Goal: Task Accomplishment & Management: Contribute content

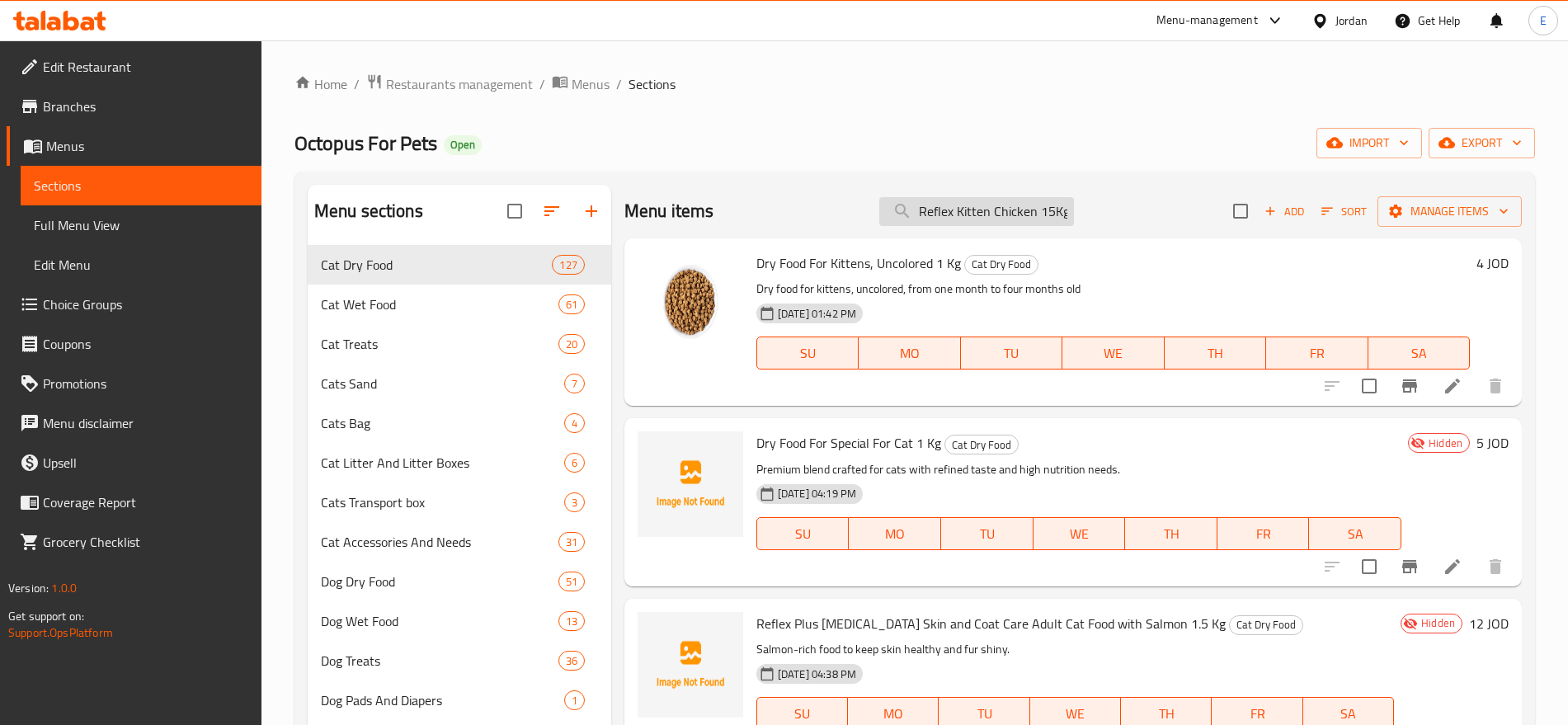
click at [1020, 210] on input "Reflex Kitten Chicken 15Kg" at bounding box center [977, 212] width 195 height 29
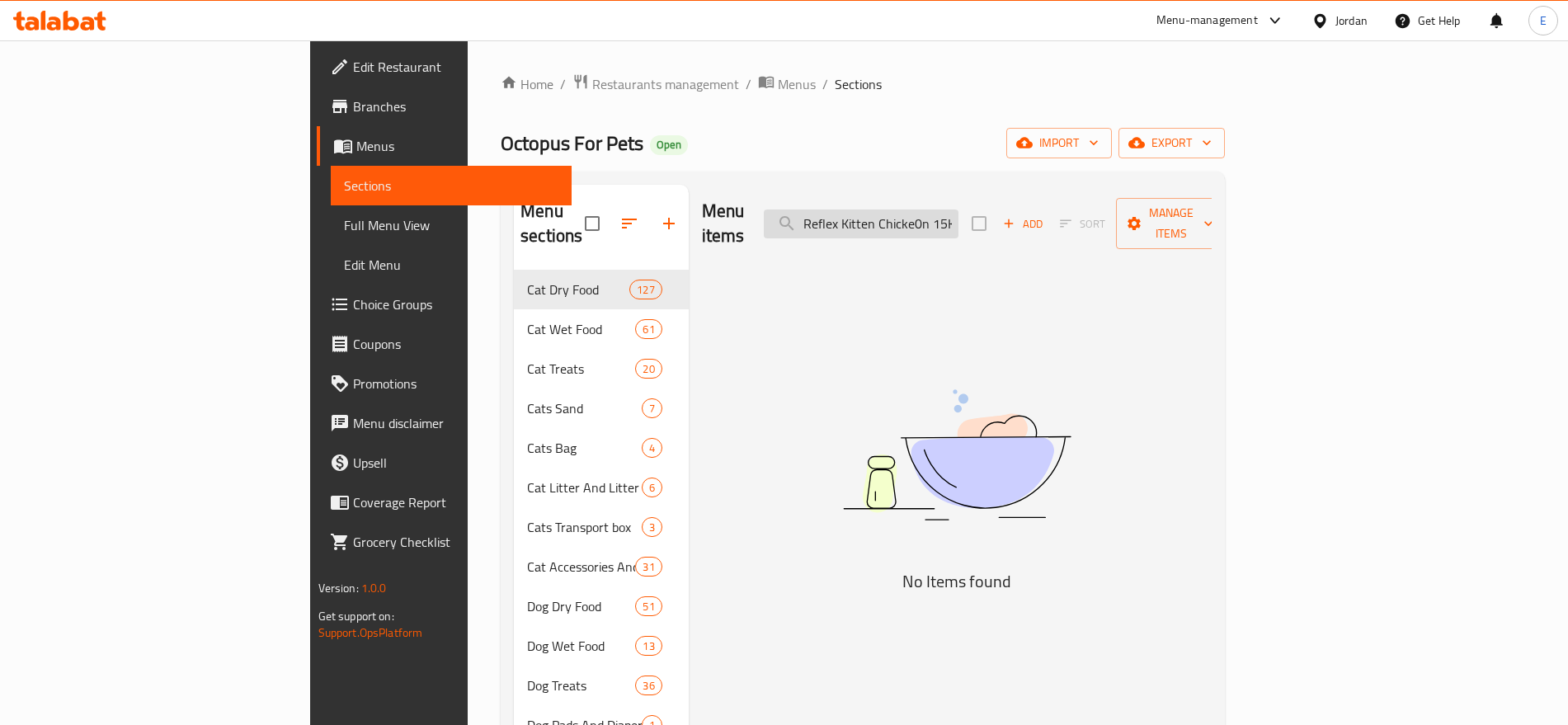
scroll to position [0, 8]
type input "Reflex Kitten Chicken 15Kg"
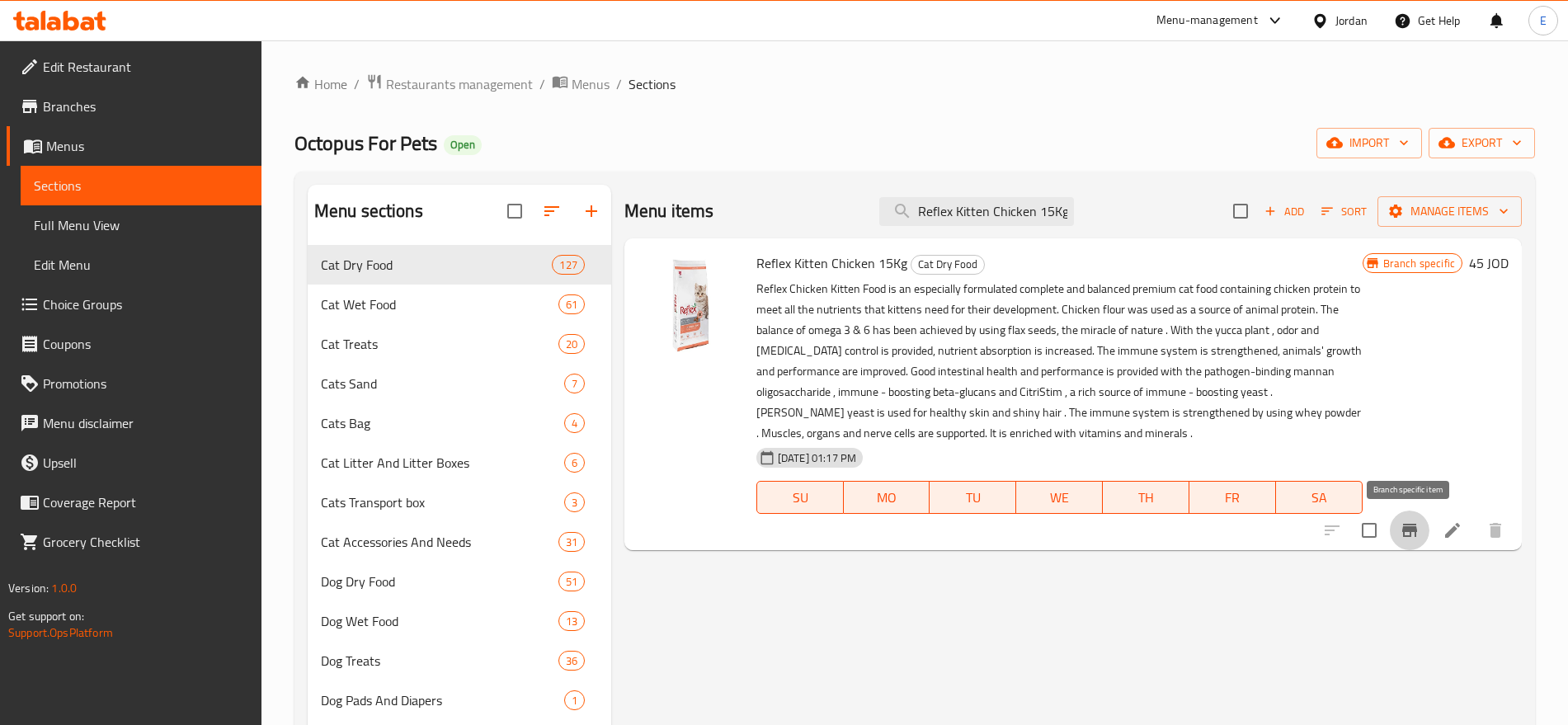
scroll to position [0, 0]
click at [1401, 521] on icon "Branch-specific-item" at bounding box center [1409, 530] width 19 height 19
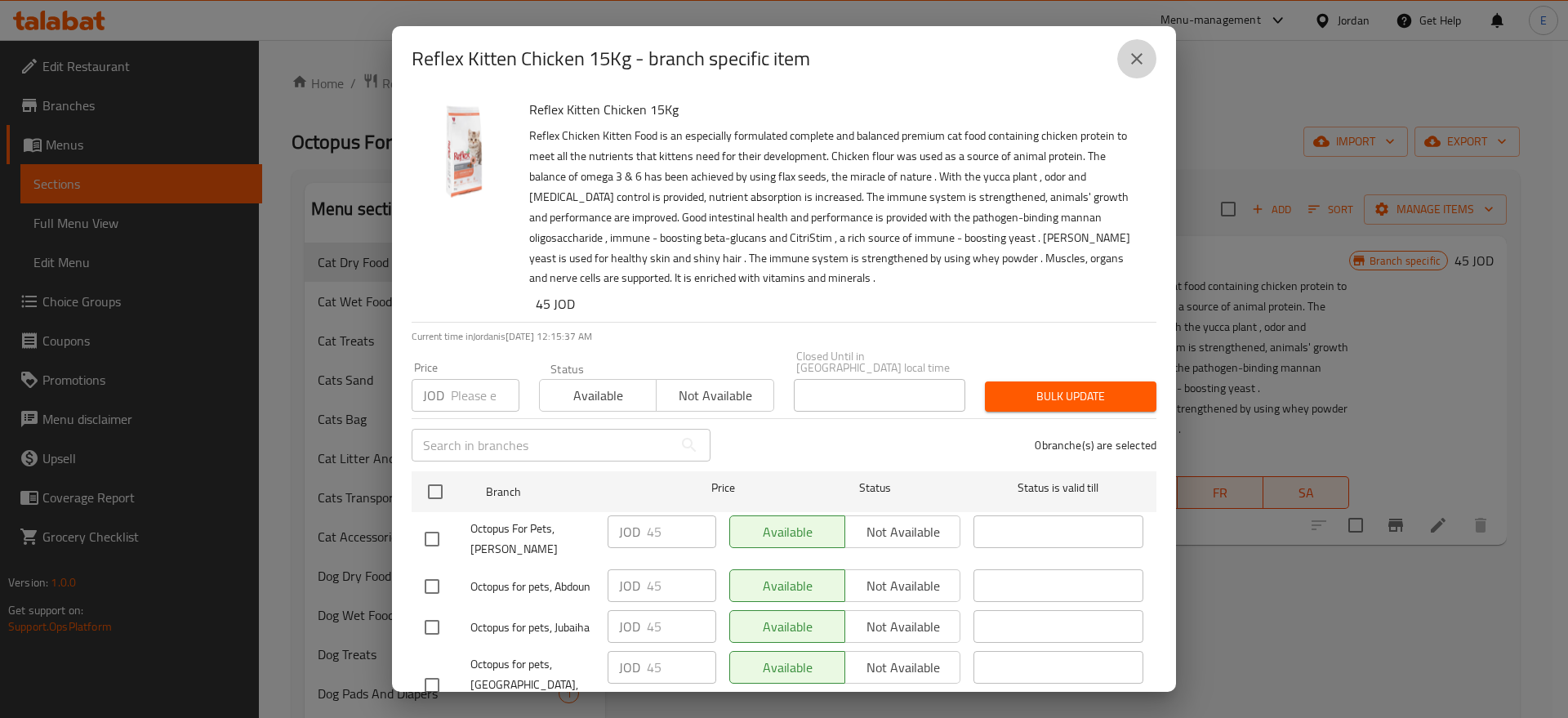
click at [1136, 42] on button "close" at bounding box center [1137, 59] width 39 height 39
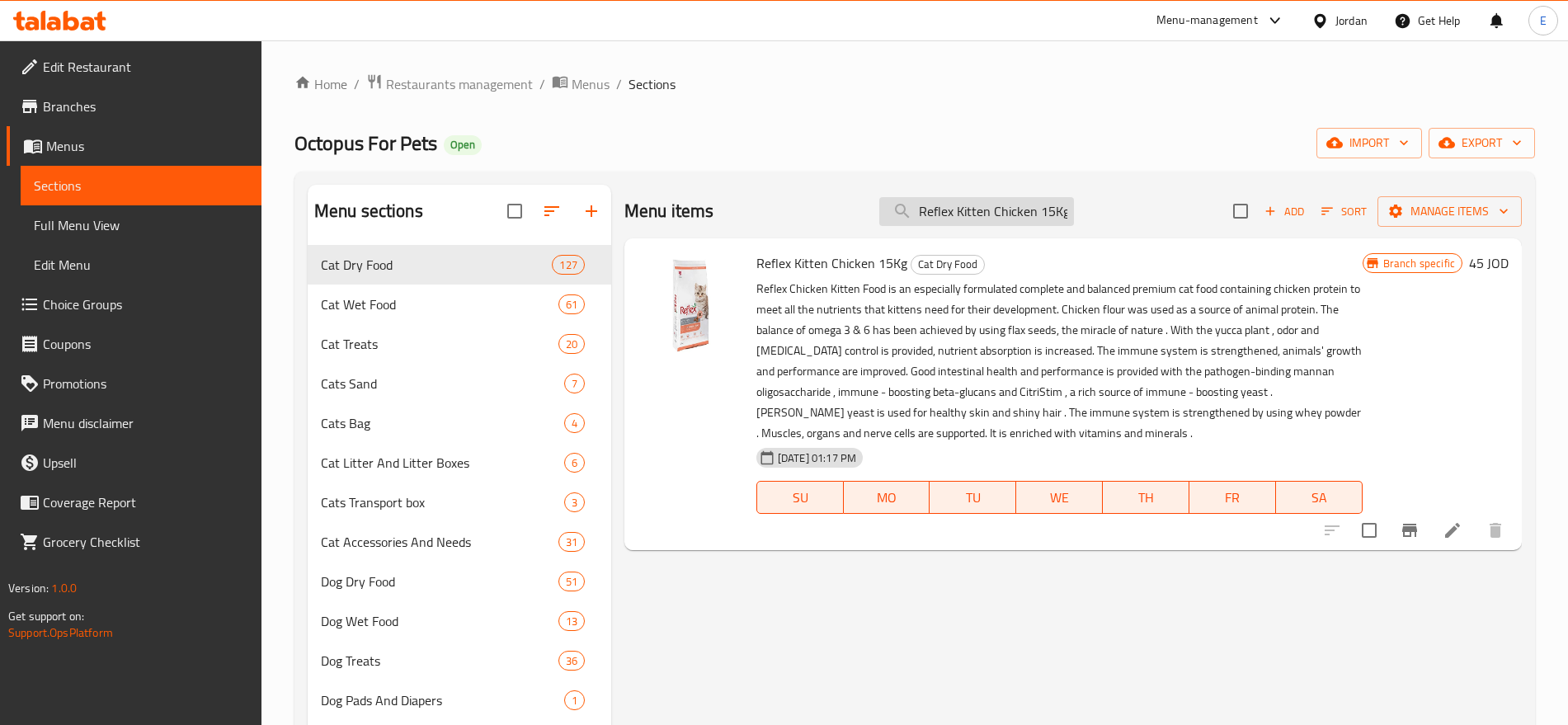
click at [1010, 216] on input "Reflex Kitten Chicken 15Kg" at bounding box center [977, 212] width 195 height 29
paste input "Spectrum Low Grain Salmon And Anchovy And Cranberry Formula 2k"
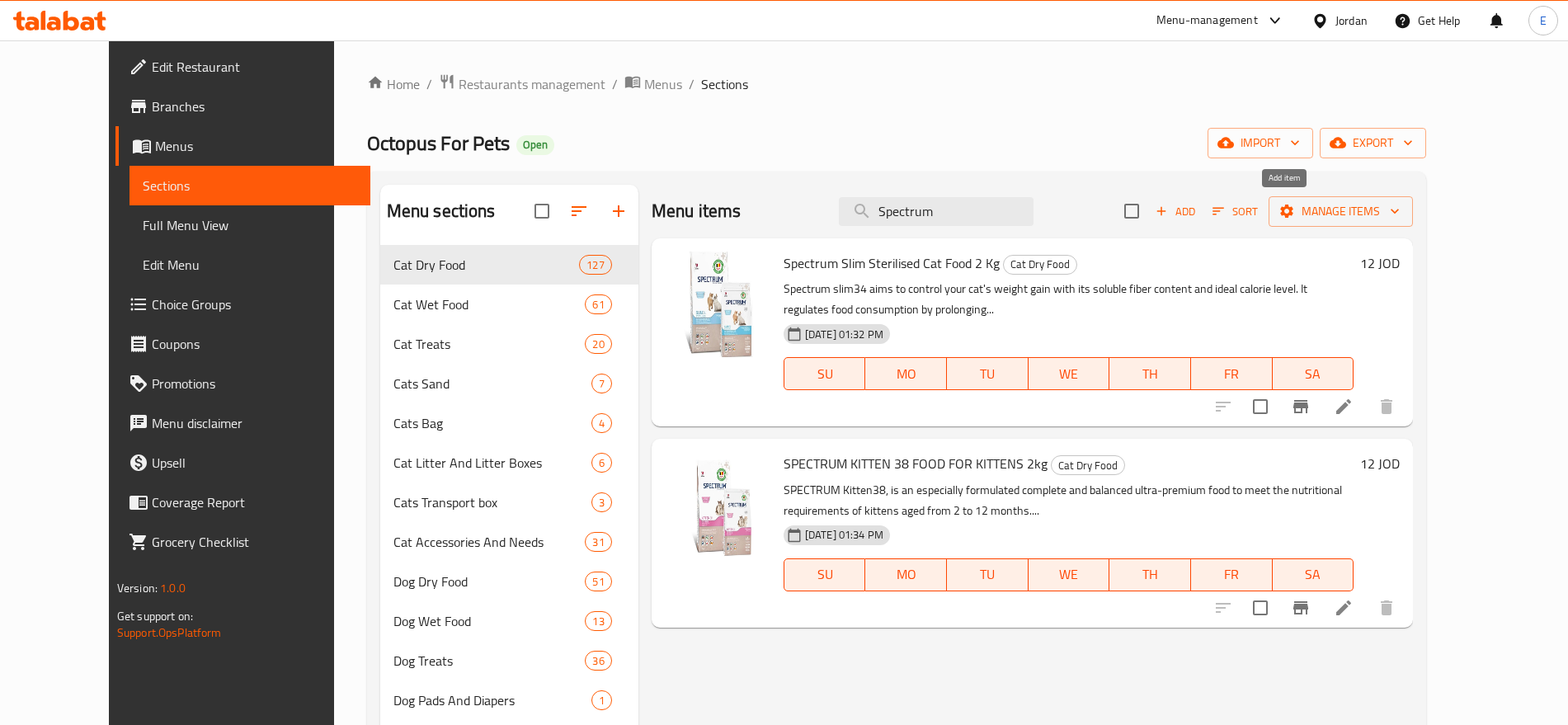
type input "Spectrum"
click at [1198, 208] on span "Add" at bounding box center [1175, 211] width 45 height 19
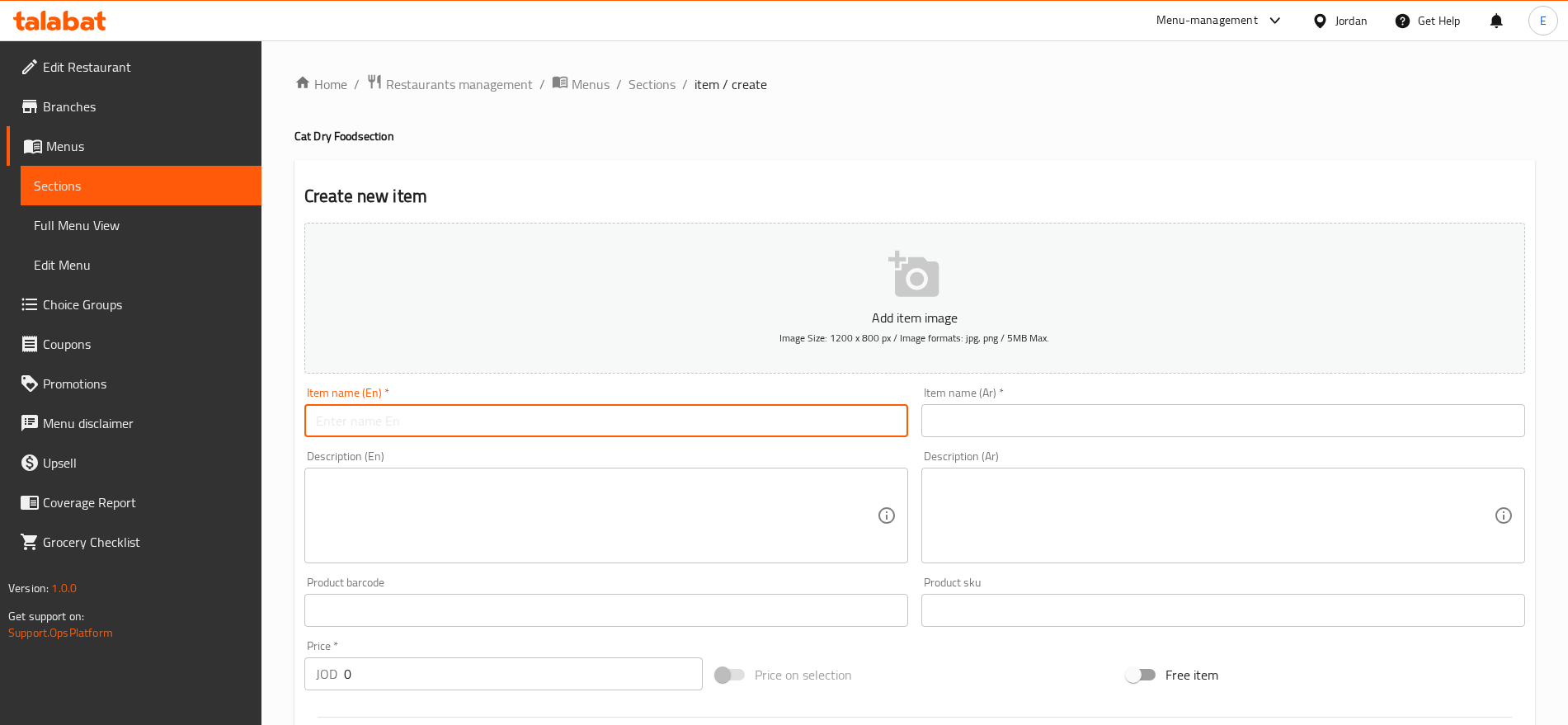
paste input "Spectrum Low Grain Salmon And Anchovy And Cranberry Formula 2kg"
click at [596, 422] on input "Spectrum Low Grain Salmon And Anchovy And Cranberry Formula 2kg" at bounding box center [606, 420] width 604 height 33
type input "Spectrum Low Grain Salmon And Anchovy And Cranberry Formula 2kg"
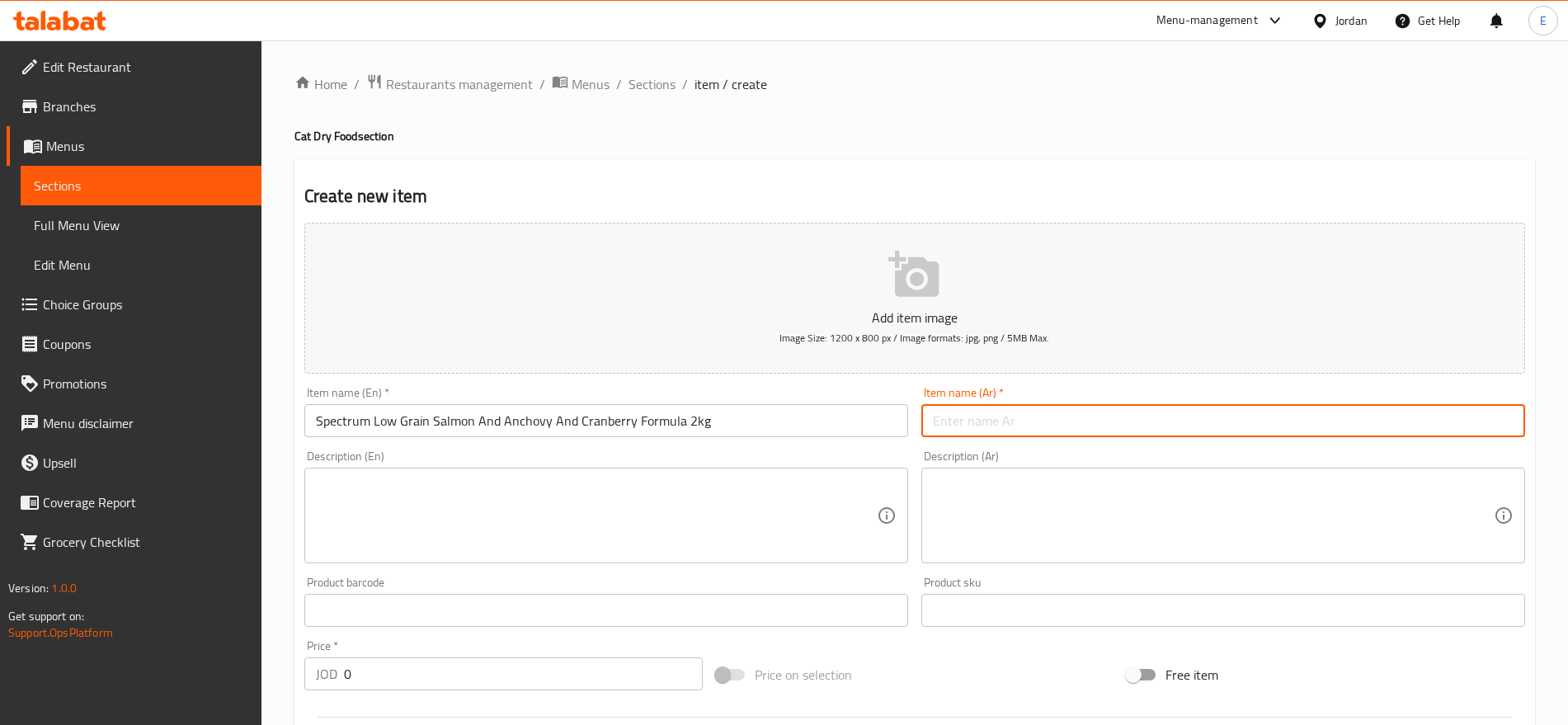
paste input "طعام سبكتروم منخفض الحبوب للقطط بنكهة السلمون والأنشوجة والتوت البري 2 كجم"
type input "طعام سبكتروم منخفض الحبوب للقطط بنكهة السلمون والأنشوجة والتوت البري 2 كجم"
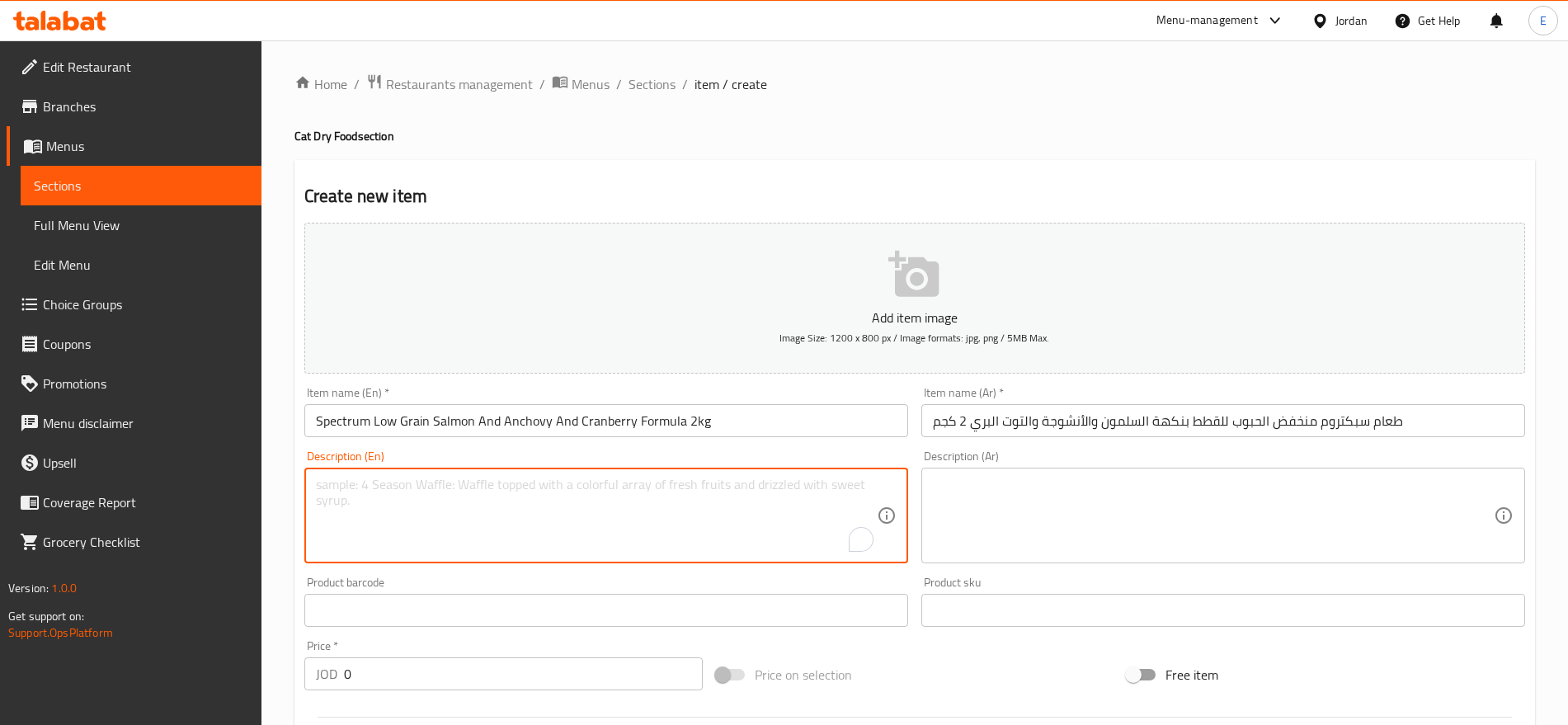
paste textarea "Premium salmon recipe rich in omega-3 for overall health and taste."
type textarea "Premium salmon recipe rich in omega-3 for overall health and taste."
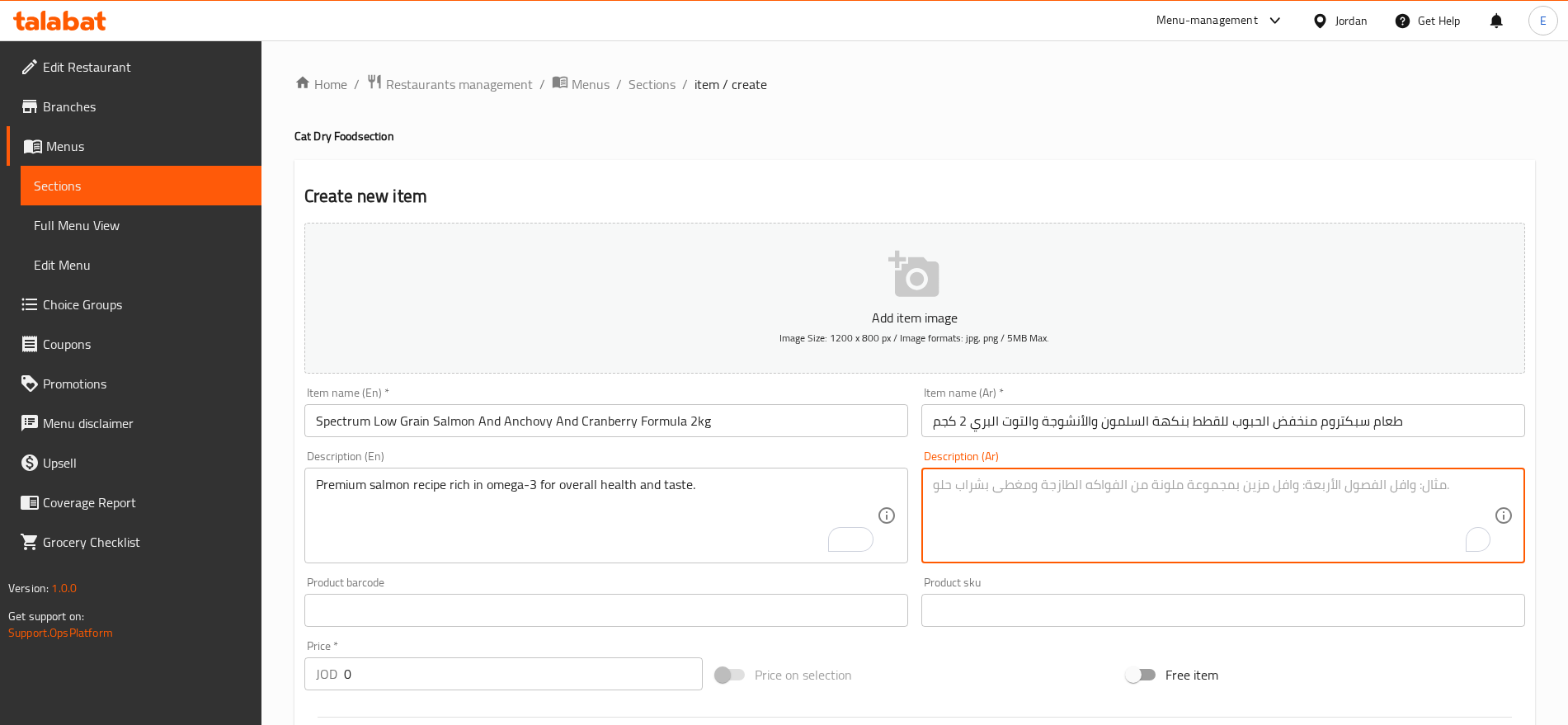
click at [988, 517] on textarea "To enrich screen reader interactions, please activate Accessibility in Grammarl…" at bounding box center [1213, 516] width 561 height 78
paste textarea "وصفة سلمون مميزة غنية بالأوميغا 3 لصحة ونكهة رائعة."
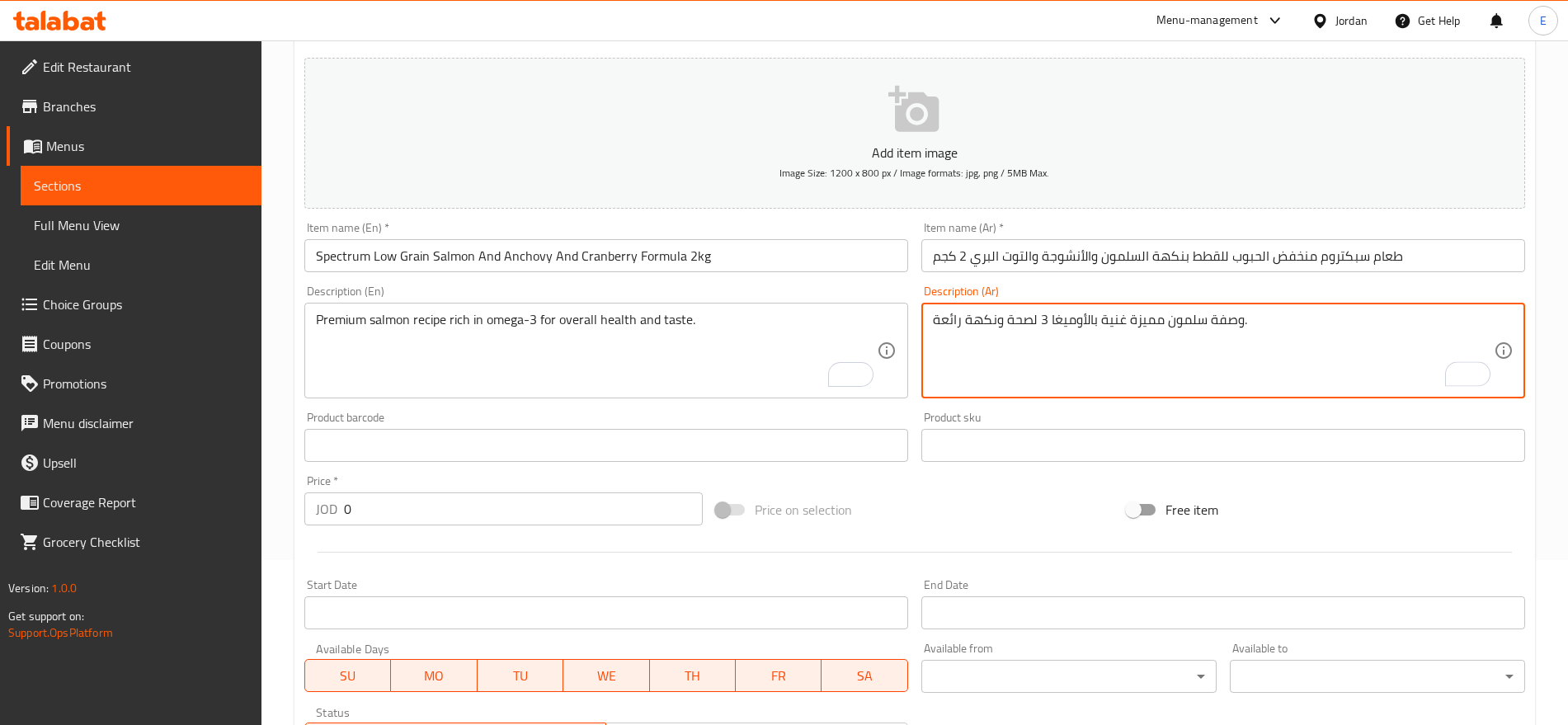
scroll to position [180, 0]
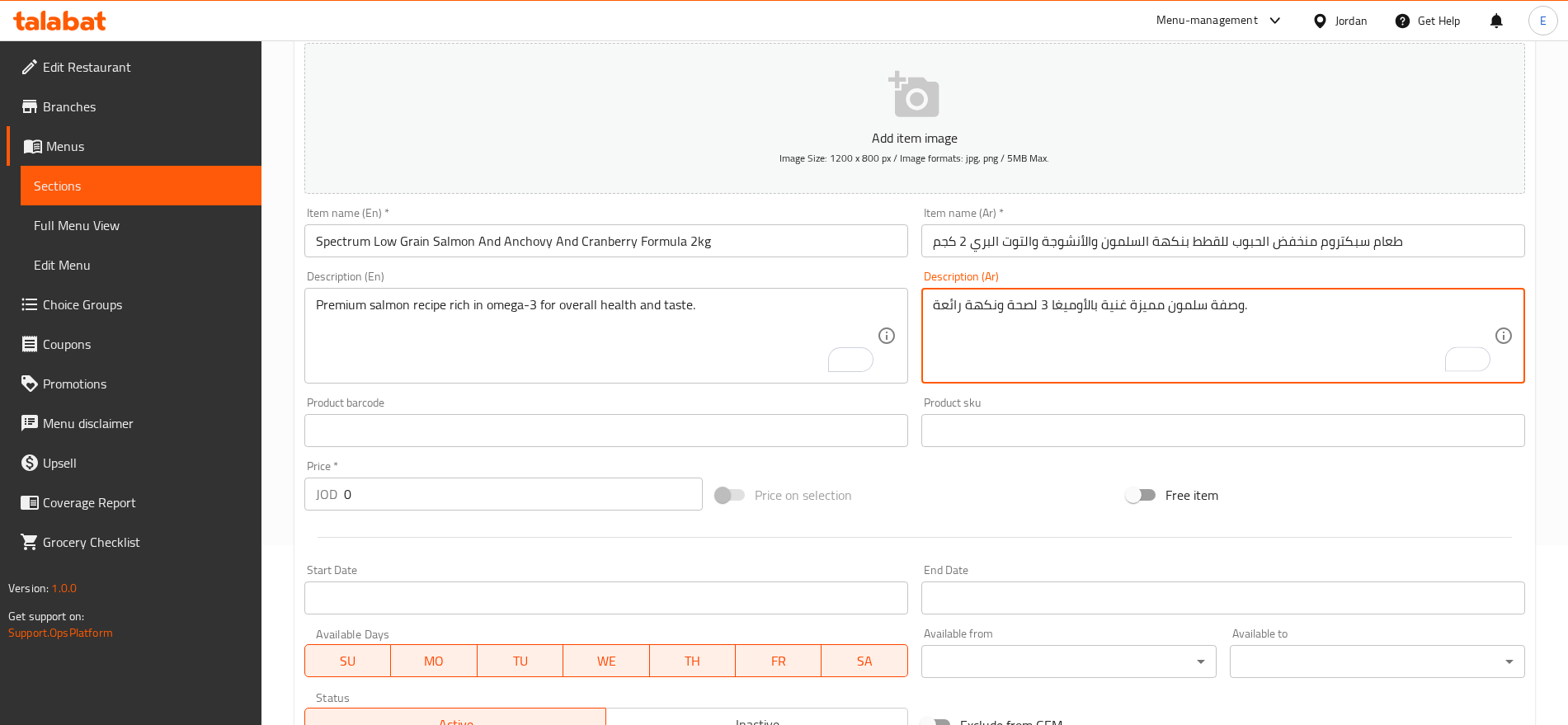
type textarea "وصفة سلمون مميزة غنية بالأوميغا 3 لصحة ونكهة رائعة."
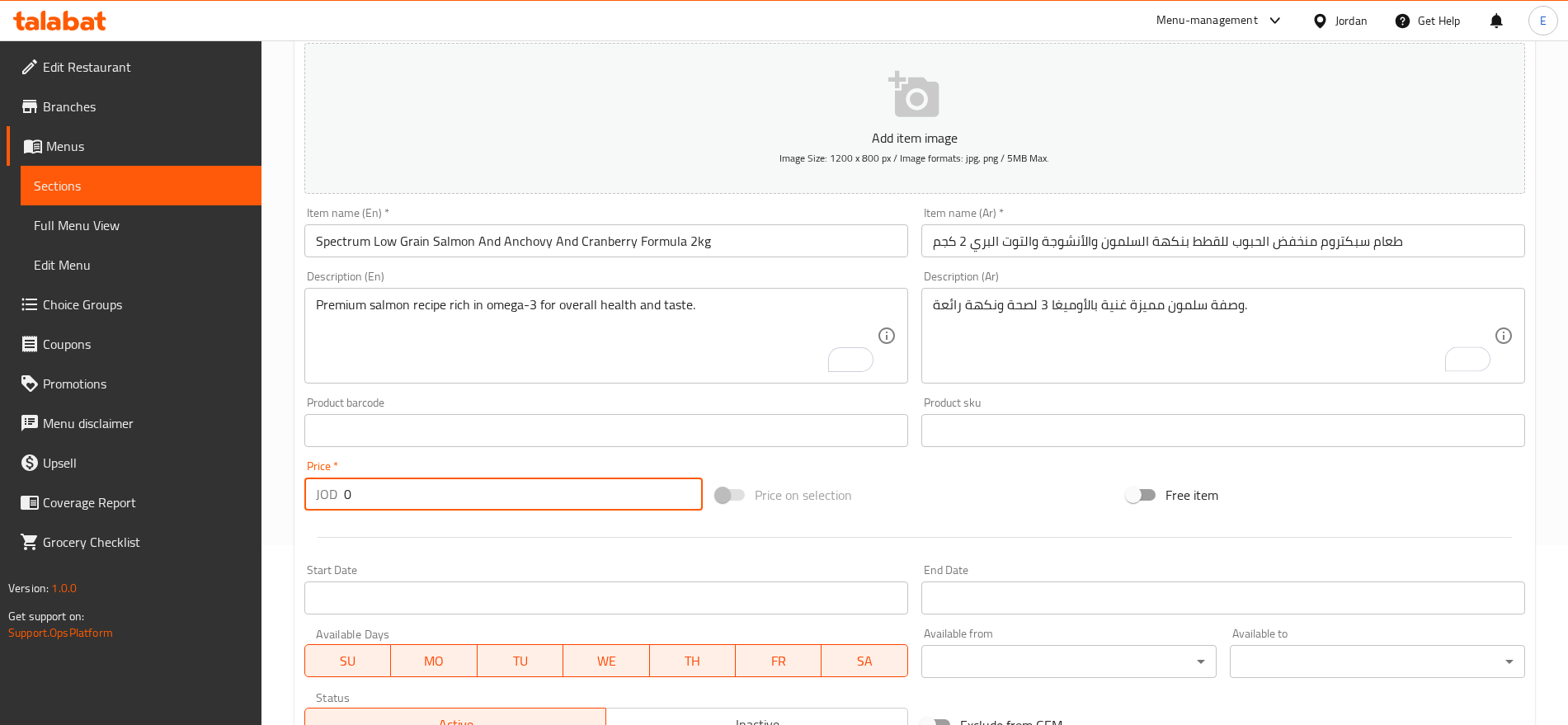
drag, startPoint x: 417, startPoint y: 494, endPoint x: 290, endPoint y: 490, distance: 127.1
click at [290, 490] on div "Home / Restaurants management / Menus / Sections / item / create Cat Dry Food s…" at bounding box center [915, 423] width 1307 height 1125
type input "17"
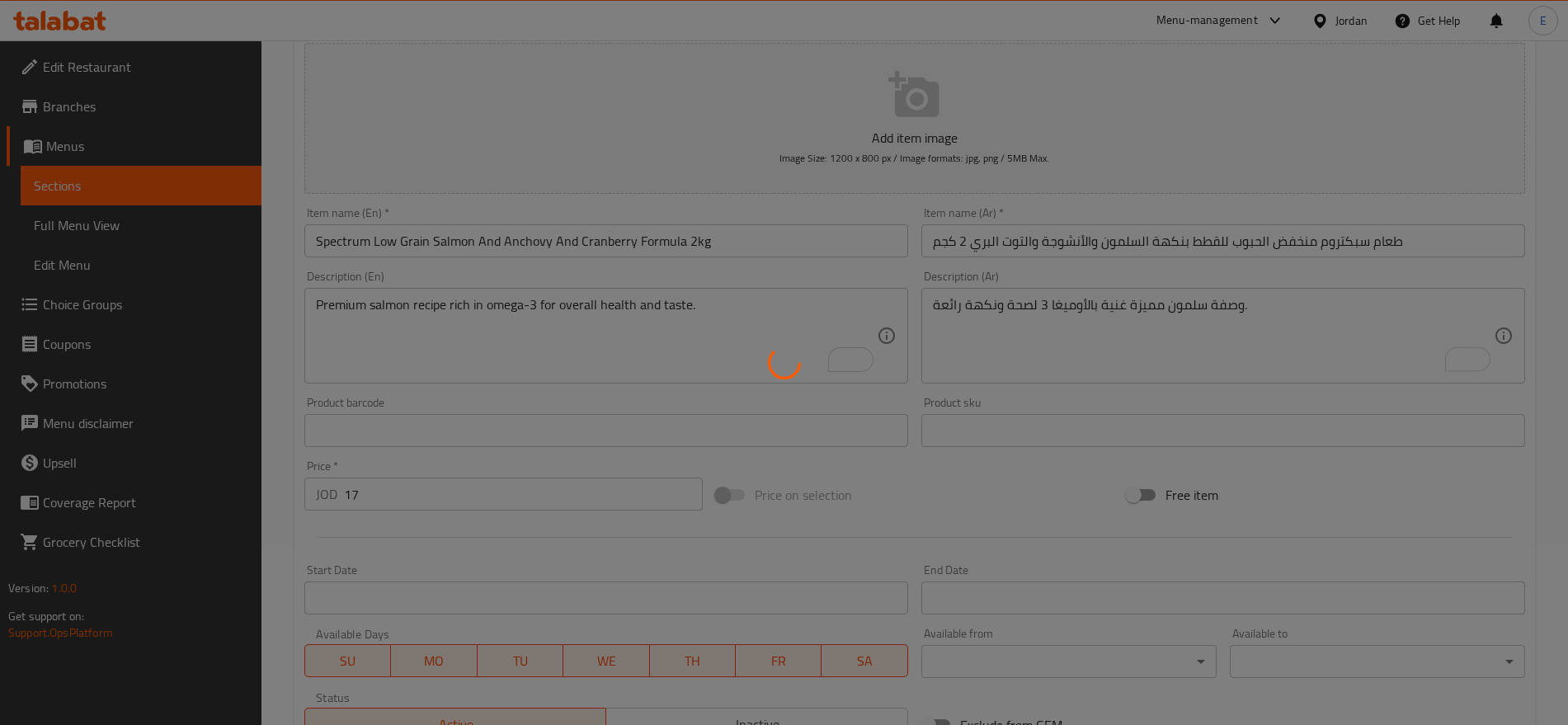
type input "0"
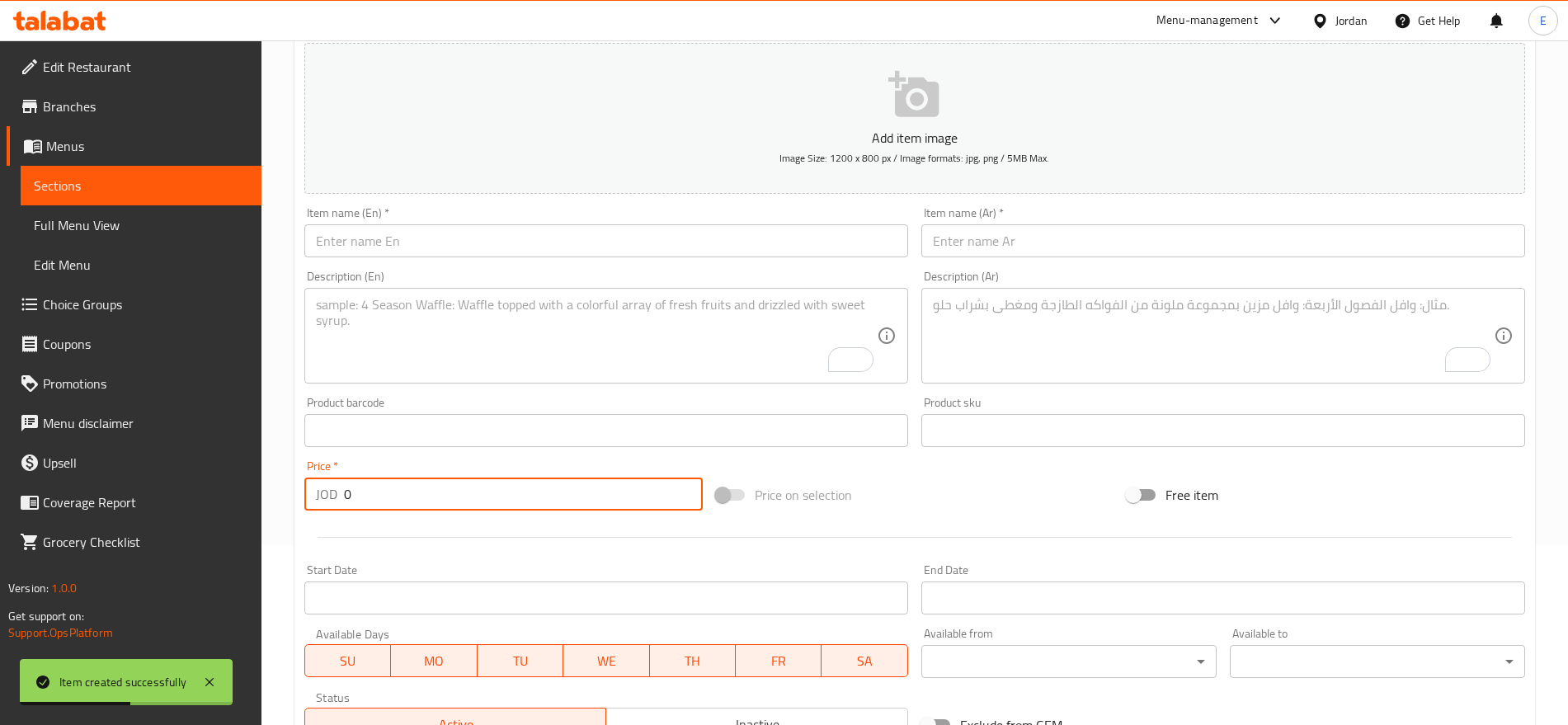
scroll to position [0, 0]
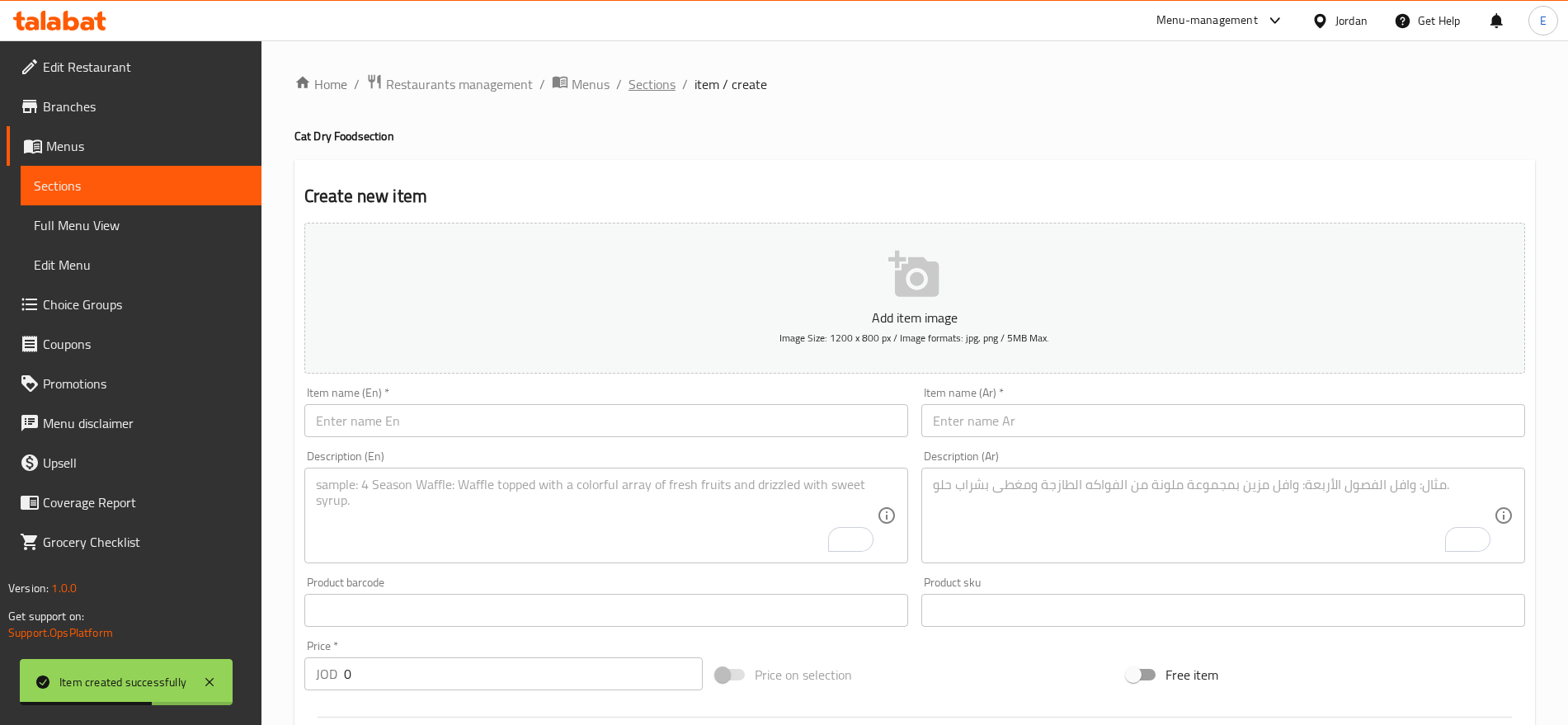
click at [633, 78] on span "Sections" at bounding box center [653, 84] width 47 height 19
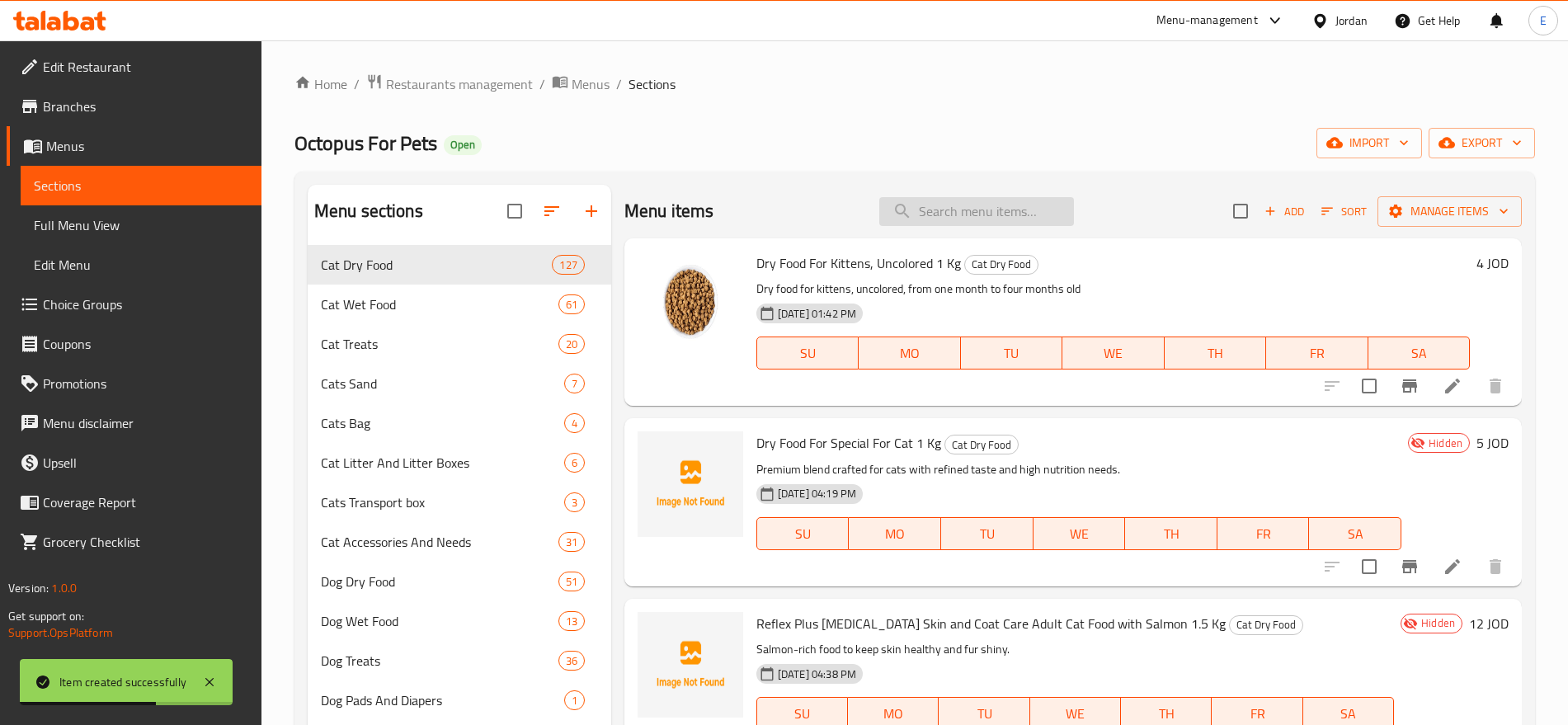
paste input "Spectrum Low Grain Chicken And Turkey And Cranberry Formula 2kg"
click at [962, 209] on input "search" at bounding box center [977, 212] width 195 height 29
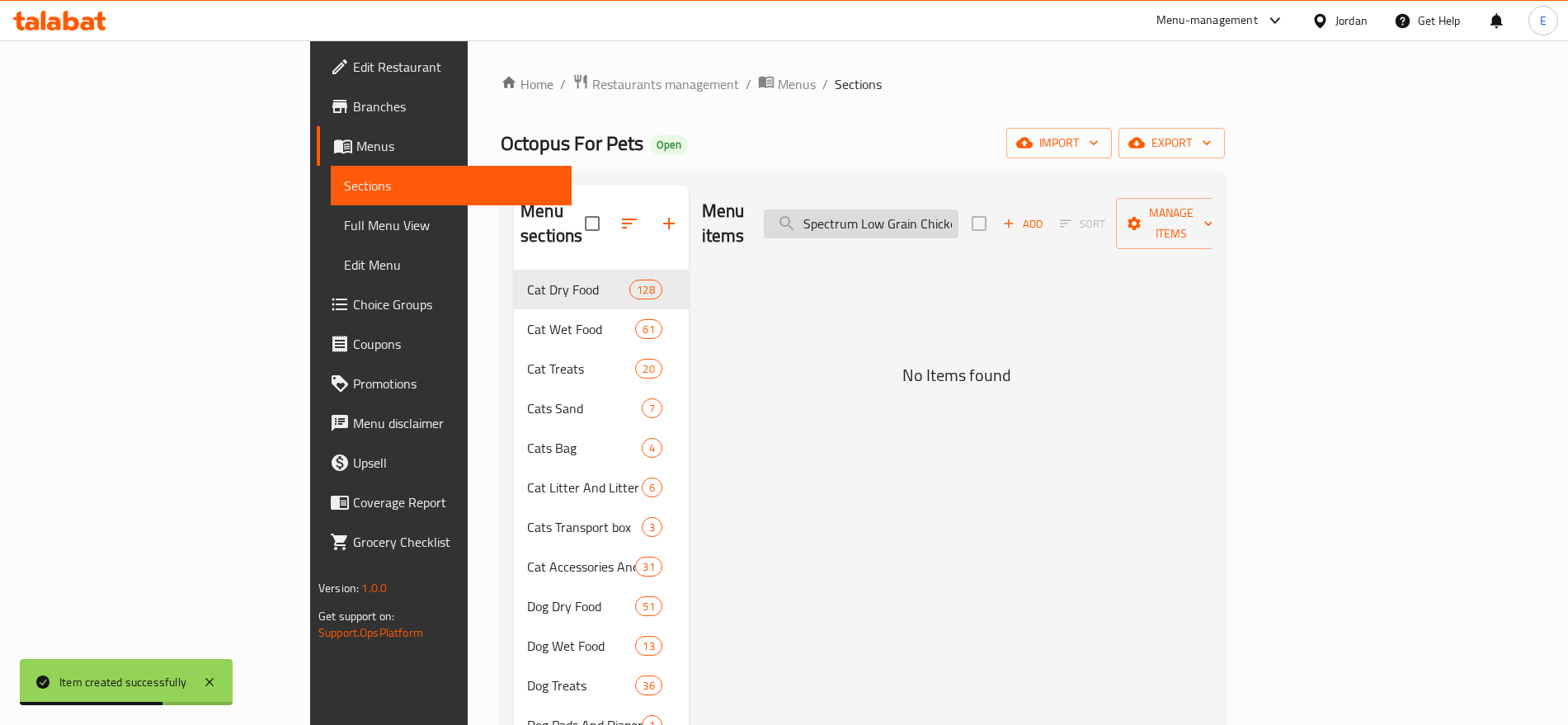
scroll to position [0, 232]
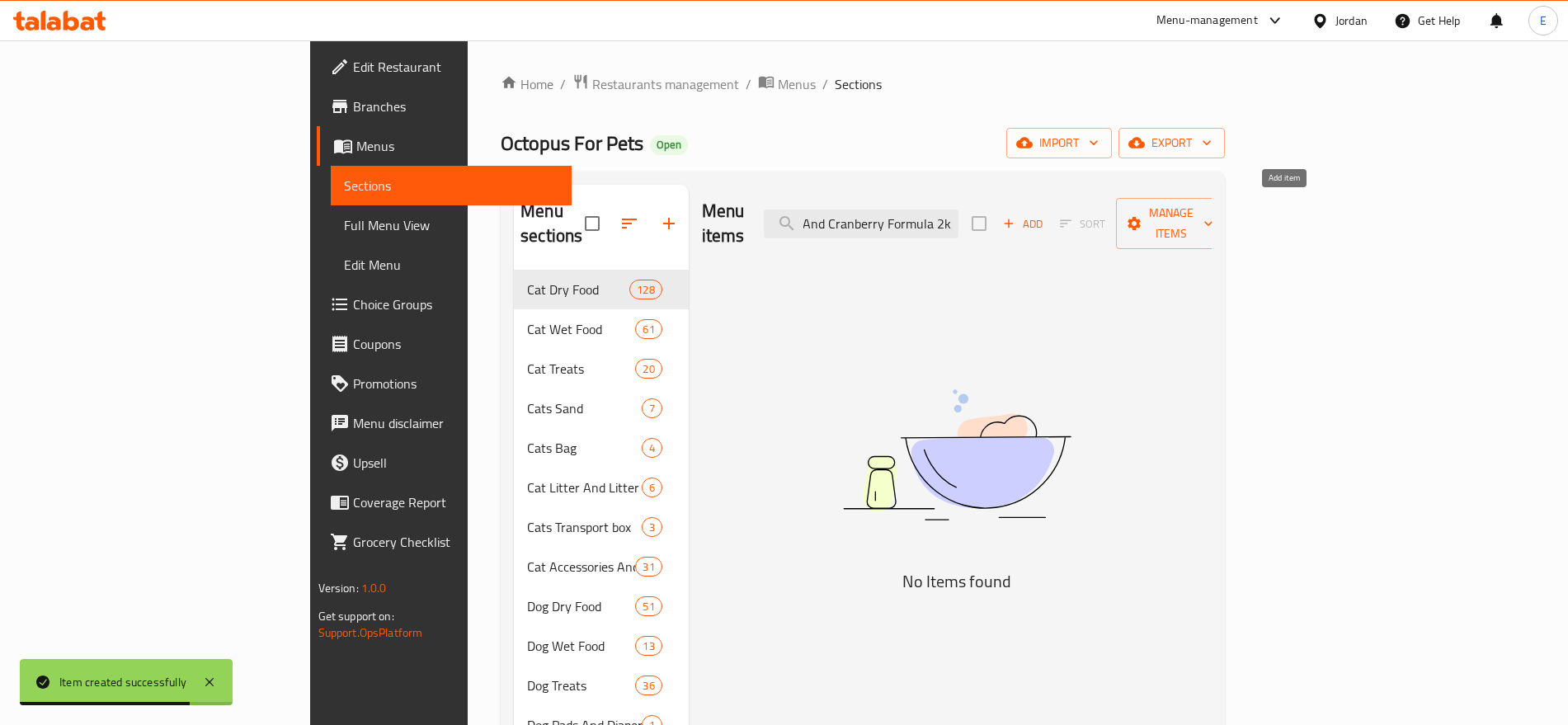
type input "Spectrum Low Grain Chicken And Turkey And Cranberry Formula 2kg"
click at [1045, 214] on span "Add" at bounding box center [1023, 224] width 45 height 19
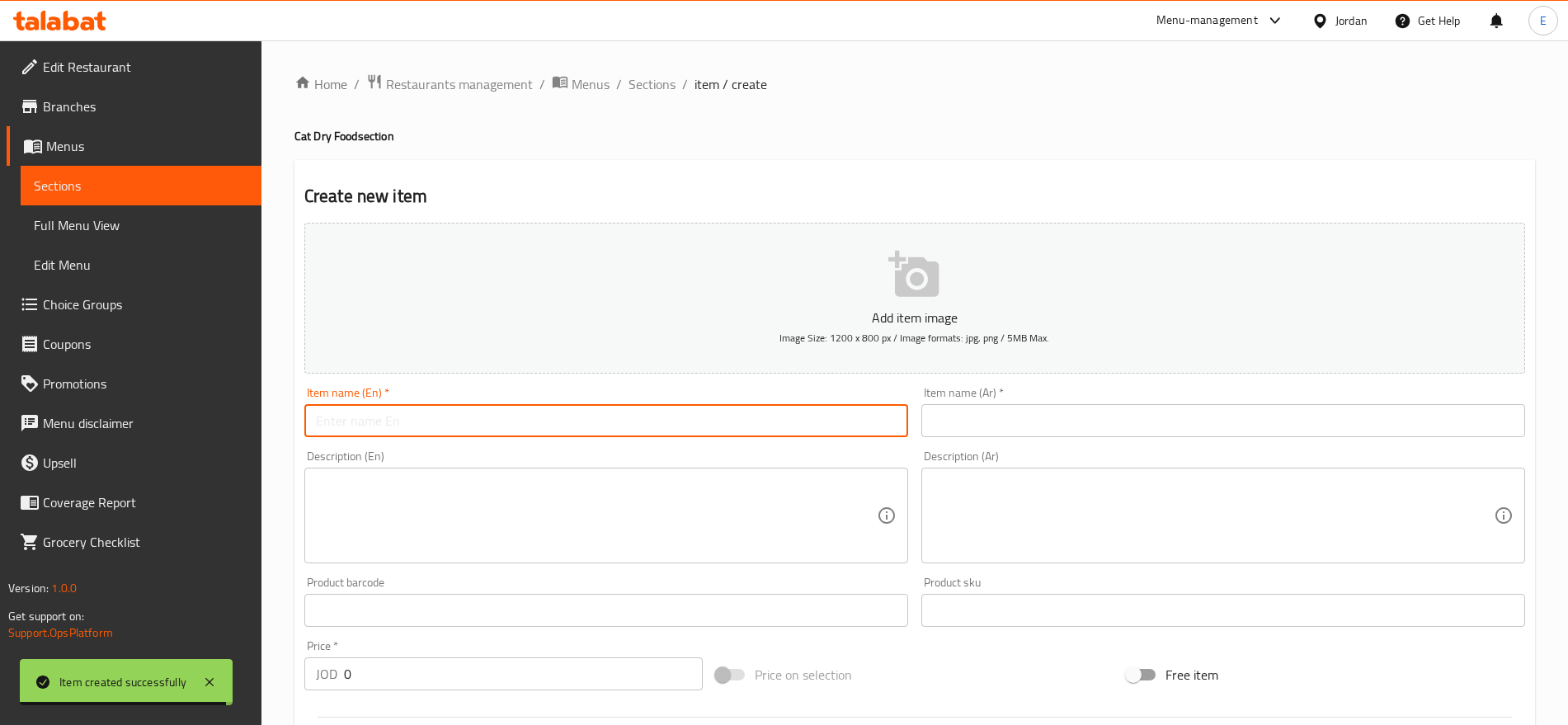
paste input "Spectrum Low Grain Chicken And Turkey And Cranberry Formula 2kg"
click at [738, 418] on input "Spectrum Low Grain Chicken And Turkey And Cranberry Formula 2kg" at bounding box center [606, 420] width 604 height 33
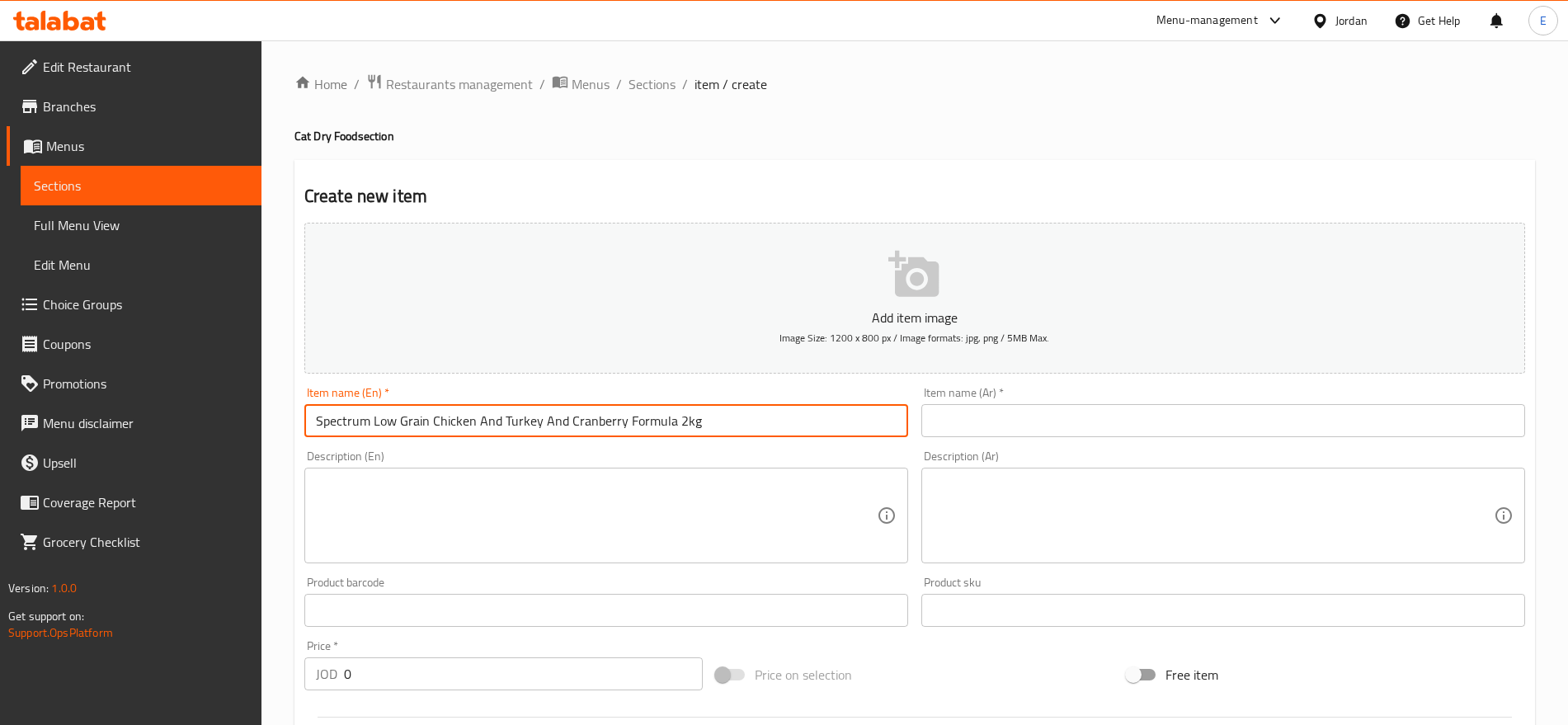
type input "Spectrum Low Grain Chicken And Turkey And Cranberry Formula 2kg"
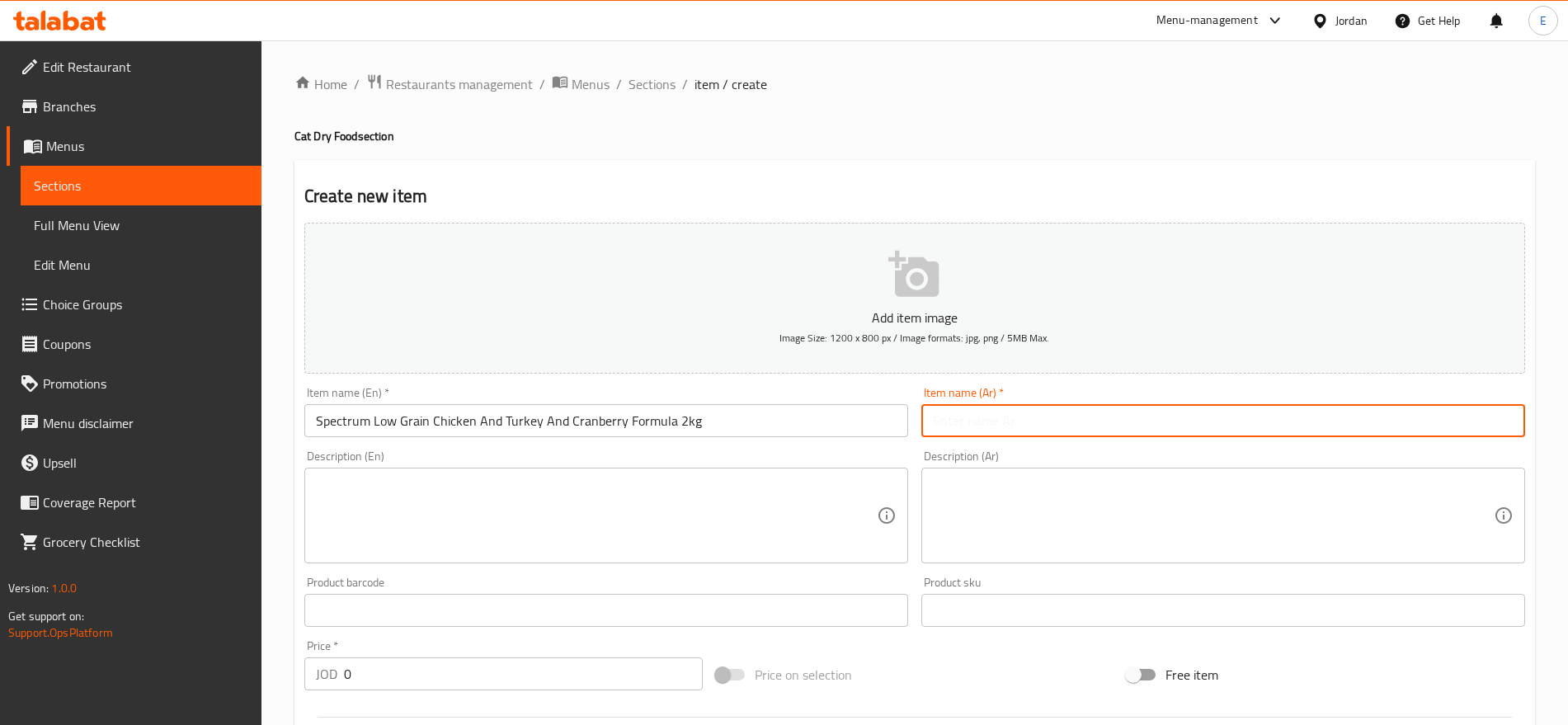
paste input "طعام سبكتروم منخفض الحبوب للقطط بنكهة الدجاج والديك الرومي والتوت البري 2 كجم"
click at [1023, 429] on input "طعام سبكتروم منخفض الحبوب للقطط بنكهة الدجاج والديك الرومي والتوت البري 2 كجم" at bounding box center [1223, 420] width 604 height 33
type input "طعام سبكتروم منخفض الحبوب للقطط بنكهة الدجاج والديك الرومي والتوت البري 2 كجم"
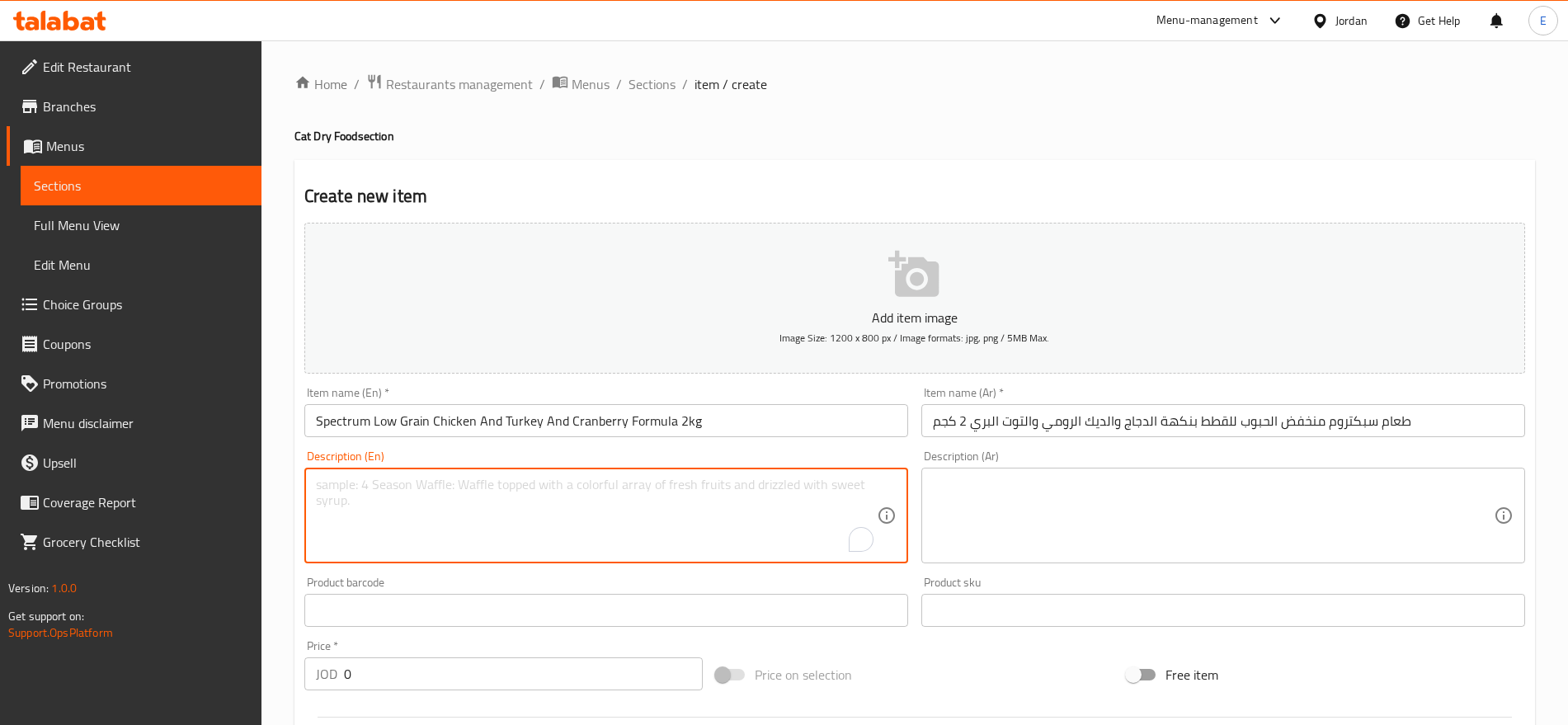
paste textarea "High-quality dry food providing balanced and delicious meals for cats."
type textarea "High-quality dry food providing balanced and delicious meals for cats."
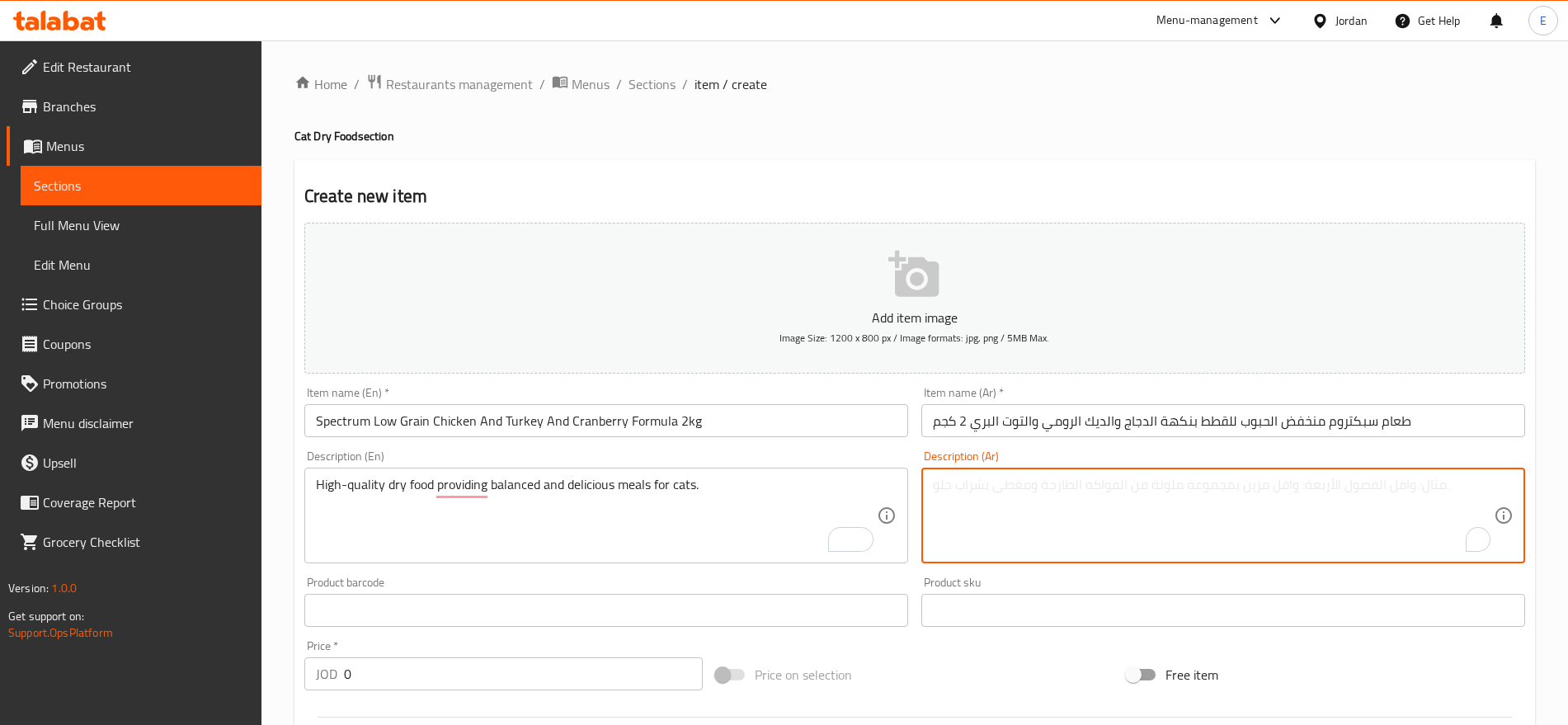
paste textarea "طعام [PERSON_NAME] الجودة يقدم وجبات متوازنة ولذيذة للقطط."
type textarea "طعام [PERSON_NAME] الجودة يقدم وجبات متوازنة ولذيذة للقطط."
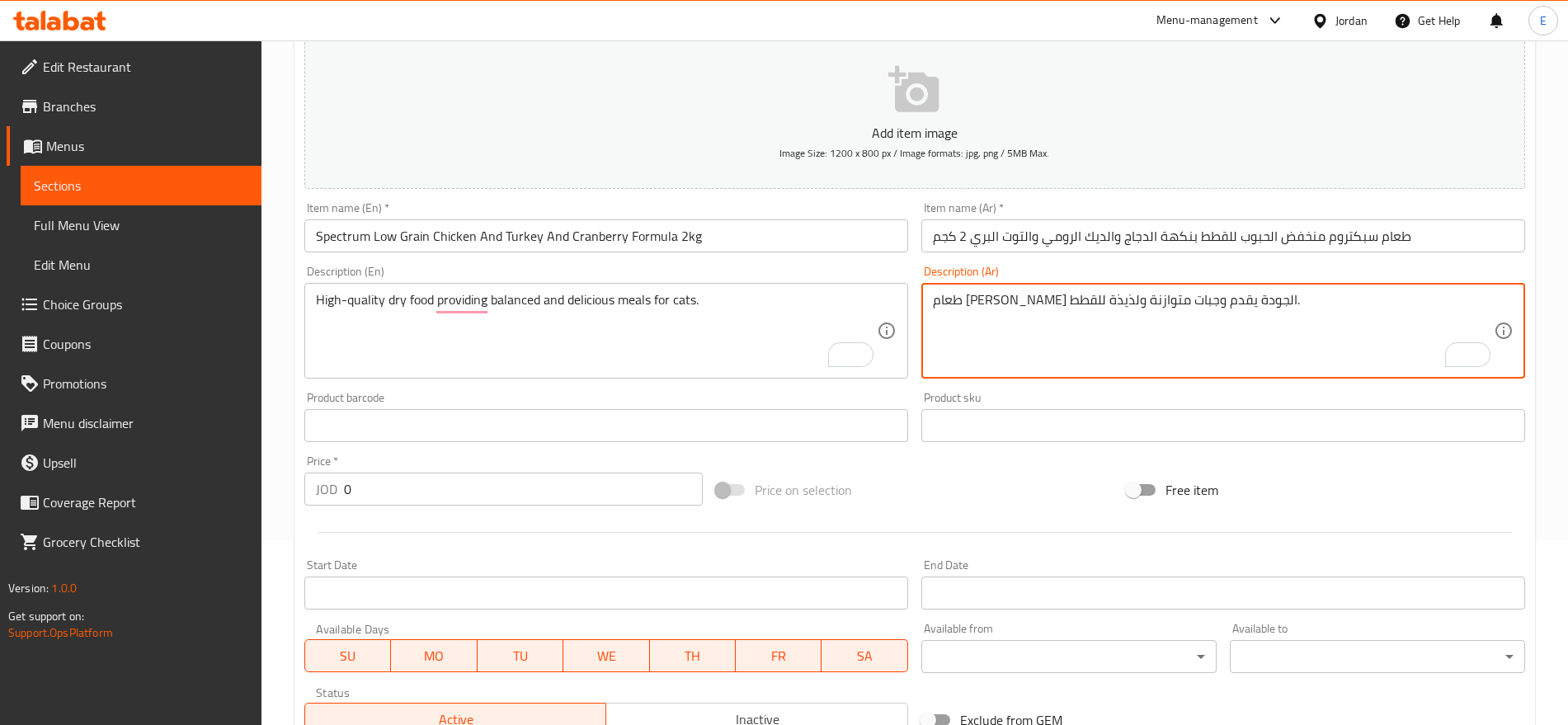
scroll to position [194, 0]
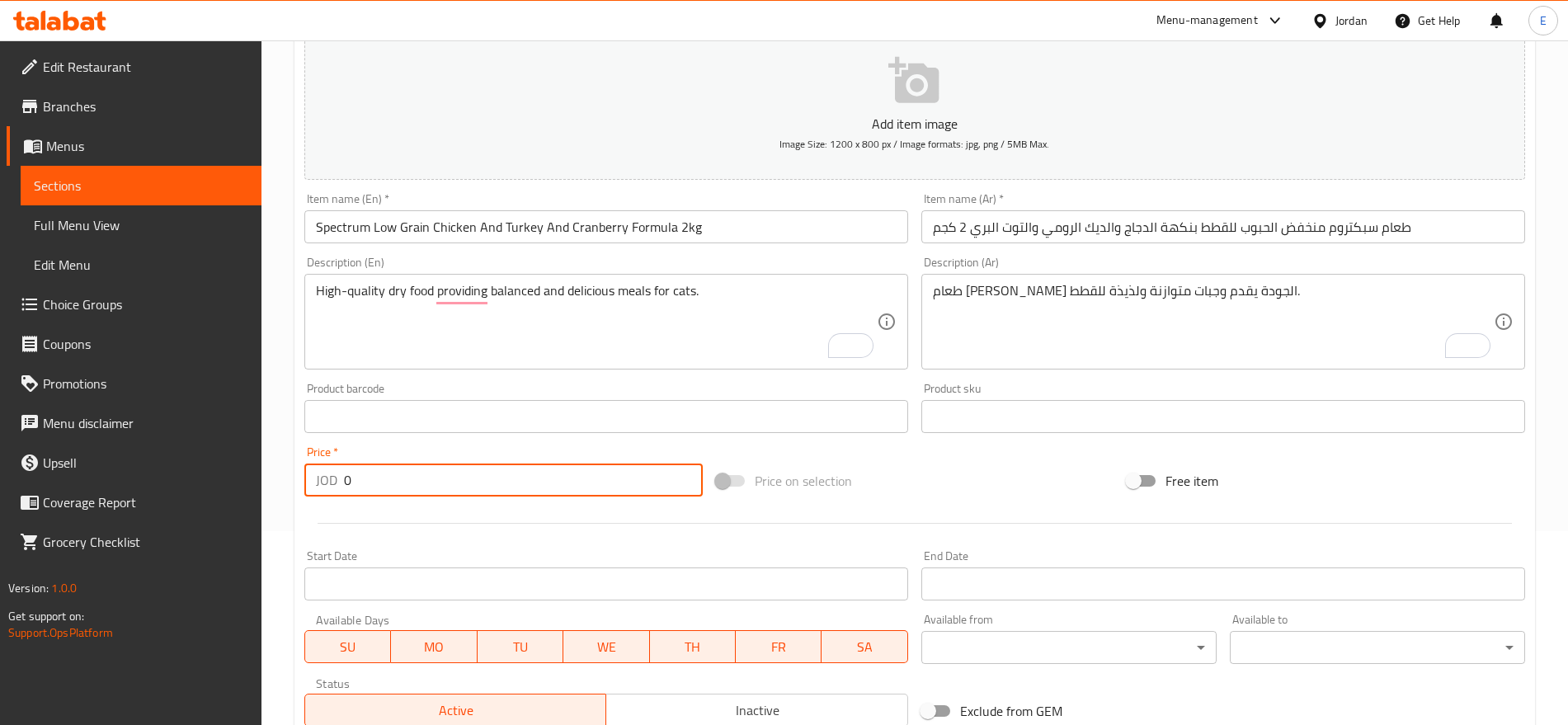
drag, startPoint x: 393, startPoint y: 470, endPoint x: 225, endPoint y: 476, distance: 168.1
click at [225, 476] on div "Edit Restaurant Branches Menus Sections Full Menu View Edit Menu Choice Groups …" at bounding box center [784, 408] width 1568 height 1125
type input "17"
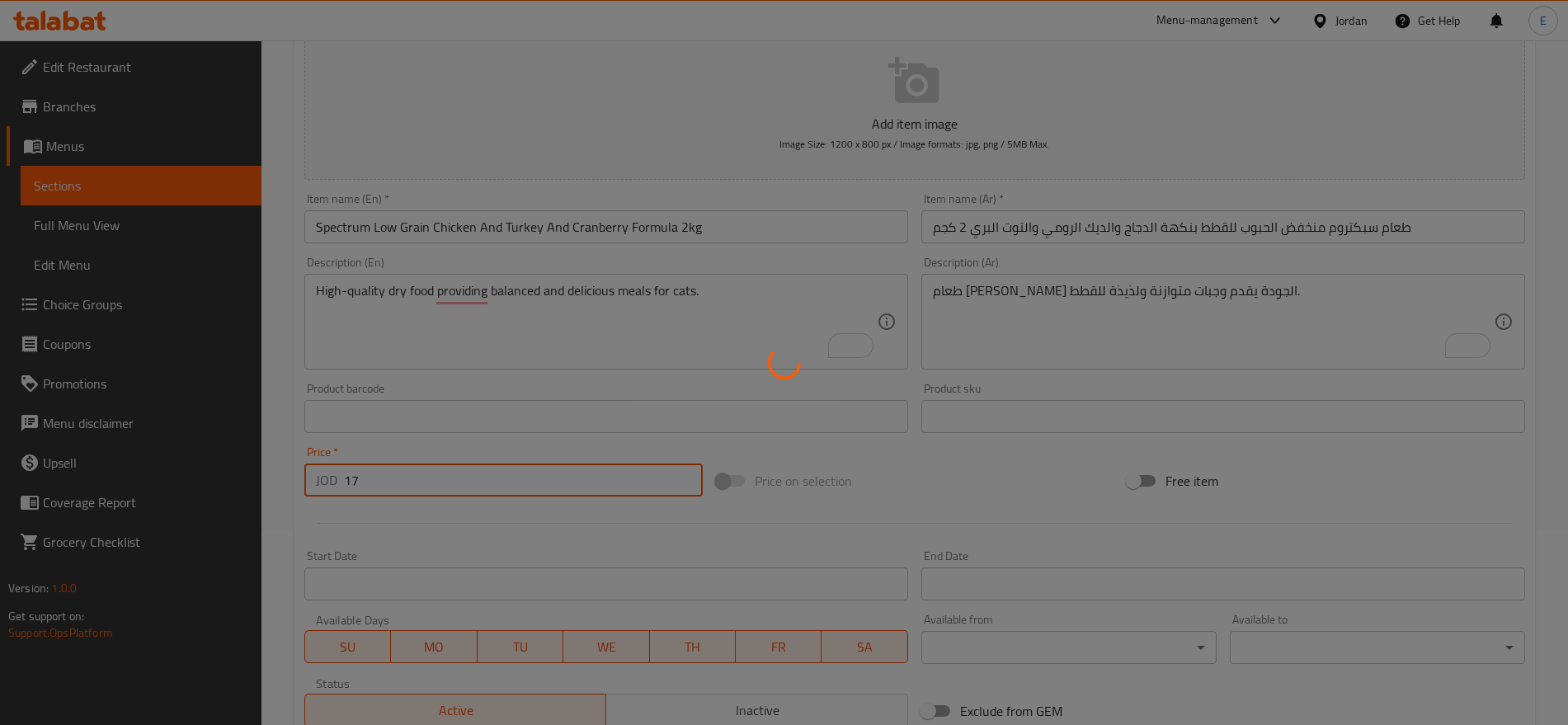
type input "0"
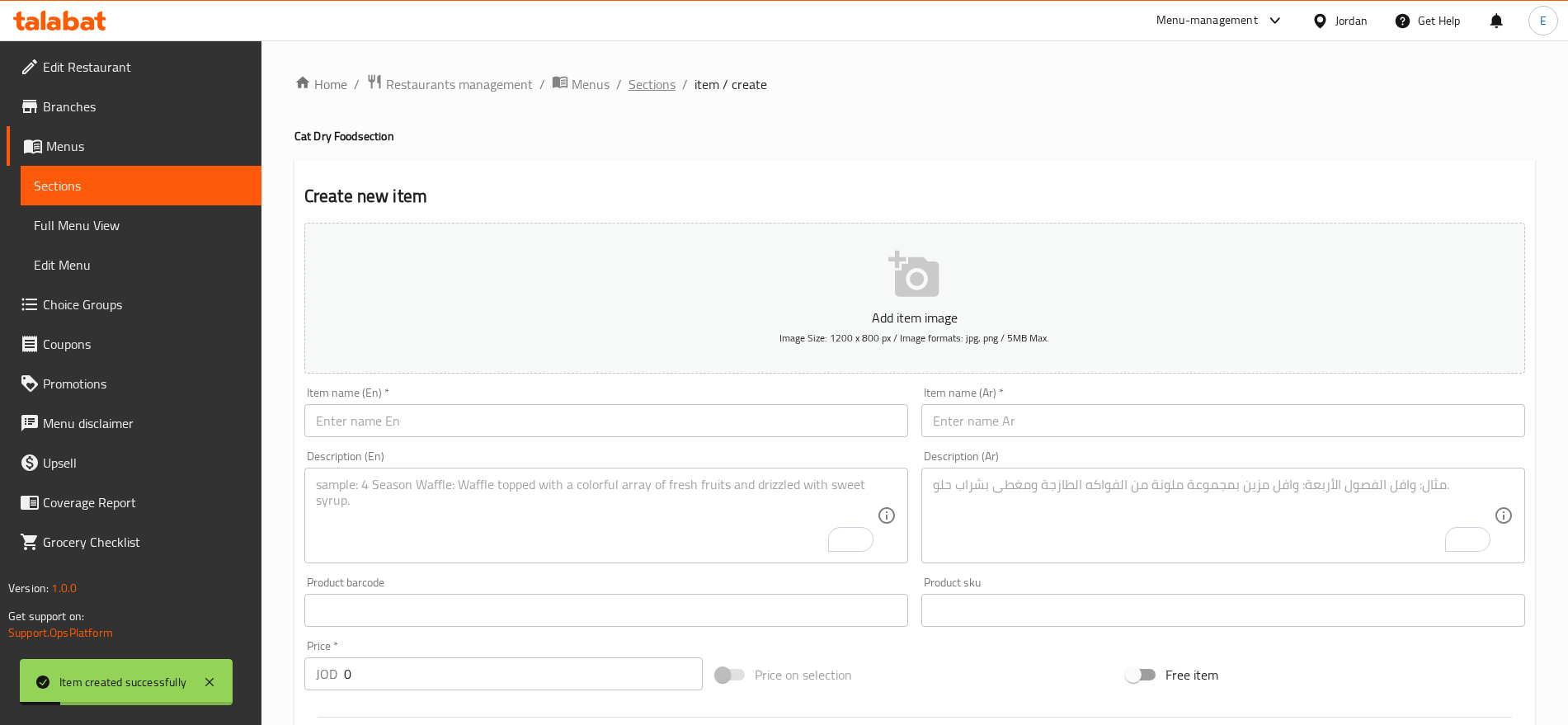
click at [653, 79] on span "Sections" at bounding box center [653, 84] width 47 height 19
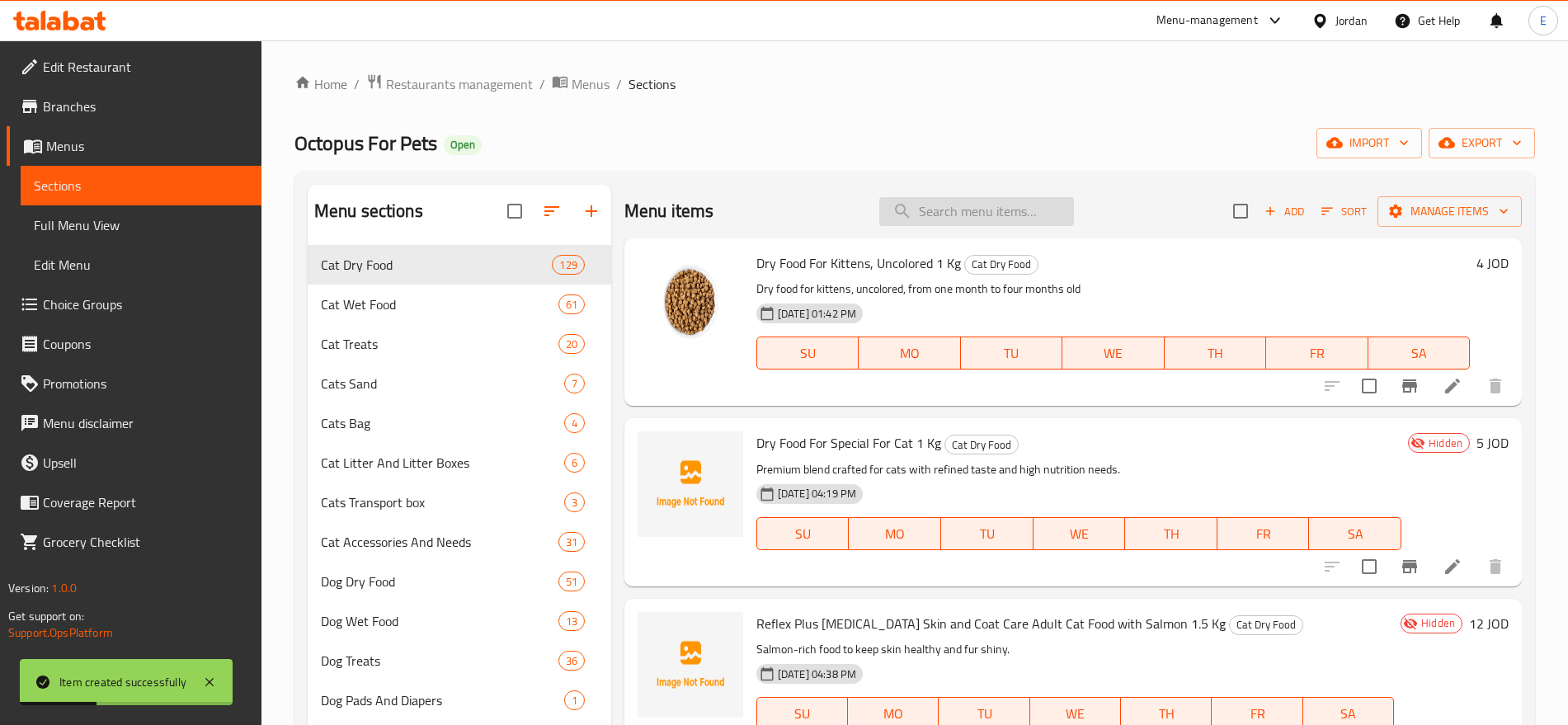
paste input "Spectrum Fussy 34 2 kg"
click at [933, 219] on input "Spectrum Fussy 34 2 kg" at bounding box center [977, 212] width 195 height 29
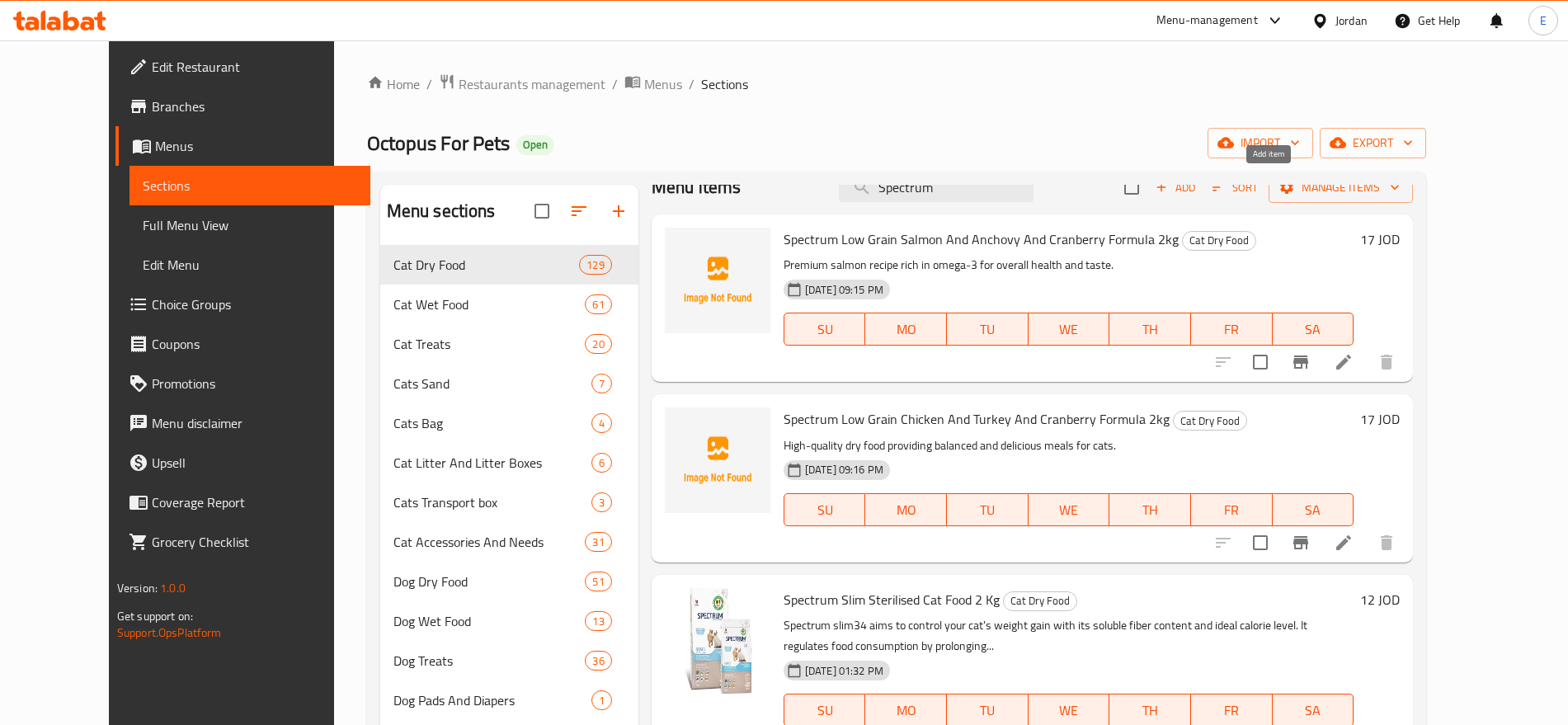
type input "Spectrum"
click at [1198, 187] on span "Add" at bounding box center [1175, 187] width 45 height 19
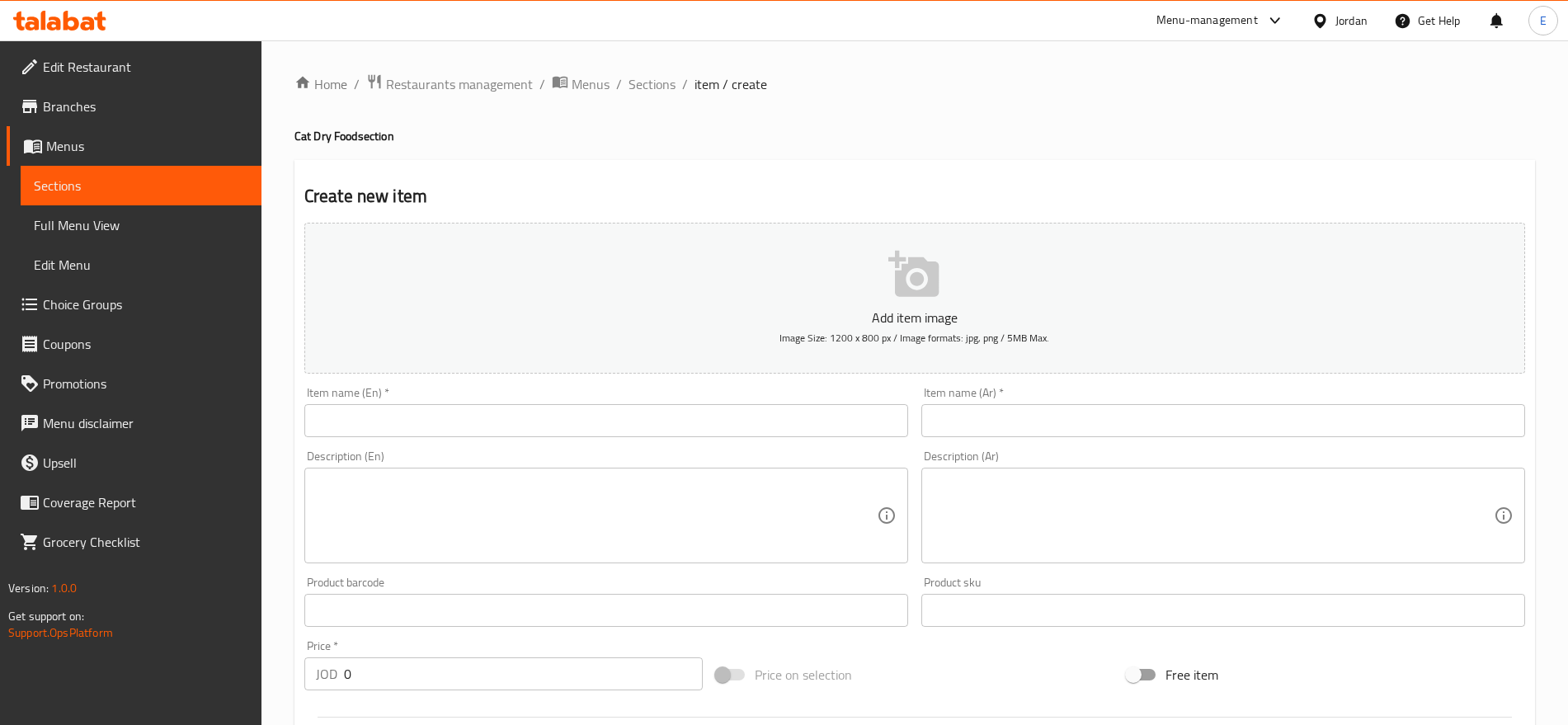
paste input "Spectrum Fussy 34 2 kg"
click at [713, 434] on input "Spectrum Fussy 34 2 kg" at bounding box center [606, 420] width 604 height 33
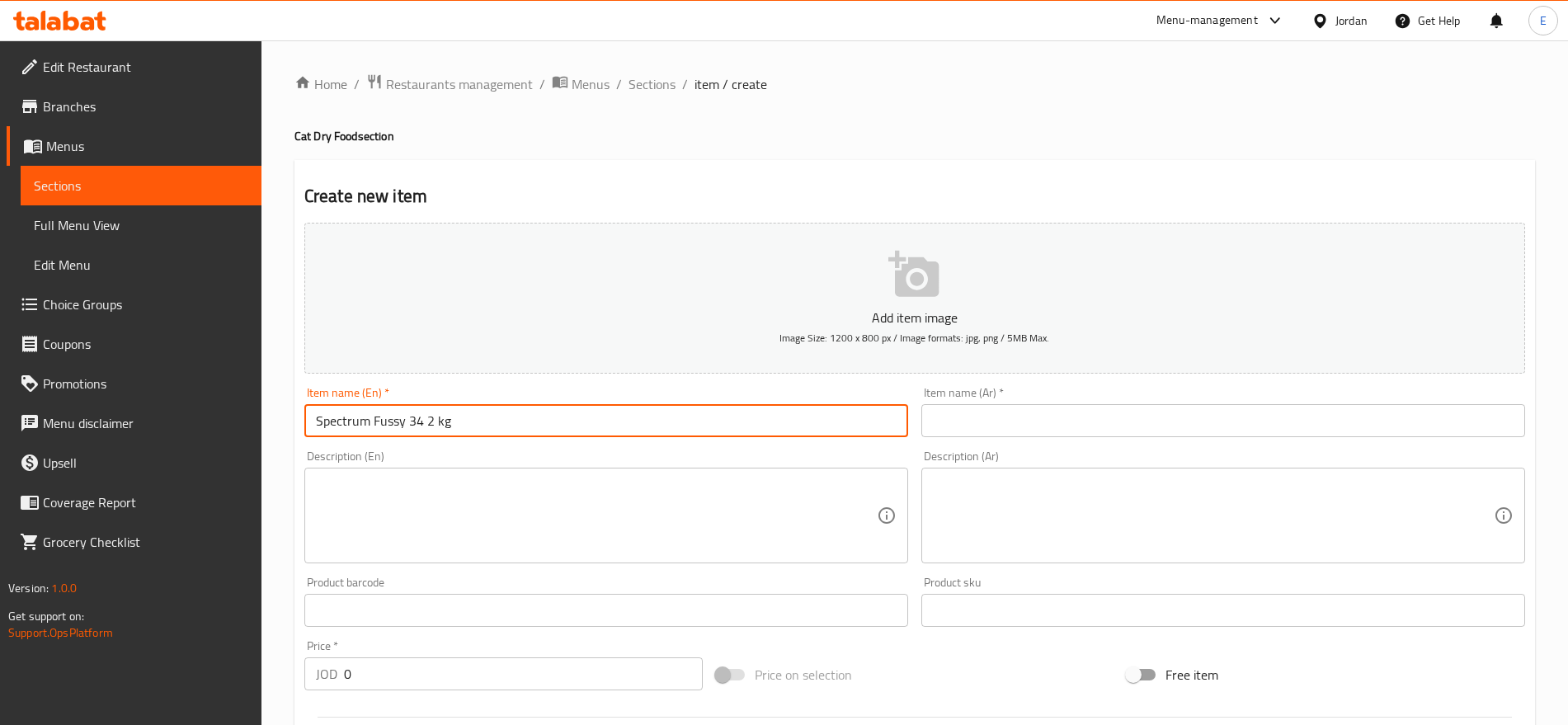
type input "Spectrum Fussy 34 2 kg"
paste input "طعام سبكتروم فازي 34 - 2 كجم"
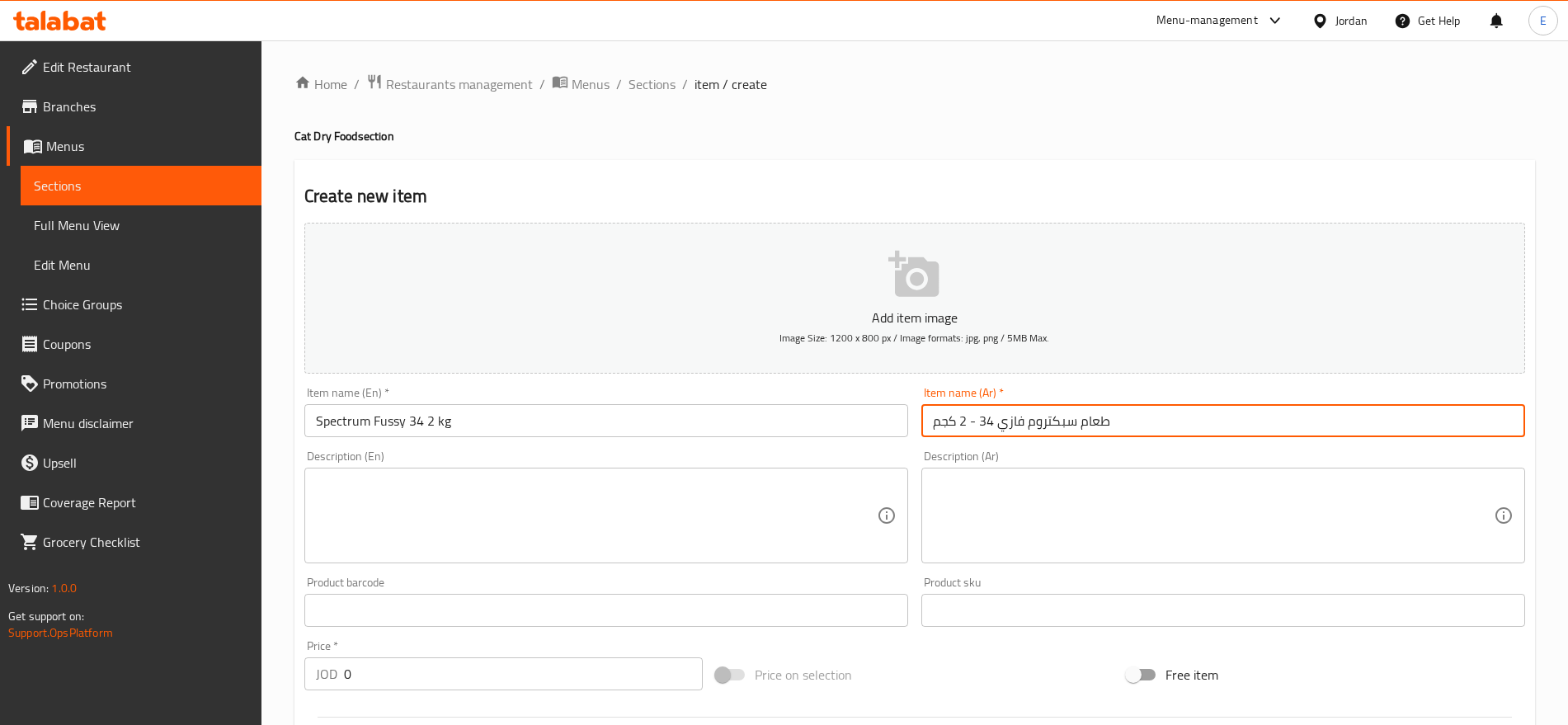
click at [1013, 414] on input "طعام سبكتروم فازي 34 - 2 كجم" at bounding box center [1223, 420] width 604 height 33
type input "طعام سبكتروم فازي 34 - 2 كجم"
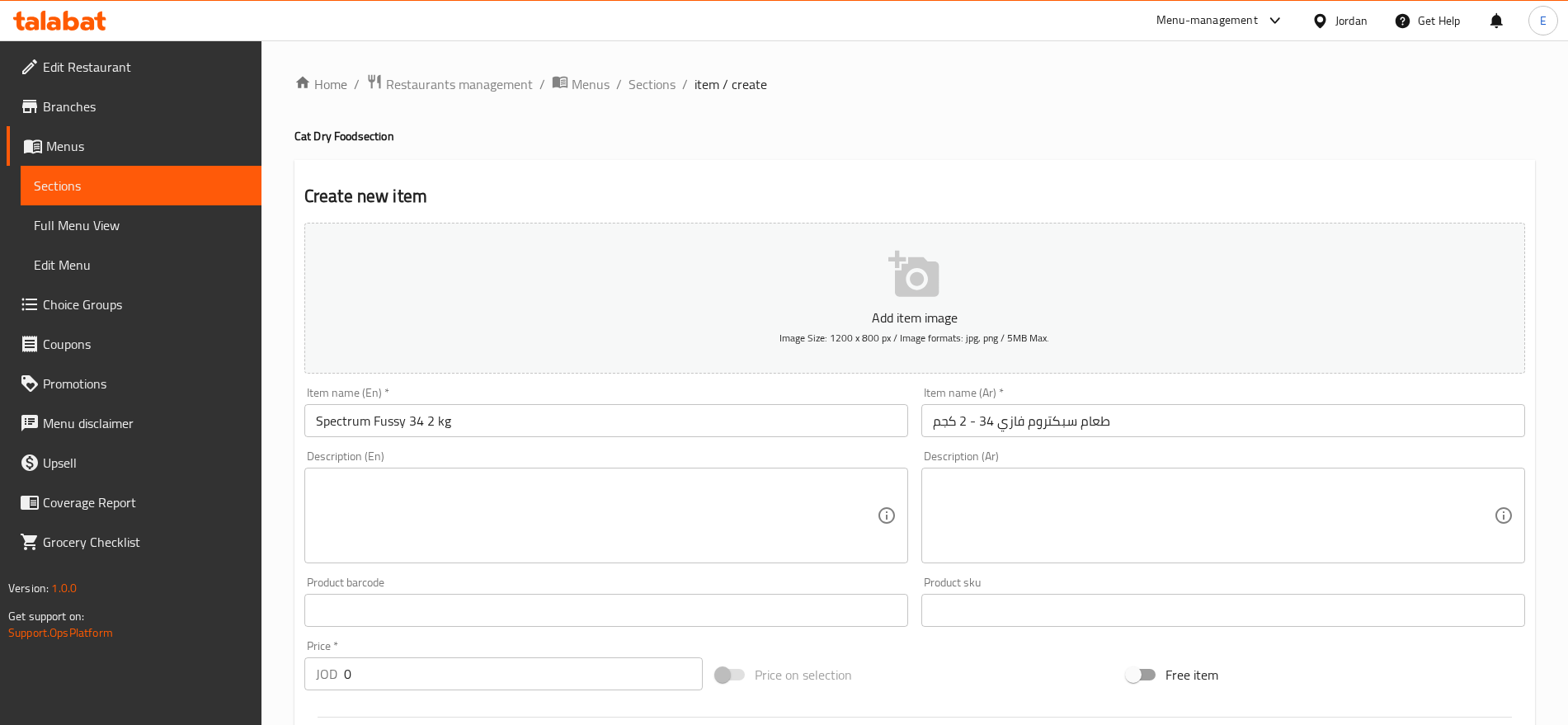
click at [625, 555] on div "Description (En)" at bounding box center [606, 515] width 604 height 95
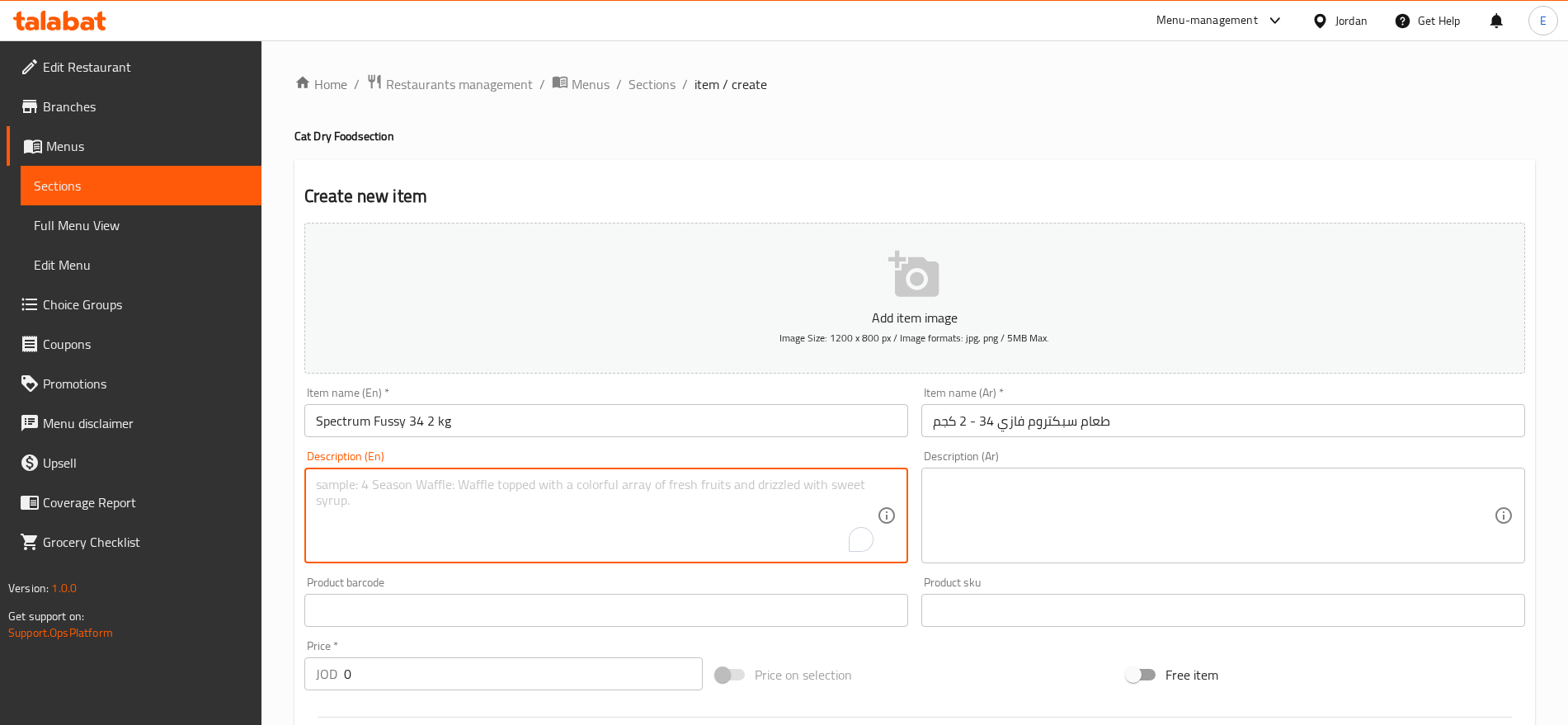
paste textarea "High-quality dry food providing balanced and delicious meals for cats."
type textarea "High-quality dry food providing balanced and delicious meals for cats."
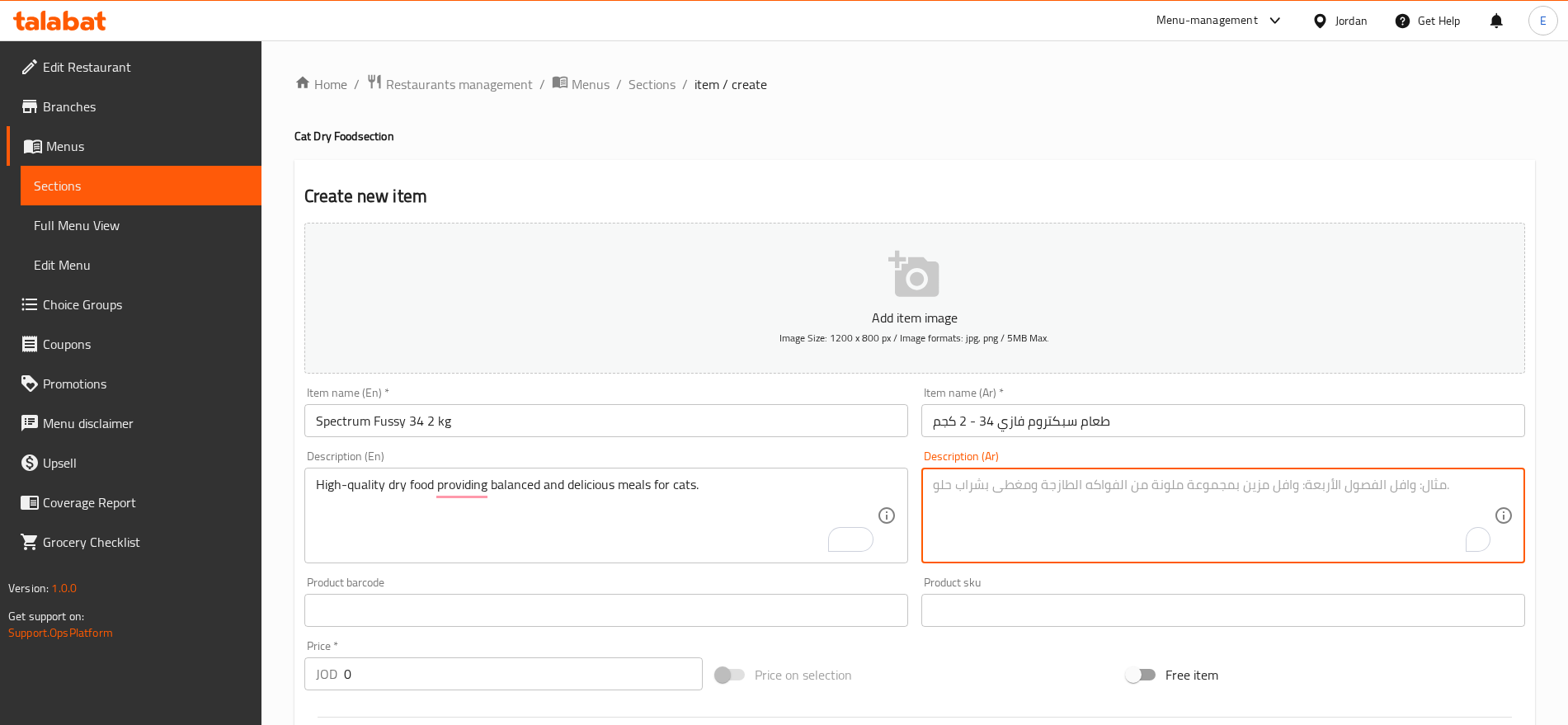
click at [987, 501] on textarea "To enrich screen reader interactions, please activate Accessibility in Grammarl…" at bounding box center [1213, 516] width 561 height 78
paste textarea "طعام [PERSON_NAME] الجودة يقدم وجبات متوازنة ولذيذة للقطط."
type textarea "طعام [PERSON_NAME] الجودة يقدم وجبات متوازنة ولذيذة للقطط."
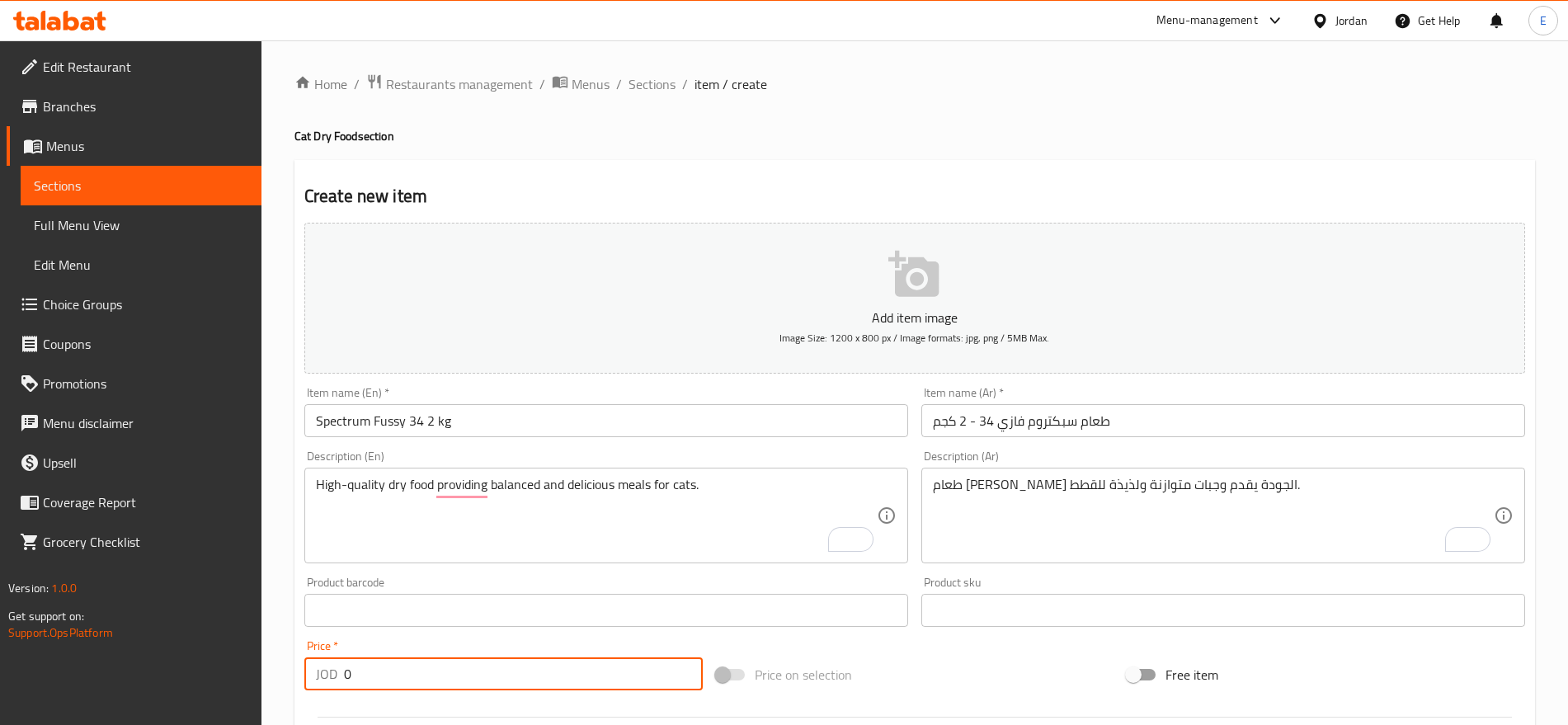
drag, startPoint x: 371, startPoint y: 670, endPoint x: 328, endPoint y: 670, distance: 43.0
click at [328, 670] on div "JOD 0 Price *" at bounding box center [504, 674] width 399 height 33
type input "15"
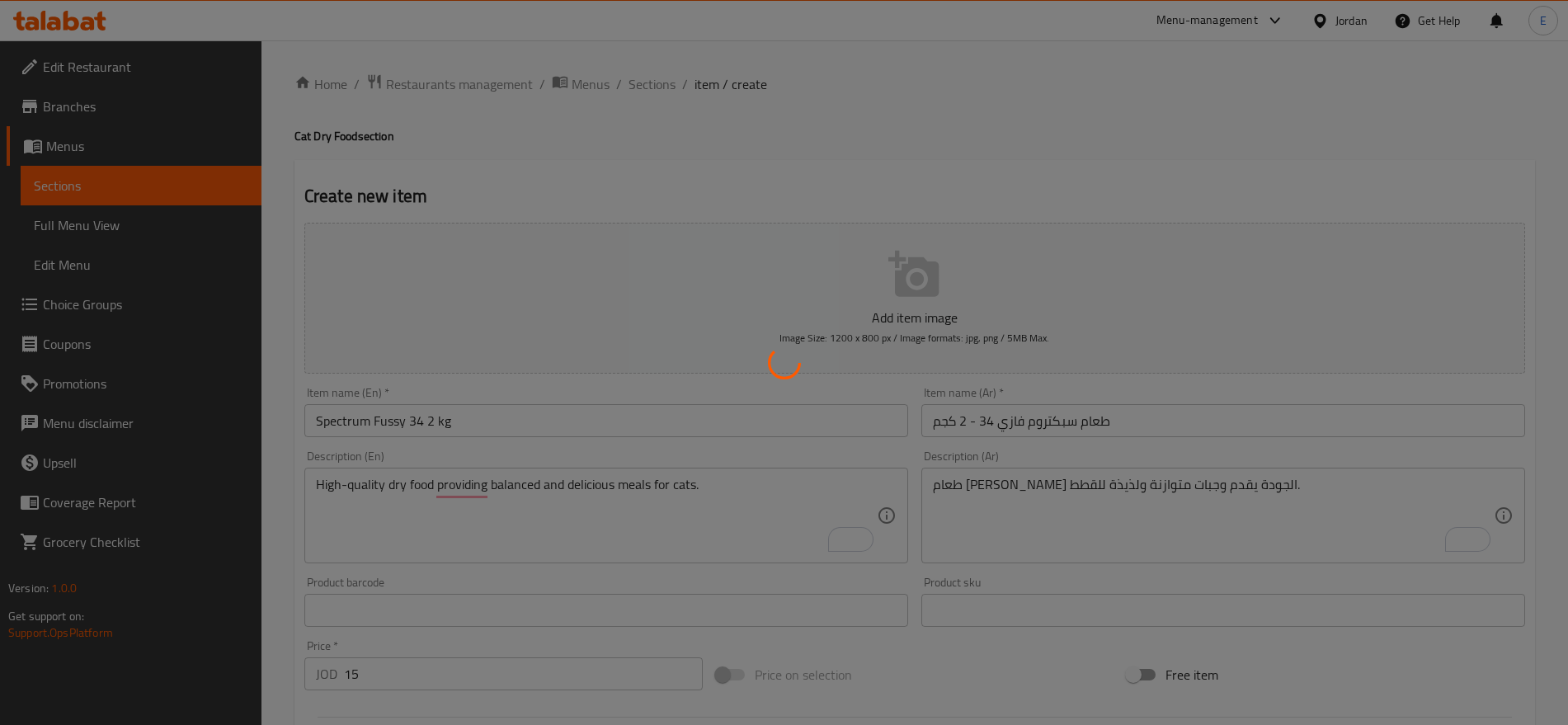
type input "0"
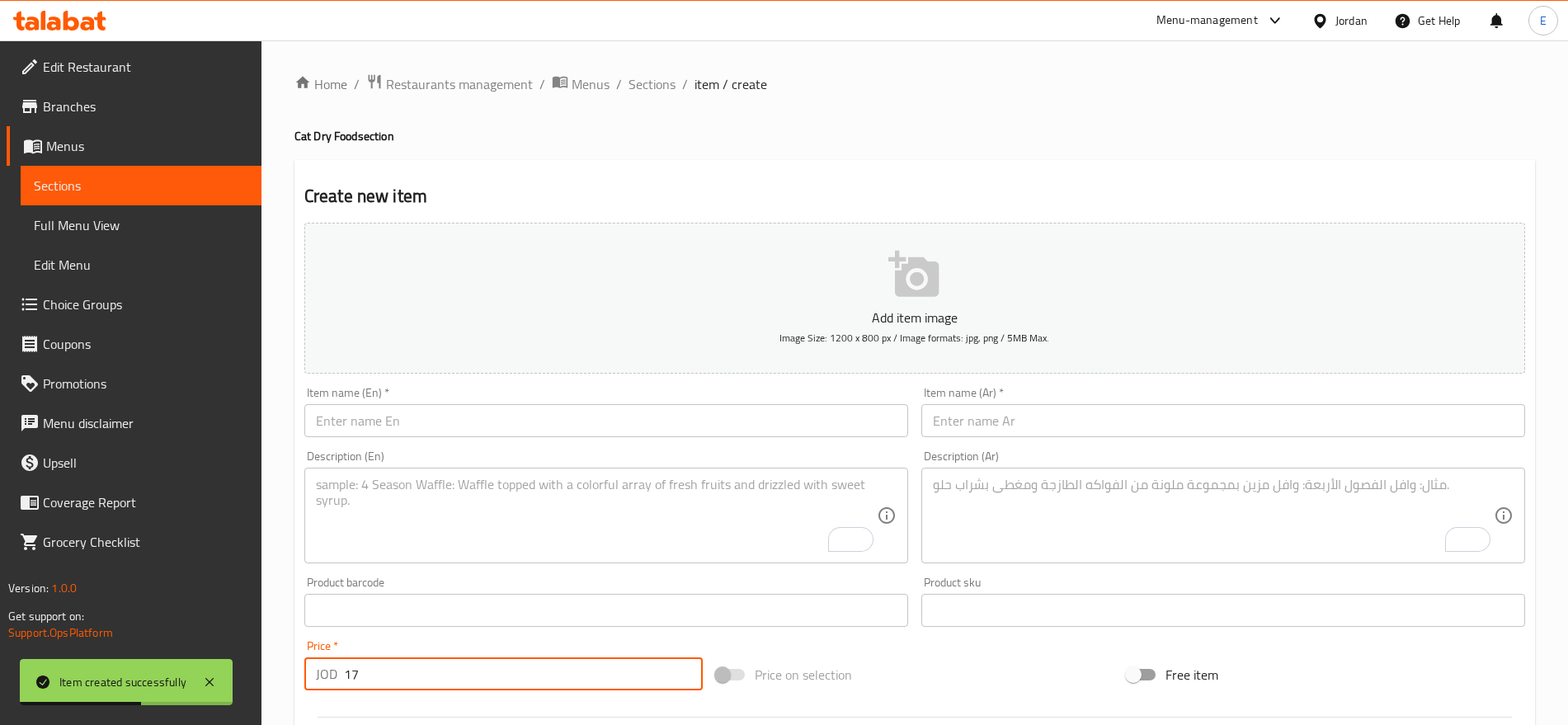
type input "17"
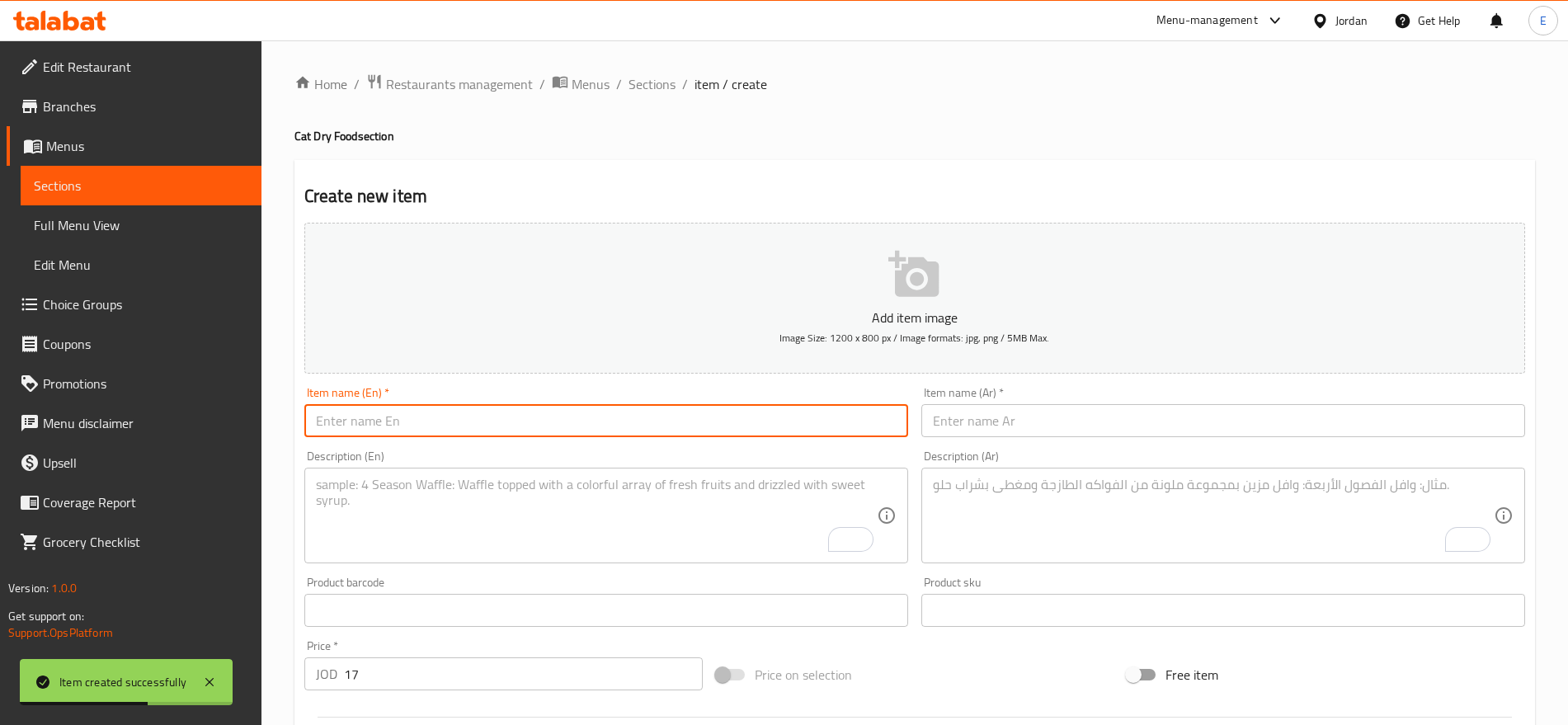
paste input "Spectrum Low Grain Kitten Chicken&Turkey 2kg"
click at [550, 421] on input "Spectrum Low Grain Kitten Chicken&Turkey 2kg" at bounding box center [606, 420] width 604 height 33
type input "Spectrum Low Grain Kitten Chicken&Turkey 2kg"
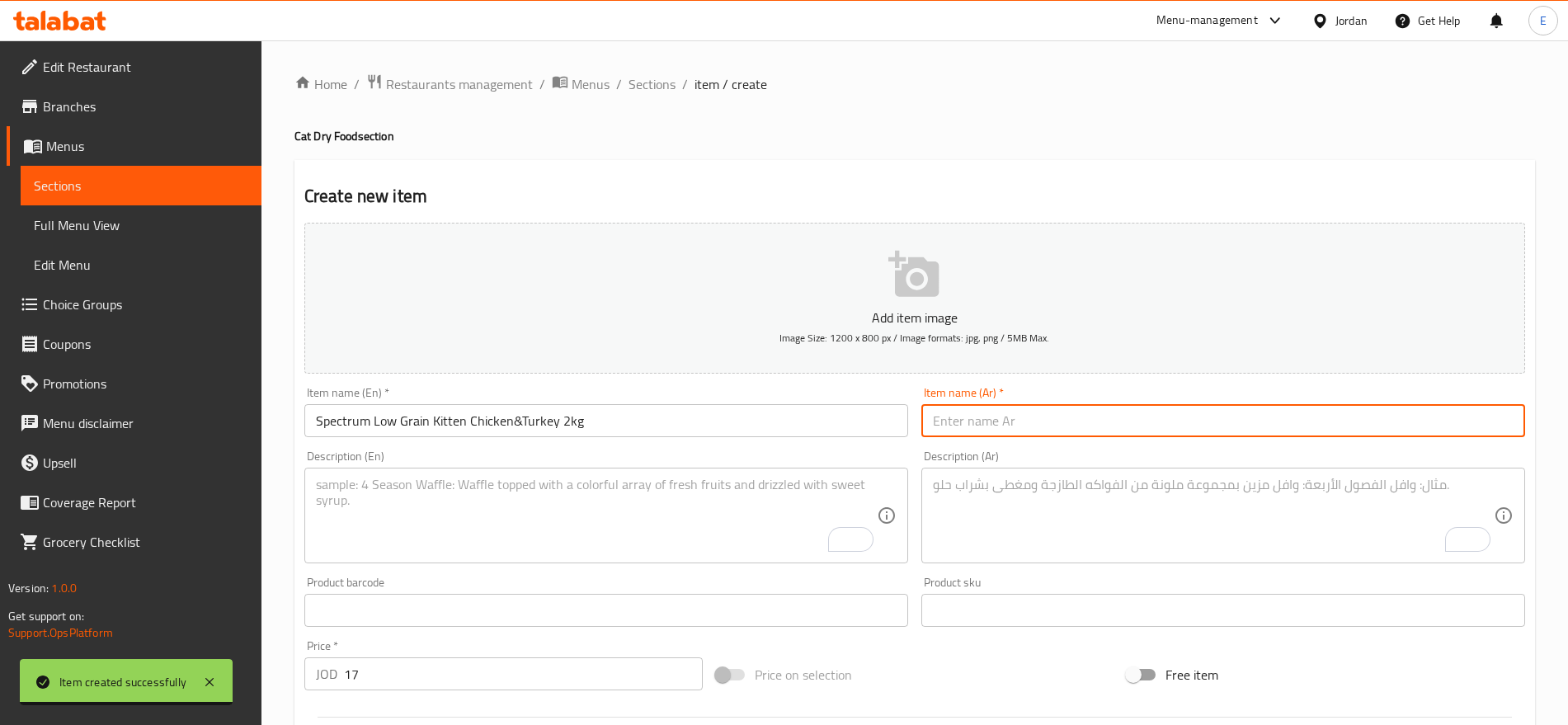
paste input "طعام سبكتروم منخفض الحبوب للقطط الصغيرة بنكهة الدجاج والتيركي 2 كجم"
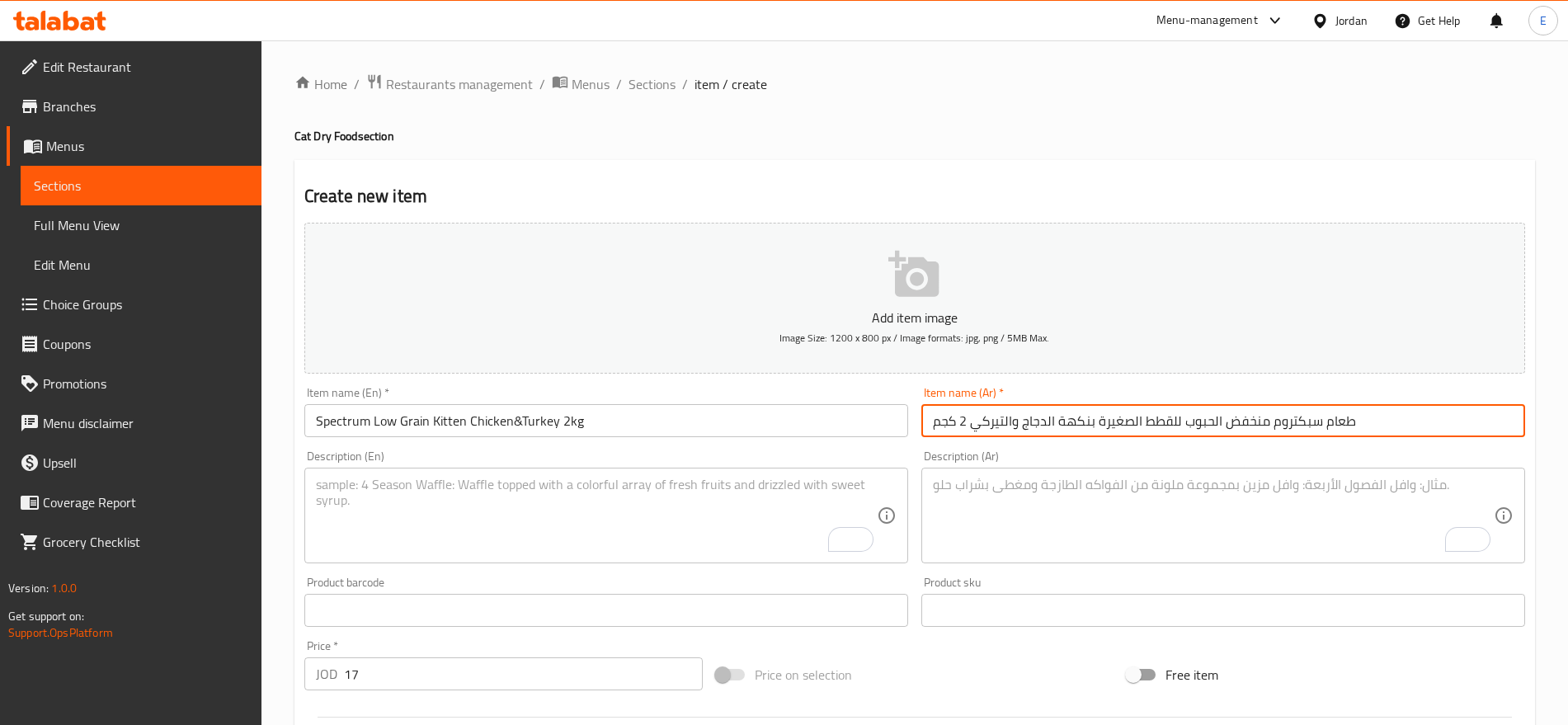
type input "طعام سبكتروم منخفض الحبوب للقطط الصغيرة بنكهة الدجاج والتيركي 2 كجم"
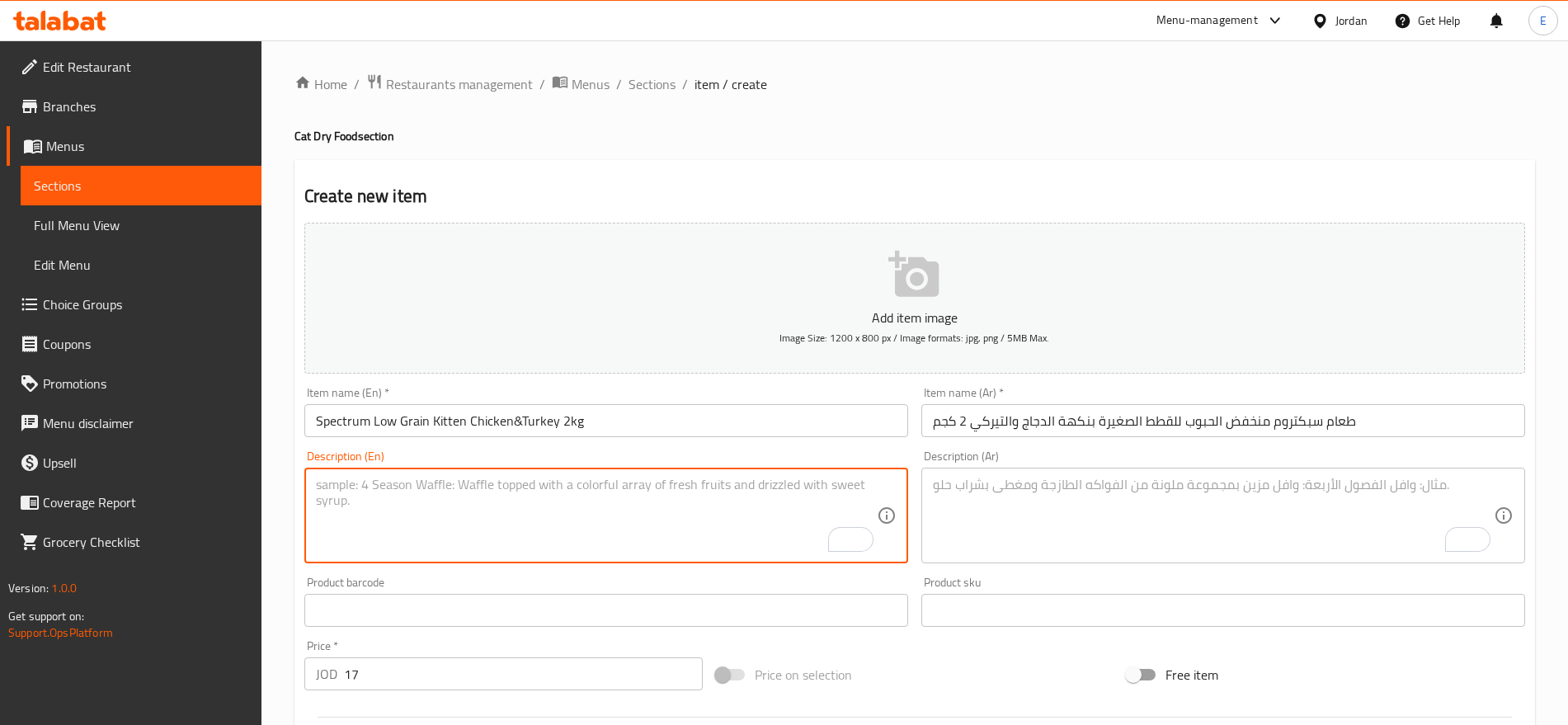
paste textarea "Tender chicken recipe designed for kittens' growth and strong immunity."
click at [610, 504] on textarea "Tender chicken recipe designed for kittens' growth and strong immunity." at bounding box center [596, 516] width 561 height 78
type textarea "Tender chicken recipe designed for kittens' growth and strong immunity."
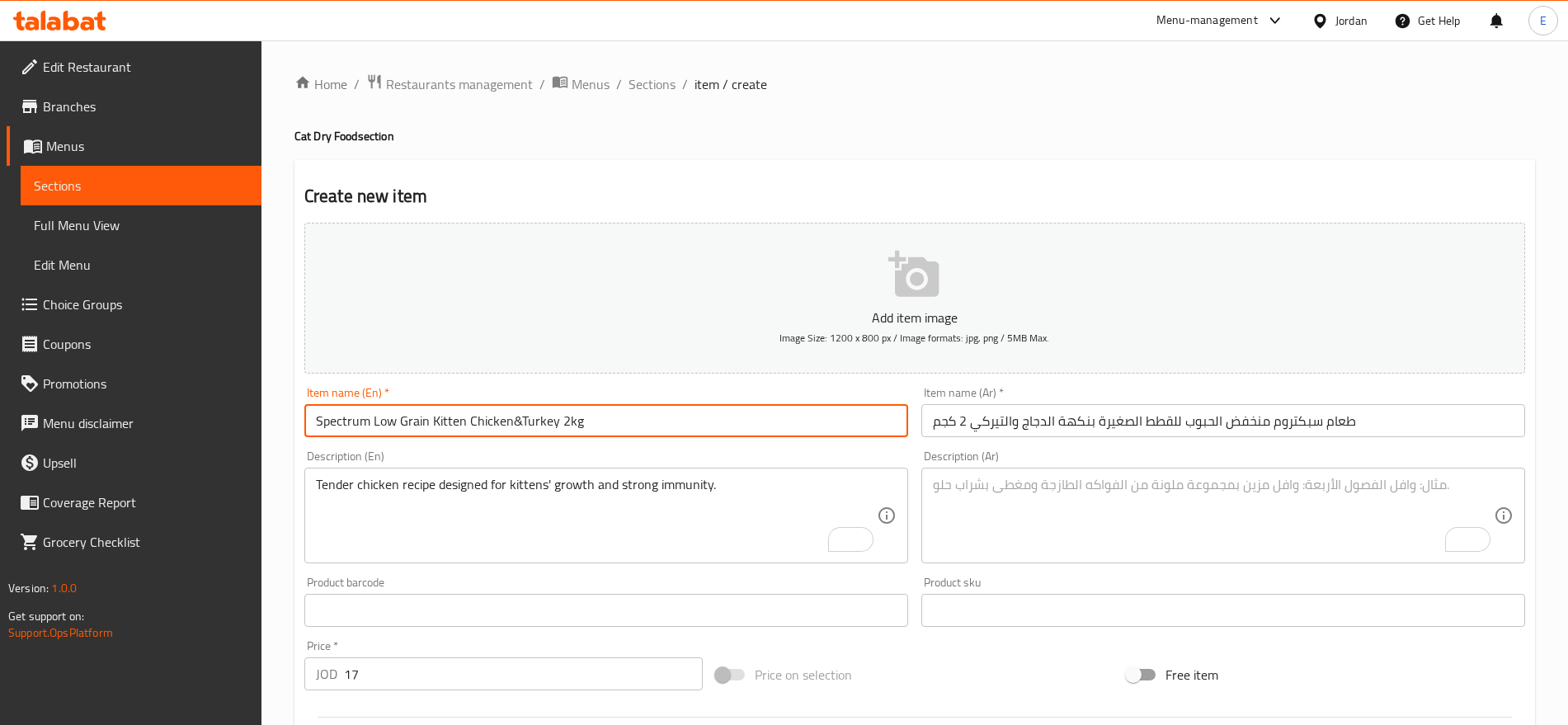
click at [516, 424] on input "Spectrum Low Grain Kitten Chicken&Turkey 2kg" at bounding box center [606, 420] width 604 height 33
type input "Spectrum Low Grain Kitten Chicken And Turkey 2kg"
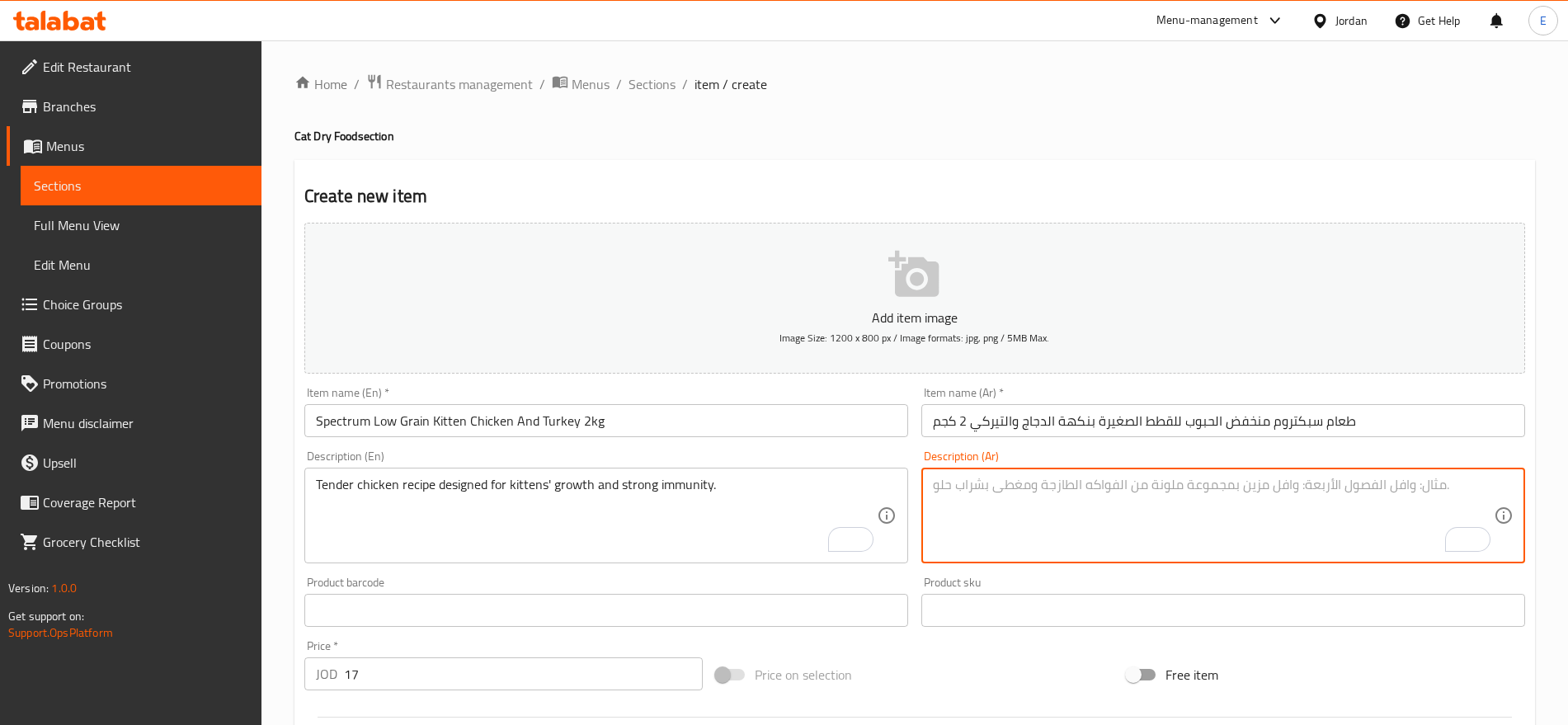
paste textarea "Tender chicken recipe designed for kittens' growth and strong immunity."
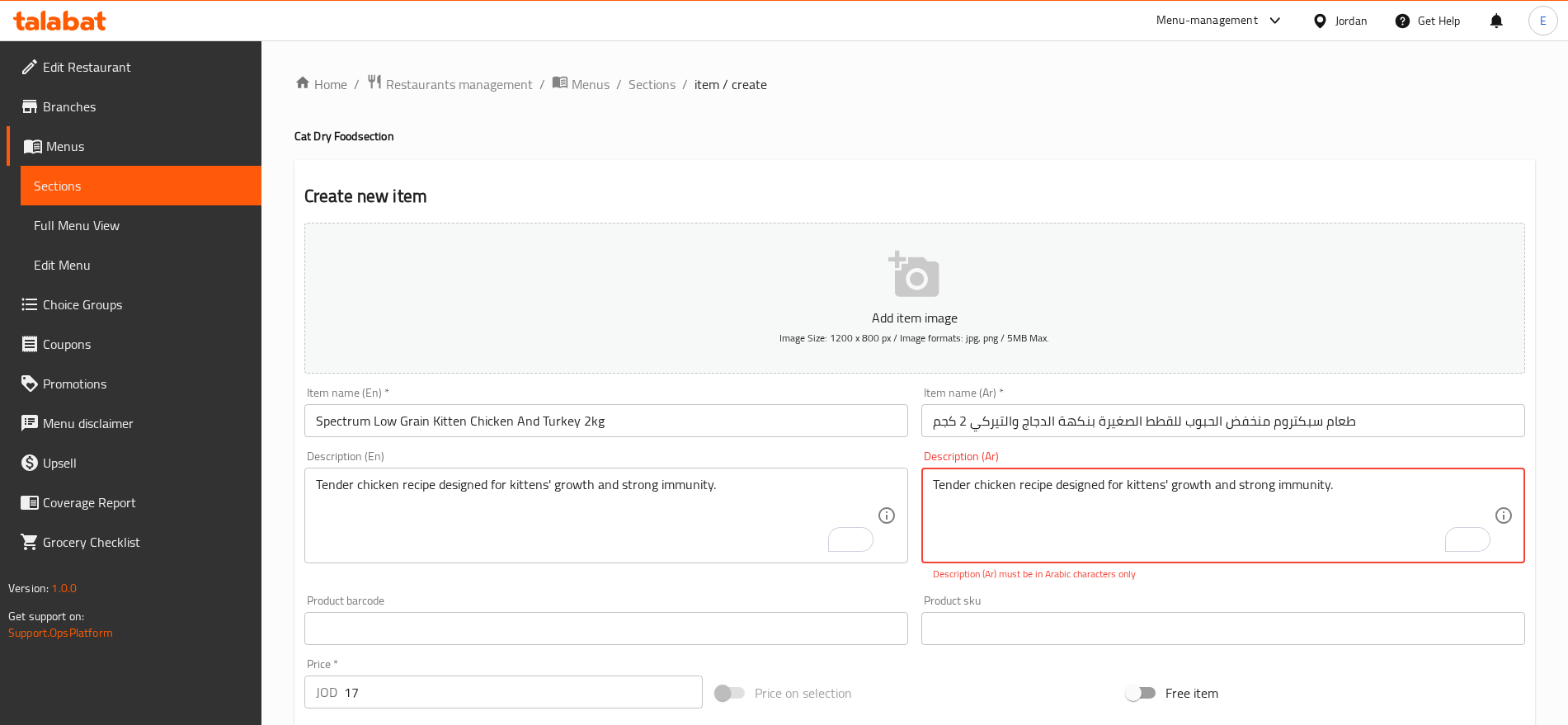
click at [1027, 480] on textarea "Tender chicken recipe designed for kittens' growth and strong immunity." at bounding box center [1213, 516] width 561 height 78
paste textarea "وصفة دجاج طرية مصممة لنمو القطط الصغيرة وتقوية مناعتها"
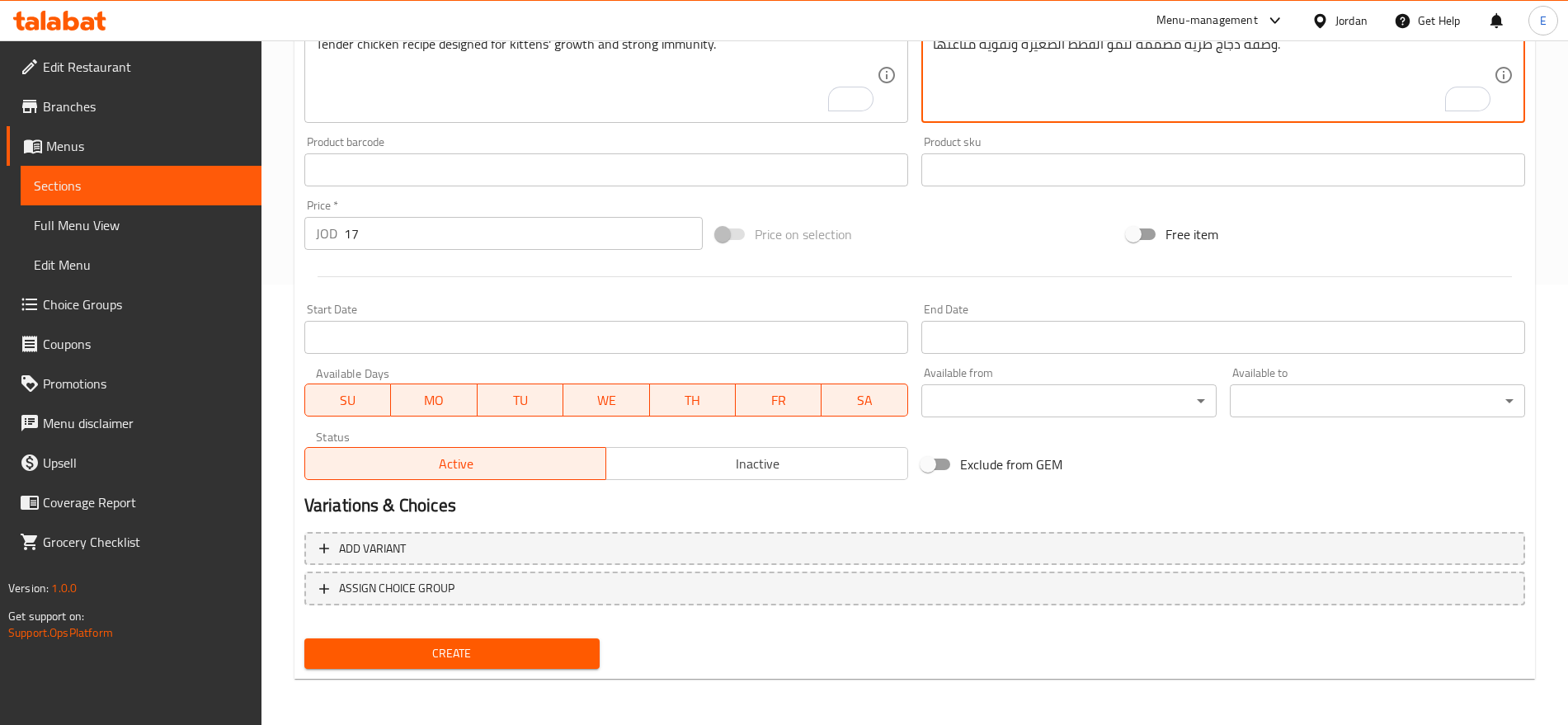
type textarea "وصفة دجاج طرية مصممة لنمو القطط الصغيرة وتقوية مناعتها."
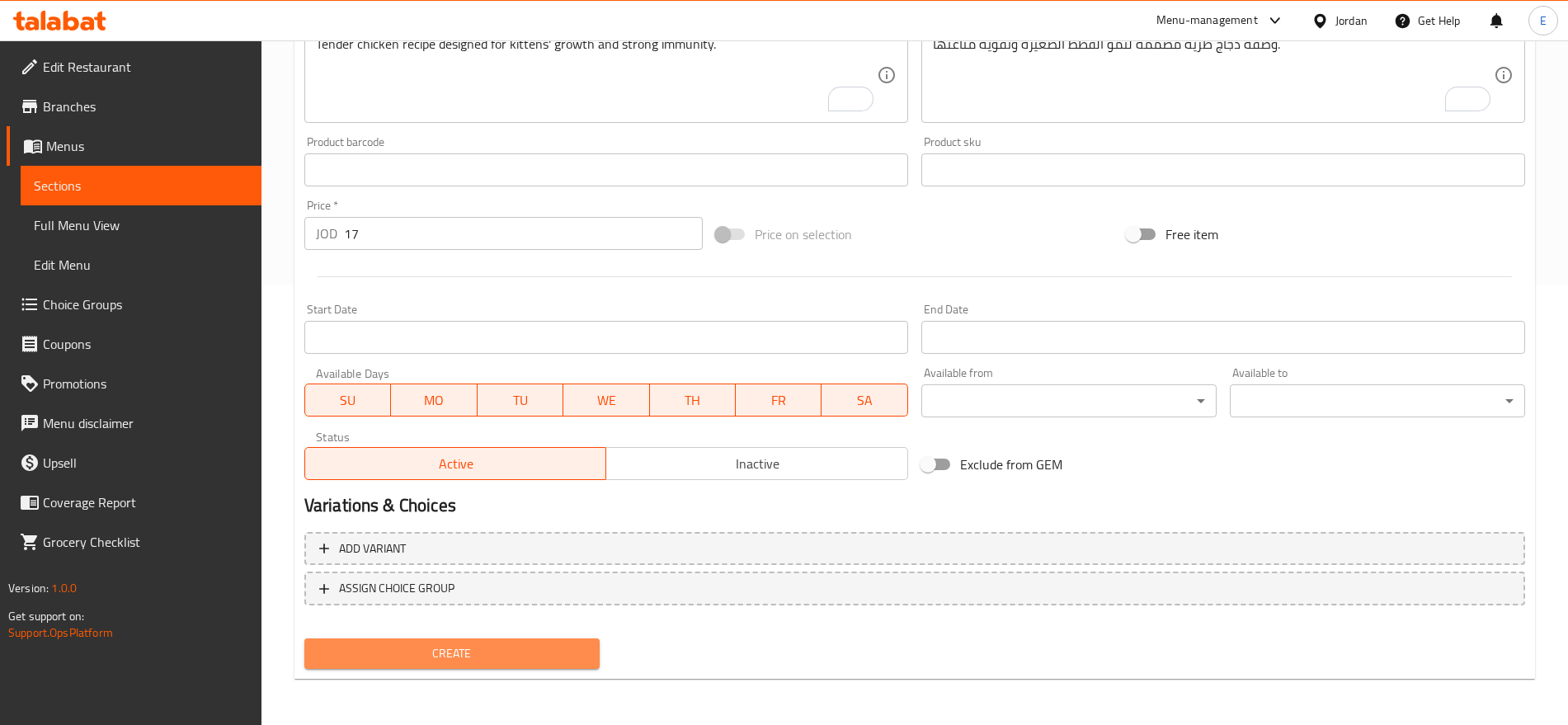
click at [450, 651] on span "Create" at bounding box center [452, 653] width 269 height 20
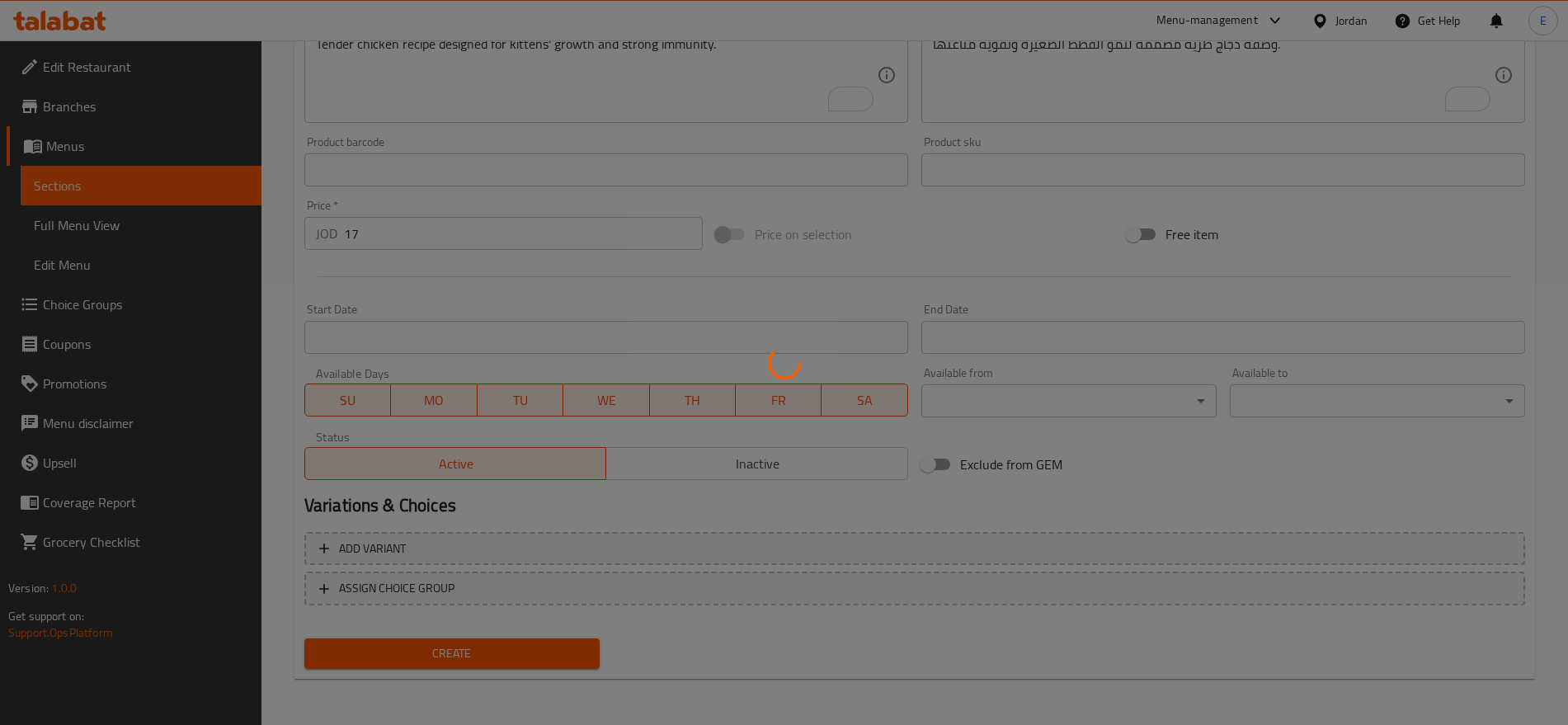
type input "0"
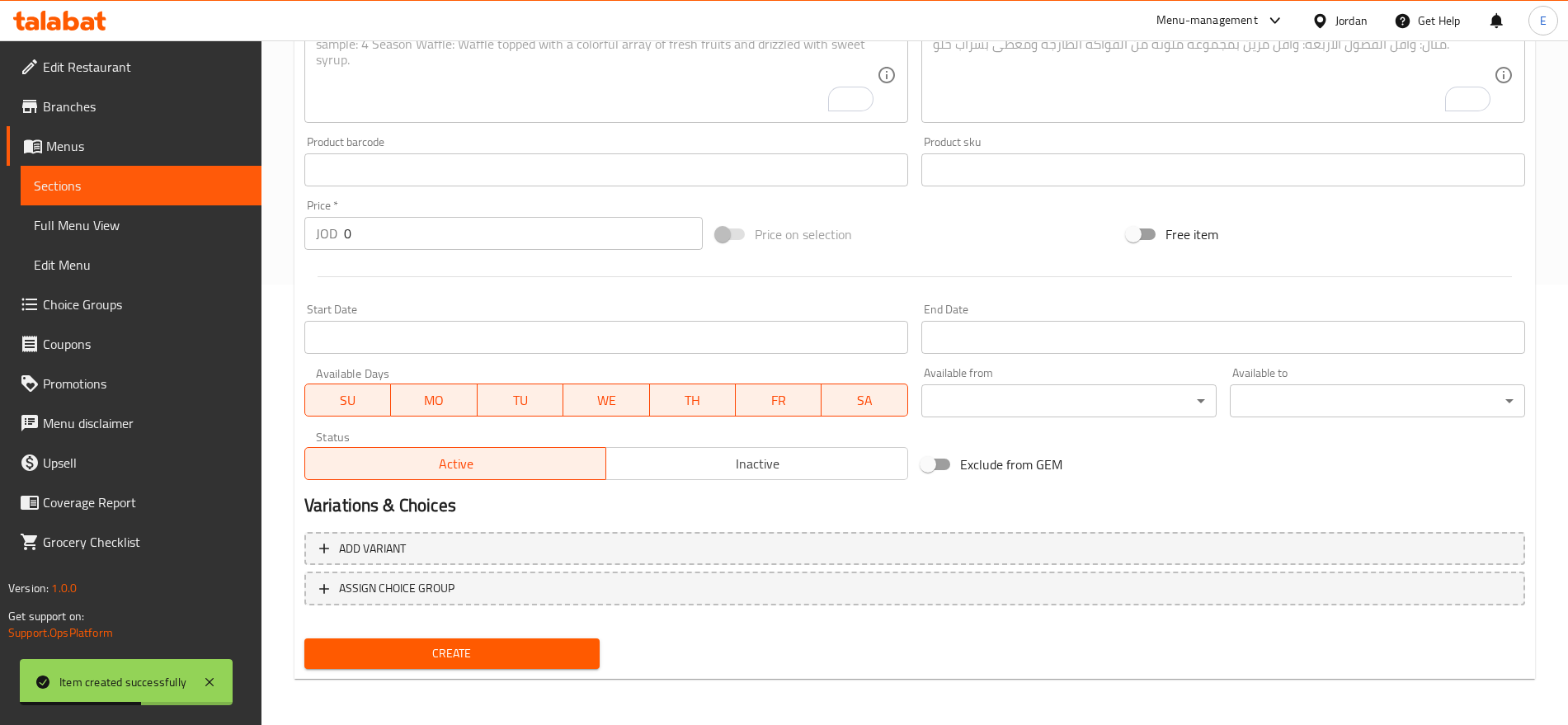
scroll to position [0, 0]
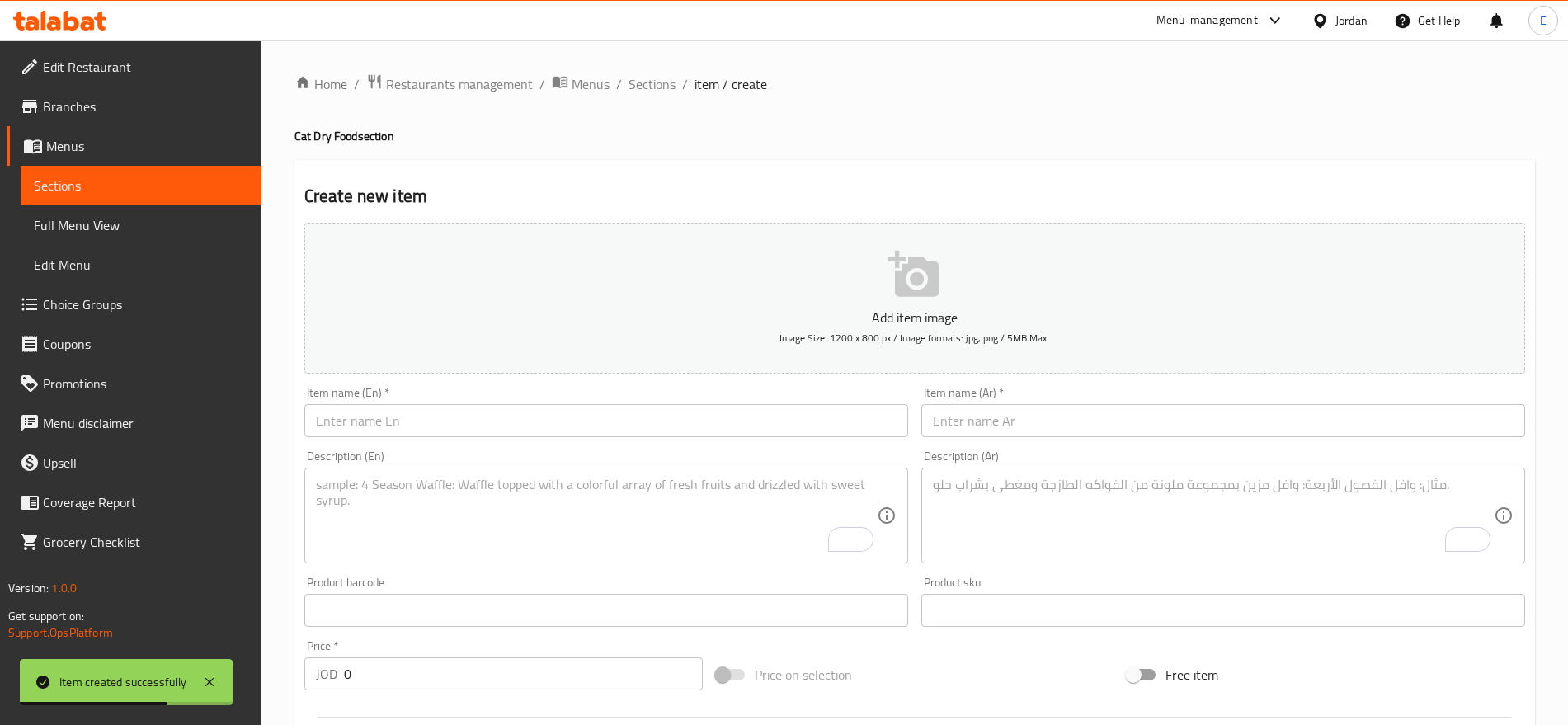
paste input "Spectrum Low Grain Adult Sterilised with salmon, anchovies and cranberries 2kg"
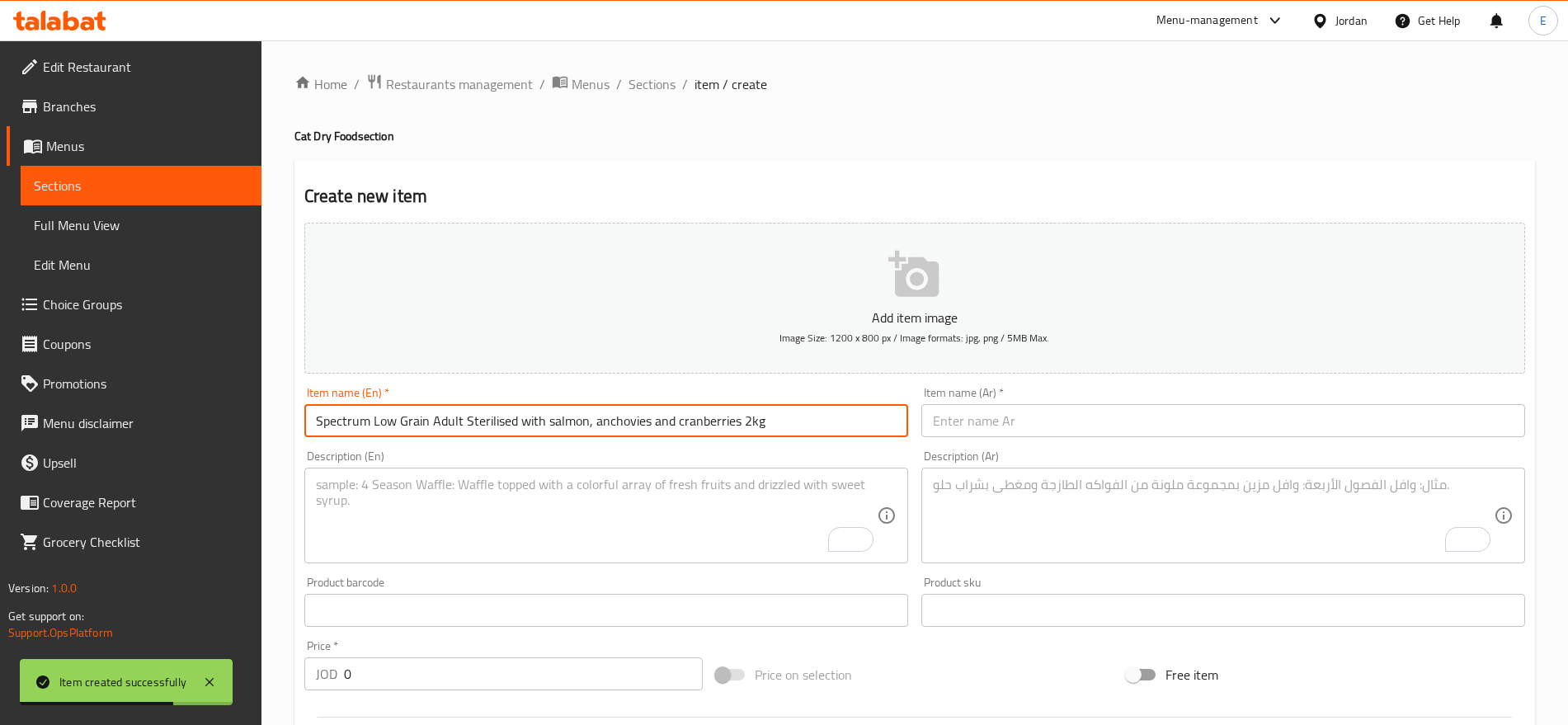
click at [773, 409] on input "Spectrum Low Grain Adult Sterilised with salmon, anchovies and cranberries 2kg" at bounding box center [606, 420] width 604 height 33
type input "Spectrum Low Grain Adult Sterilised with salmon, anchovies and cranberries 2kg"
paste input "طعام سبكتروم منخفض الحبوب للقطط البالغة المعقمة بنكهة السلمون والأنشوجة والتوت …"
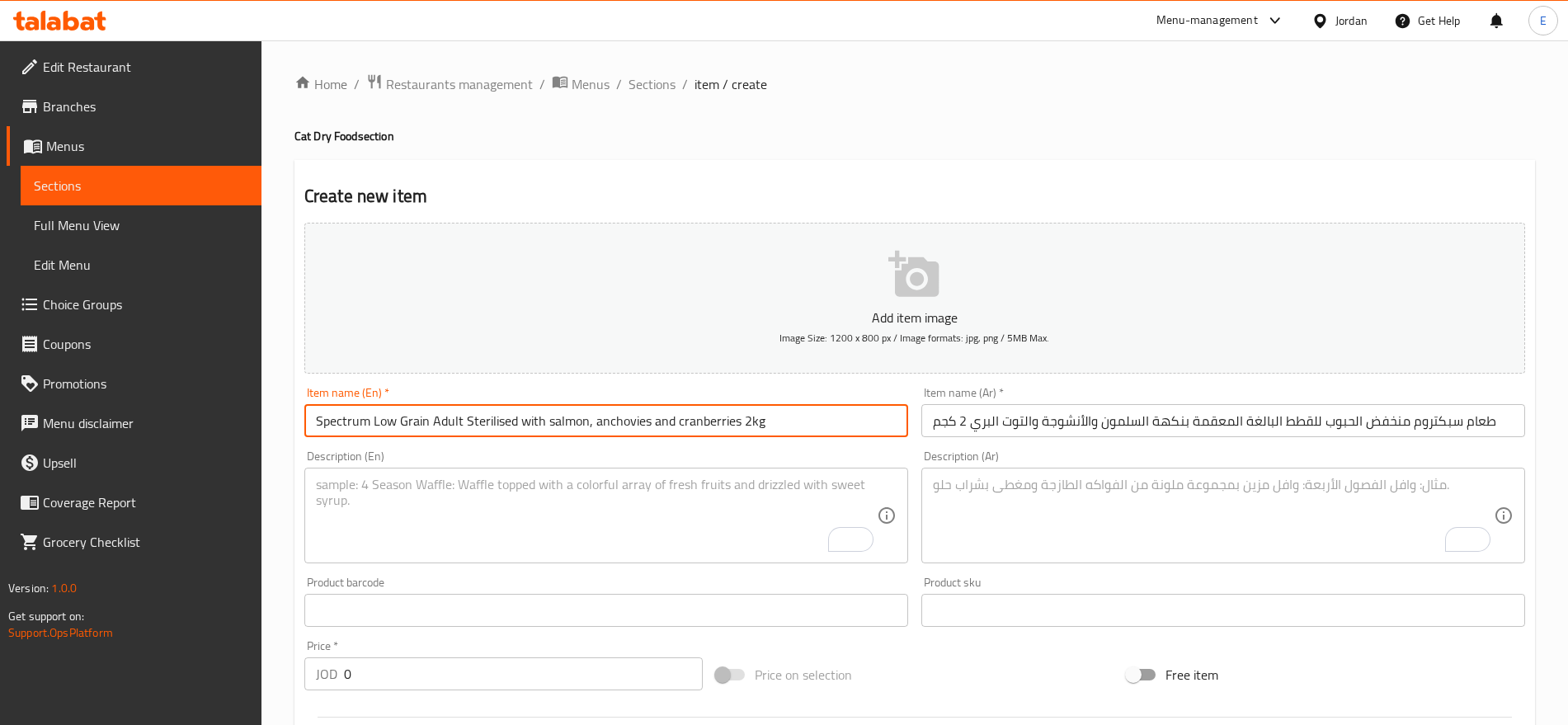
click at [1002, 430] on input "طعام سبكتروم منخفض الحبوب للقطط البالغة المعقمة بنكهة السلمون والأنشوجة والتوت …" at bounding box center [1223, 420] width 604 height 33
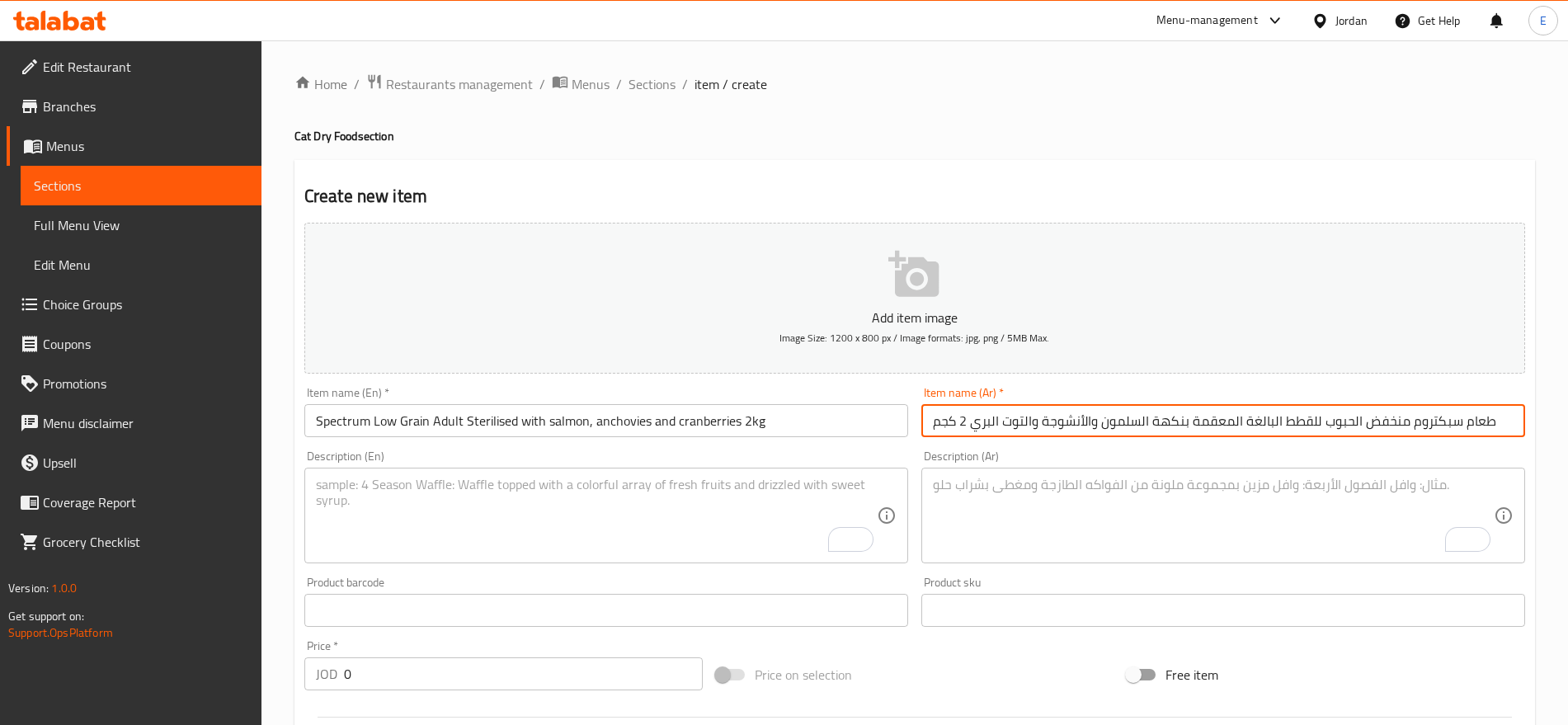
type input "طعام سبكتروم منخفض الحبوب للقطط البالغة المعقمة بنكهة السلمون والأنشوجة والتوت …"
paste textarea "Premium salmon recipe rich in omega-3 for overall health and taste."
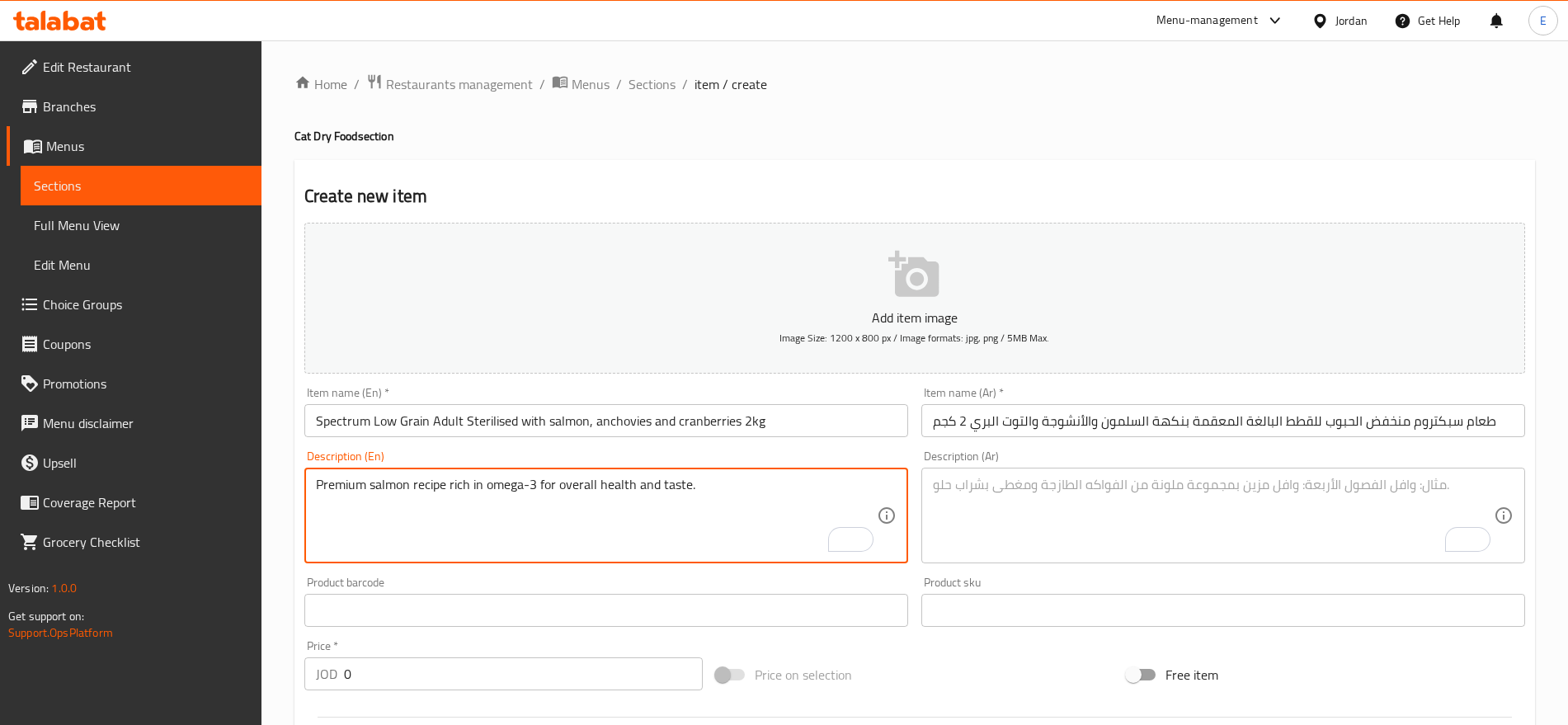
type textarea "Premium salmon recipe rich in omega-3 for overall health and taste."
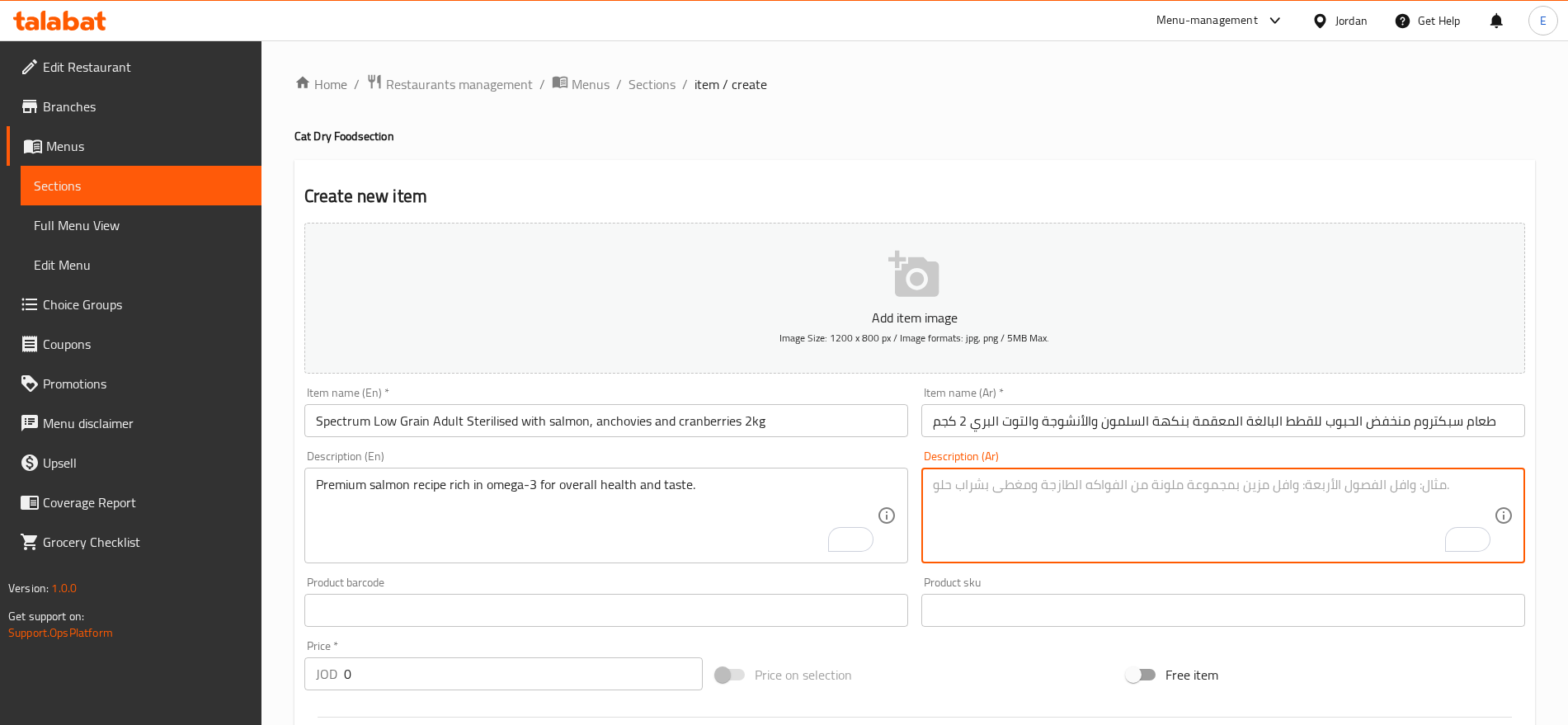
paste textarea "وصفة سلمون مميزة غنية بالأوميغا 3 لصحة ونكهة رائعة."
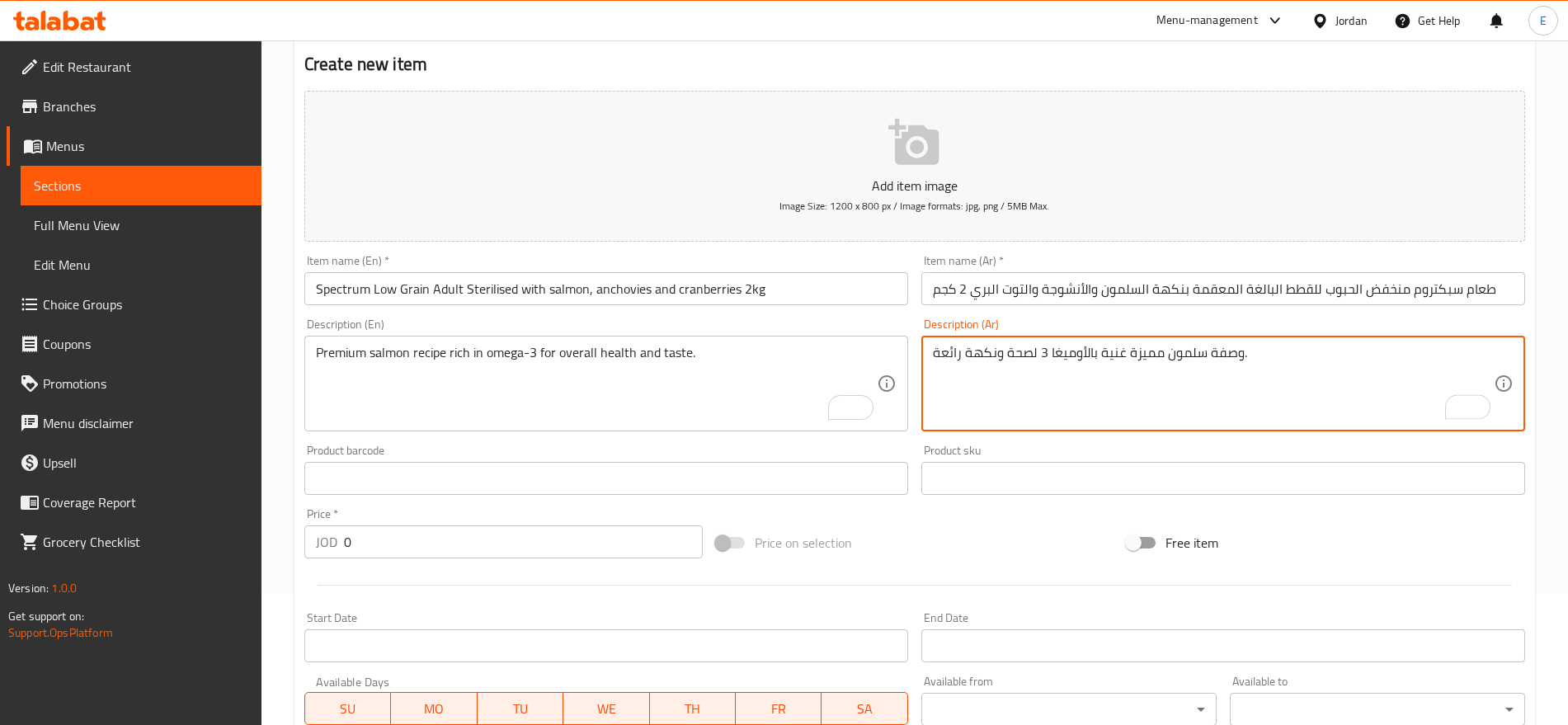
scroll to position [133, 0]
type textarea "وصفة سلمون مميزة غنية بالأوميغا 3 لصحة ونكهة رائعة."
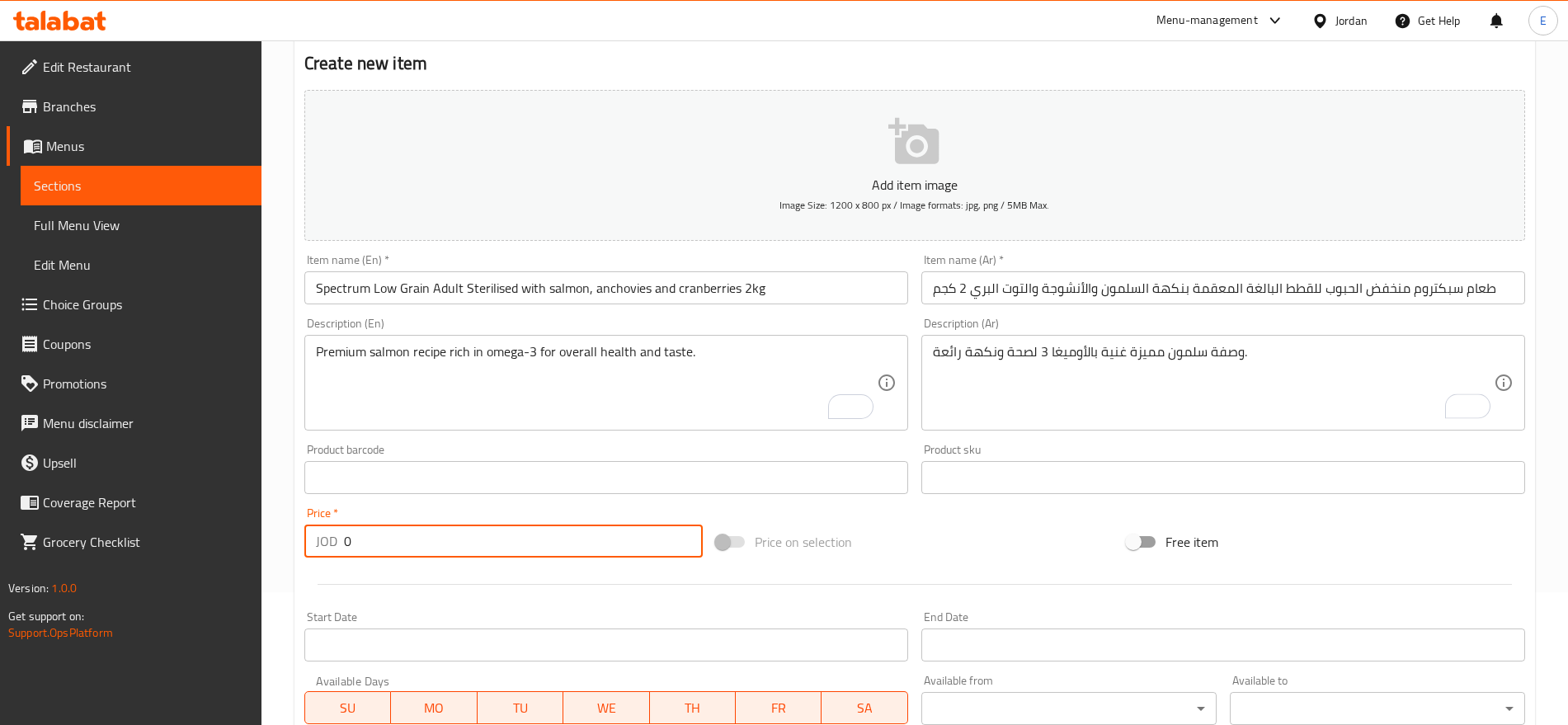
click at [475, 537] on input "0" at bounding box center [523, 540] width 359 height 33
type input "17"
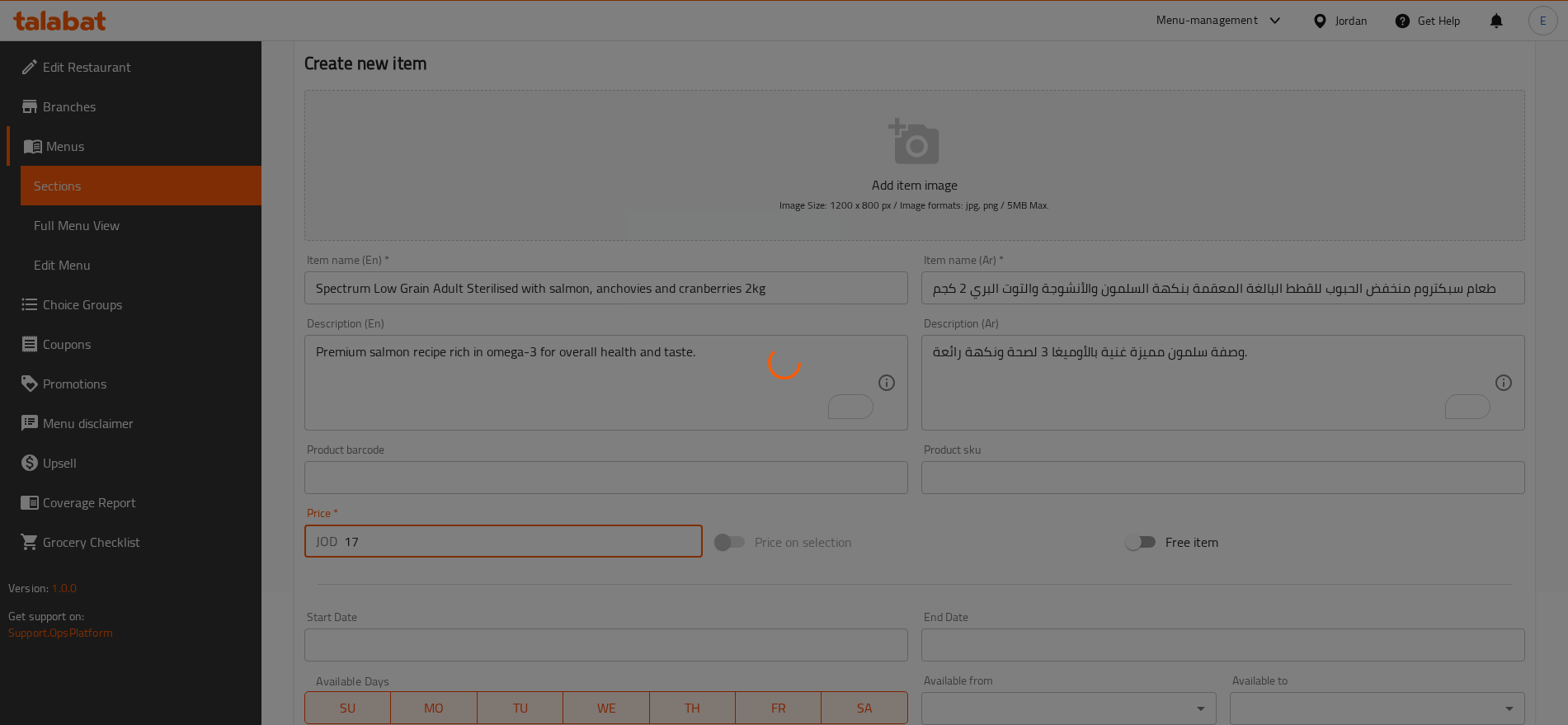
type input "0"
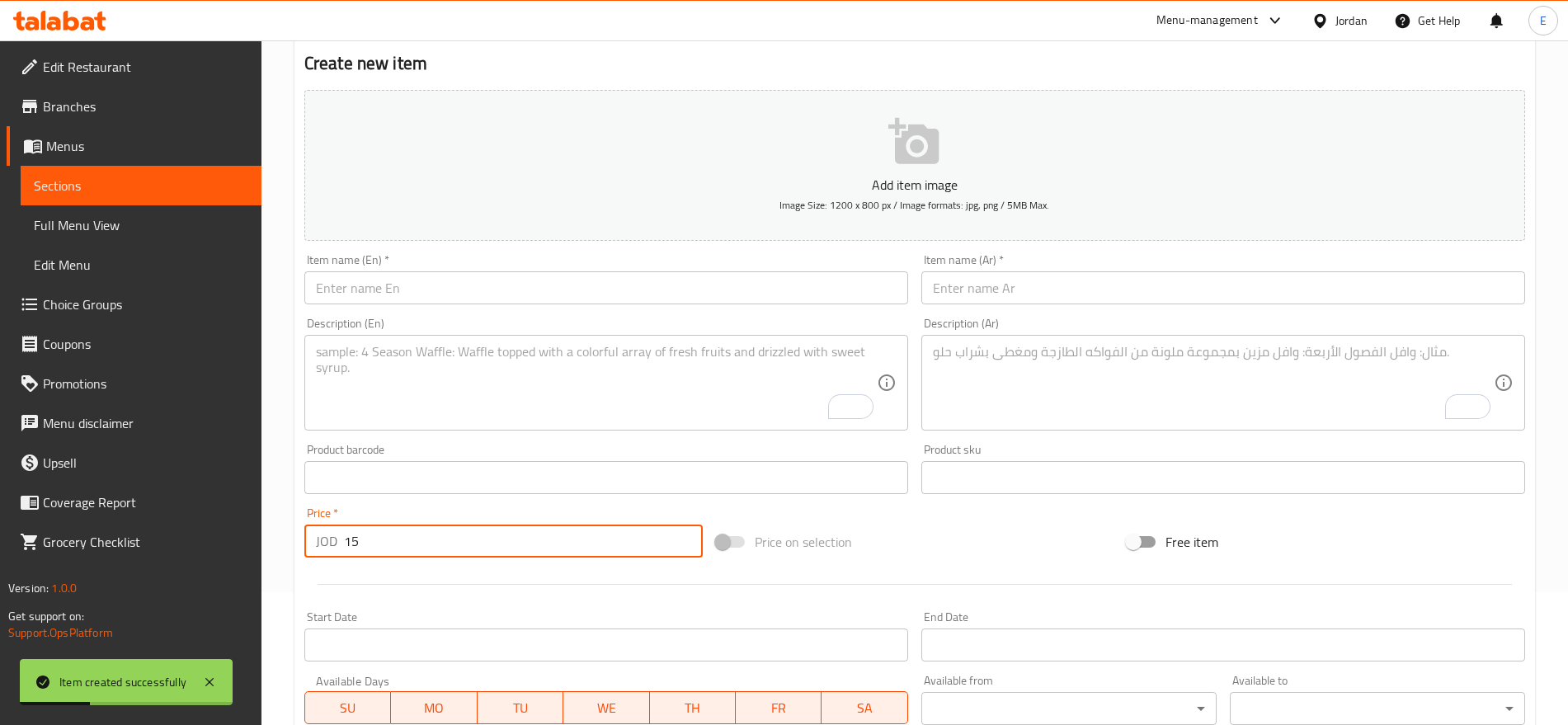
type input "15"
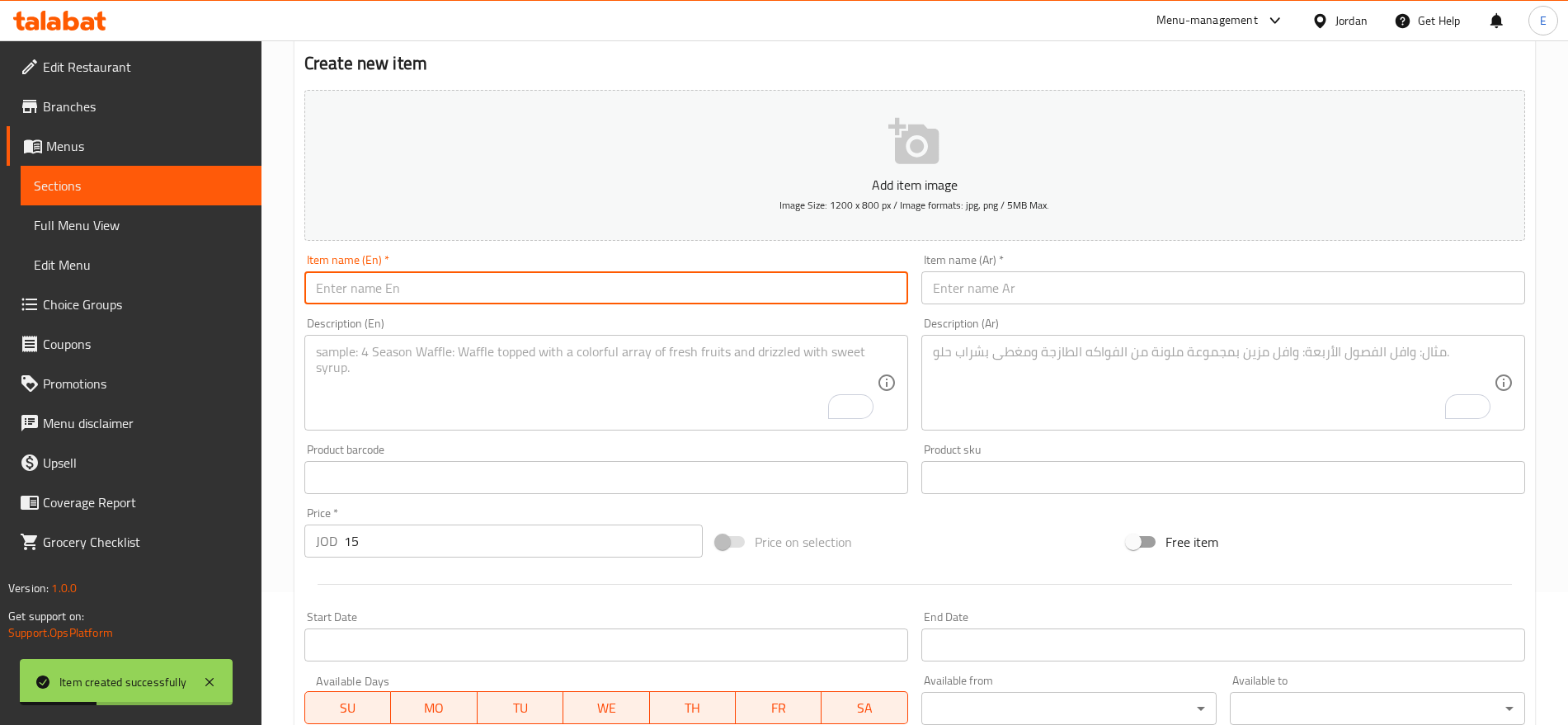
paste input "Spectrum Dry Food Adult Slim 34 Sterilised salmon 2 kg"
click at [585, 289] on input "Spectrum Dry Food Adult Slim 34 Sterilised salmon 2 kg" at bounding box center [606, 287] width 604 height 33
type input "Spectrum Dry Food Adult Slim 34 Sterilised salmon 2 kg"
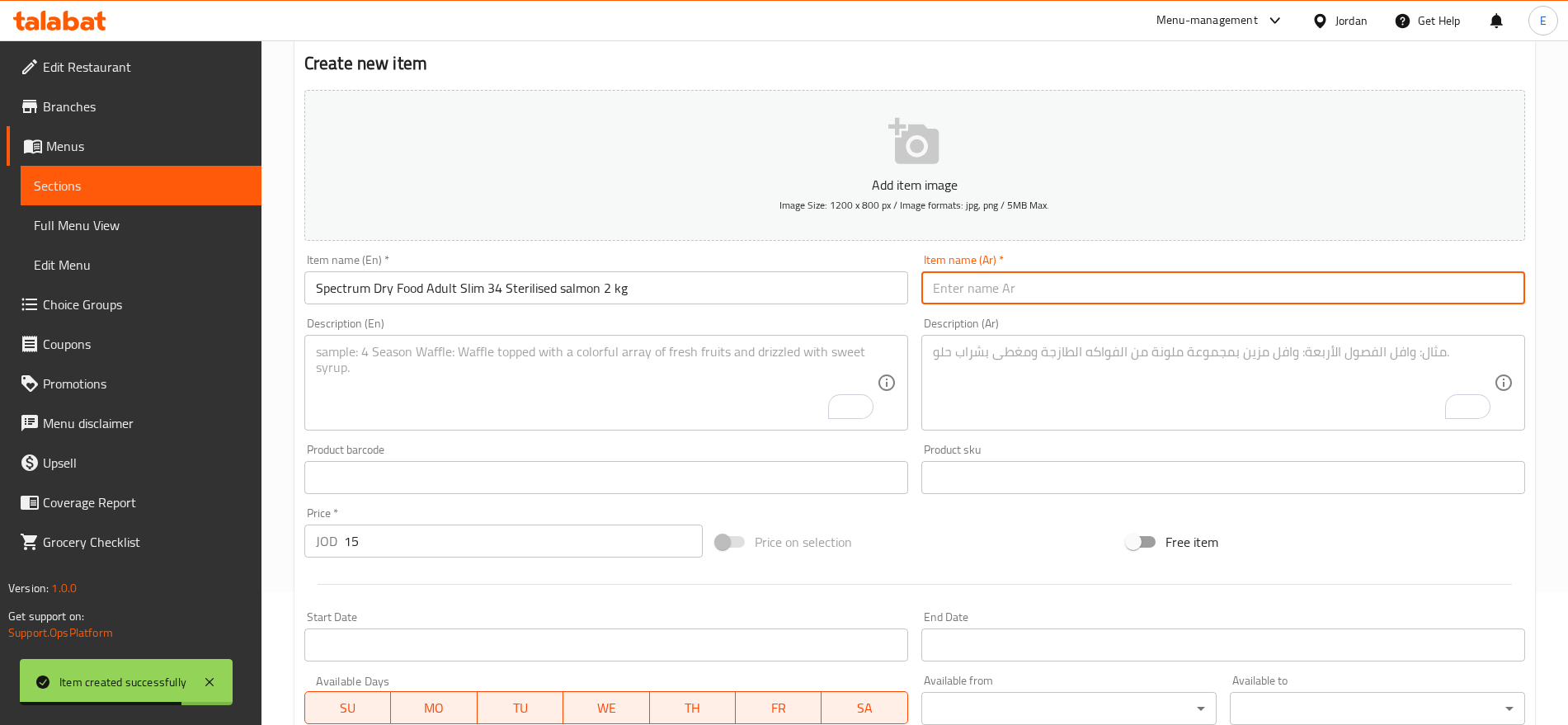
paste input "طعام القطط المعقم سبيكتروم سليم 2 كجم"
type input "طعام القطط المعقم سبيكتروم سليم 2 كجم"
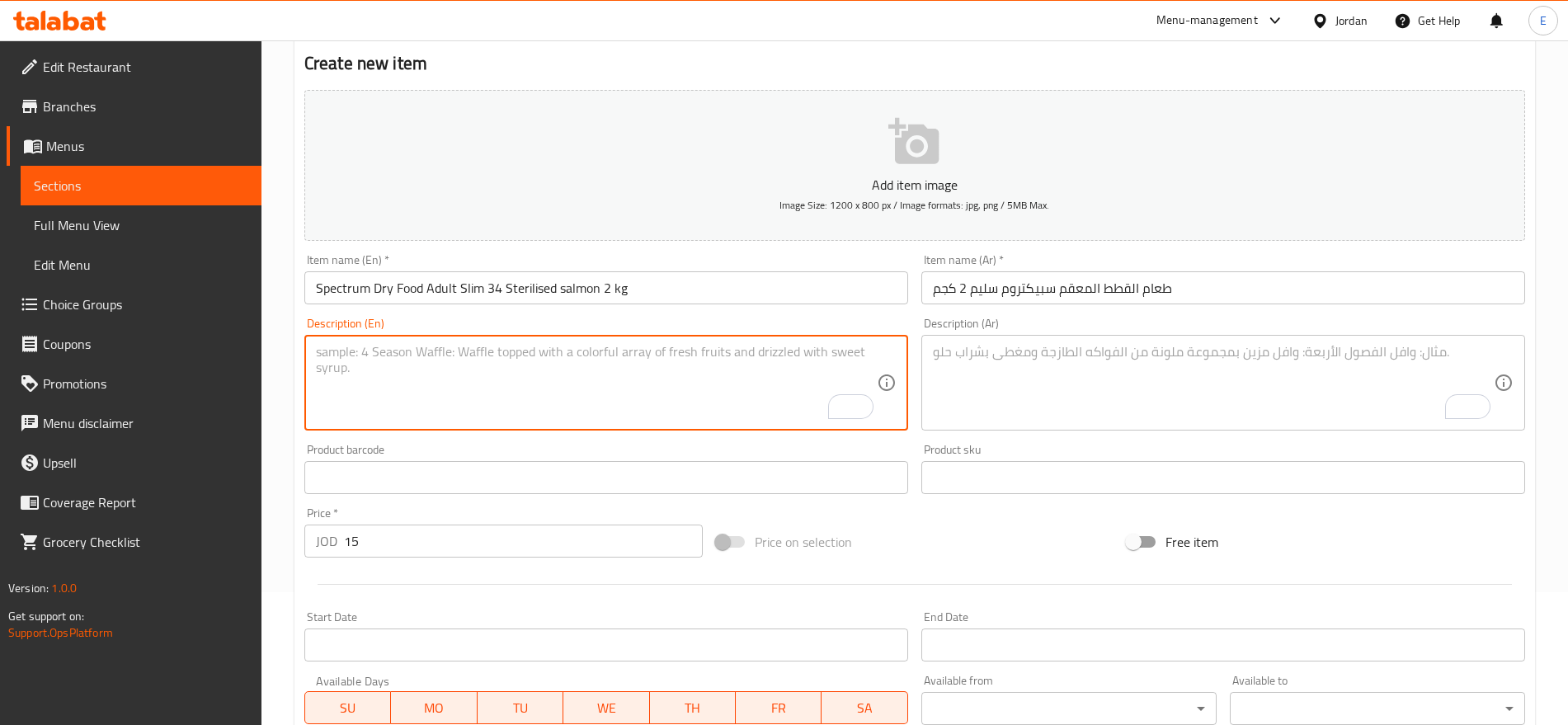
click at [772, 364] on textarea "To enrich screen reader interactions, please activate Accessibility in Grammarl…" at bounding box center [596, 382] width 561 height 78
paste textarea "Spectrum slim34 aims to control your cat's weight gain with its soluble fiber c…"
type textarea "Spectrum slim34 aims to control your cat's weight gain with its soluble fiber c…"
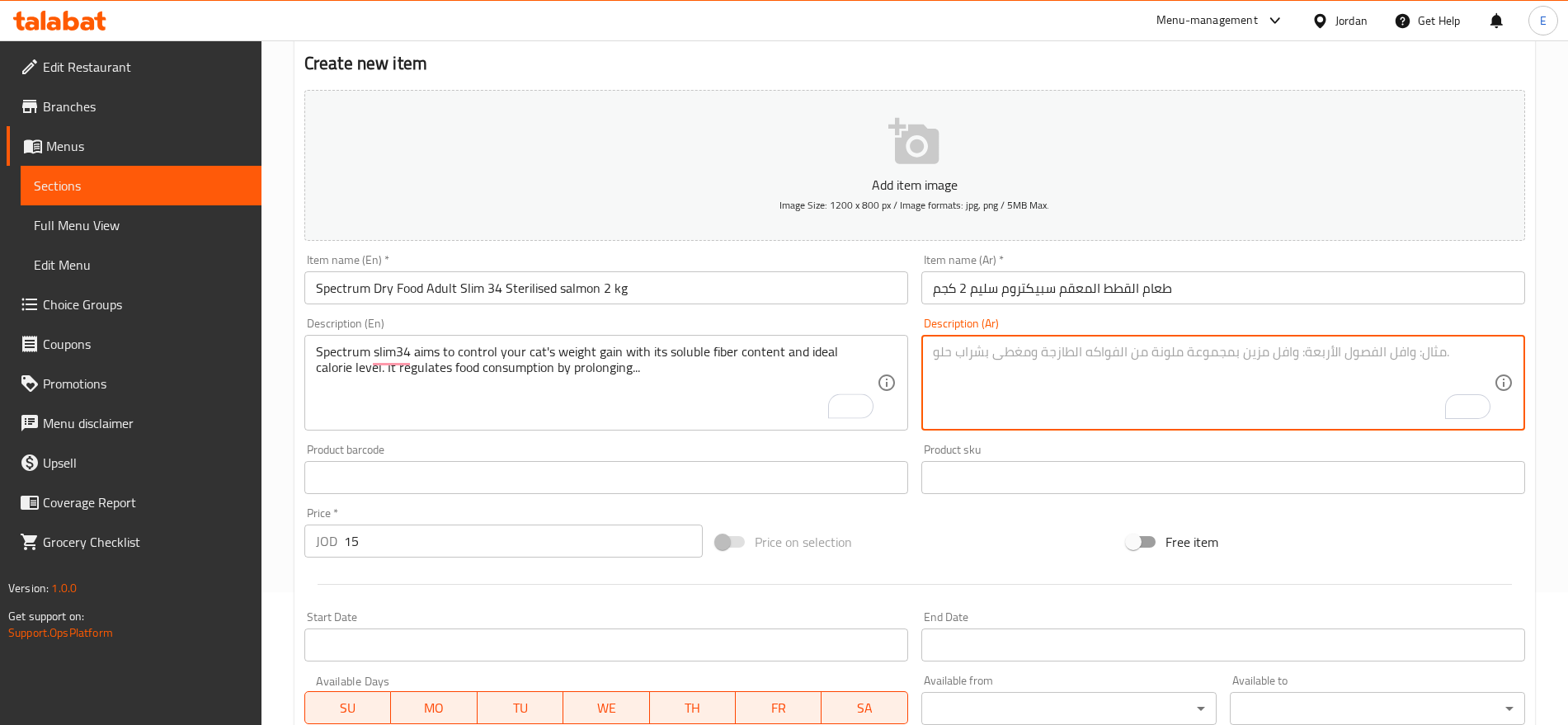
paste textarea "يهدف SPECTRUM Slim34 إلى التحكم في زيادة وزن قطتك بفضل محتواه من الألياف القابل…"
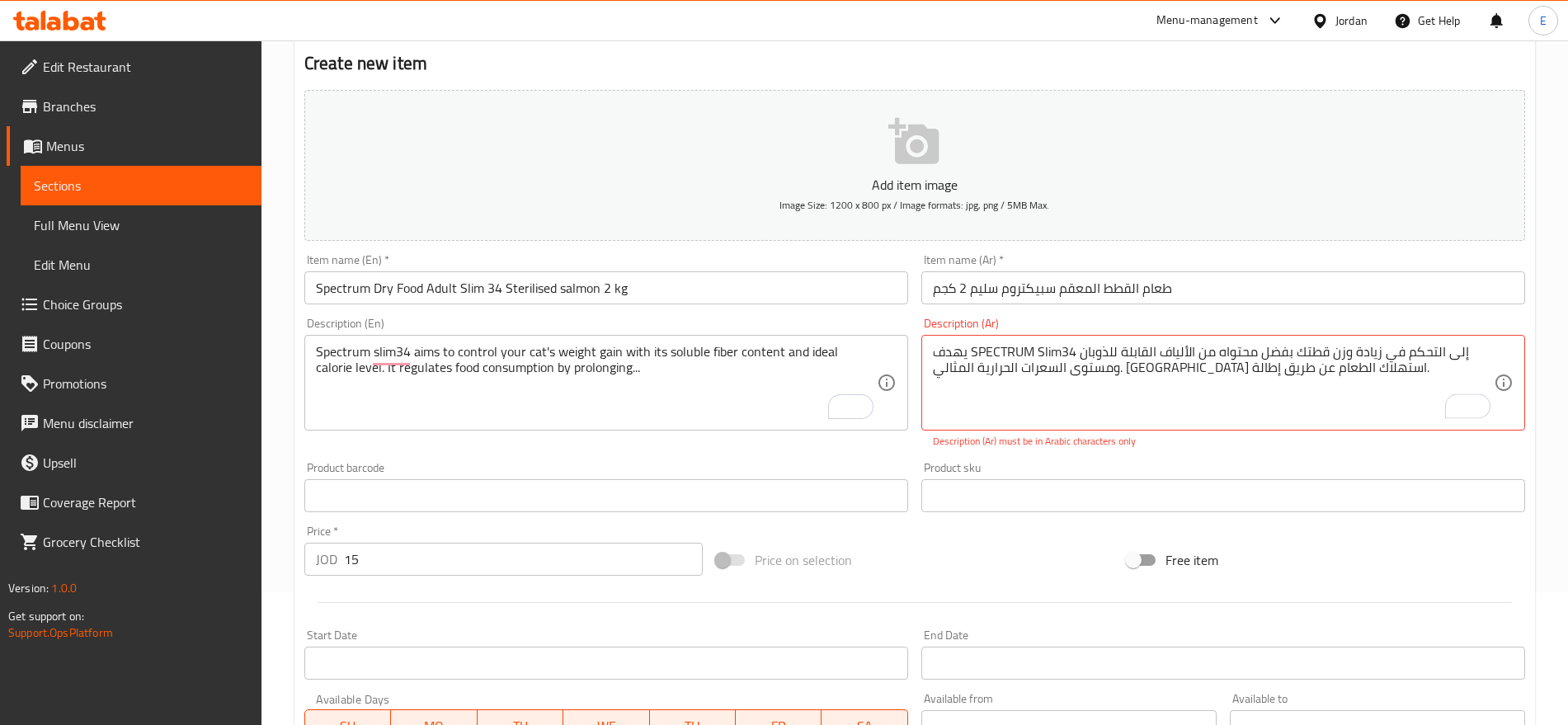
click at [1036, 462] on div "Product sku Product sku" at bounding box center [1223, 487] width 604 height 51
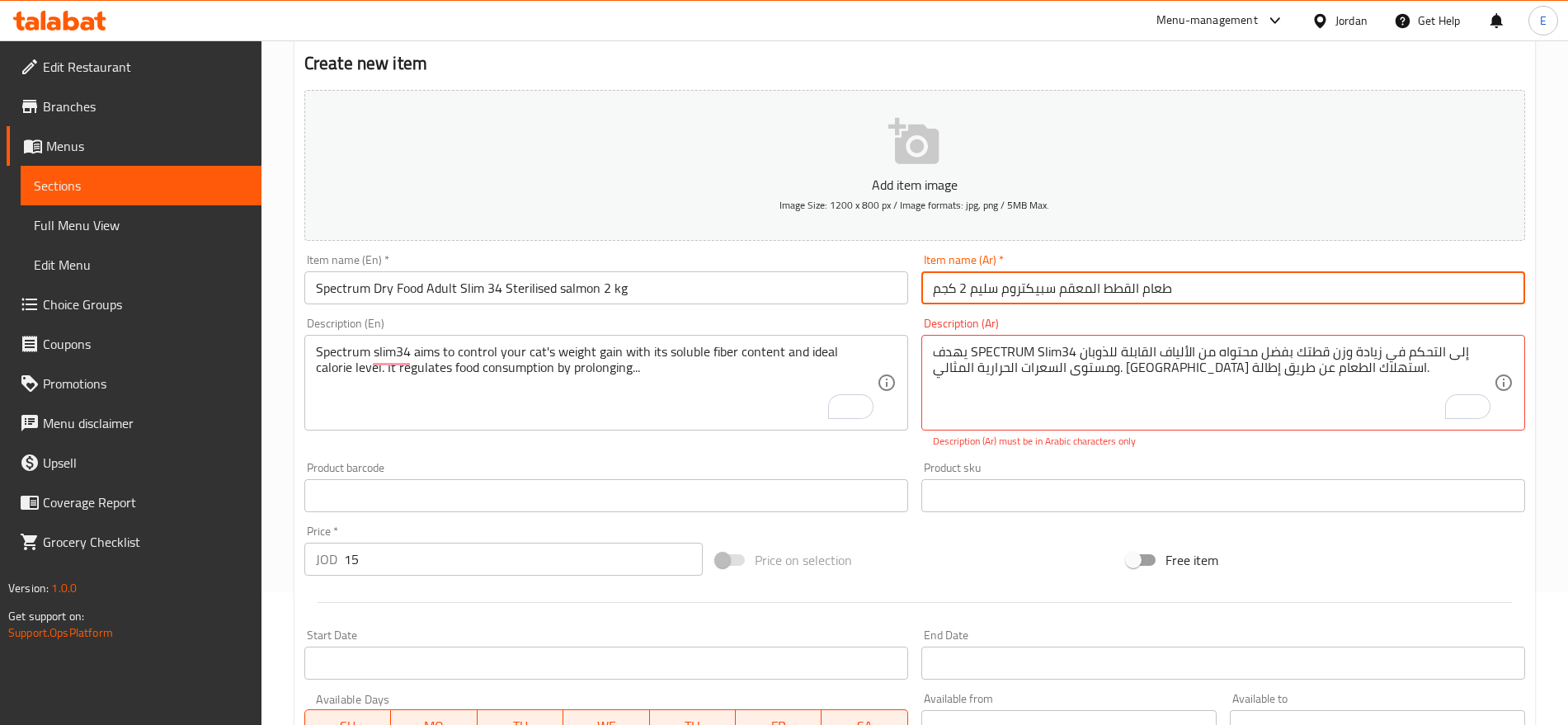
drag, startPoint x: 971, startPoint y: 290, endPoint x: 1054, endPoint y: 295, distance: 83.2
click at [1054, 295] on input "طعام القطط المعقم سبيكتروم سليم 2 كجم" at bounding box center [1223, 287] width 604 height 33
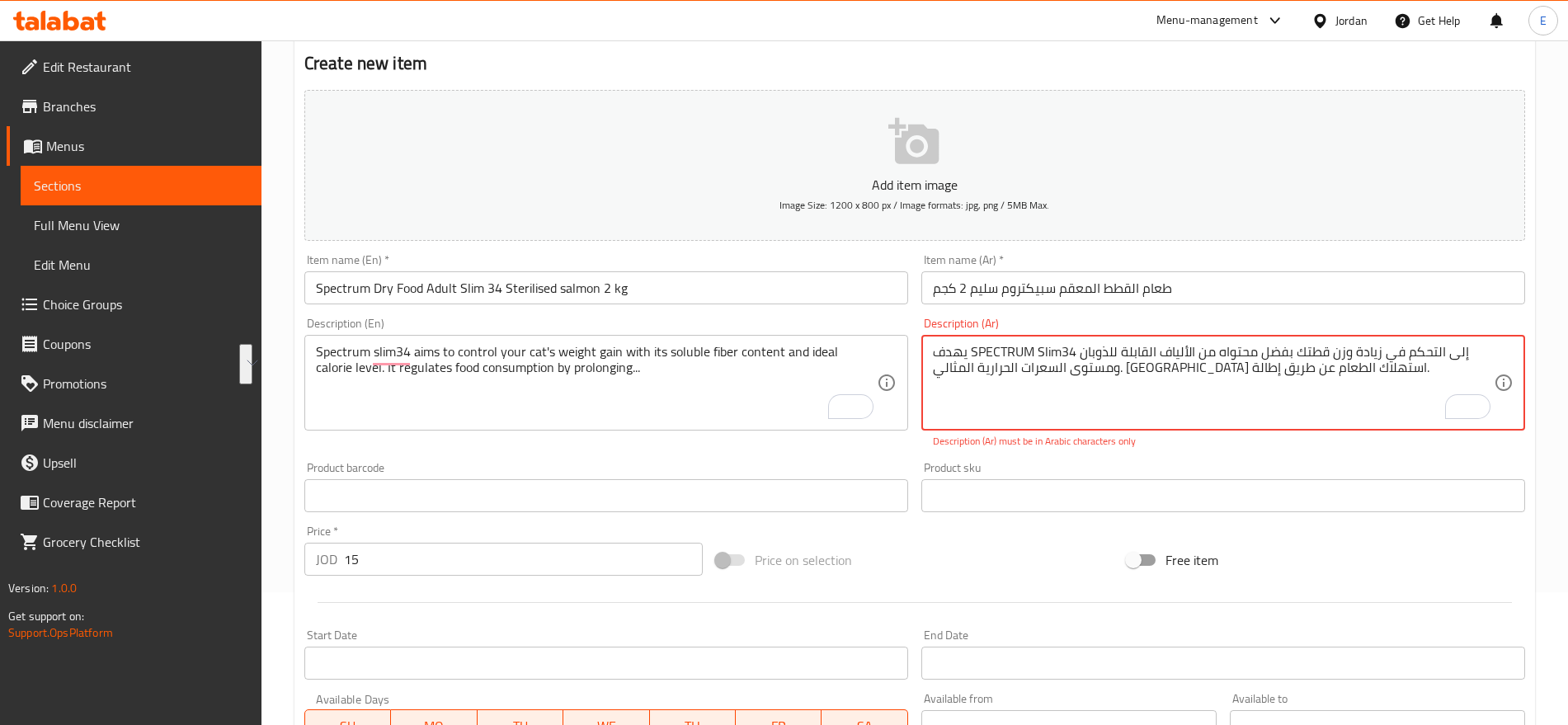
click at [1081, 410] on textarea "يهدف SPECTRUM Slim34 إلى التحكم في زيادة وزن قطتك بفضل محتواه من الألياف القابل…" at bounding box center [1213, 382] width 561 height 78
drag, startPoint x: 972, startPoint y: 351, endPoint x: 1074, endPoint y: 349, distance: 102.0
click at [1074, 349] on textarea "يهدف SPECTRUM Slim34 إلى التحكم في زيادة وزن قطتك بفضل محتواه من الألياف القابل…" at bounding box center [1213, 382] width 561 height 78
paste textarea "سبيكتروم سليم"
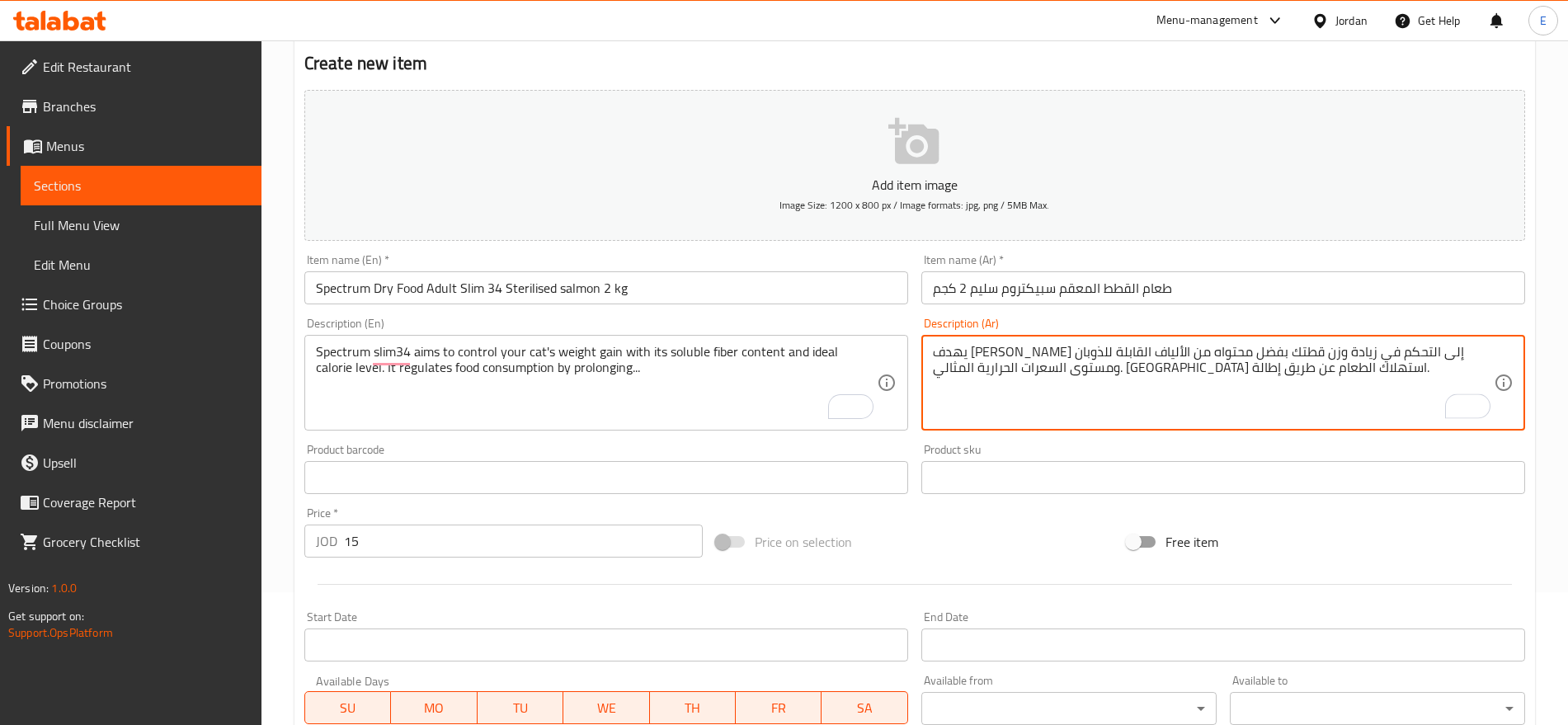
scroll to position [441, 0]
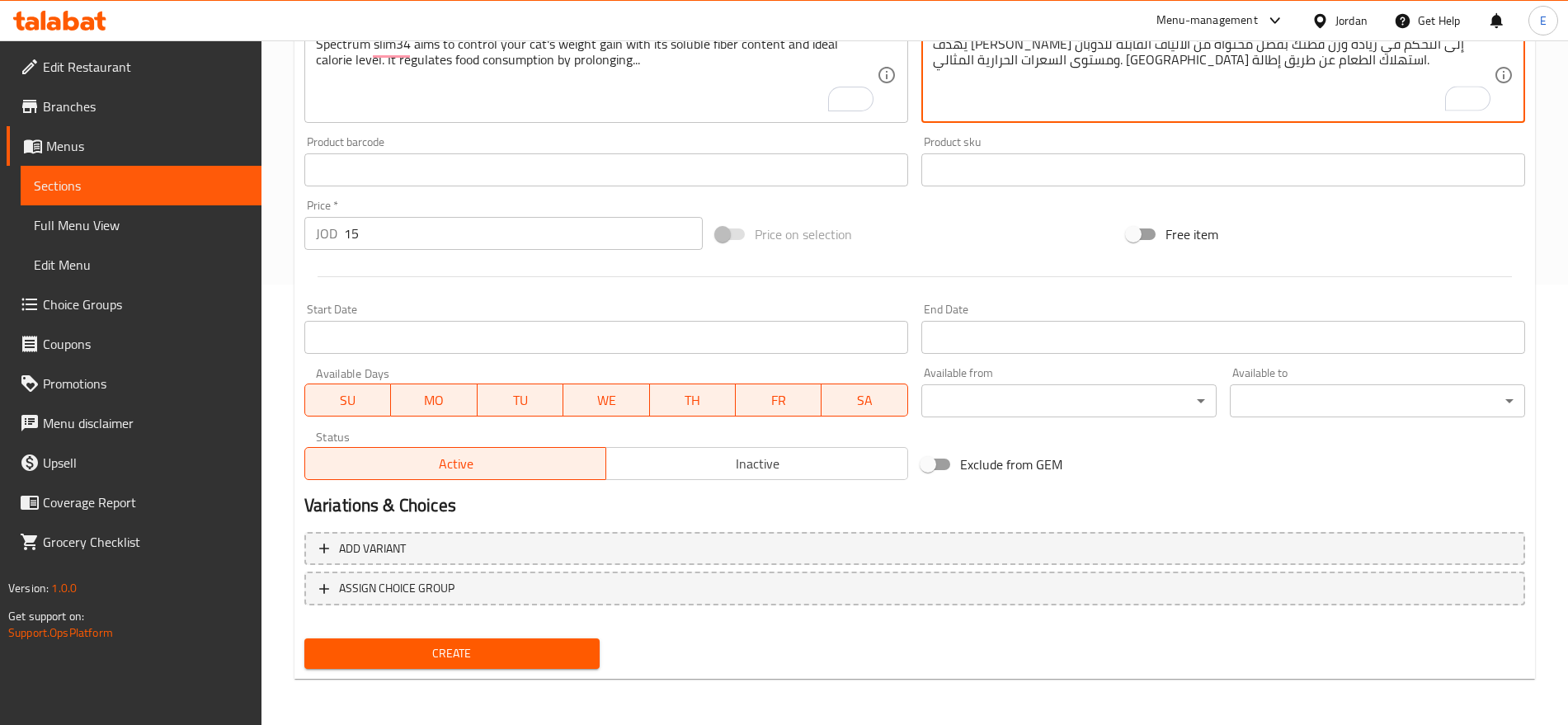
type textarea "يهدف سبيكتروم سليم إلى التحكم في زيادة وزن قطتك بفضل محتواه من الألياف القابلة …"
click at [531, 662] on span "Create" at bounding box center [452, 653] width 269 height 20
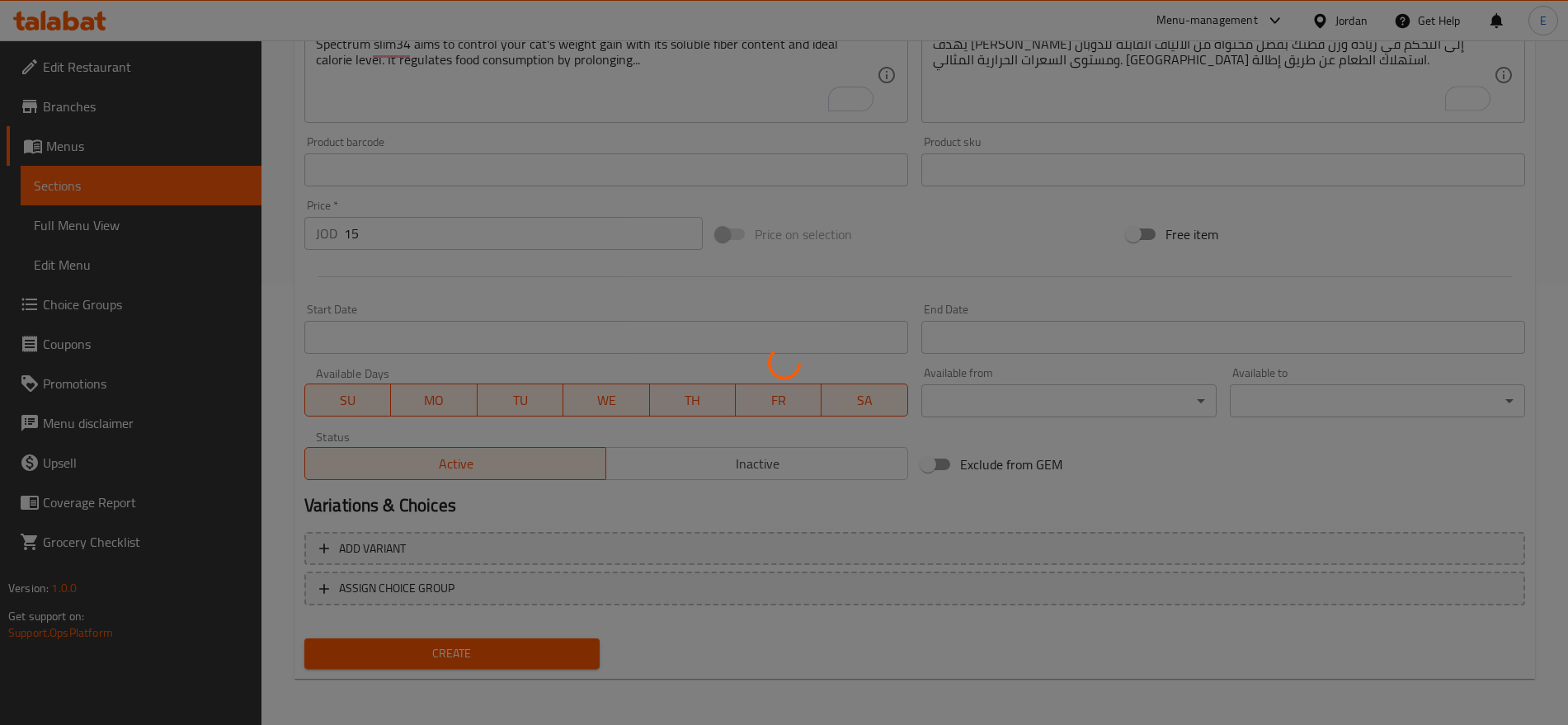
type input "0"
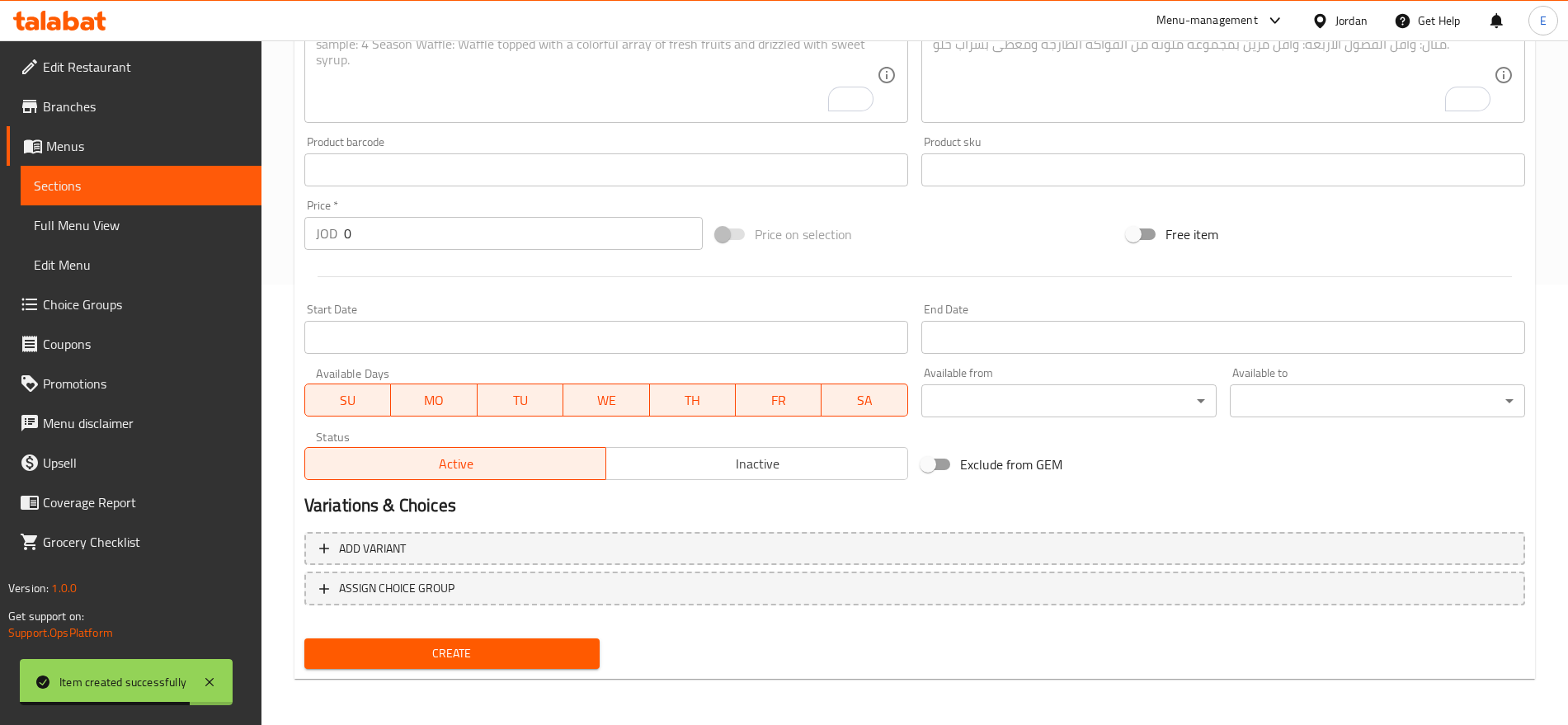
scroll to position [0, 0]
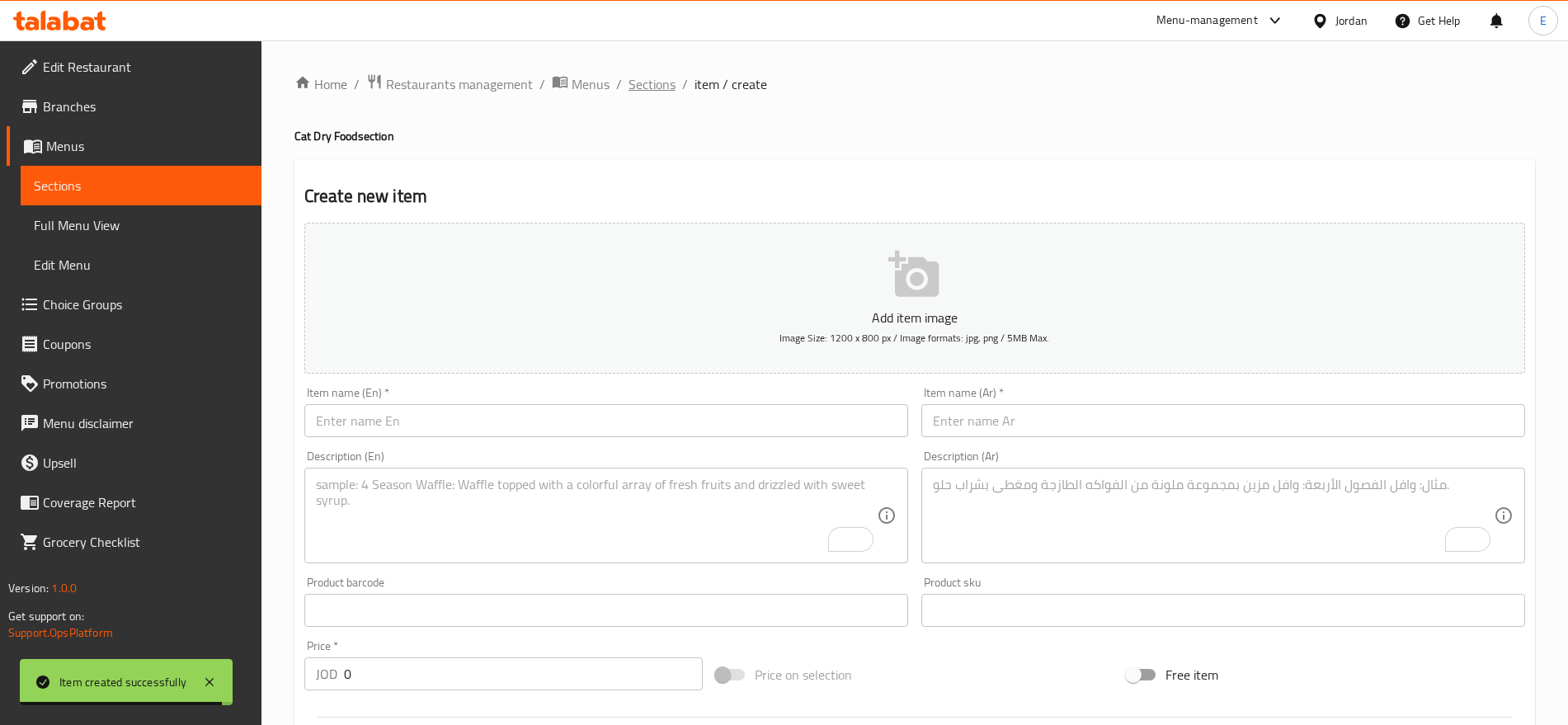
click at [653, 81] on span "Sections" at bounding box center [653, 84] width 47 height 19
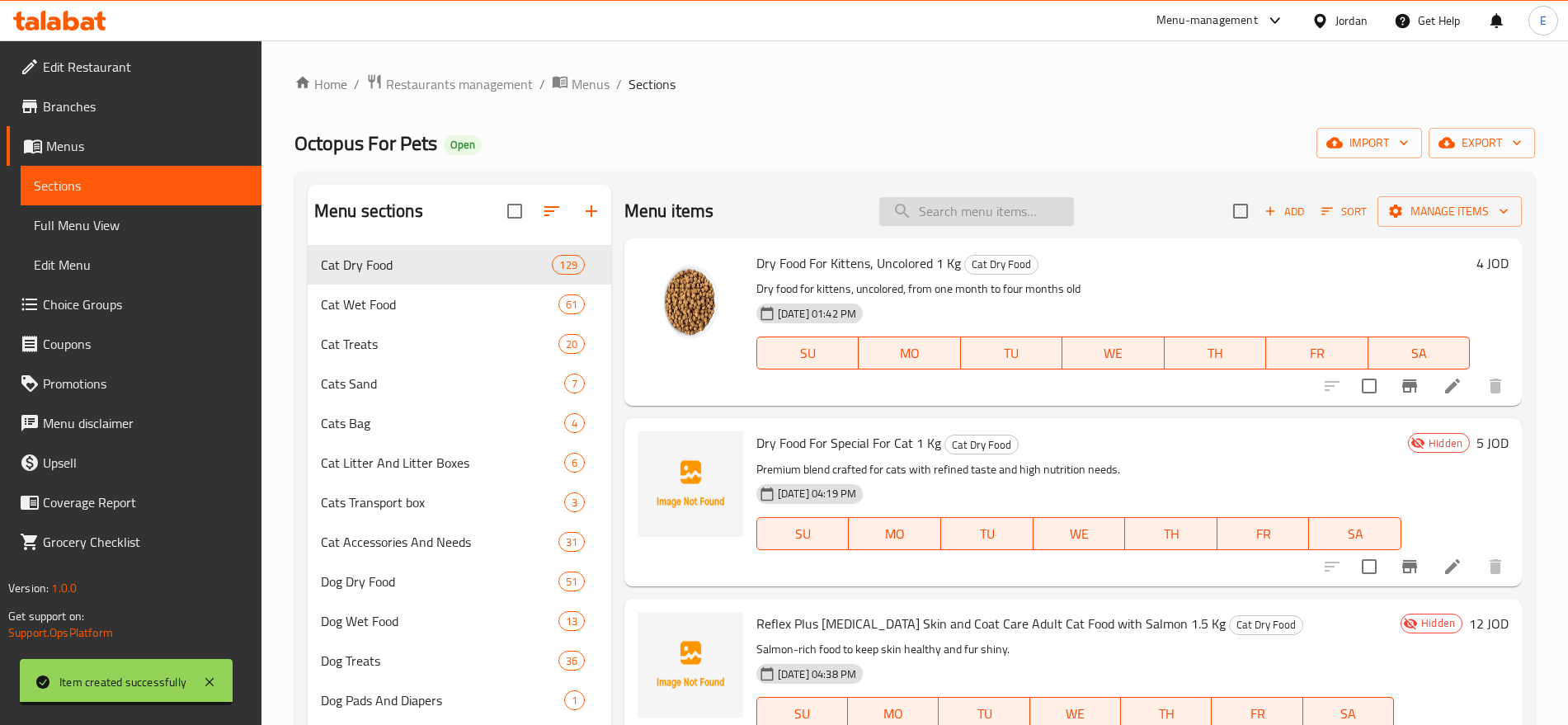
paste input "Spectrum Kitten 38 Dry Cat Food 2kg"
click at [936, 207] on input "search" at bounding box center [977, 212] width 195 height 29
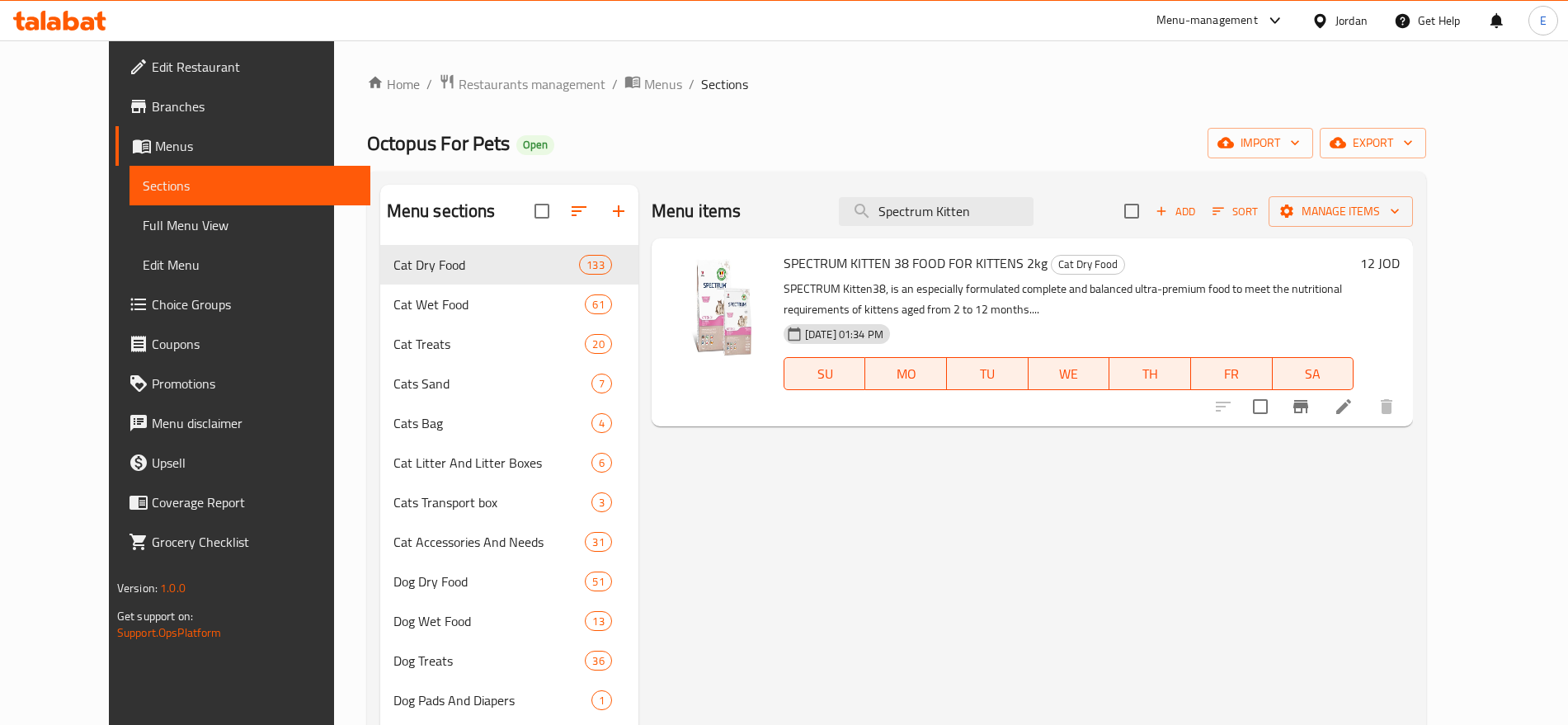
type input "Spectrum Kitten"
click at [1400, 266] on h6 "12 JOD" at bounding box center [1380, 262] width 40 height 23
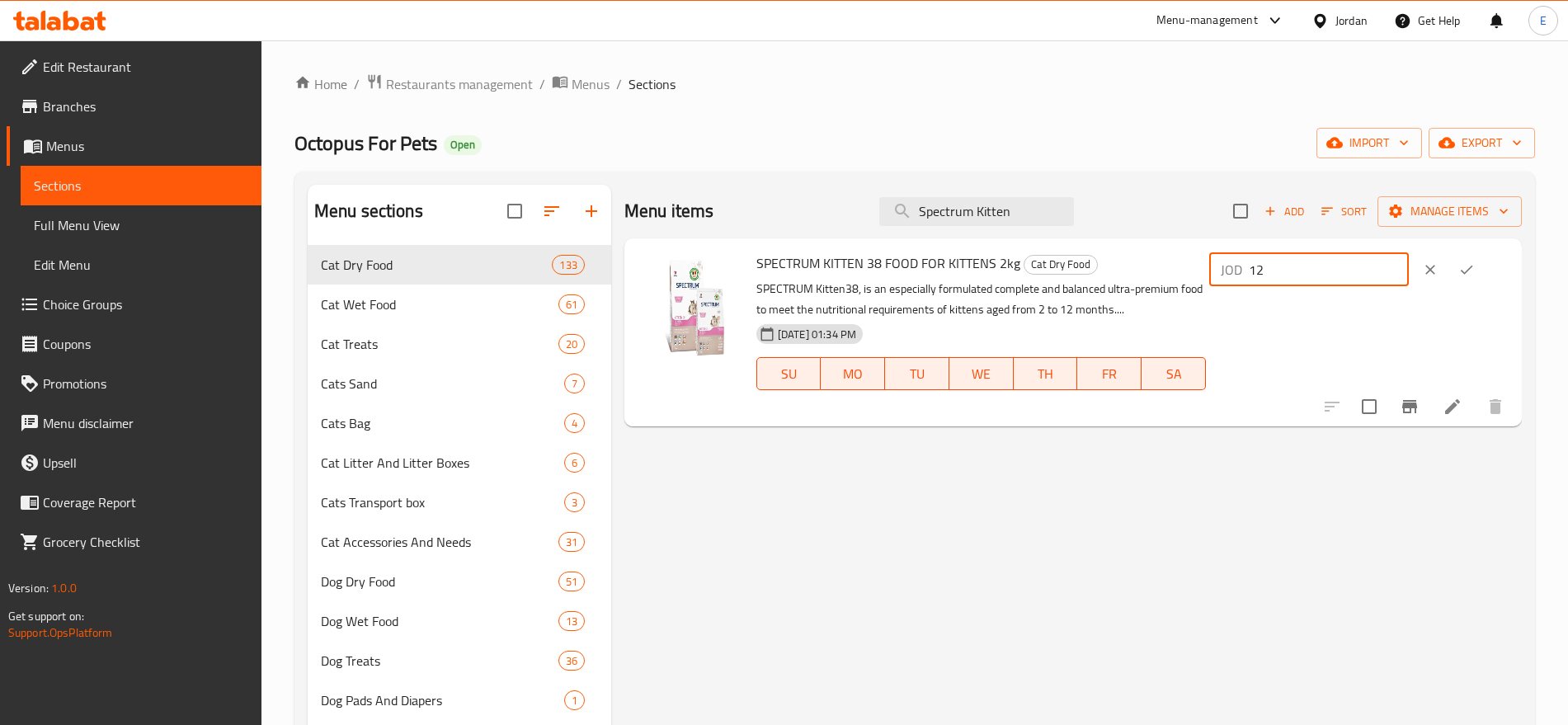
drag, startPoint x: 1337, startPoint y: 264, endPoint x: 1194, endPoint y: 276, distance: 143.5
click at [1194, 276] on div "SPECTRUM KITTEN 38 FOOD FOR KITTENS 2kg Cat Dry Food SPECTRUM Kitten38, is an e…" at bounding box center [1132, 332] width 766 height 175
type input "15"
click at [1475, 262] on icon "ok" at bounding box center [1468, 270] width 17 height 17
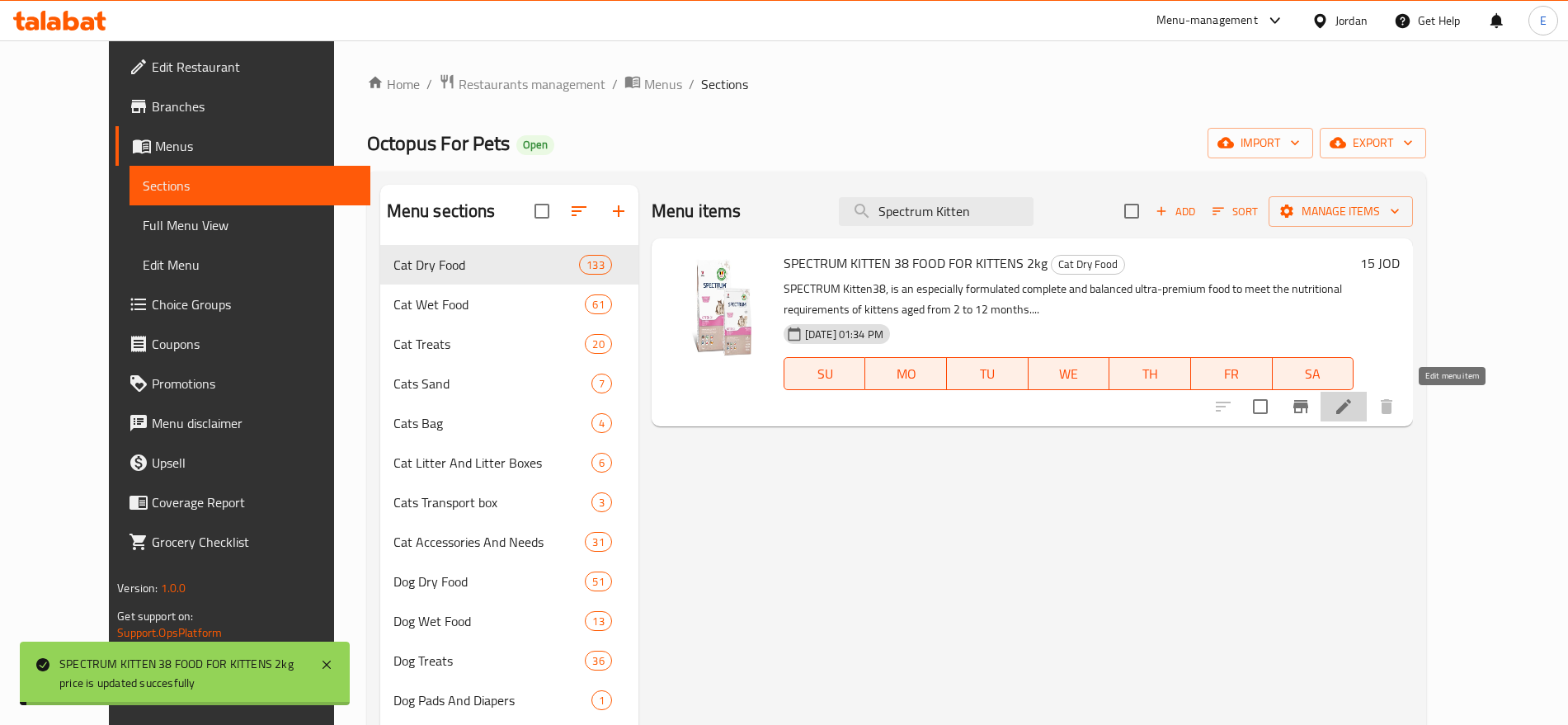
click at [1354, 397] on icon at bounding box center [1343, 406] width 19 height 19
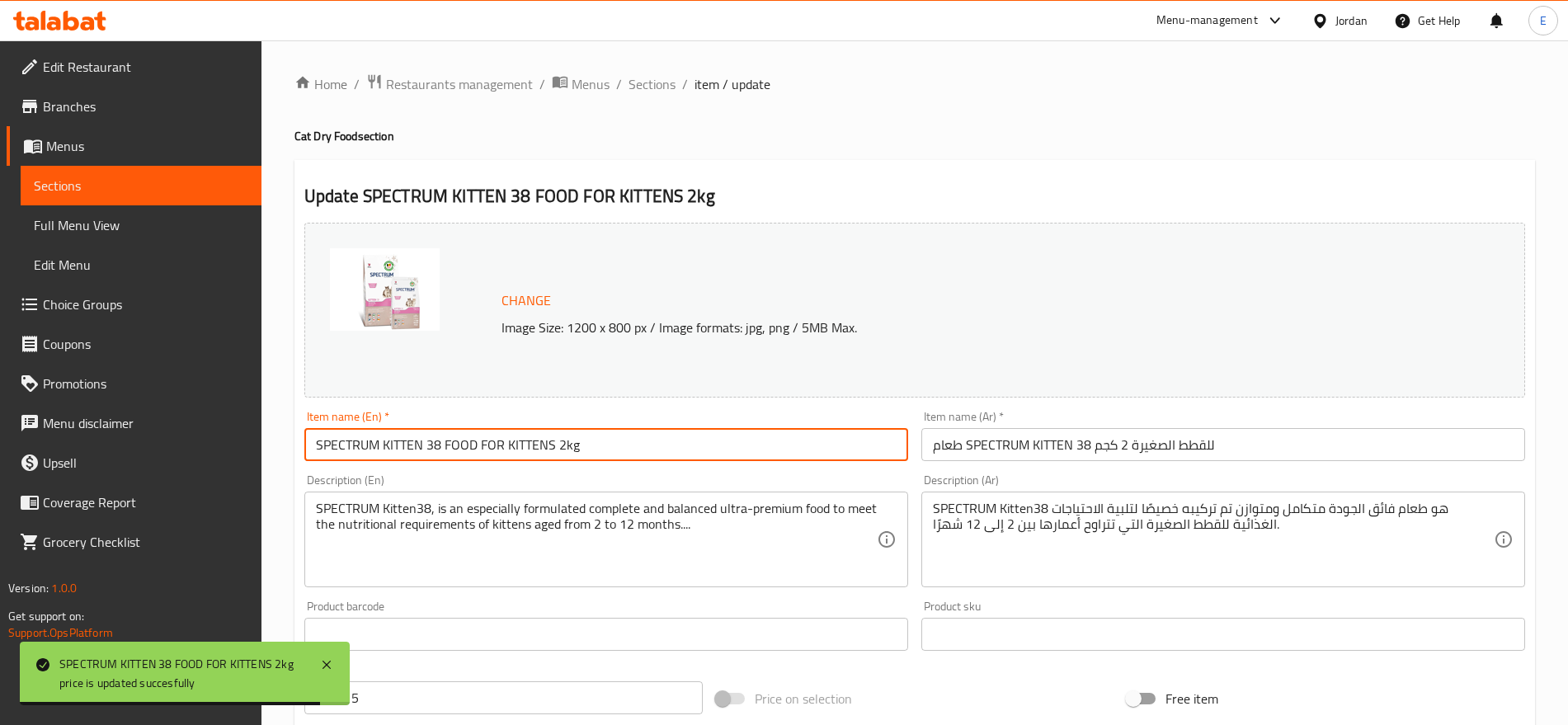
click at [743, 440] on input "SPECTRUM KITTEN 38 FOOD FOR KITTENS 2kg" at bounding box center [606, 444] width 604 height 33
paste input "pectrum Kitten 38 Dry Cat Food"
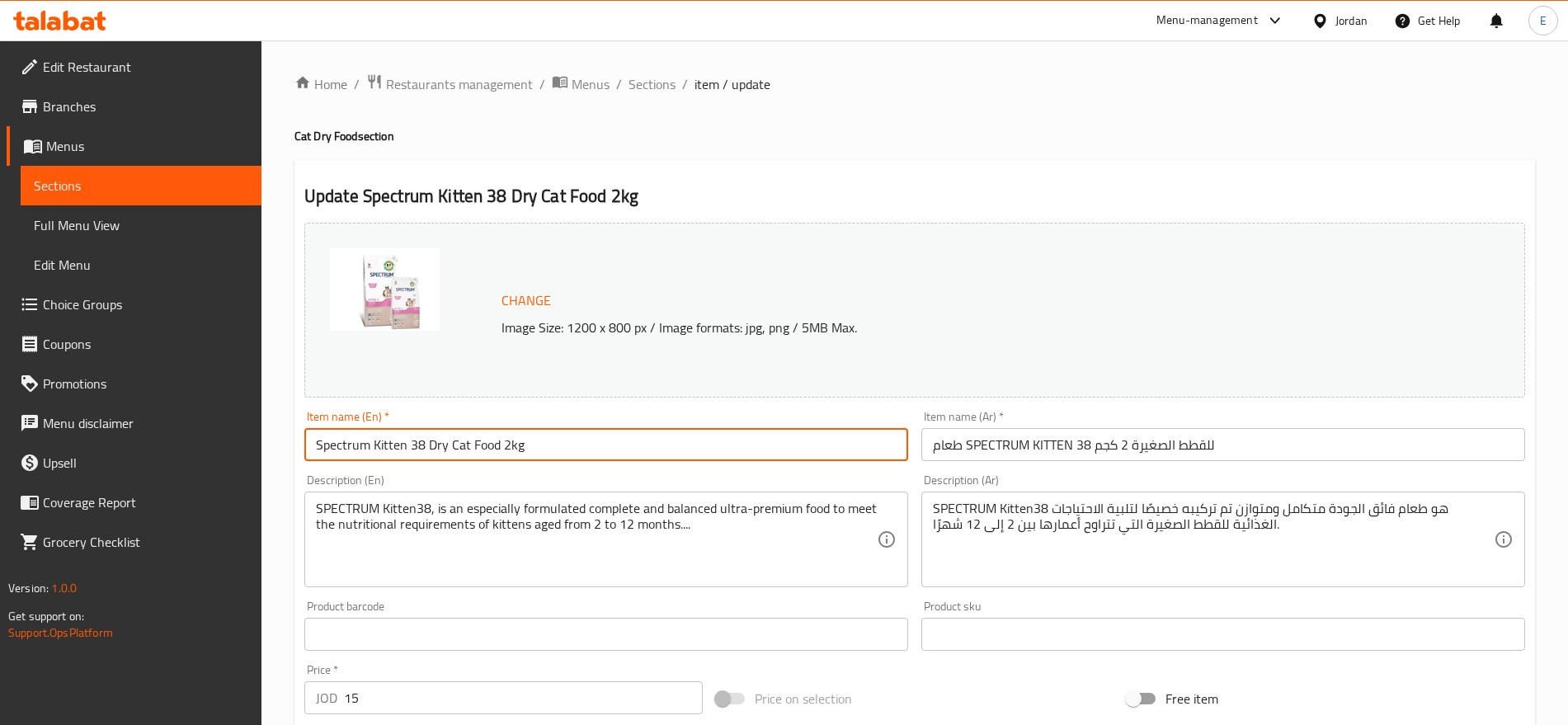
type input "Spectrum Kitten 38 Dry Cat Food 2kg"
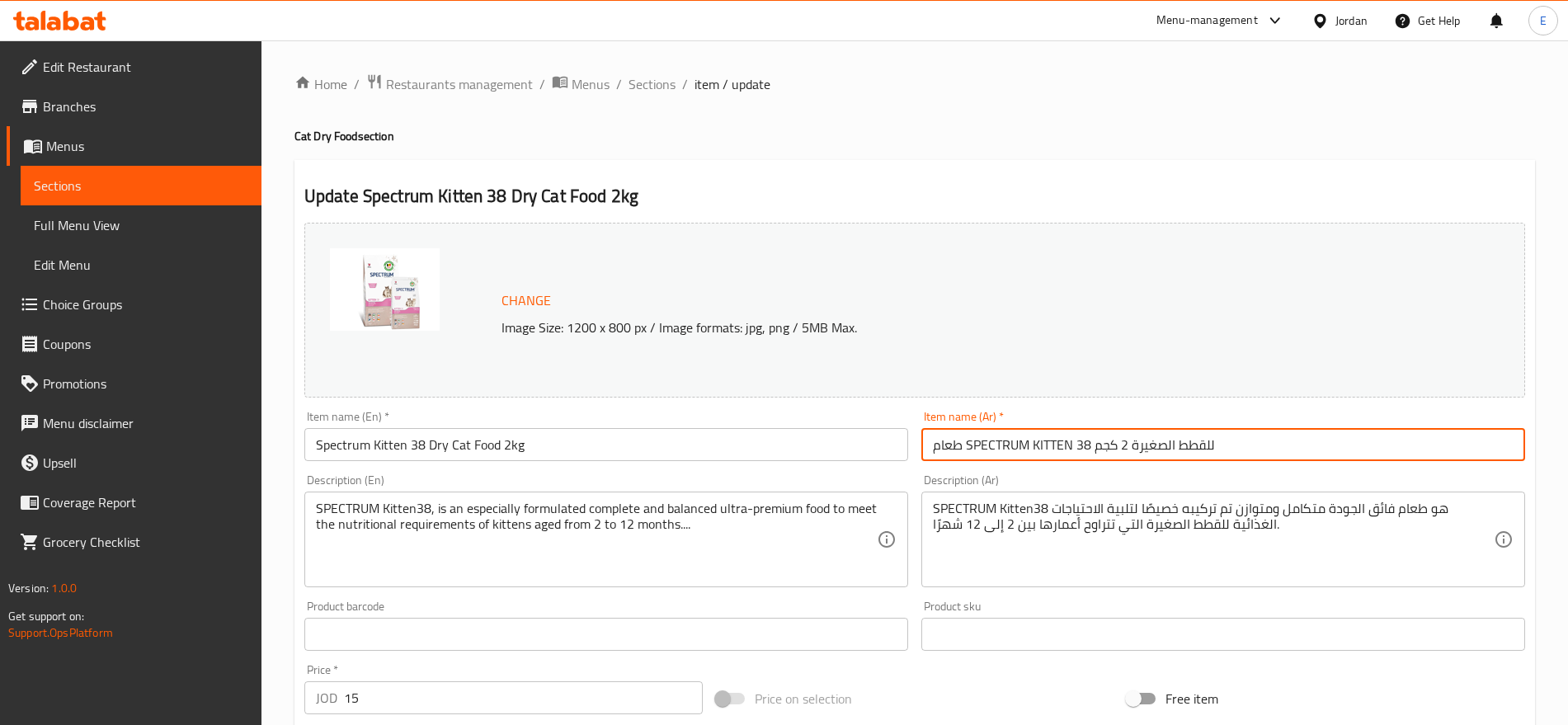
click at [1263, 446] on input "طعام SPECTRUM KITTEN 38 للقطط الصغيرة 2 كجم" at bounding box center [1223, 444] width 604 height 33
paste input "سبكتروم"
type input "طعام سبكتروم 38 للقطط الصغيرة 2 كجم"
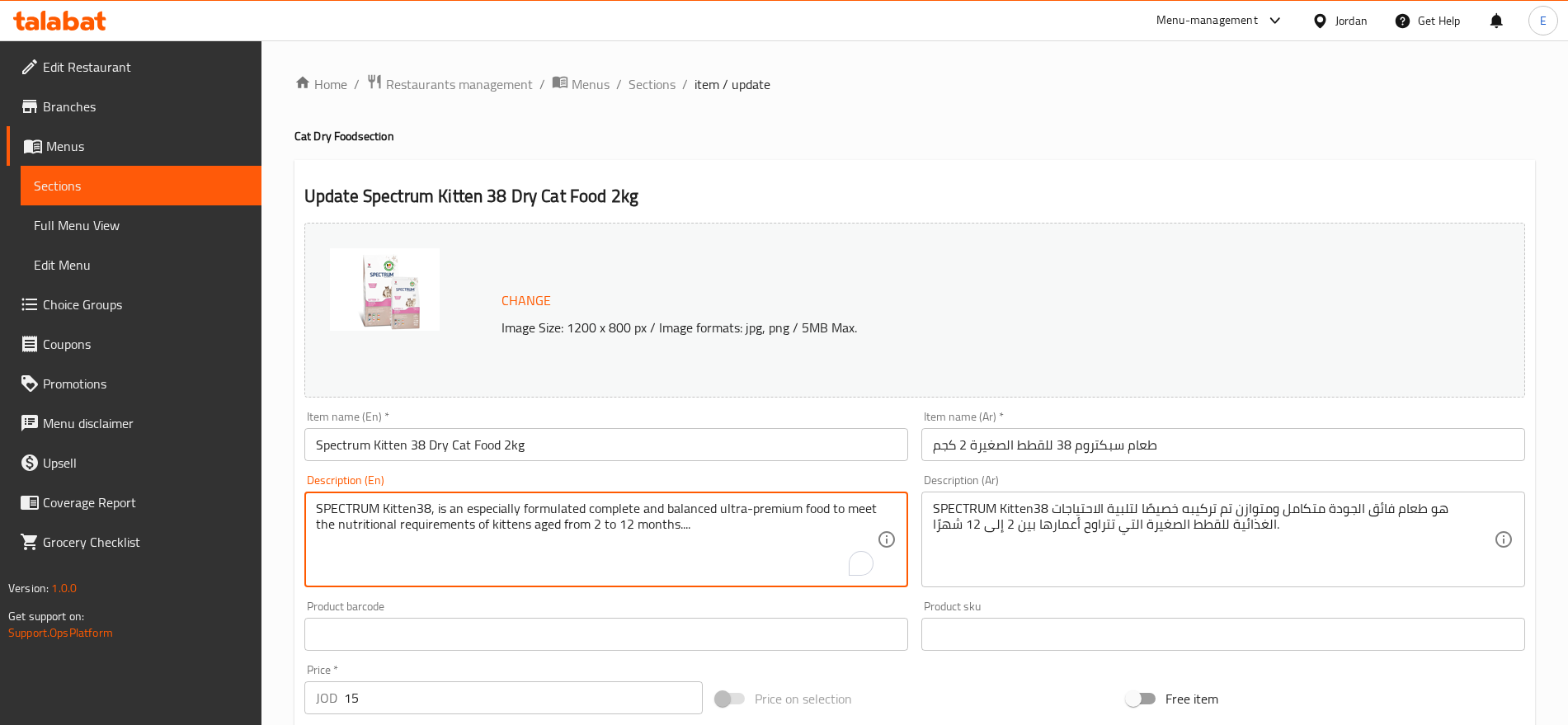
paste textarea ""SPECTRUM Kitten38, is an especially formulated complete and balanced ultra-pre…"
type textarea ""SPECTRUM Kitten38, is an especially formulated complete and balanced ultra-pre…"
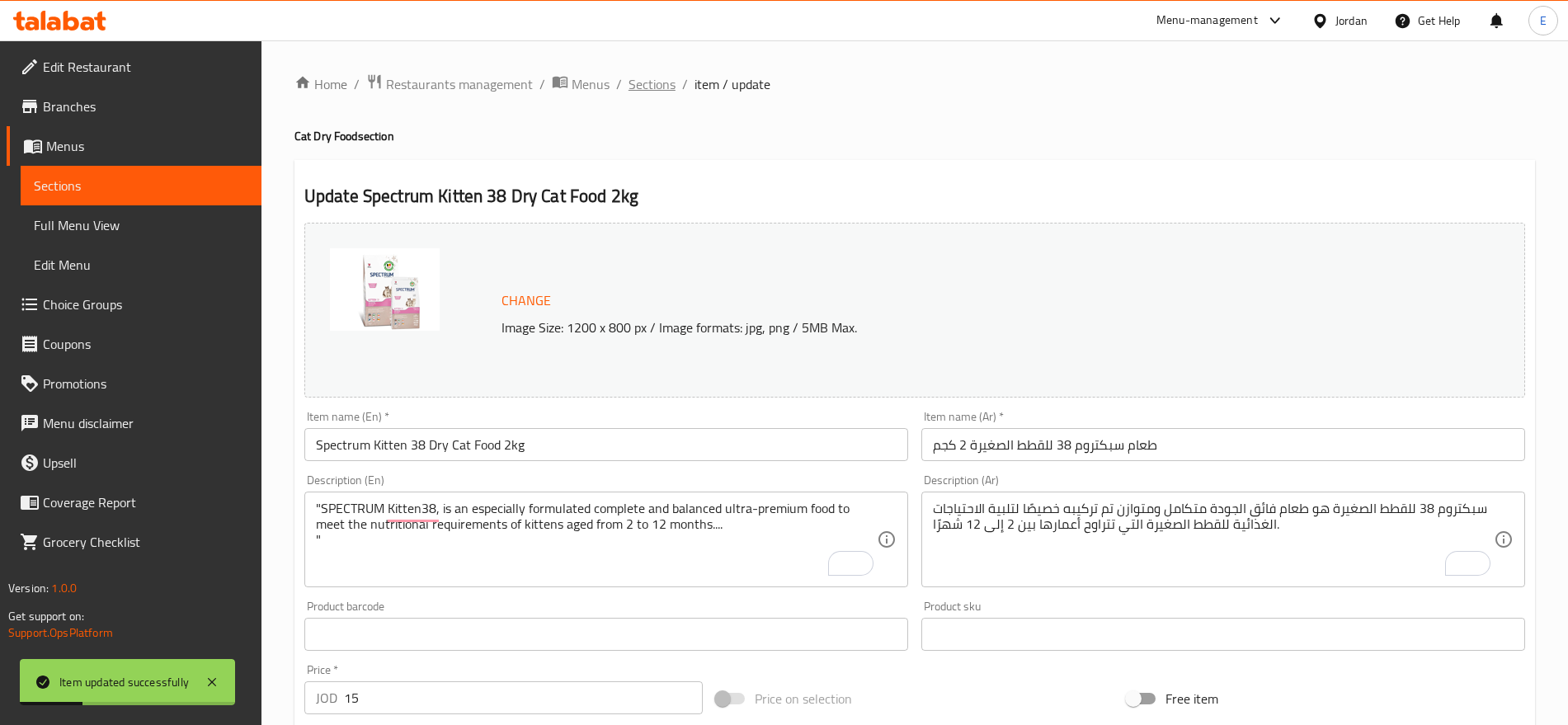
click at [659, 84] on span "Sections" at bounding box center [653, 84] width 47 height 19
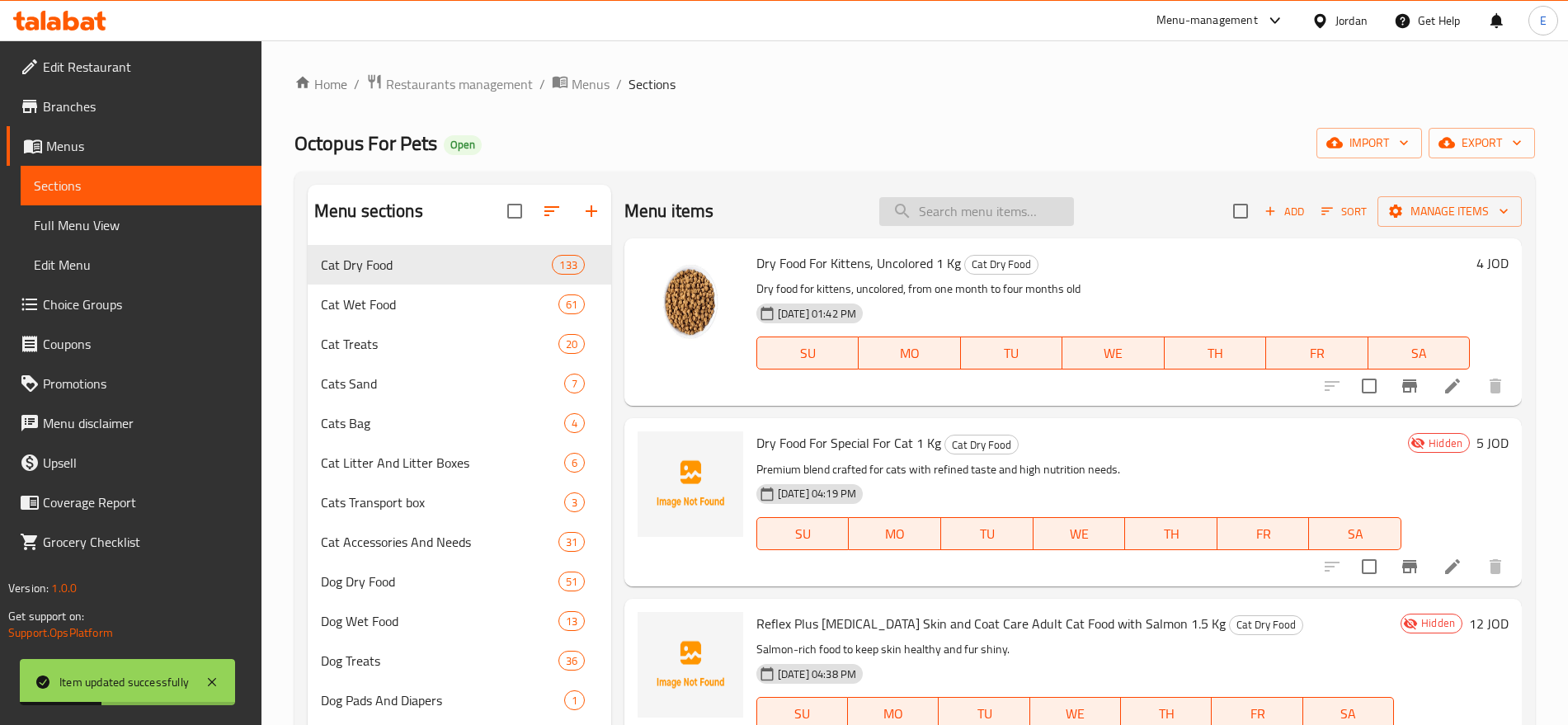
click at [953, 214] on input "search" at bounding box center [977, 212] width 195 height 29
paste input "Friskies Indoor Chicken And Turkey And Vegetables 1.5kg"
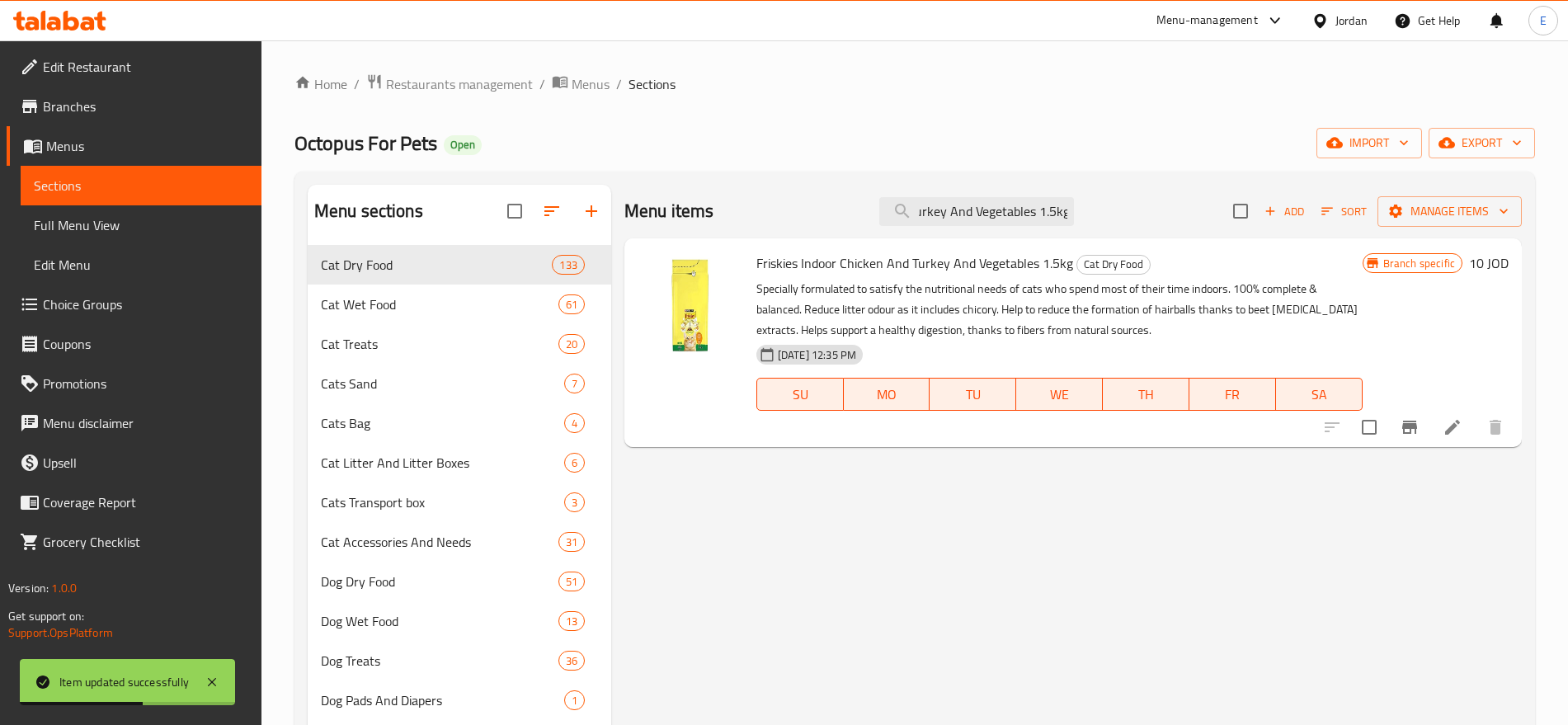
type input "Friskies Indoor Chicken And Turkey And Vegetables 1.5kg"
click at [1411, 419] on icon "Branch-specific-item" at bounding box center [1409, 426] width 19 height 19
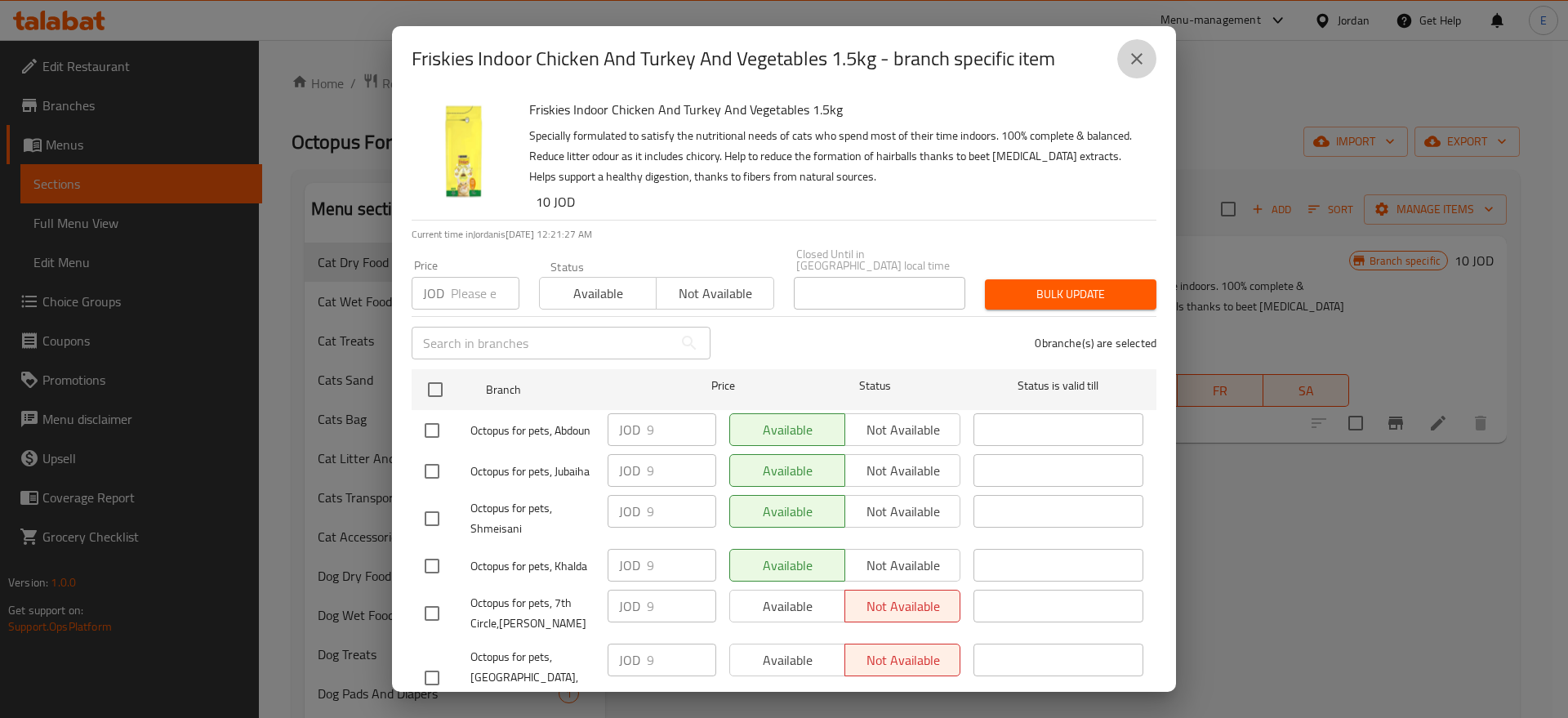
click at [1131, 57] on icon "close" at bounding box center [1136, 59] width 19 height 19
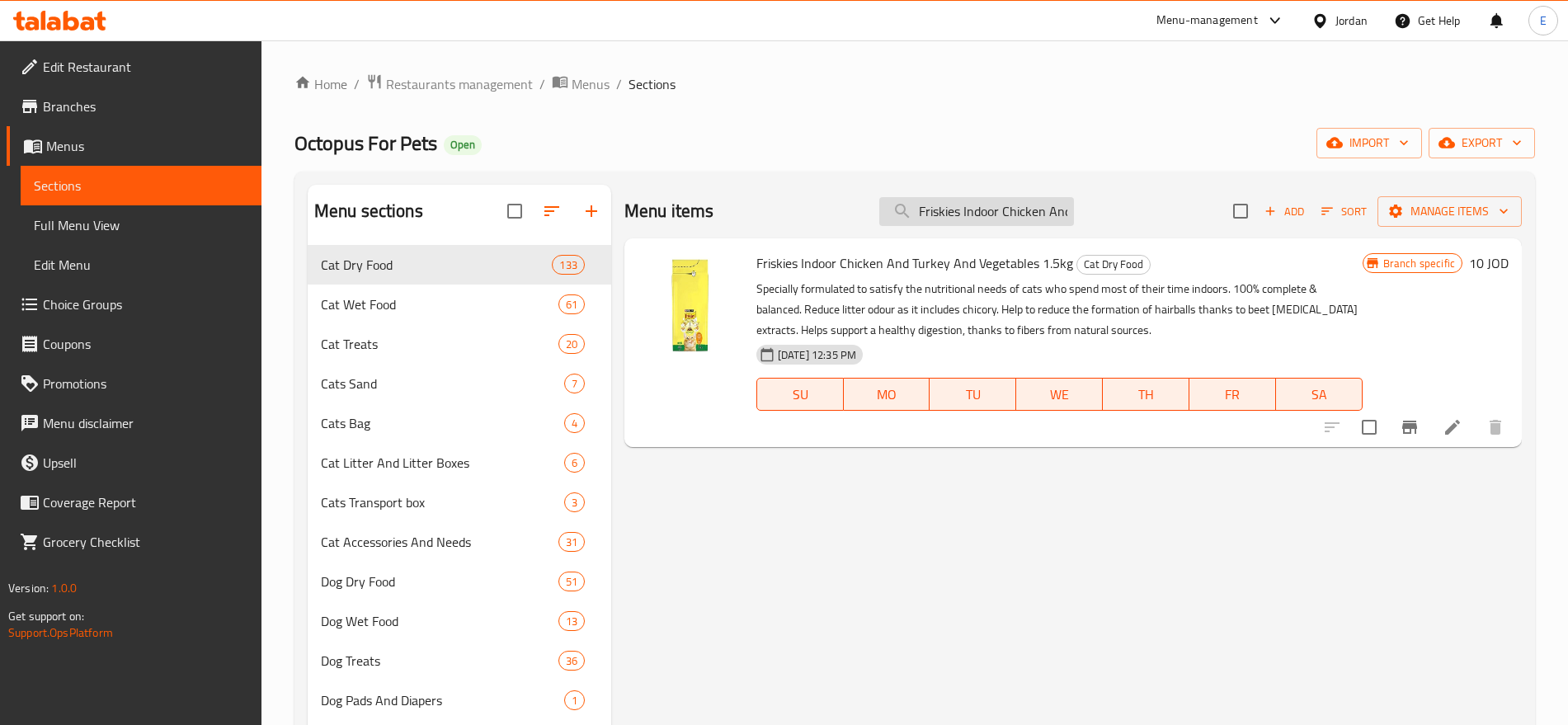
click at [977, 212] on input "Friskies Indoor Chicken And Turkey And Vegetables 1.5kg" at bounding box center [977, 212] width 195 height 29
paste input "Junior Food For Kitten With Chicken And Milk 1.5"
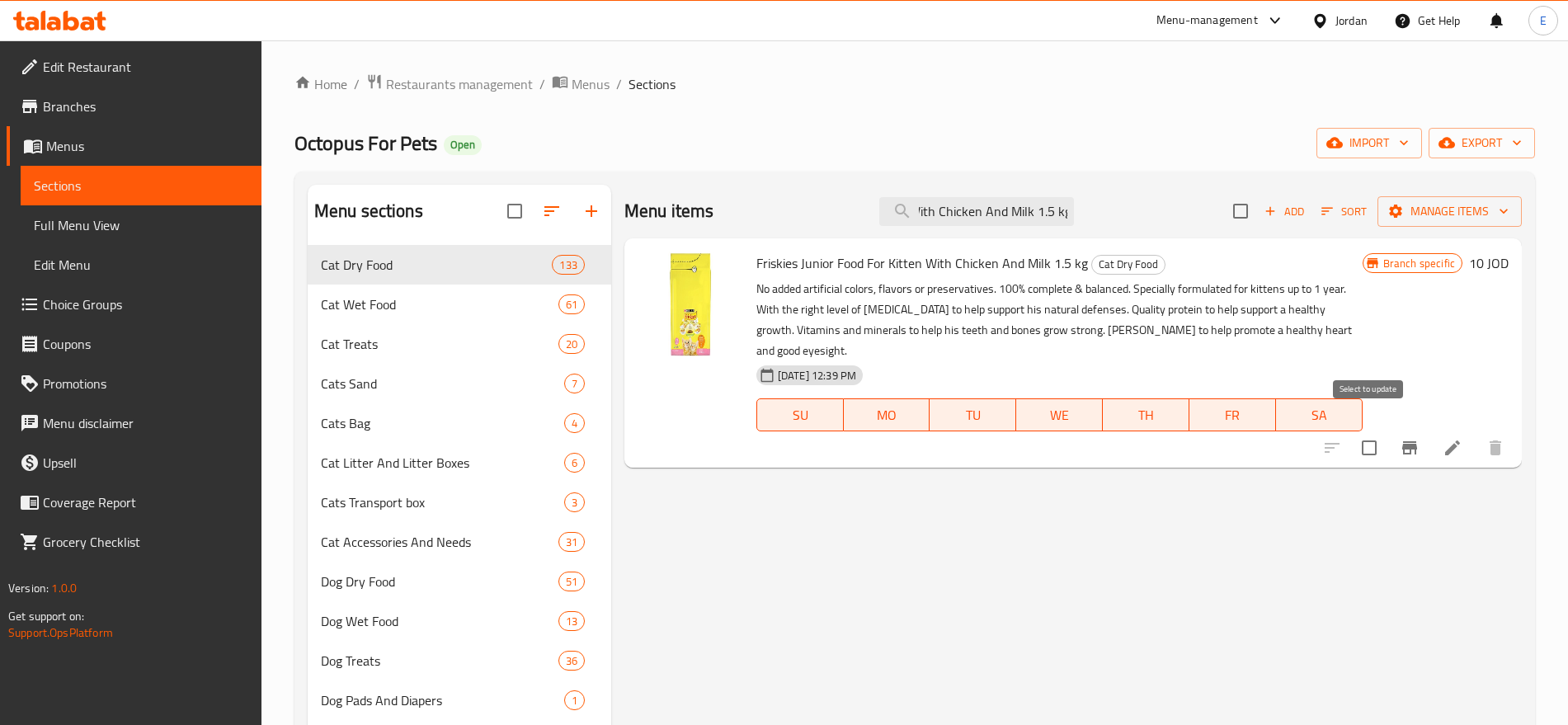
type input "Friskies Junior Food For Kitten With Chicken And Milk 1.5 kg"
click at [1409, 438] on icon "Branch-specific-item" at bounding box center [1409, 447] width 19 height 19
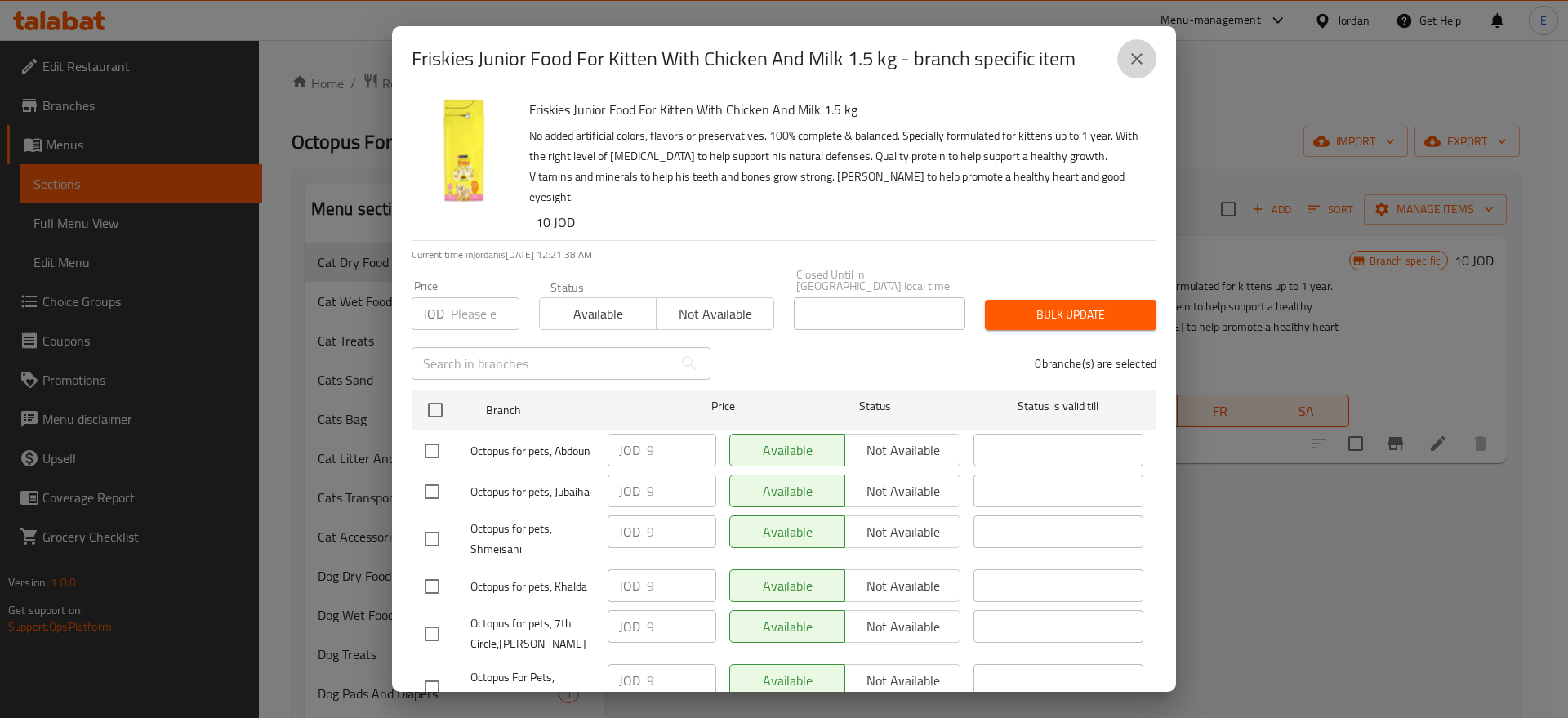
click at [1129, 65] on icon "close" at bounding box center [1136, 59] width 19 height 19
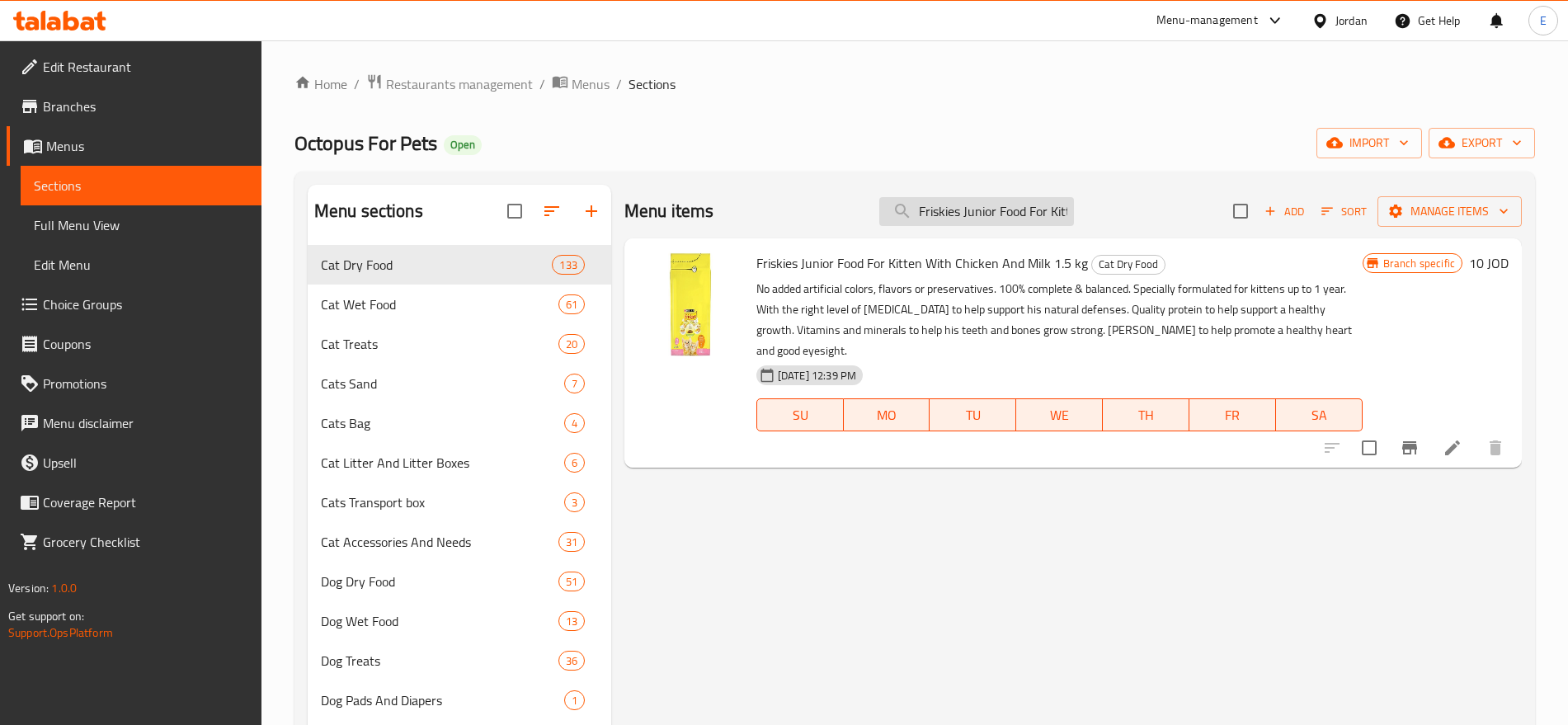
click at [1033, 214] on input "Friskies Junior Food For Kitten With Chicken And Milk 1.5 kg" at bounding box center [977, 212] width 195 height 29
paste input "Beef And Chicken 1.7"
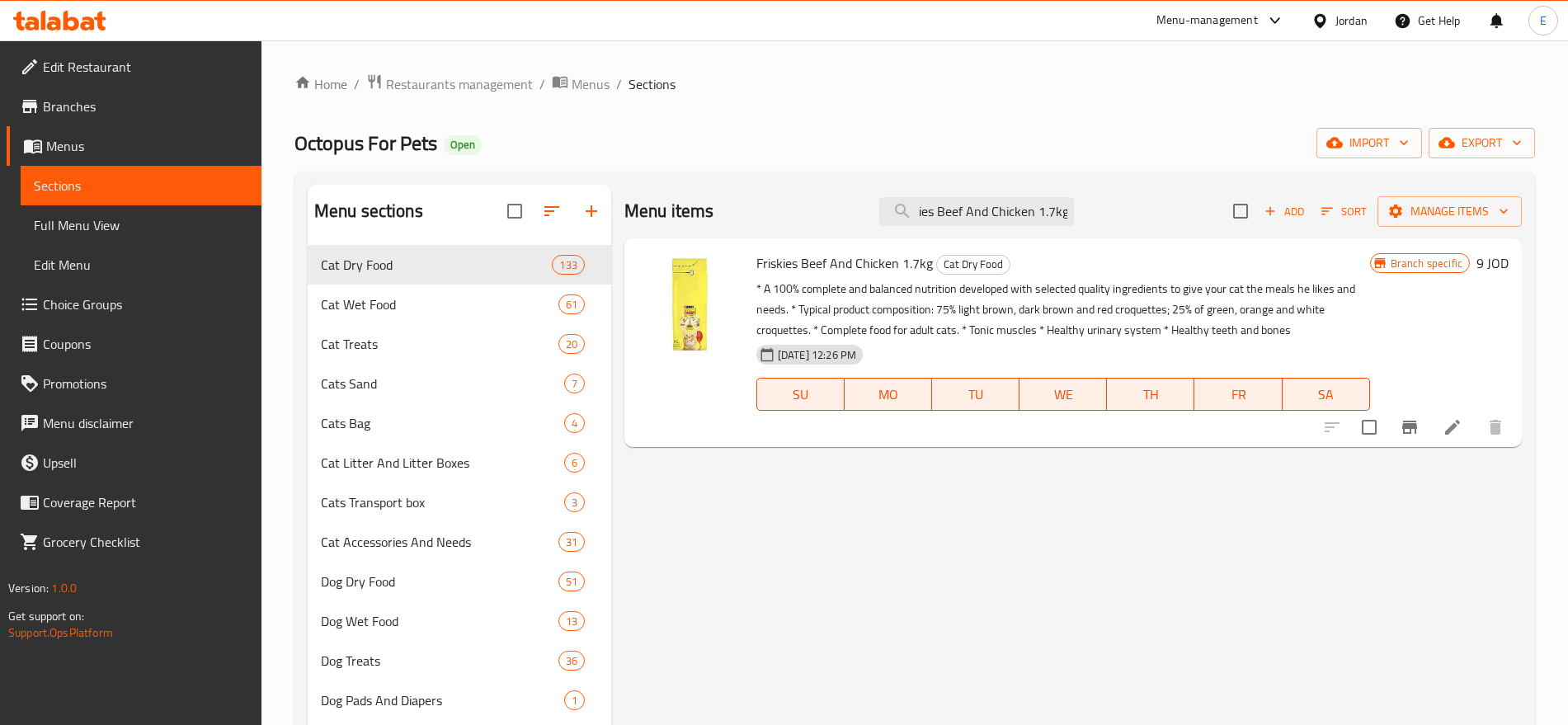
type input "Friskies Beef And Chicken 1.7kg"
click at [1424, 426] on button "Branch-specific-item" at bounding box center [1409, 427] width 40 height 40
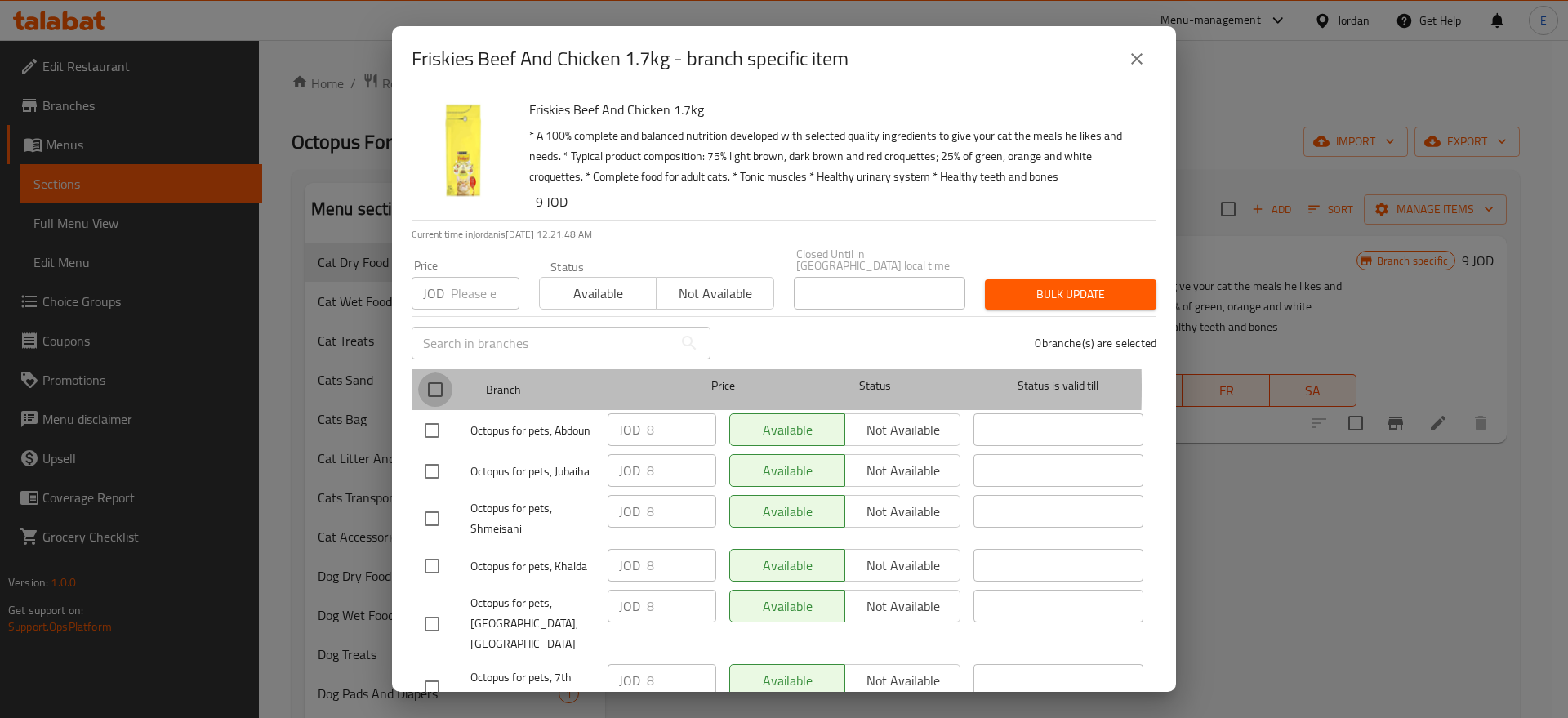
click at [435, 375] on input "checkbox" at bounding box center [435, 390] width 34 height 34
checkbox input "true"
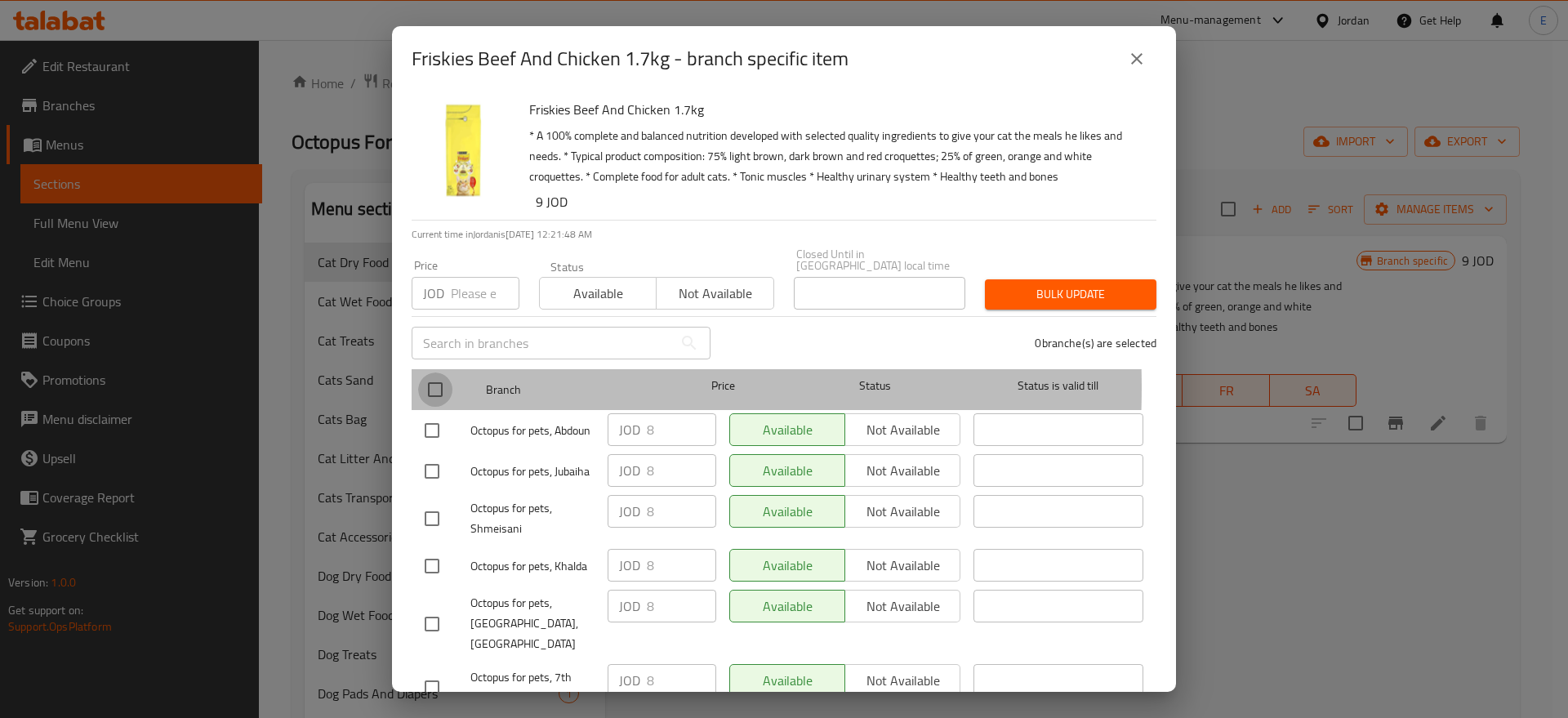
checkbox input "true"
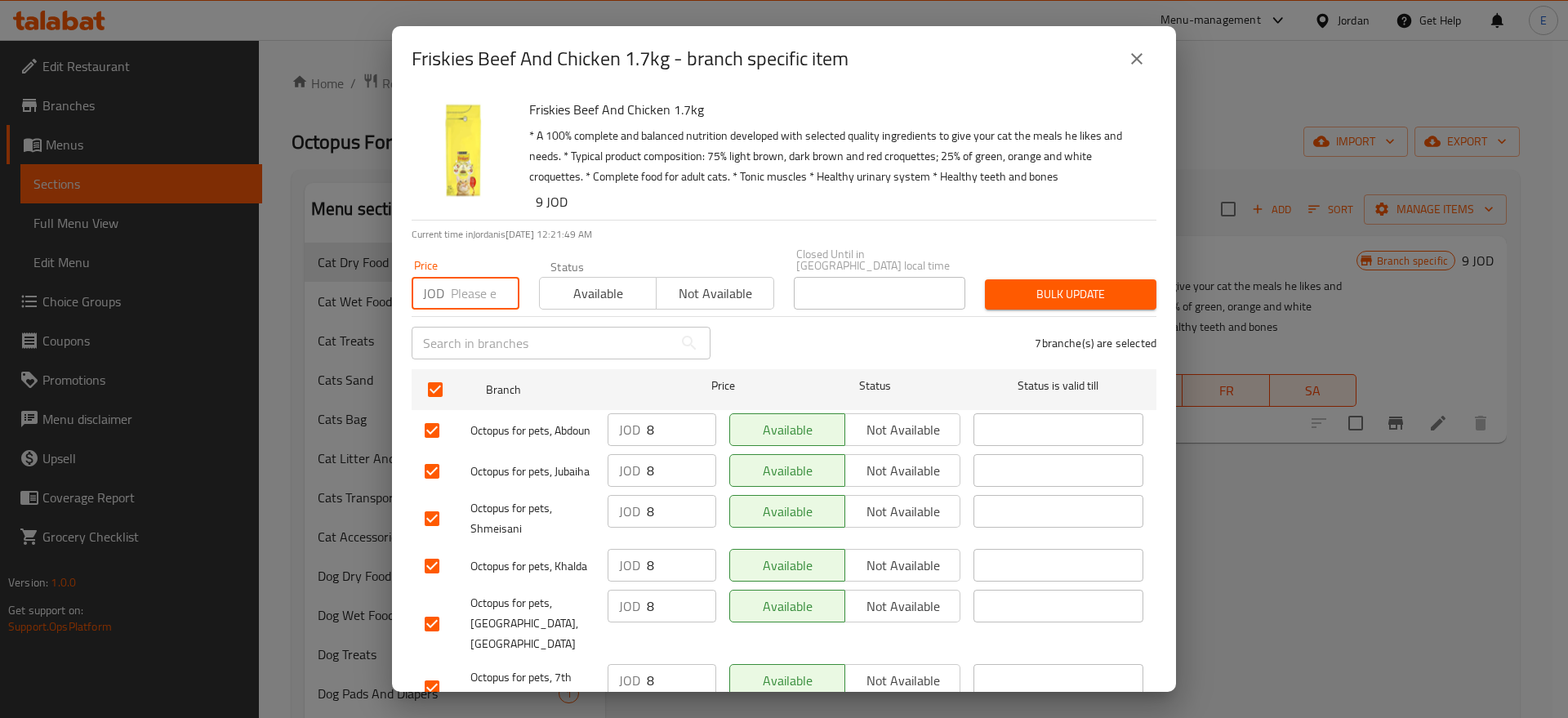
click at [471, 277] on input "number" at bounding box center [485, 293] width 69 height 33
type input "9"
click at [1033, 279] on button "Bulk update" at bounding box center [1070, 294] width 171 height 30
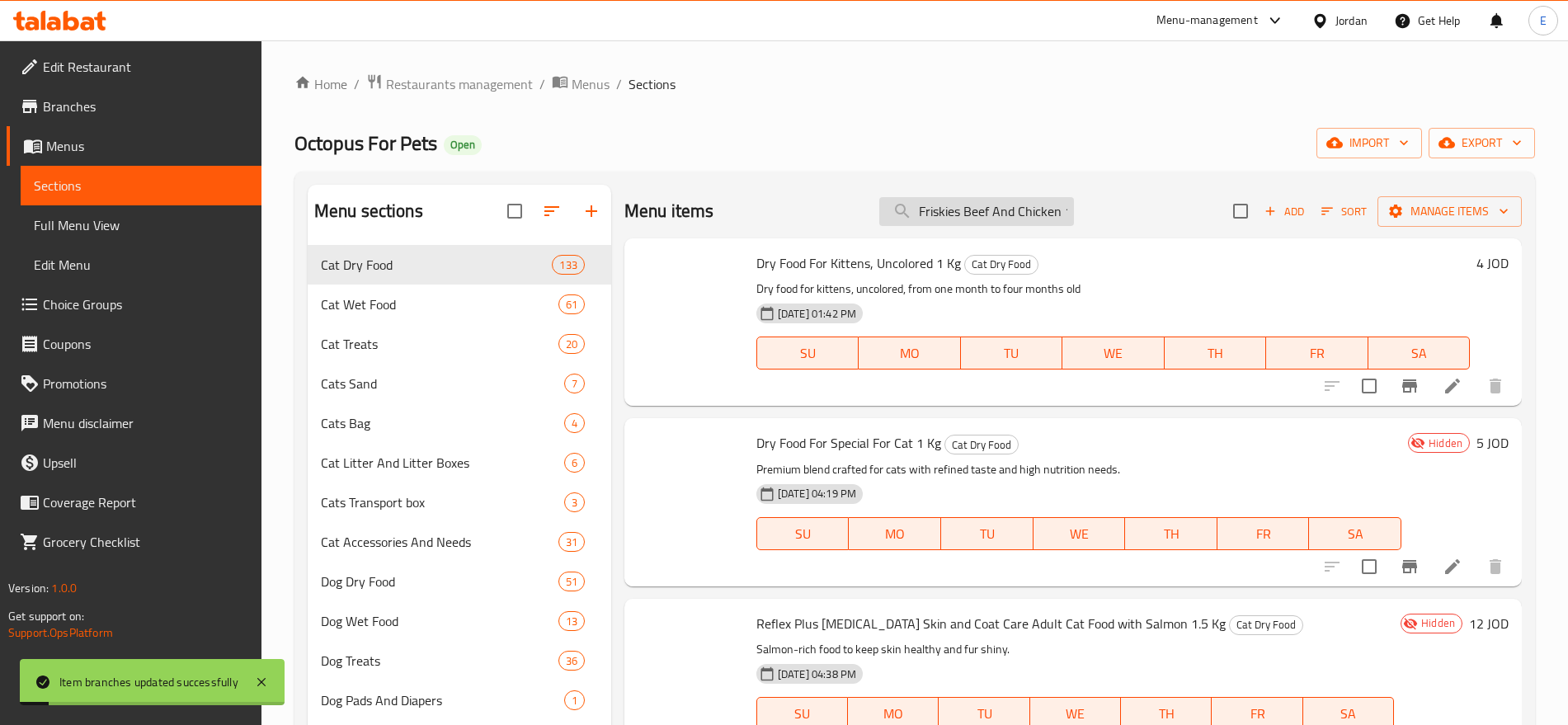
click at [1027, 208] on input "Friskies Beef And Chicken 1.7kg" at bounding box center [977, 212] width 195 height 29
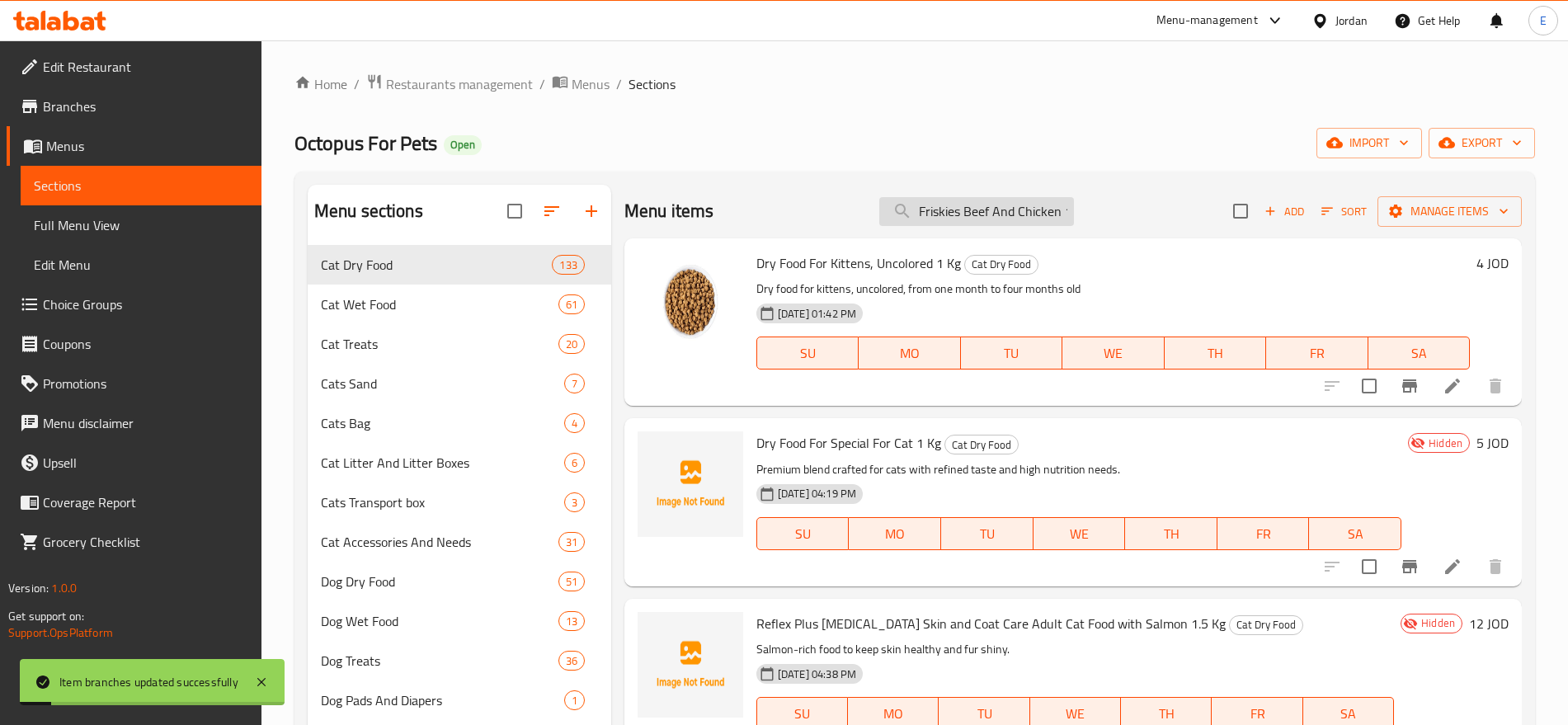
paste input "Cat Food With Chicken And Vegetables"
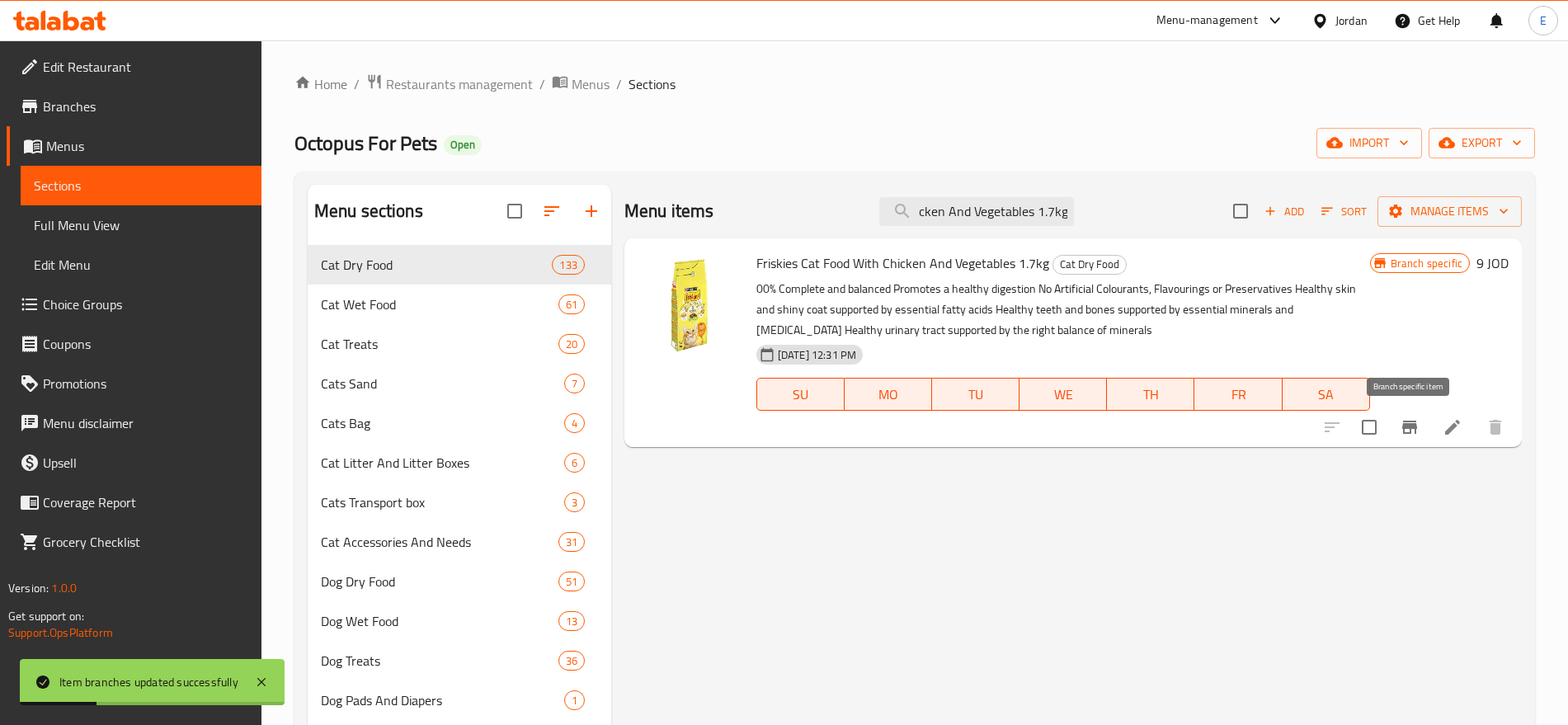
type input "Friskies Cat Food With Chicken And Vegetables 1.7kg"
click at [1408, 418] on icon "Branch-specific-item" at bounding box center [1409, 426] width 19 height 19
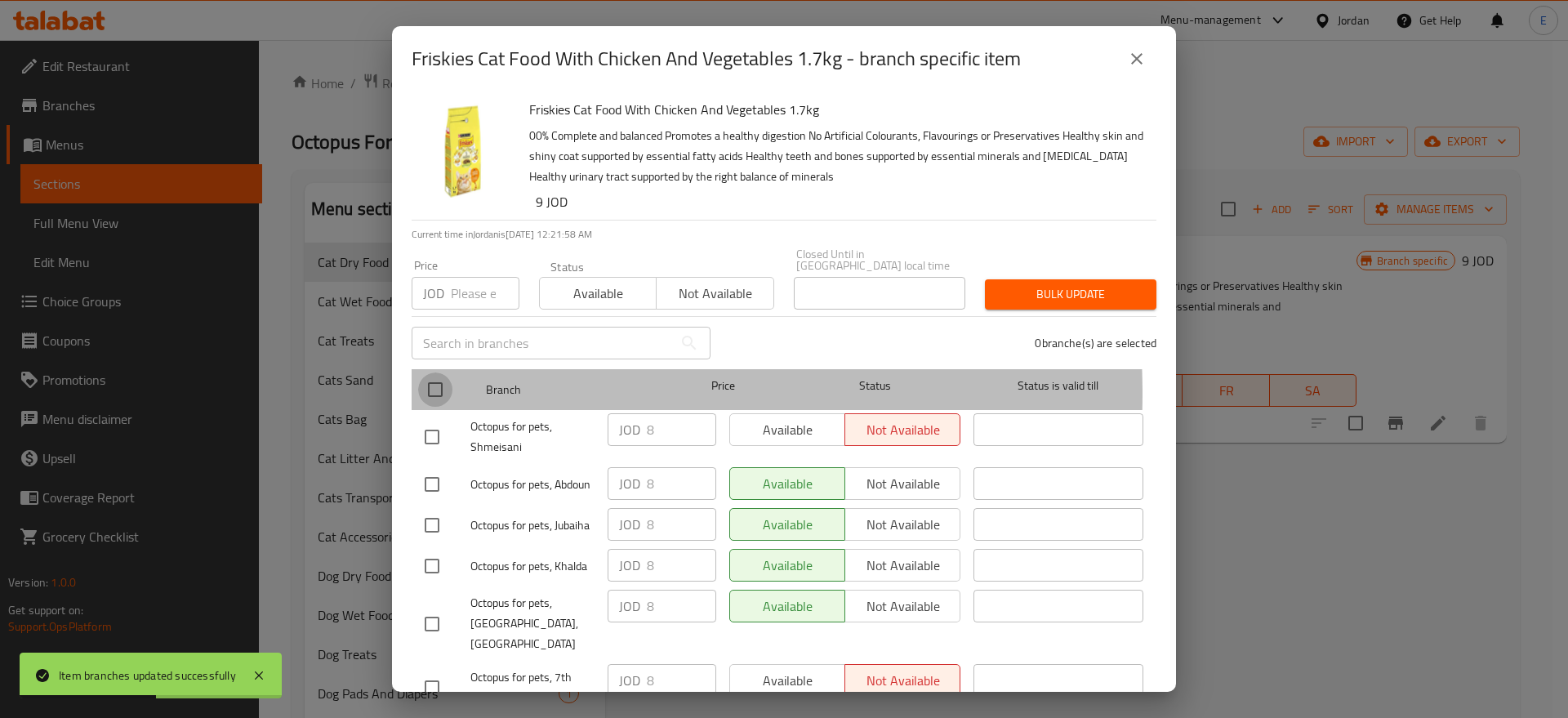
click at [442, 382] on input "checkbox" at bounding box center [435, 390] width 34 height 34
checkbox input "true"
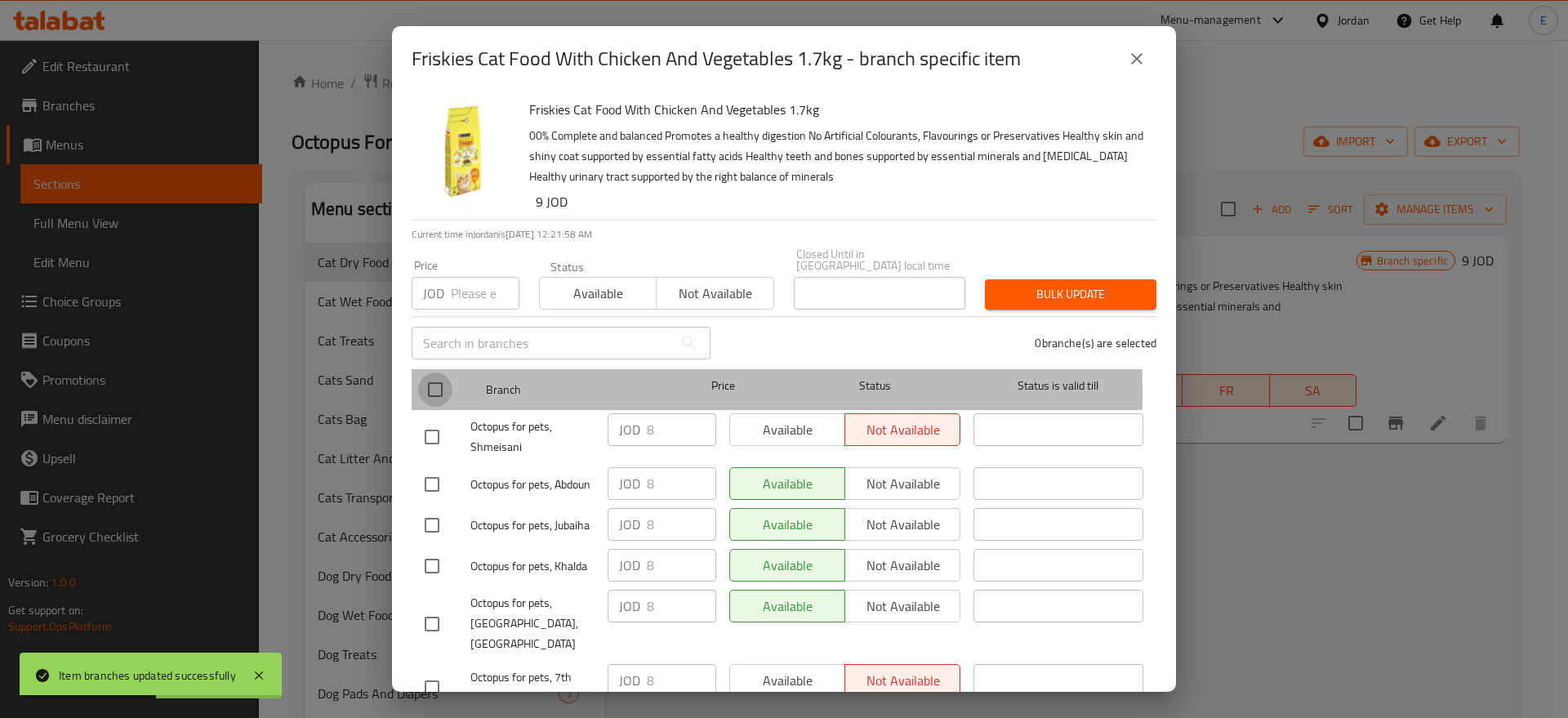
checkbox input "true"
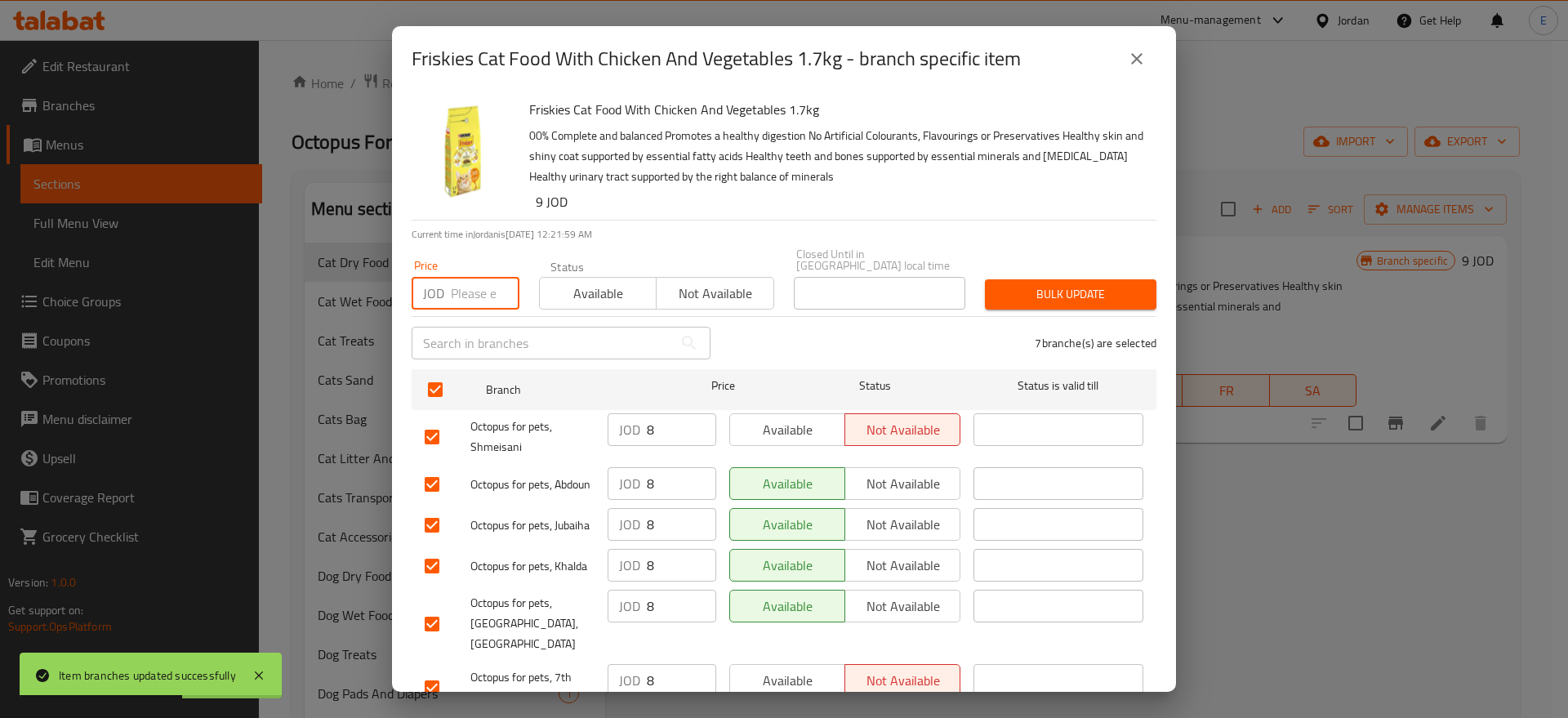
click at [478, 285] on input "number" at bounding box center [485, 293] width 69 height 33
type input "9"
click at [1077, 284] on span "Bulk update" at bounding box center [1071, 294] width 145 height 20
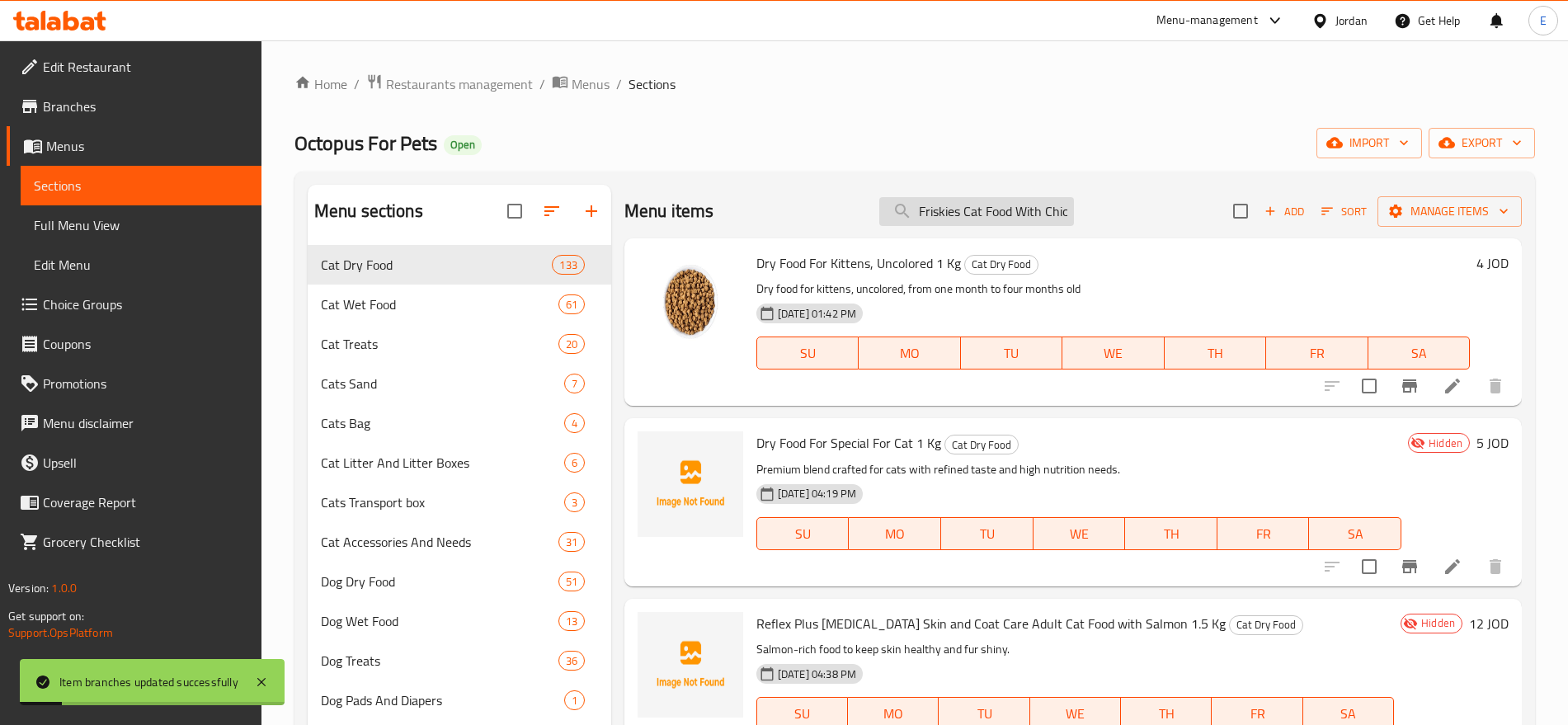
click at [976, 211] on input "Friskies Cat Food With Chicken And Vegetables 1.7kg" at bounding box center [977, 212] width 195 height 29
paste input "Sterilized Salmon 1.7"
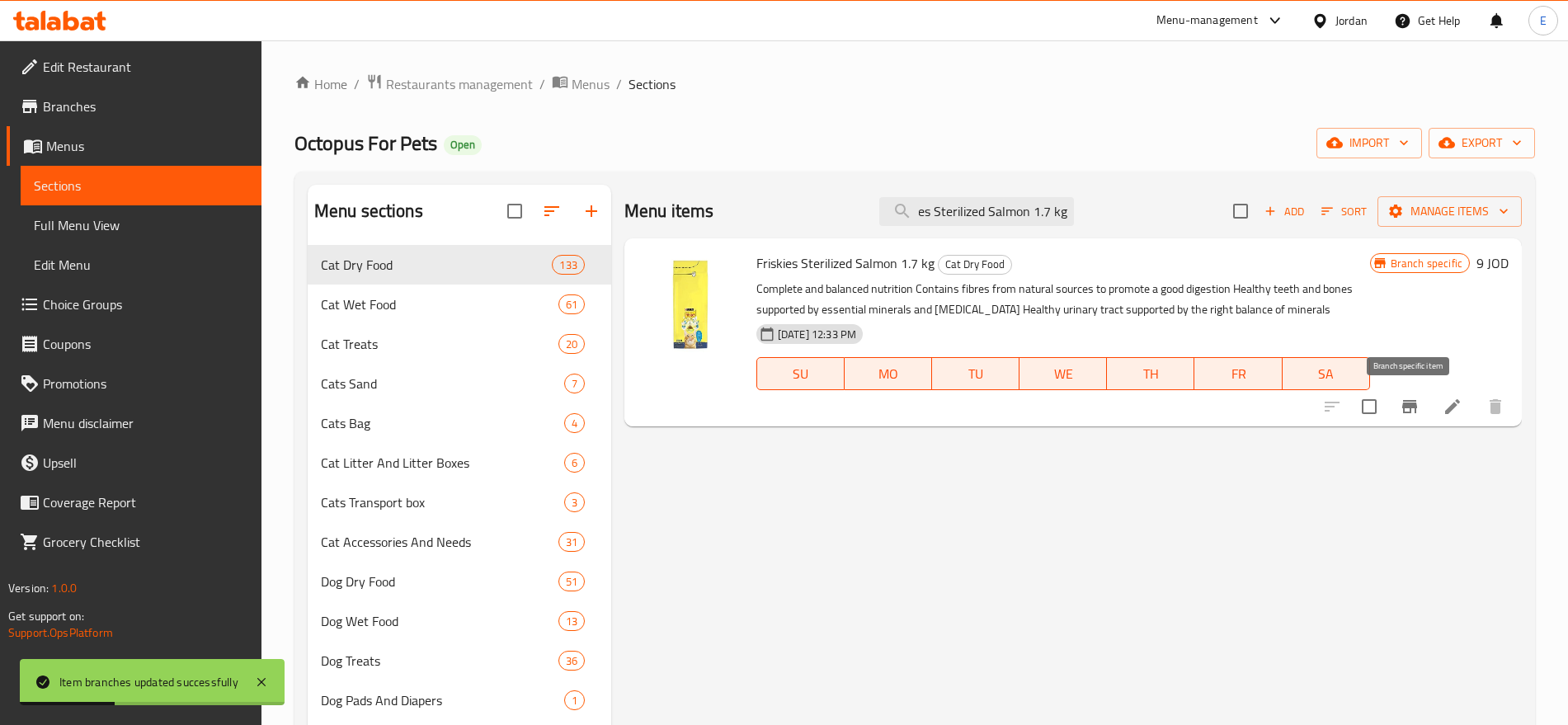
type input "Friskies Sterilized Salmon 1.7 kg"
click at [1411, 407] on icon "Branch-specific-item" at bounding box center [1410, 407] width 15 height 14
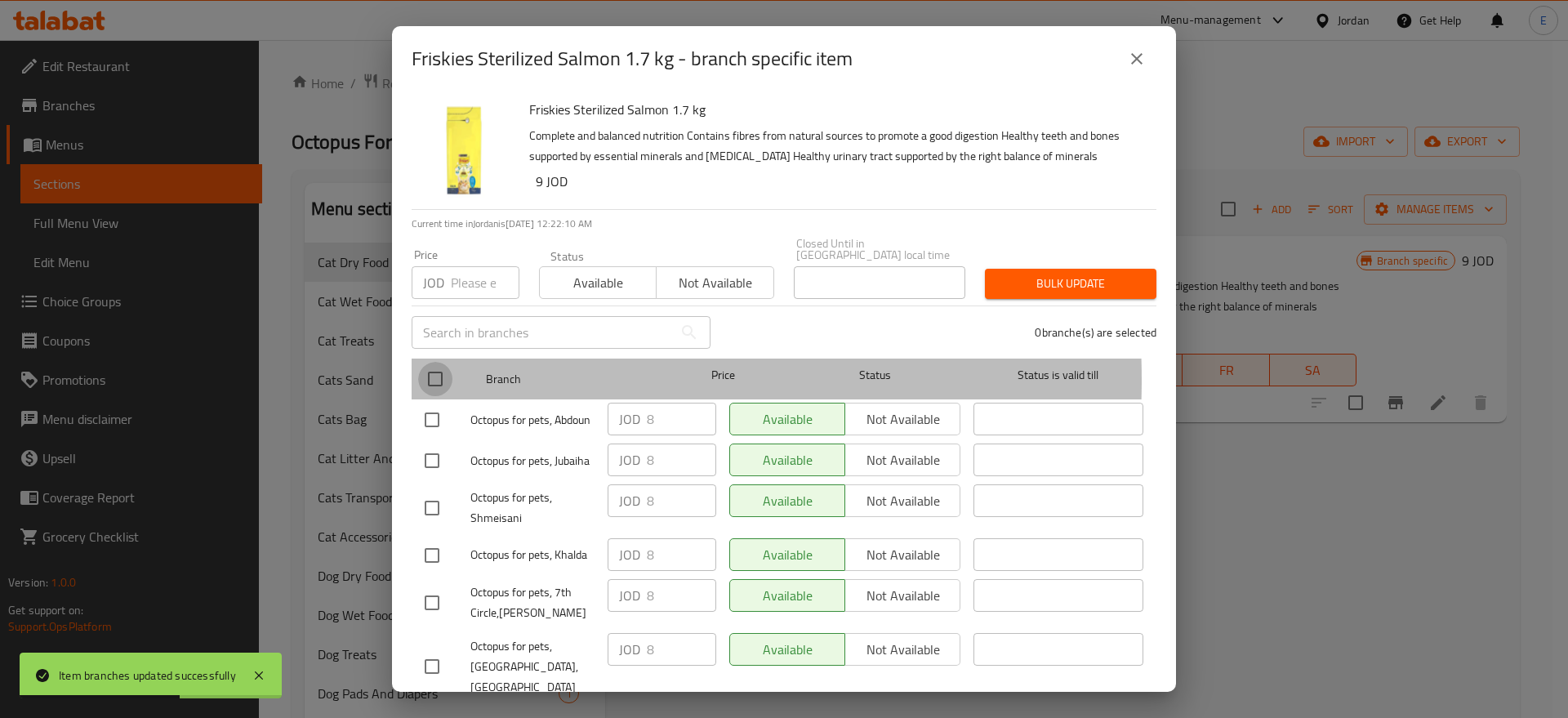
click at [445, 369] on input "checkbox" at bounding box center [435, 379] width 34 height 34
checkbox input "true"
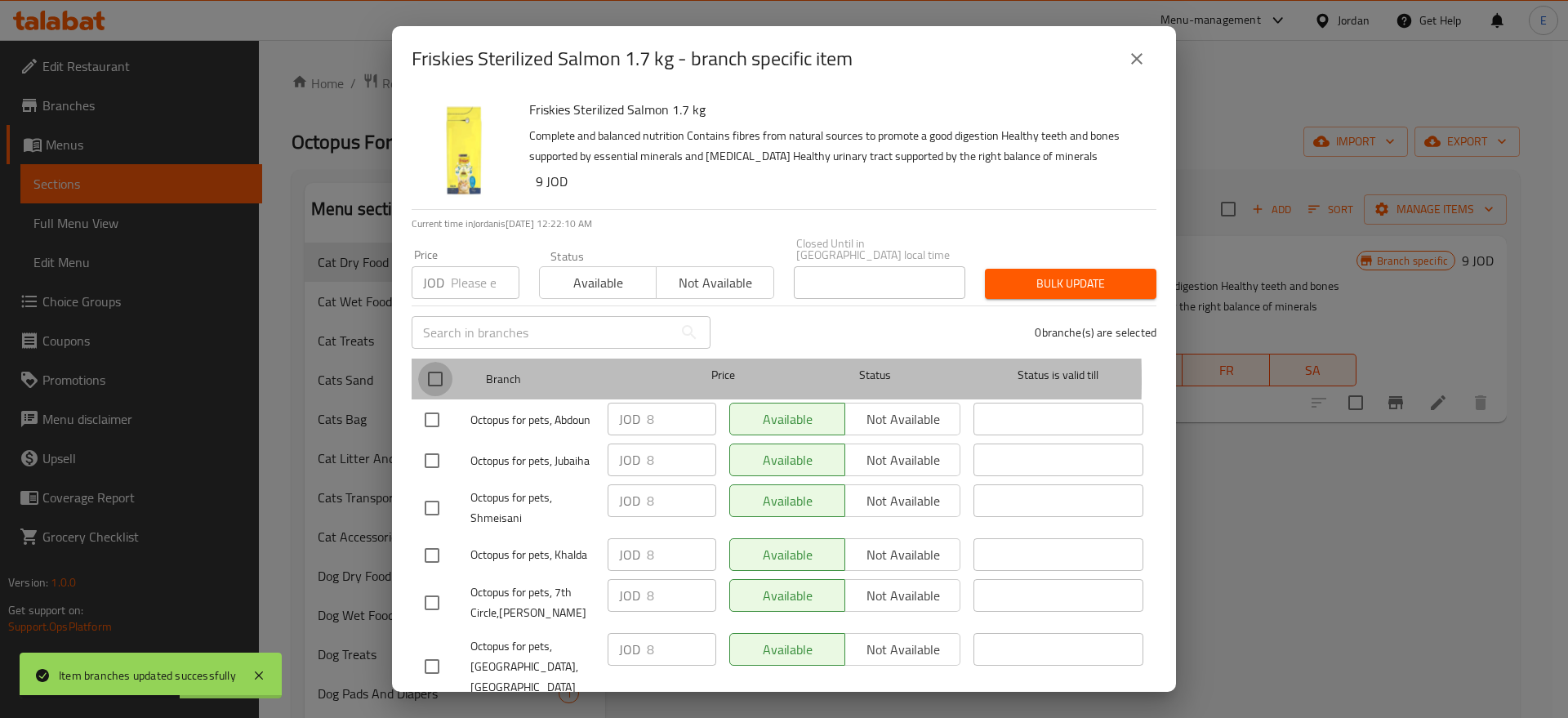
checkbox input "true"
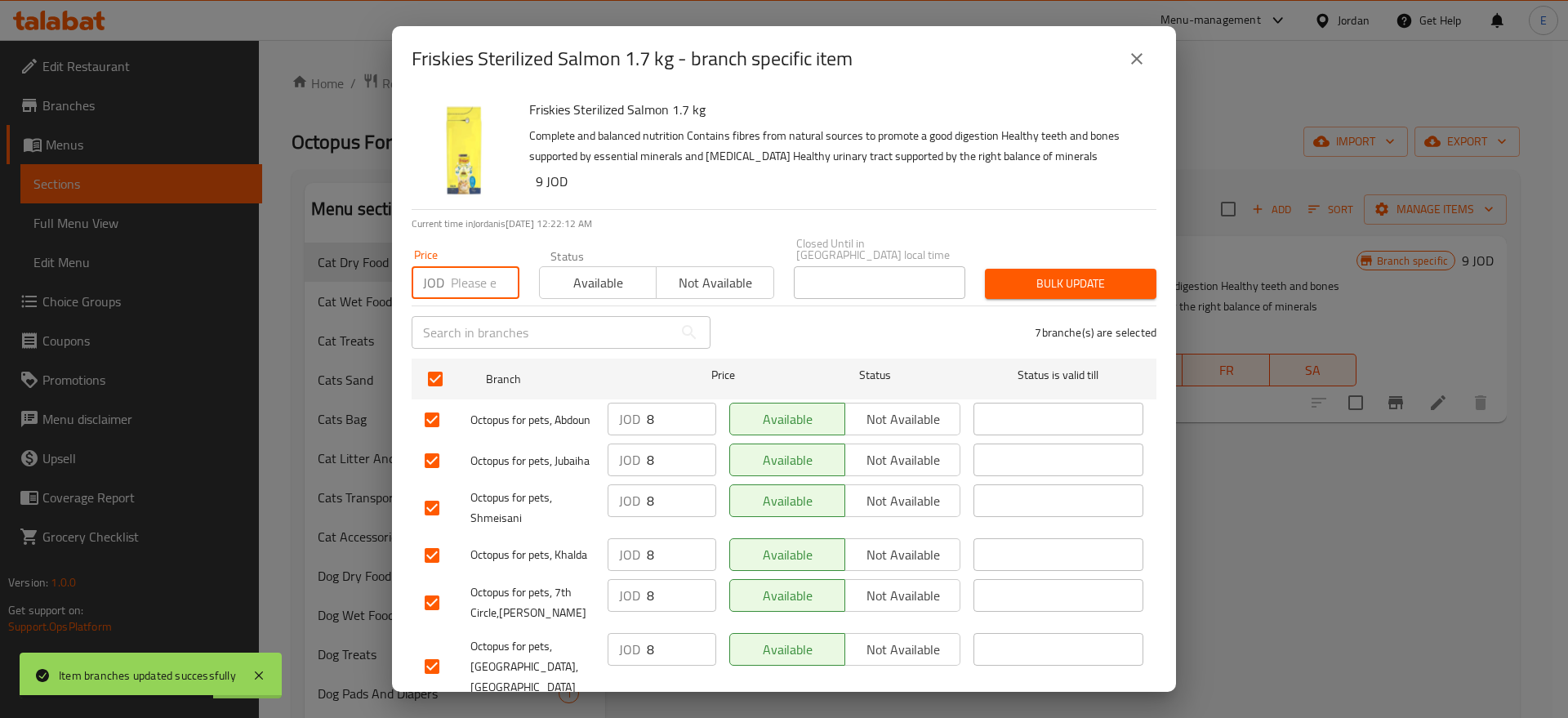
click at [481, 275] on input "number" at bounding box center [485, 283] width 69 height 33
type input "9"
click at [1049, 282] on span "Bulk update" at bounding box center [1071, 283] width 145 height 20
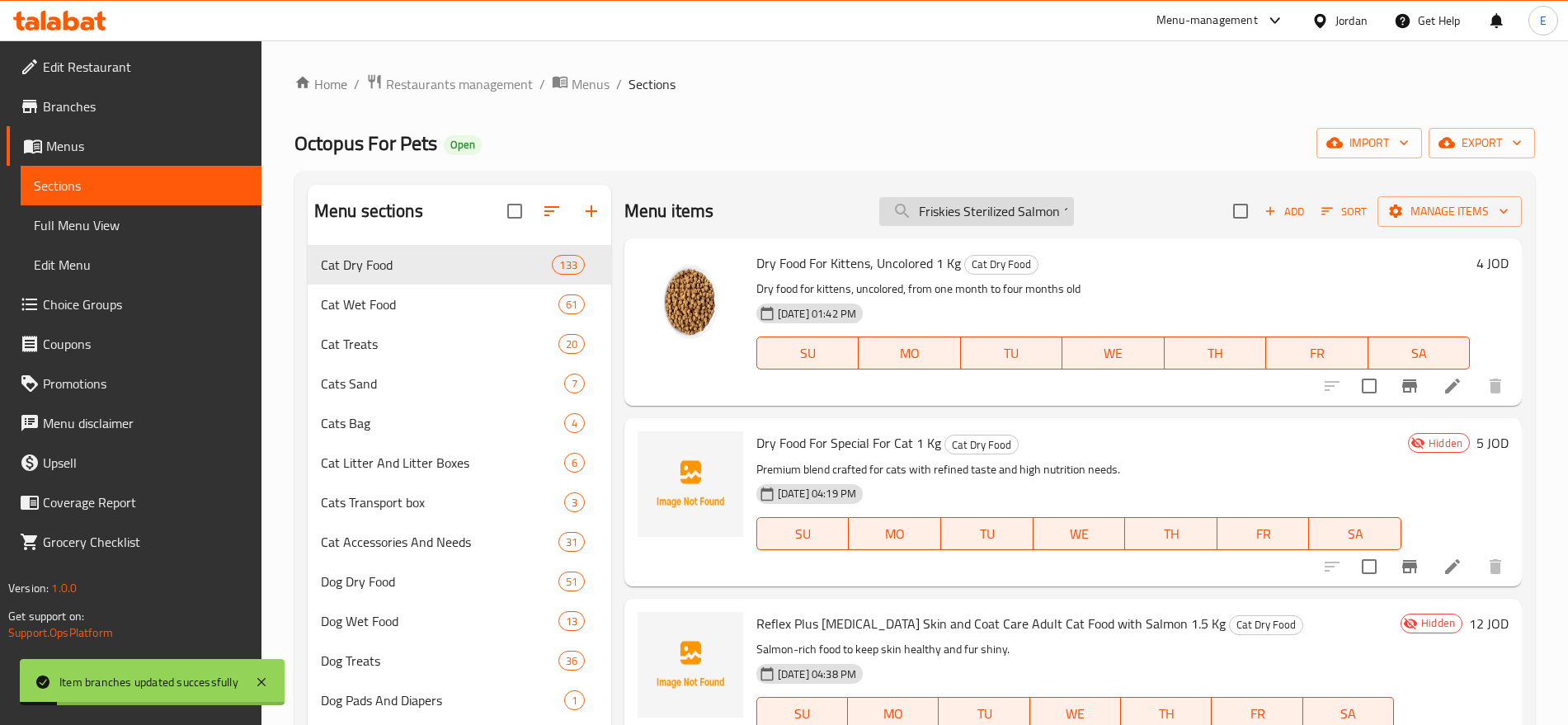
click at [974, 214] on input "Friskies Sterilized Salmon 1.7 kg" at bounding box center [977, 212] width 195 height 29
paste input "Meow Mix Dry Food Cat 12 K"
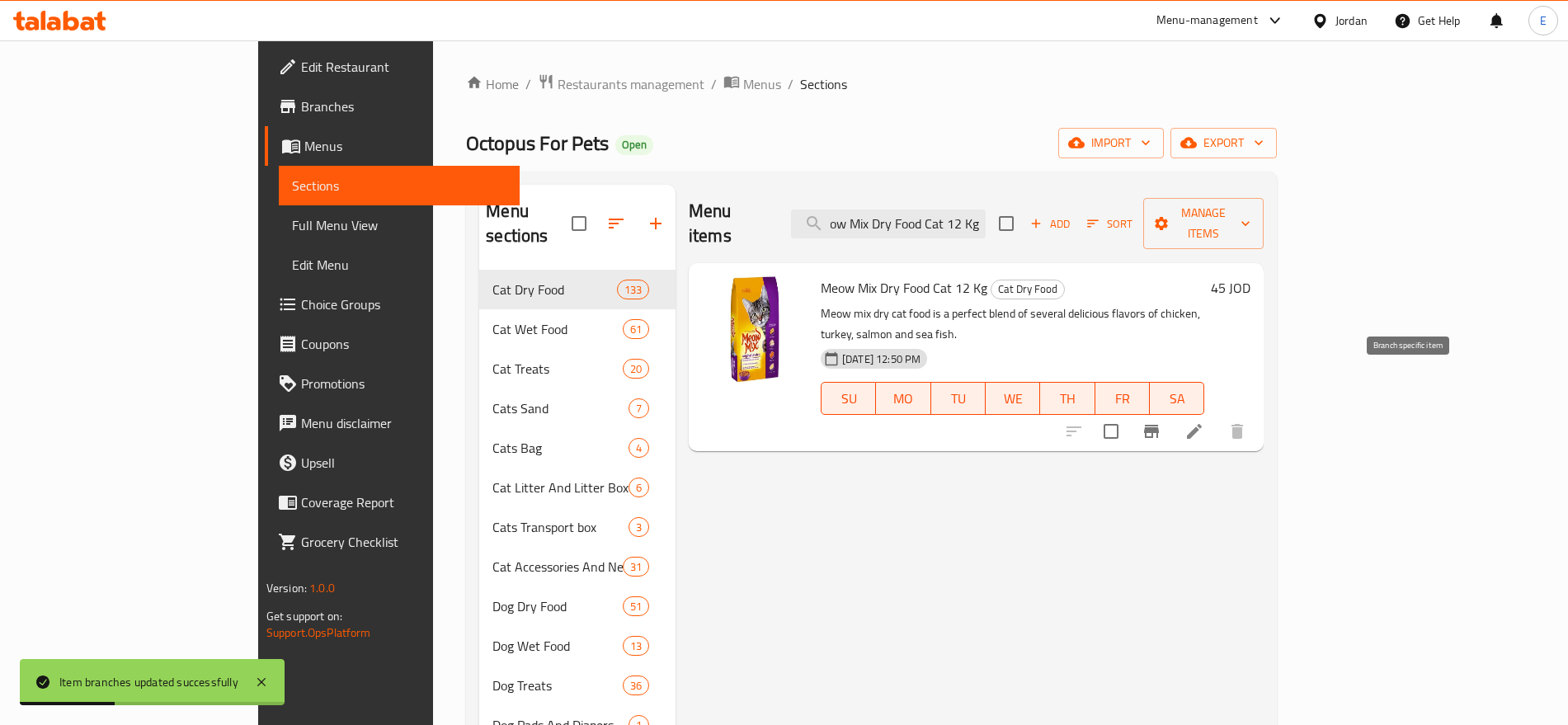
type input "Meow Mix Dry Food Cat 12 Kg"
click at [1162, 421] on icon "Branch-specific-item" at bounding box center [1151, 430] width 19 height 19
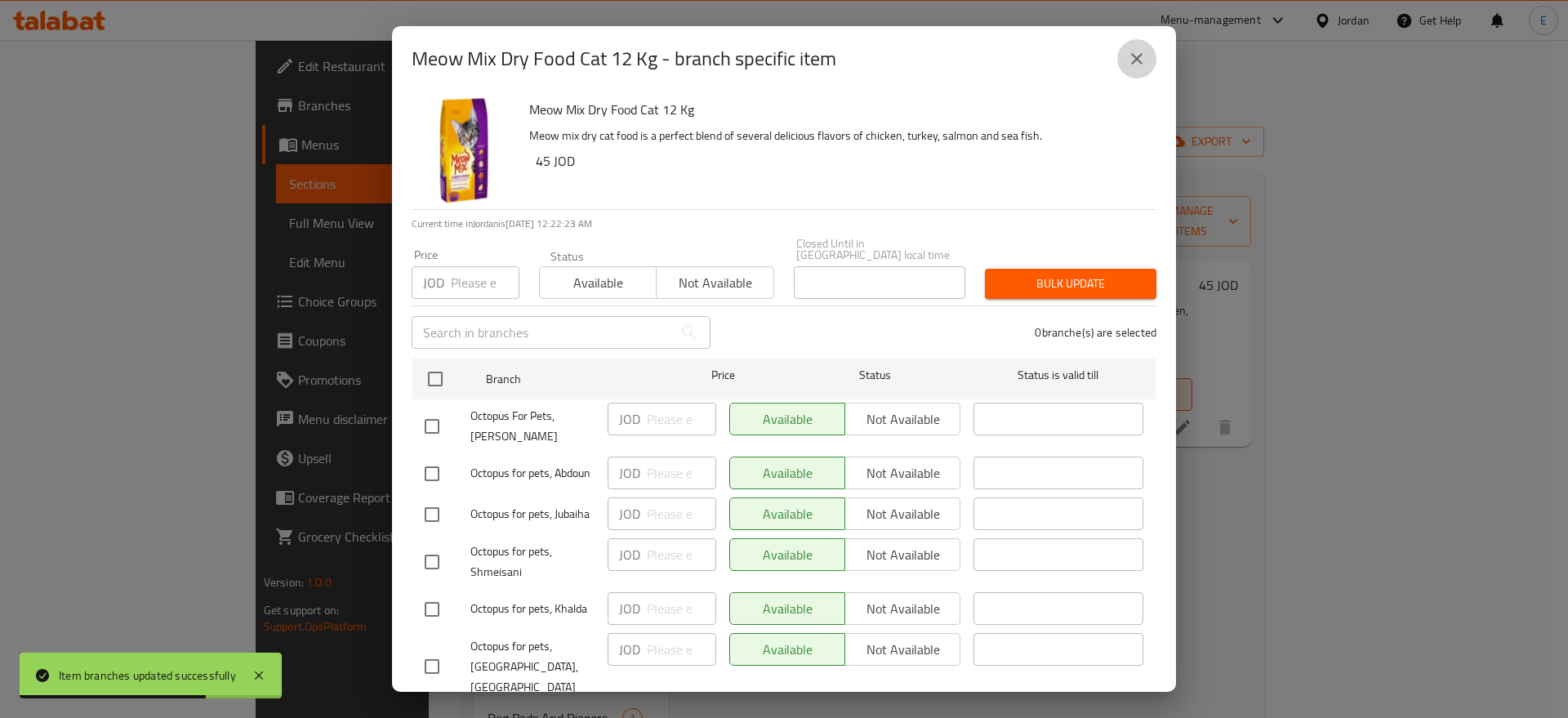
click at [1139, 55] on icon "close" at bounding box center [1137, 59] width 12 height 12
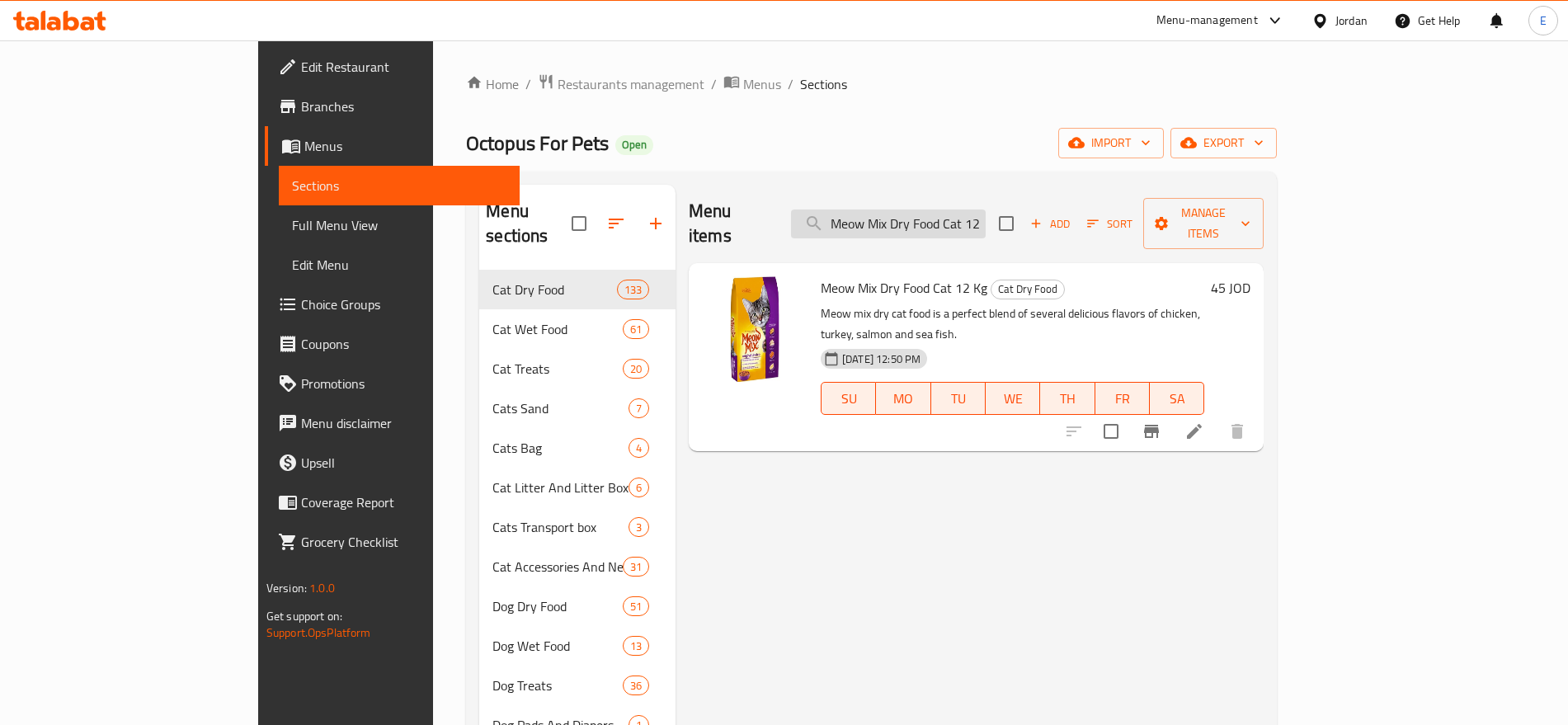
click at [947, 213] on input "Meow Mix Dry Food Cat 12 Kg" at bounding box center [888, 224] width 195 height 29
paste input "onello Adult Cat Dry Food Mix Salmon And Chicken Flavor 15"
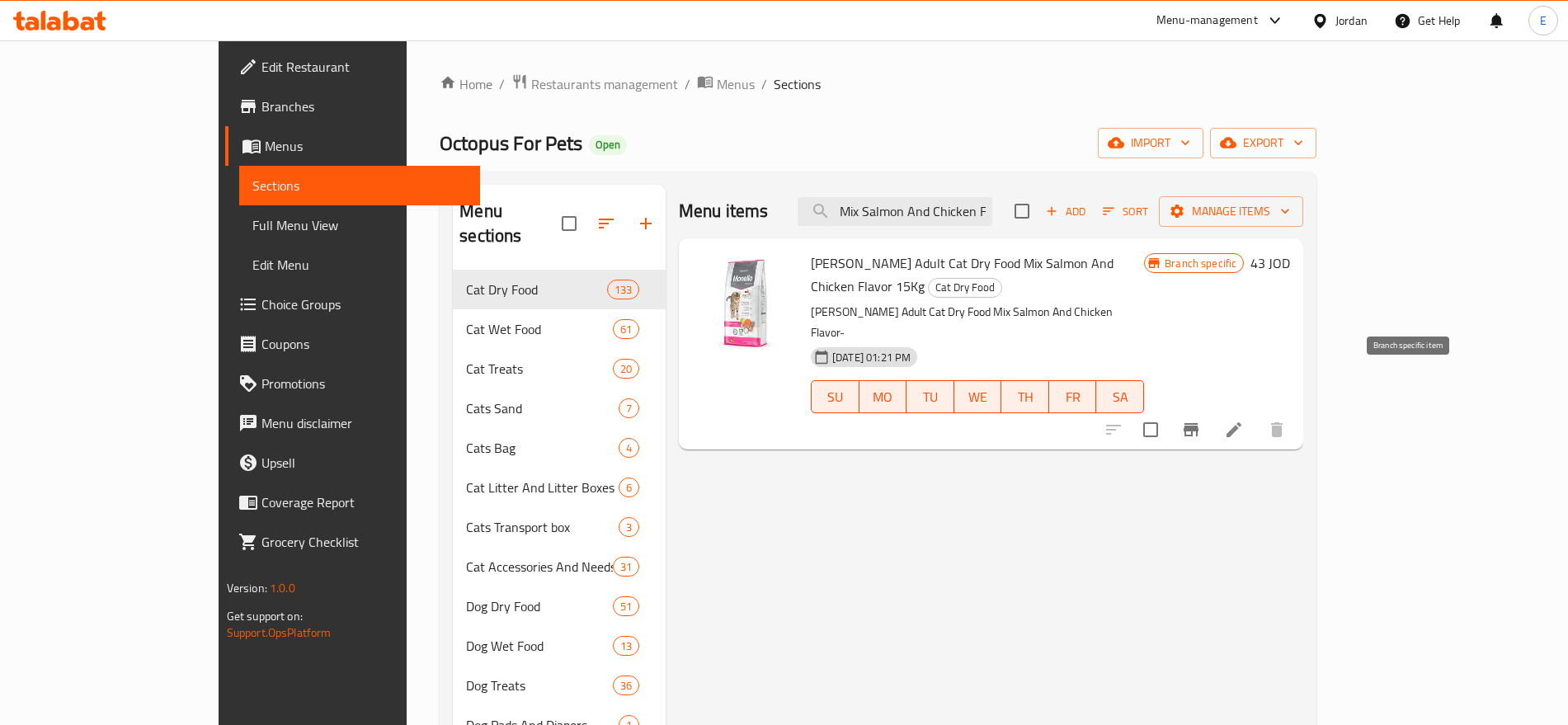
type input "Monello Adult Cat Dry Food Mix Salmon And Chicken Flavor 15Kg"
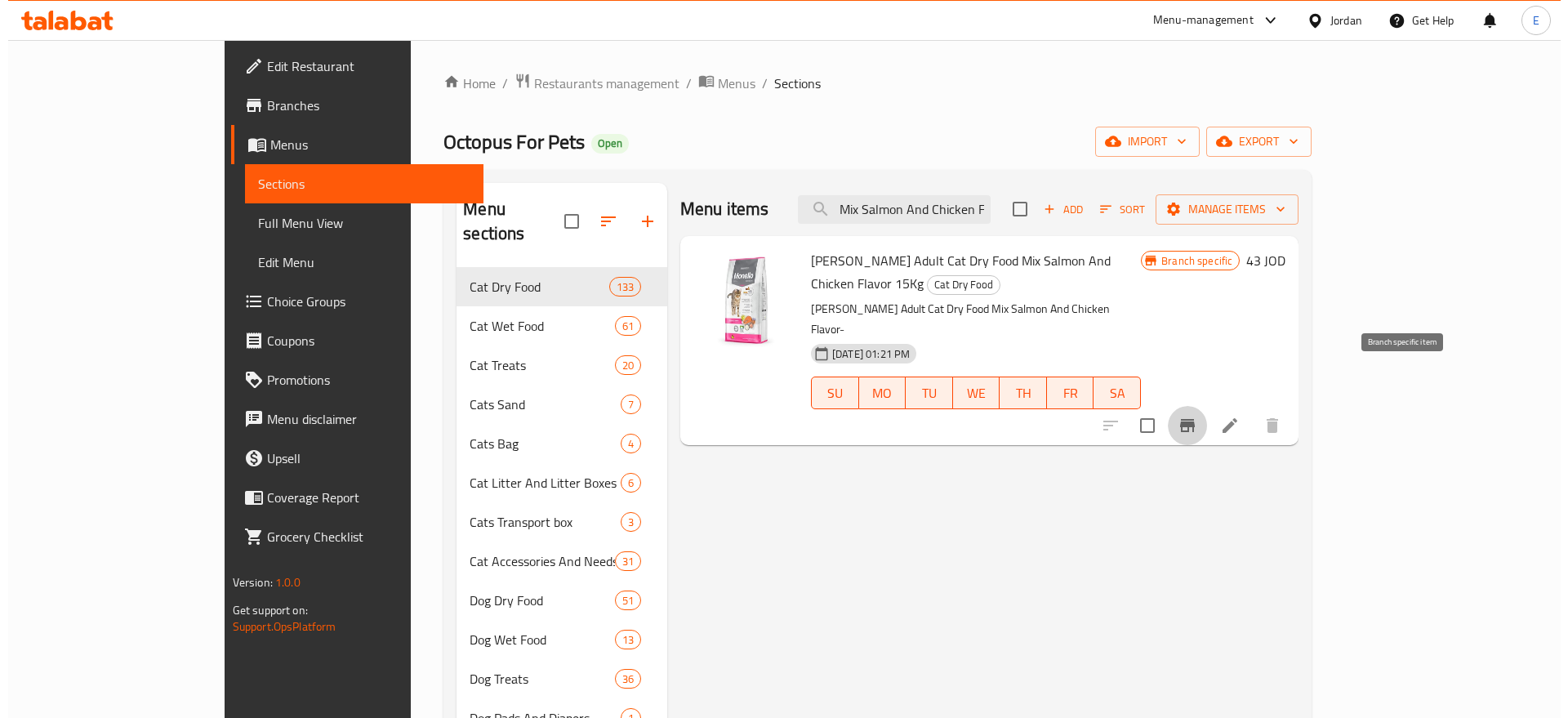
scroll to position [0, 0]
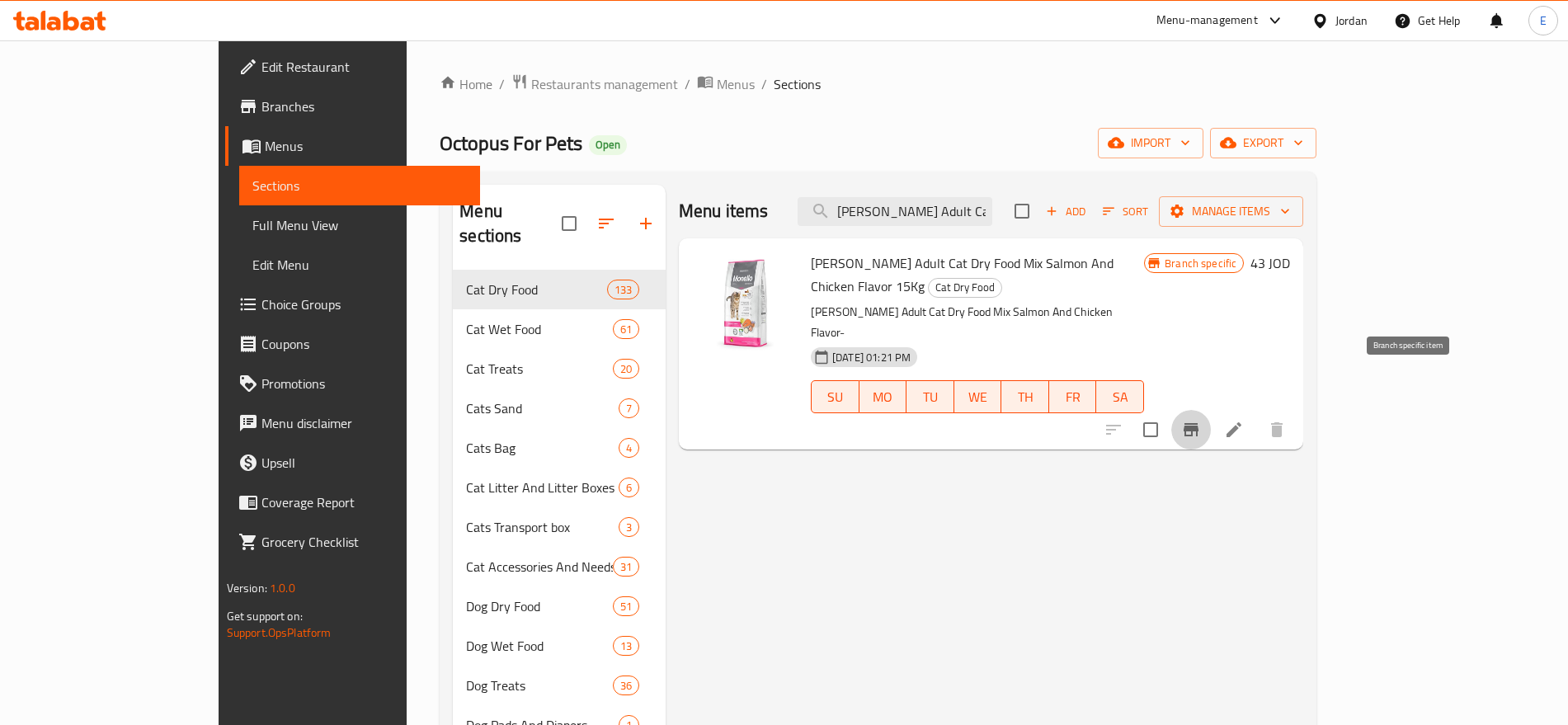
click at [1202, 419] on icon "Branch-specific-item" at bounding box center [1191, 429] width 19 height 19
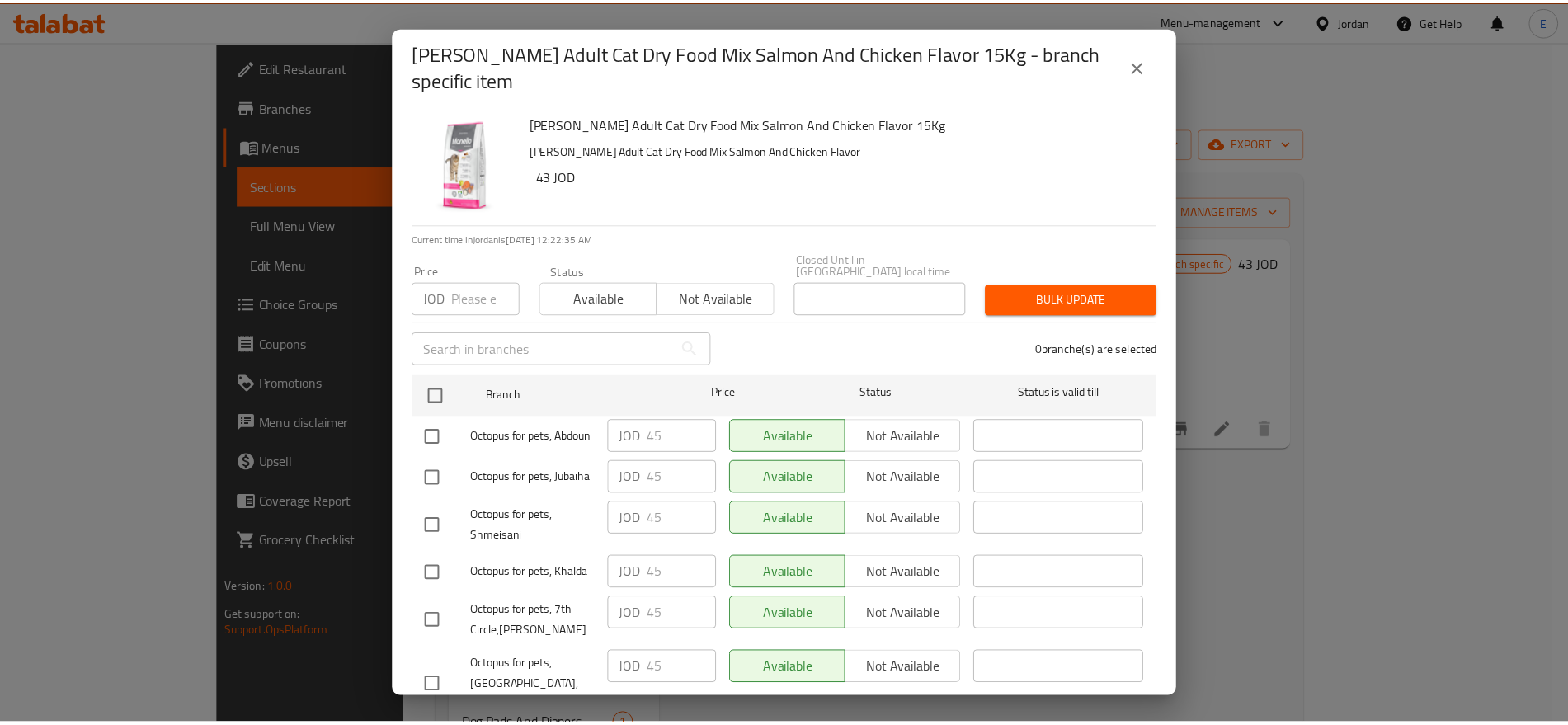
scroll to position [105, 0]
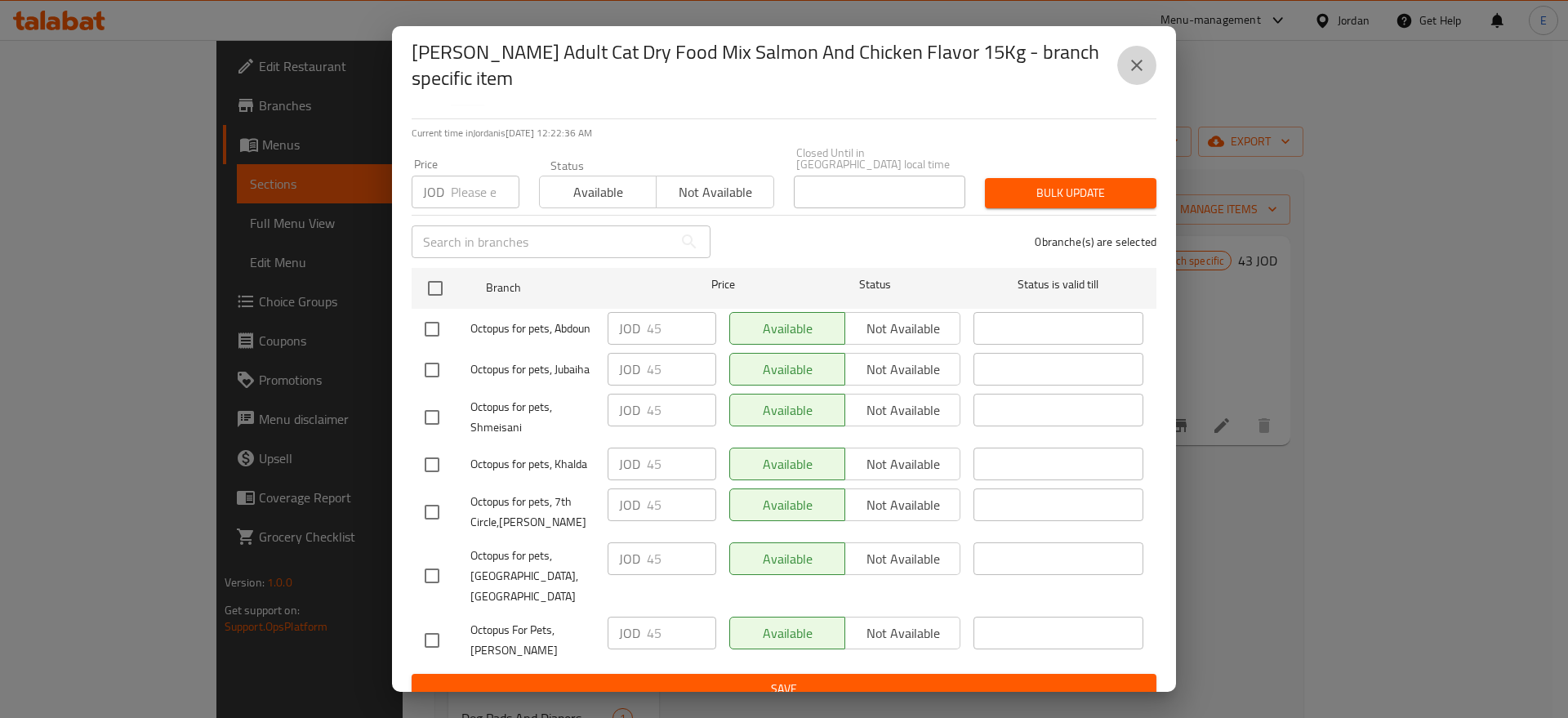
click at [1133, 60] on icon "close" at bounding box center [1137, 65] width 12 height 12
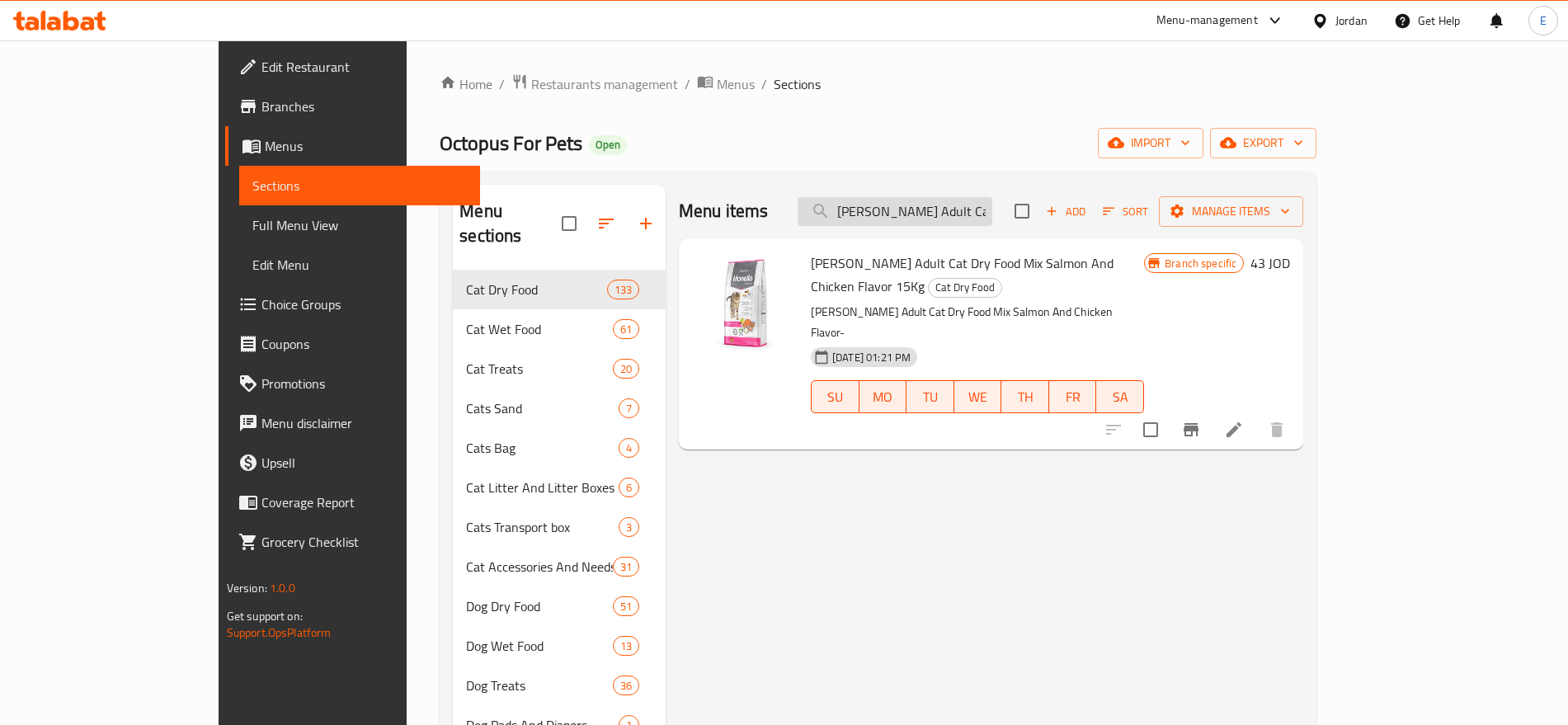
click at [972, 213] on input "Monello Adult Cat Dry Food Mix Salmon And Chicken Flavor 15Kg" at bounding box center [895, 212] width 195 height 29
paste input "Premium Special Food for Kittens 15 Kg"
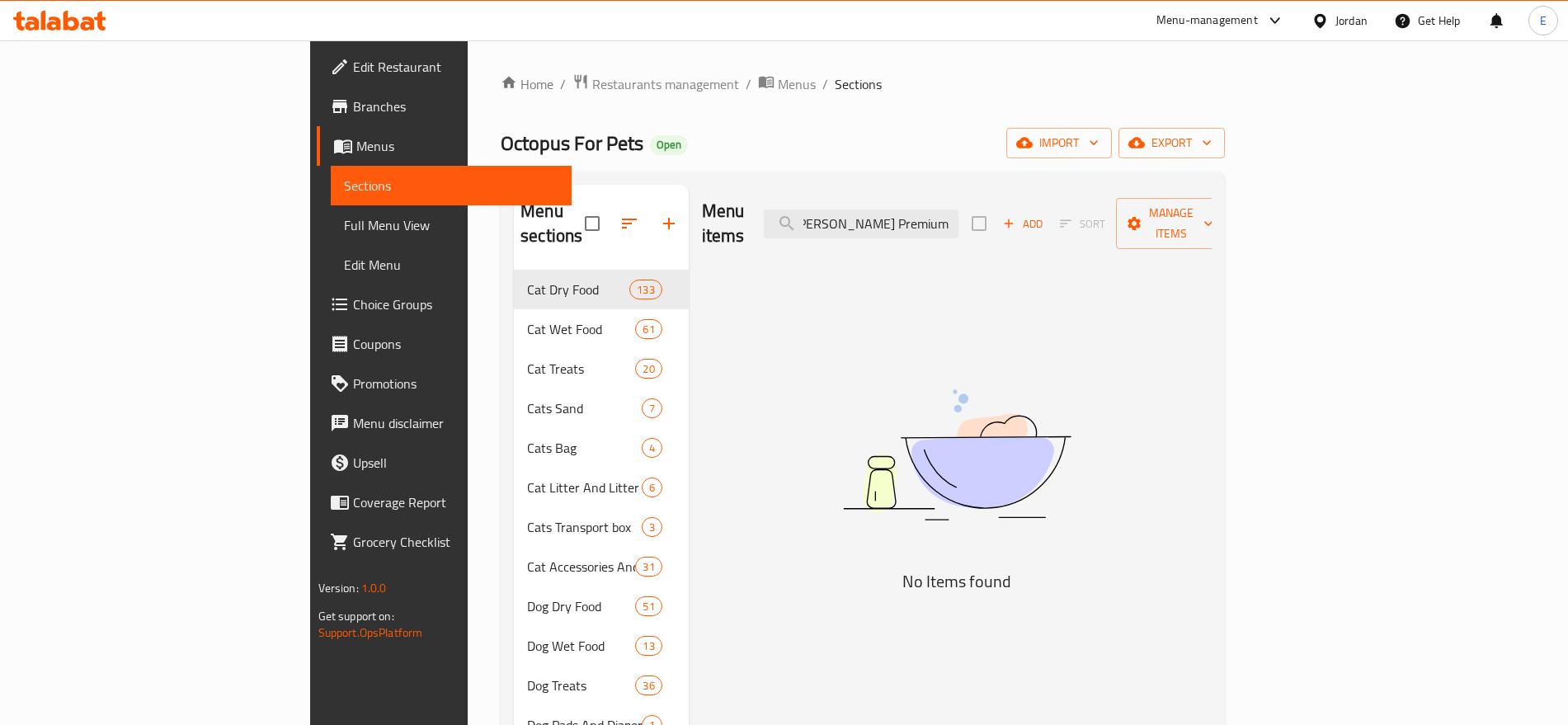
scroll to position [0, 0]
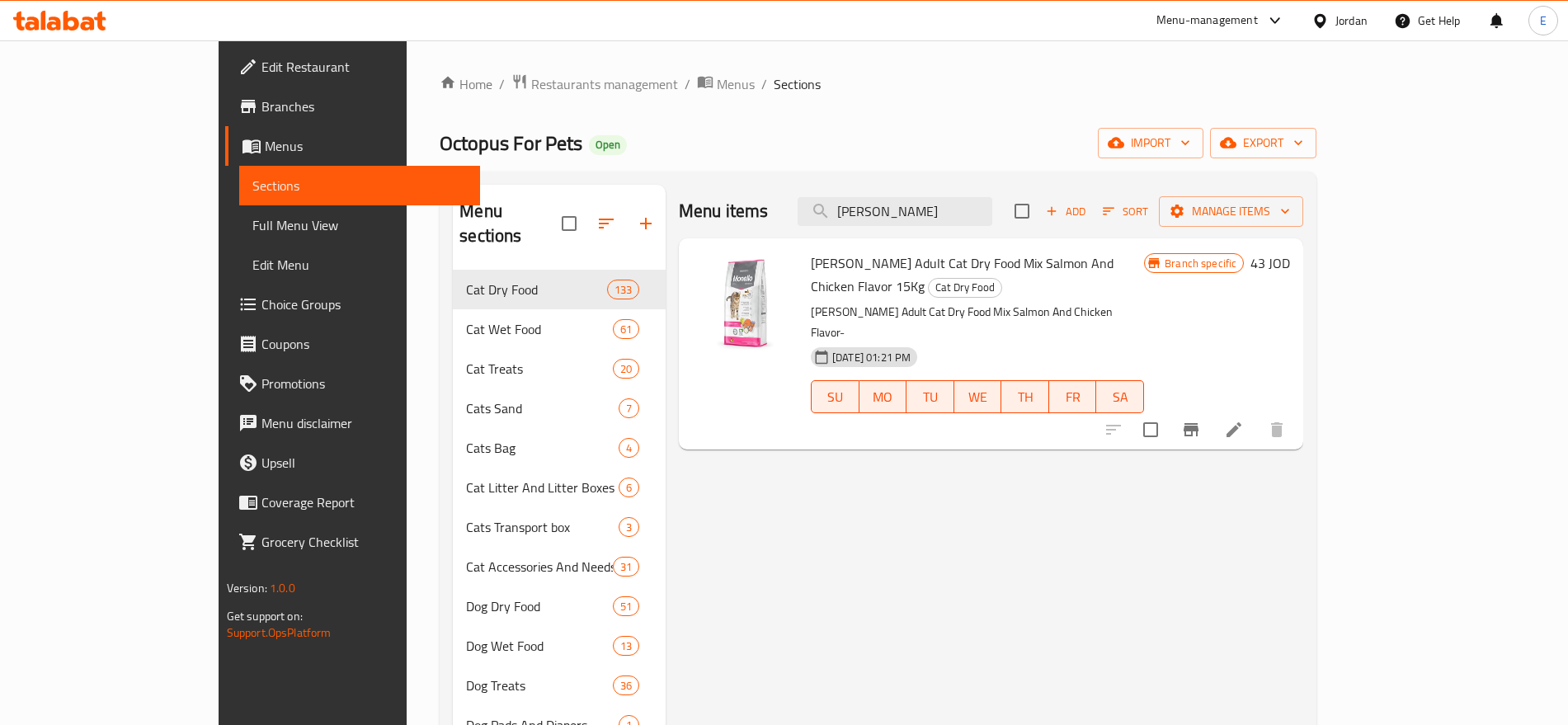
type input "Monello"
click at [1088, 202] on span "Add" at bounding box center [1066, 211] width 45 height 19
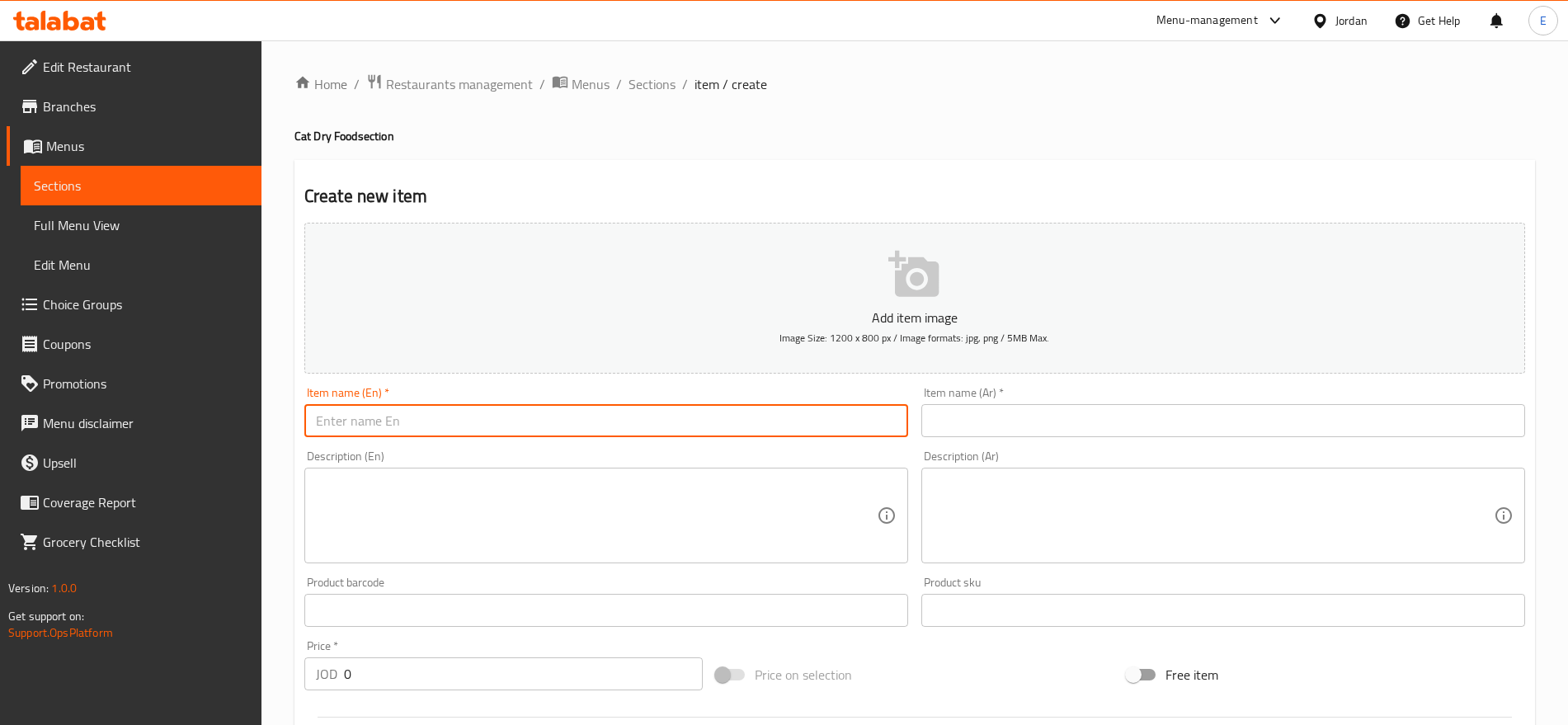
paste input "Monello Premium Special Food for Kittens 15 Kg"
click at [649, 421] on input "Monello Premium Special Food for Kittens 15 Kg" at bounding box center [606, 420] width 604 height 33
type input "Monello Premium Special Food for Kittens 15 Kg"
paste input "طعام القطط مونيلو الفاخر للقطط الصغيرة 15 كجم"
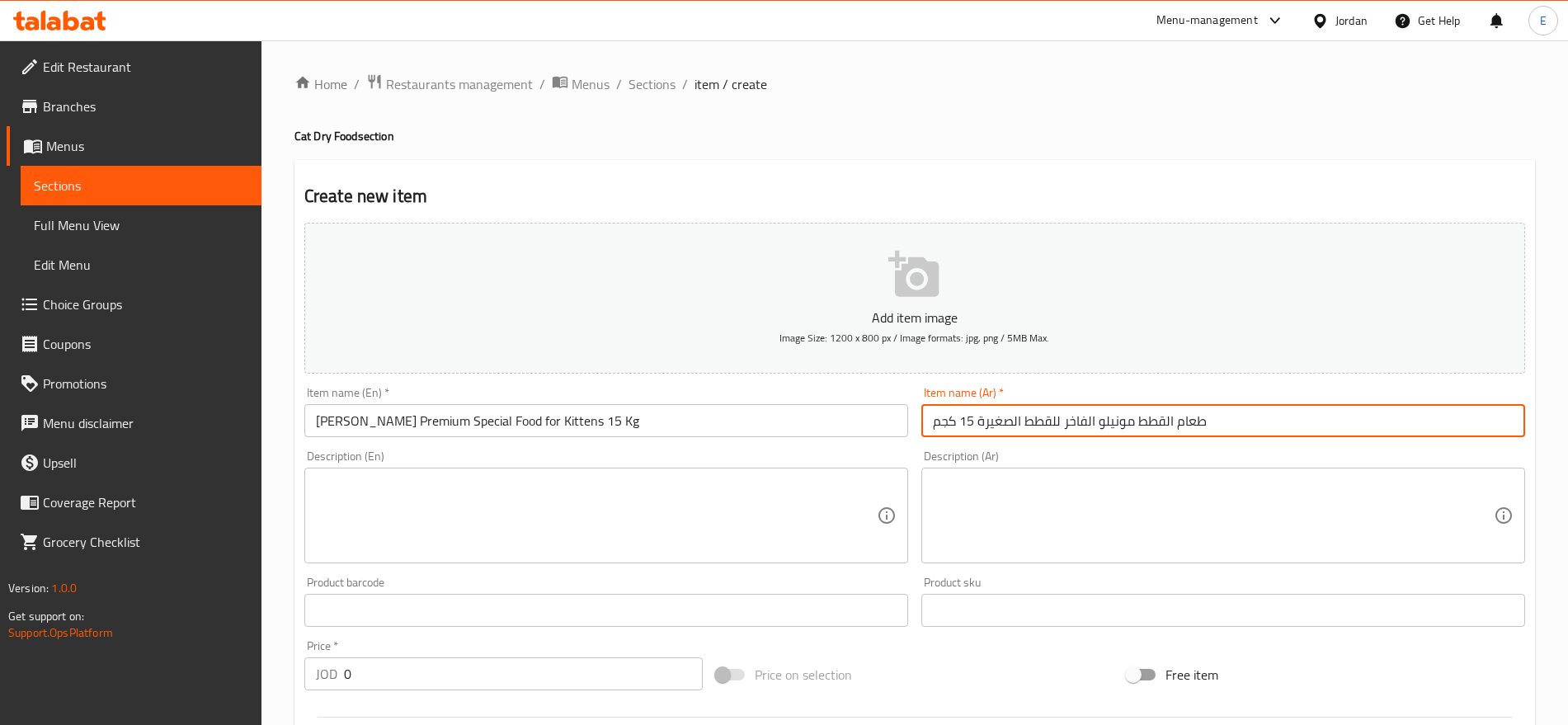
click at [1003, 414] on input "طعام القطط مونيلو الفاخر للقطط الصغيرة 15 كجم" at bounding box center [1223, 420] width 604 height 33
type input "طعام القطط مونيلو الفاخر للقطط الصغيرة 15 كجم"
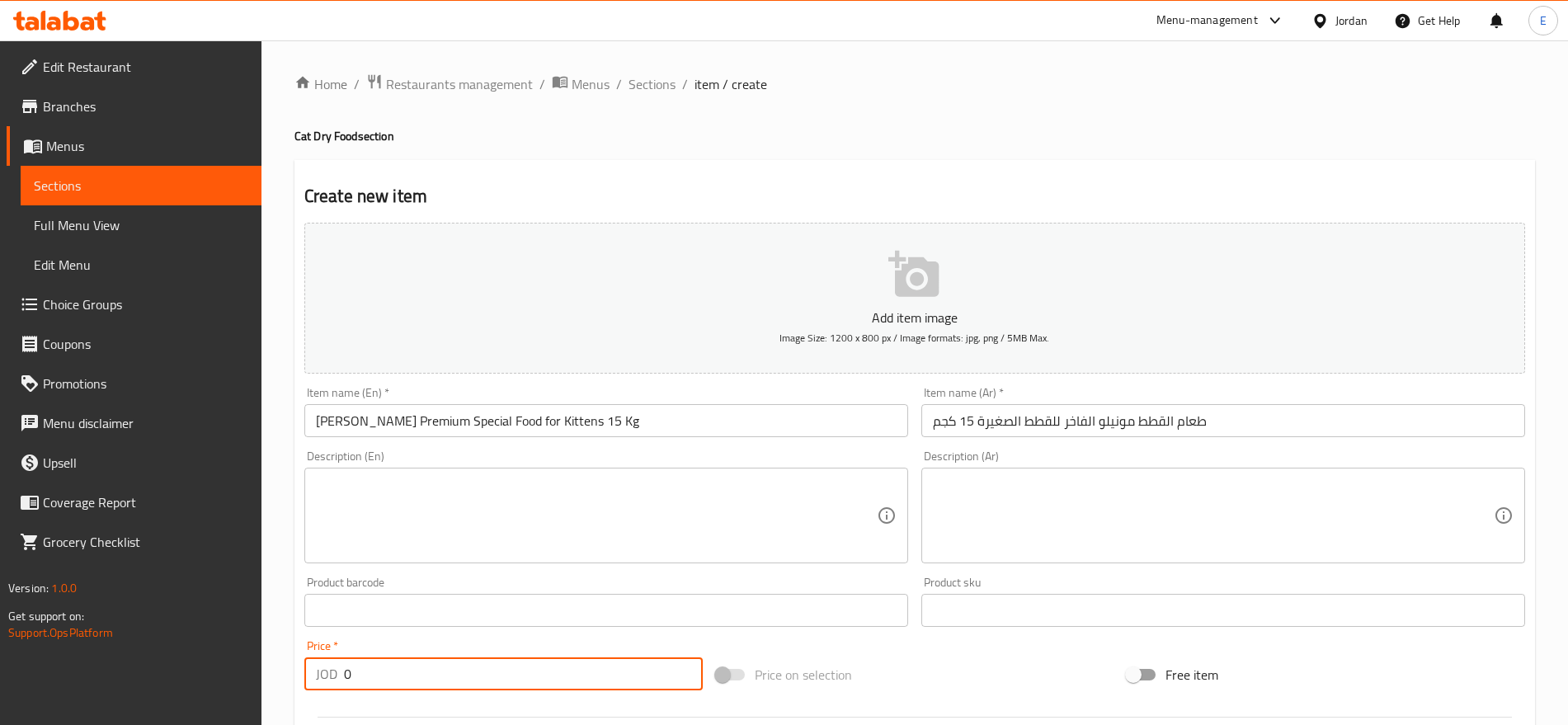
drag, startPoint x: 359, startPoint y: 675, endPoint x: 178, endPoint y: 674, distance: 181.0
click at [178, 674] on div "Edit Restaurant Branches Menus Sections Full Menu View Edit Menu Choice Groups …" at bounding box center [784, 603] width 1568 height 1125
type input "53"
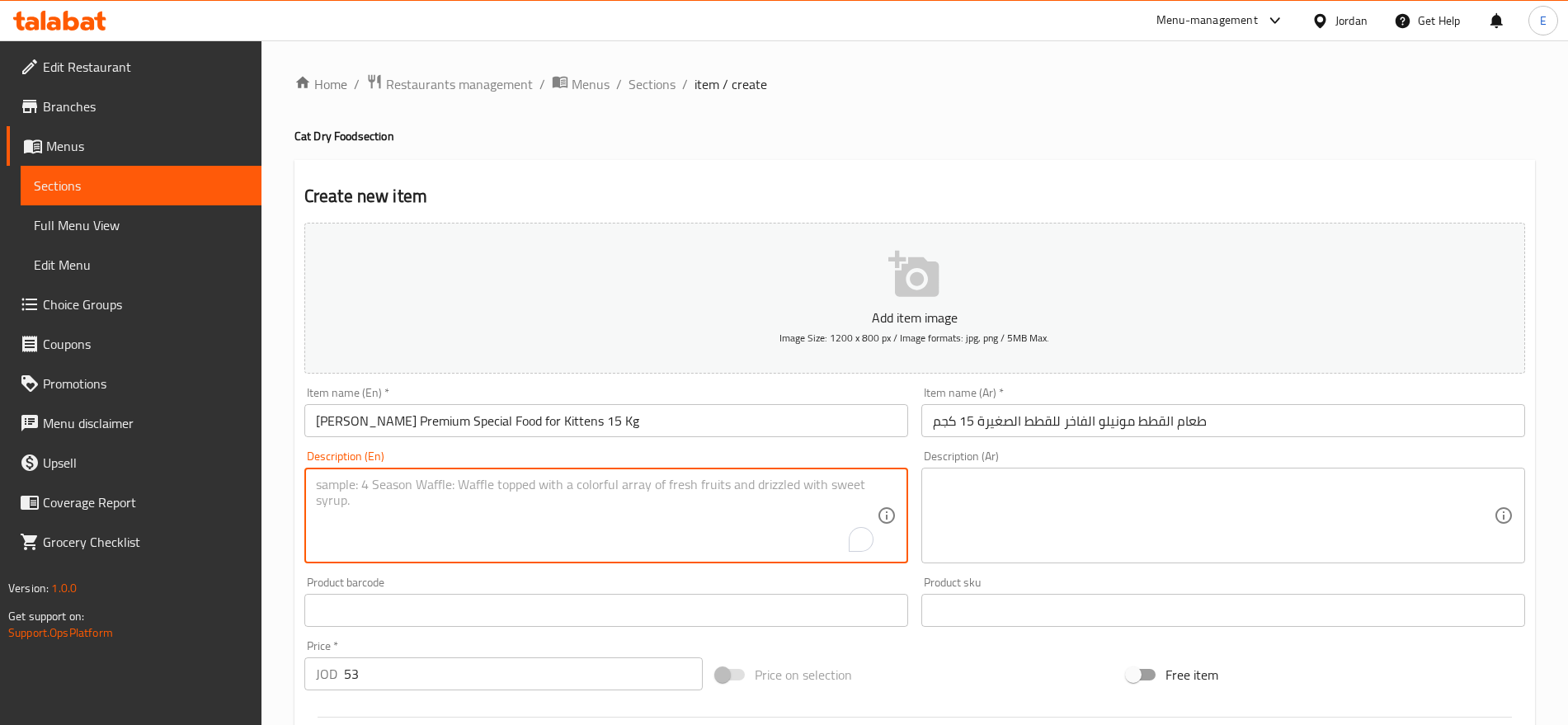
paste textarea "Nutritious dry food for kittens, boosting healthy growth and vitality."
type textarea "Nutritious dry food for kittens, boosting healthy growth and vitality."
click at [954, 506] on textarea at bounding box center [1213, 516] width 561 height 78
paste textarea "طعام جاف غني لدعم نمو القطط الصغيرة وزيادة نشاطها."
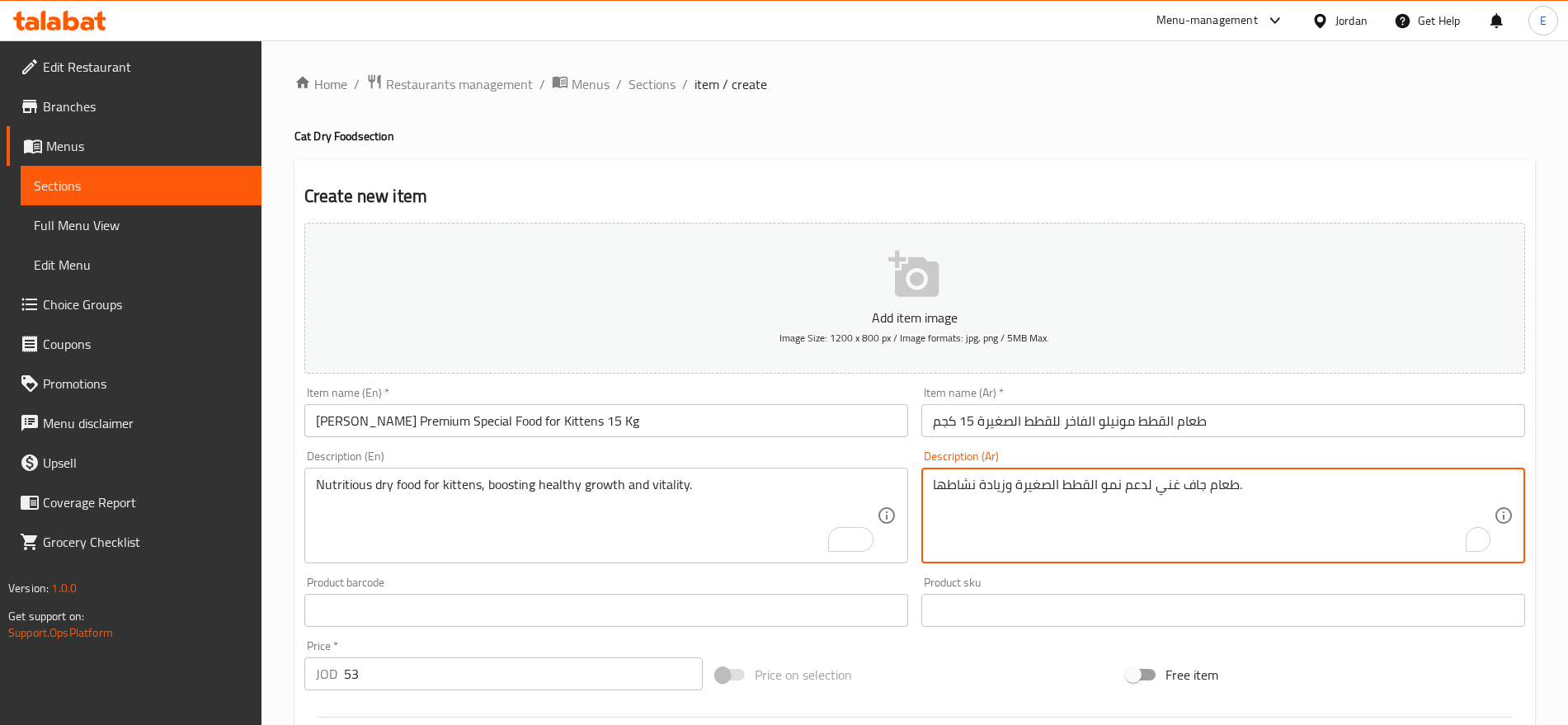
scroll to position [441, 0]
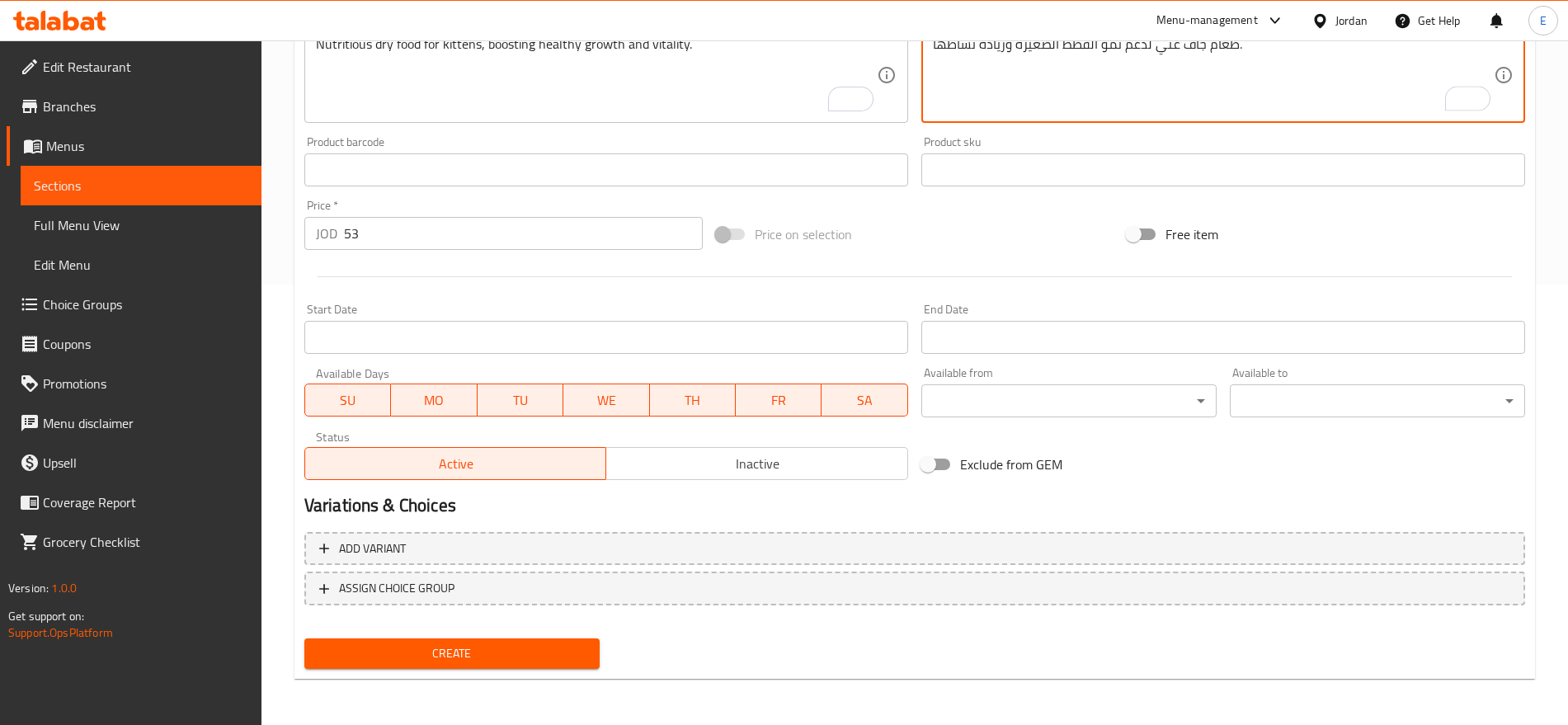
type textarea "طعام جاف غني لدعم نمو القطط الصغيرة وزيادة نشاطها."
click at [450, 638] on button "Create" at bounding box center [453, 653] width 296 height 30
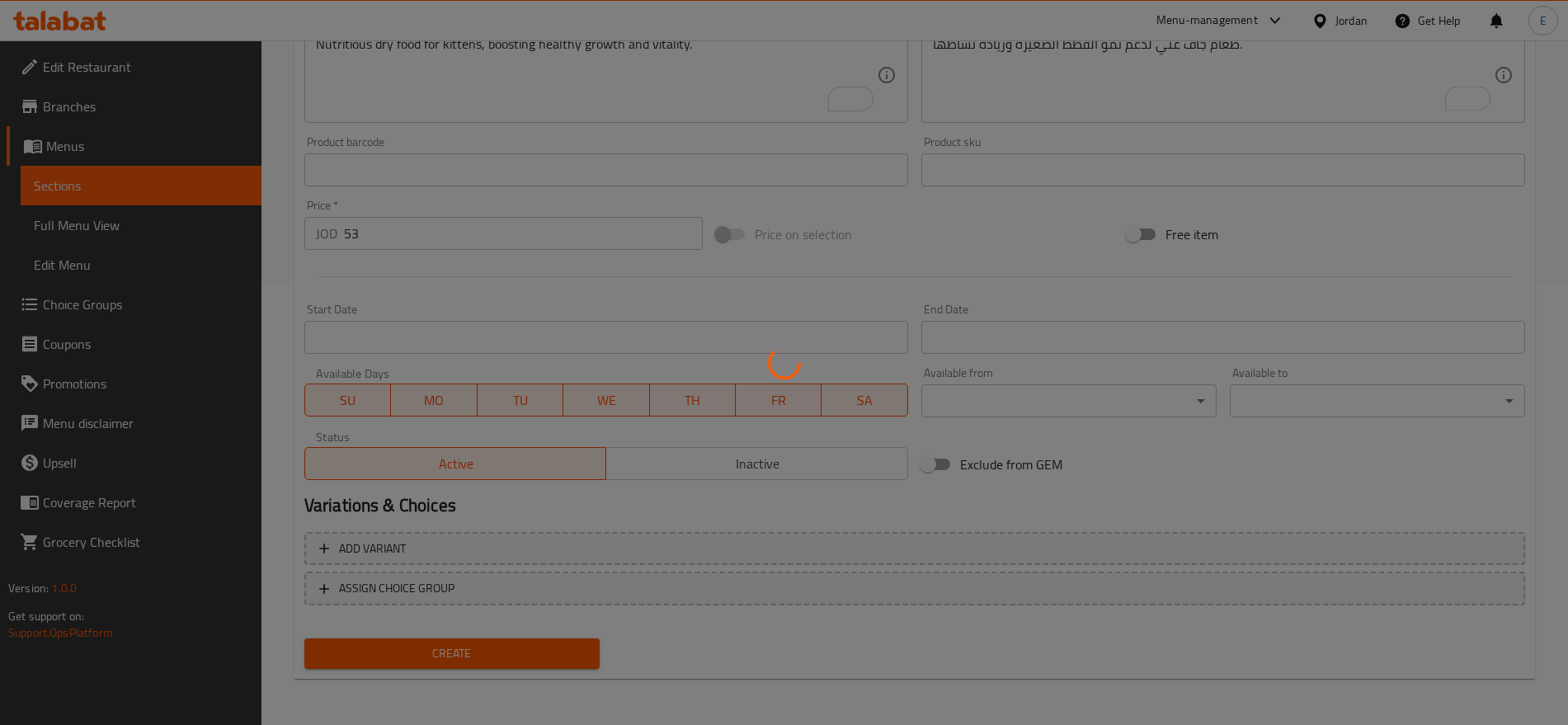
scroll to position [0, 0]
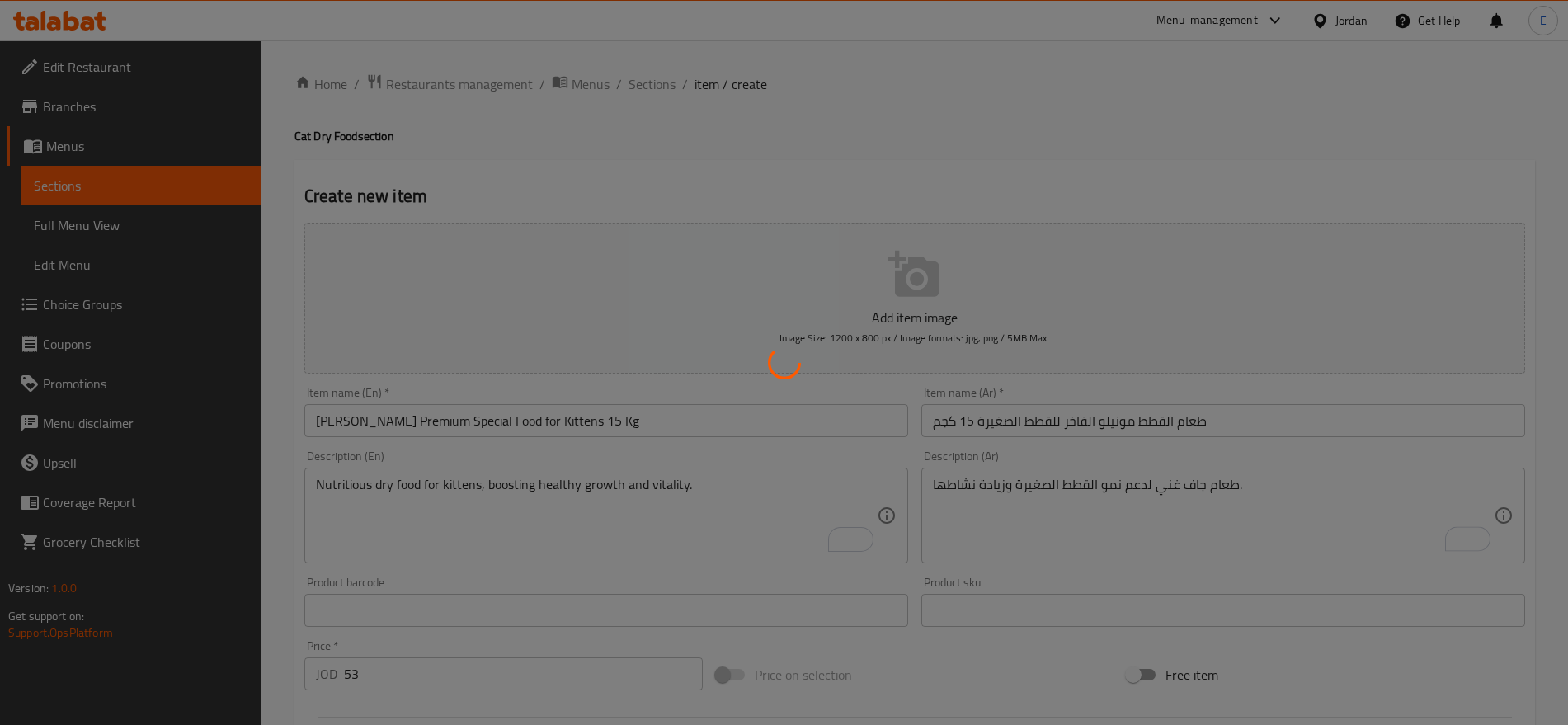
type input "0"
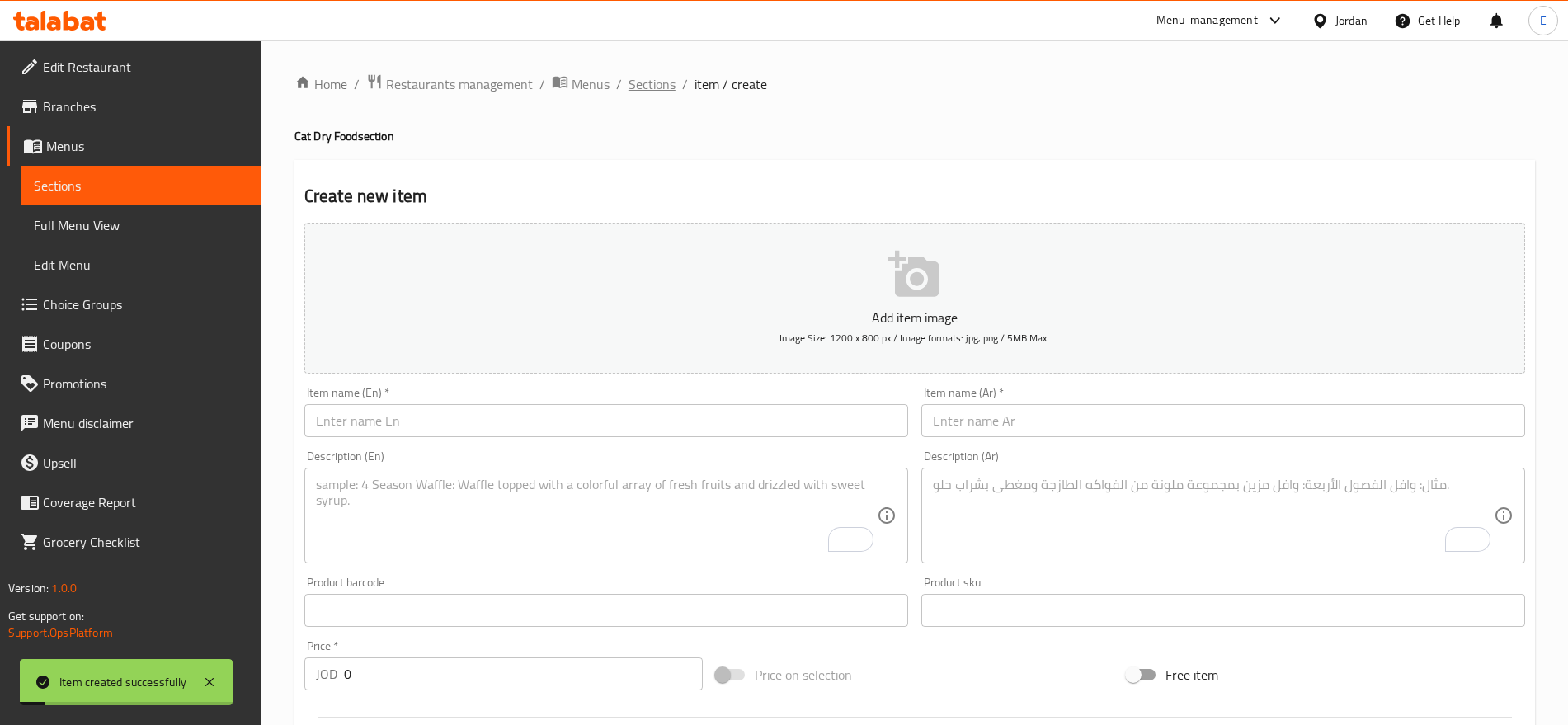
click at [657, 84] on span "Sections" at bounding box center [653, 84] width 47 height 19
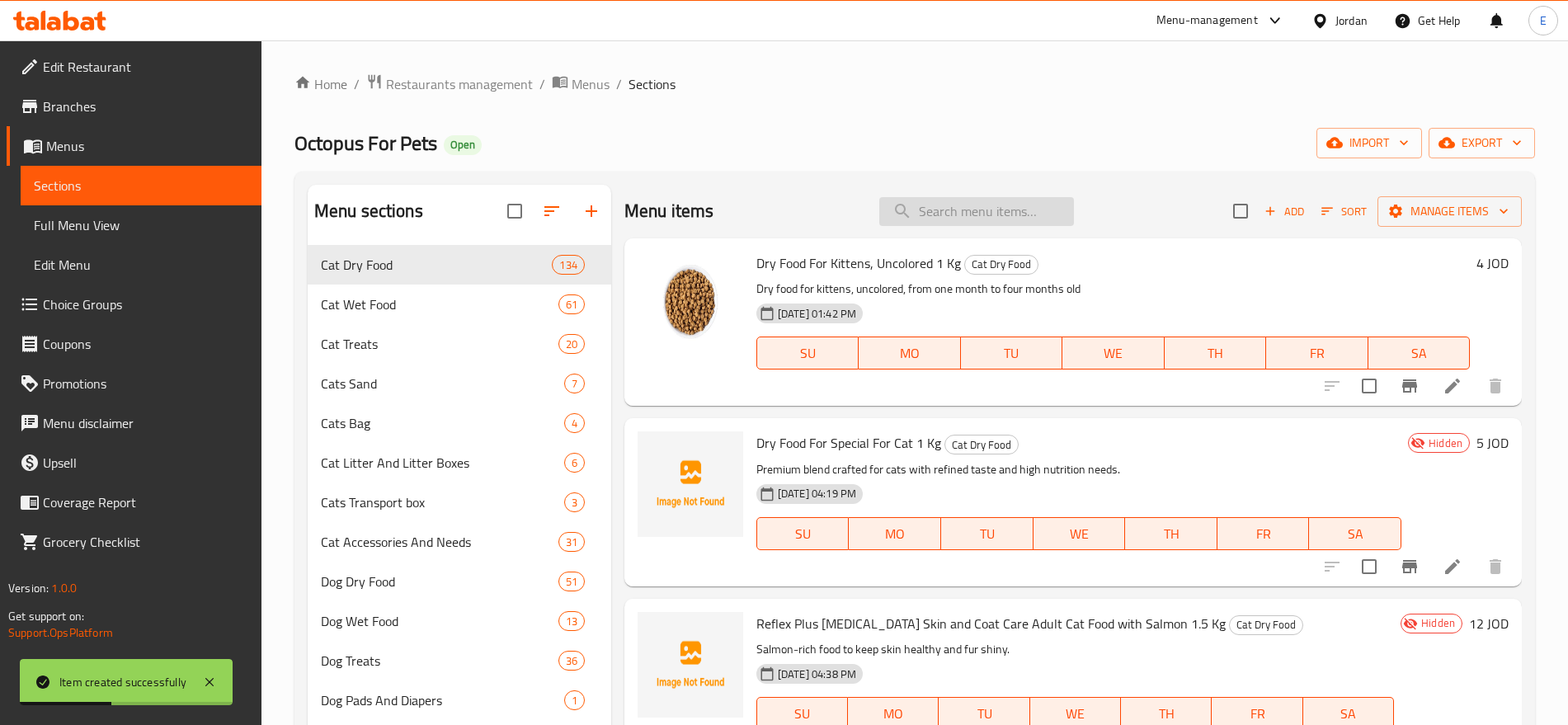
paste input "Mito Cat Food Chicken 15Kg"
click at [974, 214] on input "search" at bounding box center [977, 212] width 195 height 29
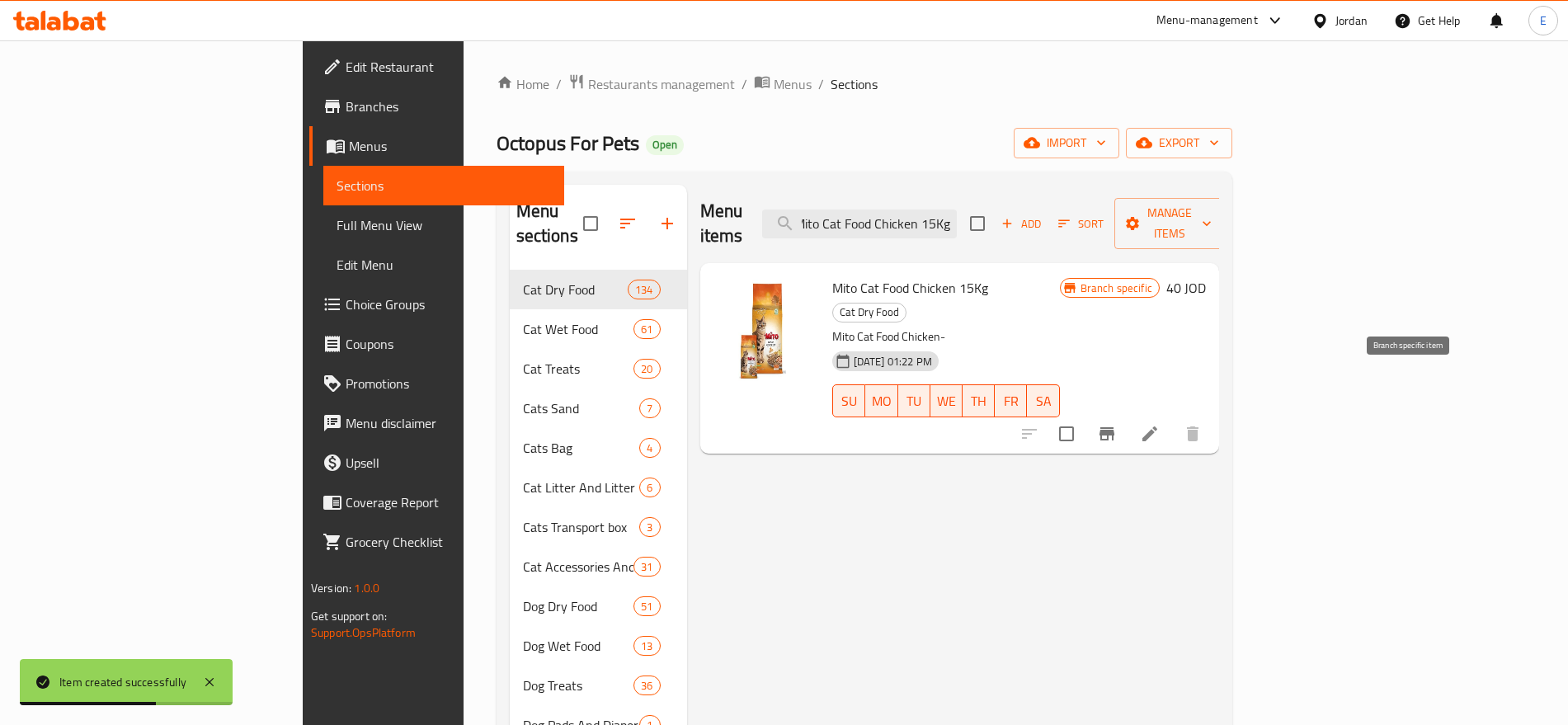
type input "Mito Cat Food Chicken 15Kg"
click at [1115, 427] on icon "Branch-specific-item" at bounding box center [1107, 434] width 15 height 14
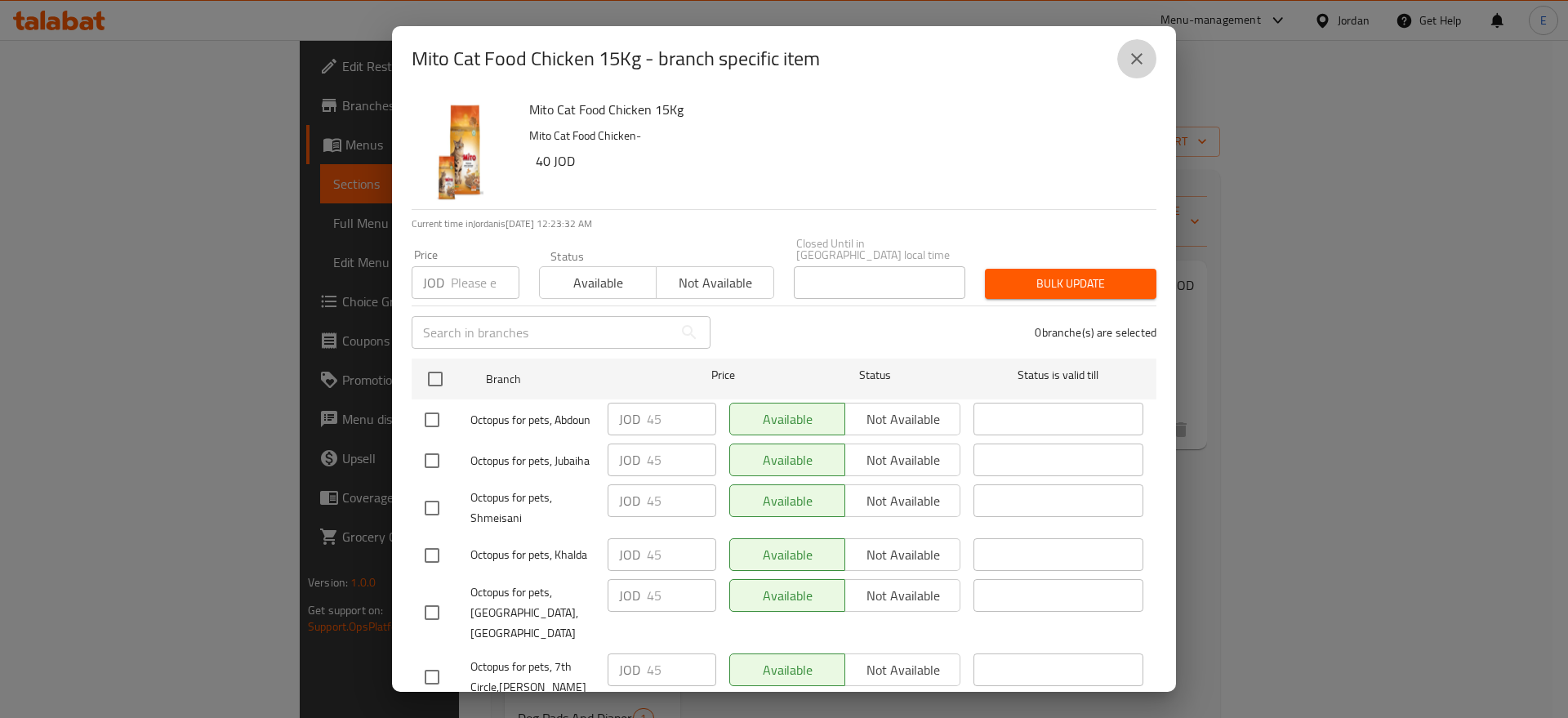
click at [1137, 53] on icon "close" at bounding box center [1136, 59] width 19 height 19
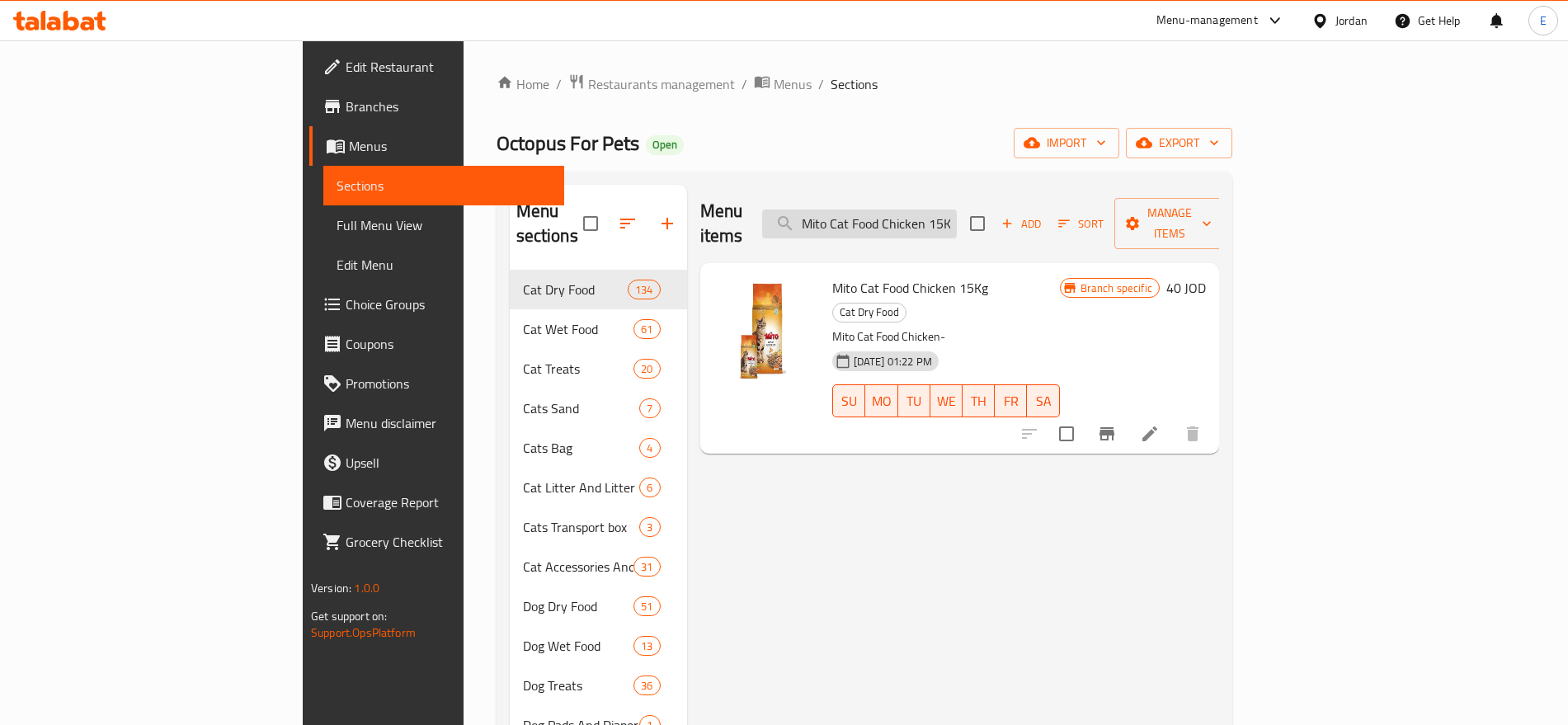
click at [938, 223] on input "Mito Cat Food Chicken 15Kg" at bounding box center [860, 224] width 195 height 29
paste input "Royal Canin Exigent Savour 400G"
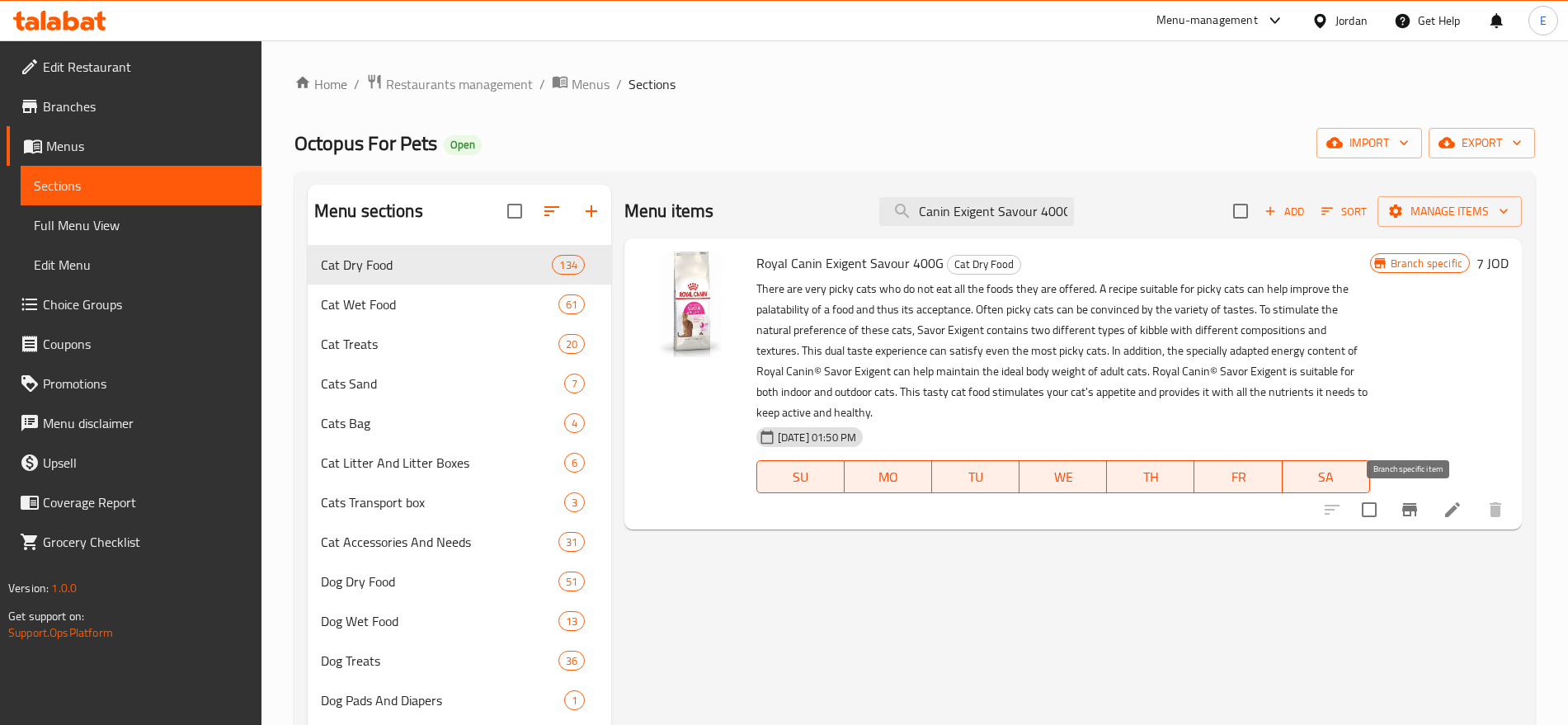
type input "Royal Canin Exigent Savour 400G"
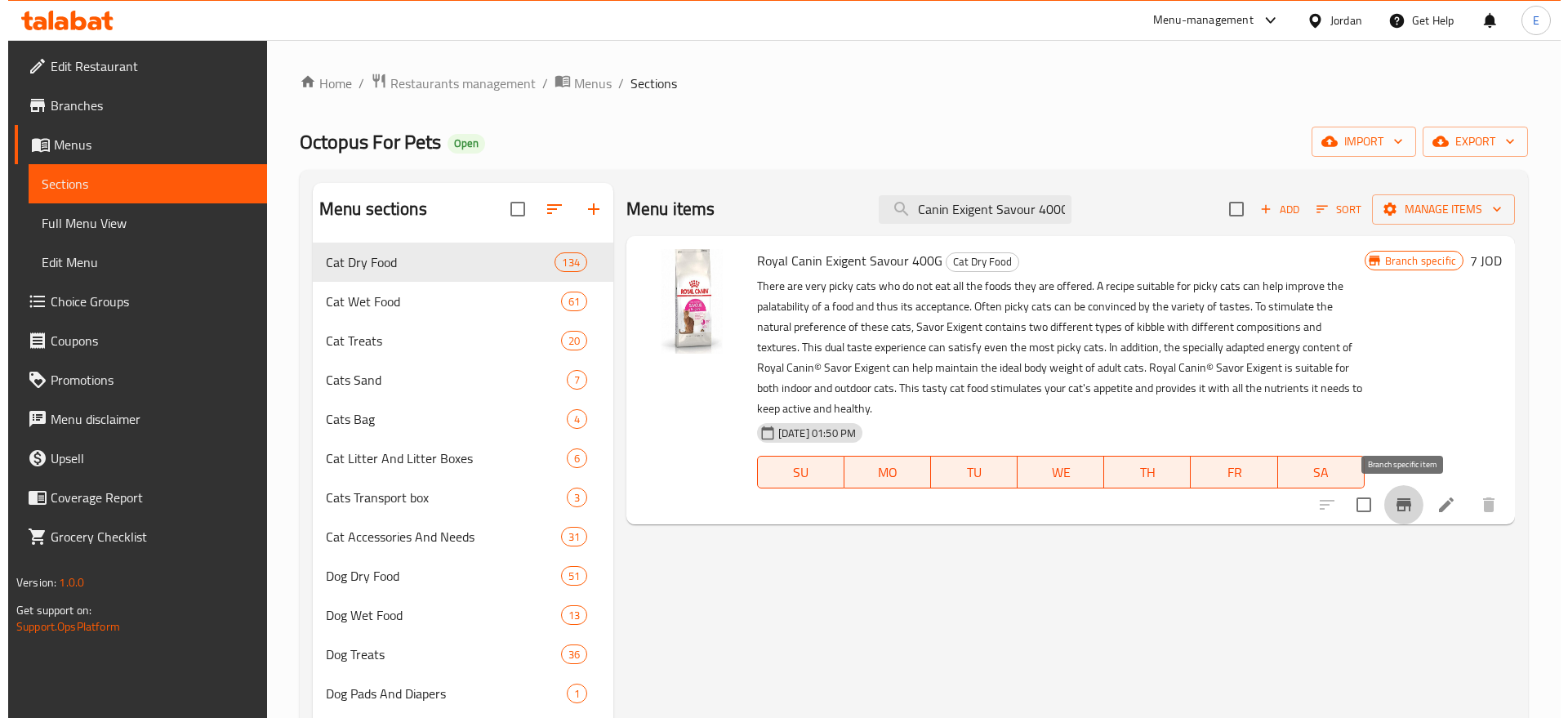
scroll to position [0, 0]
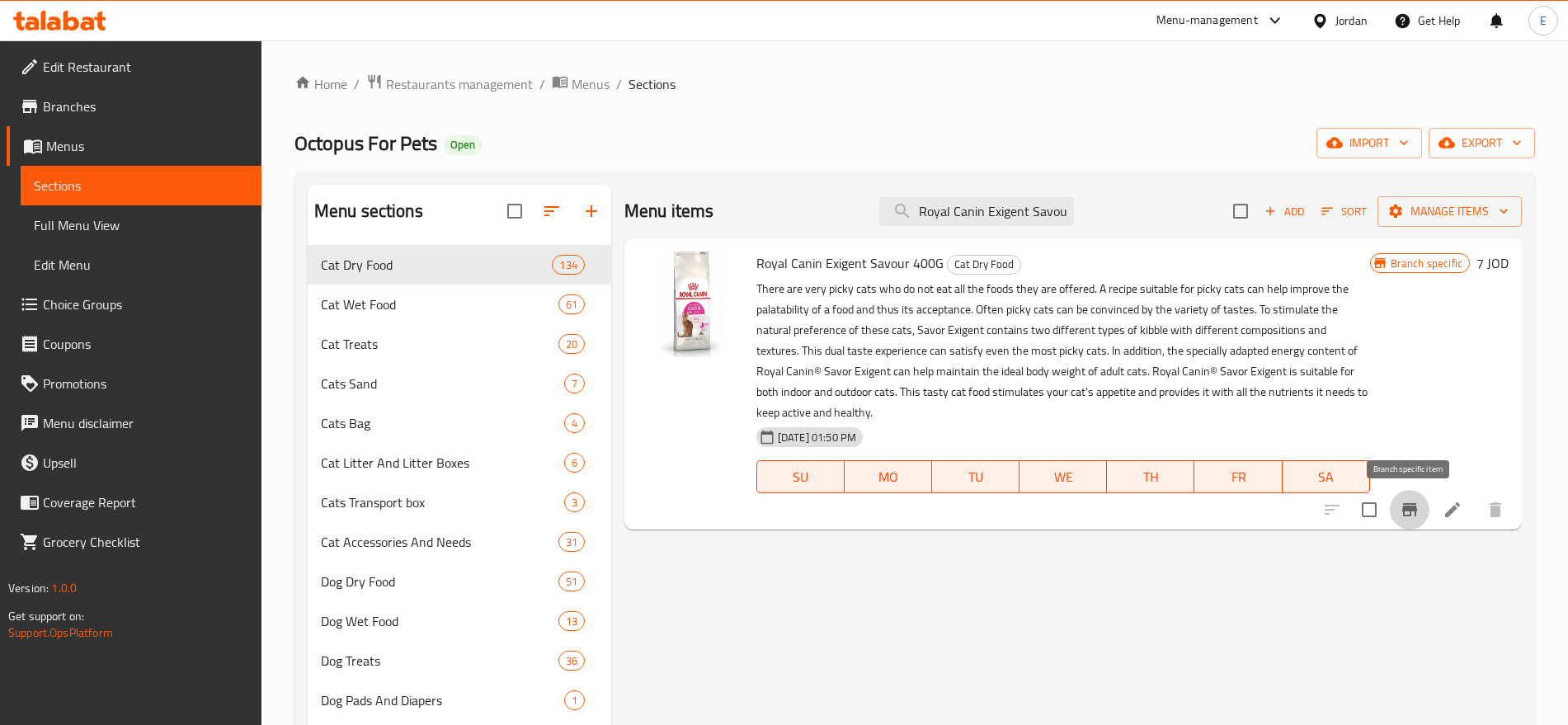
click at [1416, 514] on icon "Branch-specific-item" at bounding box center [1410, 510] width 15 height 14
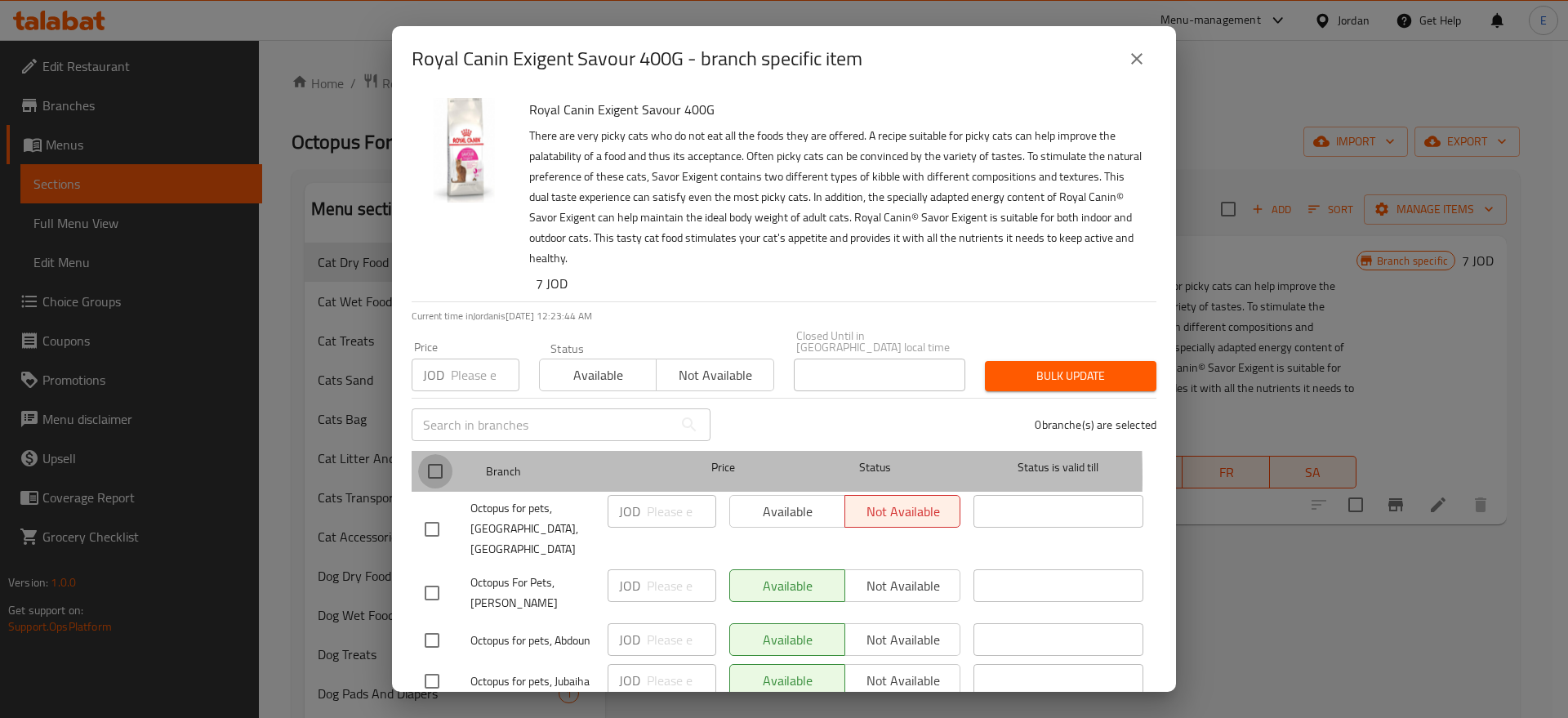
click at [435, 465] on input "checkbox" at bounding box center [435, 471] width 34 height 34
checkbox input "true"
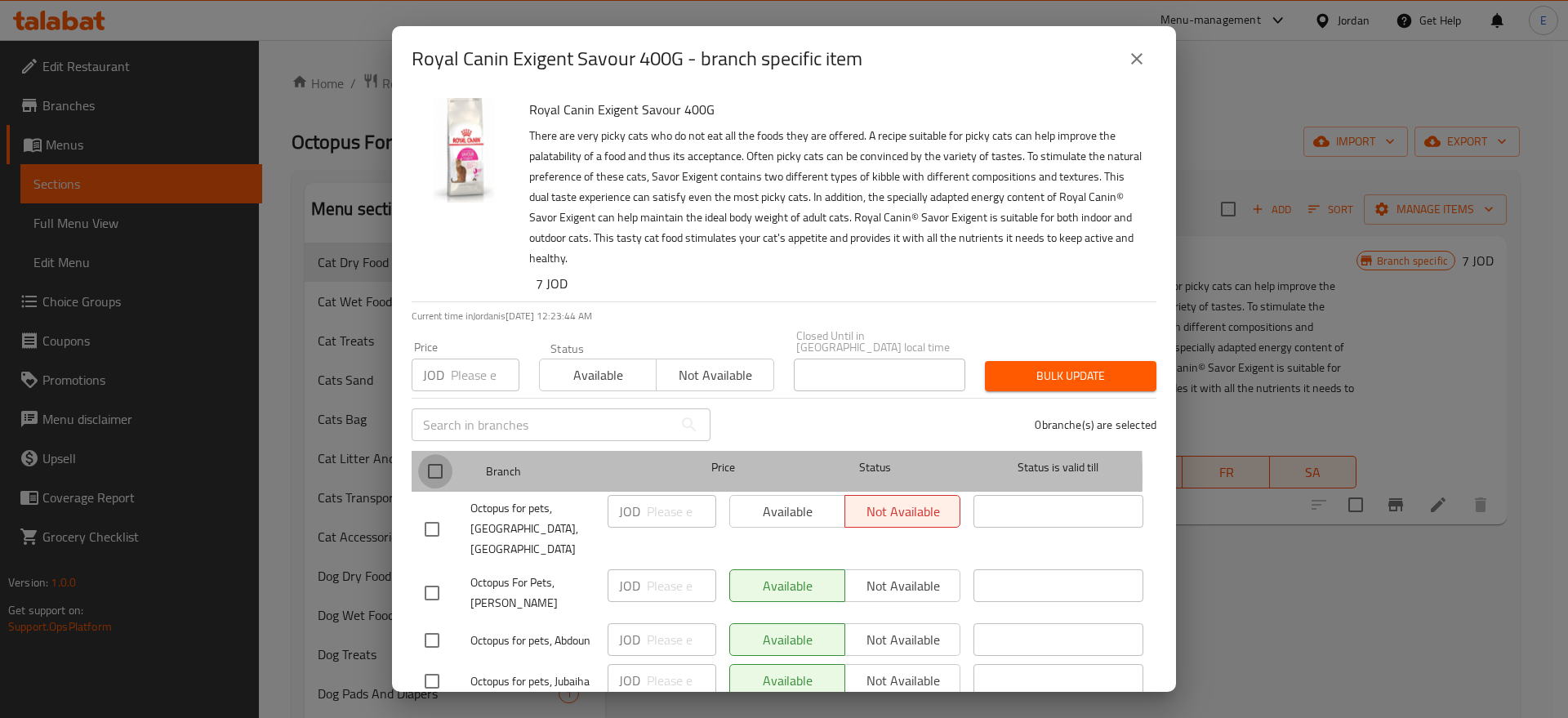
checkbox input "true"
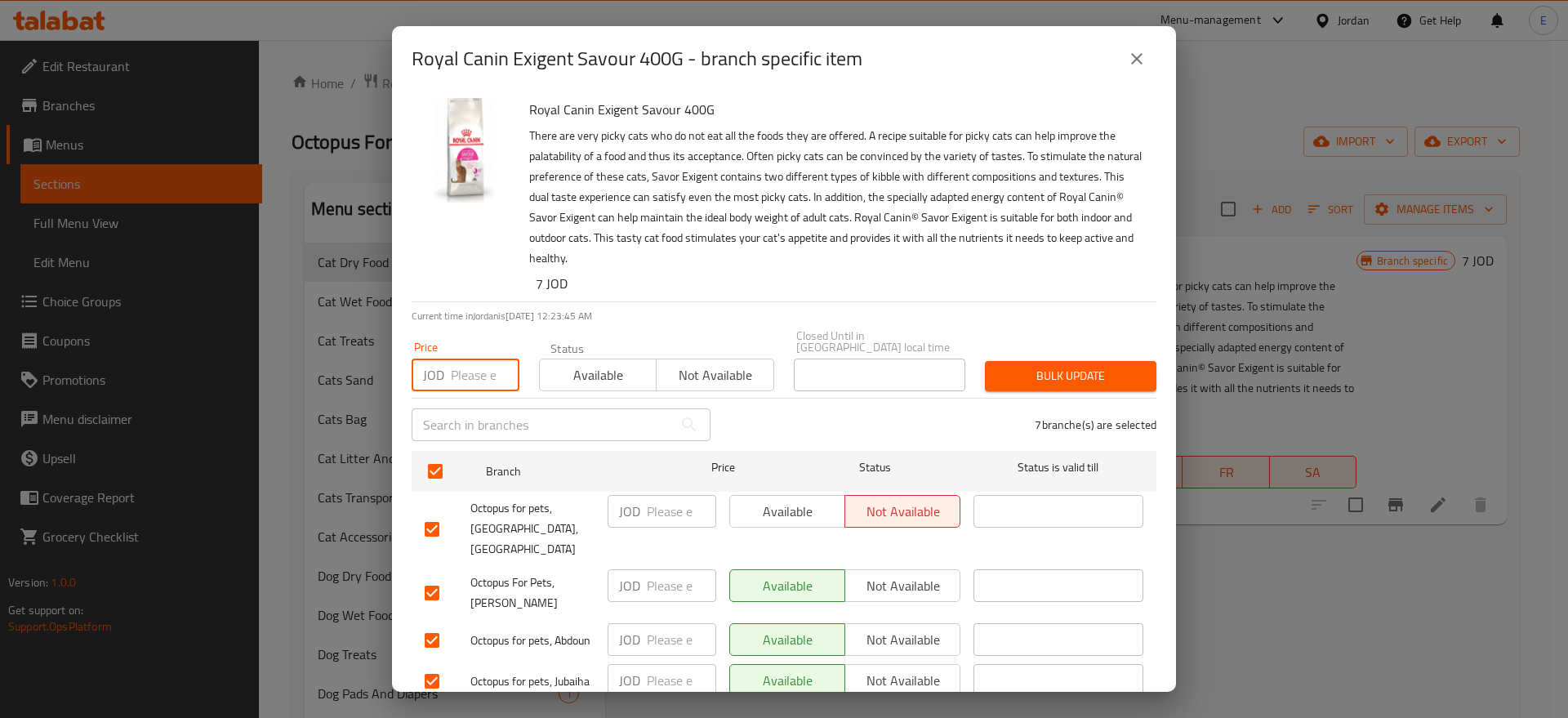
click at [471, 364] on input "number" at bounding box center [485, 374] width 69 height 33
type input "8"
type input "7"
click at [1112, 366] on span "Bulk update" at bounding box center [1071, 376] width 145 height 20
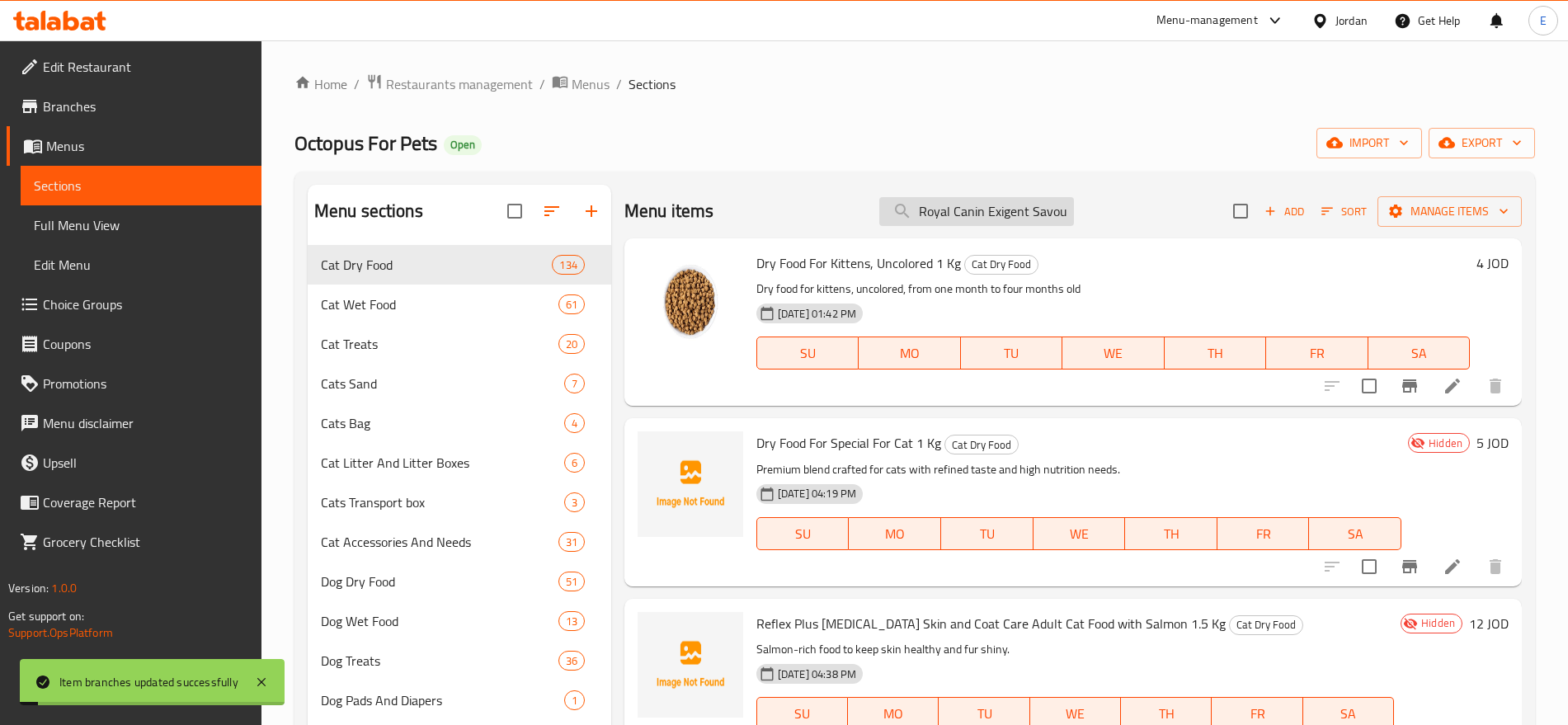
click at [1029, 205] on input "Royal Canin Exigent Savour 400G" at bounding box center [977, 212] width 195 height 29
paste input "Hairball Care 400g"
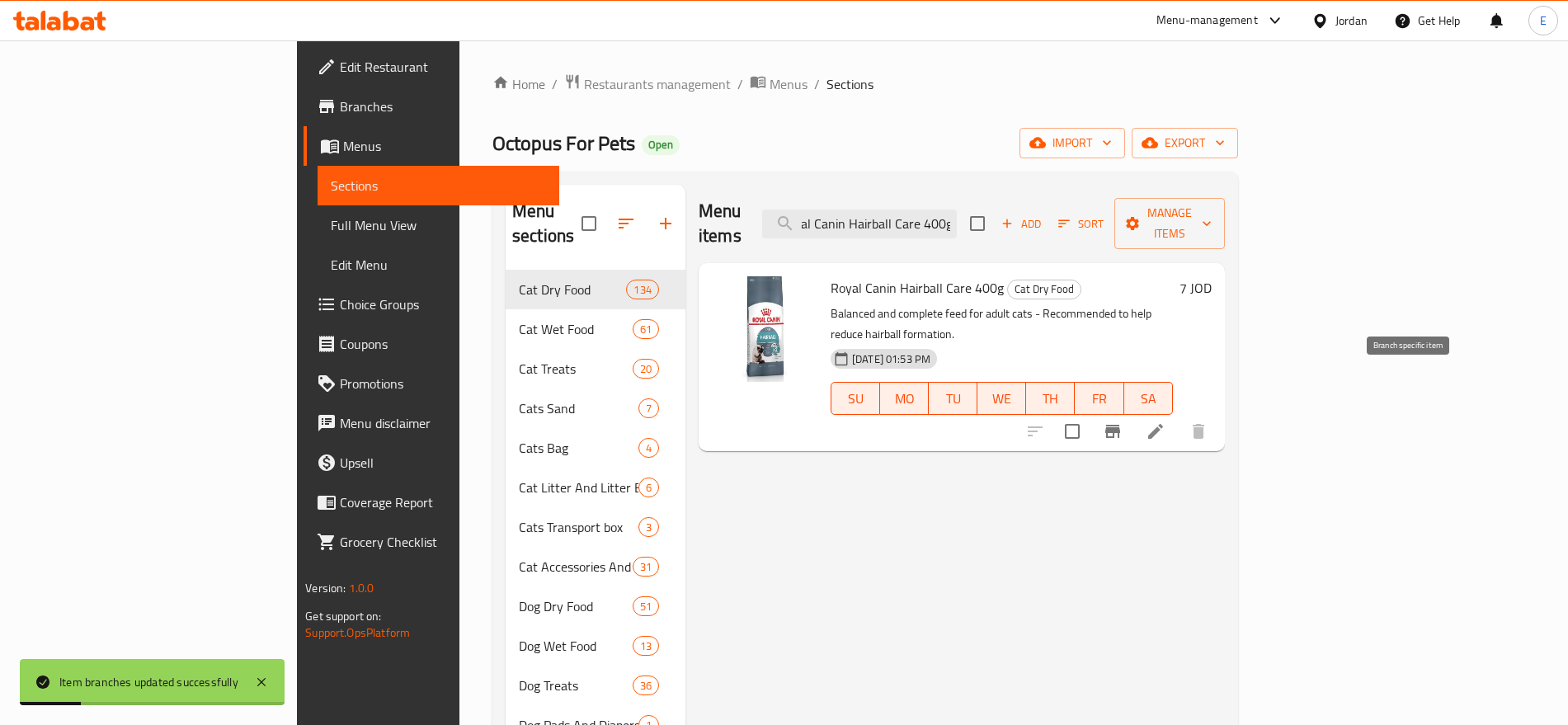
type input "Royal Canin Hairball Care 400g"
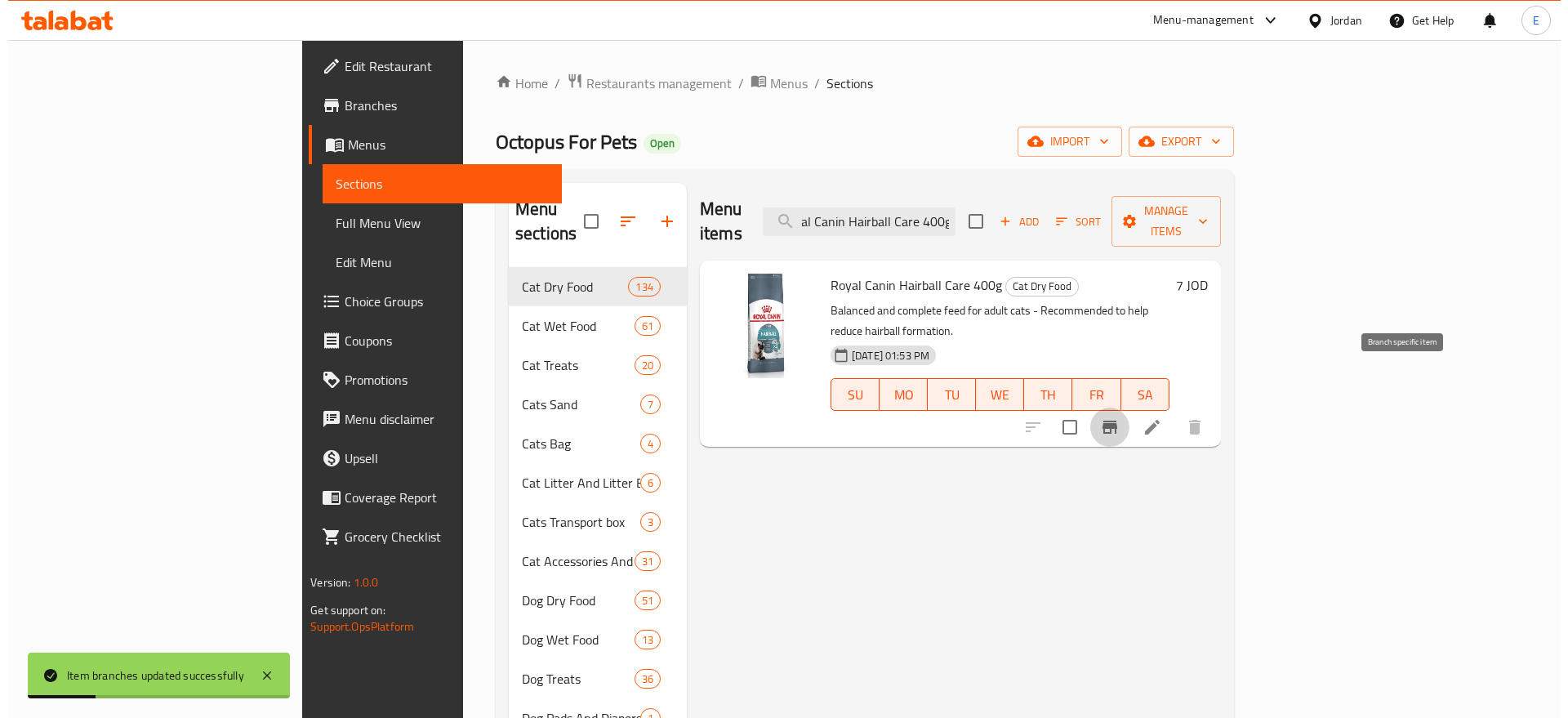
scroll to position [0, 0]
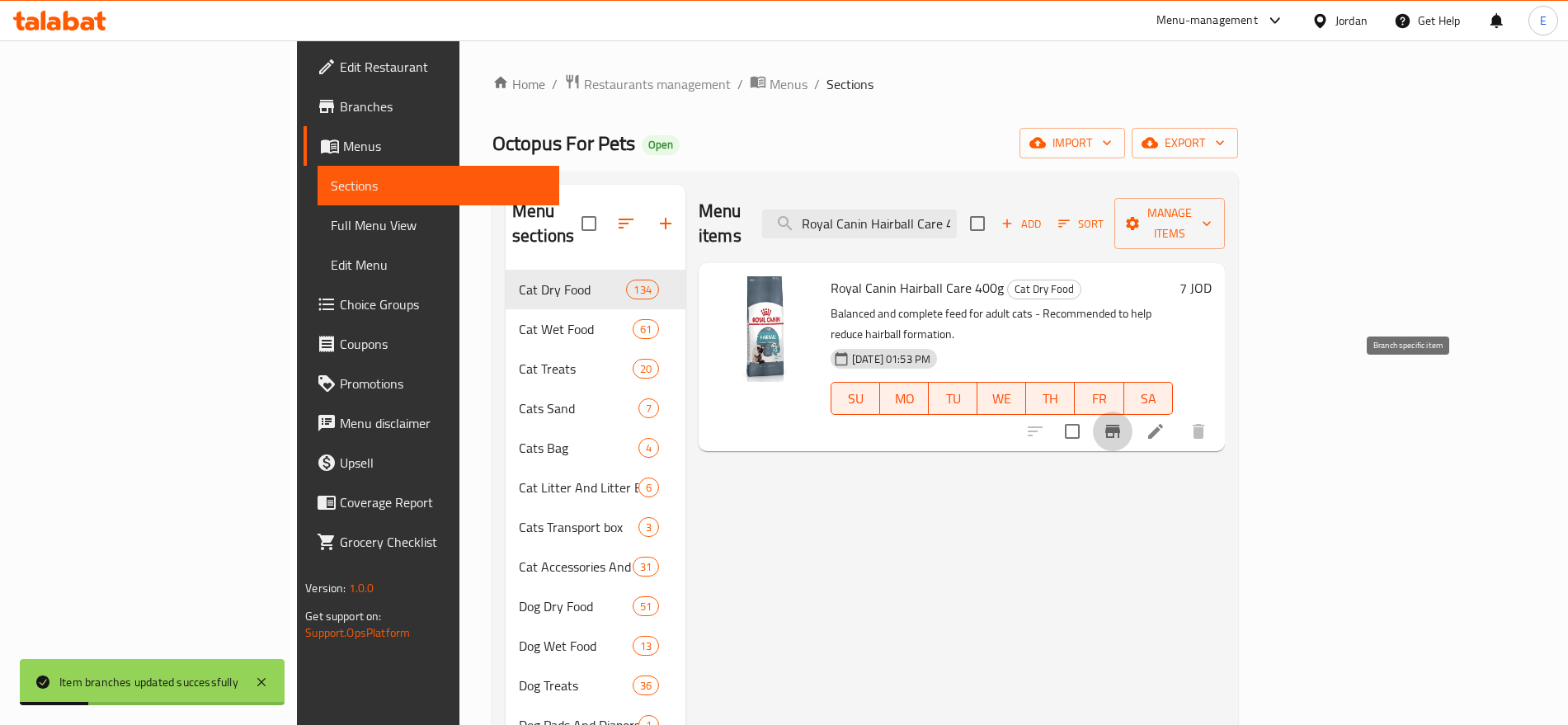
click at [1120, 425] on icon "Branch-specific-item" at bounding box center [1113, 431] width 15 height 14
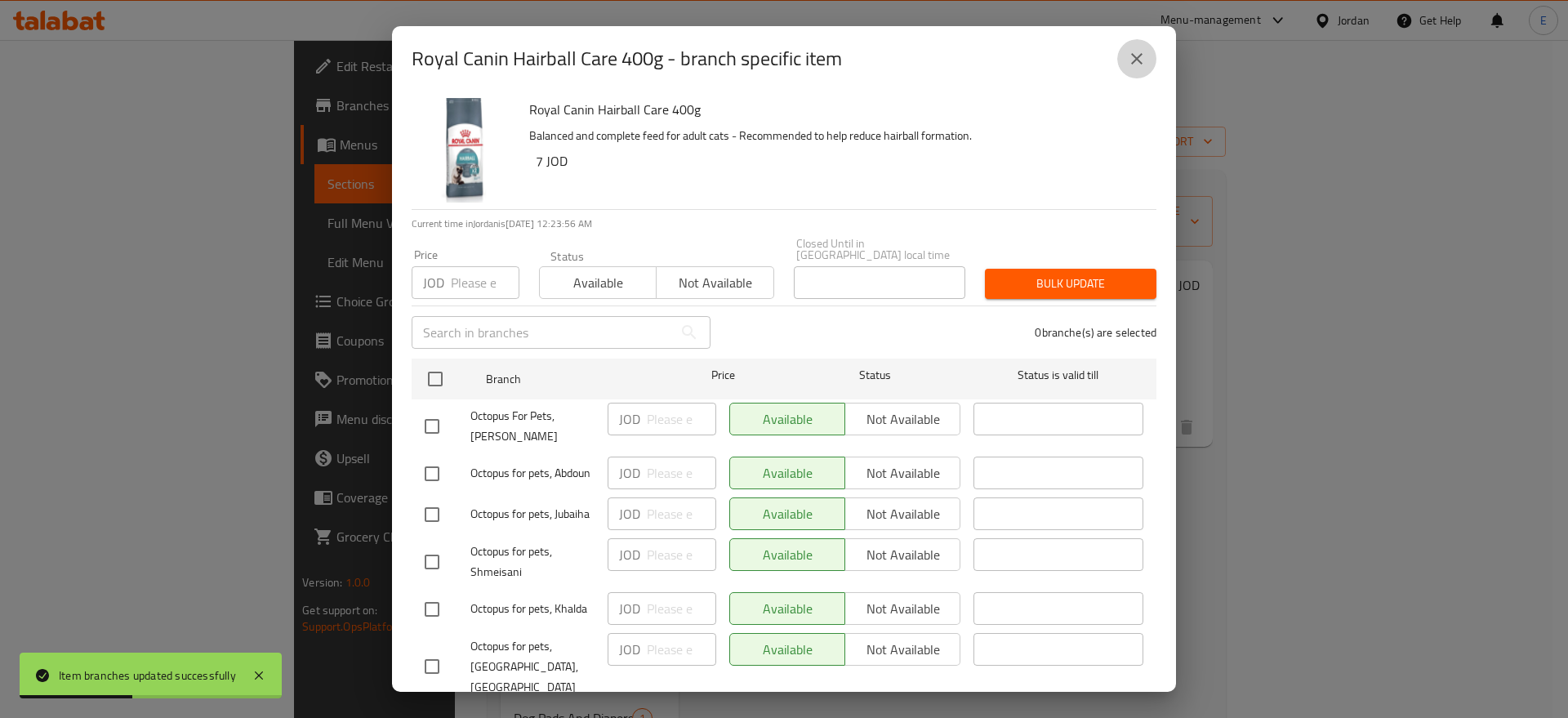
click at [1138, 68] on icon "close" at bounding box center [1136, 59] width 19 height 19
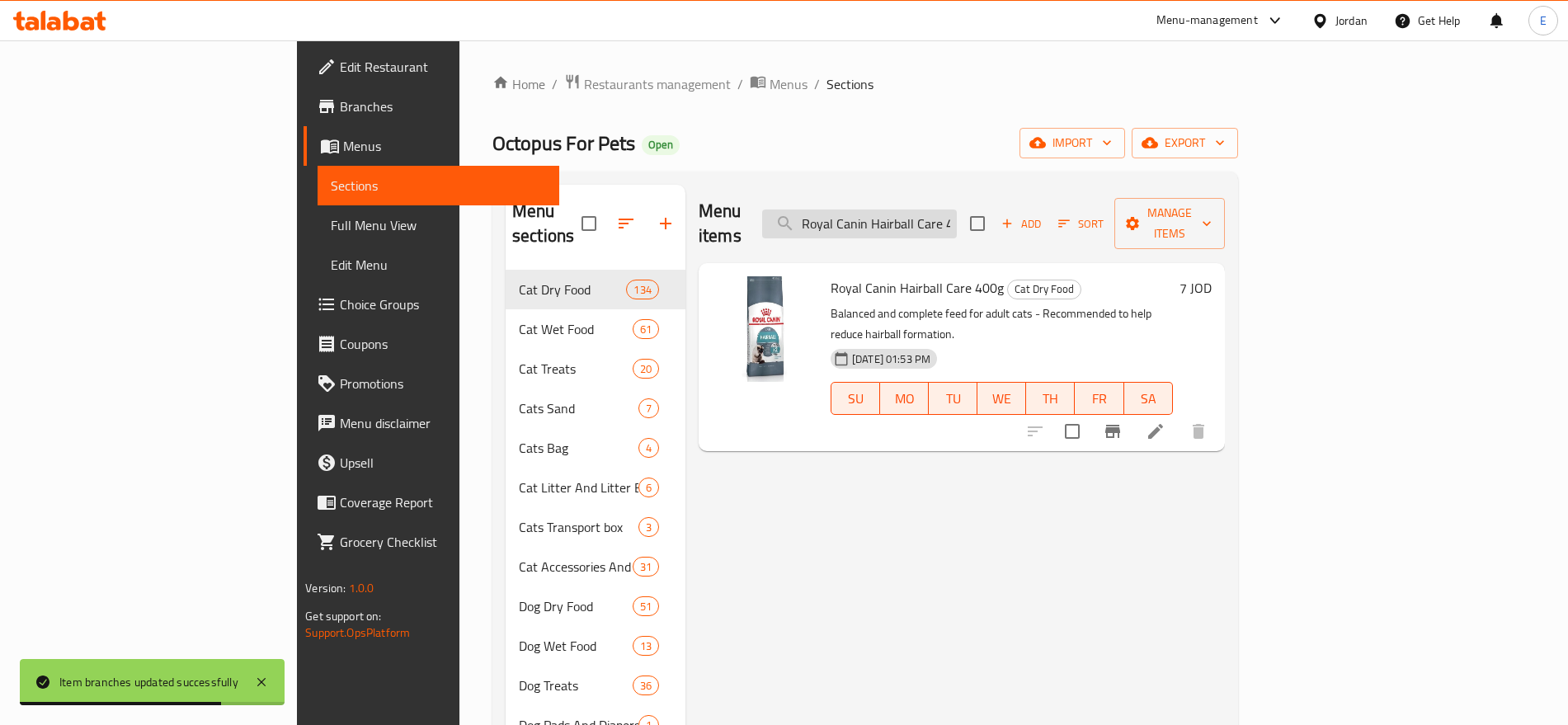
click at [957, 209] on input "Royal Canin Hairball Care 400g" at bounding box center [860, 224] width 195 height 29
paste input "Sensible 400G"
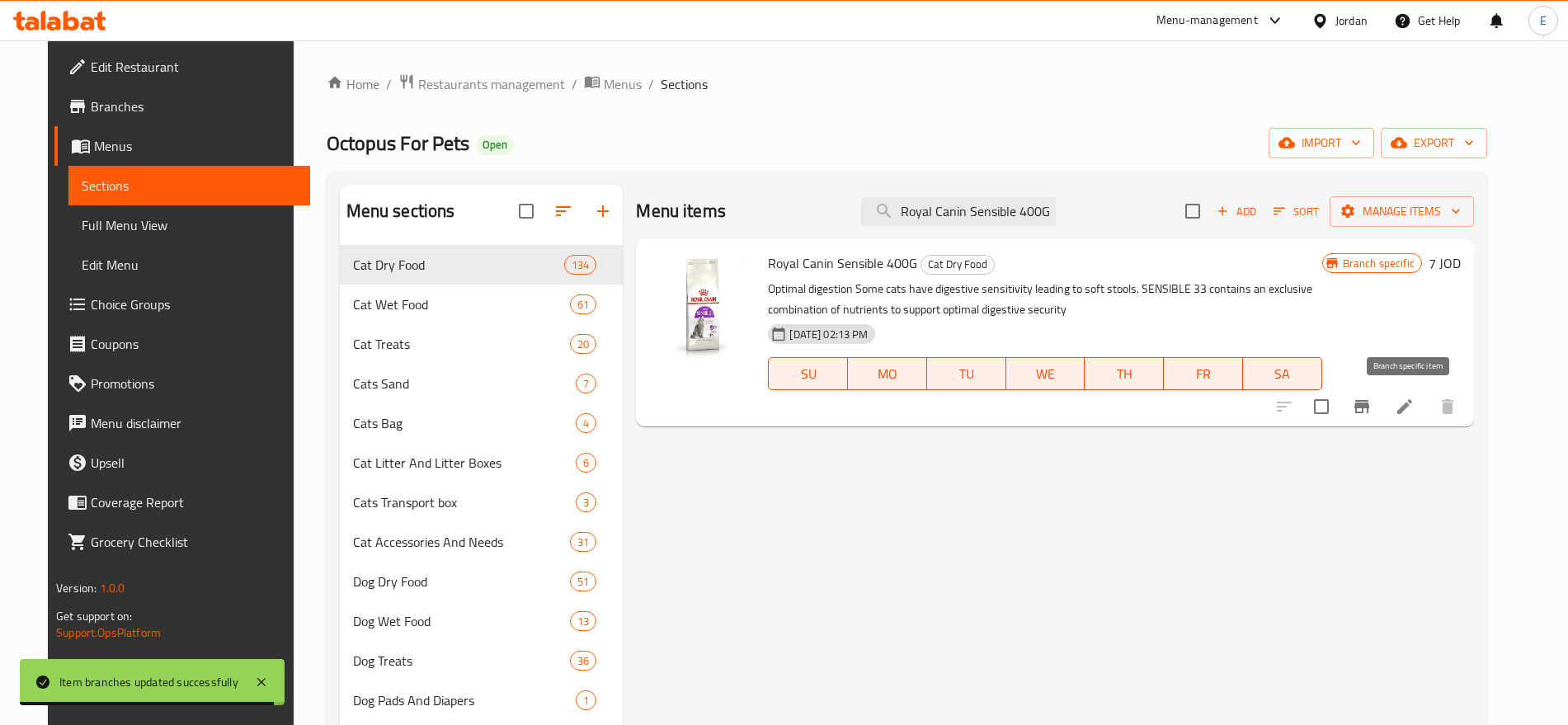
type input "Royal Canin Sensible 400G"
click at [1382, 400] on button "Branch-specific-item" at bounding box center [1362, 406] width 40 height 40
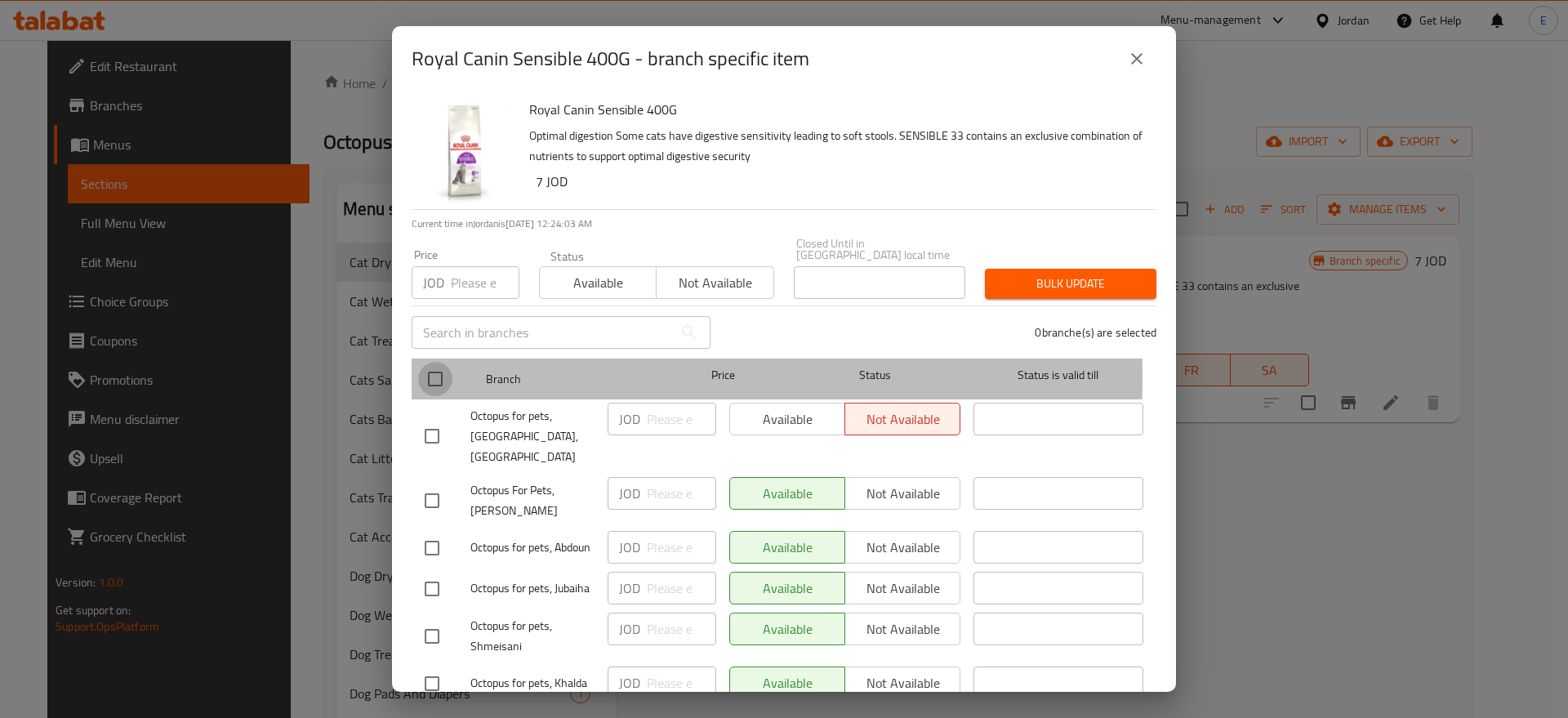
click at [437, 364] on input "checkbox" at bounding box center [435, 379] width 34 height 34
checkbox input "true"
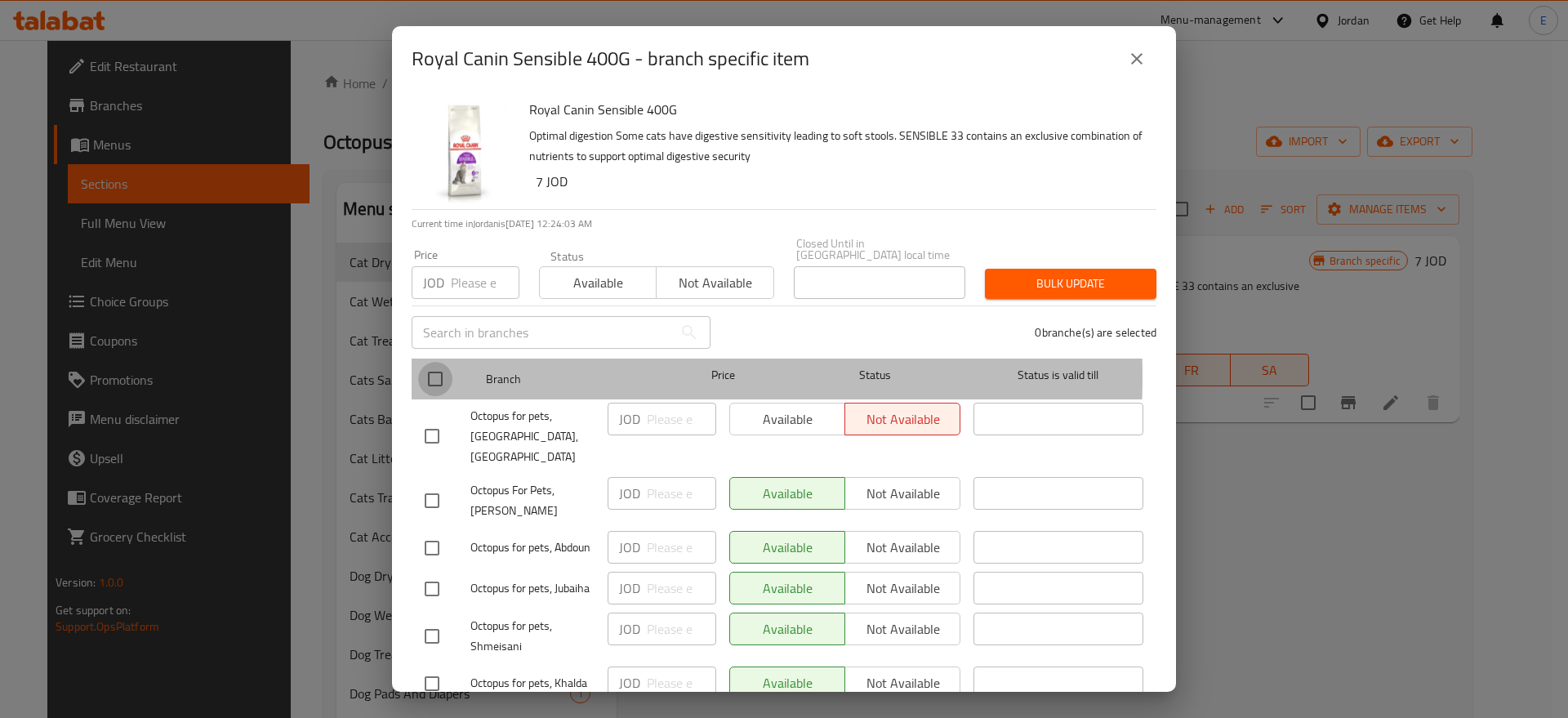
checkbox input "true"
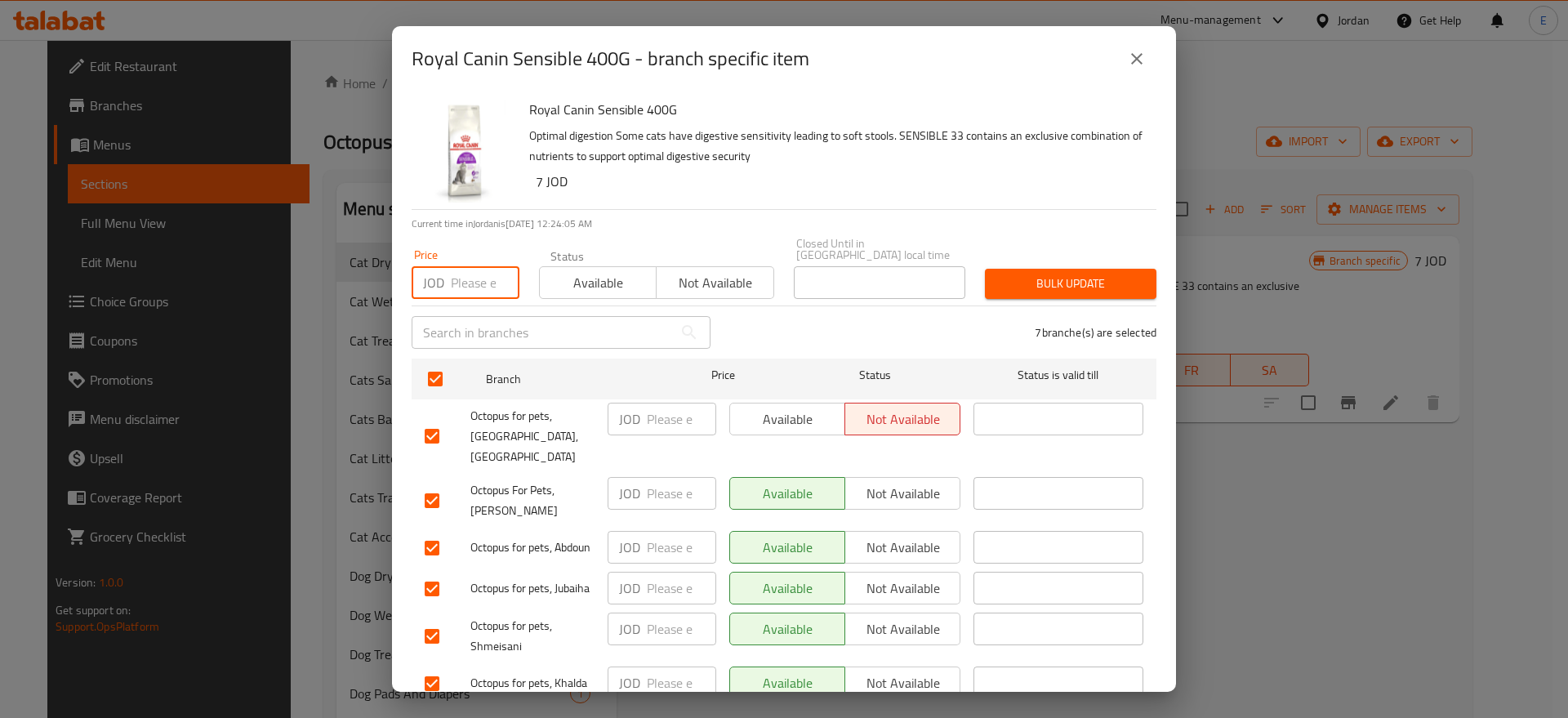
click at [471, 268] on input "number" at bounding box center [485, 283] width 69 height 33
type input "7"
click at [1014, 281] on span "Bulk update" at bounding box center [1071, 283] width 145 height 20
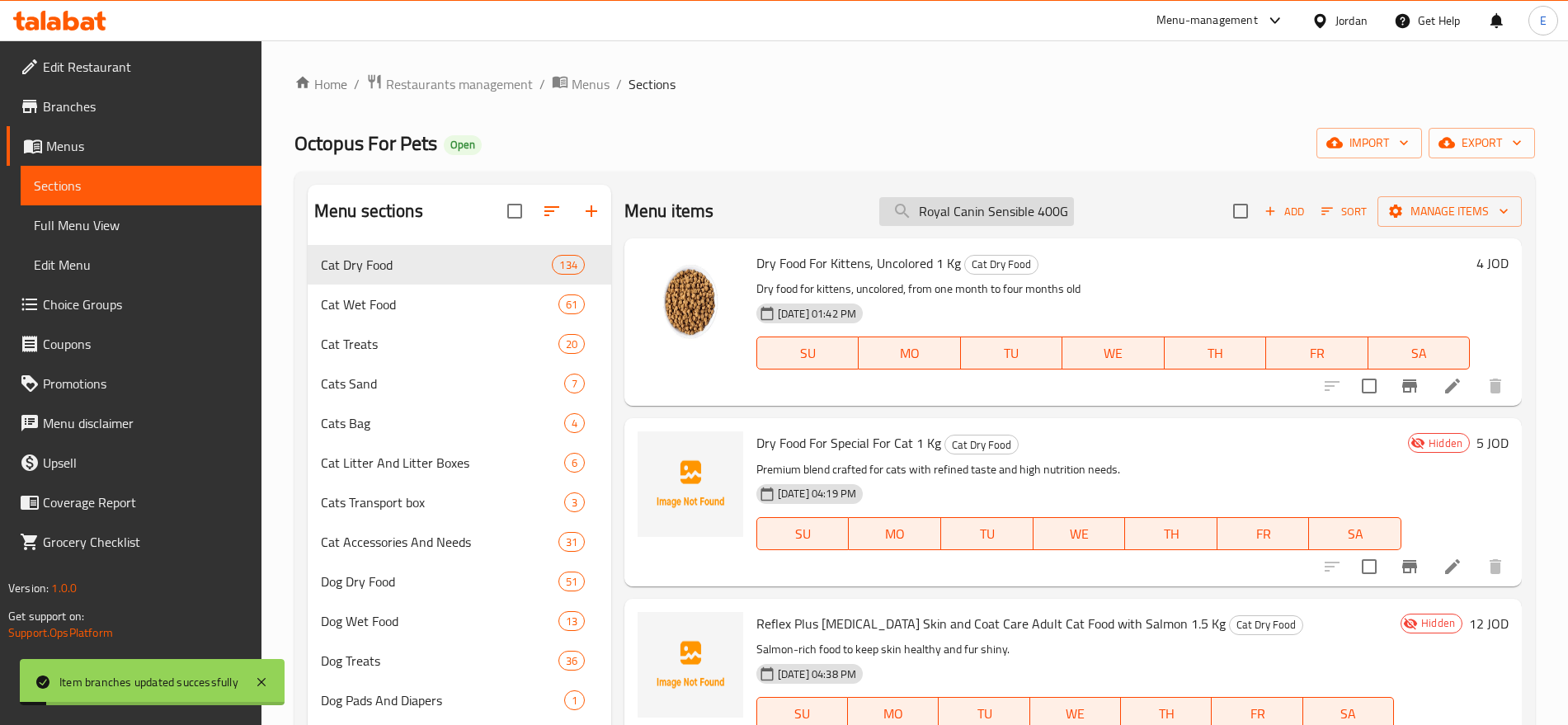
click at [947, 211] on input "Royal Canin Sensible 400G" at bounding box center [977, 212] width 195 height 29
paste input "Kitten 400g"
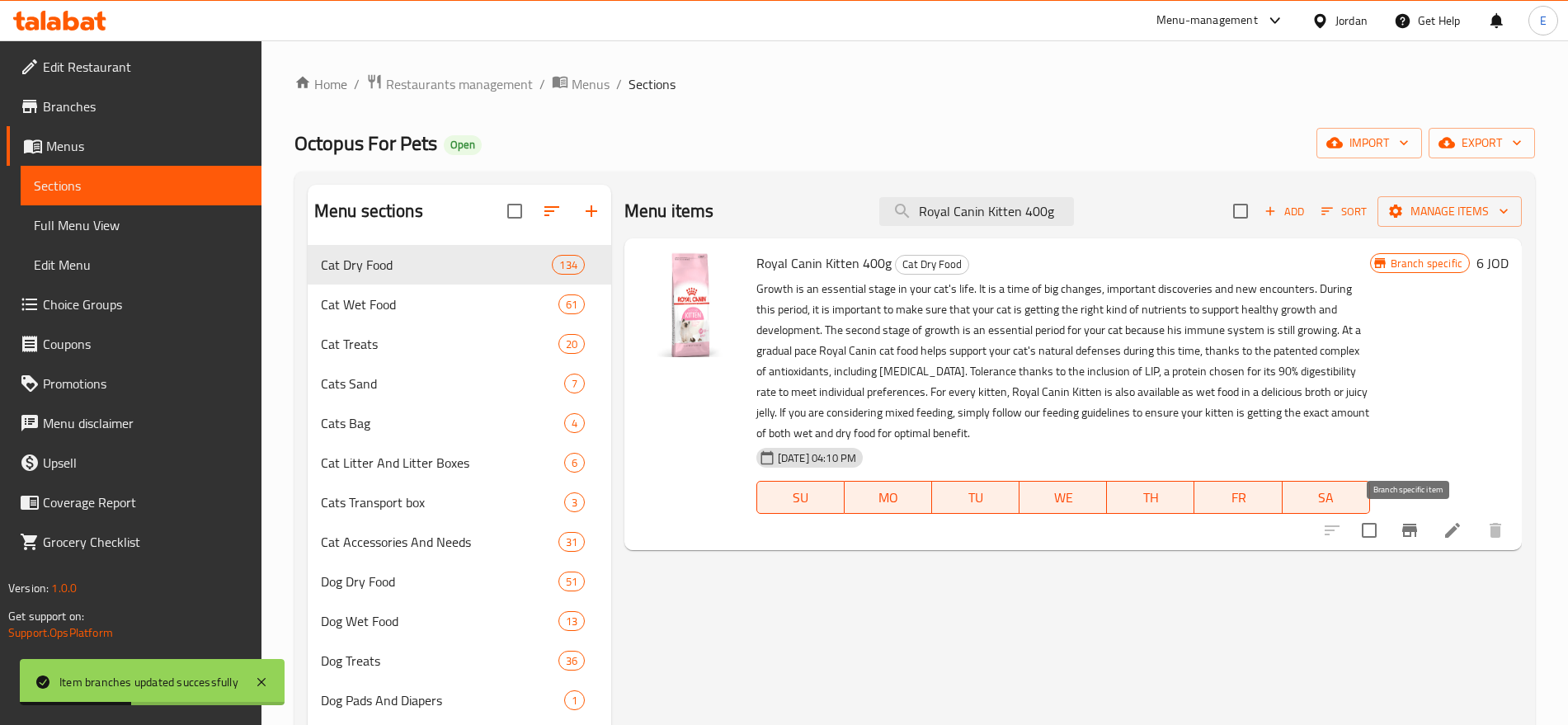
type input "Royal Canin Kitten 400g"
click at [1397, 534] on button "Branch-specific-item" at bounding box center [1409, 530] width 40 height 40
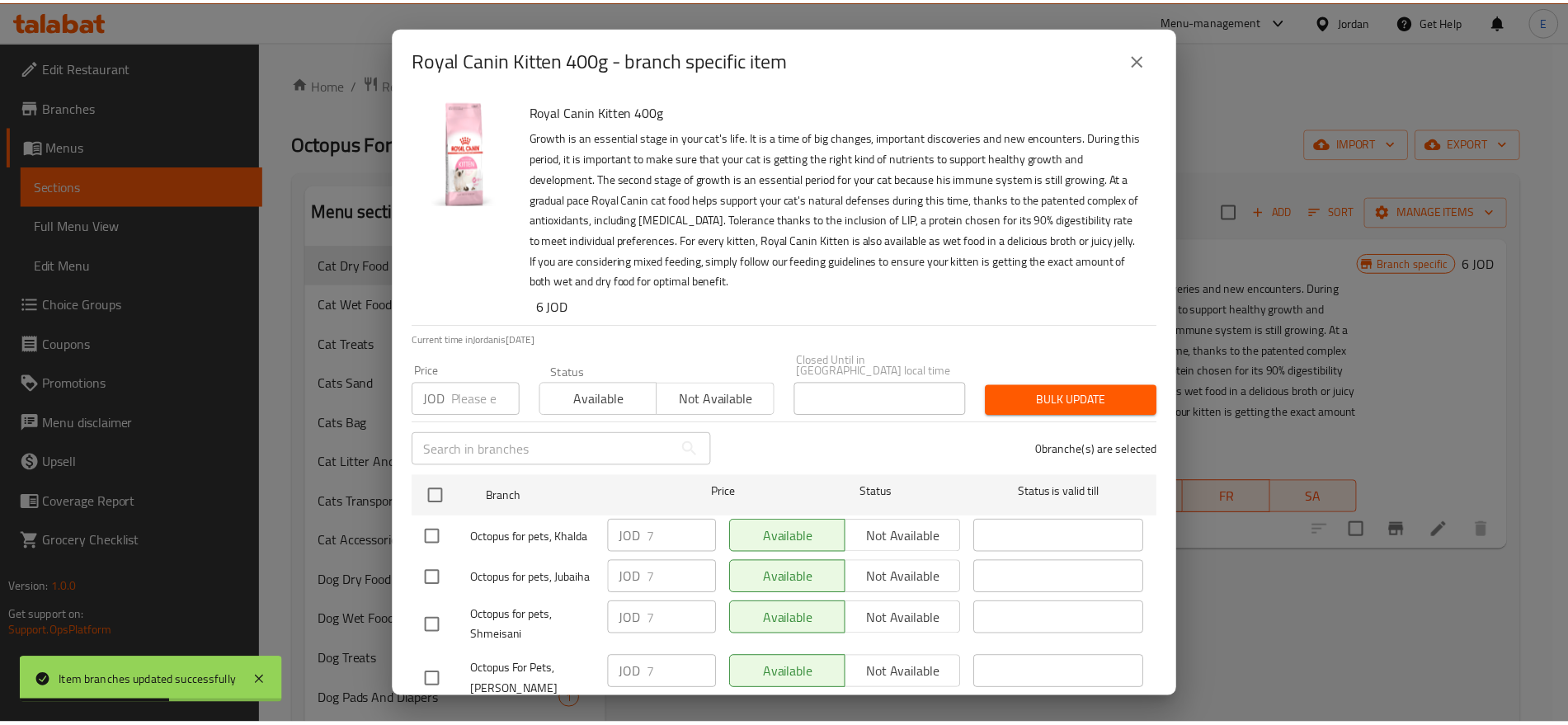
scroll to position [205, 0]
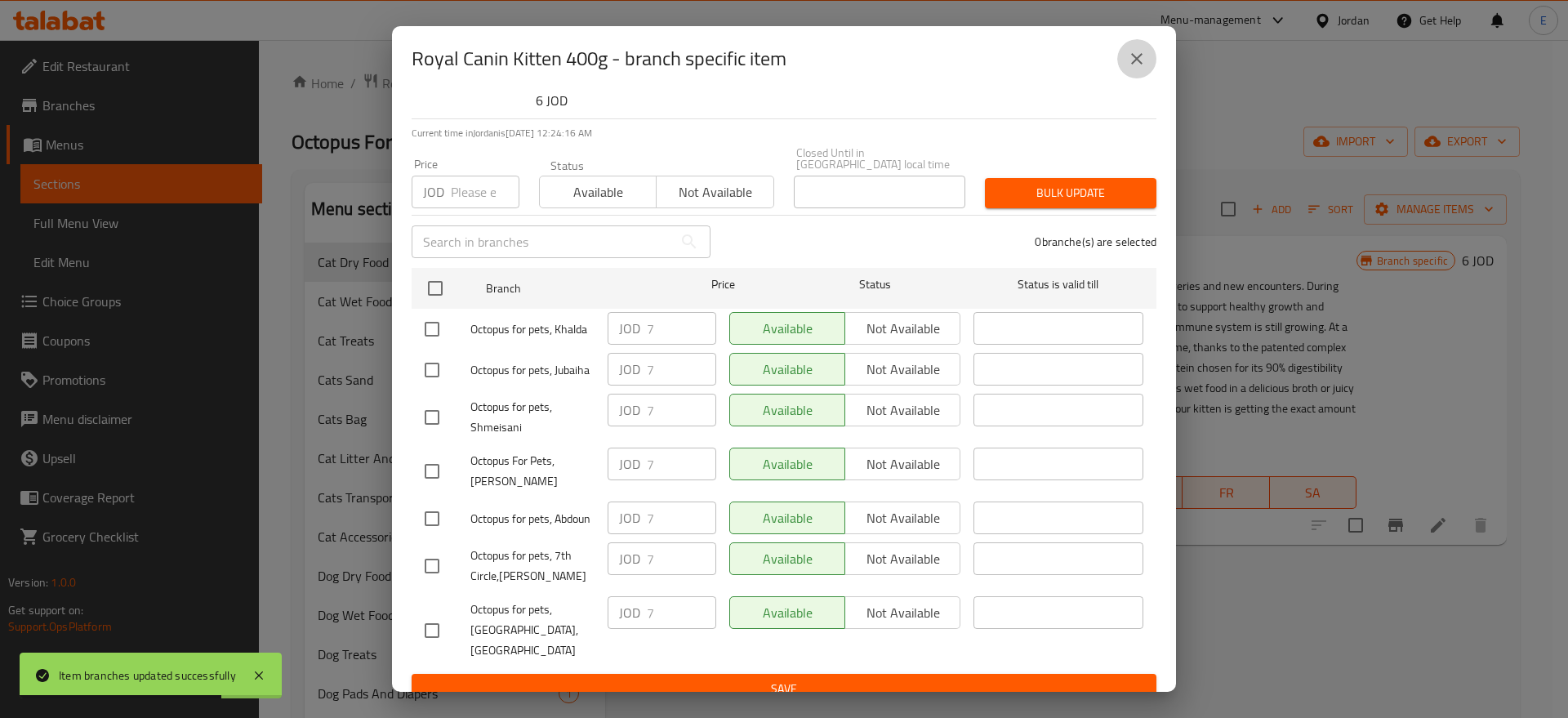
click at [1146, 62] on icon "close" at bounding box center [1136, 59] width 19 height 19
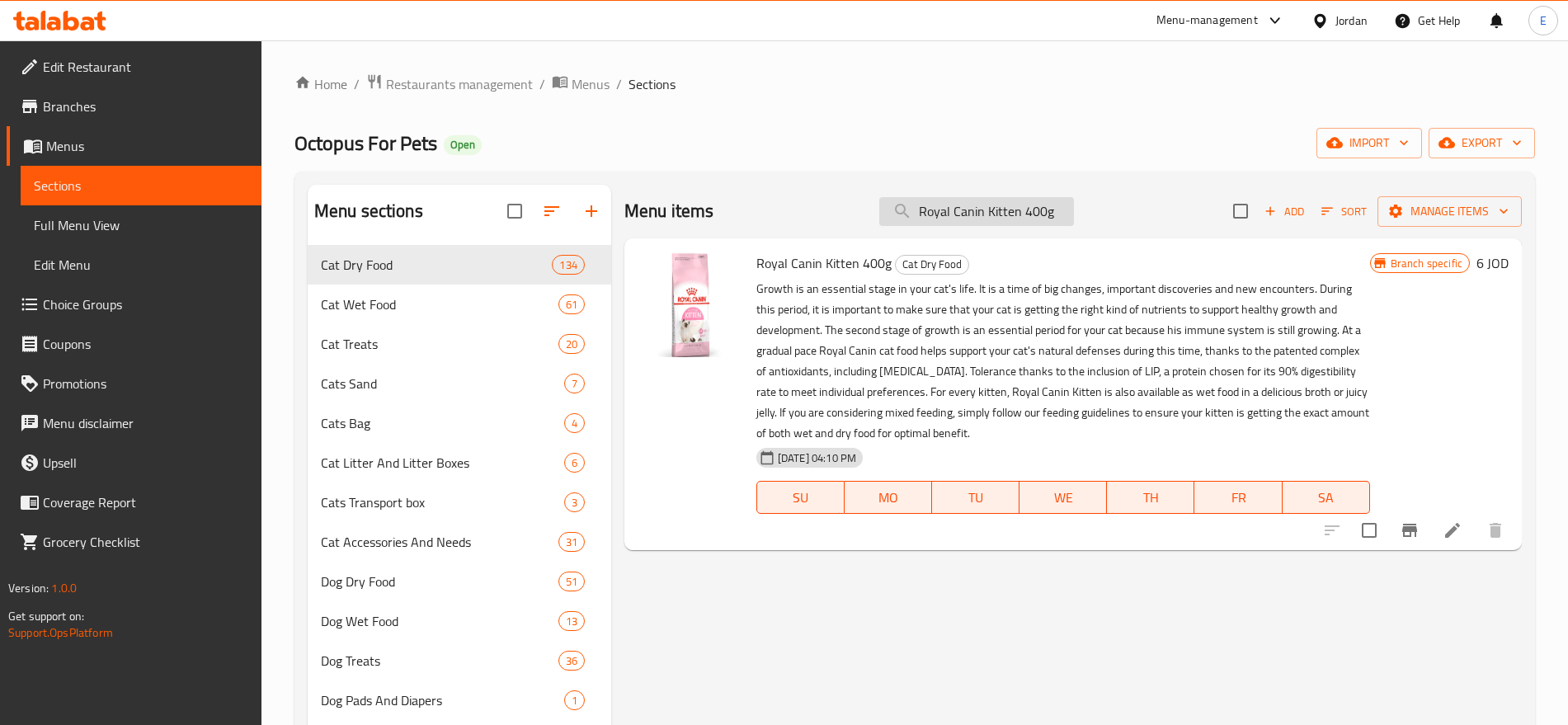
click at [955, 209] on input "Royal Canin Kitten 400g" at bounding box center [977, 212] width 195 height 29
paste input "Mother & Baby Cat"
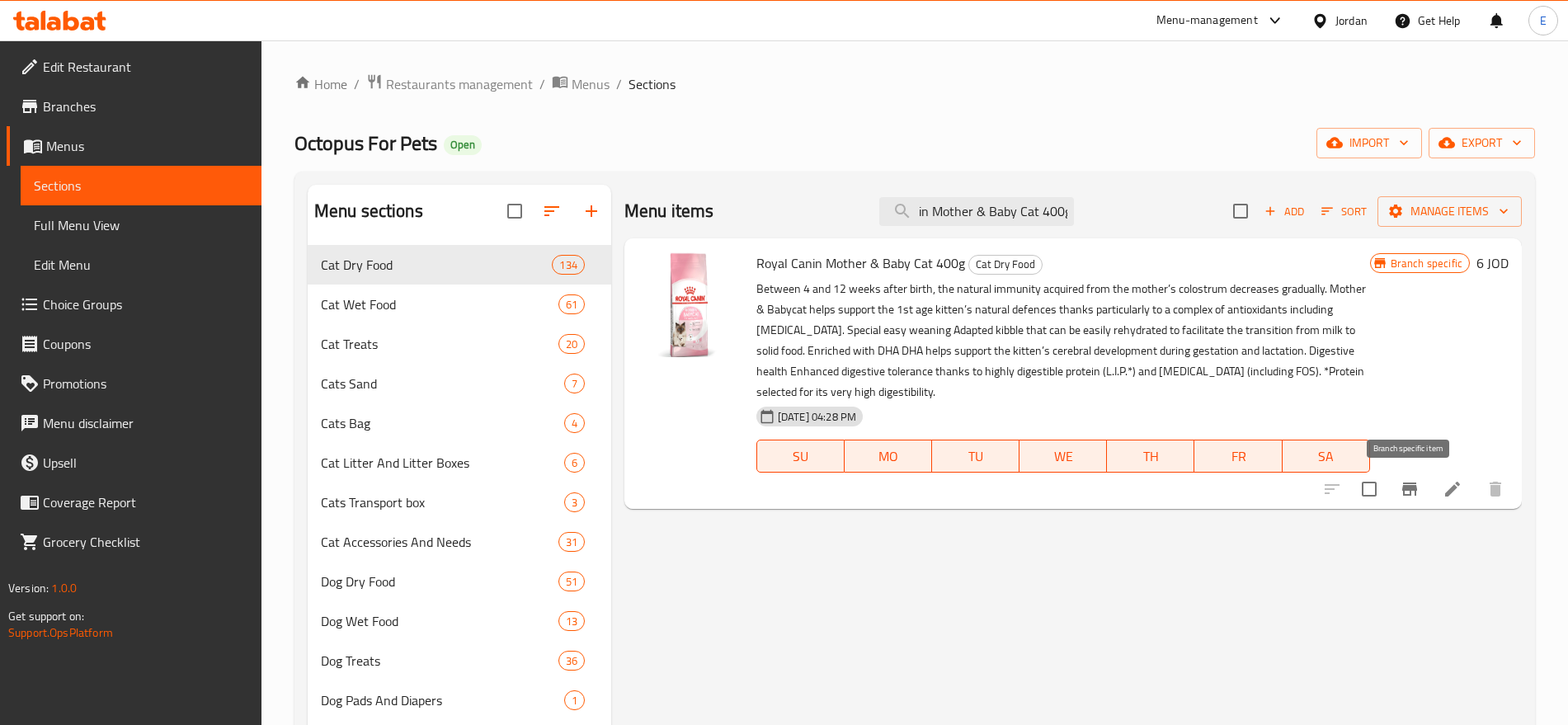
type input "Royal Canin Mother & Baby Cat 400g"
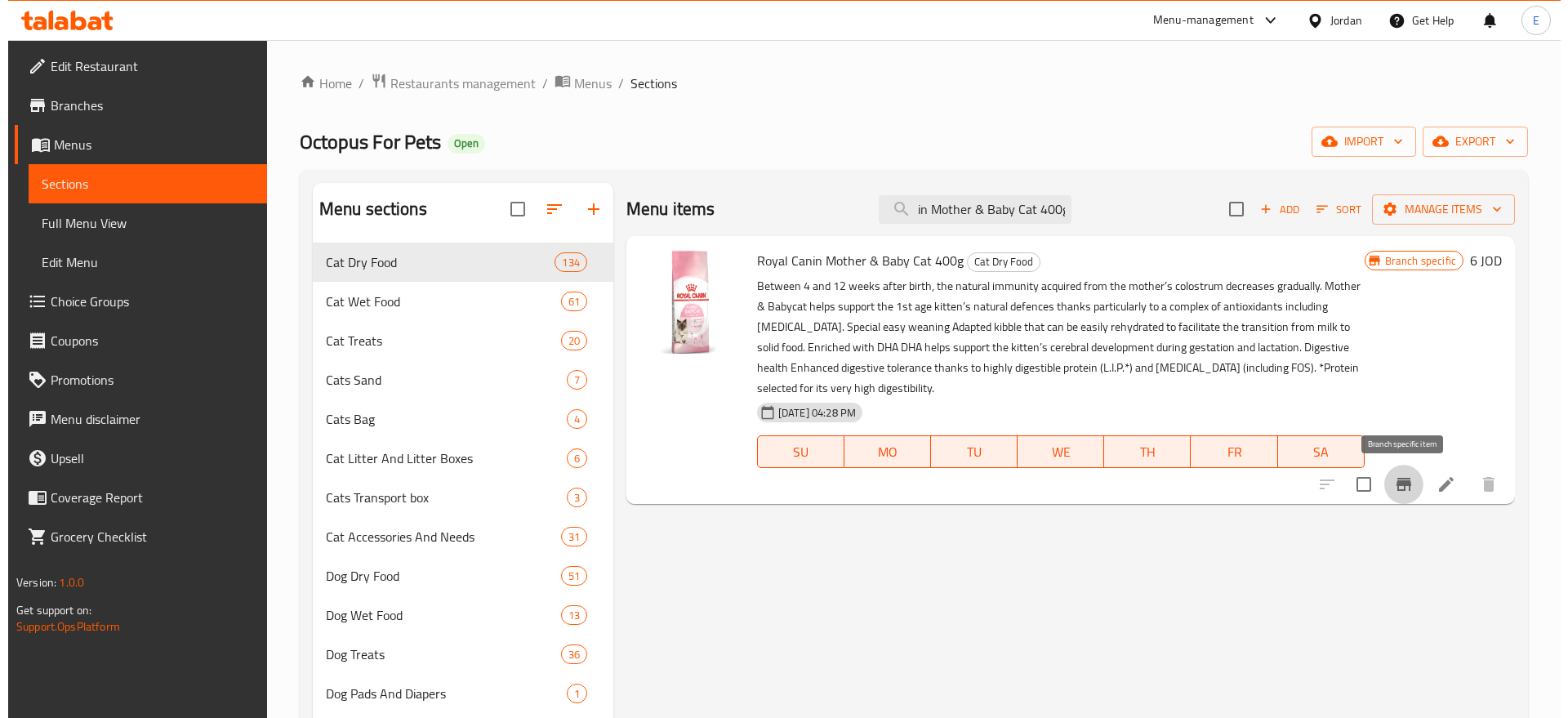
scroll to position [0, 0]
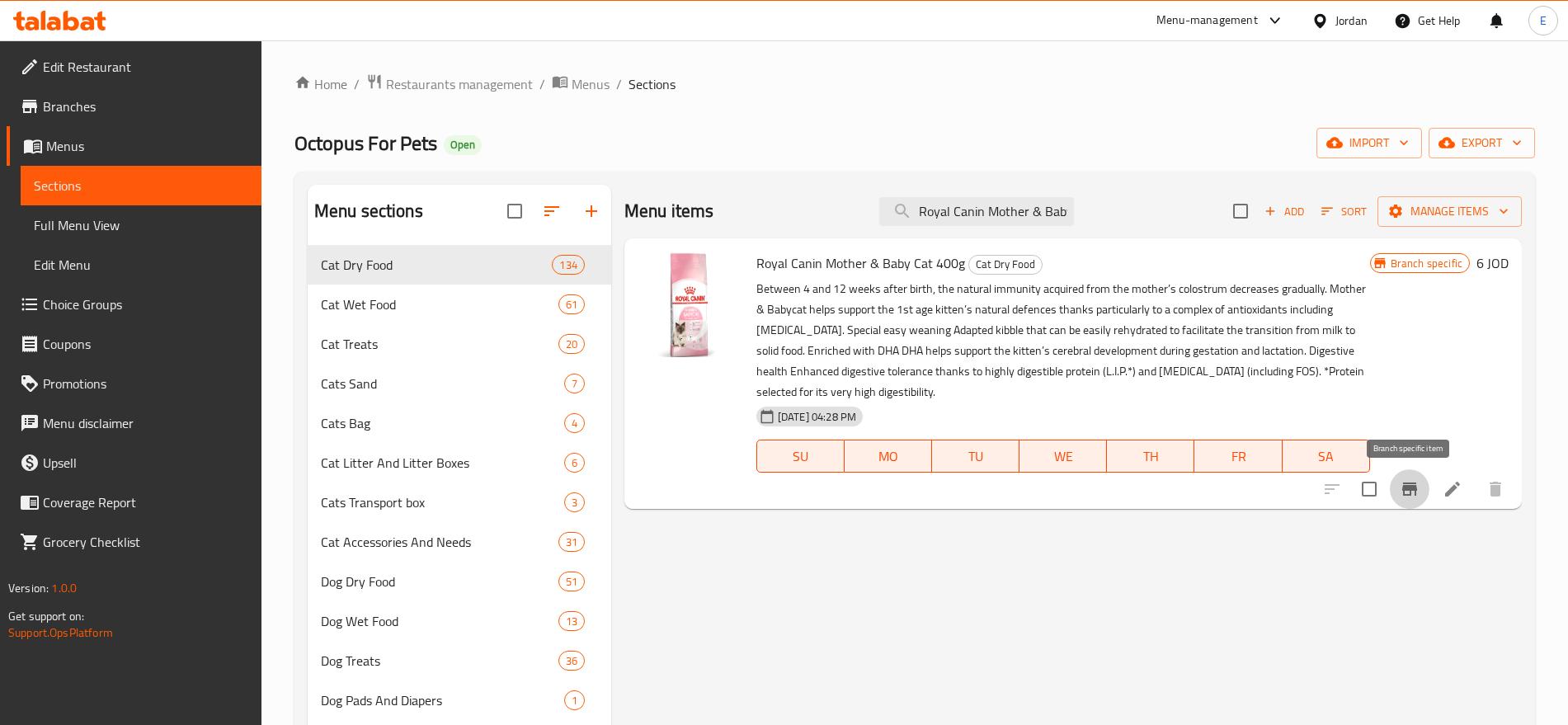
click at [1412, 503] on button "Branch-specific-item" at bounding box center [1409, 489] width 40 height 40
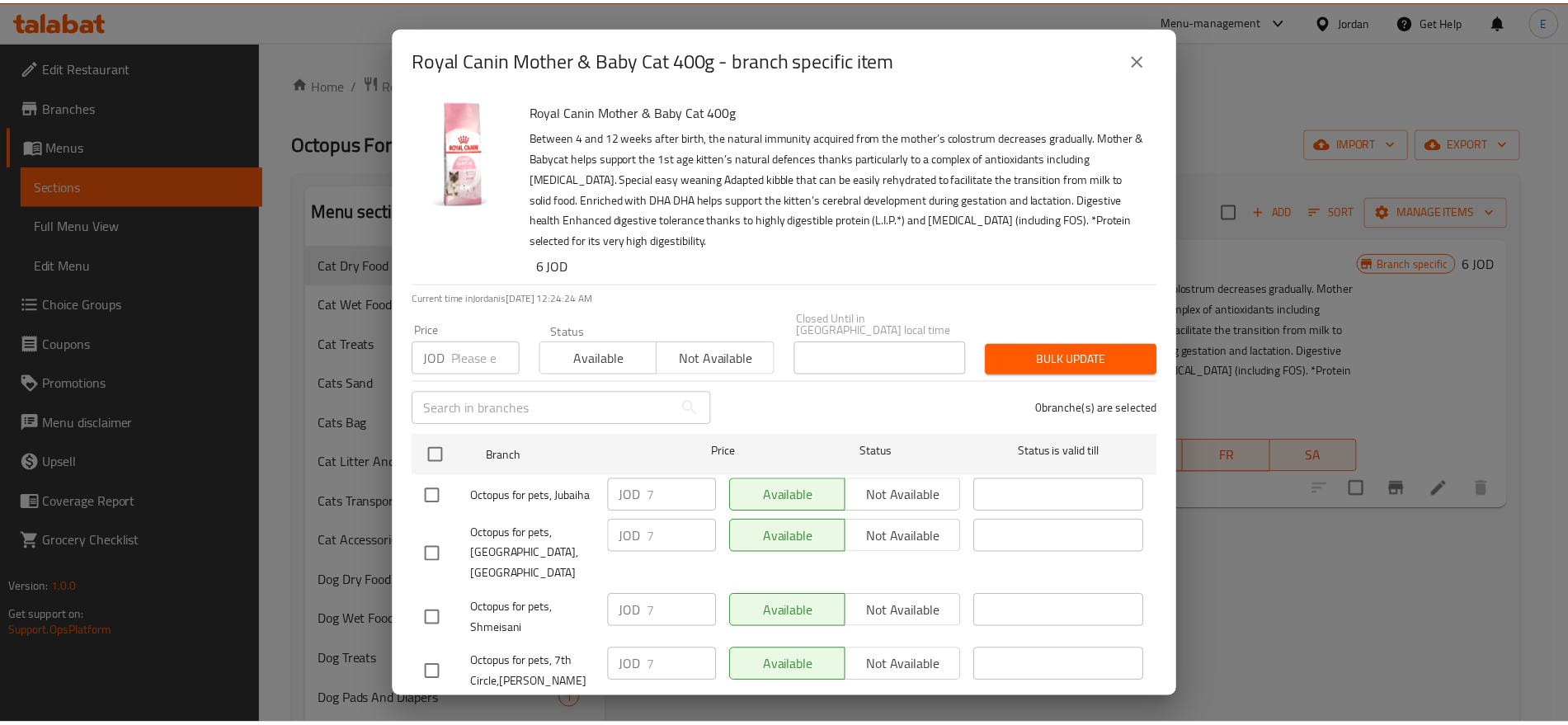
scroll to position [164, 0]
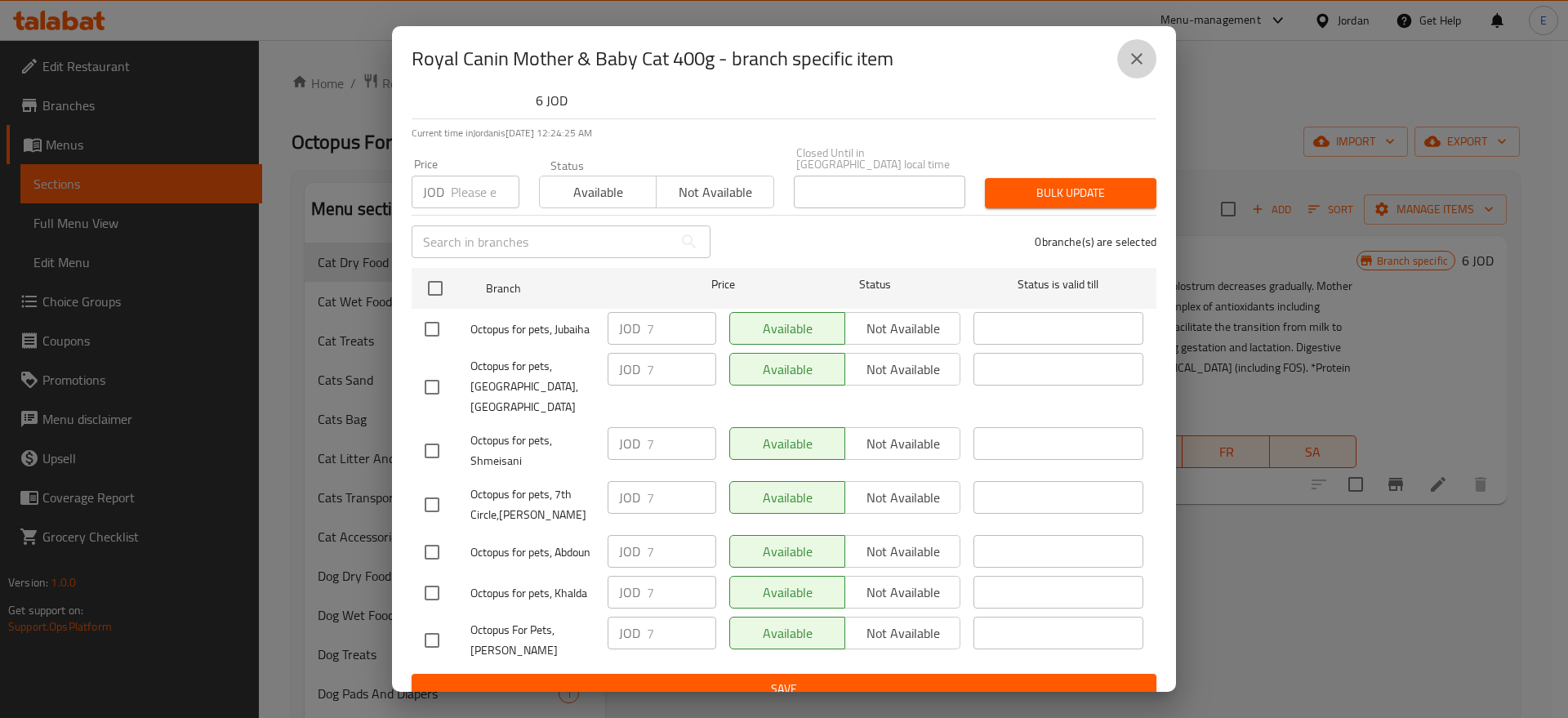
click at [1140, 61] on icon "close" at bounding box center [1137, 59] width 12 height 12
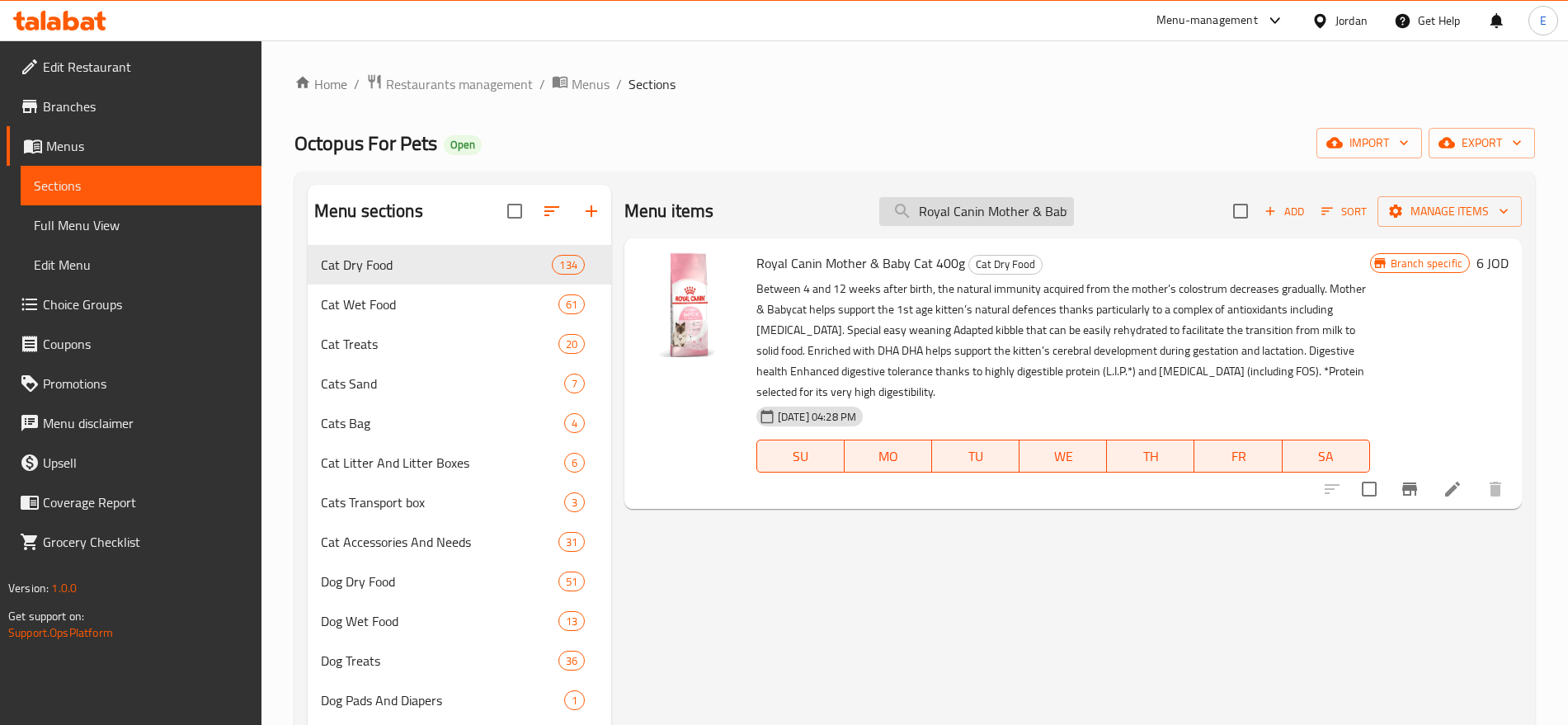
click at [944, 213] on input "Royal Canin Mother & Baby Cat 400g" at bounding box center [977, 212] width 195 height 29
paste input "For Adult Fit & Active 400 Gm"
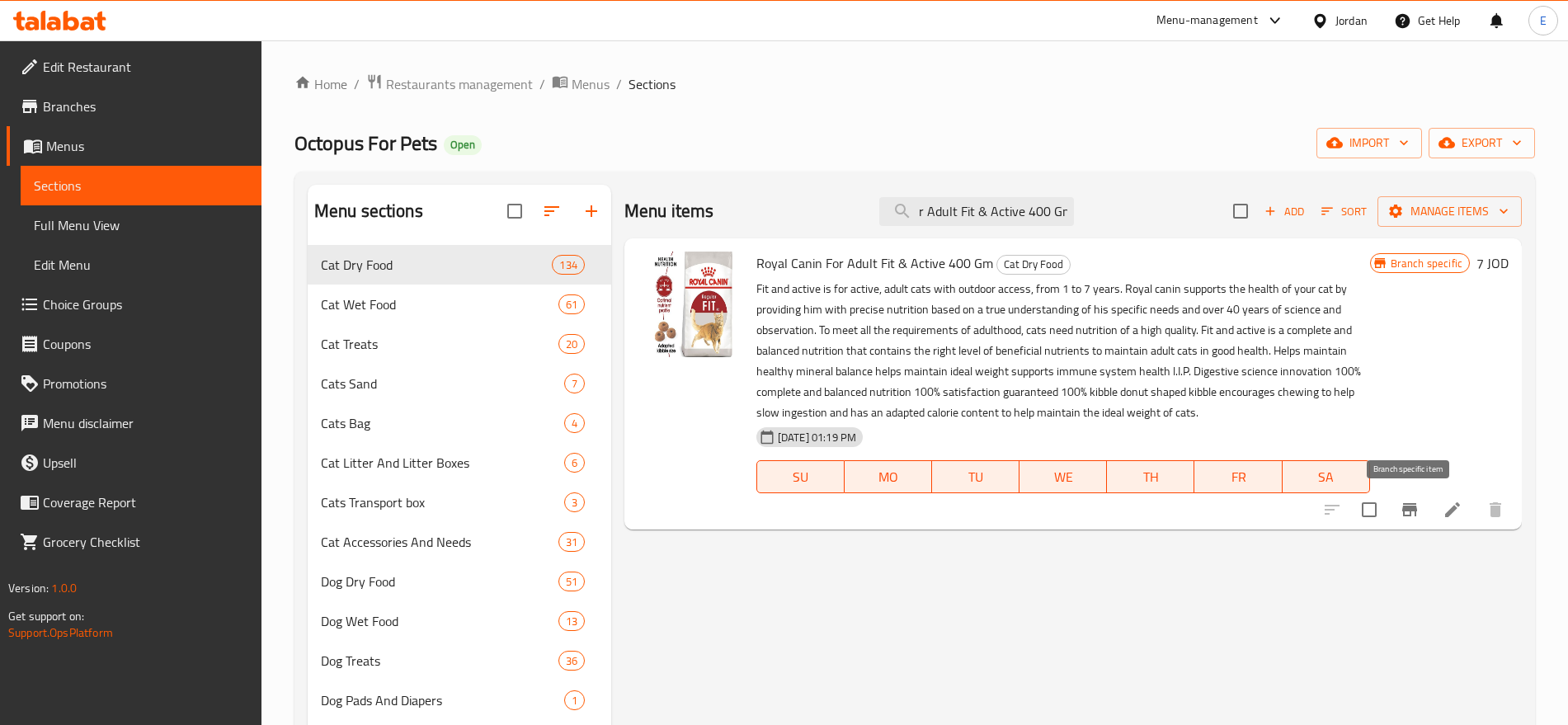
type input "Royal Canin For Adult Fit & Active 400 Gm"
click at [1403, 500] on icon "Branch-specific-item" at bounding box center [1409, 509] width 19 height 19
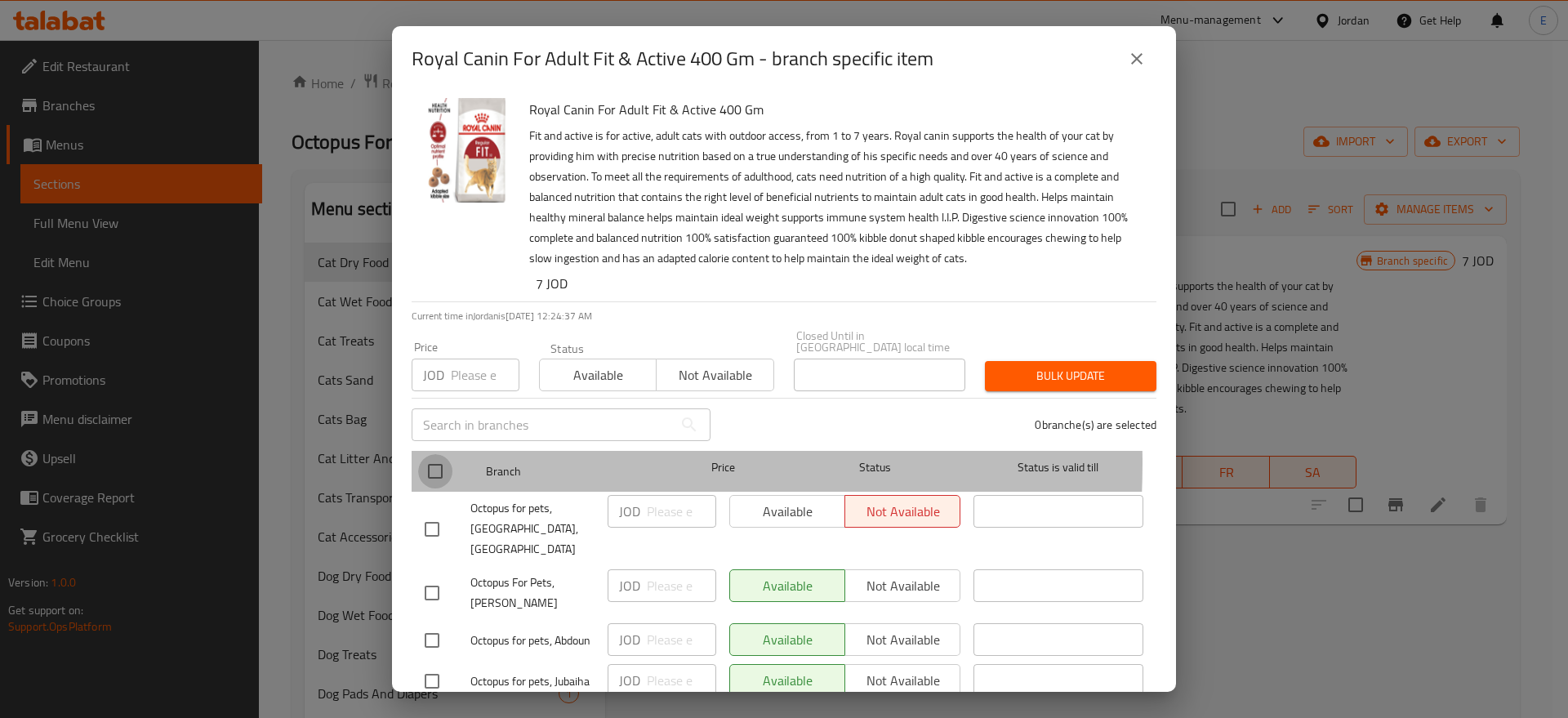
click at [437, 454] on input "checkbox" at bounding box center [435, 471] width 34 height 34
checkbox input "true"
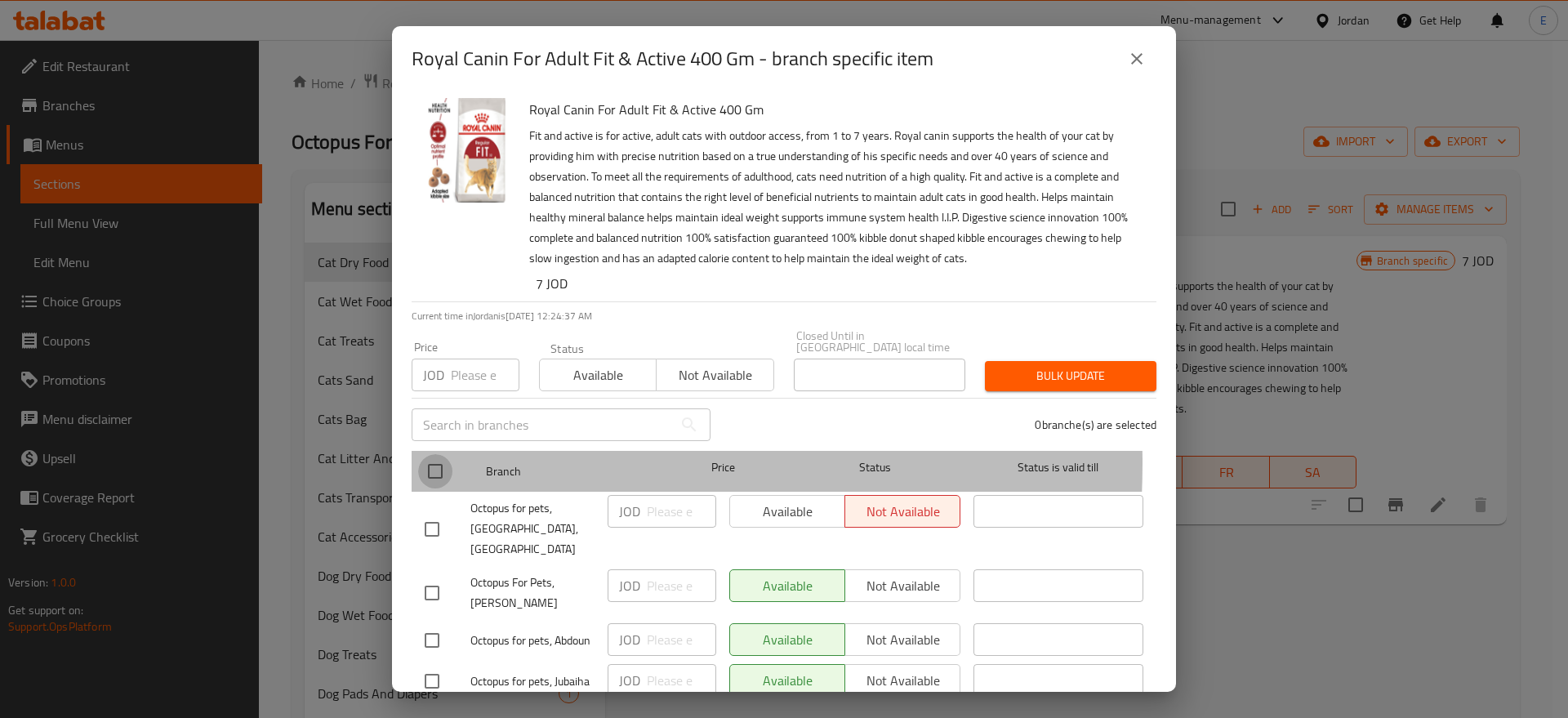
checkbox input "true"
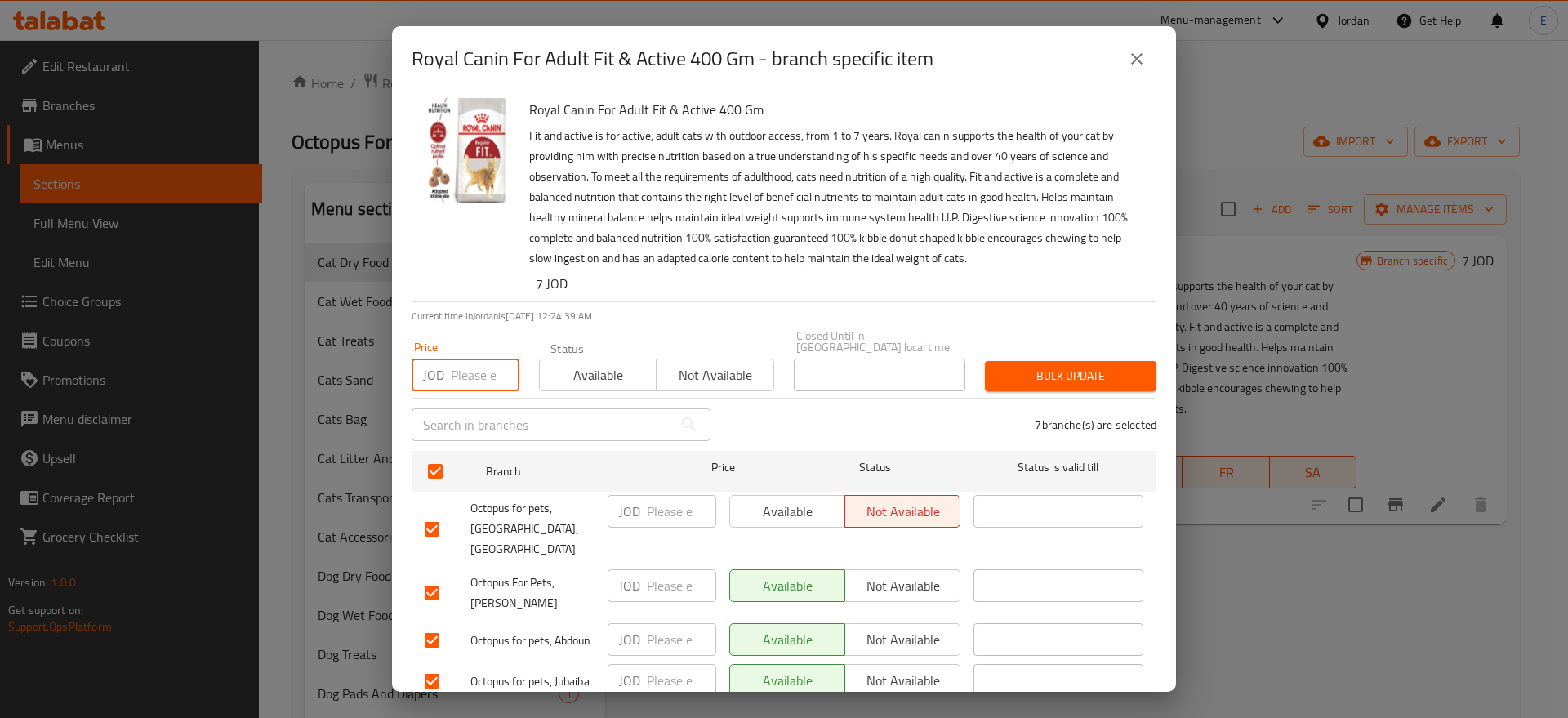
click at [466, 370] on input "number" at bounding box center [485, 374] width 69 height 33
type input "7"
click at [1005, 351] on div "Bulk update" at bounding box center [1071, 376] width 191 height 50
click at [1010, 366] on span "Bulk update" at bounding box center [1071, 376] width 145 height 20
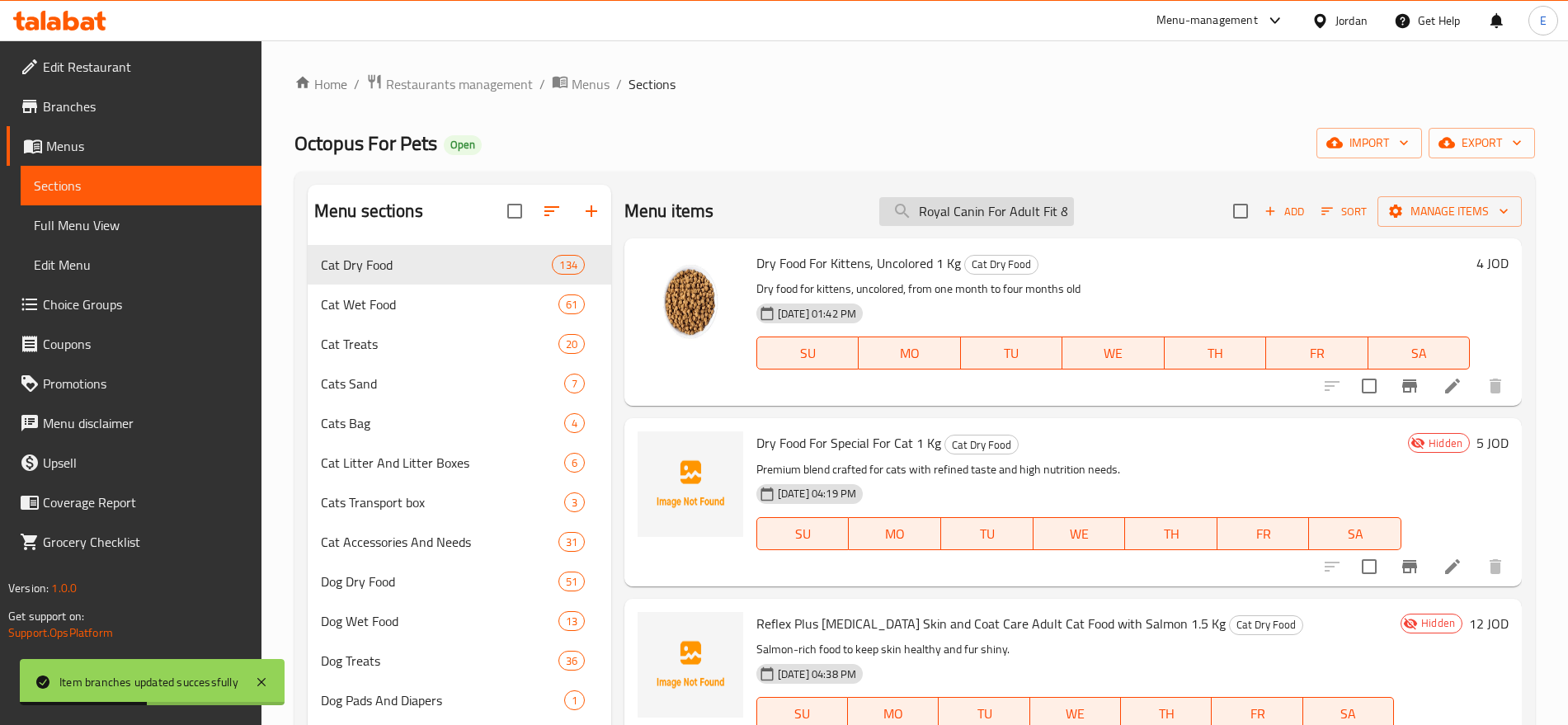
click at [989, 211] on input "Royal Canin For Adult Fit & Active 400 Gm" at bounding box center [977, 212] width 195 height 29
paste input "Indoor Cat Food 400g"
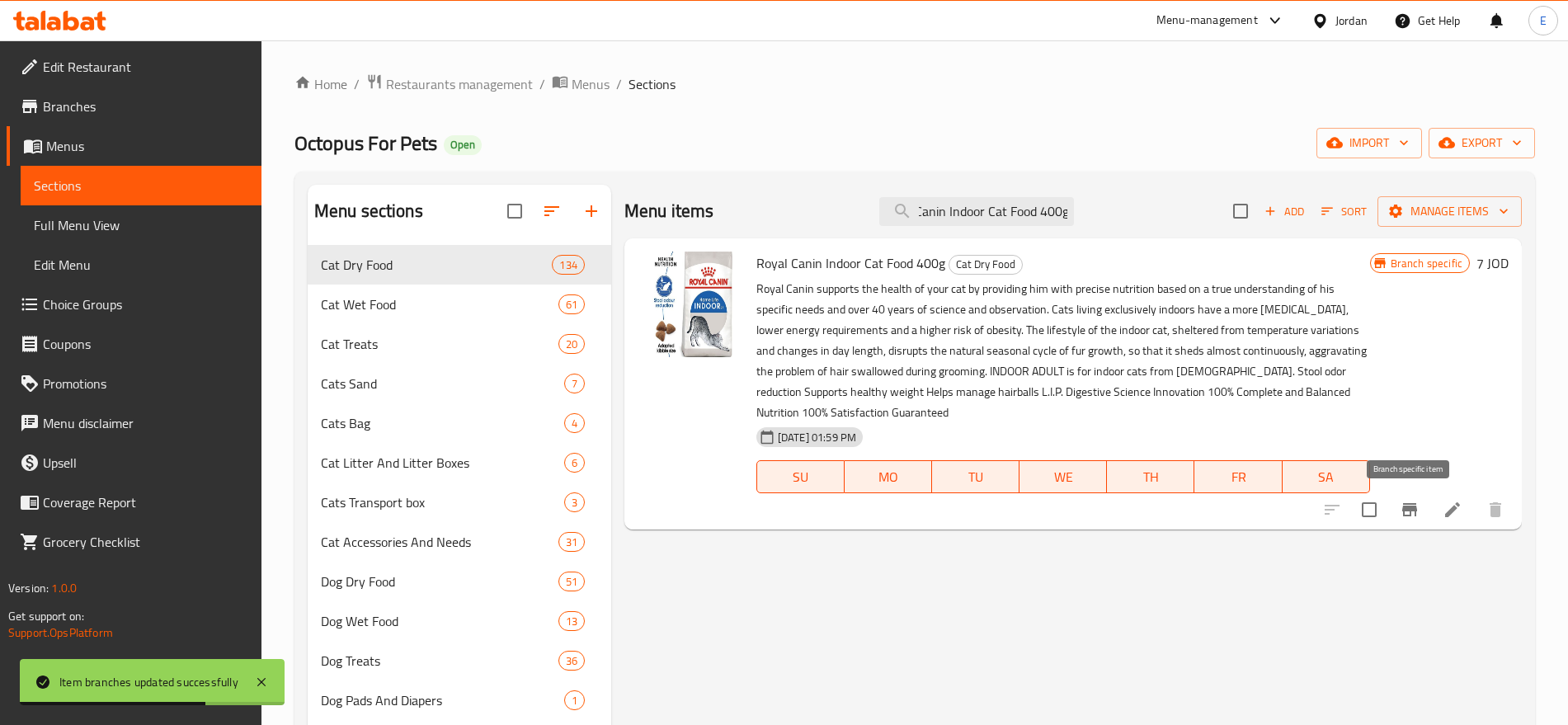
type input "Royal Canin Indoor Cat Food 400g"
click at [1405, 505] on icon "Branch-specific-item" at bounding box center [1409, 509] width 19 height 19
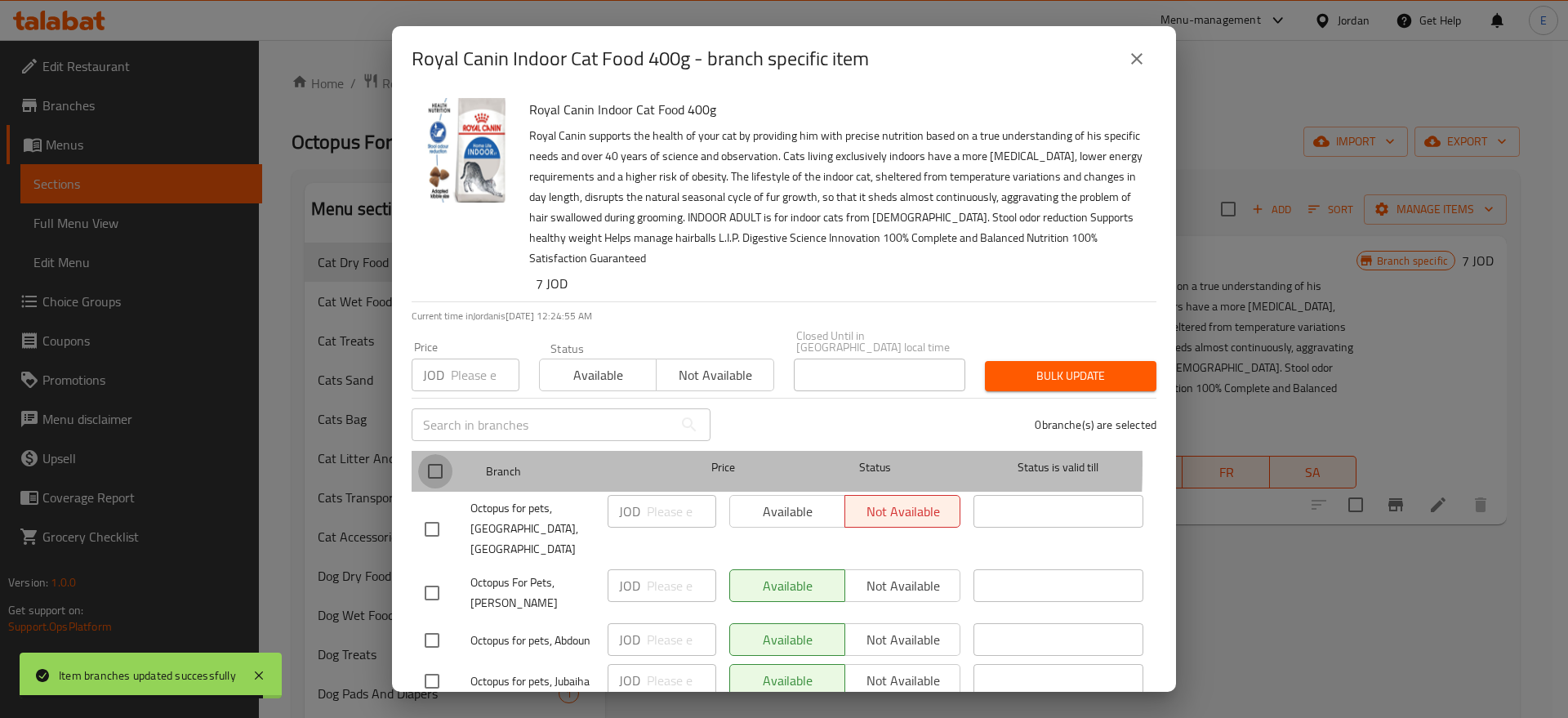
click at [433, 454] on input "checkbox" at bounding box center [435, 471] width 34 height 34
checkbox input "true"
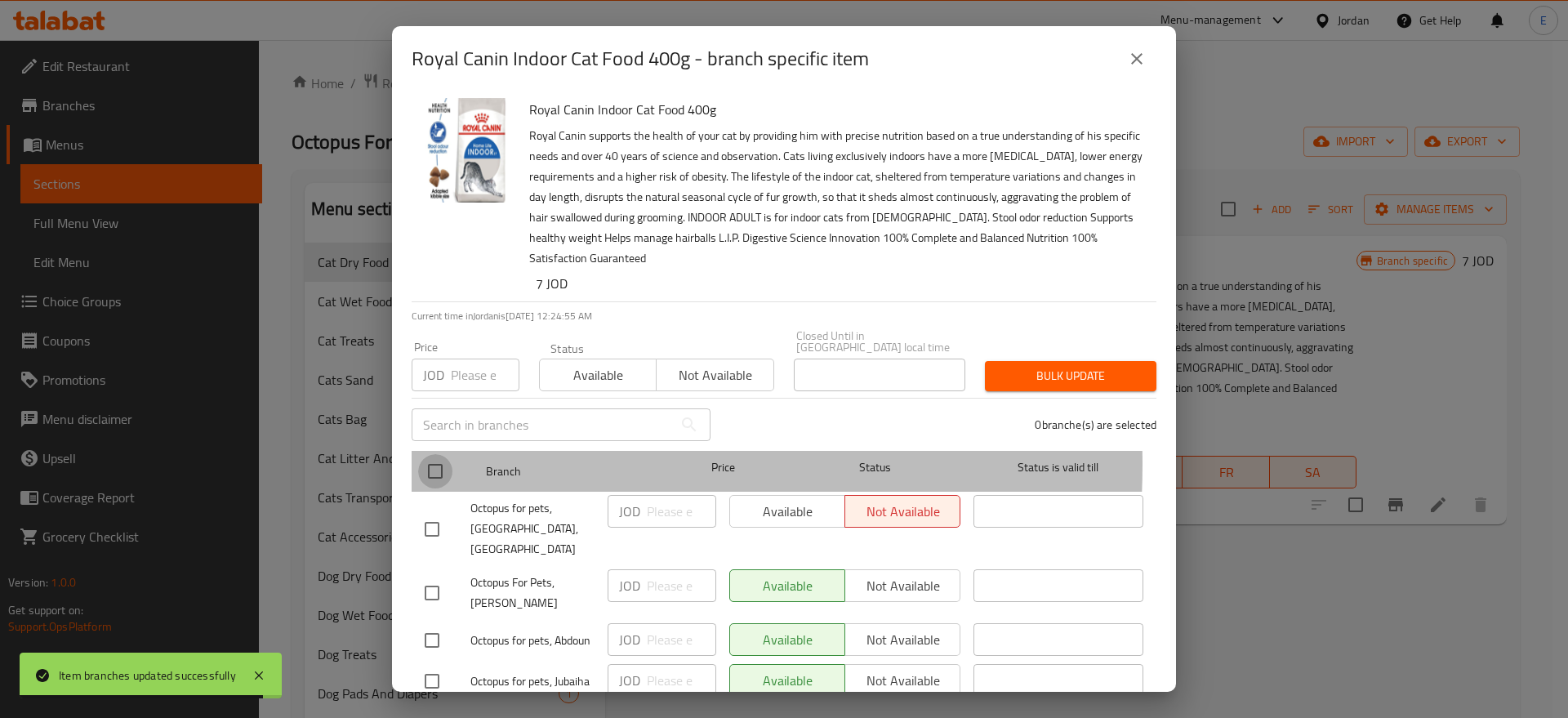
checkbox input "true"
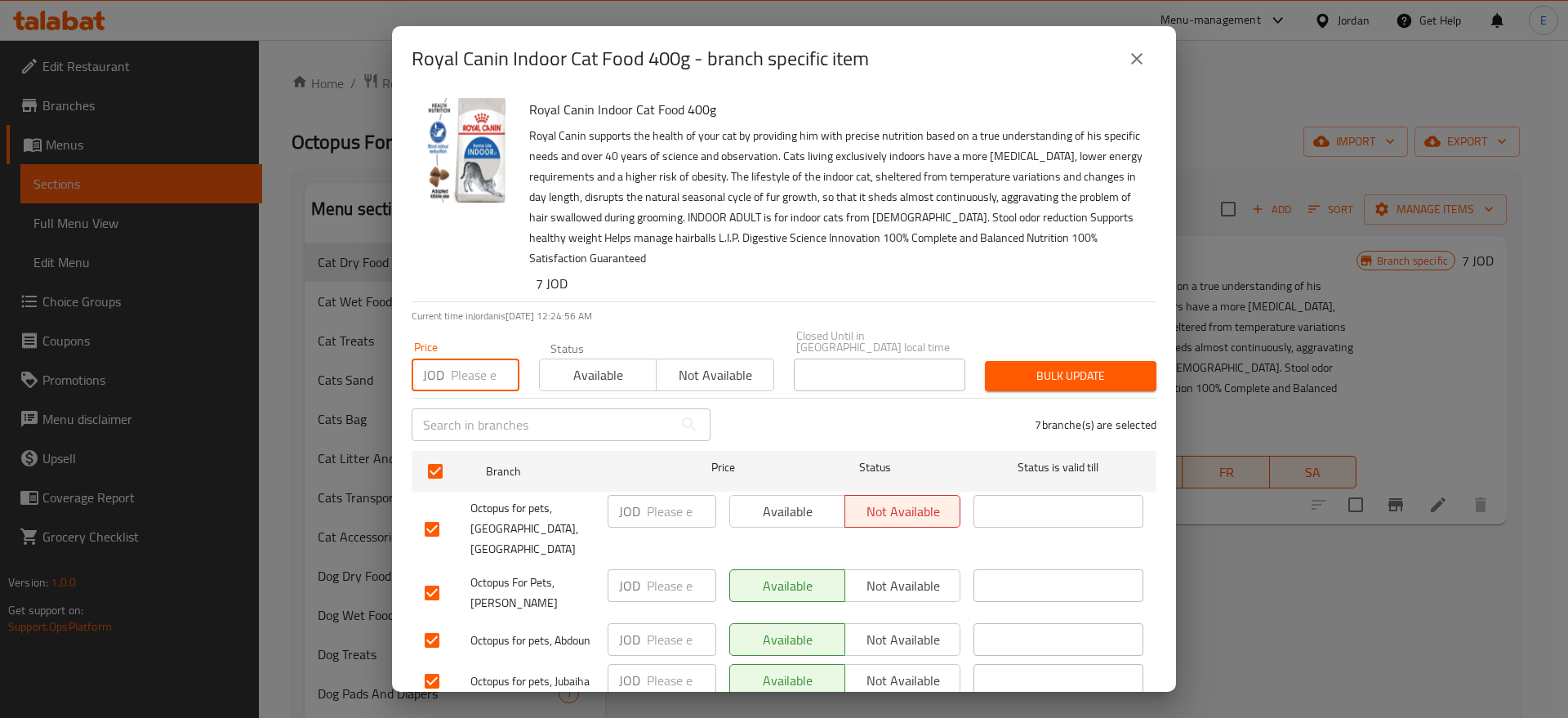
click at [470, 364] on input "number" at bounding box center [485, 374] width 69 height 33
type input "7"
click at [1070, 366] on span "Bulk update" at bounding box center [1071, 376] width 145 height 20
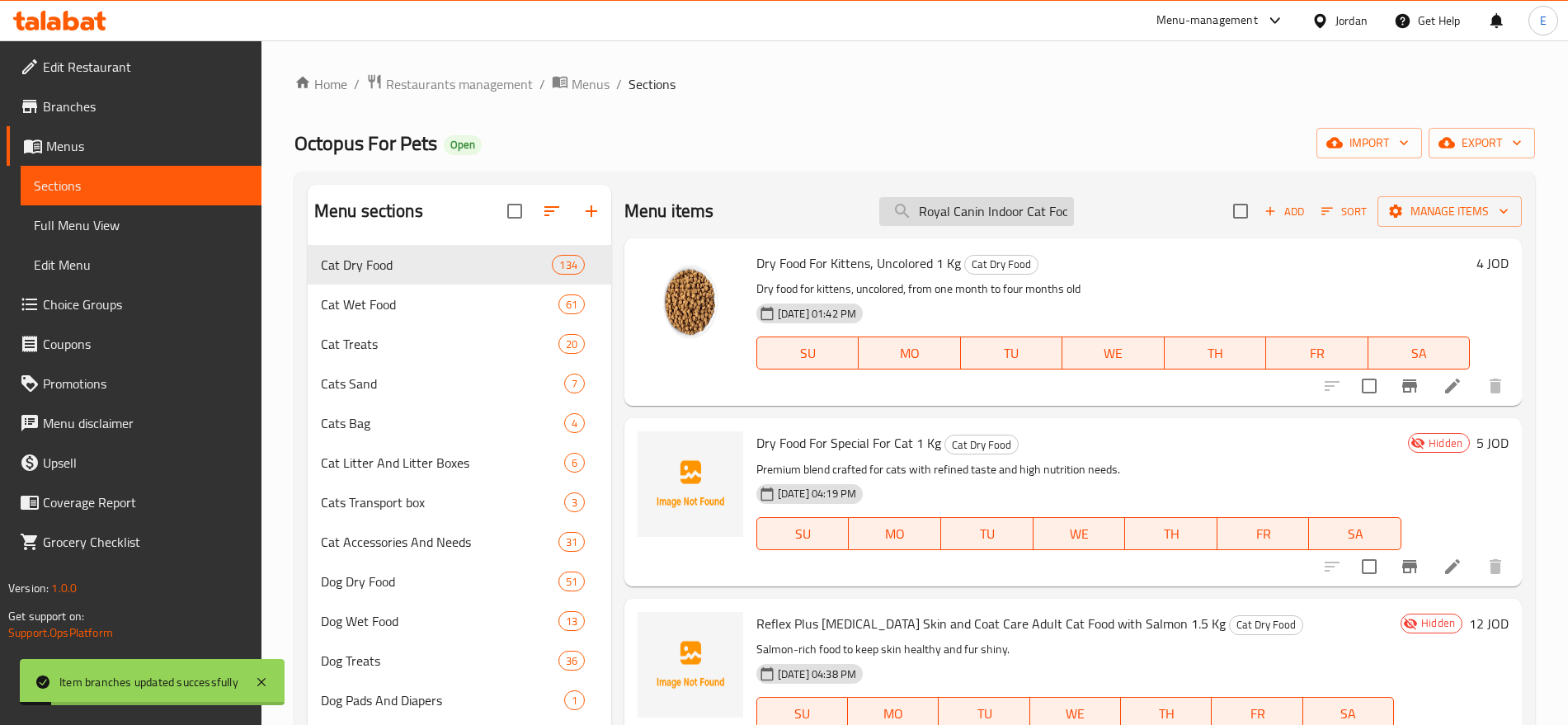
click at [960, 205] on input "Royal Canin Indoor Cat Food 400g" at bounding box center [977, 212] width 195 height 29
paste input "Hair & Skin 400gm"
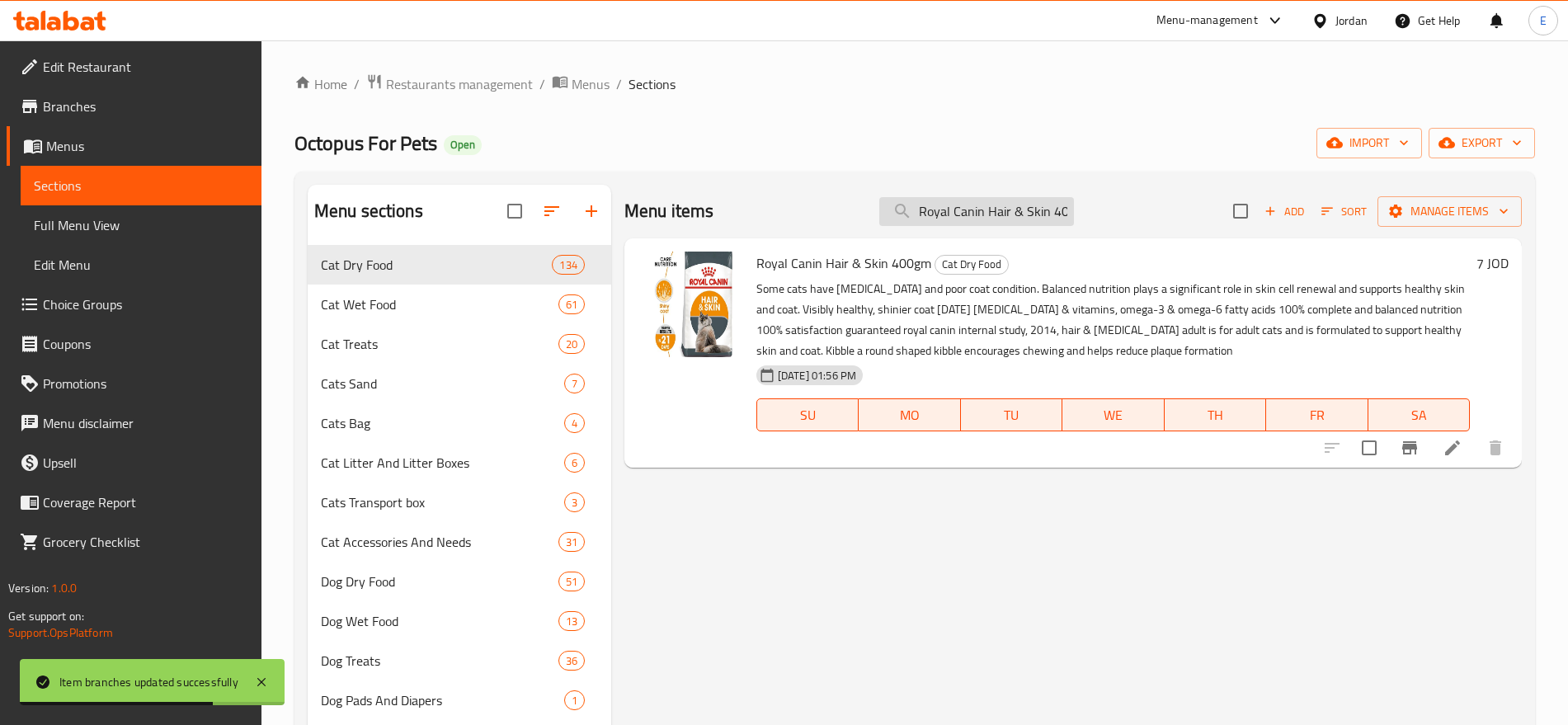
click at [1001, 204] on input "Royal Canin Hair & Skin 400gm" at bounding box center [977, 212] width 195 height 29
paste input "Kitten Persian 400g"
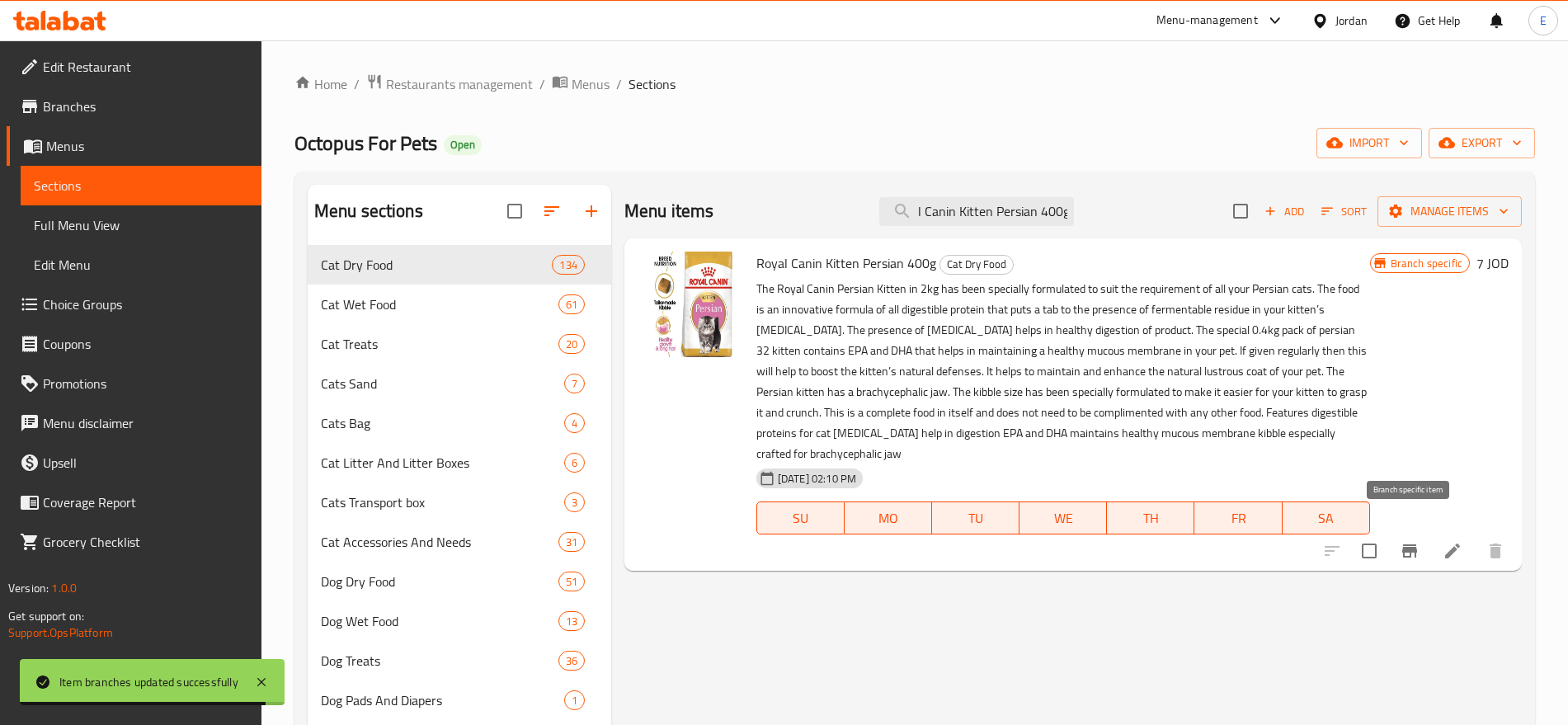
type input "Royal Canin Kitten Persian 400g"
click at [1419, 541] on icon "Branch-specific-item" at bounding box center [1409, 550] width 19 height 19
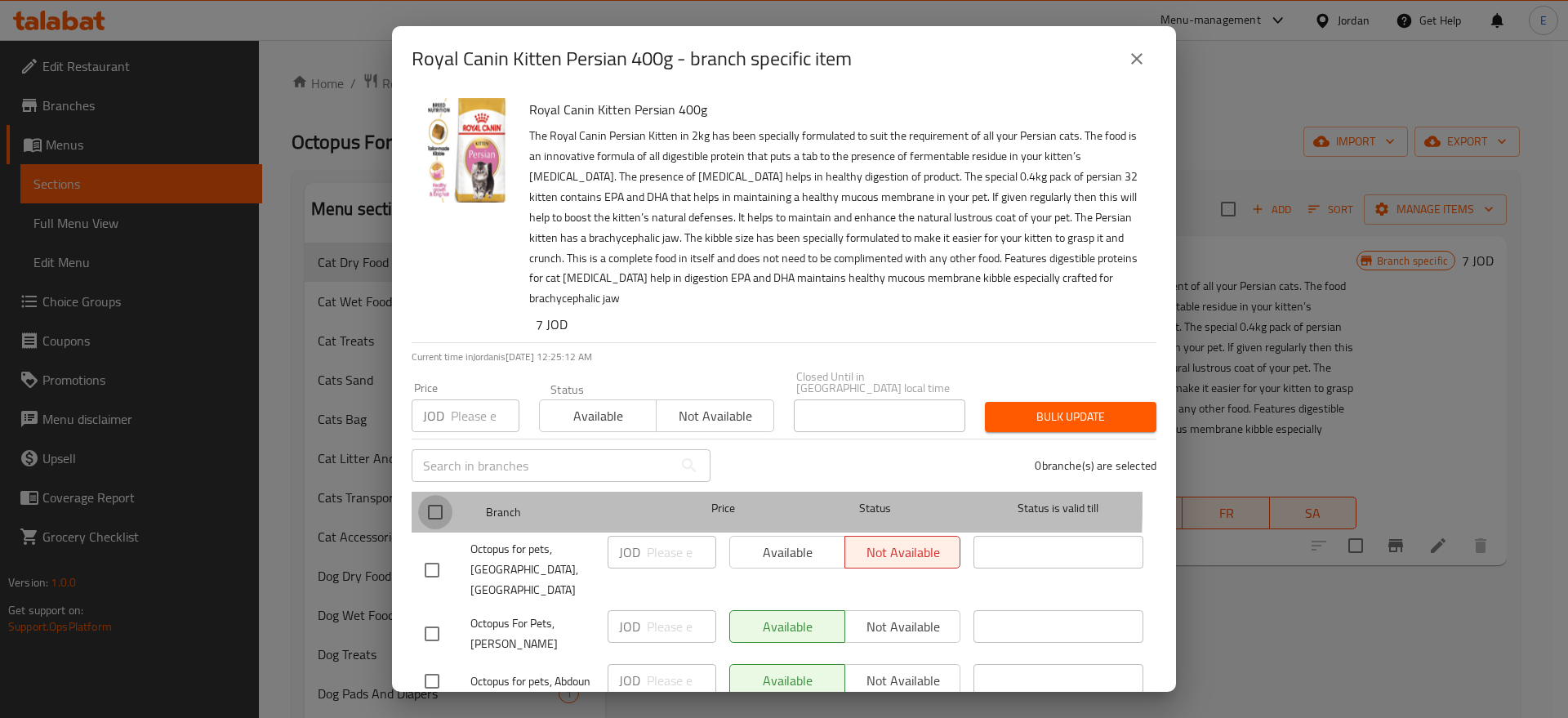
click at [445, 495] on input "checkbox" at bounding box center [435, 512] width 34 height 34
checkbox input "true"
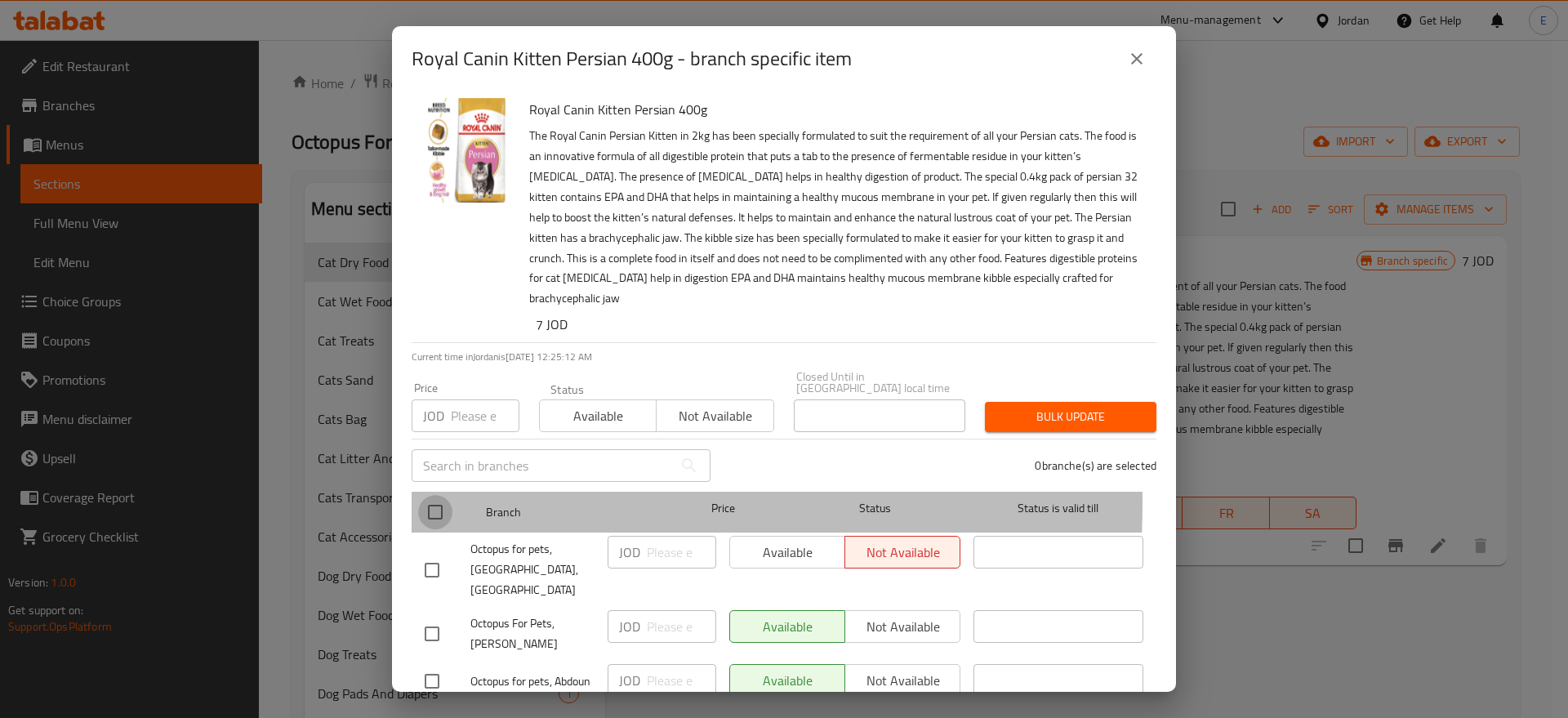
checkbox input "true"
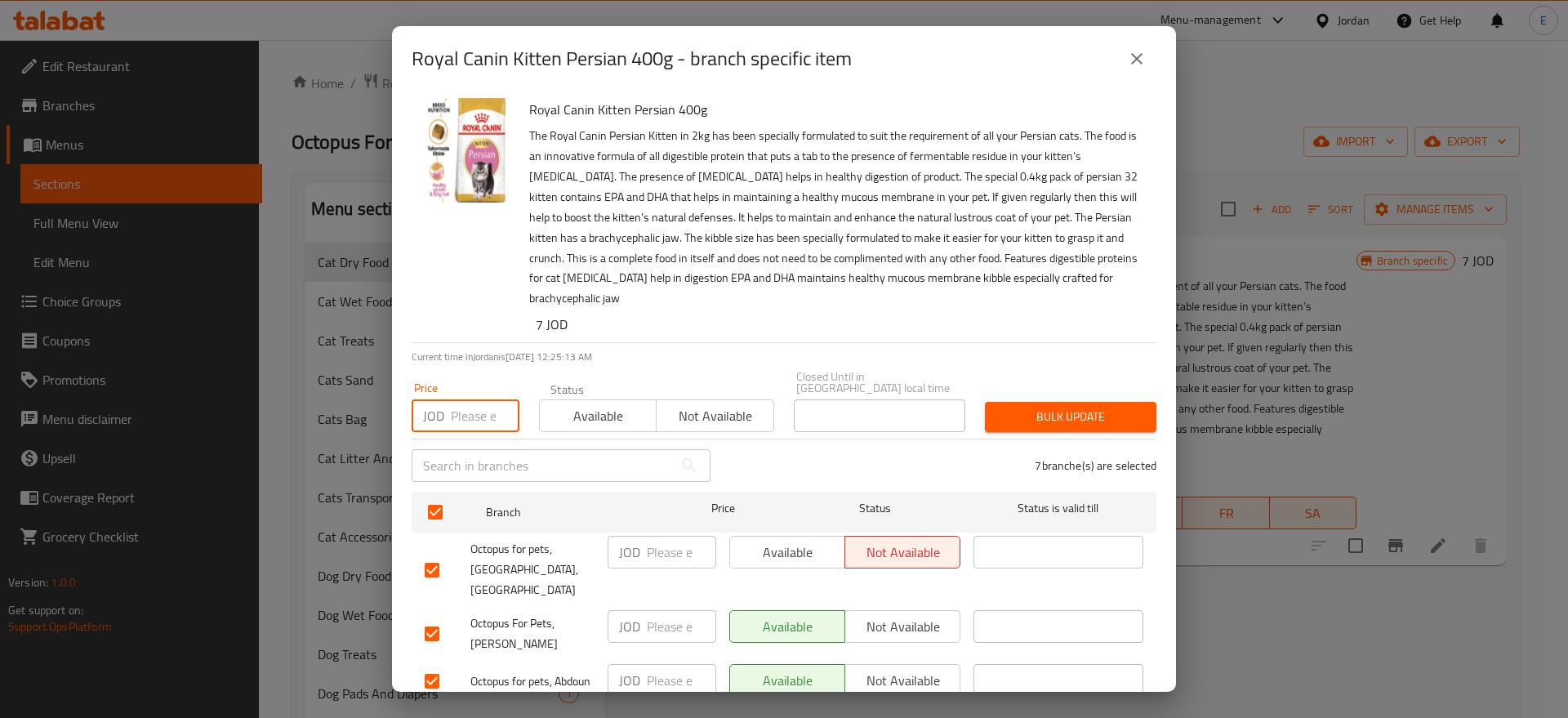
click at [481, 410] on input "number" at bounding box center [485, 415] width 69 height 33
type input "7"
click at [1037, 407] on span "Bulk update" at bounding box center [1071, 417] width 145 height 20
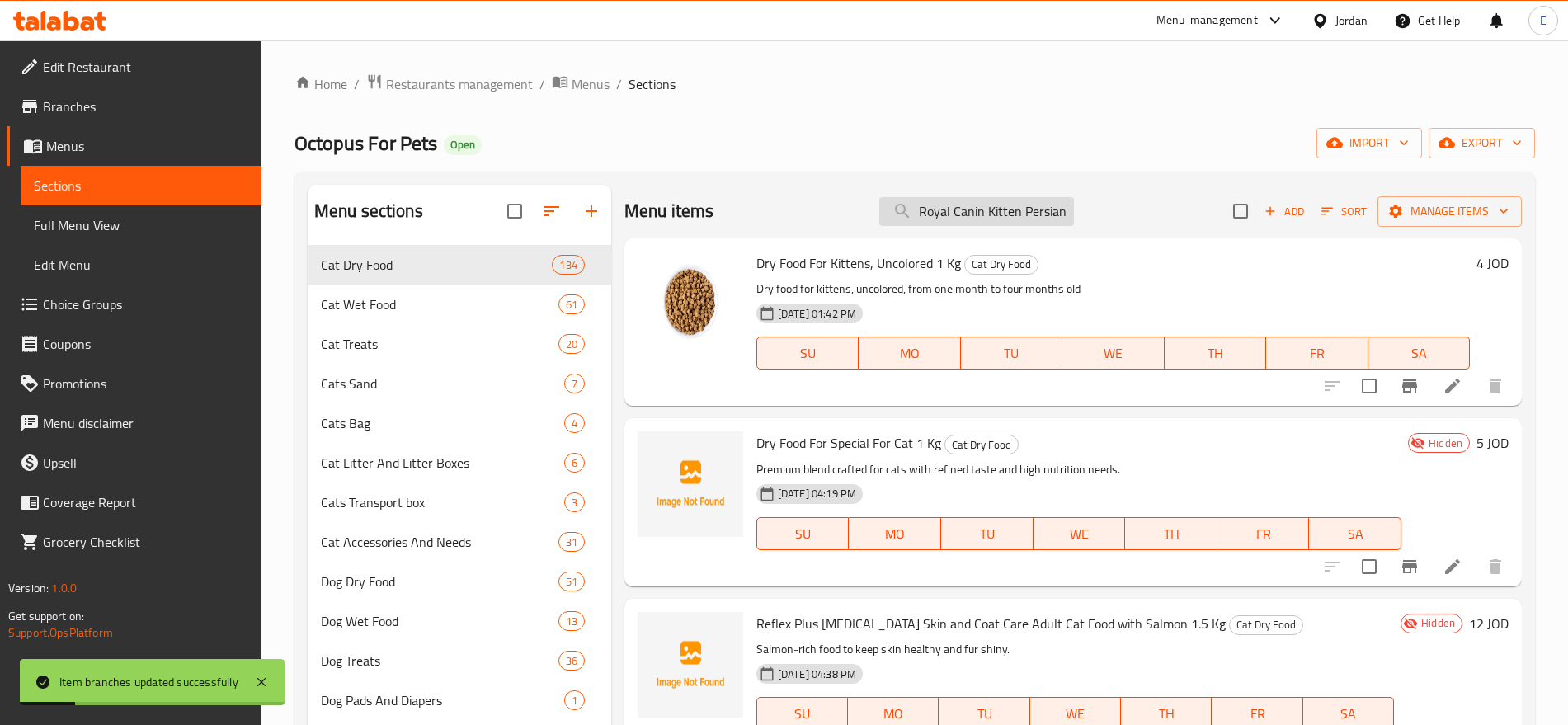
click at [950, 209] on input "Royal Canin Kitten Persian 400g" at bounding box center [977, 212] width 195 height 29
paste input "Persian Adult"
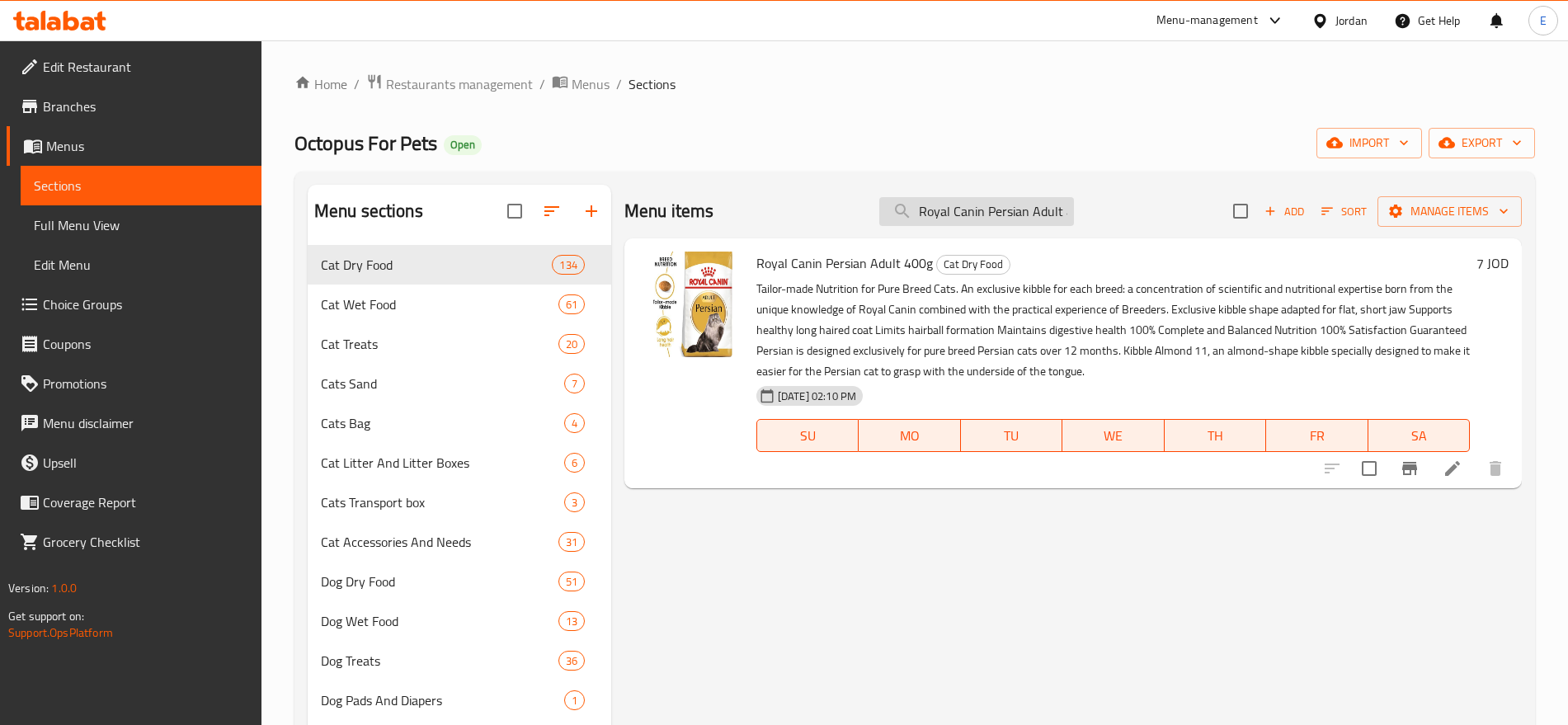
click at [942, 211] on input "Royal Canin Persian Adult 400g" at bounding box center [977, 212] width 195 height 29
paste input "Urinary Care"
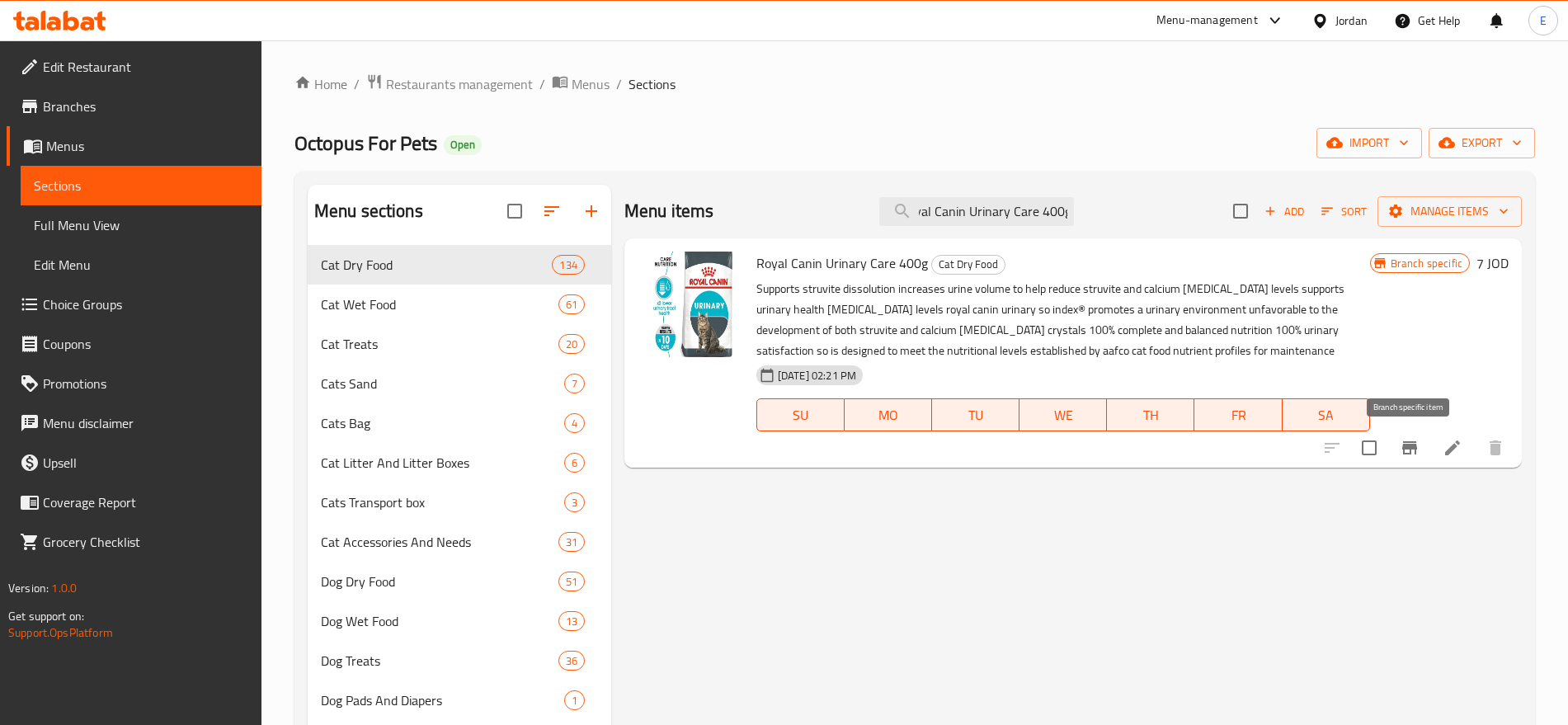
type input "Royal Canin Urinary Care 400g"
click at [1405, 446] on icon "Branch-specific-item" at bounding box center [1410, 448] width 15 height 14
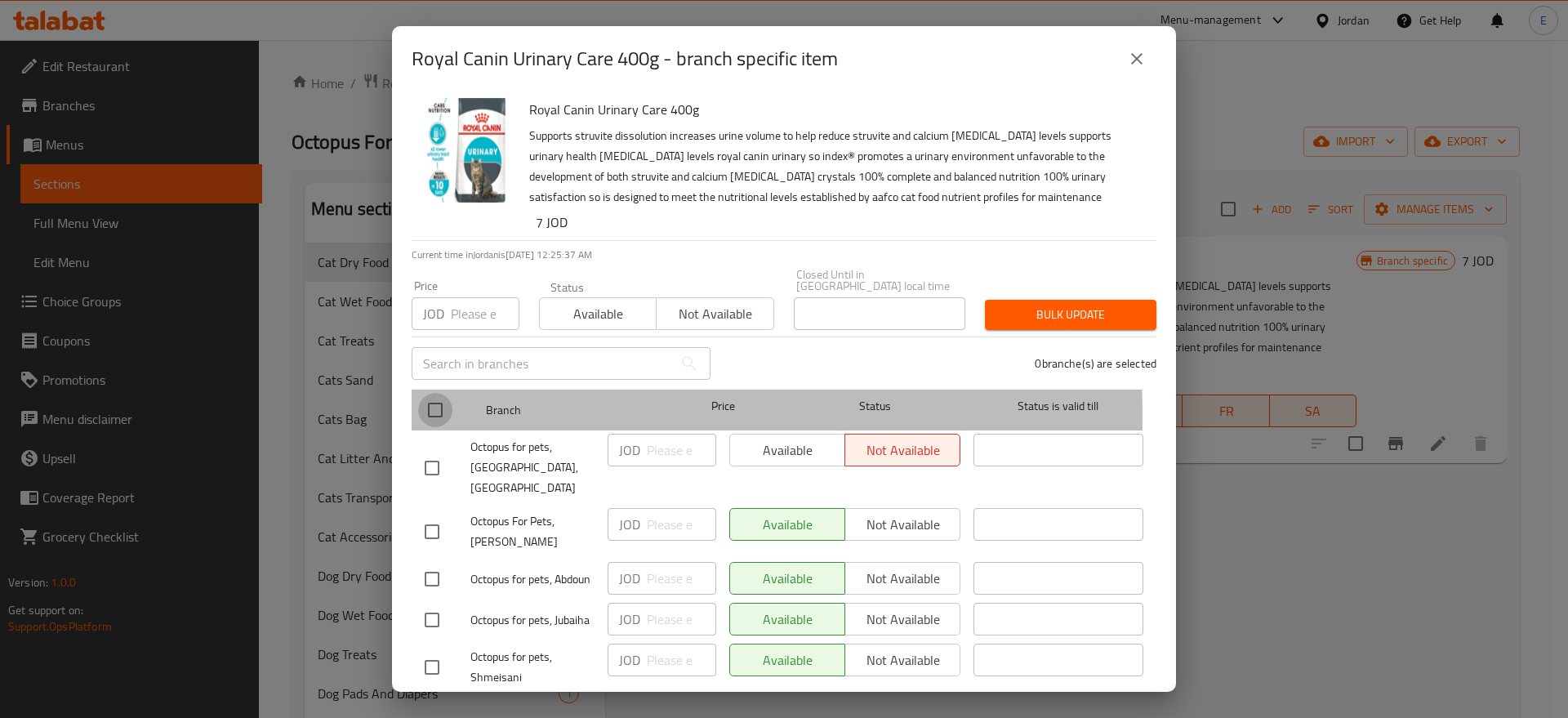
click at [422, 403] on input "checkbox" at bounding box center [435, 410] width 34 height 34
checkbox input "true"
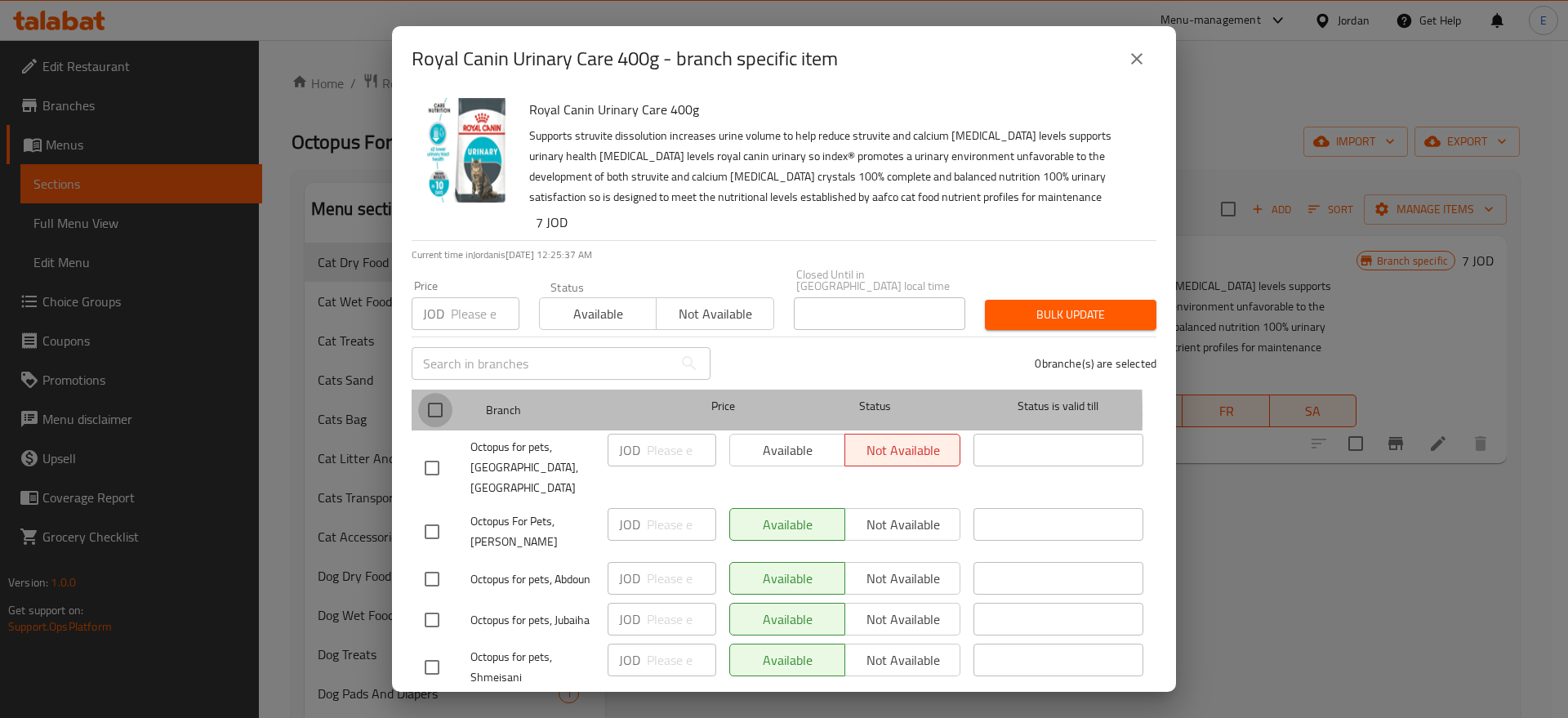
checkbox input "true"
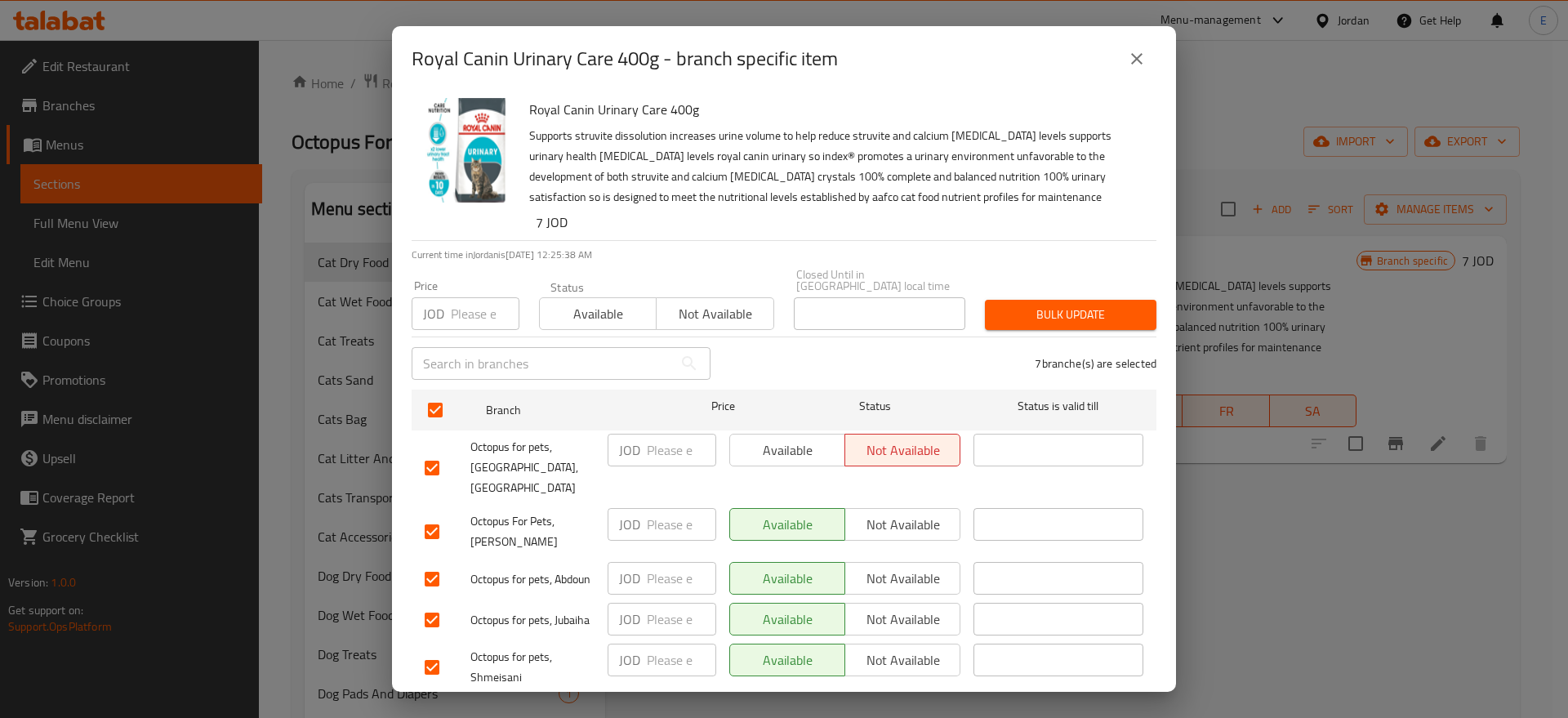
click at [476, 310] on input "number" at bounding box center [485, 313] width 69 height 33
type input "7"
click at [1041, 304] on span "Bulk update" at bounding box center [1071, 314] width 145 height 20
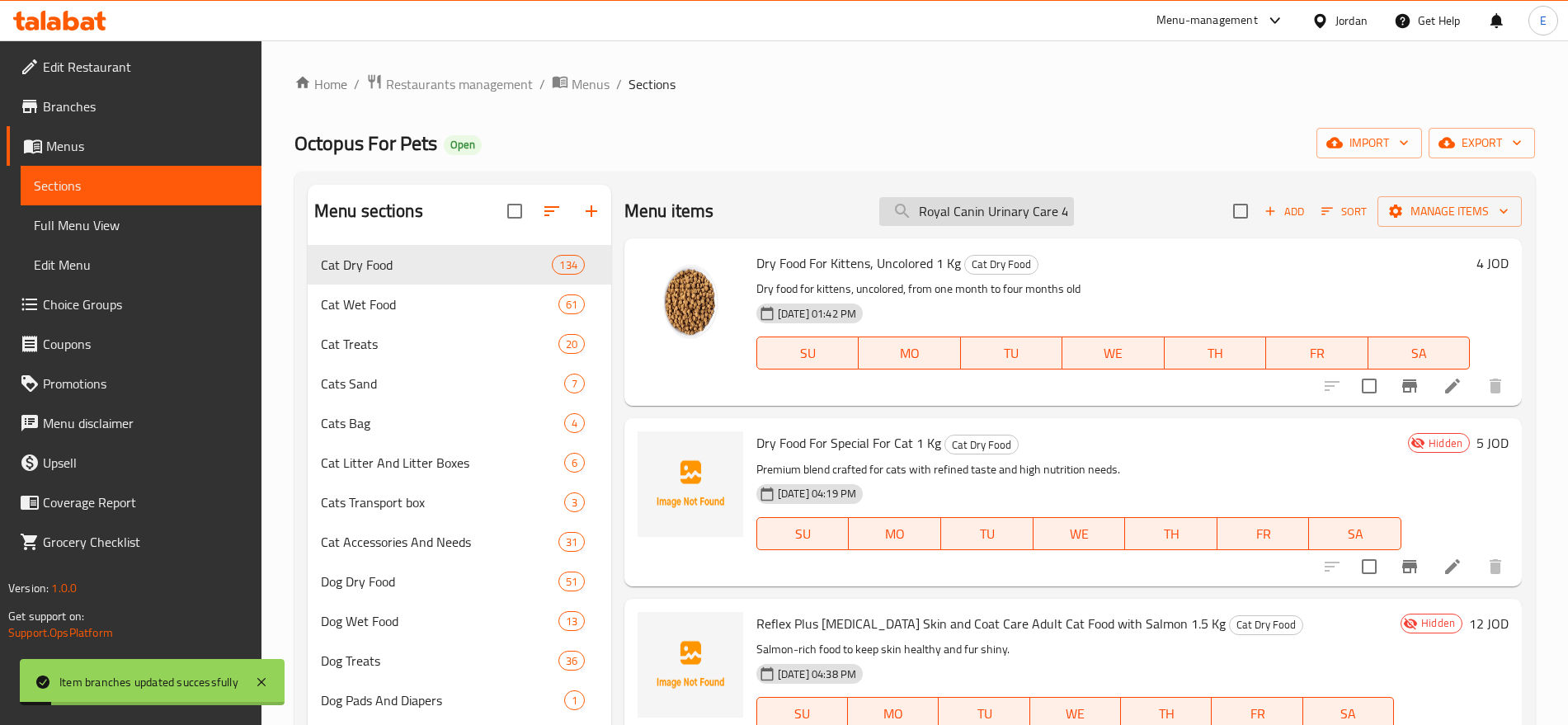
click at [946, 203] on input "Royal Canin Urinary Care 400g" at bounding box center [977, 212] width 195 height 29
paste input "For Cats Sterilized 400gm"
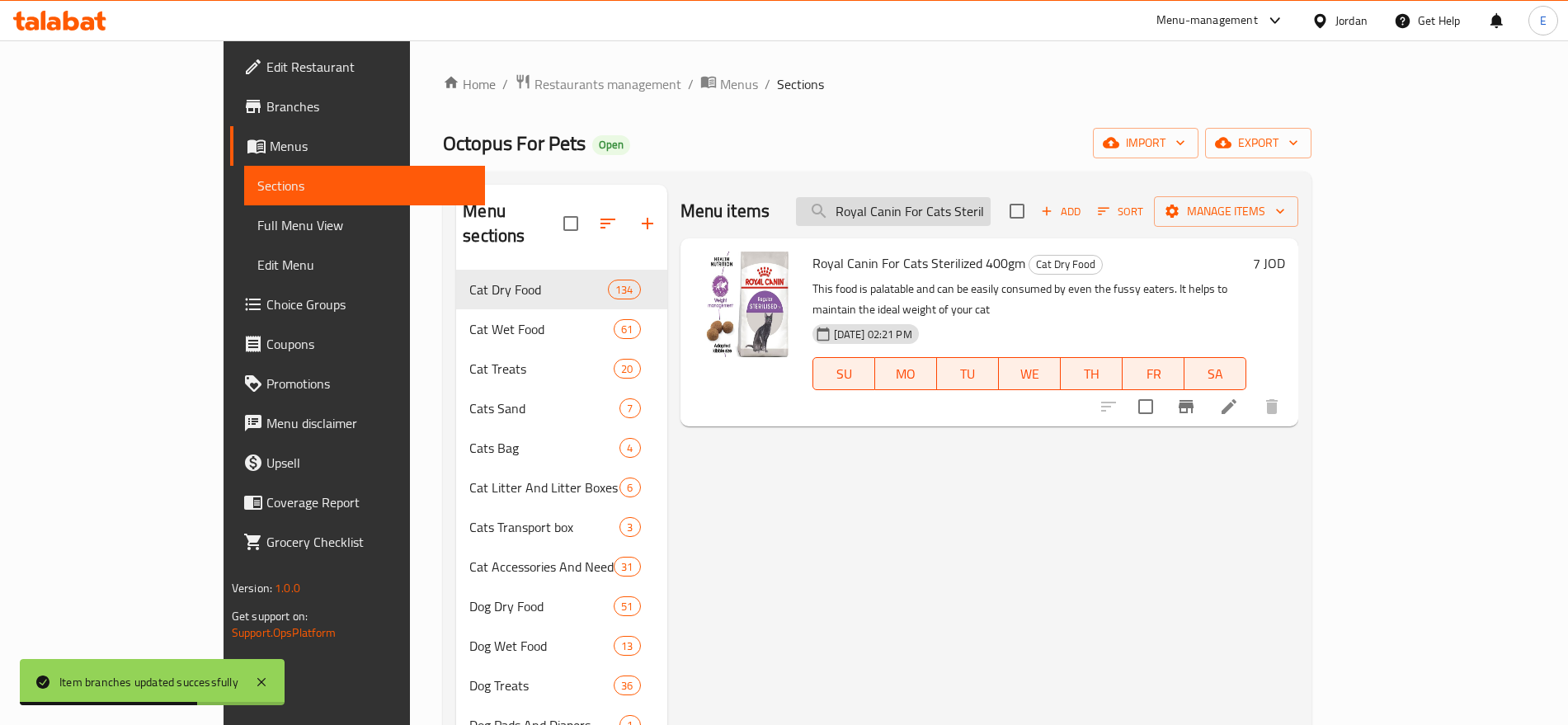
click at [935, 209] on input "Royal Canin For Cats Sterilized 400gm" at bounding box center [893, 212] width 195 height 29
paste input "Sterilised 7+ Adult Poultry Dry cat food 1.5 kg"
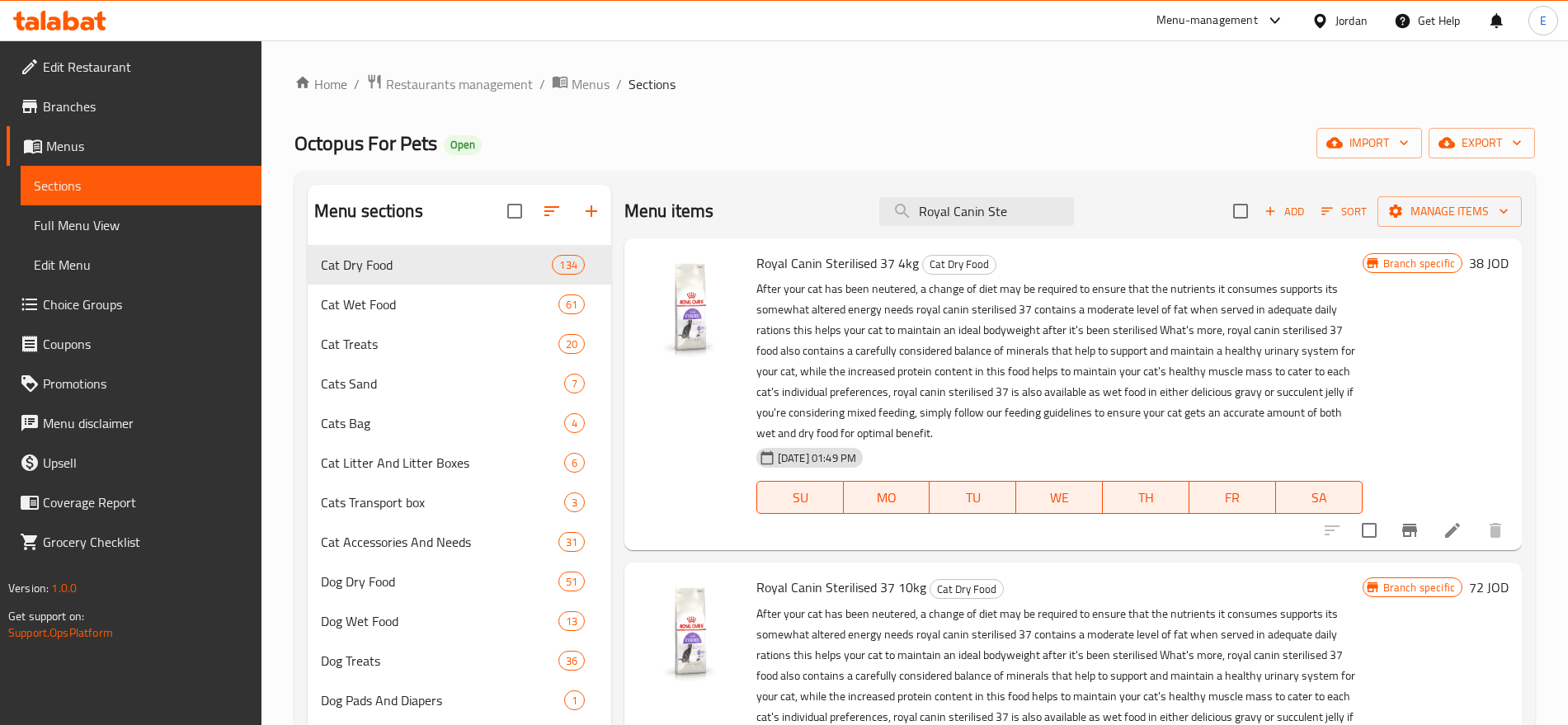
type input "Royal Canin Ste"
click at [1282, 208] on span "Add" at bounding box center [1284, 211] width 45 height 19
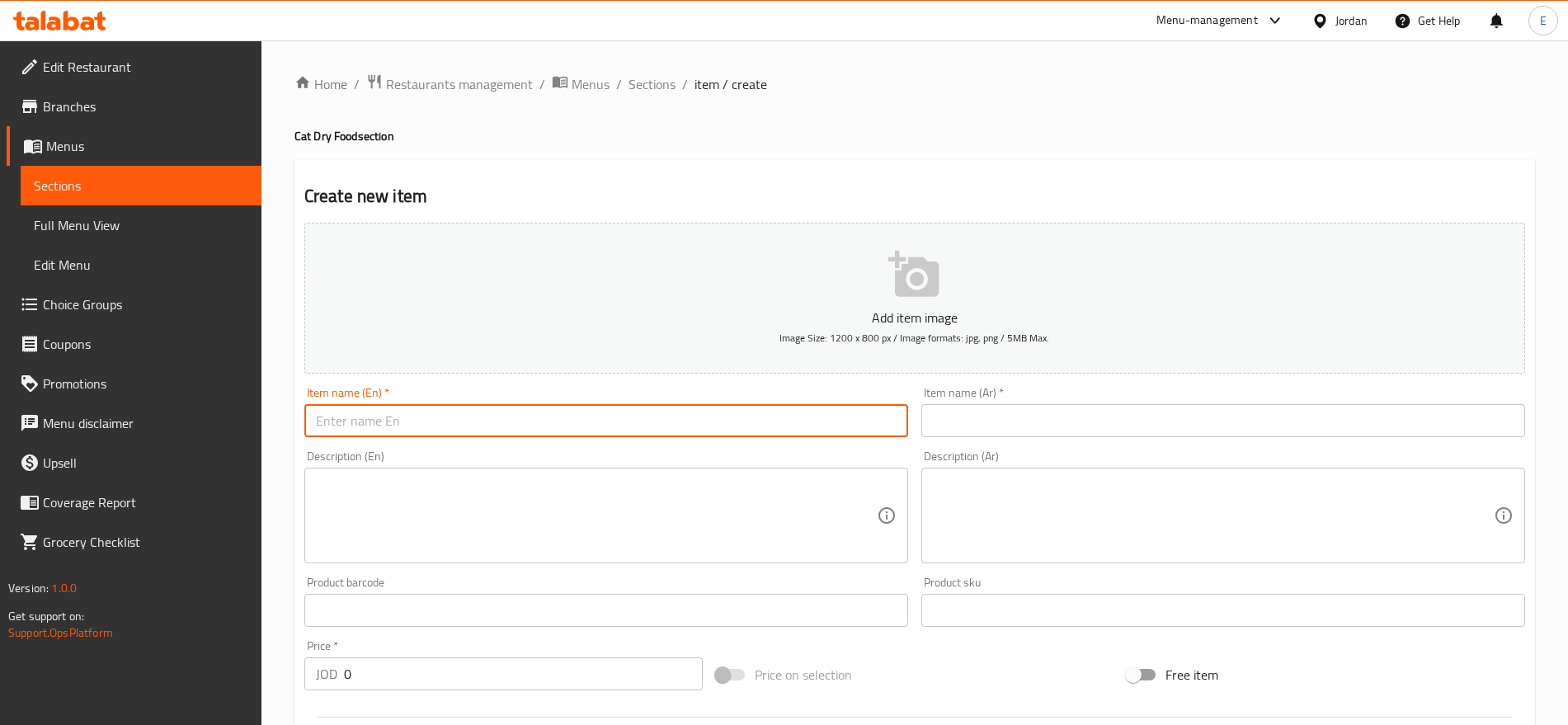
paste input "Royal Canin Sterilised 7+ Adult Poultry Dry cat food 1.5 kg"
click at [703, 416] on input "Royal Canin Sterilised 7+ Adult Poultry Dry cat food 1.5 kg" at bounding box center [606, 420] width 604 height 33
click at [449, 422] on input "Royal Canin Sterilised 7+ Adult Poultry Dry cat food 1.5 kg" at bounding box center [606, 420] width 604 height 33
type input "Royal Canin Sterilised 7+ Adult Poultry Dry cat food 1.5 kg"
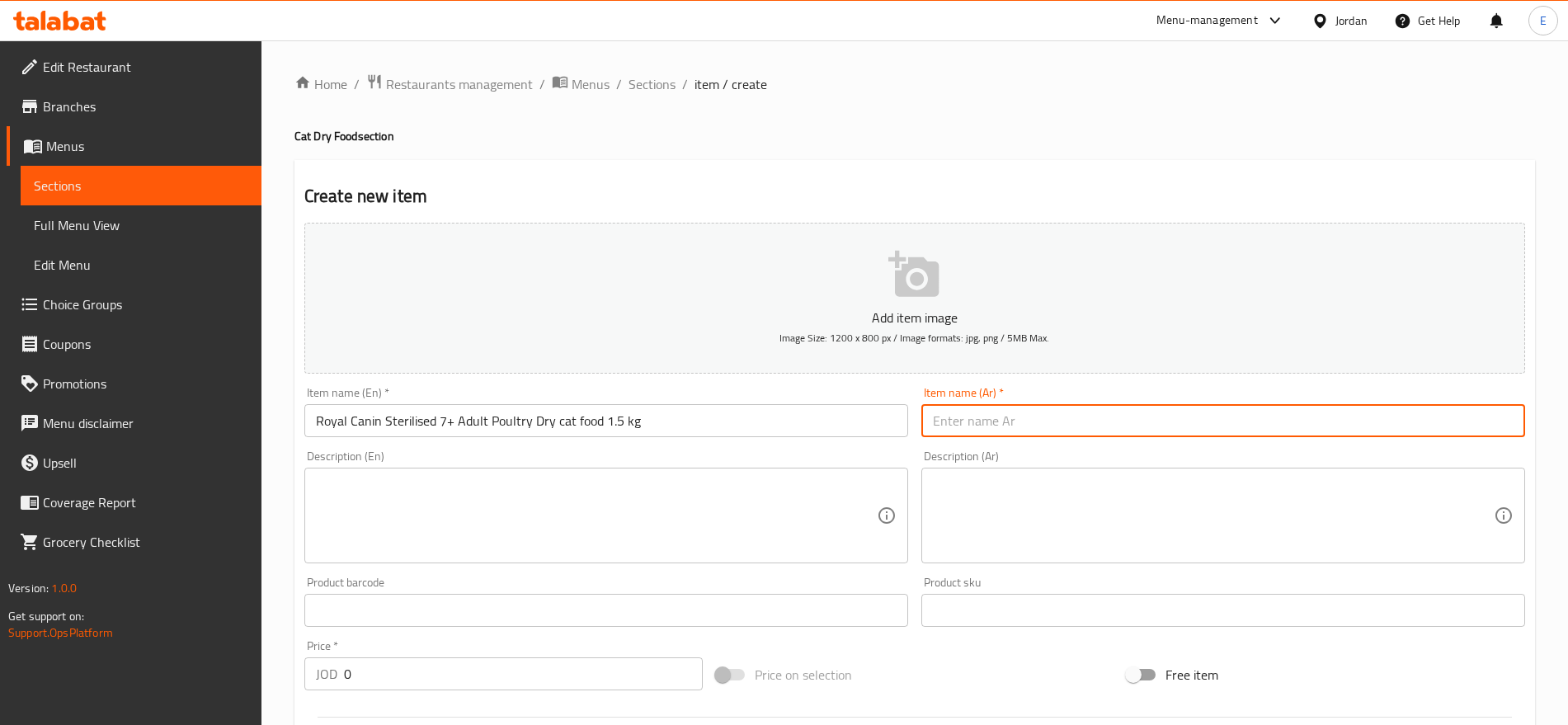
click at [1073, 412] on input "text" at bounding box center [1223, 420] width 604 height 33
paste input "رويال كانين للقطط المعقمة البالغة بنكهة الدجاج 1.5 كجم"
type input "رويال كانين للقطط المعقمة البالغة بنكهة الدجاج 1.5 كجم"
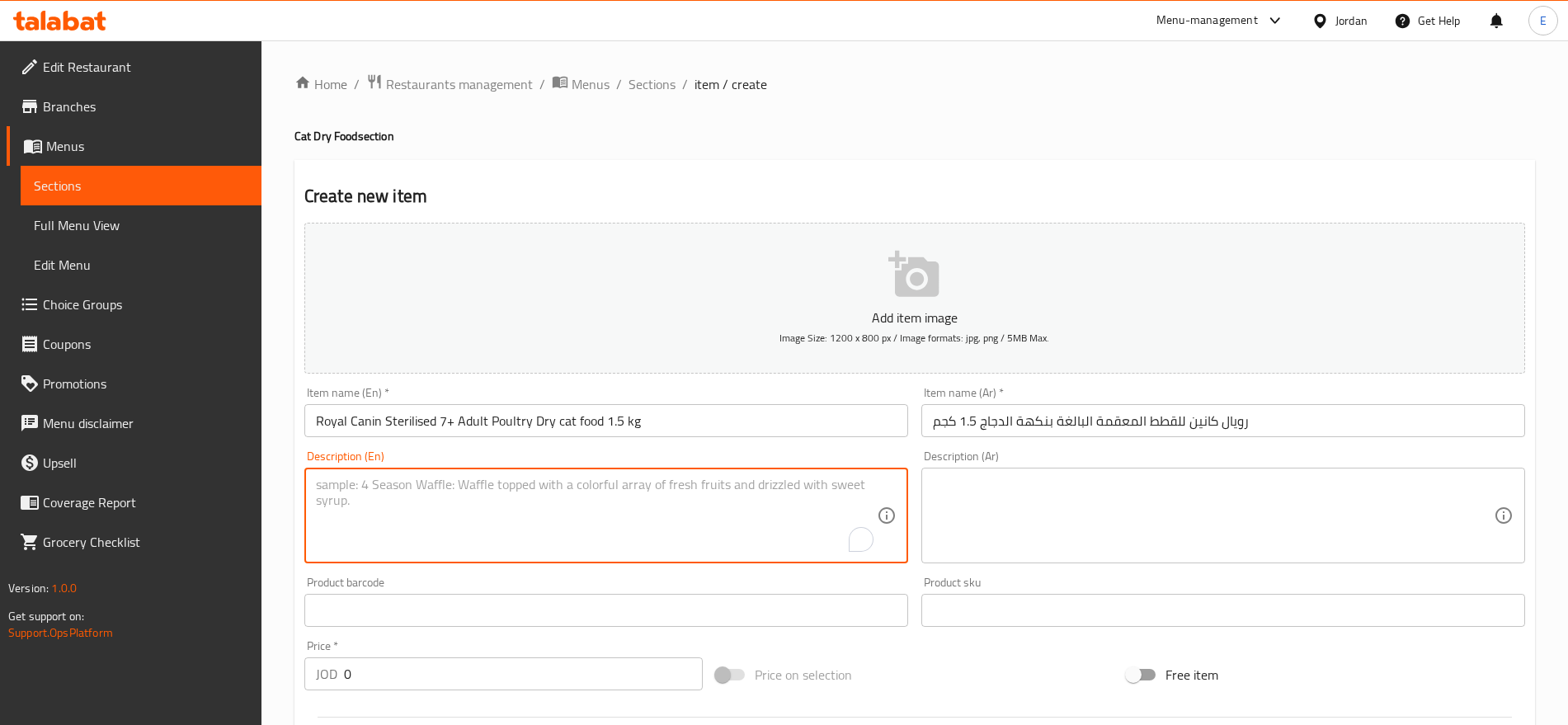
paste textarea "High-quality dry food providing balanced and delicious meals for cats."
type textarea "High-quality dry food providing balanced and delicious meals for cats."
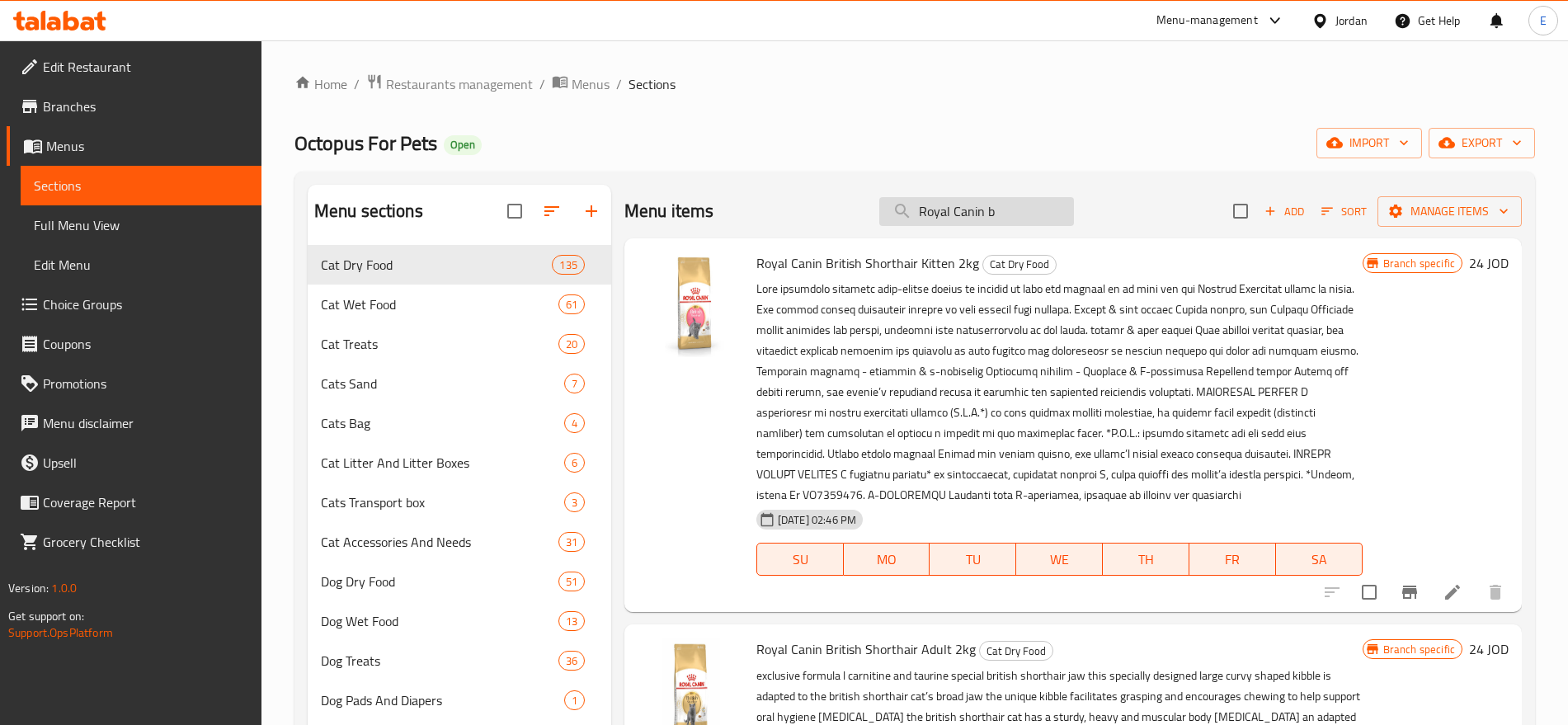
type input "Royal Canin b"
click at [1276, 208] on span "Add" at bounding box center [1284, 211] width 45 height 19
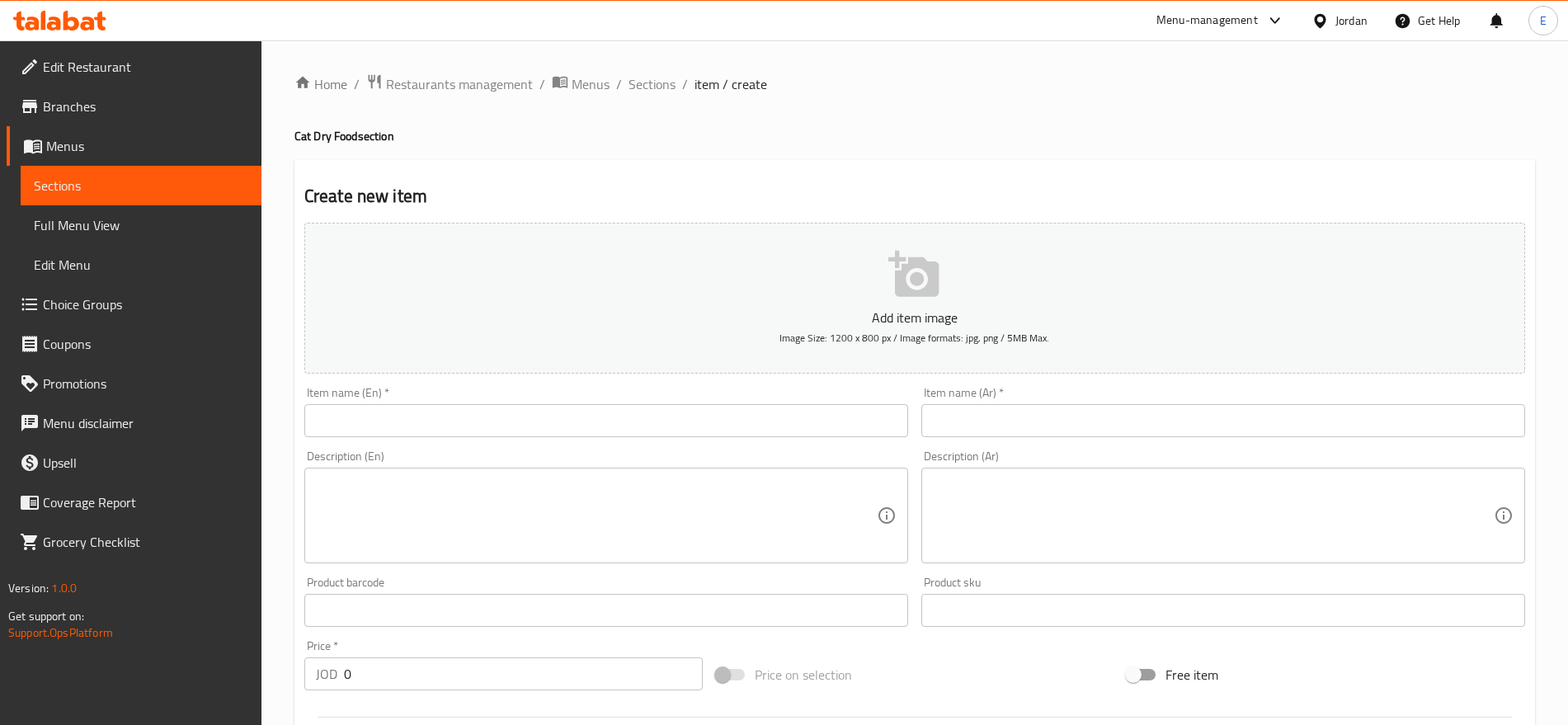
paste input "Royal Canin British Shorthair Kitten 400g"
click at [809, 409] on input "Royal Canin British Shorthair Kitten 400g" at bounding box center [606, 420] width 604 height 33
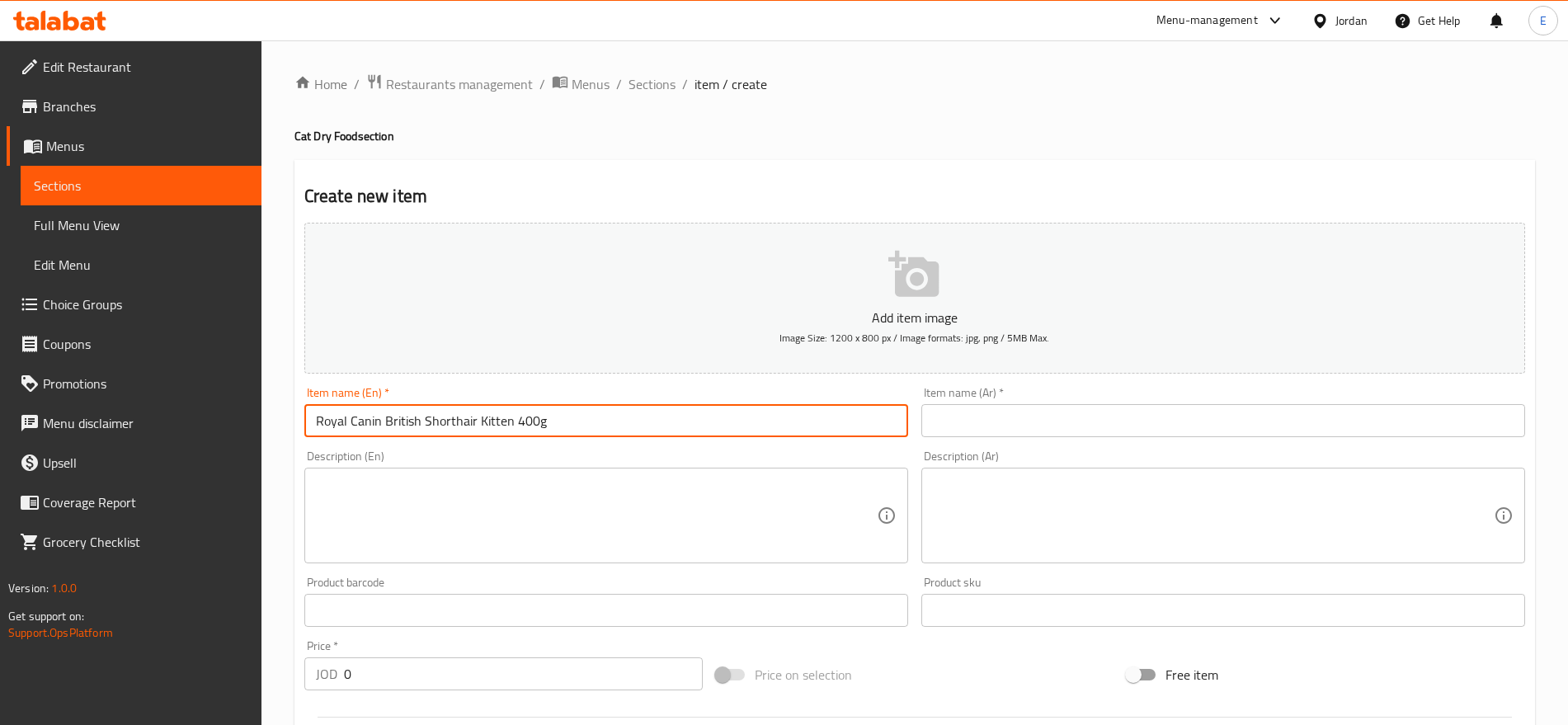
type input "Royal Canin British Shorthair Kitten 400g"
paste input "رويال كانين لقطط البريتيش شورت هير 400 جرام"
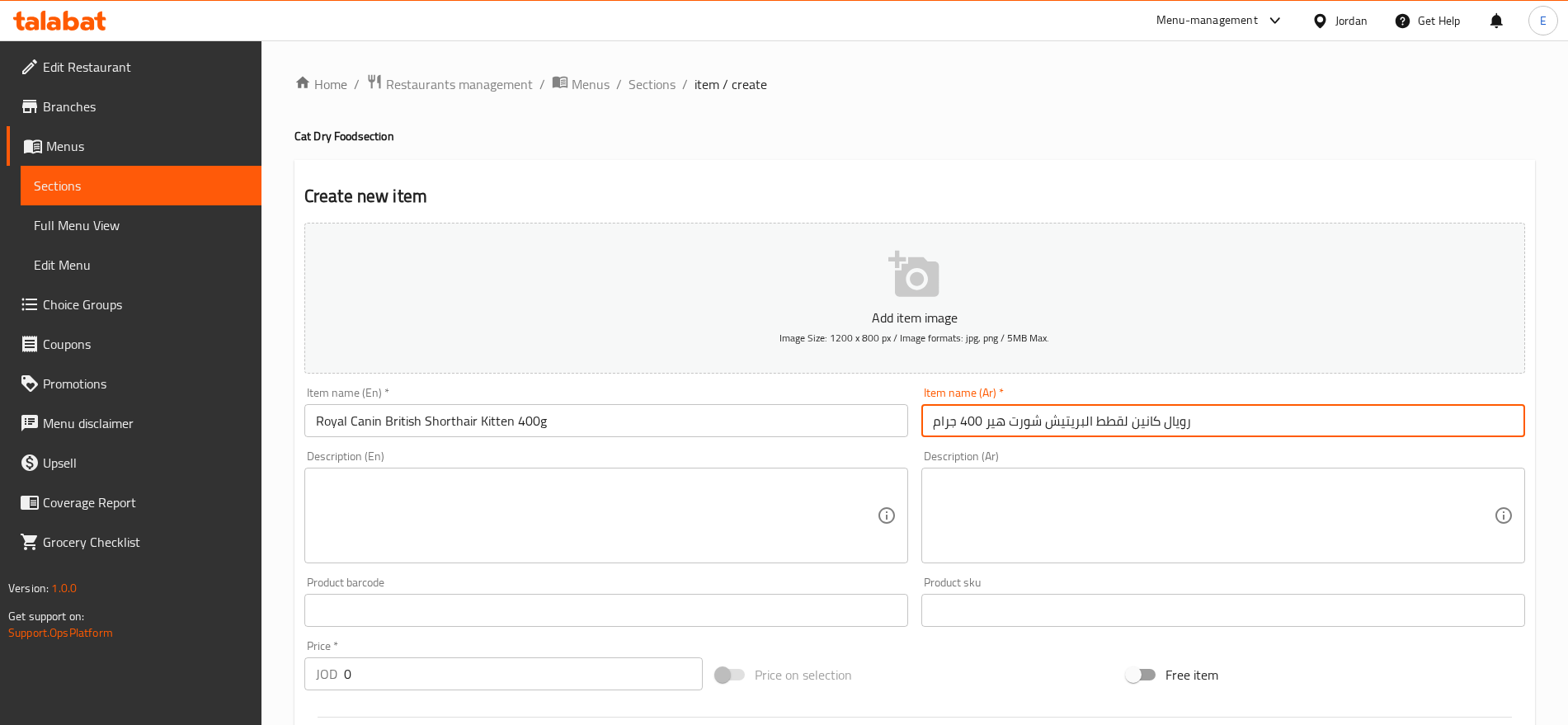
click at [988, 427] on input "رويال كانين لقطط البريتيش شورت هير 400 جرام" at bounding box center [1223, 420] width 604 height 33
type input "رويال كانين لقطط البريتيش شورت هير 400 جرام"
paste textarea "Nutritious dry food for kittens, boosting healthy growth and vitality."
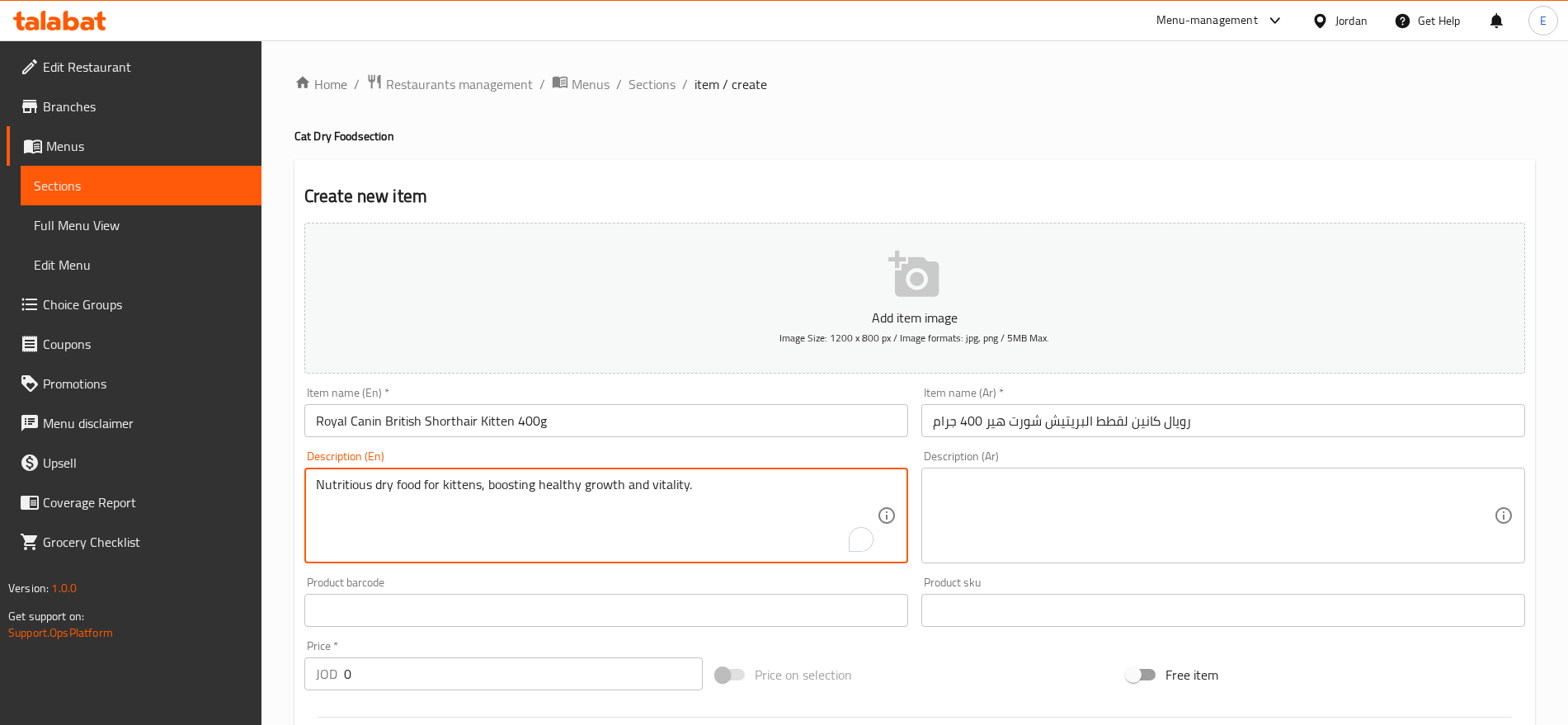
type textarea "Nutritious dry food for kittens, boosting healthy growth and vitality."
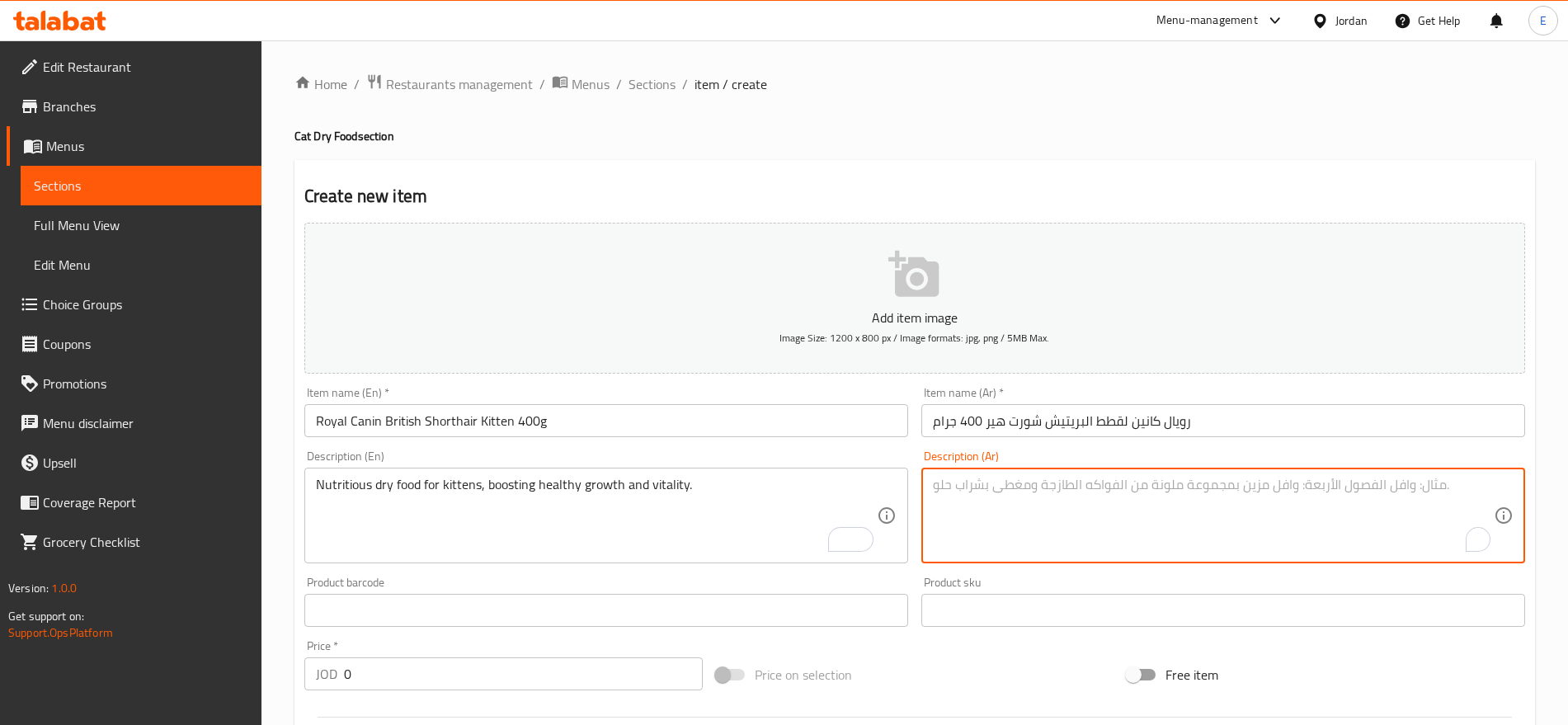
paste textarea "طعام [PERSON_NAME] الجودة يقدم وجبات متوازنة ولذيذة للقطط."
type textarea "طعام [PERSON_NAME] الجودة يقدم وجبات متوازنة ولذيذة للقطط."
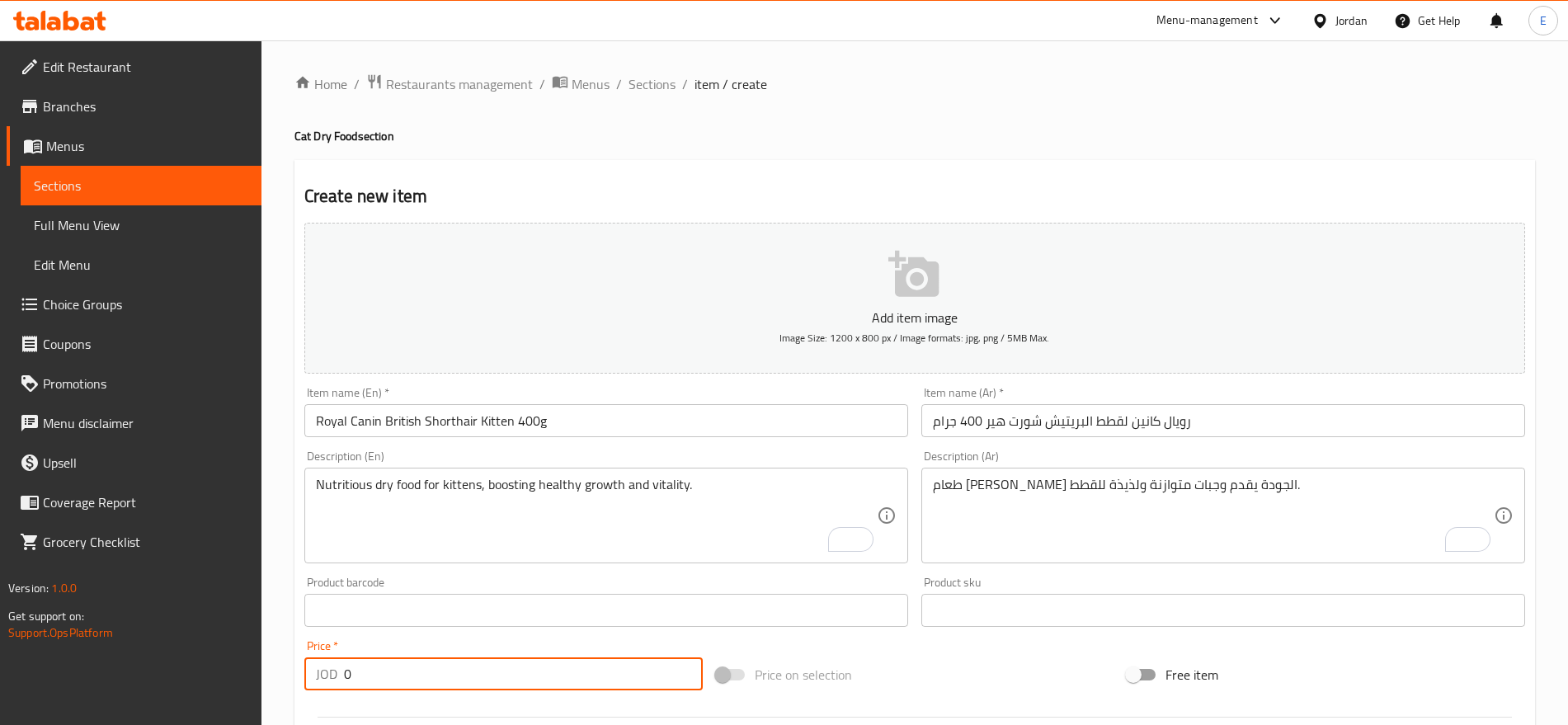
click at [446, 660] on input "0" at bounding box center [523, 674] width 359 height 33
type input "7"
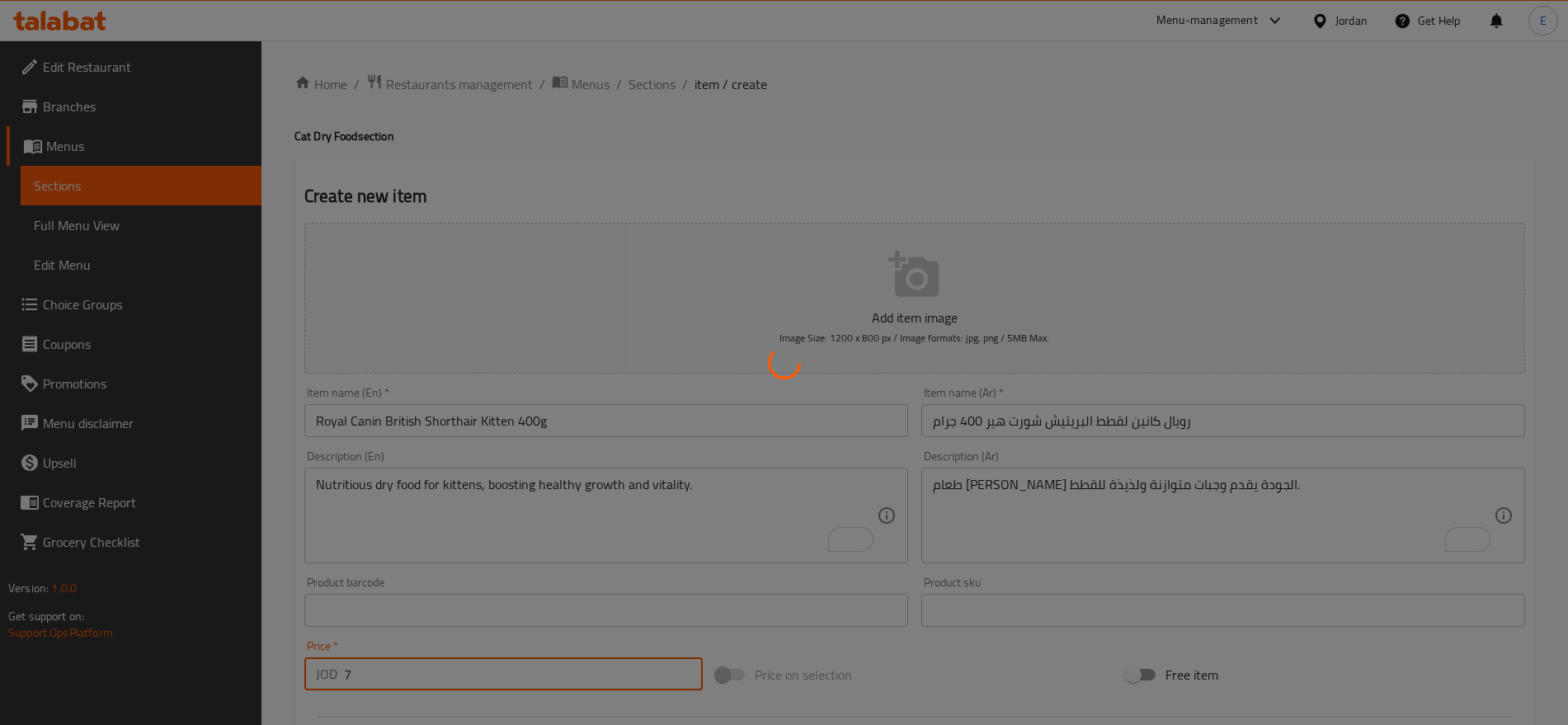
type input "0"
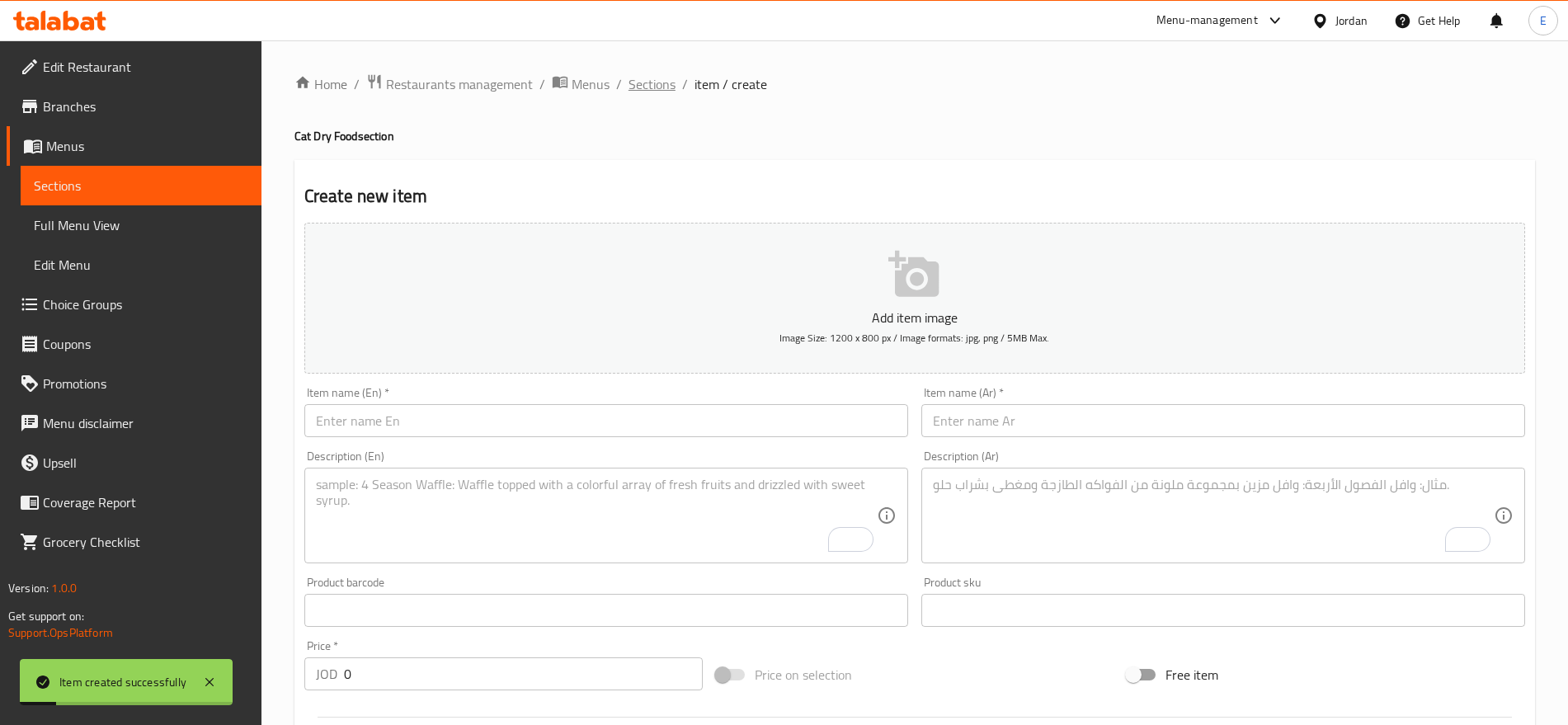
click at [661, 77] on span "Sections" at bounding box center [653, 84] width 47 height 19
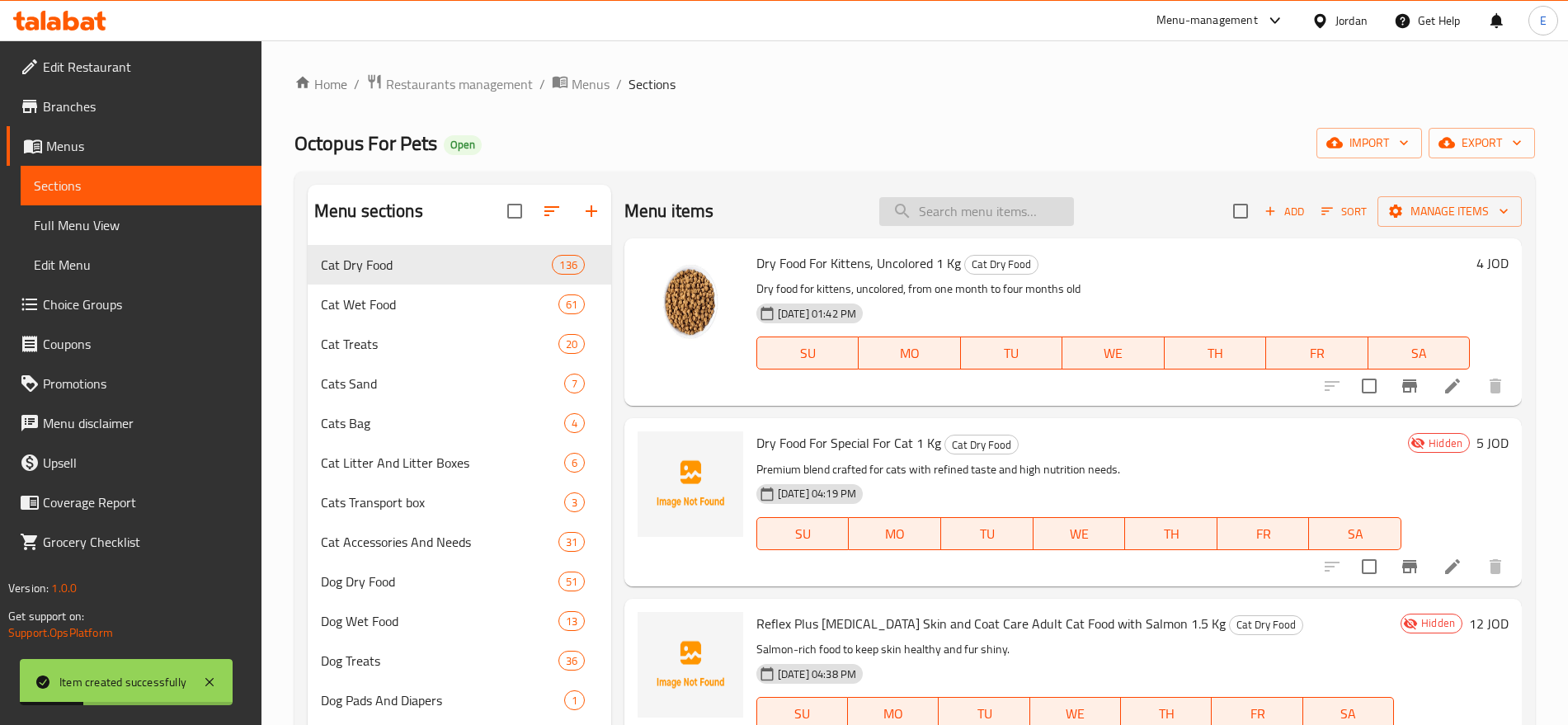
click at [925, 202] on input "search" at bounding box center [977, 212] width 195 height 29
paste input "Royal Canin Kitten Persian 2kg"
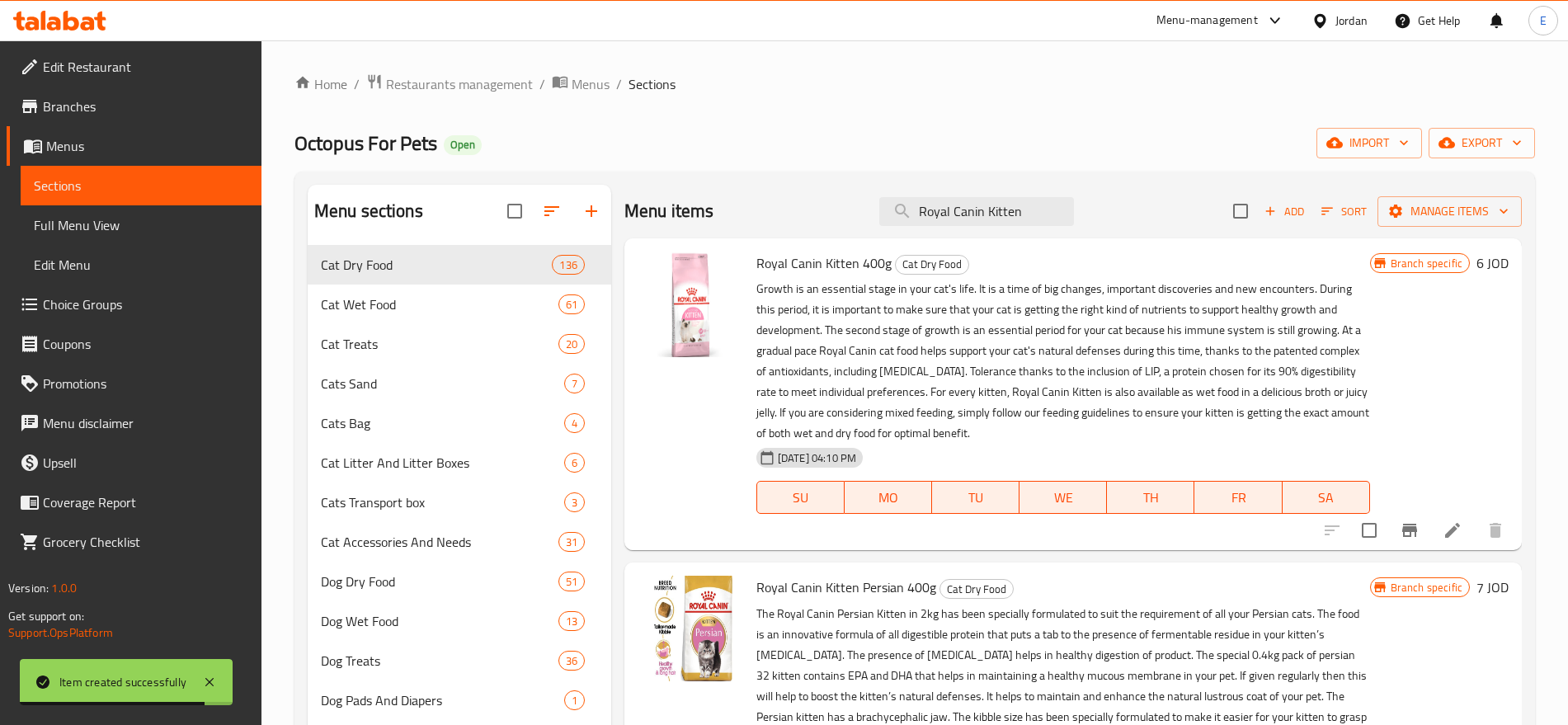
type input "Royal Canin Kitten"
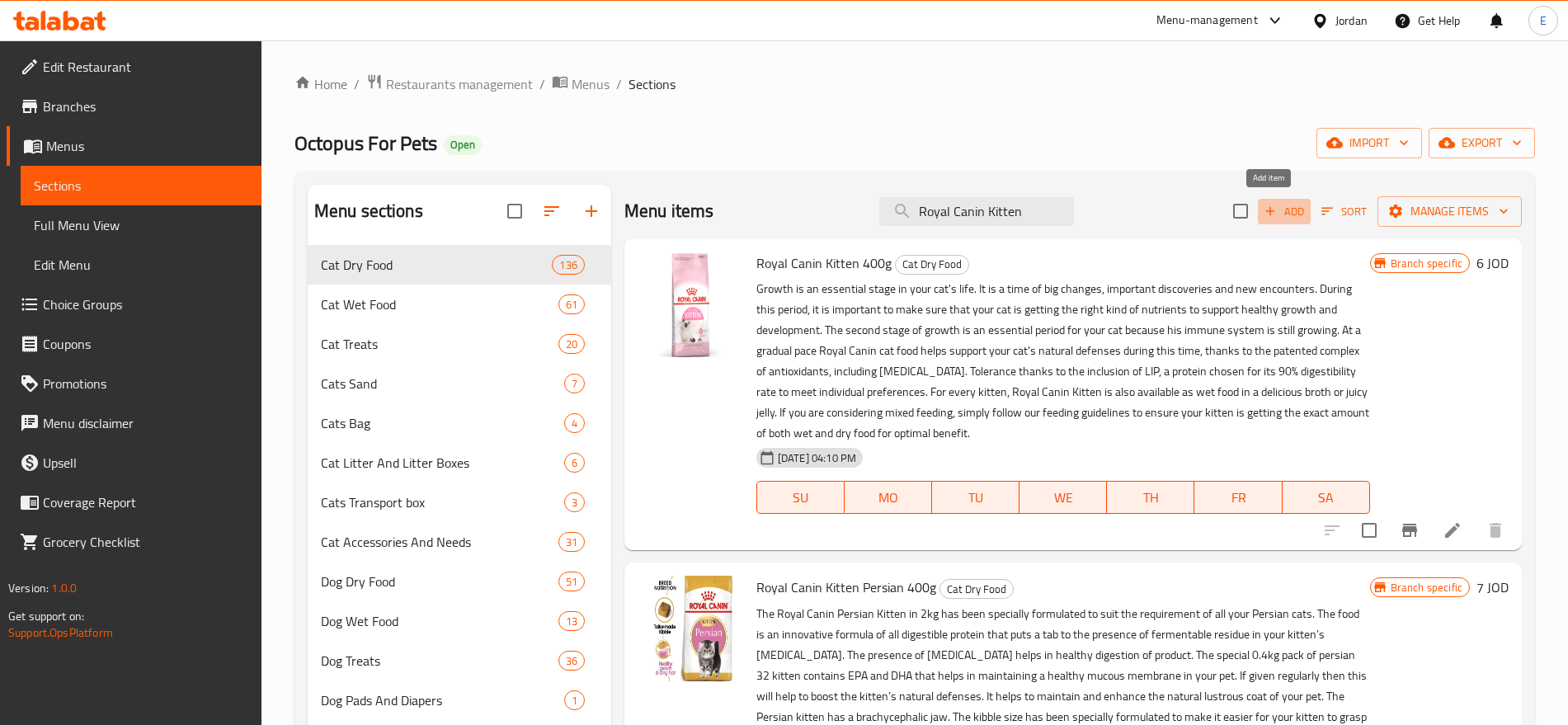
click at [1285, 199] on button "Add" at bounding box center [1284, 211] width 53 height 25
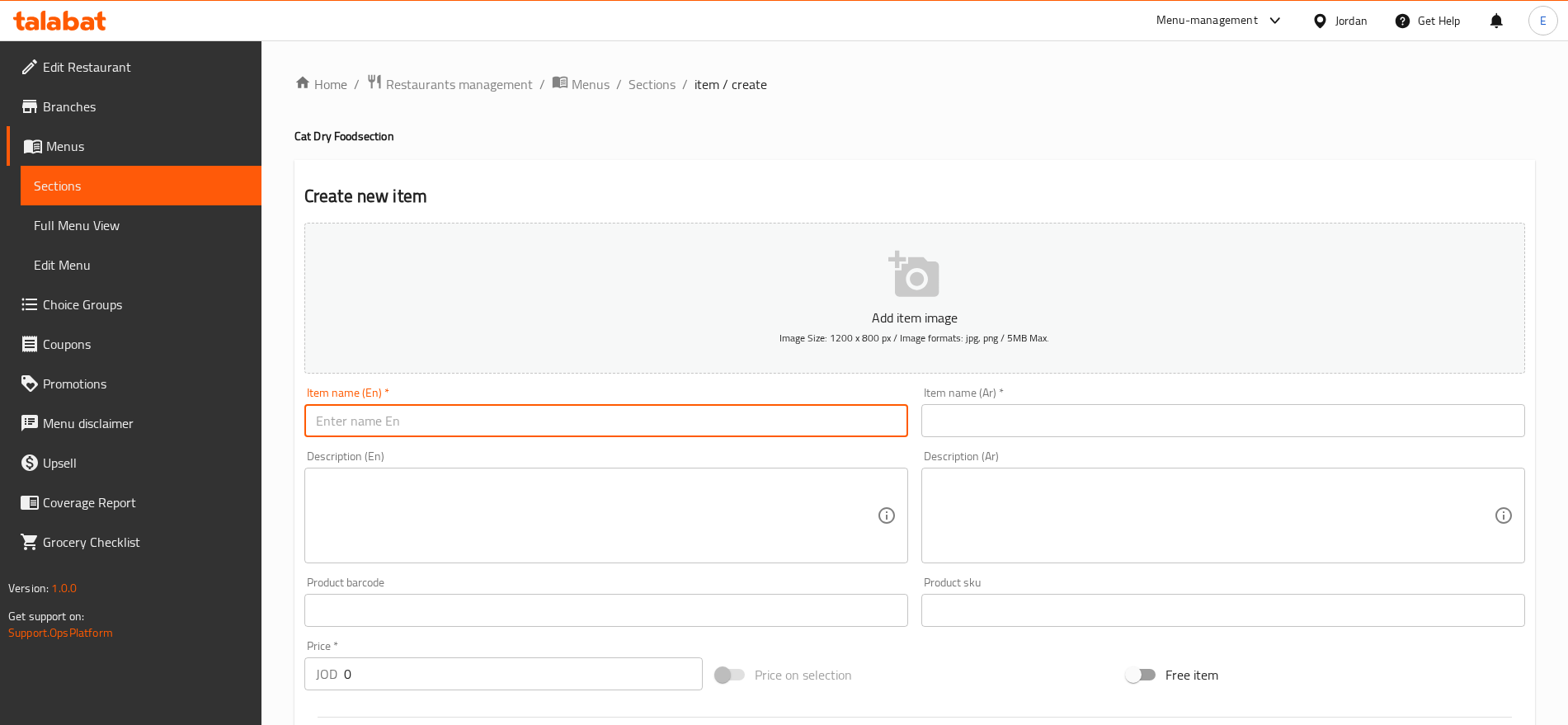
paste input "Royal Canin Kitten Persian 2kg"
click at [776, 421] on input "Royal Canin Kitten Persian 2kg" at bounding box center [606, 420] width 604 height 33
type input "Royal Canin Kitten Persian 2kg"
click at [985, 430] on input "text" at bounding box center [1223, 420] width 604 height 33
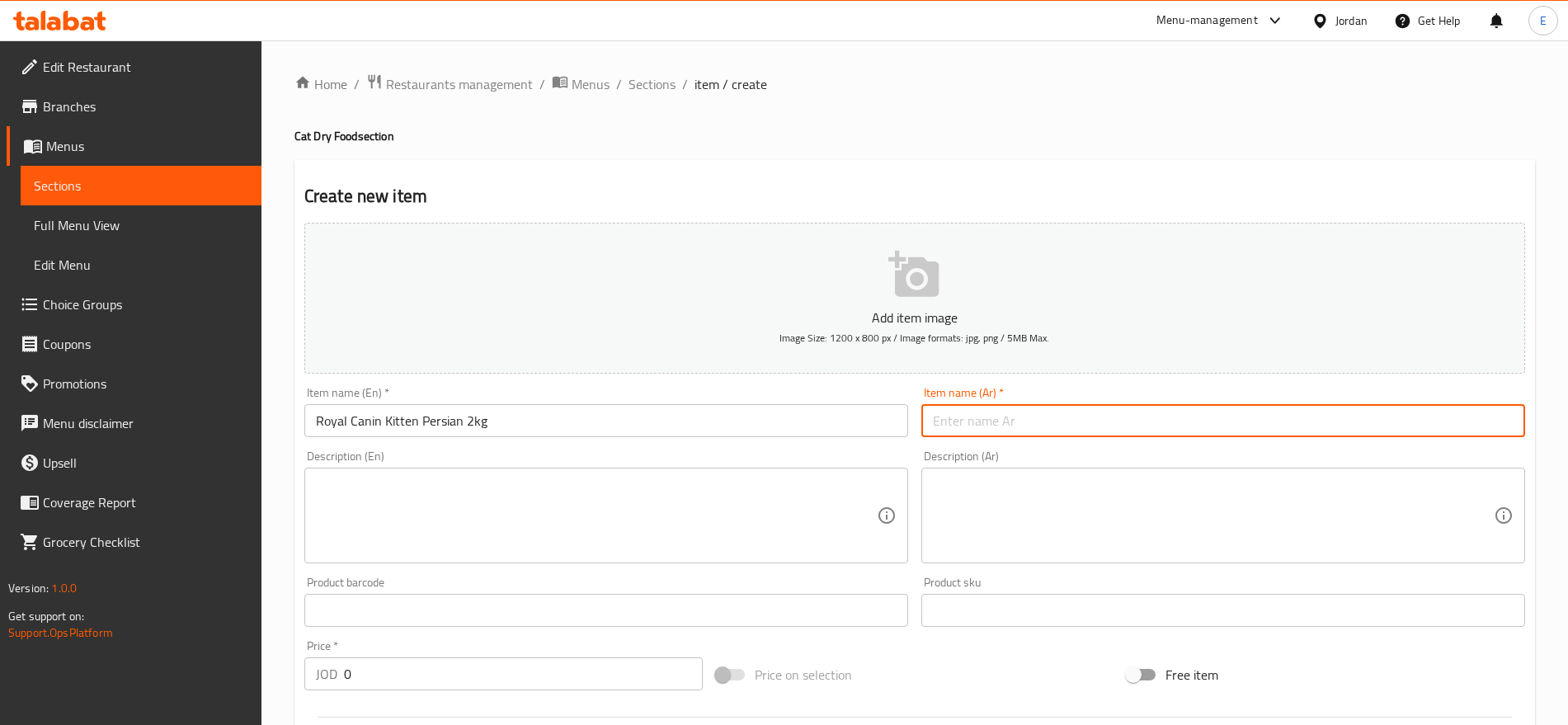
paste input "رويال كانين لقطط البيرشن الصغيرة 2 كجم"
type input "رويال كانين لقطط البيرشن الصغيرة 2 كجم"
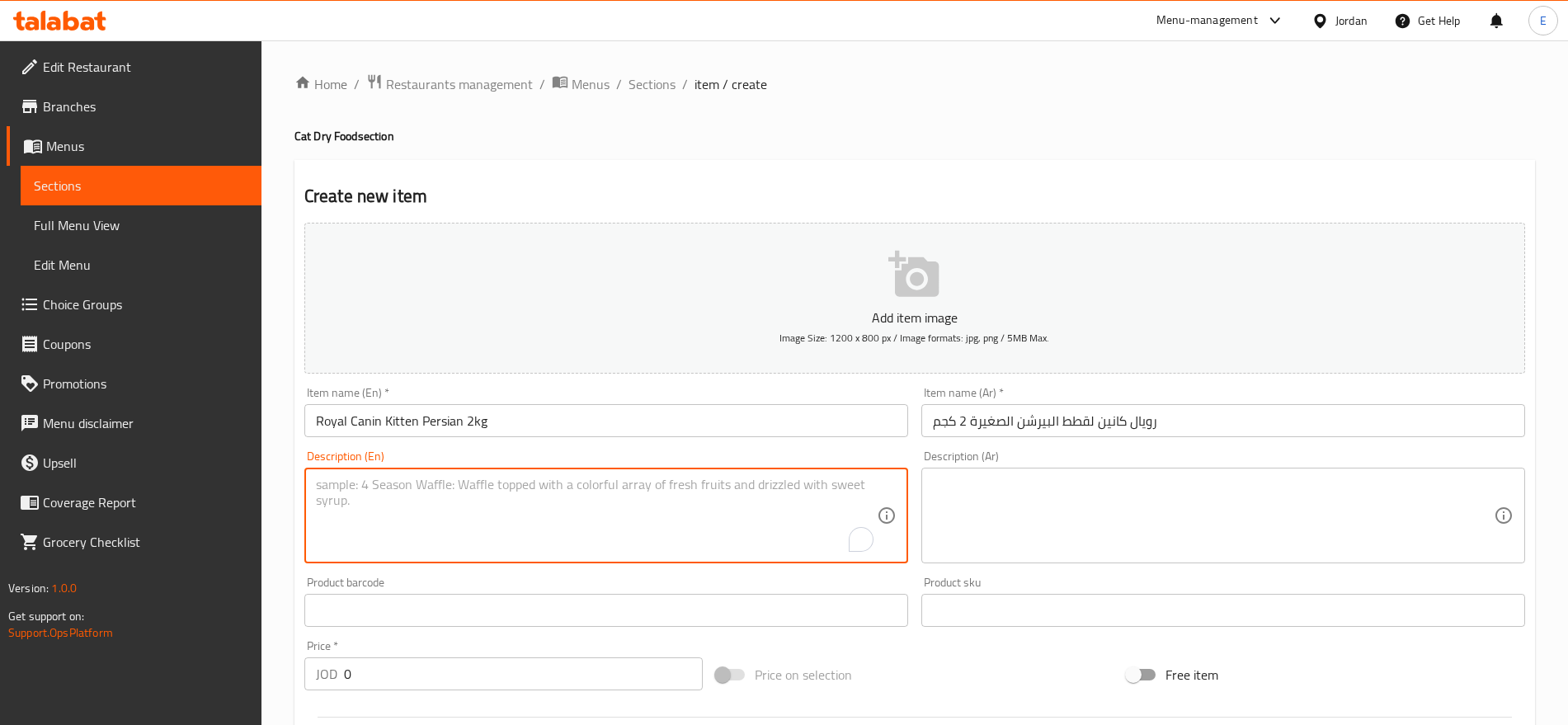
paste textarea "Nutritious dry food for kittens, boosting healthy growth and vitality."
type textarea "Nutritious dry food for kittens, boosting healthy growth and vitality."
paste textarea "طعام جاف غني لدعم نمو القطط الصغيرة وزيادة نشاطها."
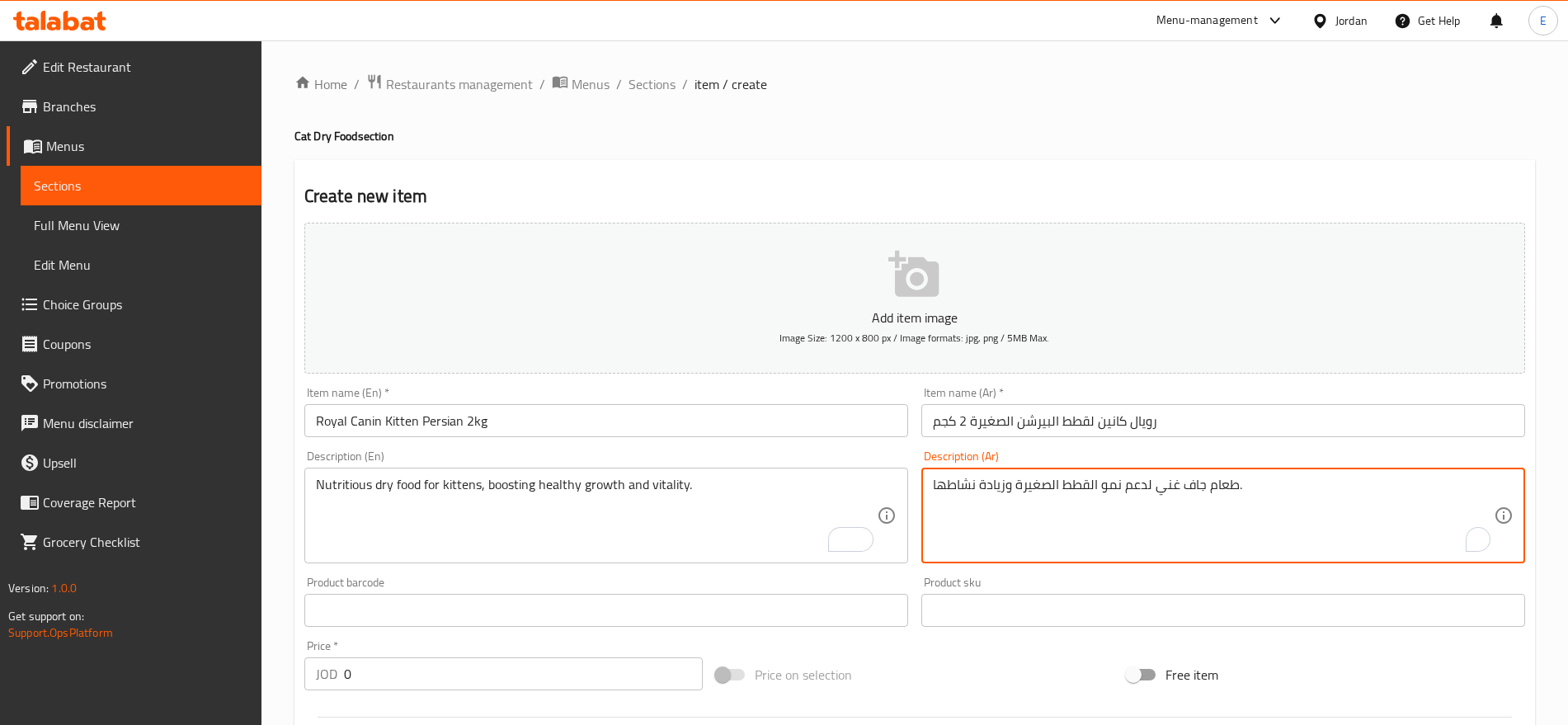
type textarea "طعام جاف غني لدعم نمو القطط الصغيرة وزيادة نشاطها."
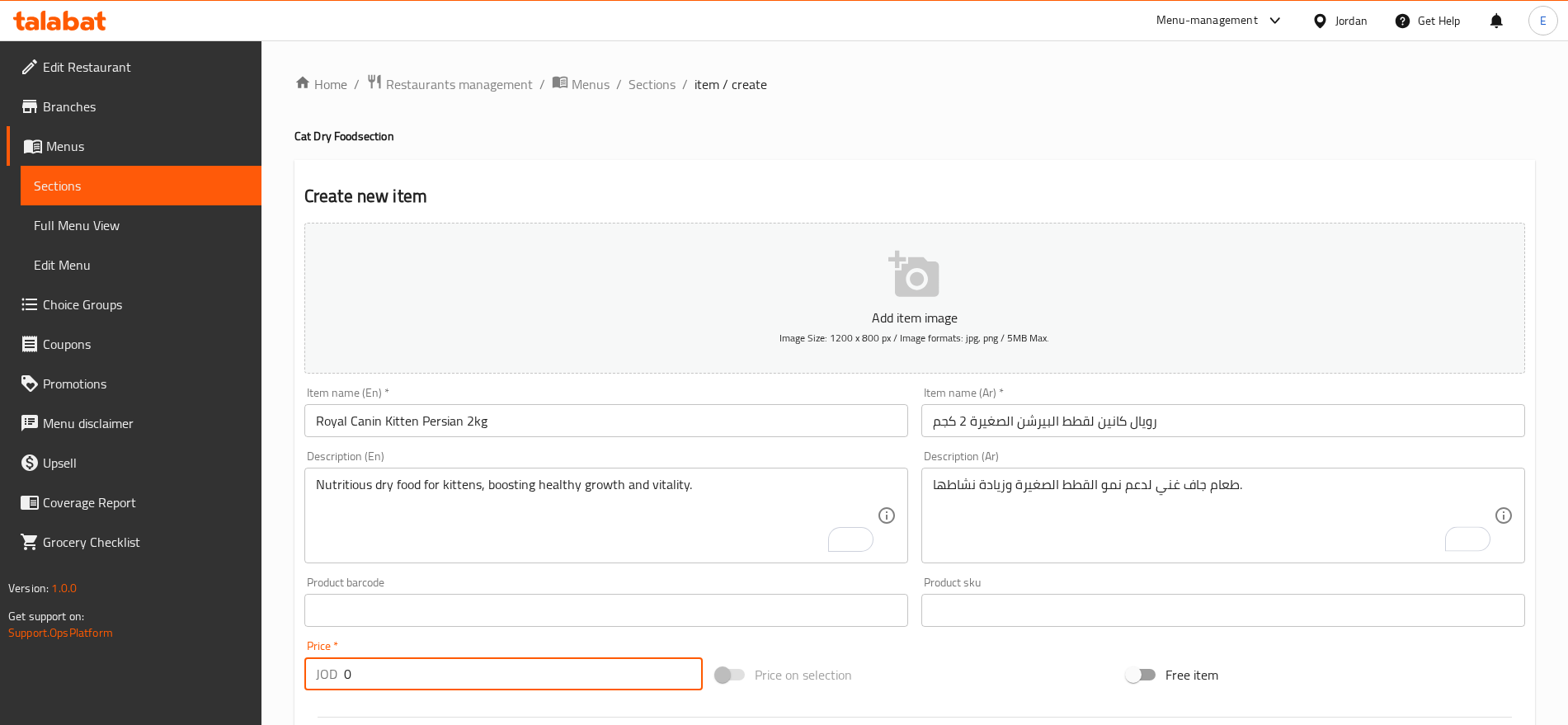
click at [420, 679] on input "0" at bounding box center [523, 674] width 359 height 33
type input "27"
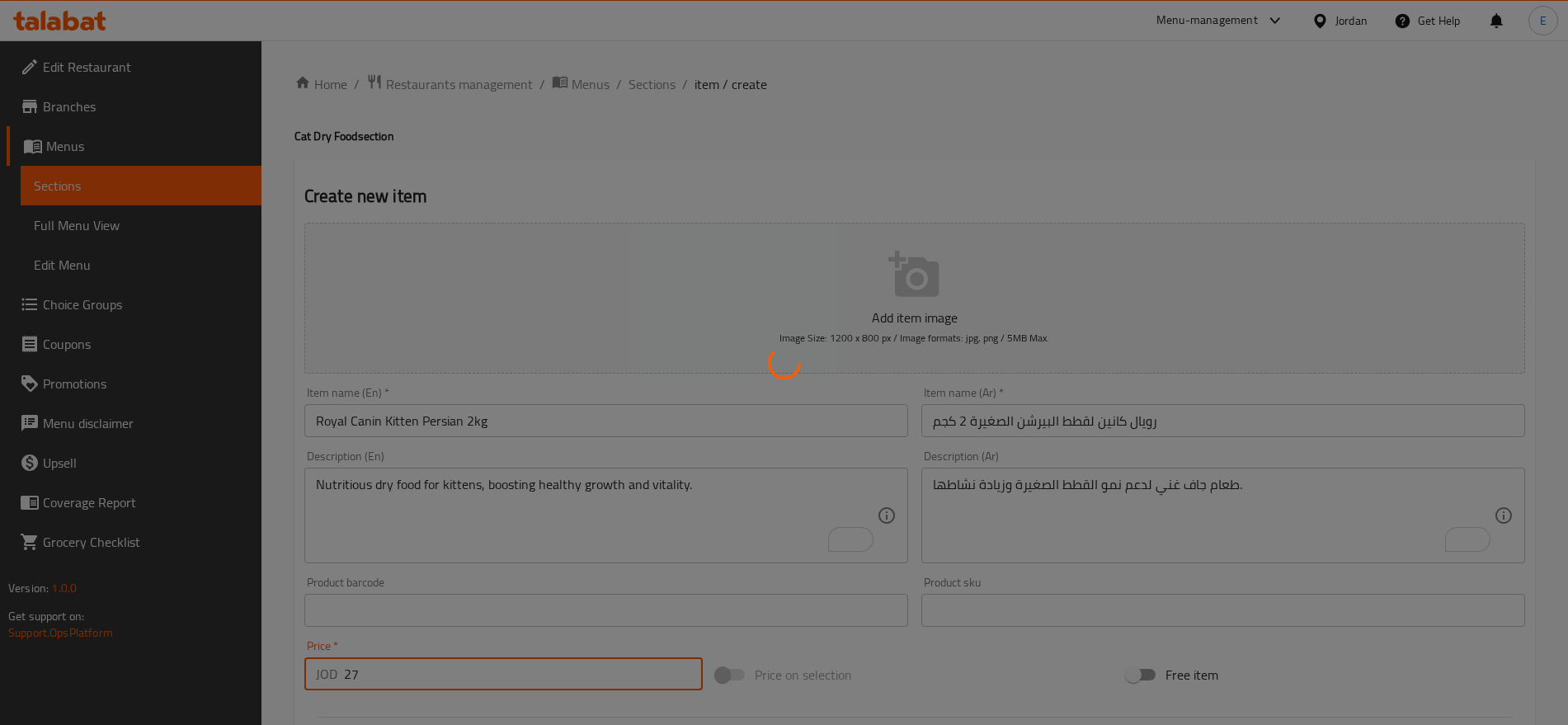
type input "0"
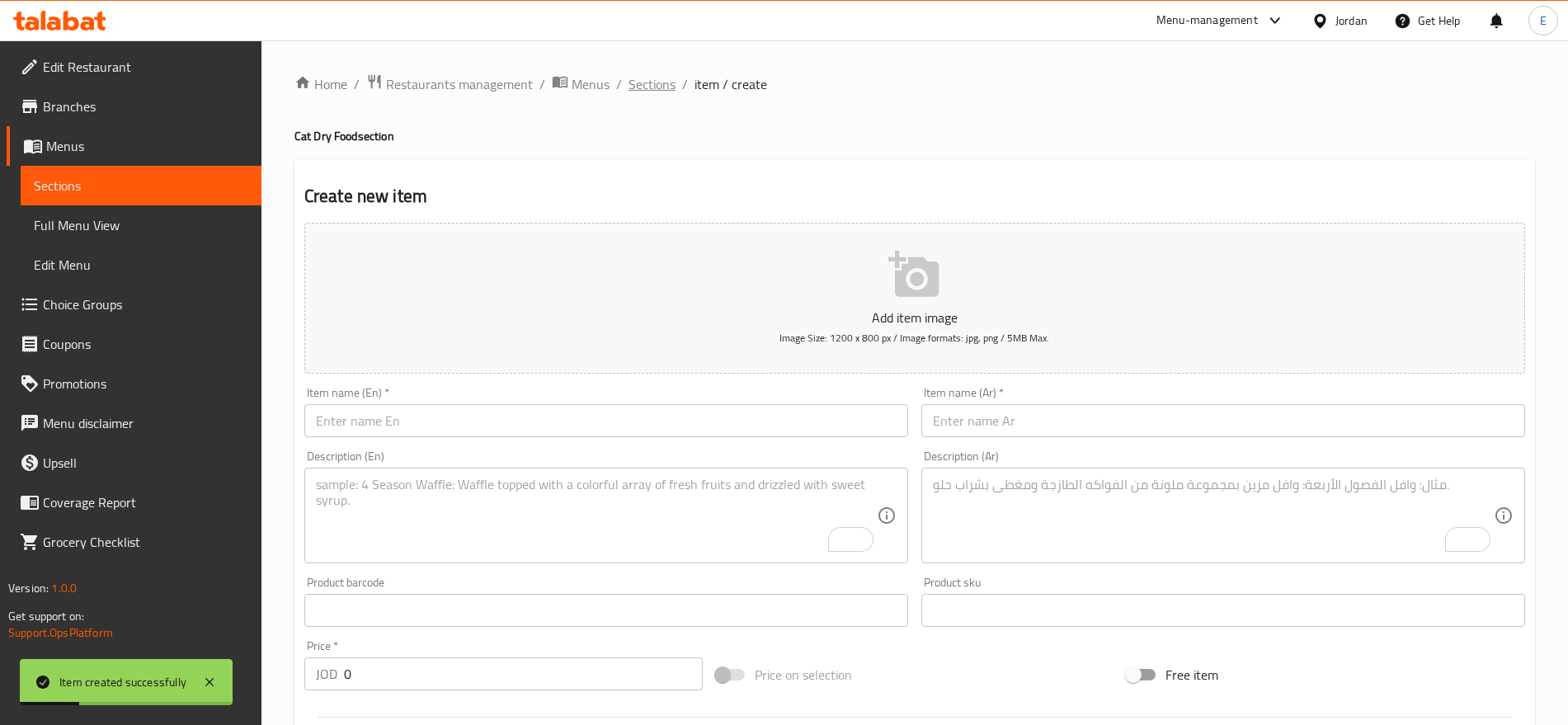
click at [662, 84] on span "Sections" at bounding box center [653, 84] width 47 height 19
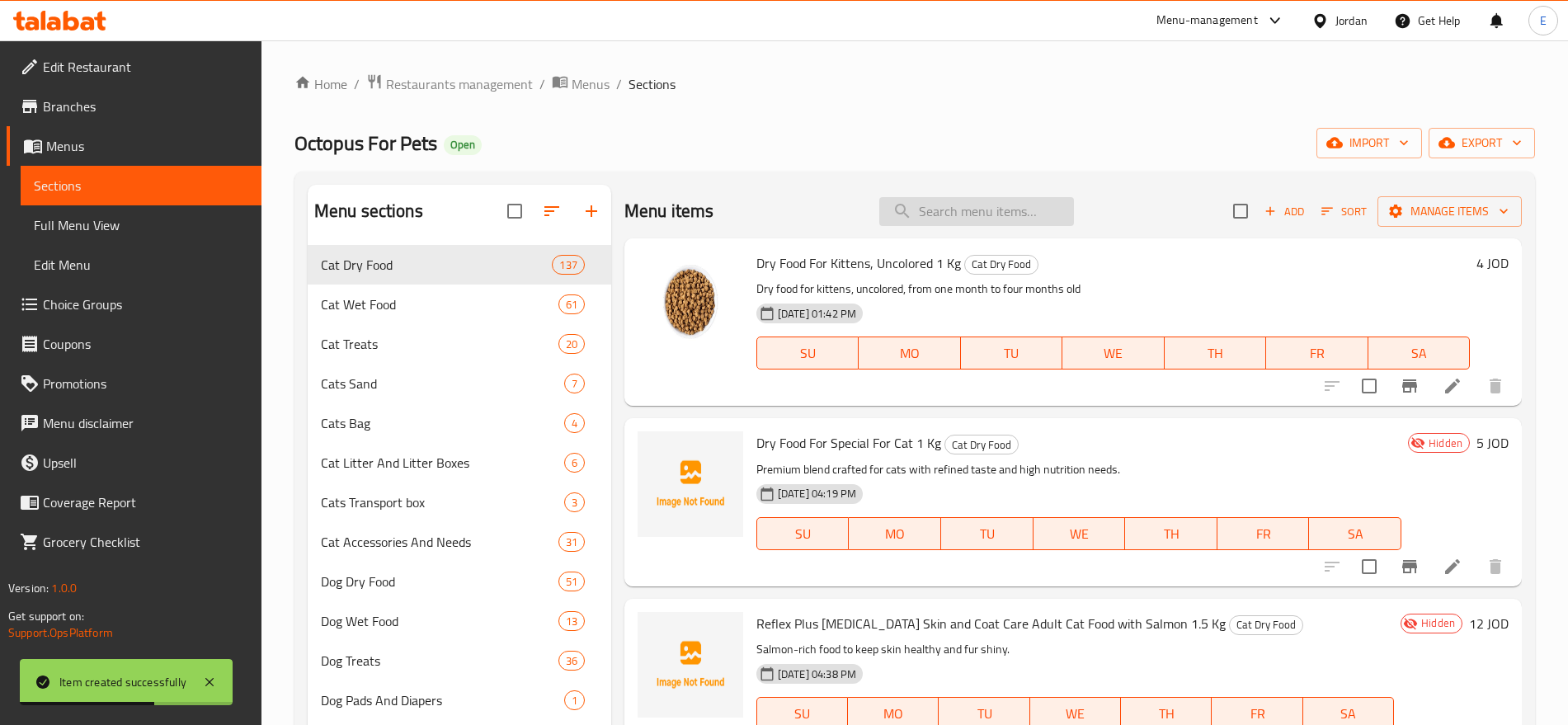
click at [945, 211] on input "search" at bounding box center [977, 212] width 195 height 29
paste input "Royal Canin Cat Sterilised 7+ 1.5kg"
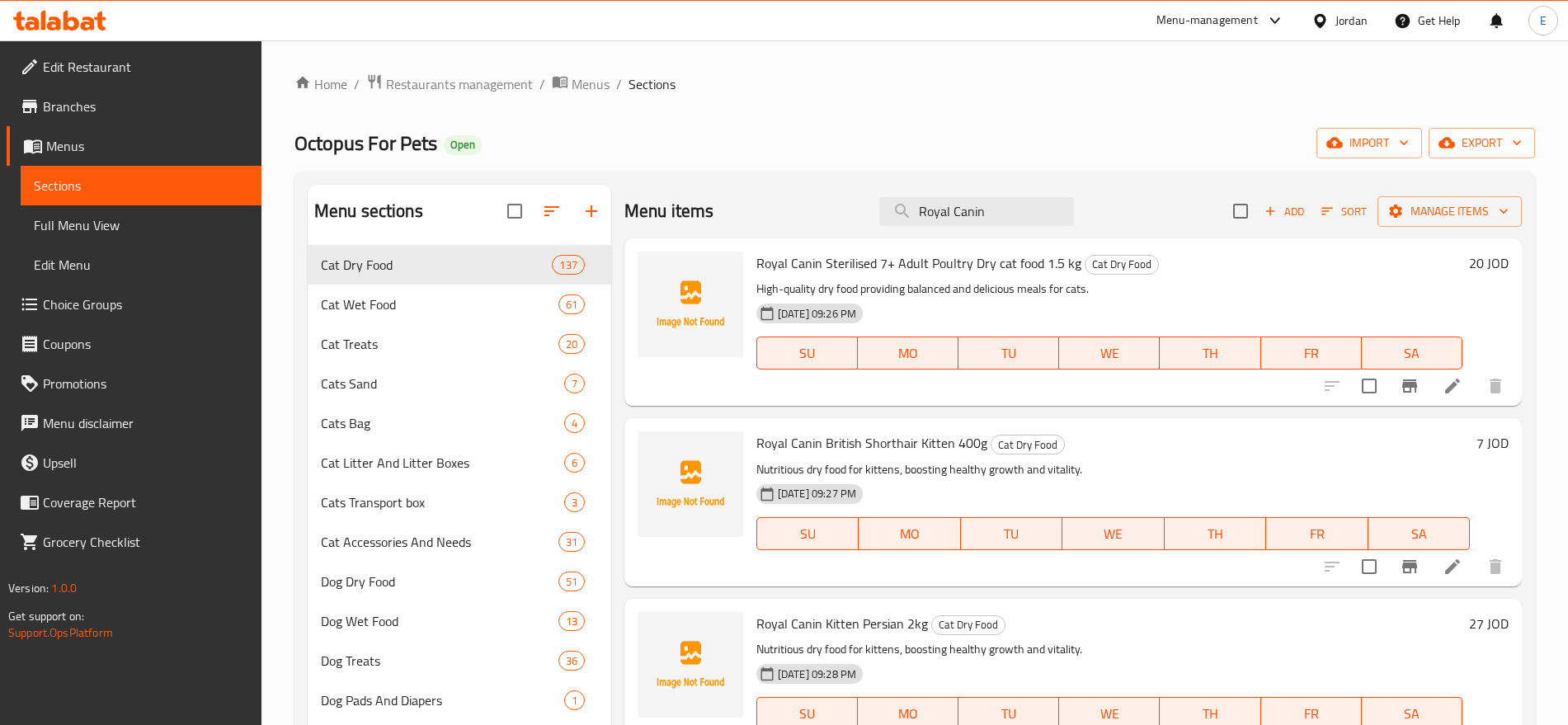
type input "Royal Canin"
click at [1277, 199] on button "Add" at bounding box center [1284, 211] width 53 height 25
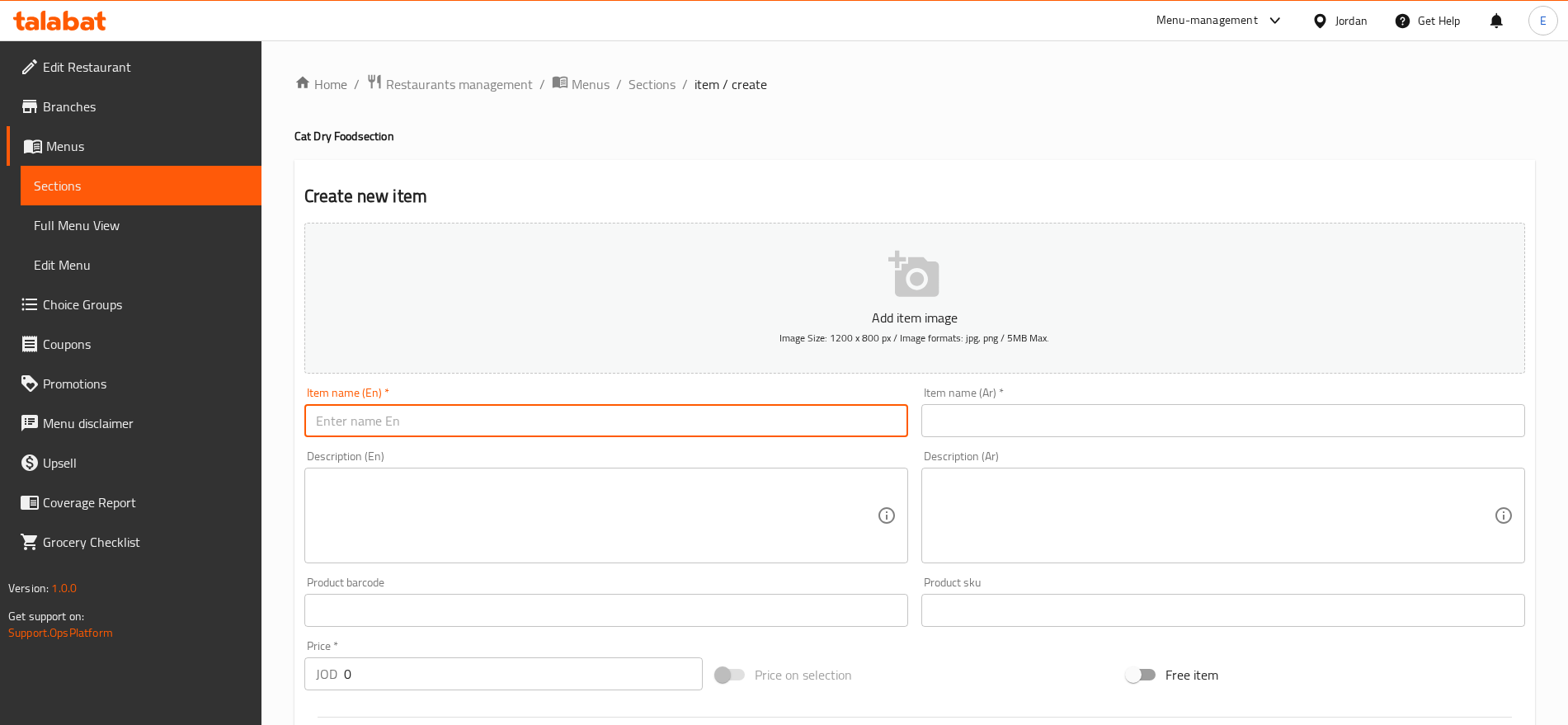
paste input "Royal Canin Cat Sterilised 7+ 1.5kg"
click at [613, 414] on input "Royal Canin Cat Sterilised 7+ 1.5kg" at bounding box center [606, 420] width 604 height 33
type input "Royal Canin Cat Sterilised 7+ 1.5kg"
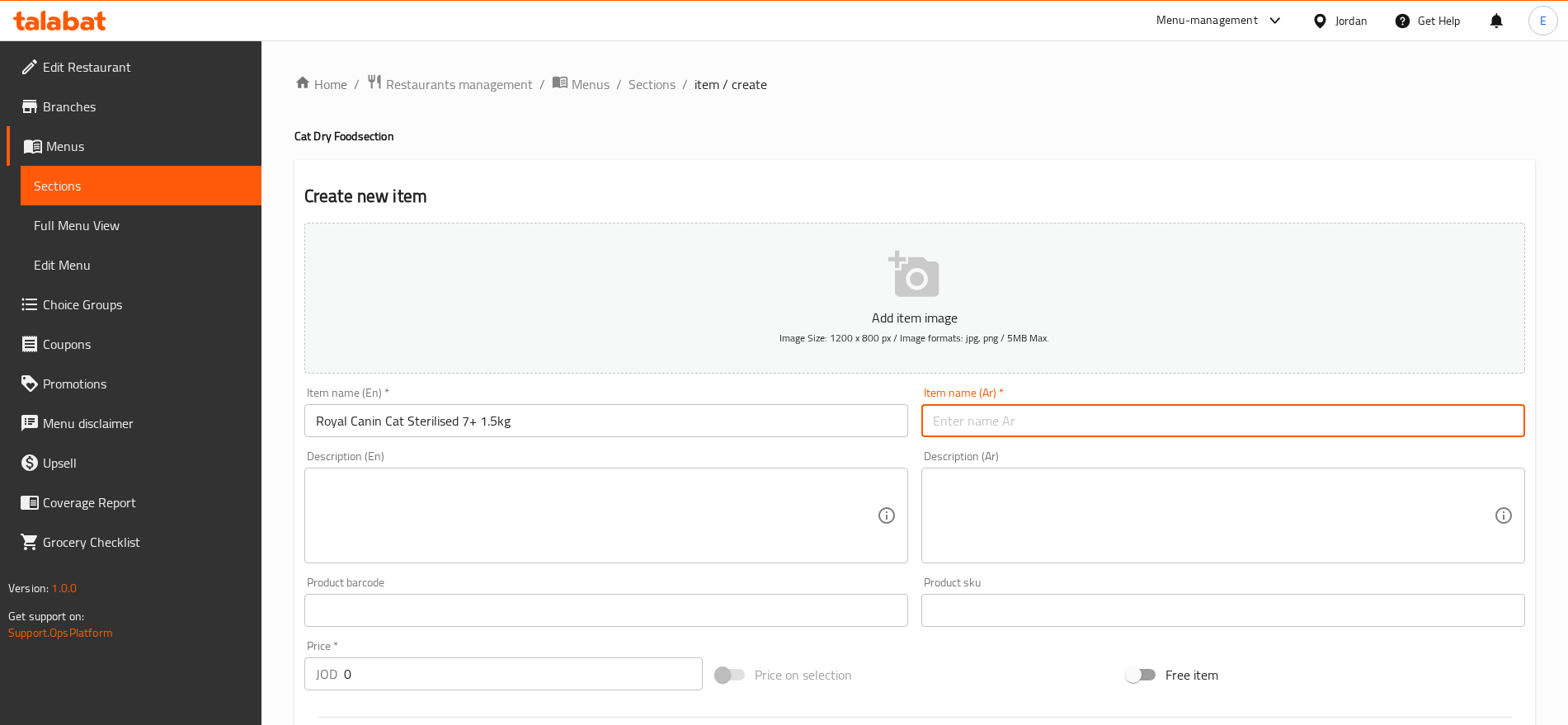
paste input "رويال كانين للقطط المعقمة 7+ 1.5 كجم"
click at [940, 423] on input "رويال كانين للقطط المعقمة 7+ 1.5 كجم" at bounding box center [1223, 420] width 604 height 33
type input "رويال كانين للقطط المعقمة 7+ 1.5 كجم"
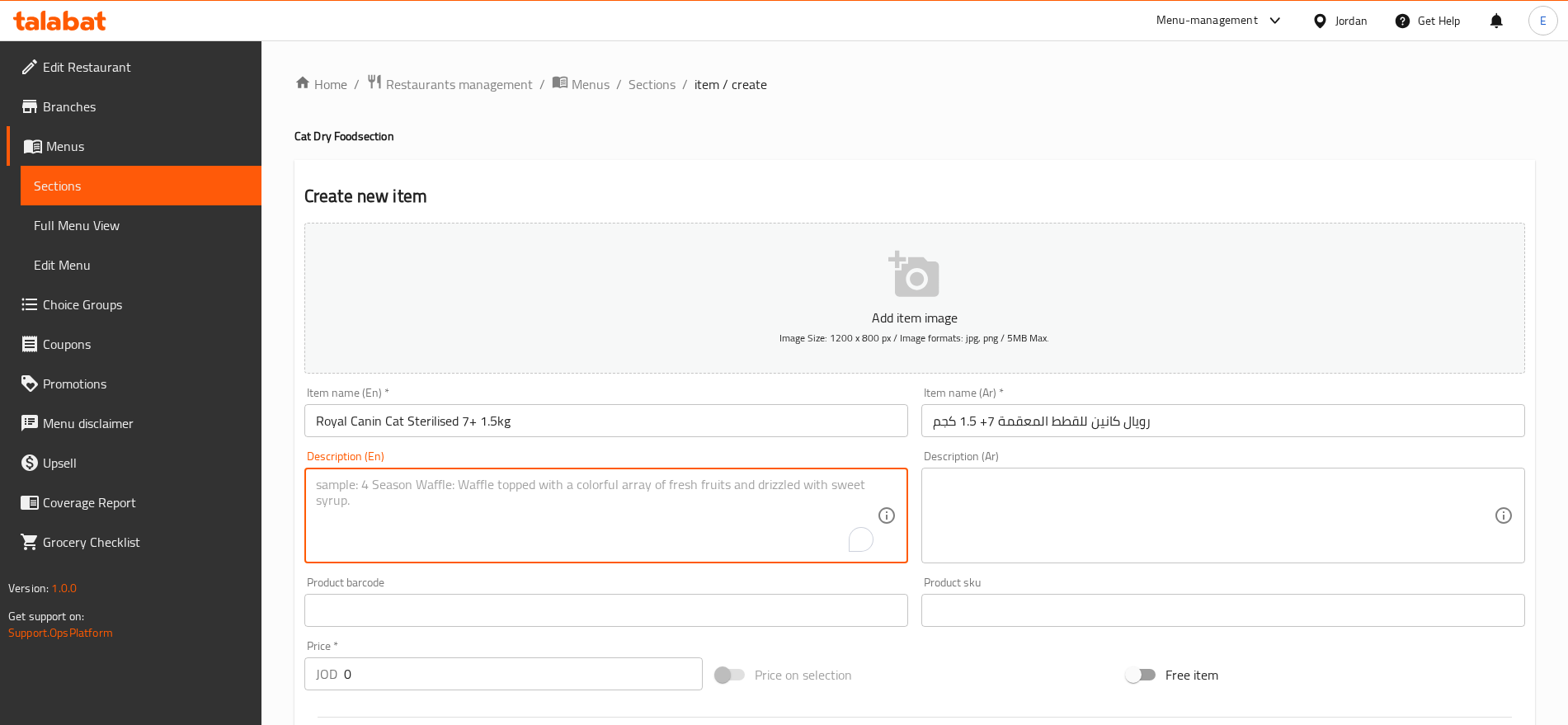
paste textarea "High-quality dry food providing balanced and delicious meals for cats."
type textarea "High-quality dry food providing balanced and delicious meals for cats."
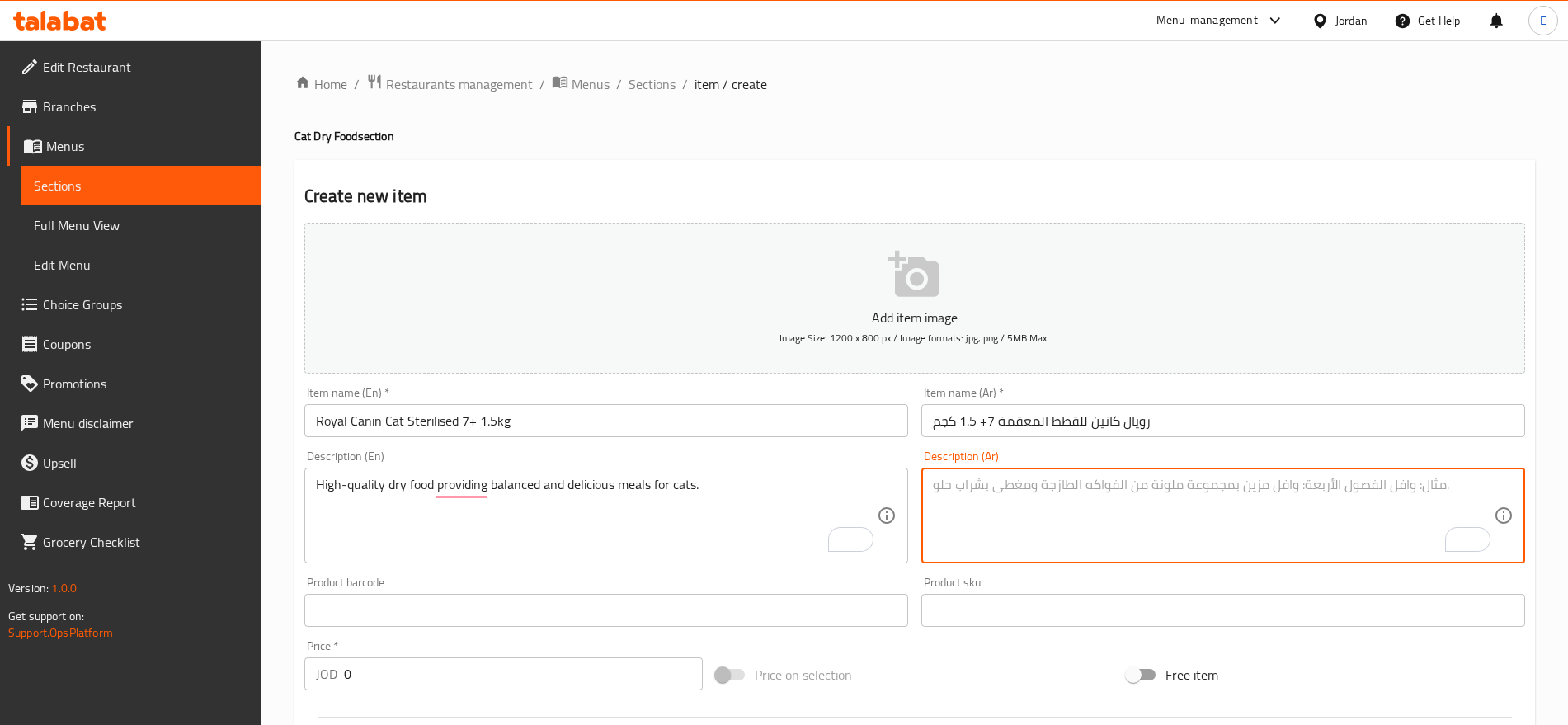
drag, startPoint x: 1169, startPoint y: 494, endPoint x: 1070, endPoint y: 500, distance: 99.2
click at [1070, 500] on textarea "To enrich screen reader interactions, please activate Accessibility in Grammarl…" at bounding box center [1213, 516] width 561 height 78
paste textarea "طعام جاف عالي الجودة يقدم وجبات متوازنة ولذيذة للقطط."
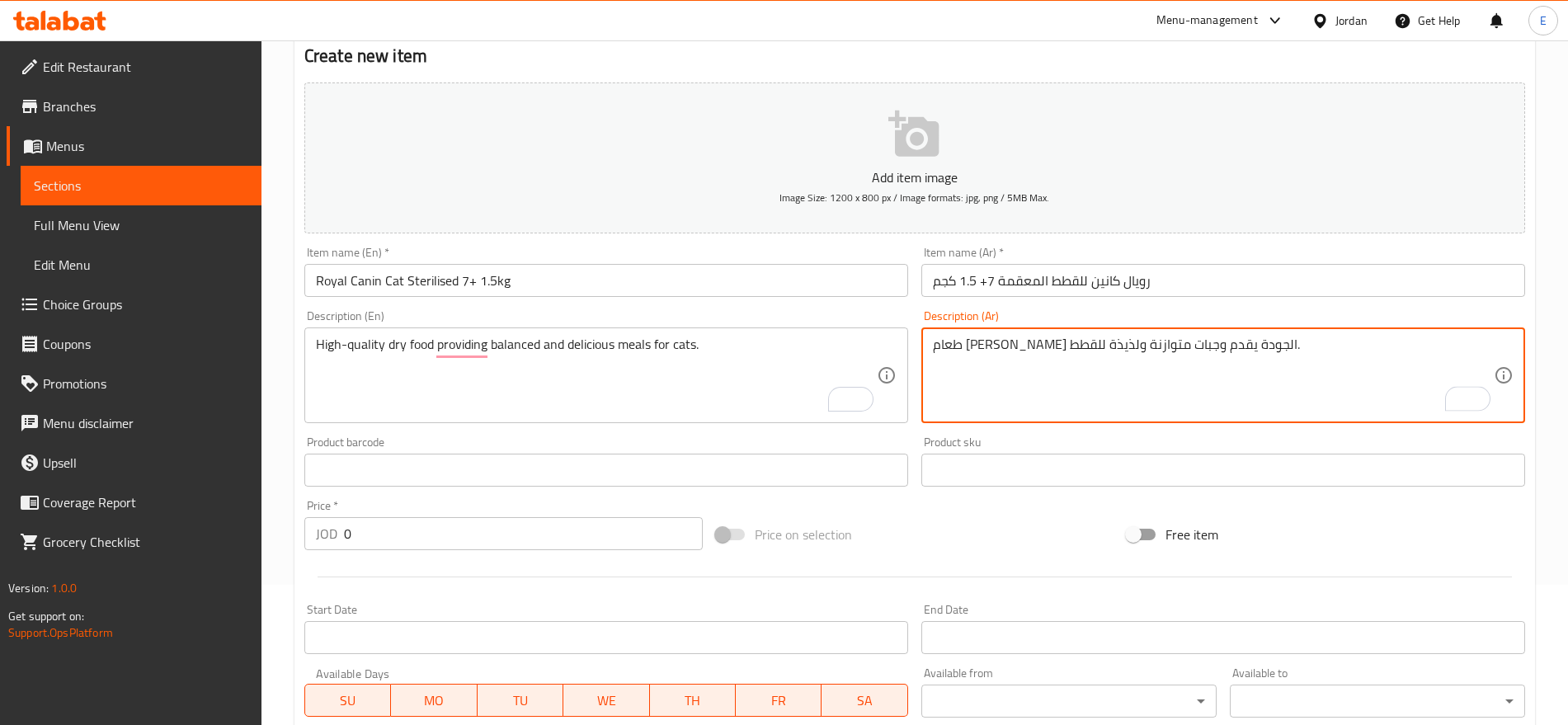
type textarea "طعام جاف عالي الجودة يقدم وجبات متوازنة ولذيذة للقطط."
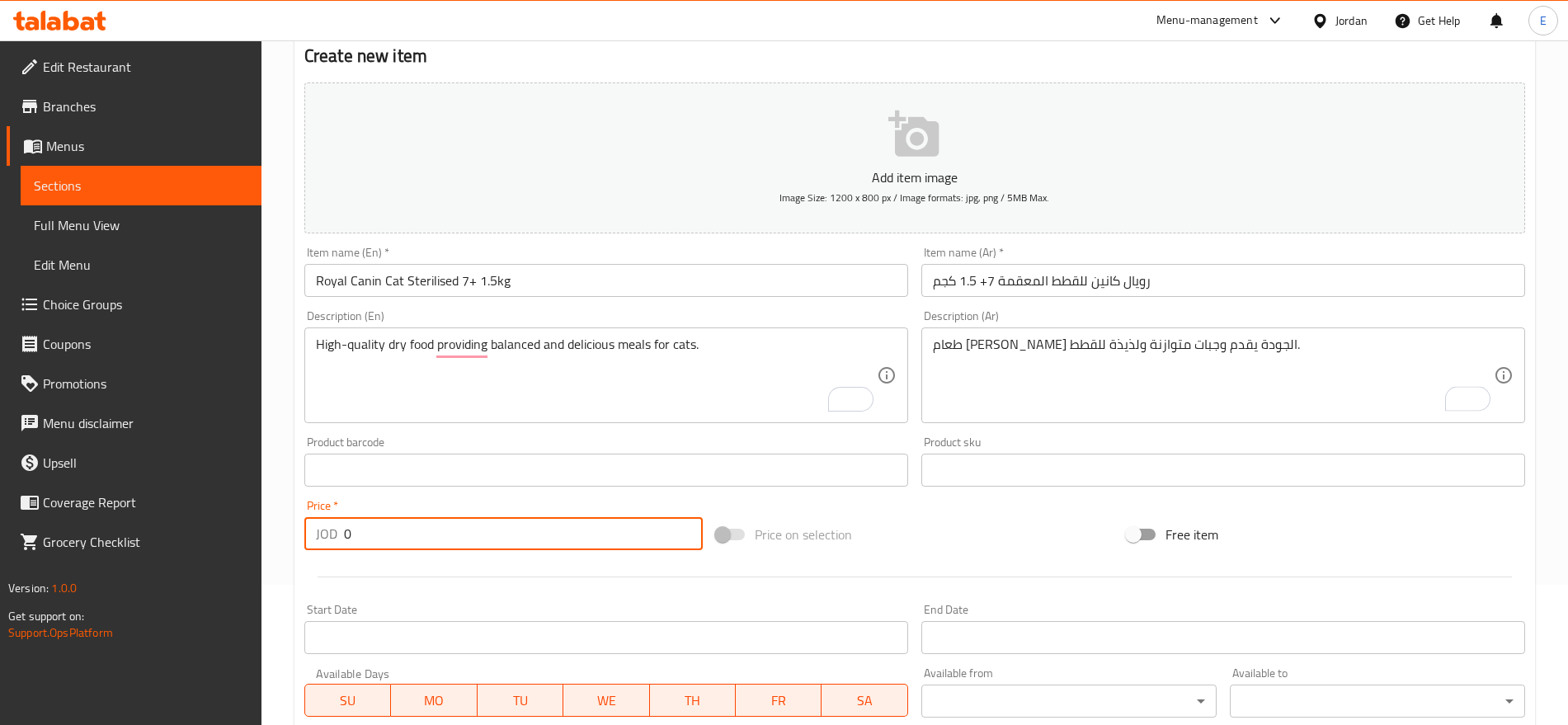
drag, startPoint x: 393, startPoint y: 531, endPoint x: 235, endPoint y: 504, distance: 160.3
click at [235, 504] on div "Edit Restaurant Branches Menus Sections Full Menu View Edit Menu Choice Groups …" at bounding box center [784, 463] width 1568 height 1125
type input "21"
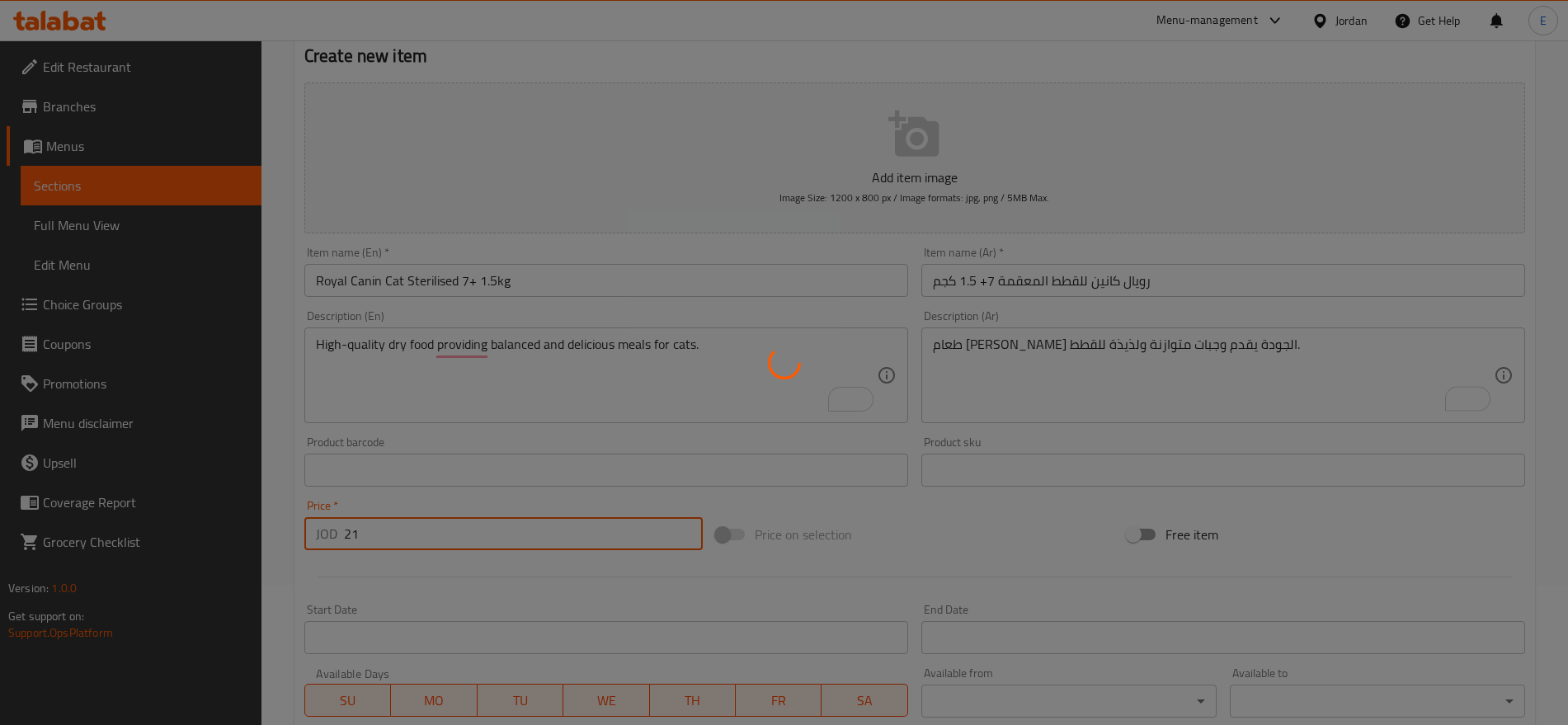
type input "0"
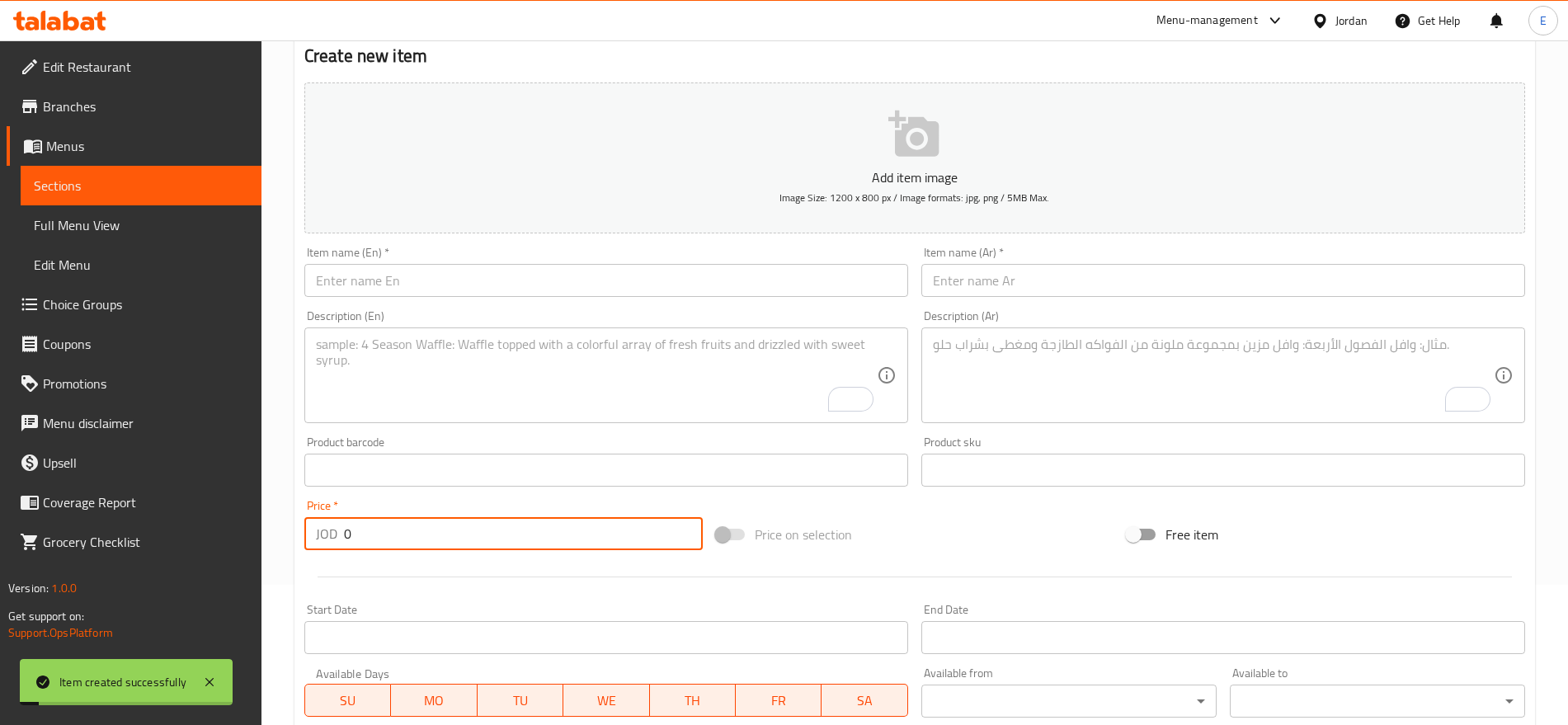
scroll to position [0, 0]
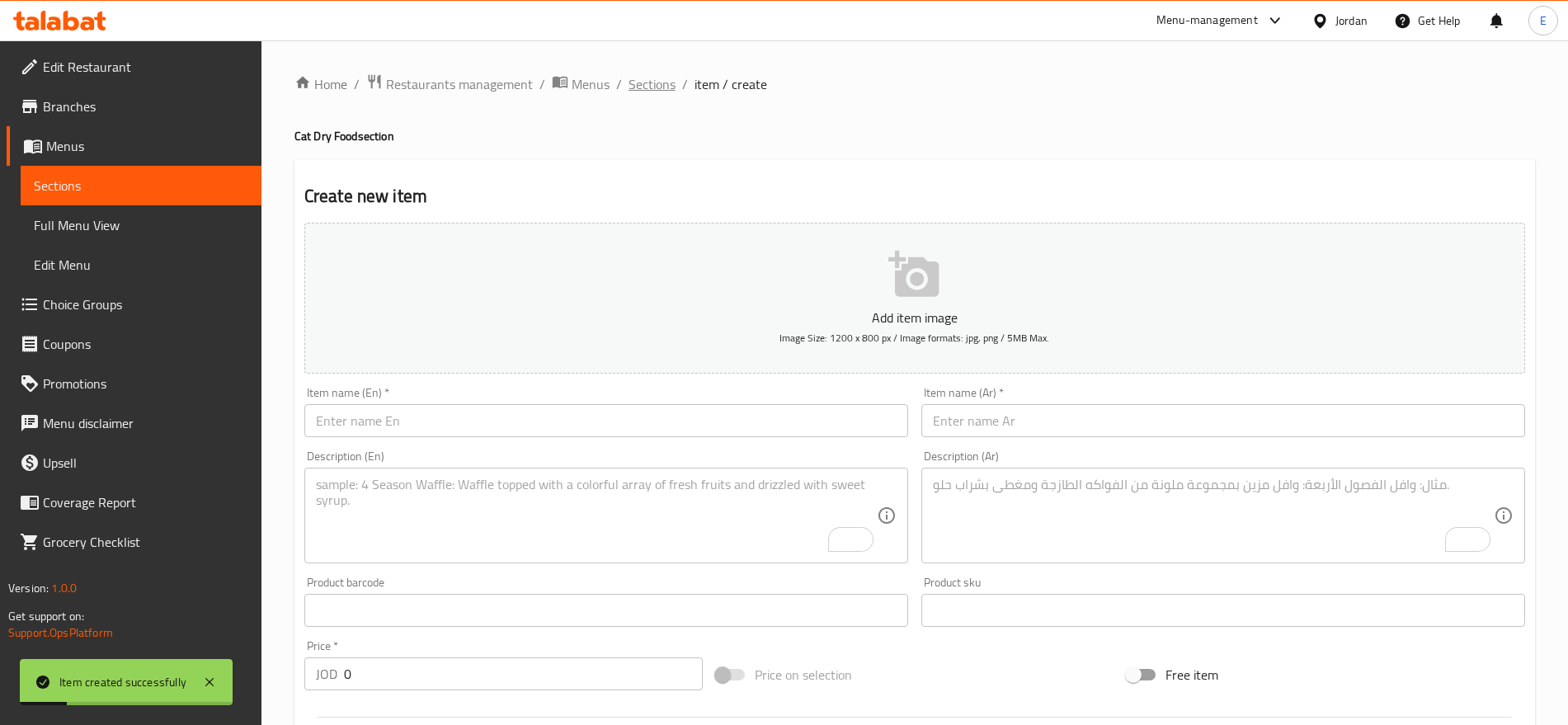
click at [656, 84] on span "Sections" at bounding box center [653, 84] width 47 height 19
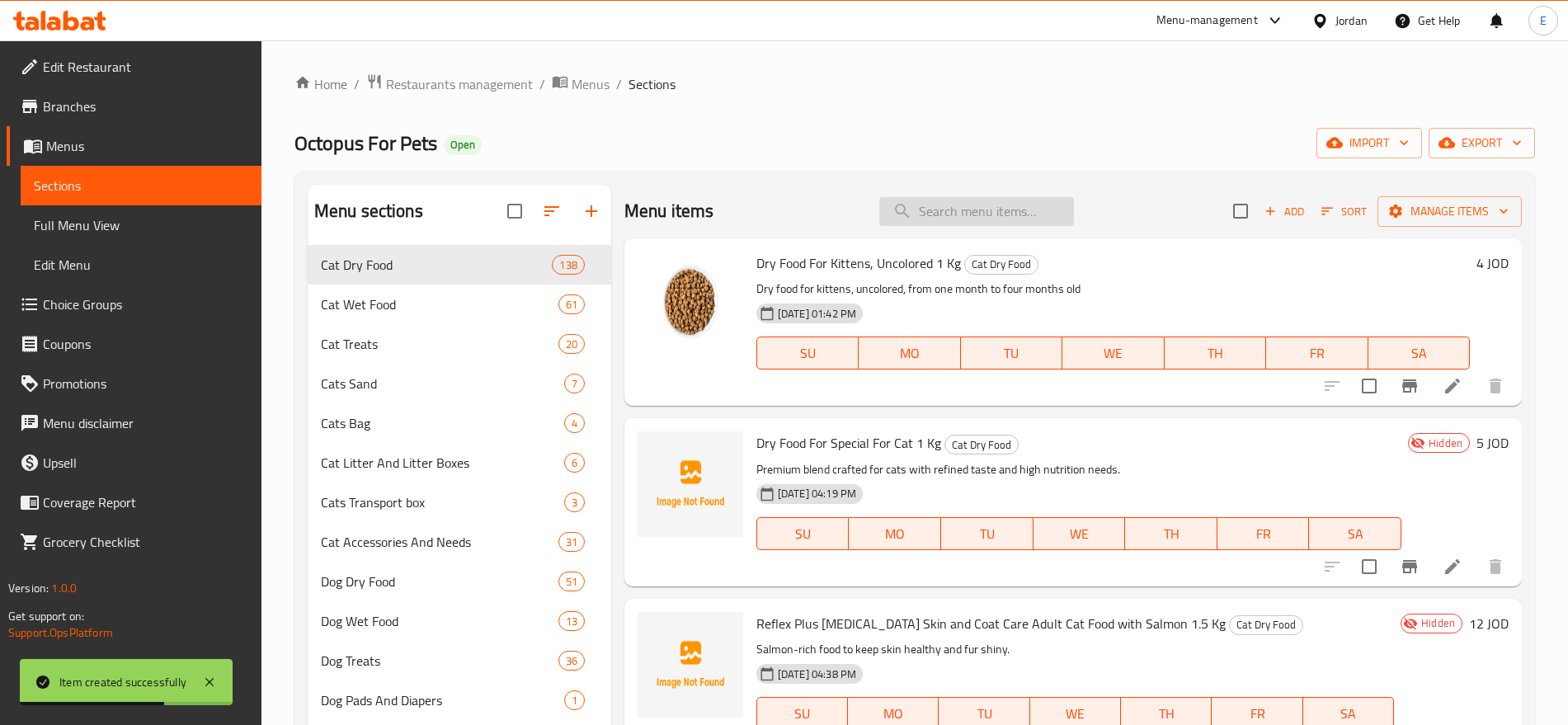
click at [919, 205] on input "search" at bounding box center [977, 212] width 195 height 29
paste input "Royal Canin Dental Health Care 1.5kg"
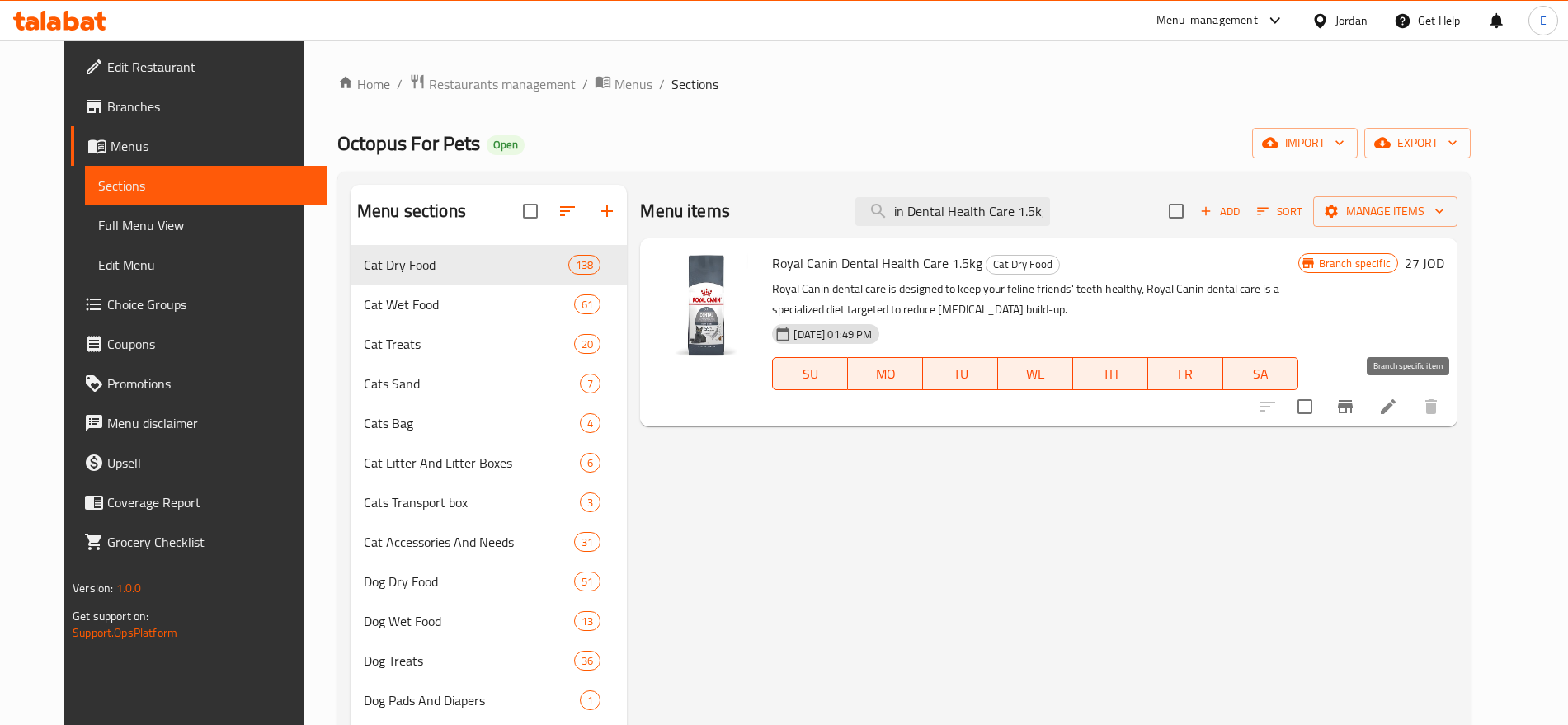
type input "Royal Canin Dental Health Care 1.5kg"
click at [1353, 403] on icon "Branch-specific-item" at bounding box center [1346, 407] width 15 height 14
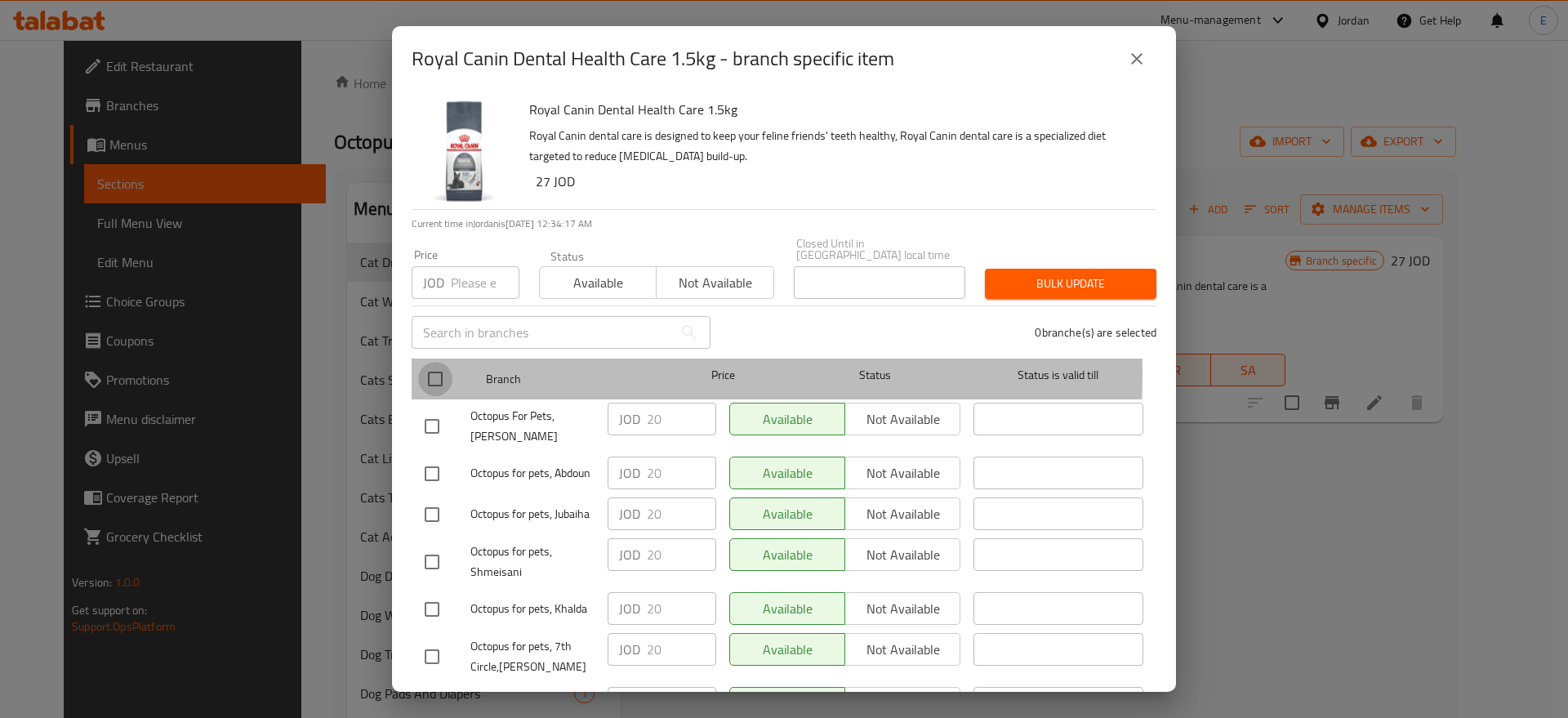
click at [441, 362] on input "checkbox" at bounding box center [435, 379] width 34 height 34
checkbox input "true"
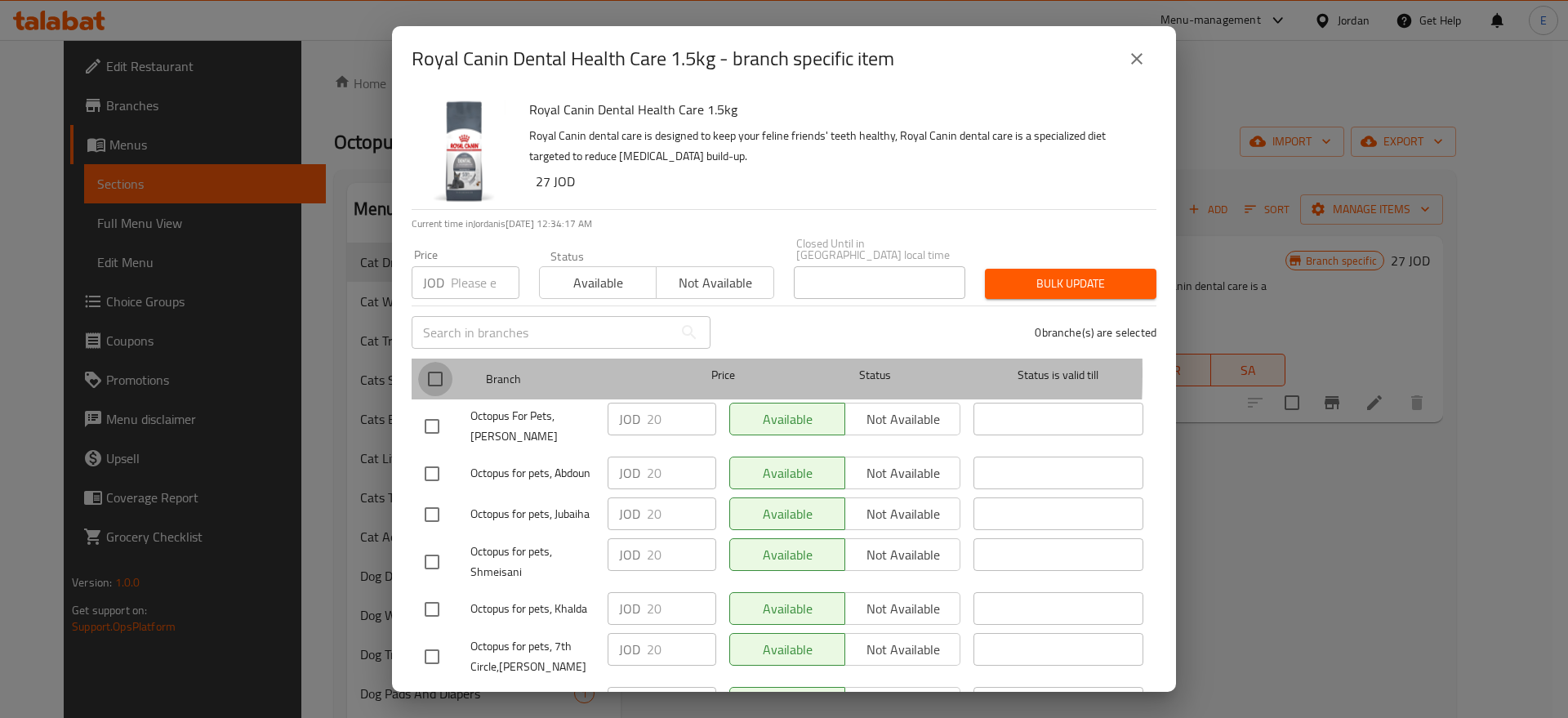
checkbox input "true"
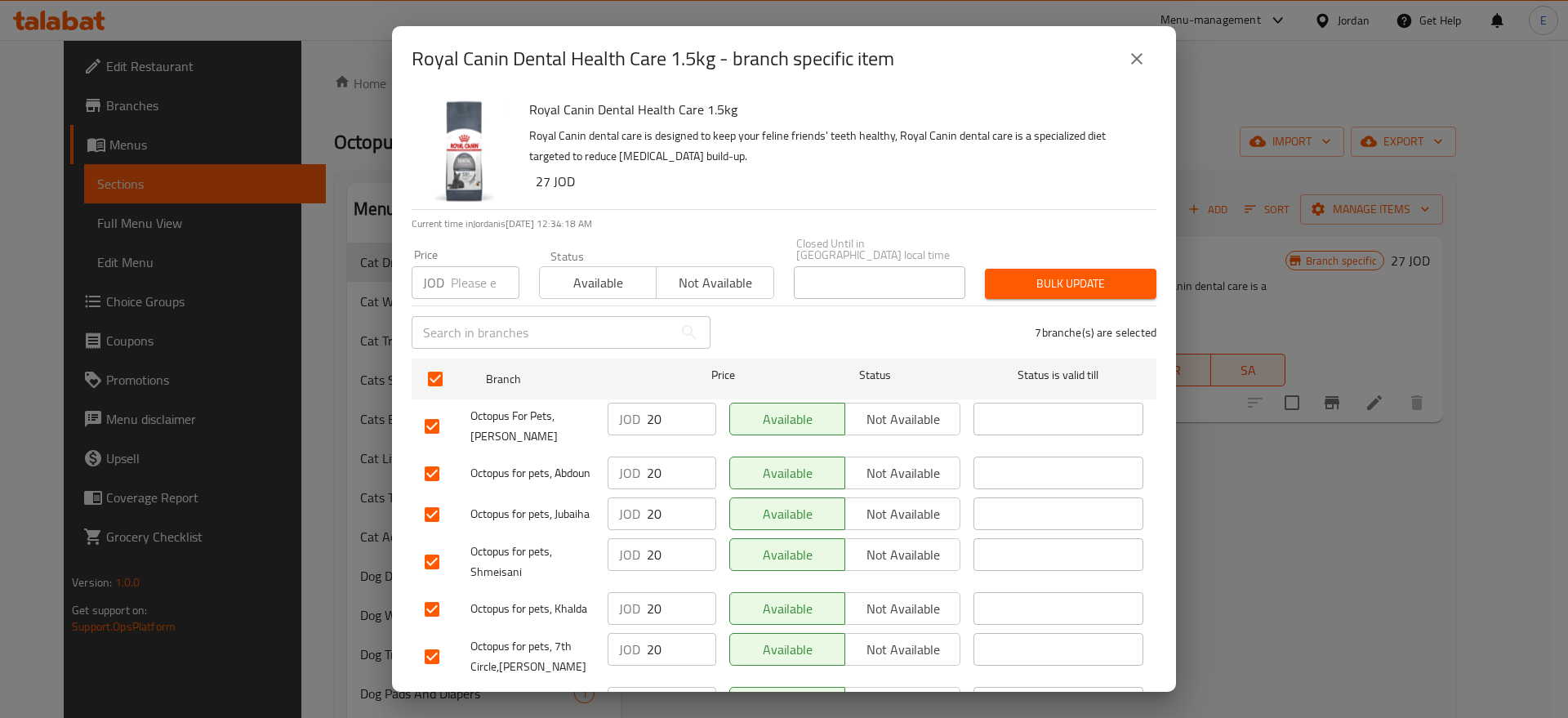
click at [475, 272] on input "number" at bounding box center [485, 283] width 69 height 33
type input "21"
click at [1026, 273] on span "Bulk update" at bounding box center [1071, 283] width 145 height 20
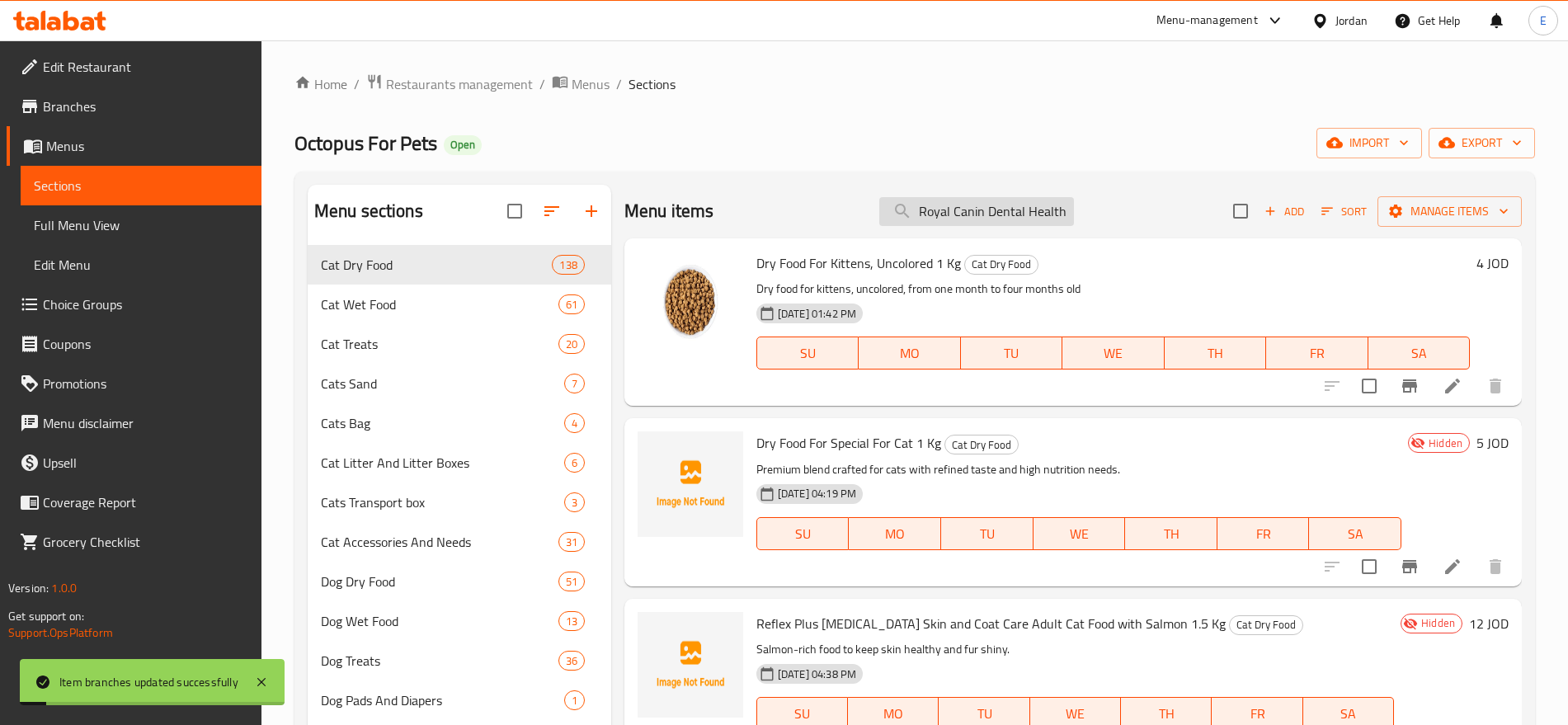
click at [990, 204] on input "Royal Canin Dental Health Care 1.5kg" at bounding box center [977, 212] width 195 height 29
paste input "Hairball 2"
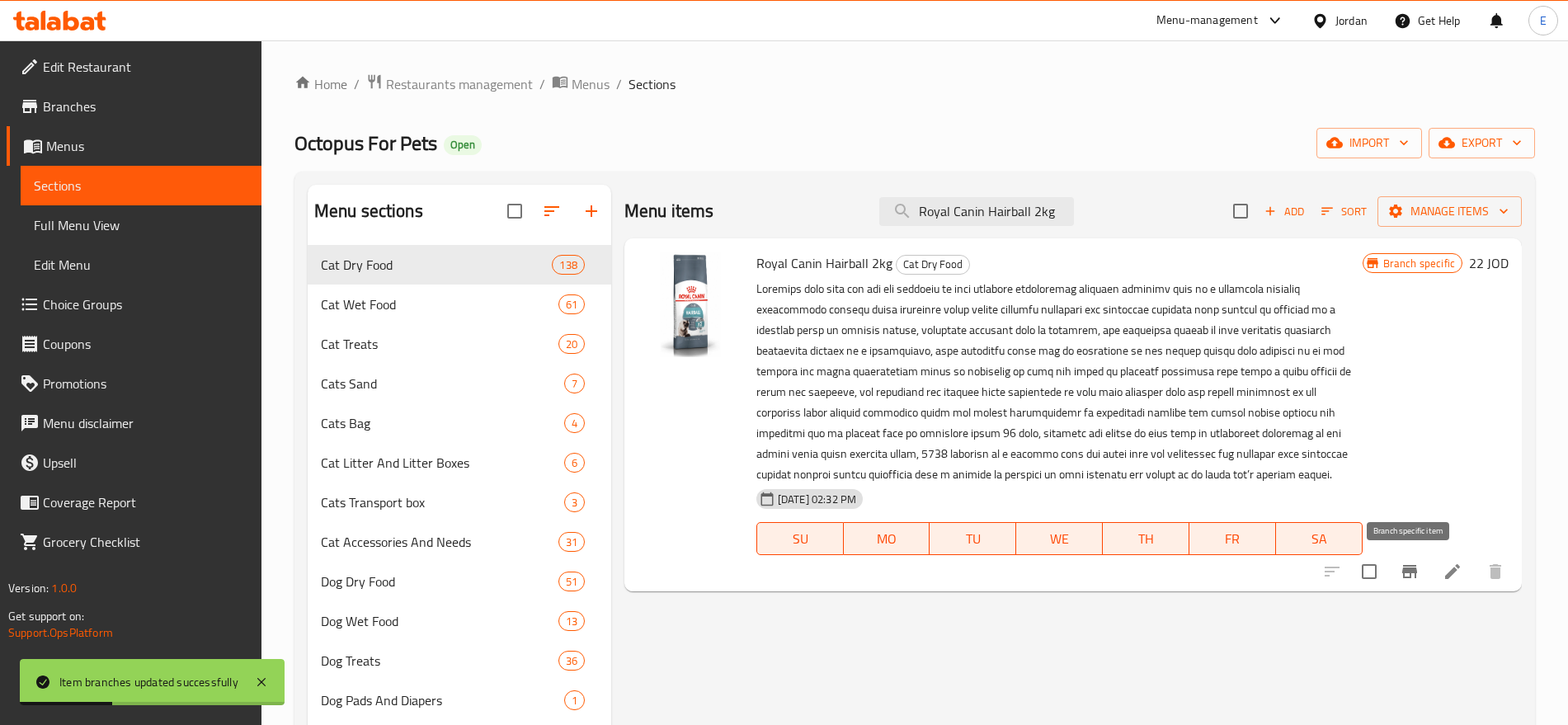
type input "Royal Canin Hairball 2kg"
click at [1404, 577] on icon "Branch-specific-item" at bounding box center [1410, 571] width 15 height 14
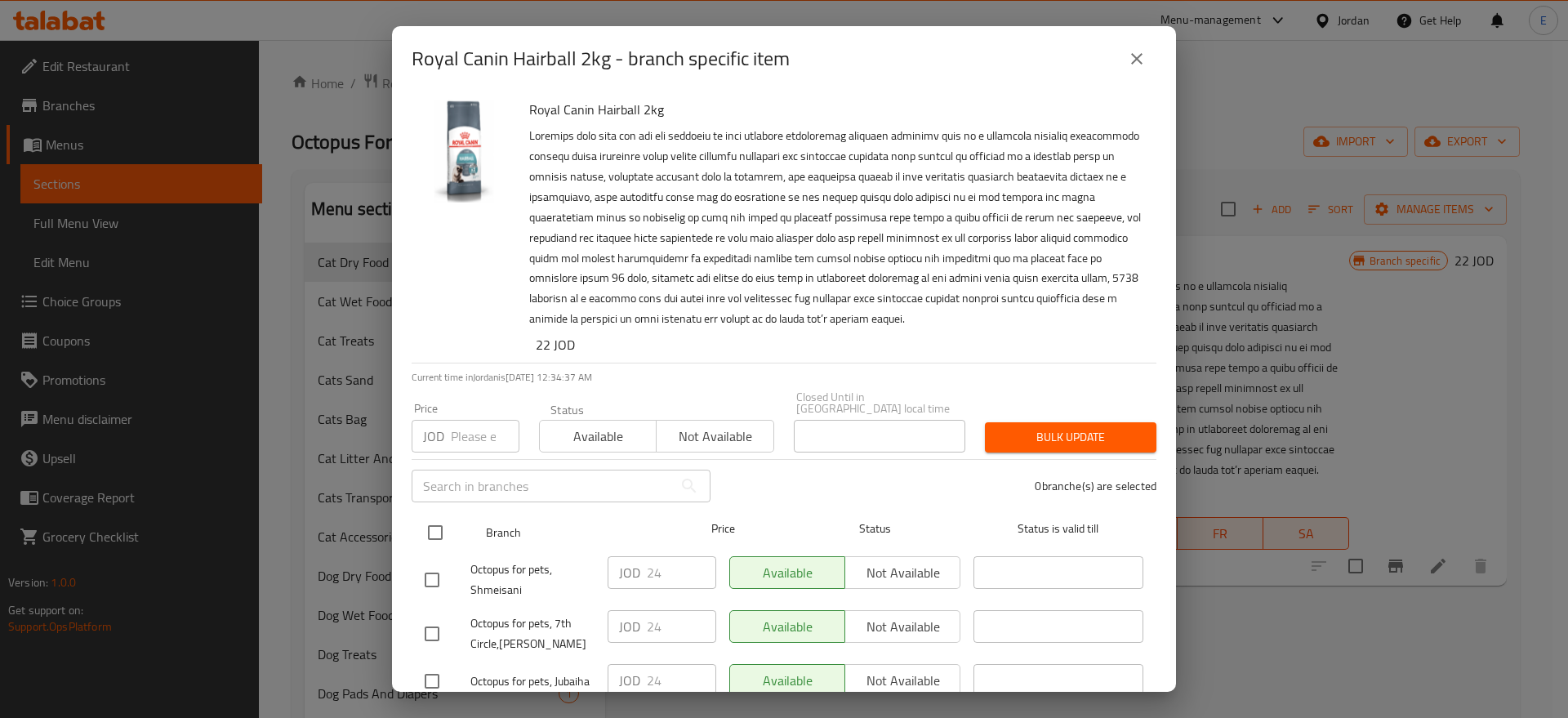
click at [430, 516] on input "checkbox" at bounding box center [435, 532] width 34 height 34
checkbox input "true"
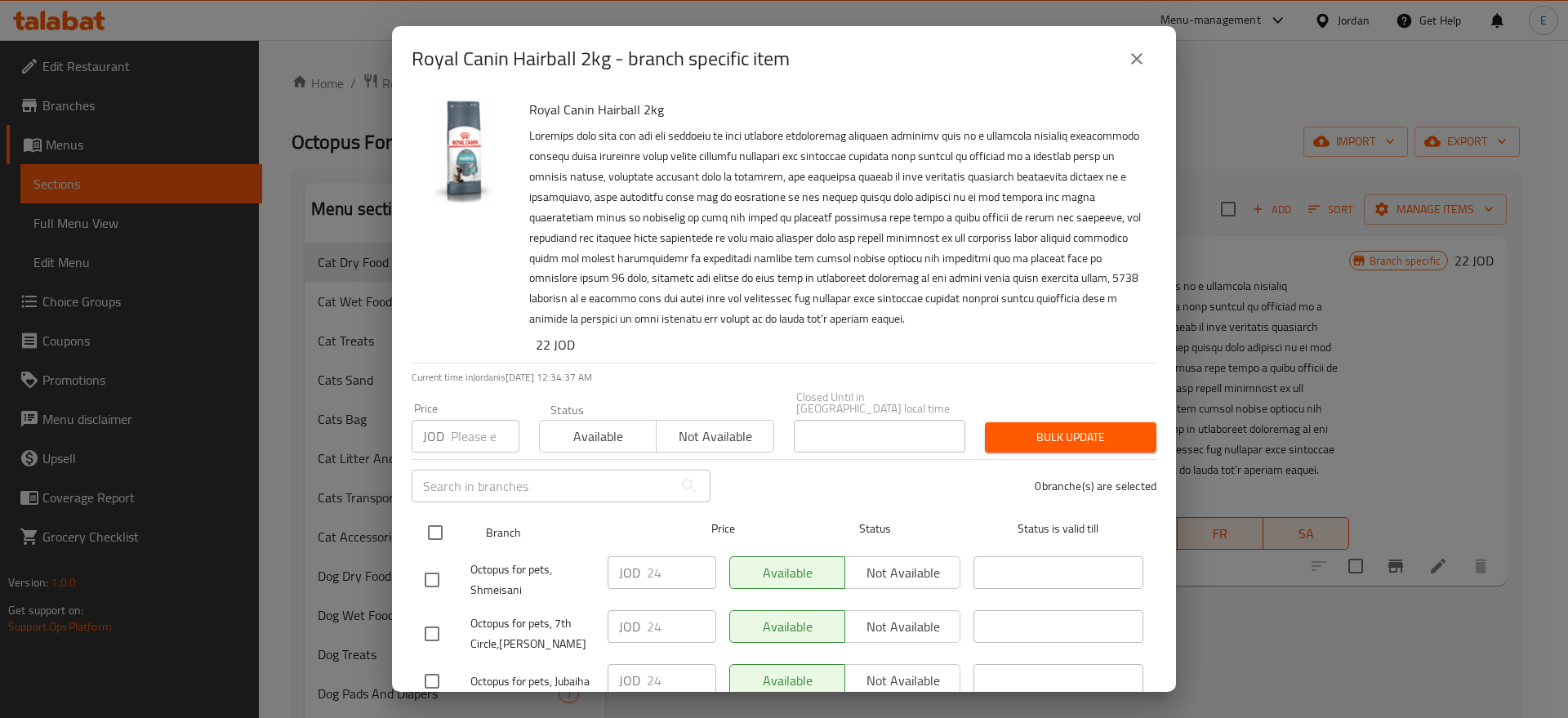
checkbox input "true"
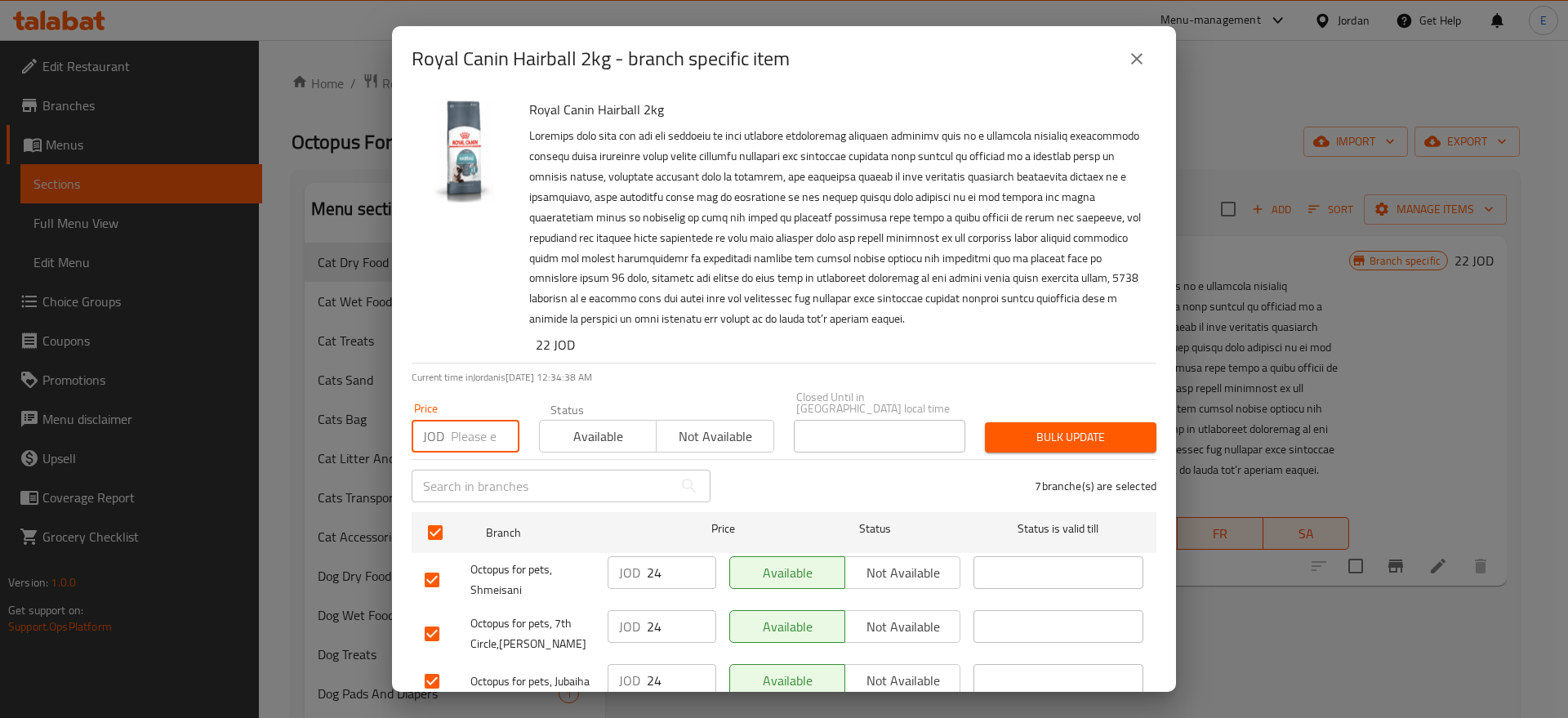
click at [483, 425] on input "number" at bounding box center [485, 435] width 69 height 33
type input "0"
type input "25"
click at [1094, 436] on button "Bulk update" at bounding box center [1070, 437] width 171 height 30
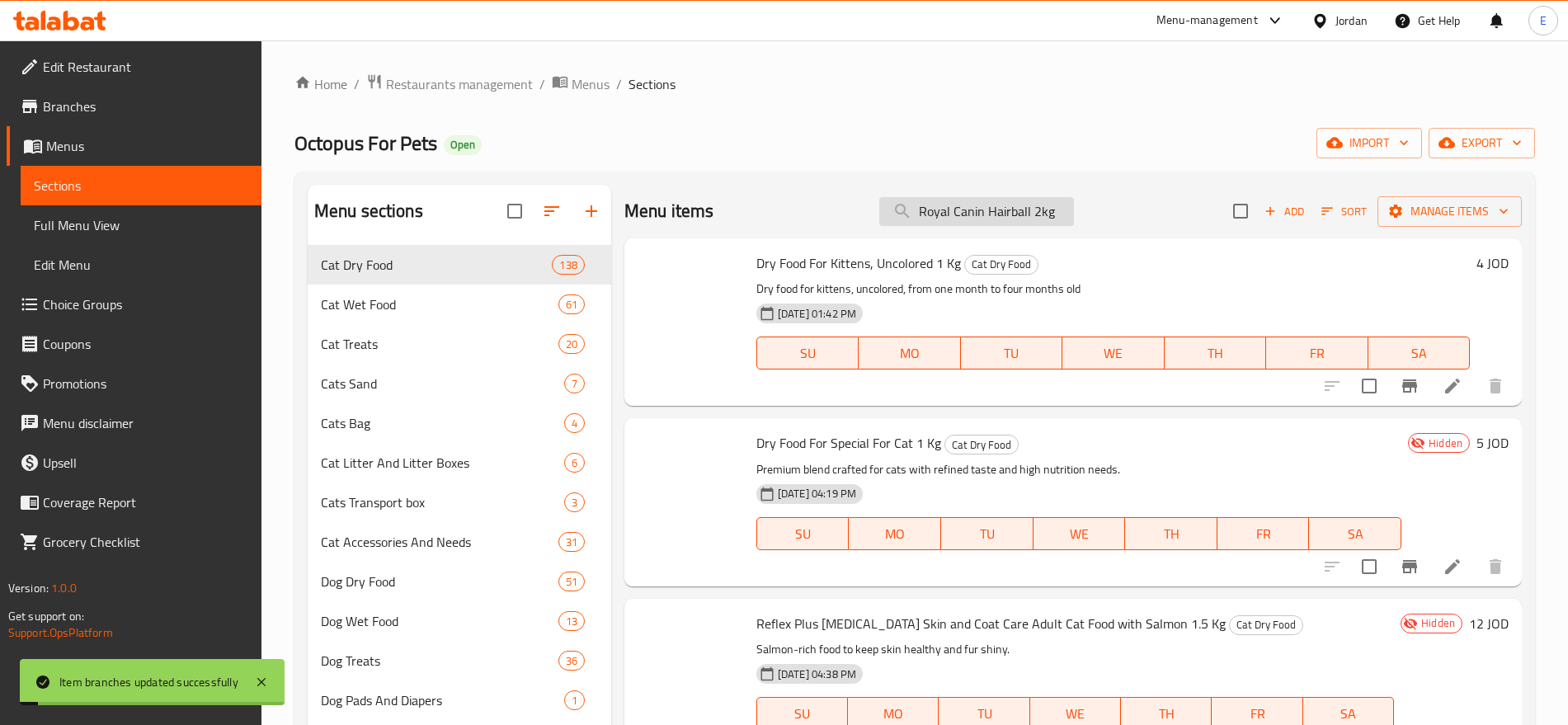
click at [995, 210] on input "Royal Canin Hairball 2kg" at bounding box center [977, 212] width 195 height 29
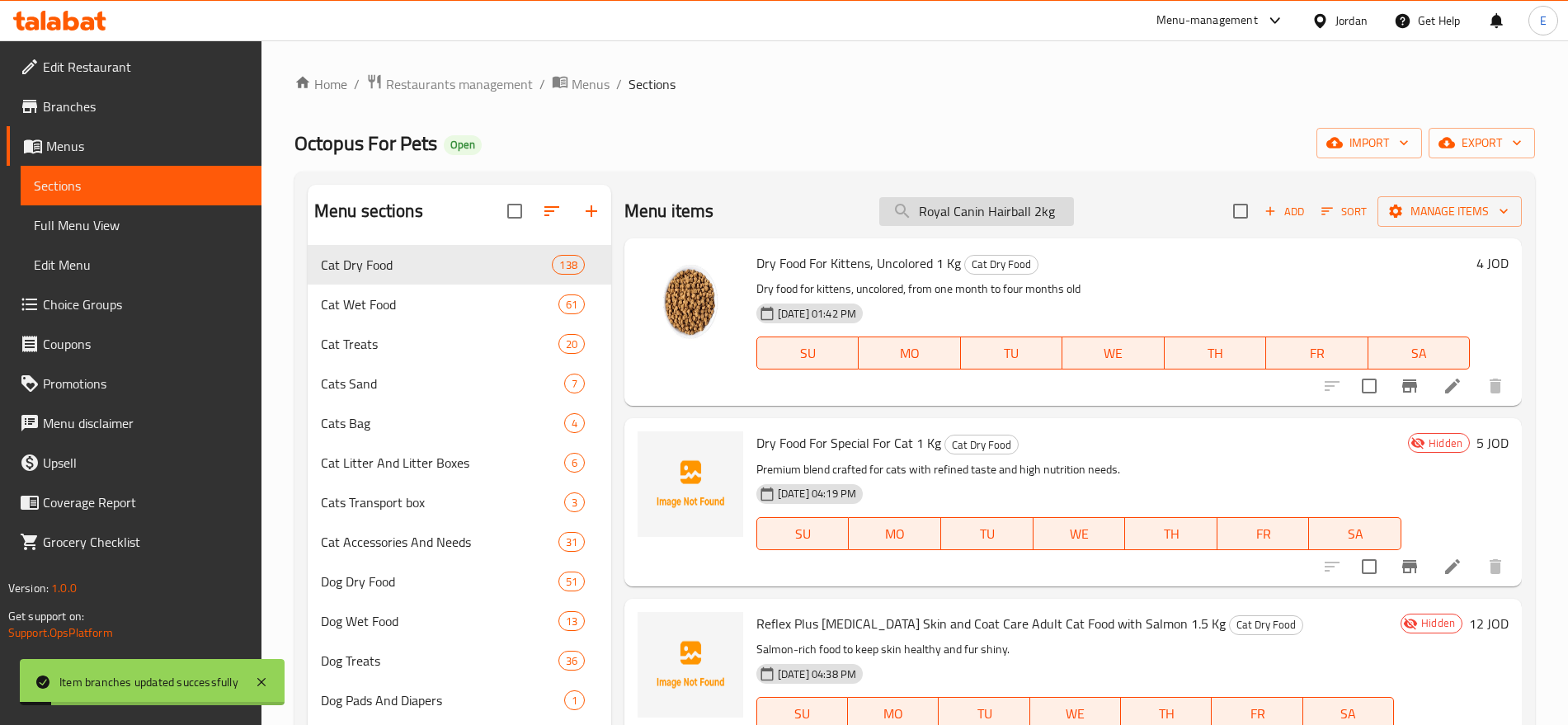
click at [995, 210] on input "Royal Canin Hairball 2kg" at bounding box center [977, 212] width 195 height 29
paste input "Ageing +12 2KG"
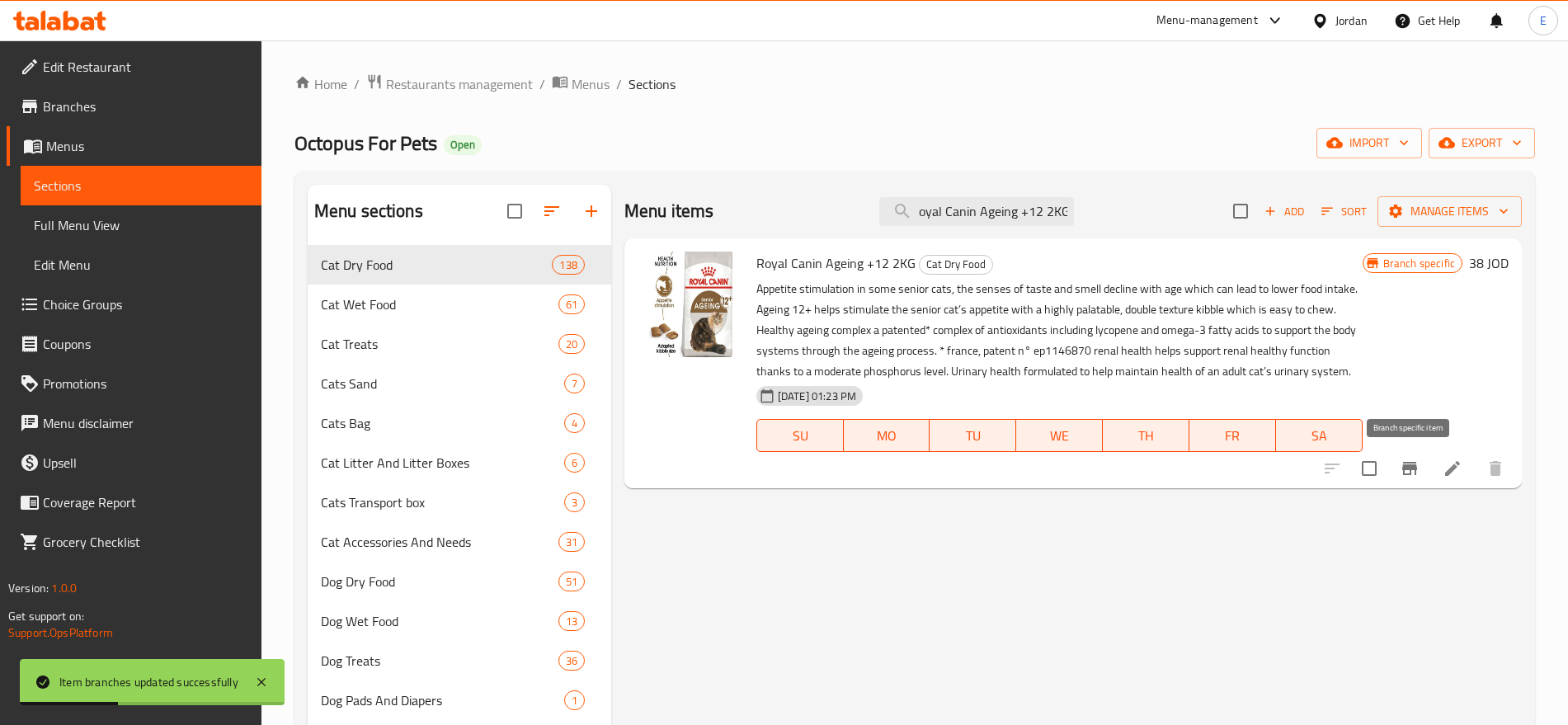
type input "Royal Canin Ageing +12 2KG"
click at [1411, 472] on icon "Branch-specific-item" at bounding box center [1410, 468] width 15 height 14
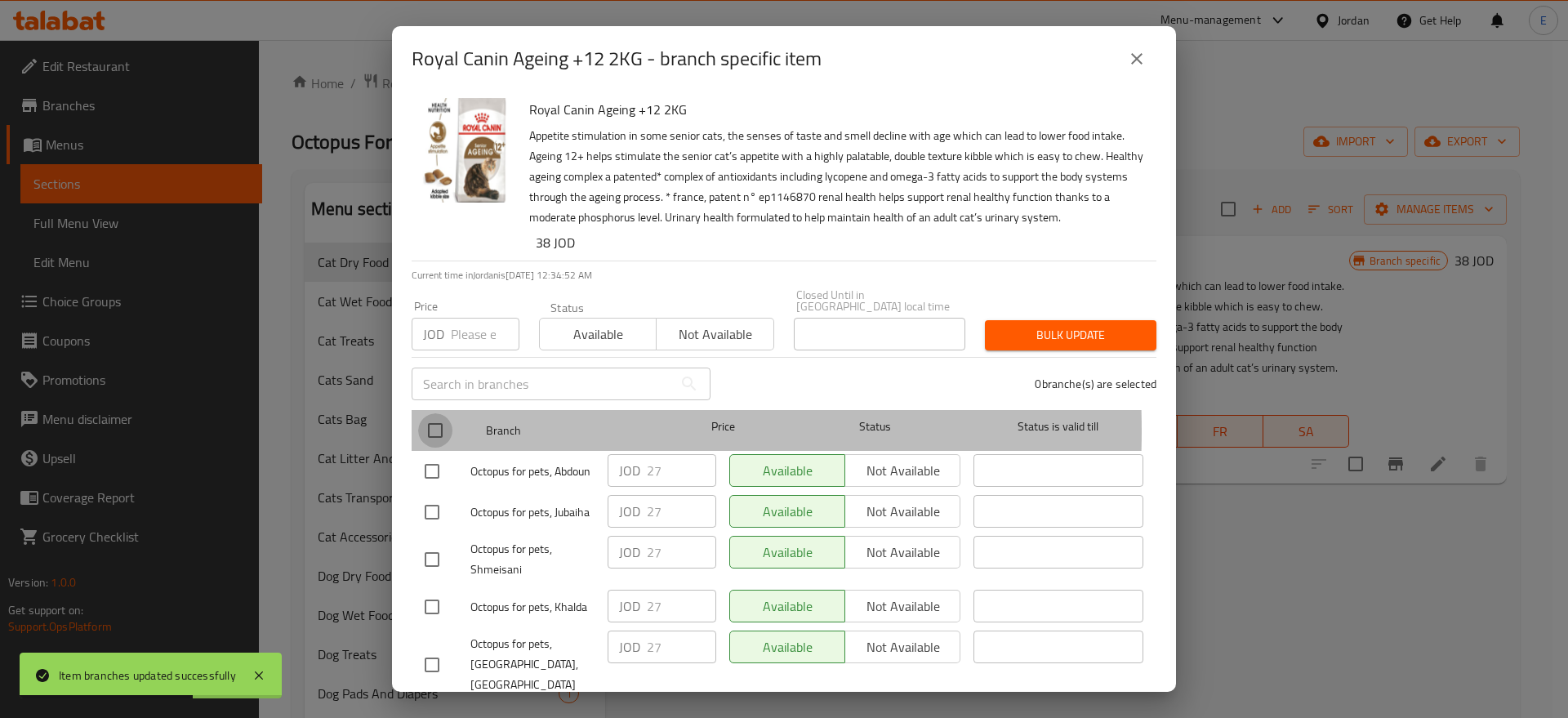
click at [426, 419] on input "checkbox" at bounding box center [435, 430] width 34 height 34
checkbox input "true"
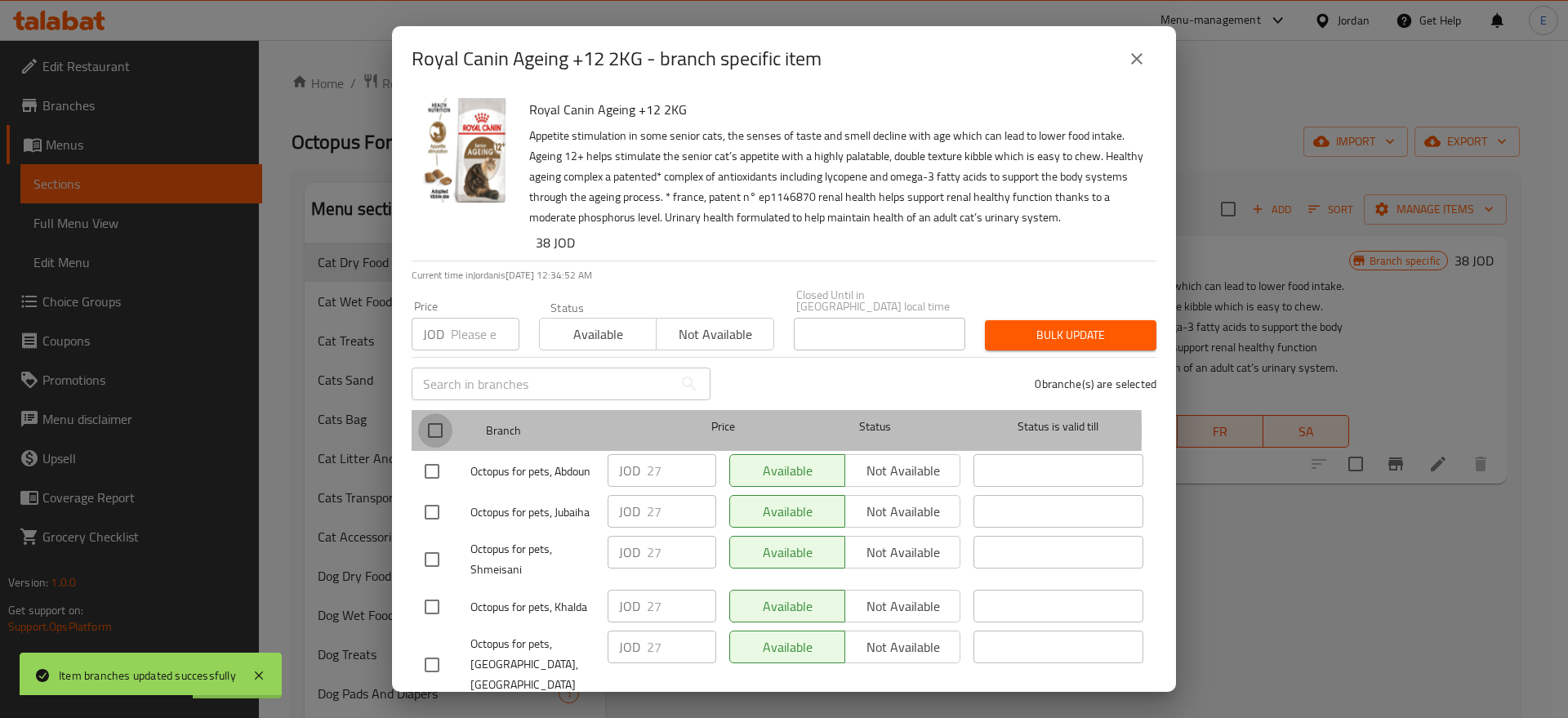
checkbox input "true"
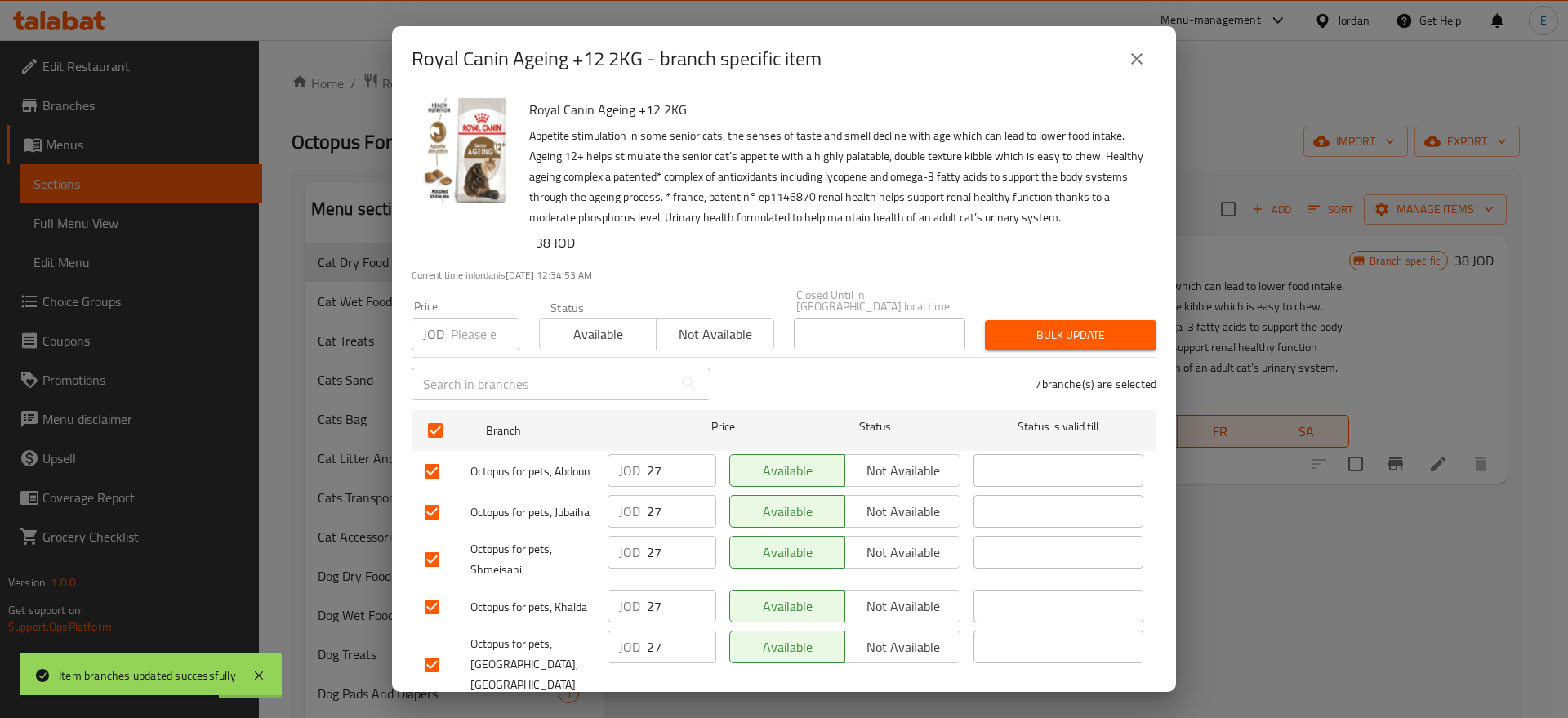
click at [462, 337] on input "number" at bounding box center [485, 334] width 69 height 33
type input "28"
click at [1125, 327] on span "Bulk update" at bounding box center [1071, 335] width 145 height 20
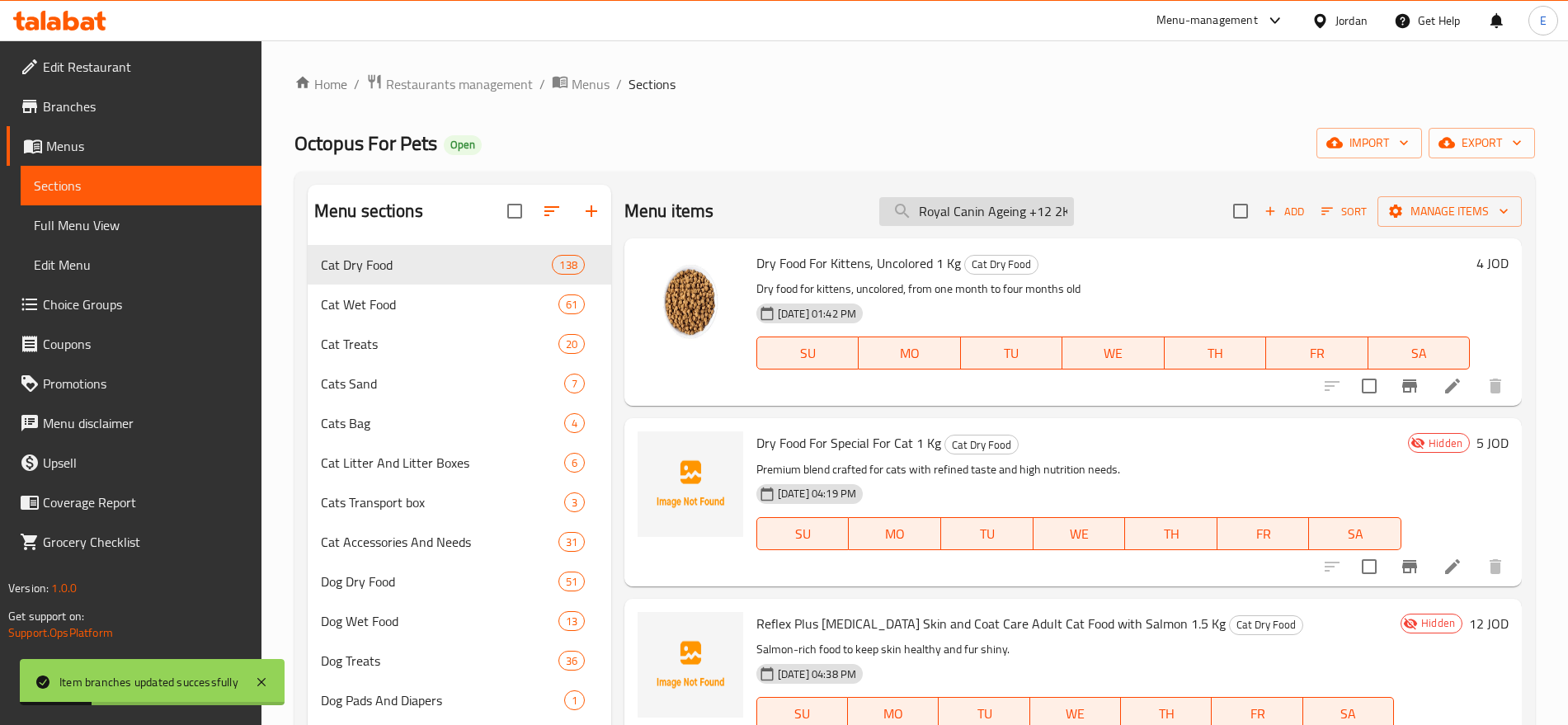
click at [983, 204] on input "Royal Canin Ageing +12 2KG" at bounding box center [977, 212] width 195 height 29
paste input "Digestive Comfort 2"
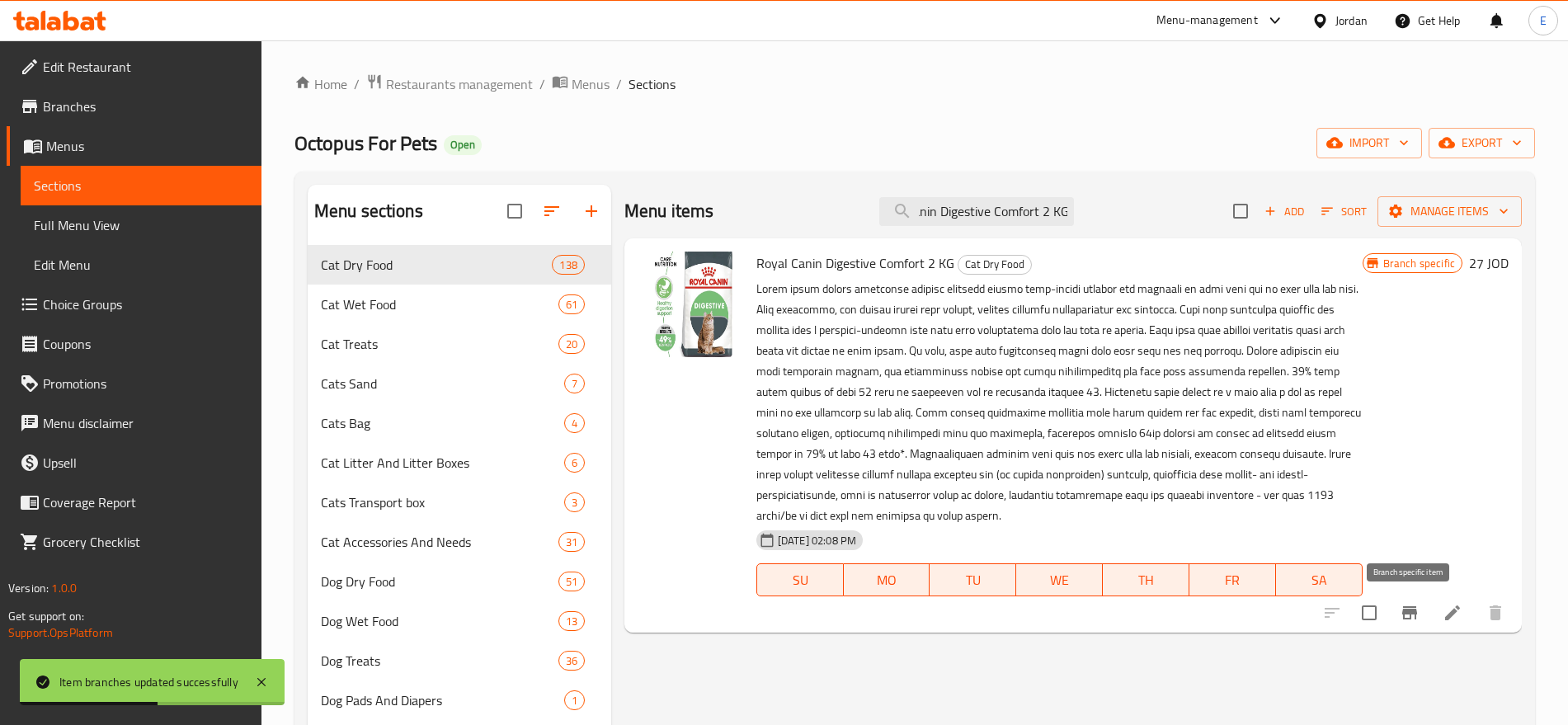
type input "Royal Canin Digestive Comfort 2 KG"
click at [1409, 617] on icon "Branch-specific-item" at bounding box center [1409, 612] width 19 height 19
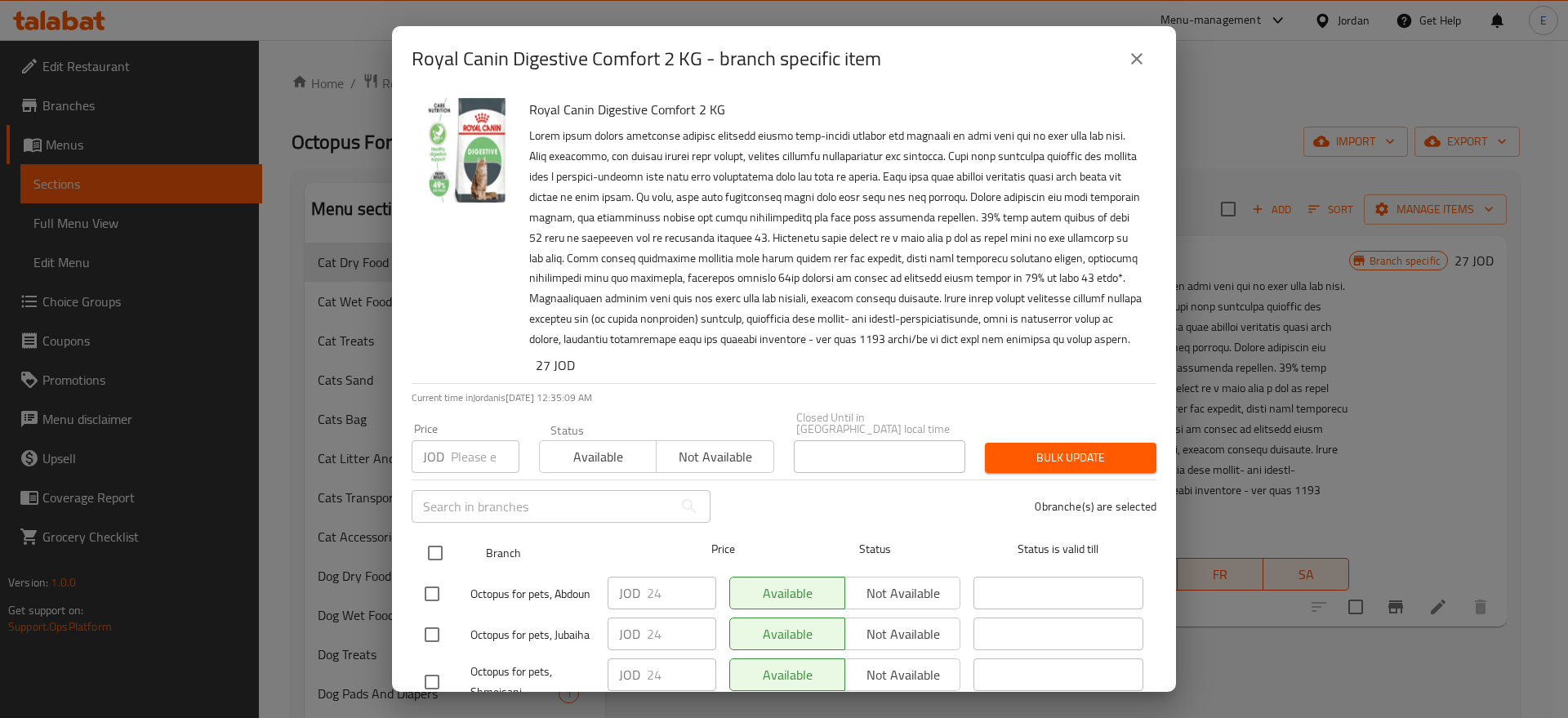
click at [431, 563] on input "checkbox" at bounding box center [435, 553] width 34 height 34
checkbox input "true"
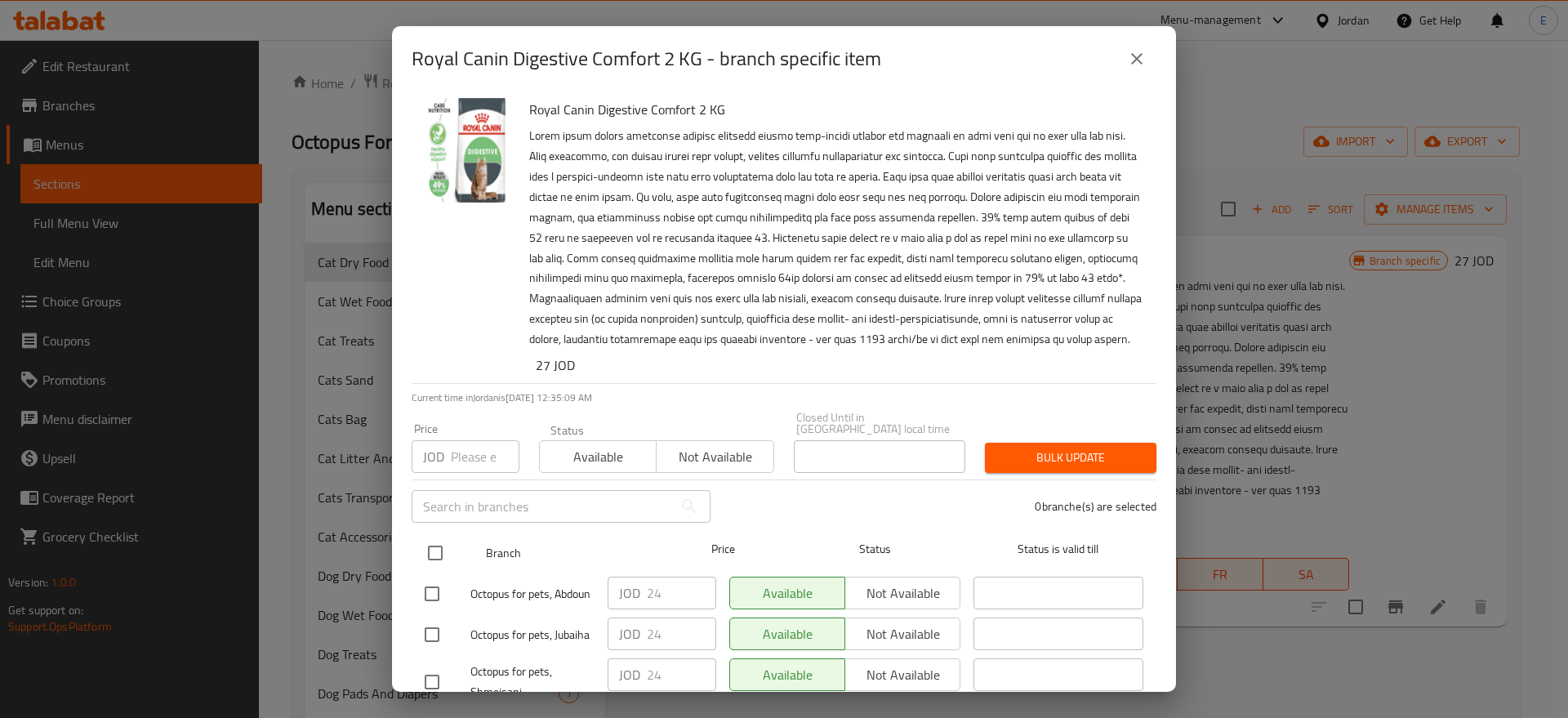
checkbox input "true"
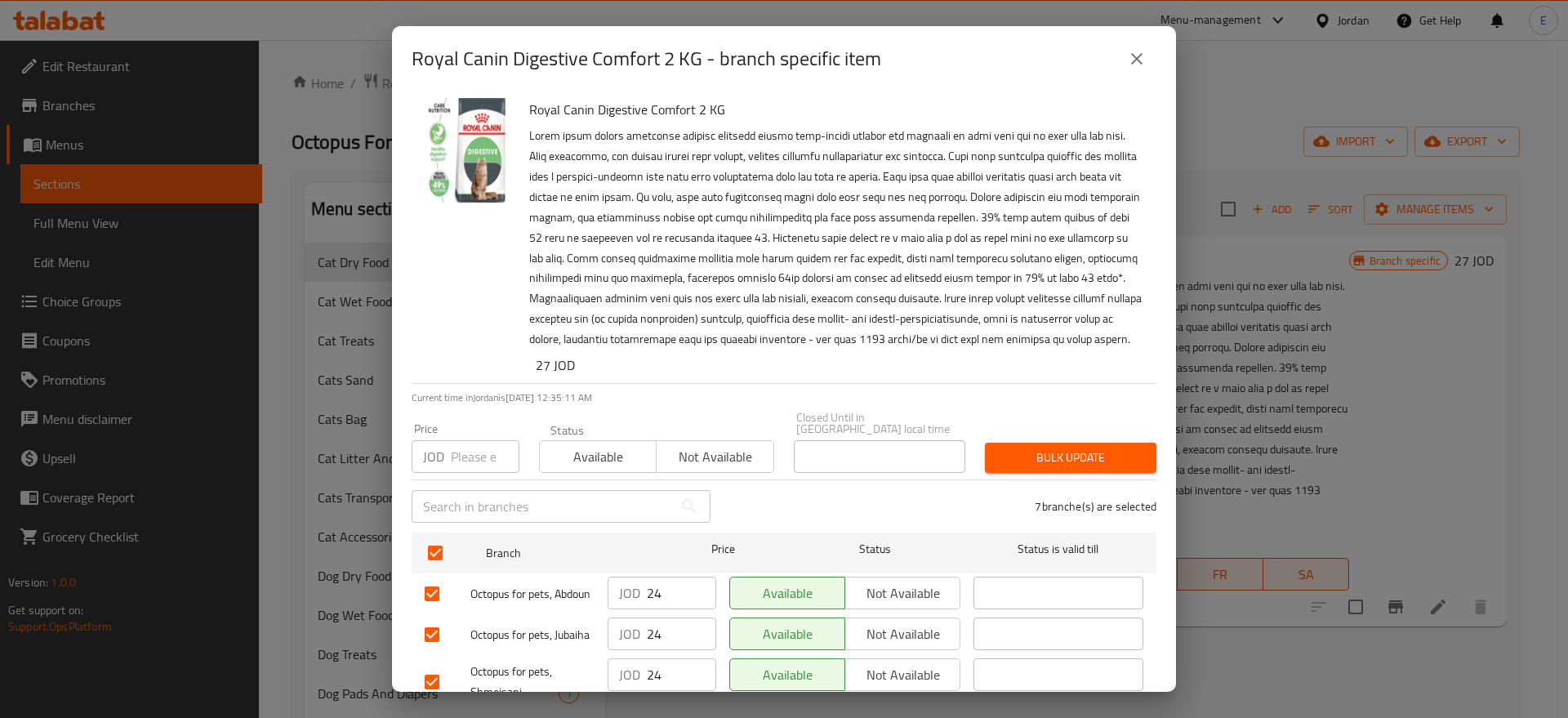
click at [462, 473] on input "number" at bounding box center [485, 456] width 69 height 33
type input "25"
click at [1004, 460] on span "Bulk update" at bounding box center [1071, 457] width 145 height 20
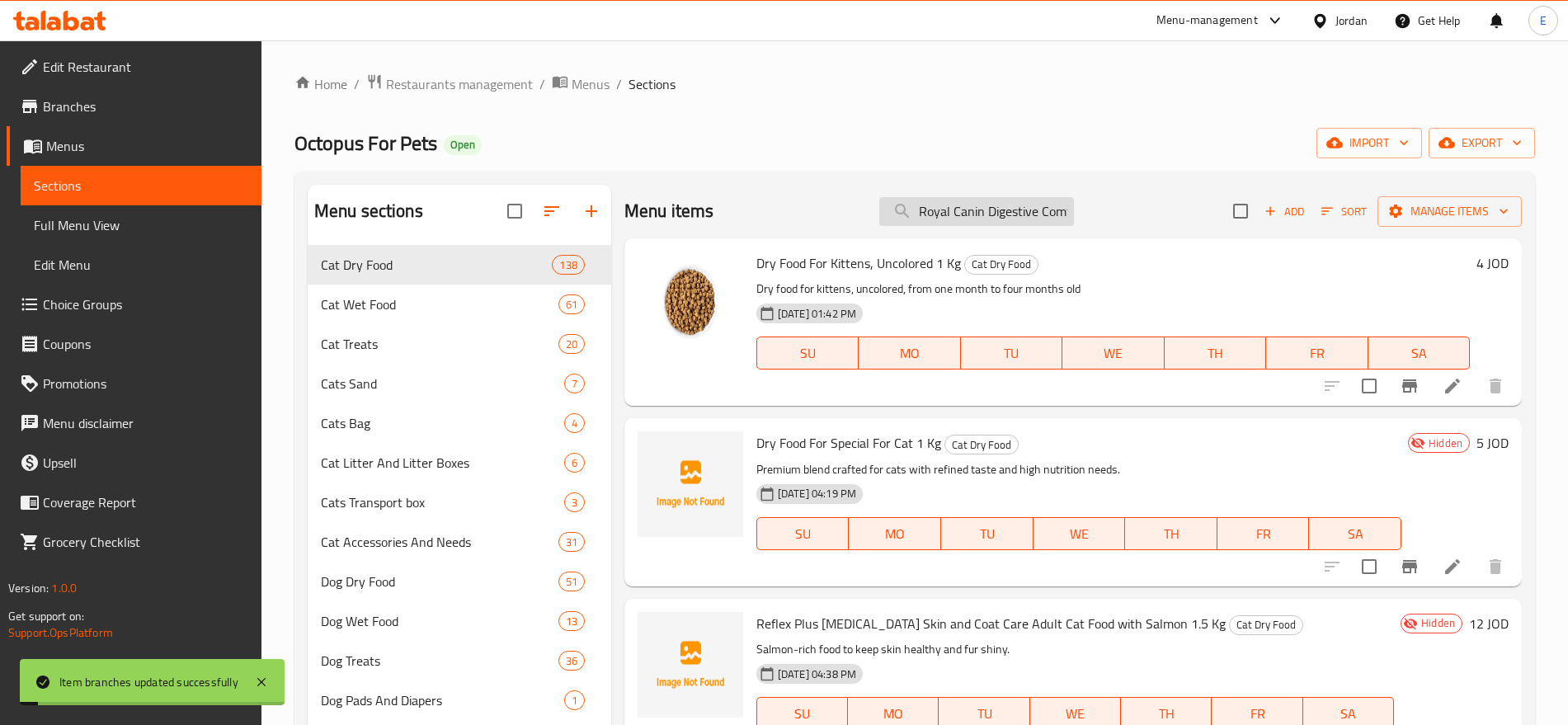
click at [998, 204] on input "Royal Canin Digestive Comfort 2 KG" at bounding box center [977, 212] width 195 height 29
paste input "Appetite Control Sterilized 2"
type input "Royal Canin Appetite Control Sterilized 2KG"
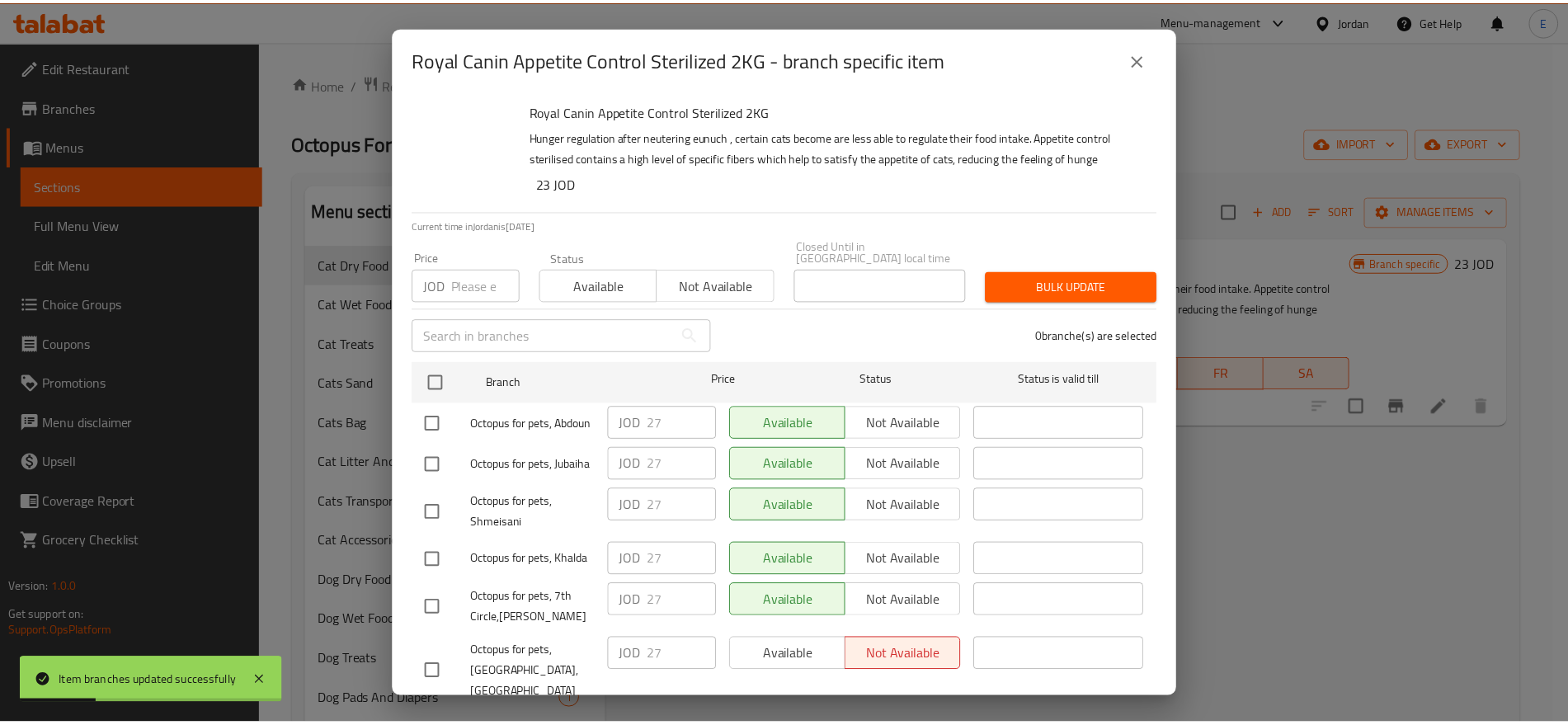
scroll to position [0, 158]
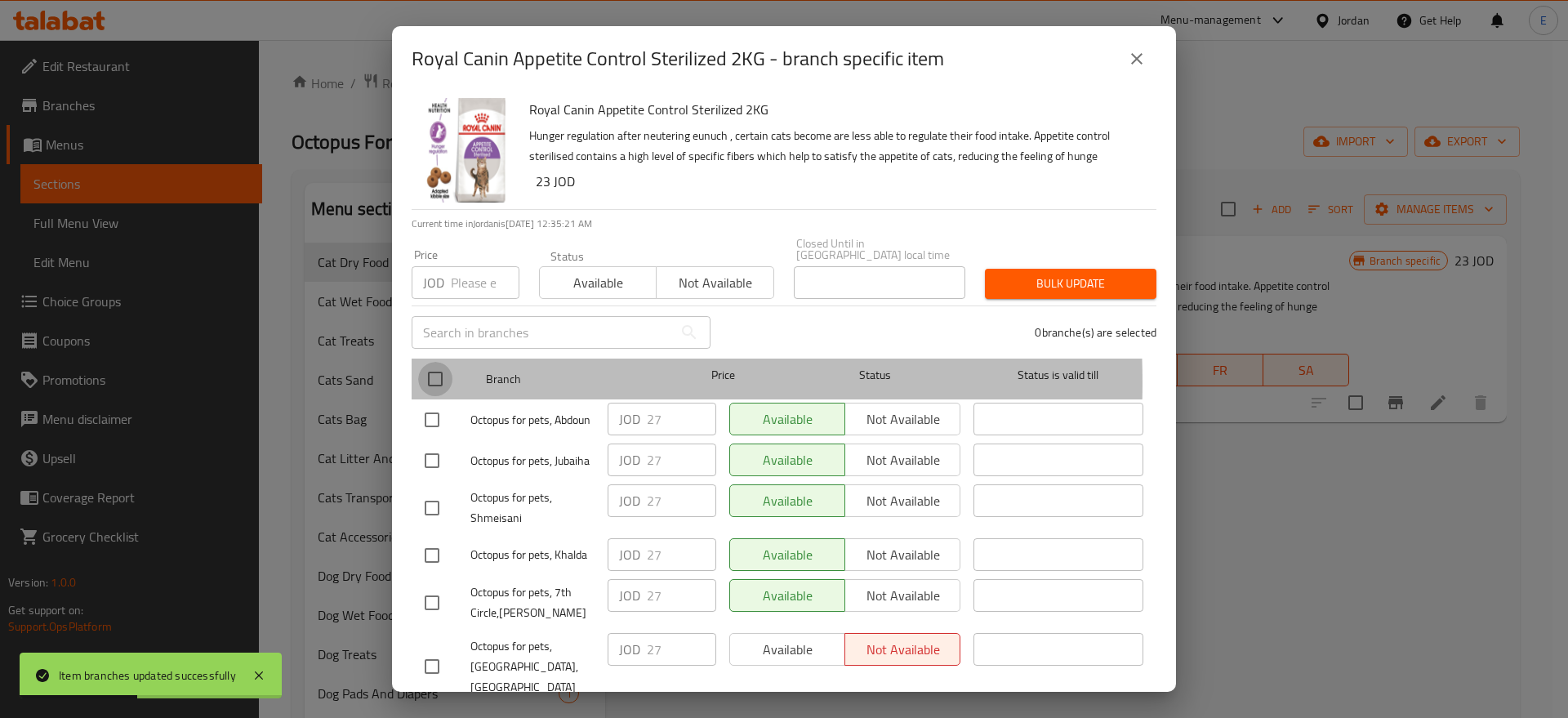
click at [435, 371] on input "checkbox" at bounding box center [435, 379] width 34 height 34
checkbox input "true"
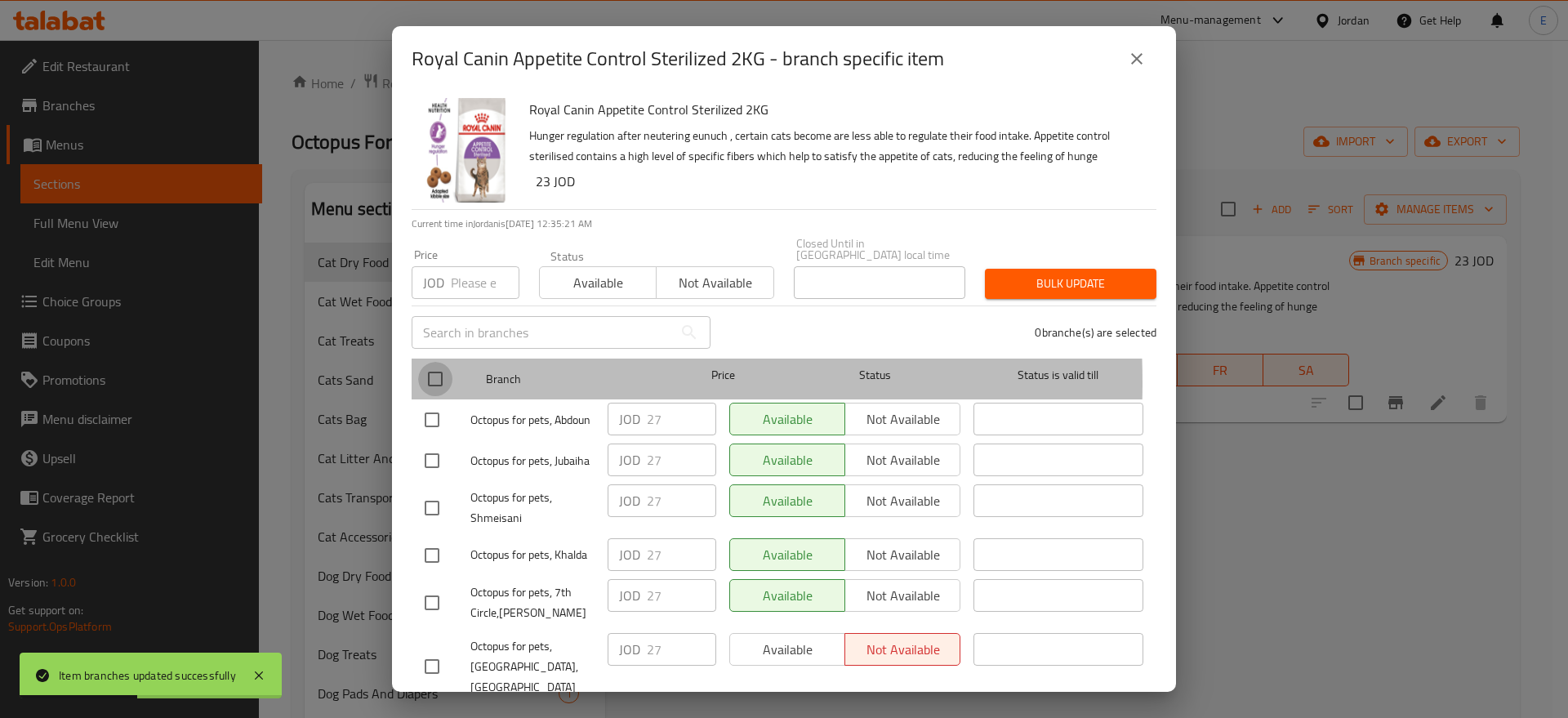
checkbox input "true"
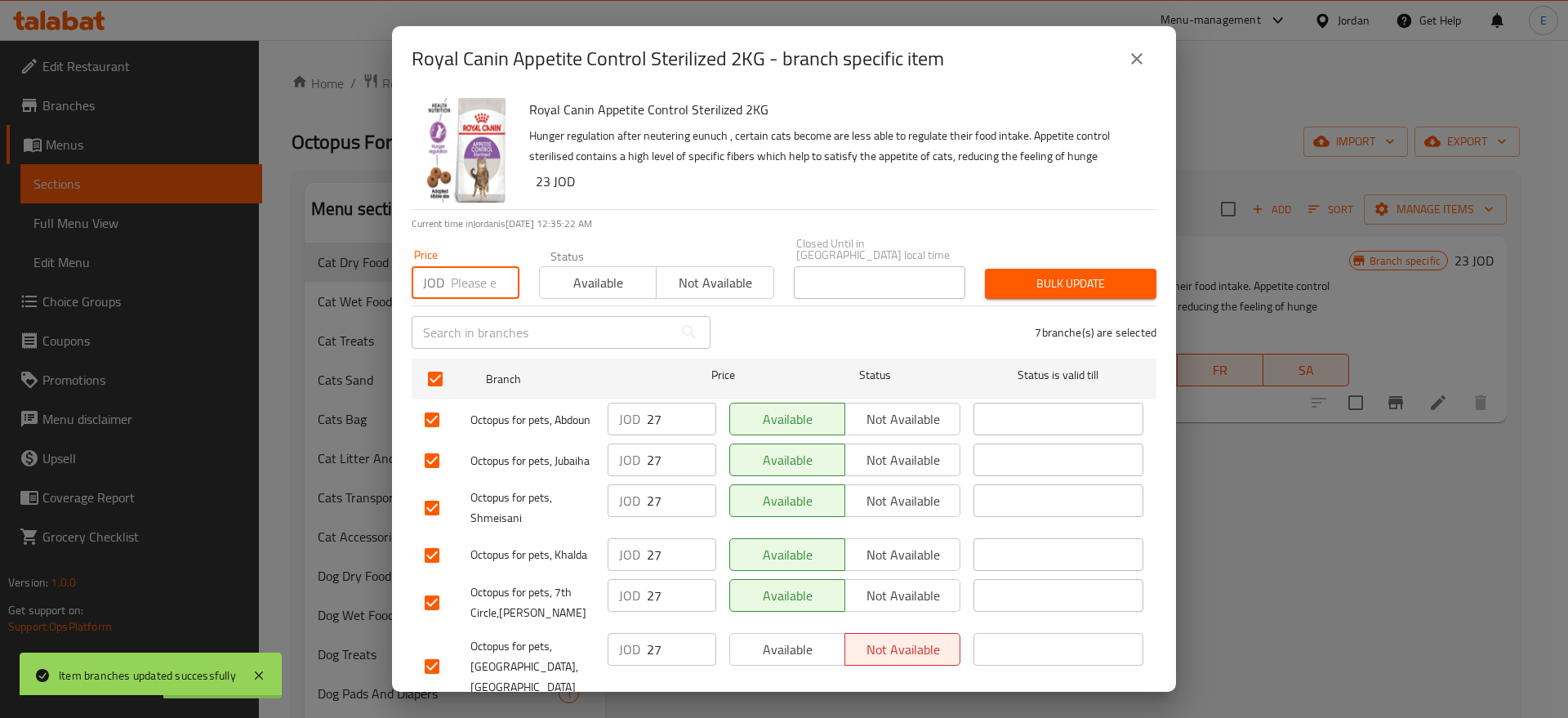
click at [465, 274] on input "number" at bounding box center [485, 283] width 69 height 33
type input "28"
click at [1114, 277] on span "Bulk update" at bounding box center [1071, 283] width 145 height 20
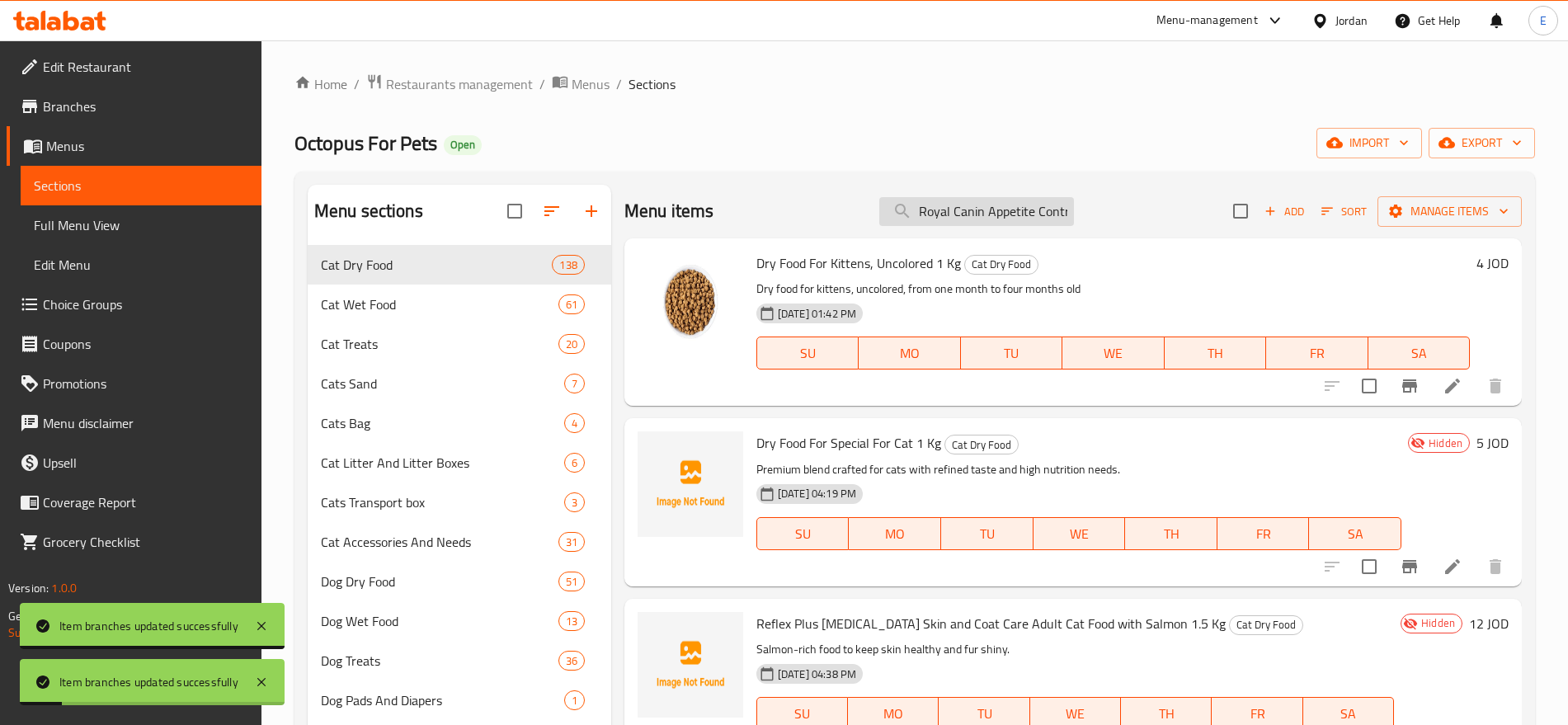
click at [969, 211] on input "Royal Canin Appetite Control Sterilized 2KG" at bounding box center [977, 212] width 195 height 29
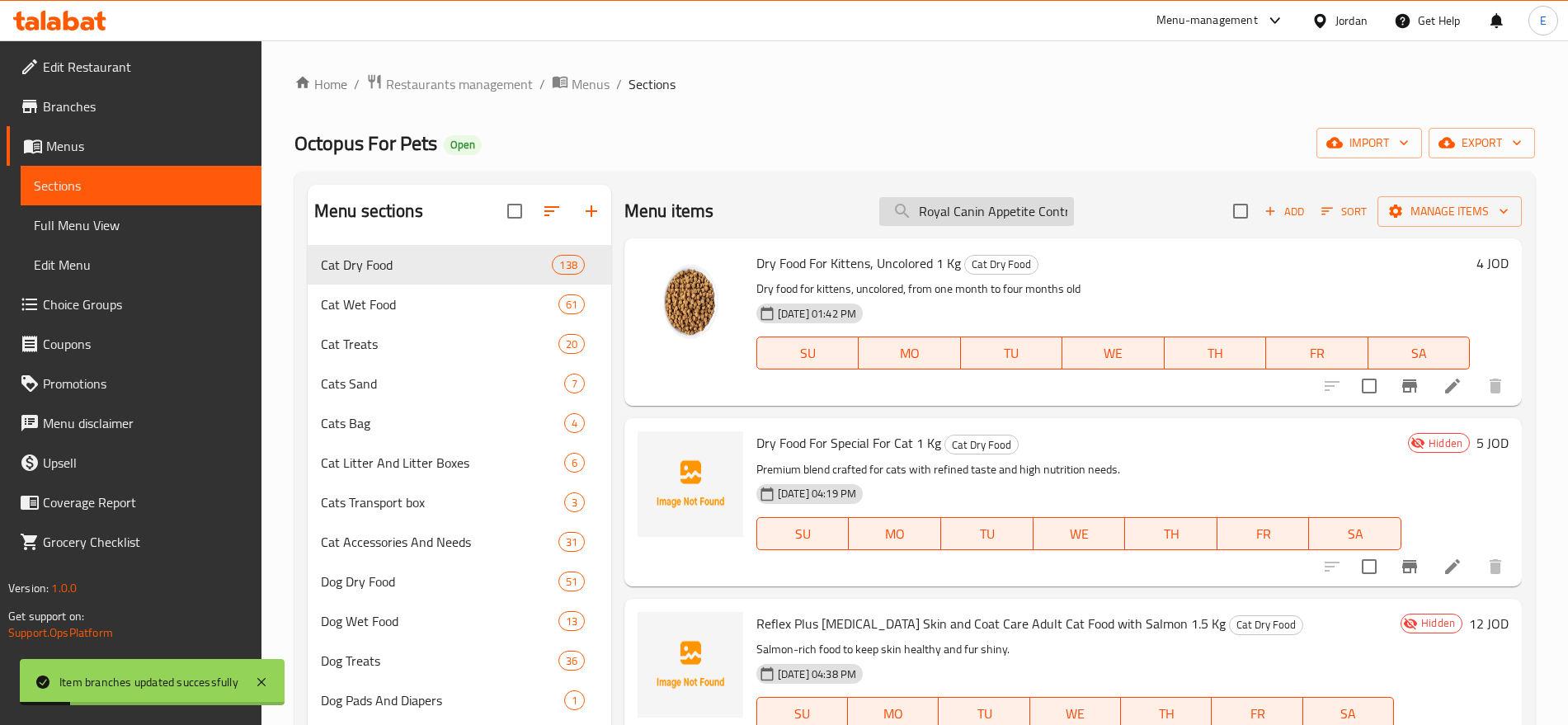
paste input "For Cats Sterilized 2kg"
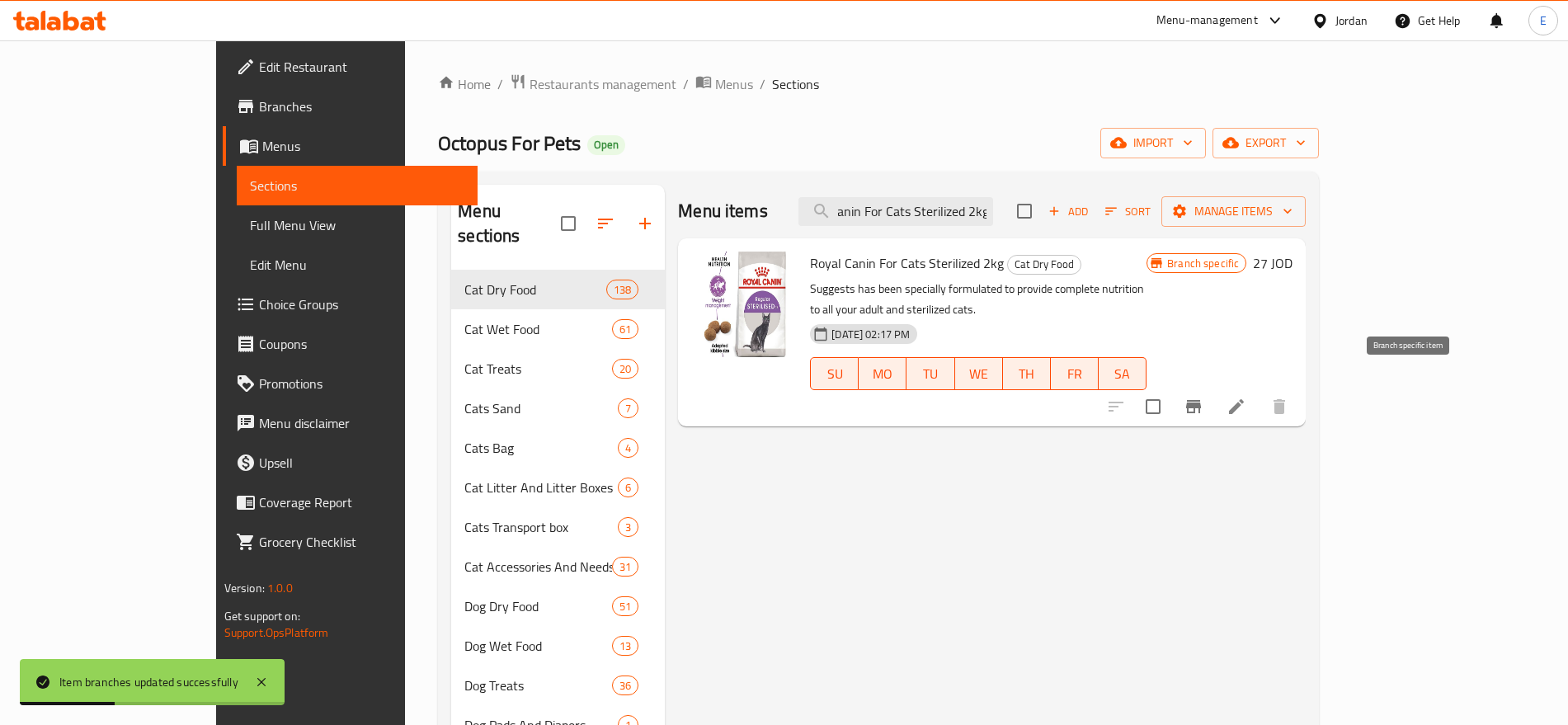
type input "Royal Canin For Cats Sterilized 2kg"
click at [1202, 400] on icon "Branch-specific-item" at bounding box center [1194, 407] width 15 height 14
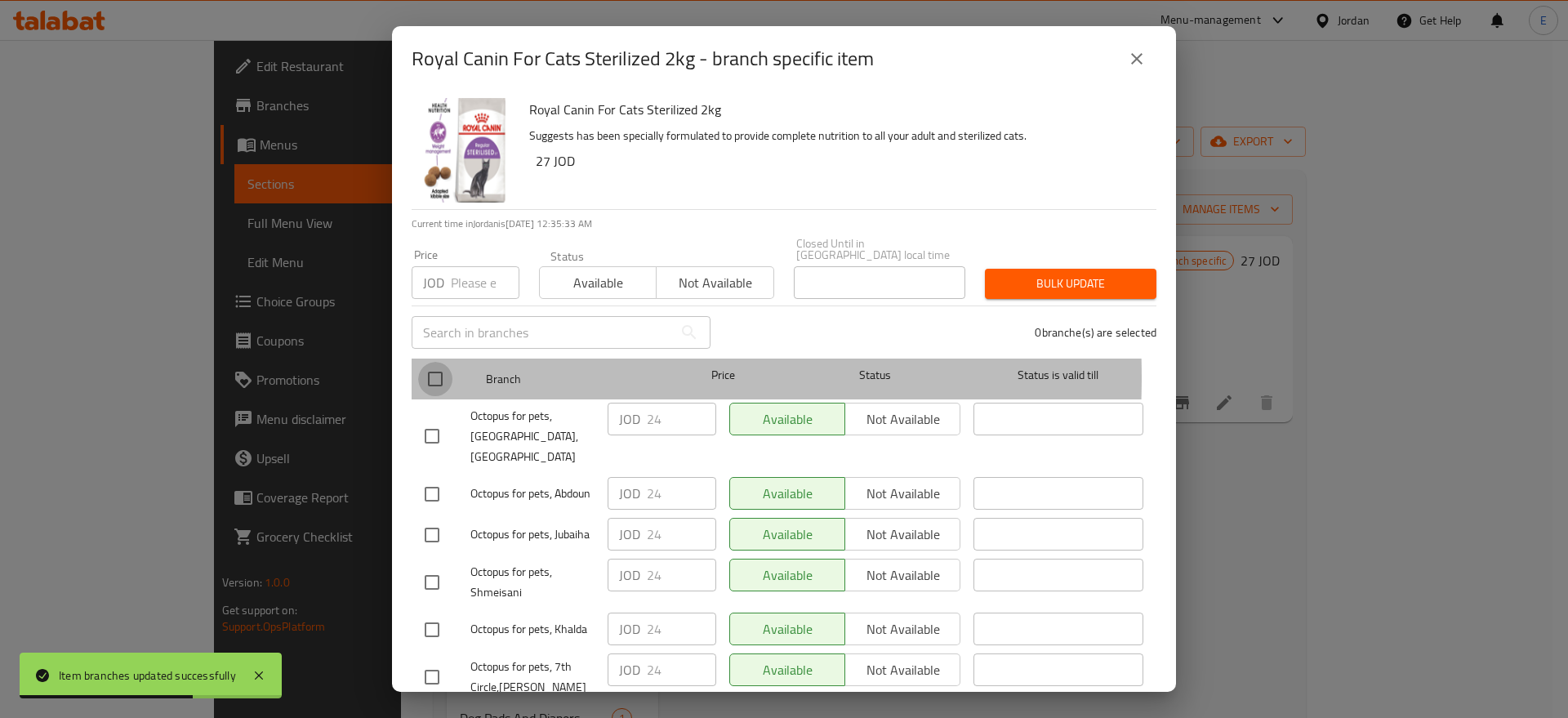
click at [439, 366] on input "checkbox" at bounding box center [435, 379] width 34 height 34
checkbox input "true"
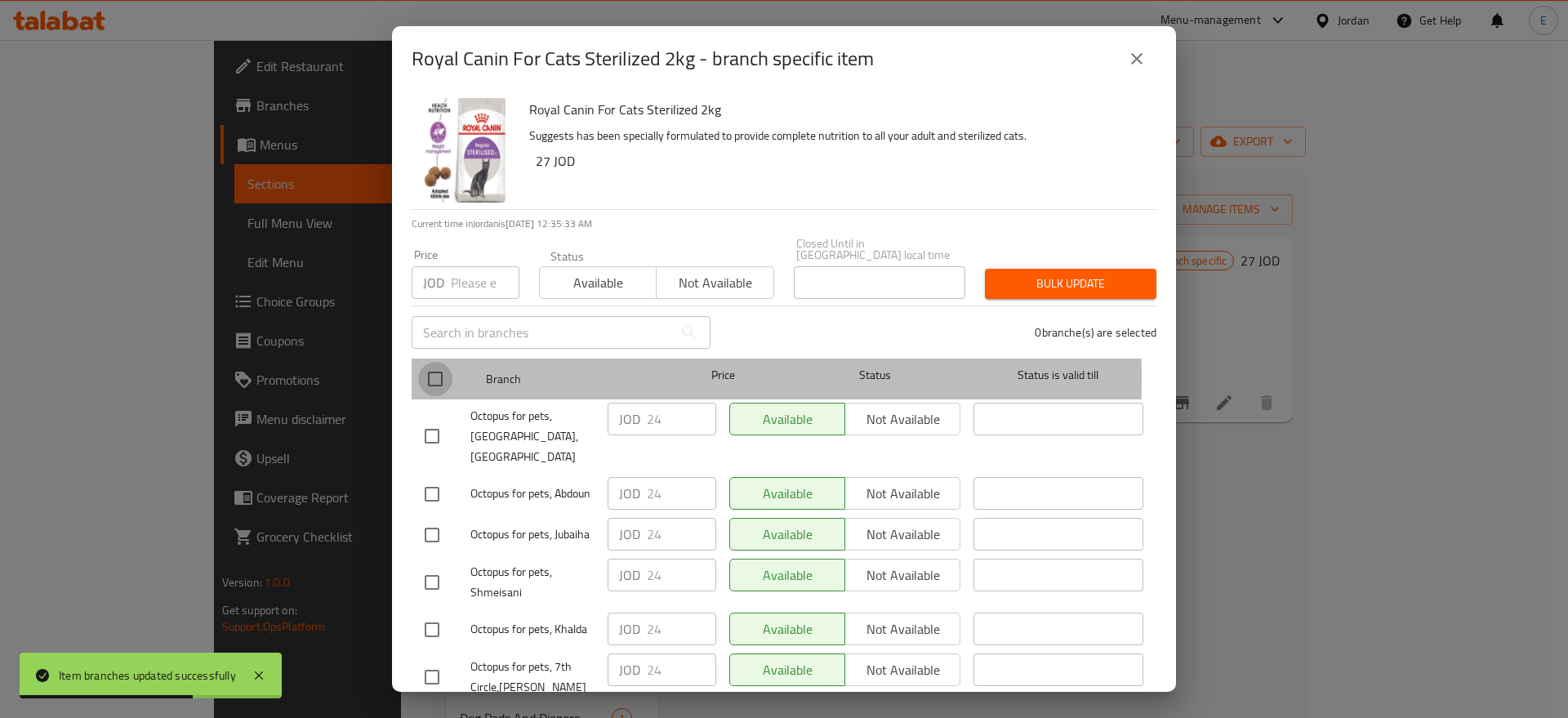
checkbox input "true"
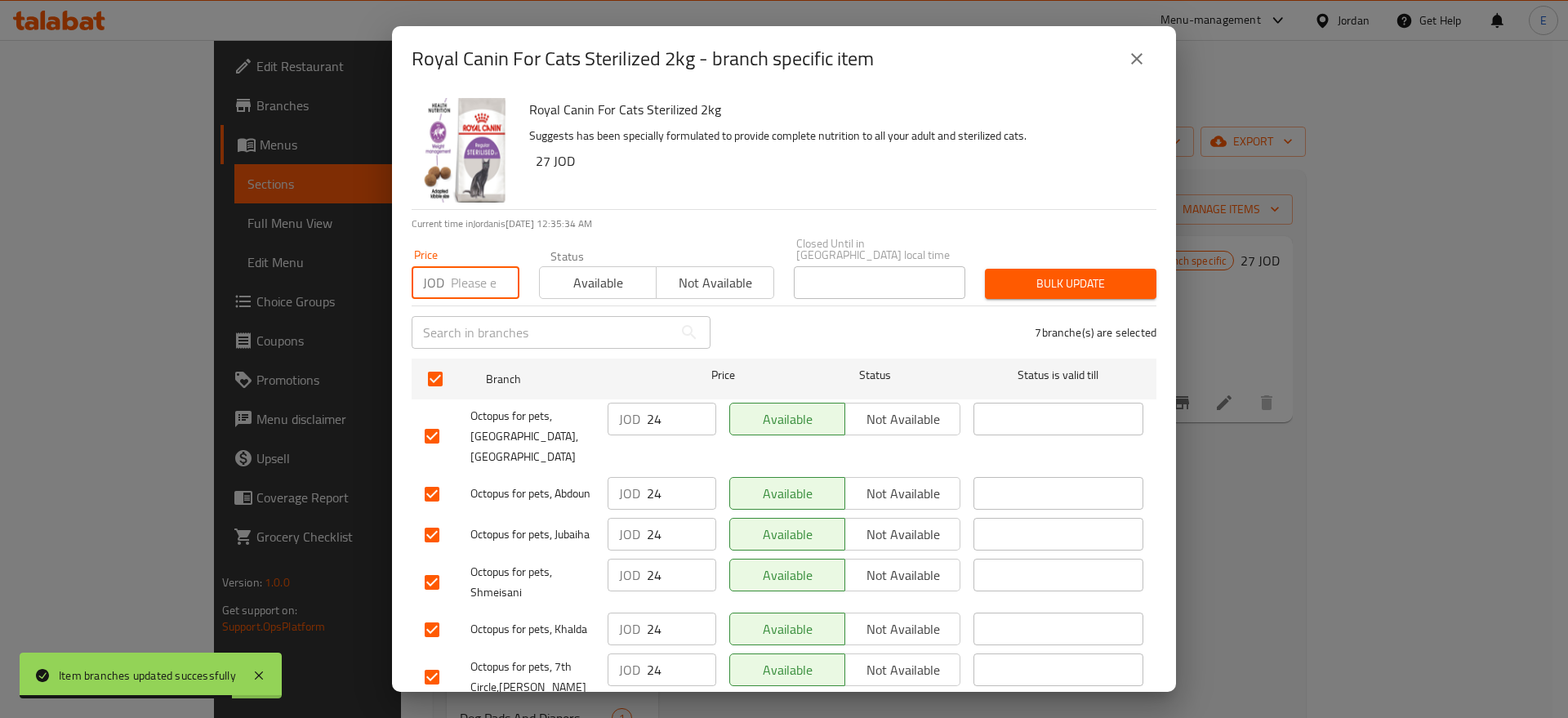
click at [477, 274] on input "number" at bounding box center [485, 283] width 69 height 33
type input "25"
click at [1105, 268] on button "Bulk update" at bounding box center [1070, 283] width 171 height 30
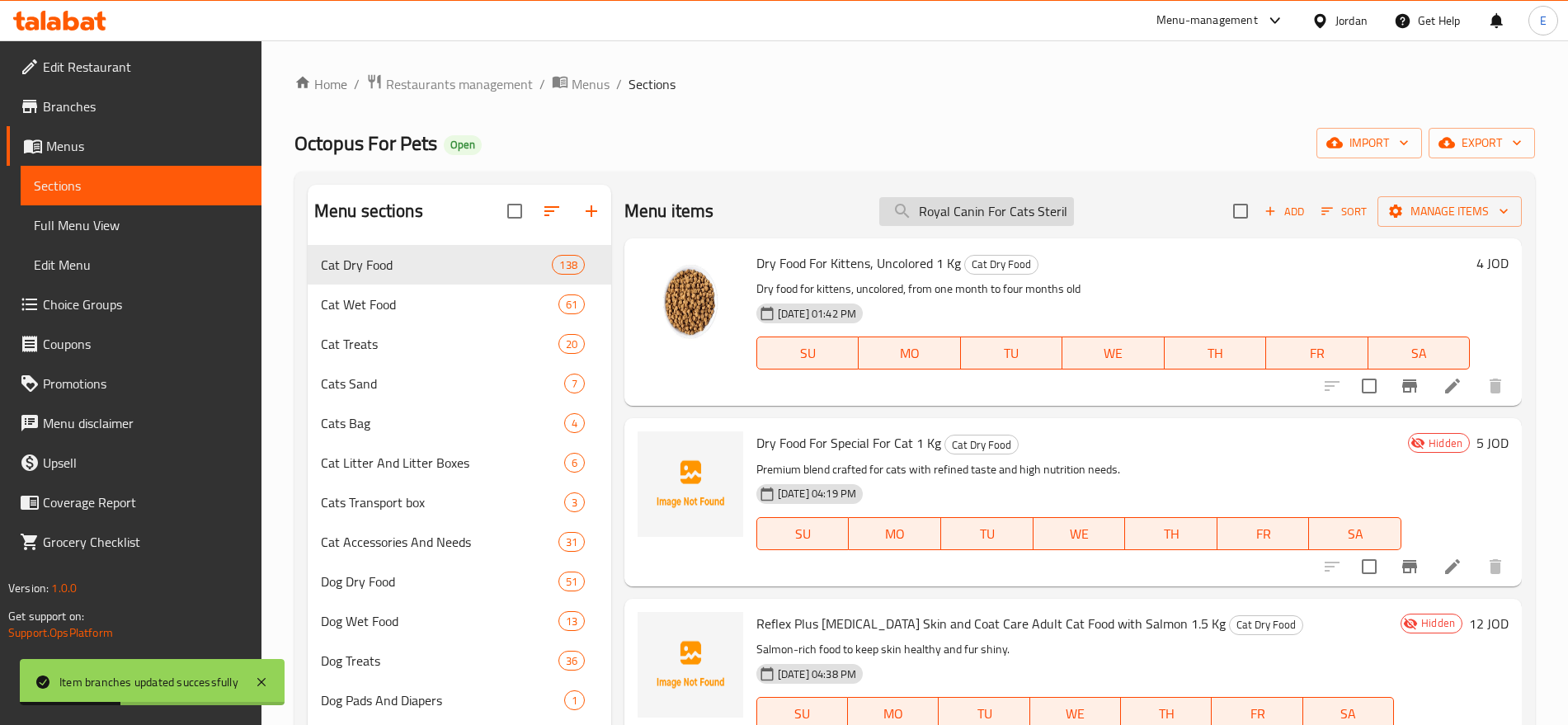
click at [968, 217] on input "Royal Canin For Cats Sterilized 2kg" at bounding box center [977, 212] width 195 height 29
paste input "Kitten"
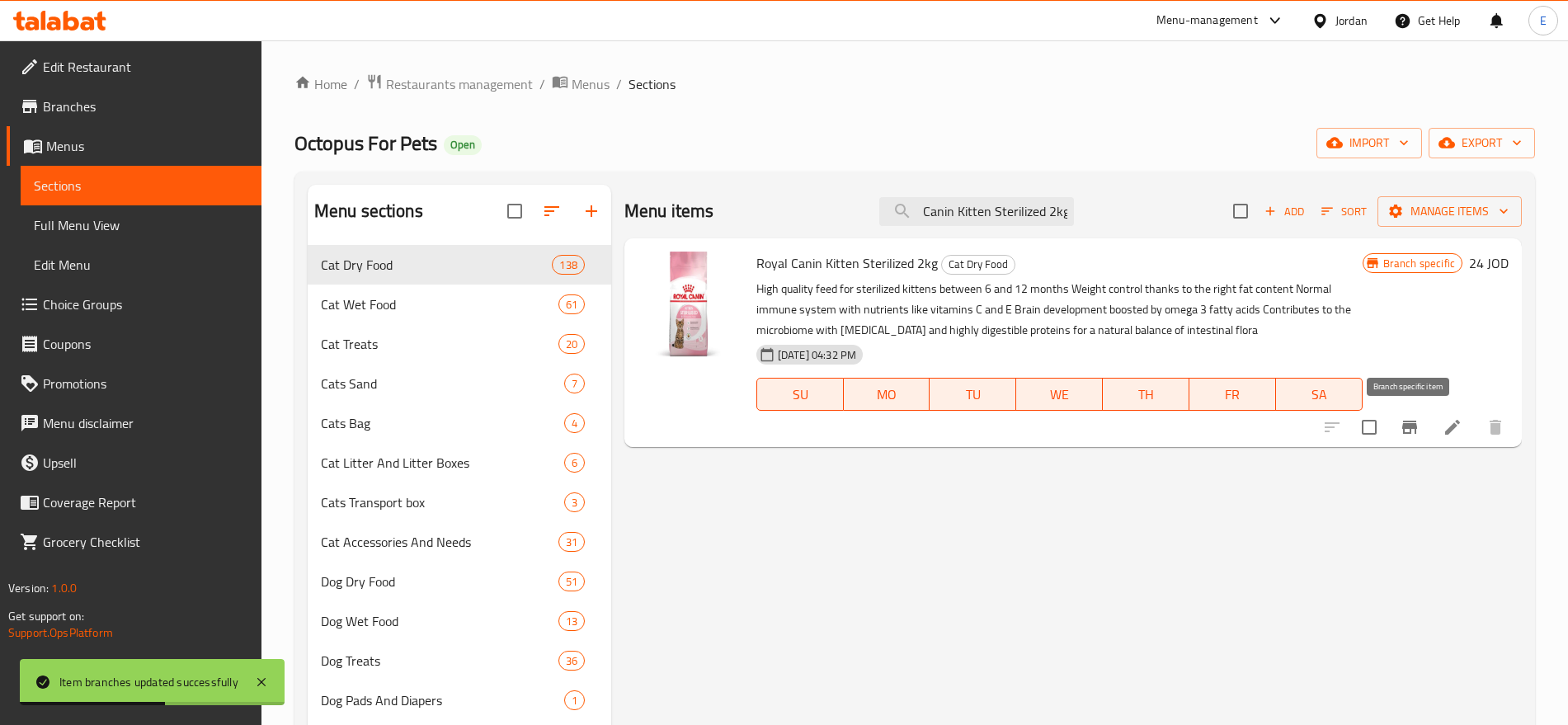
type input "Royal Canin Kitten Sterilized 2kg"
click at [1411, 425] on icon "Branch-specific-item" at bounding box center [1410, 427] width 15 height 14
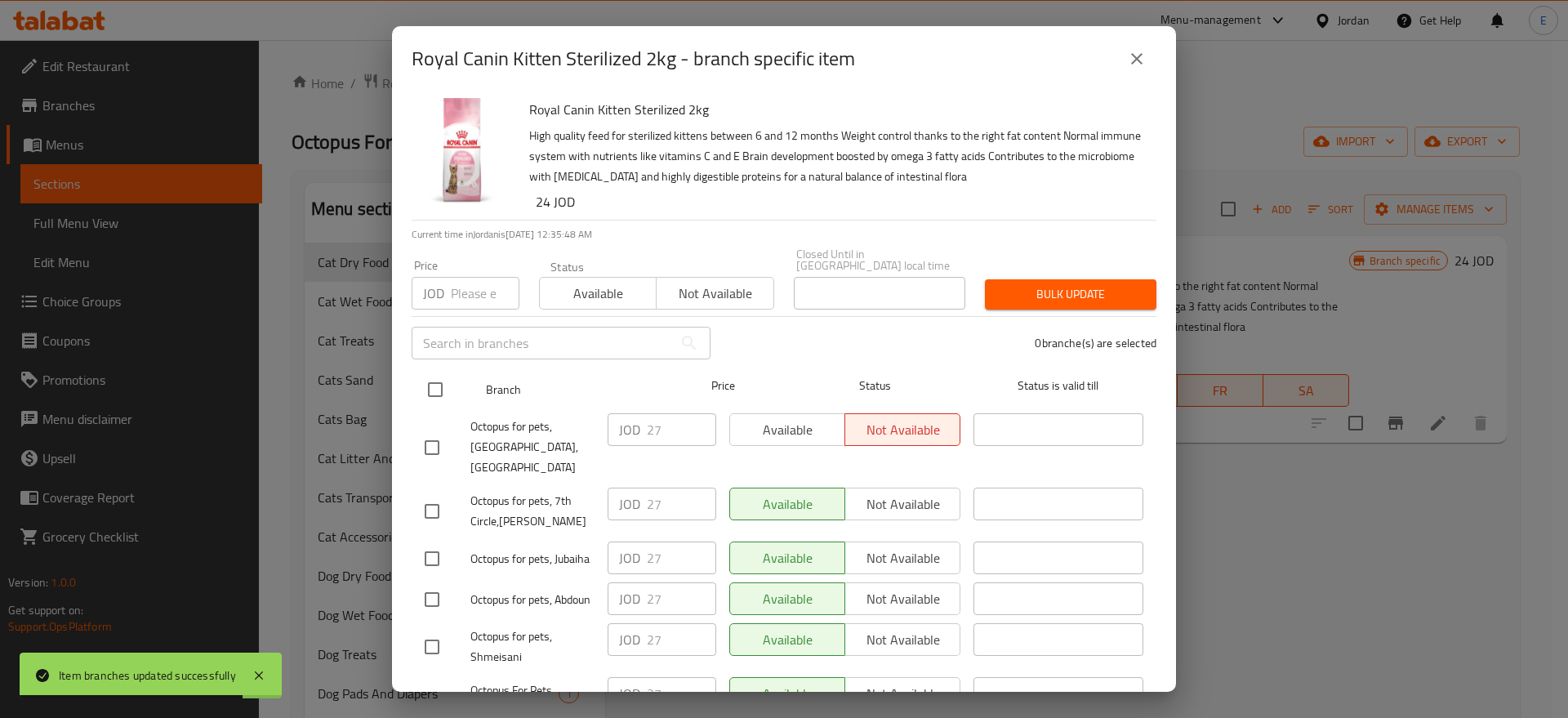
click at [437, 373] on input "checkbox" at bounding box center [435, 390] width 34 height 34
checkbox input "true"
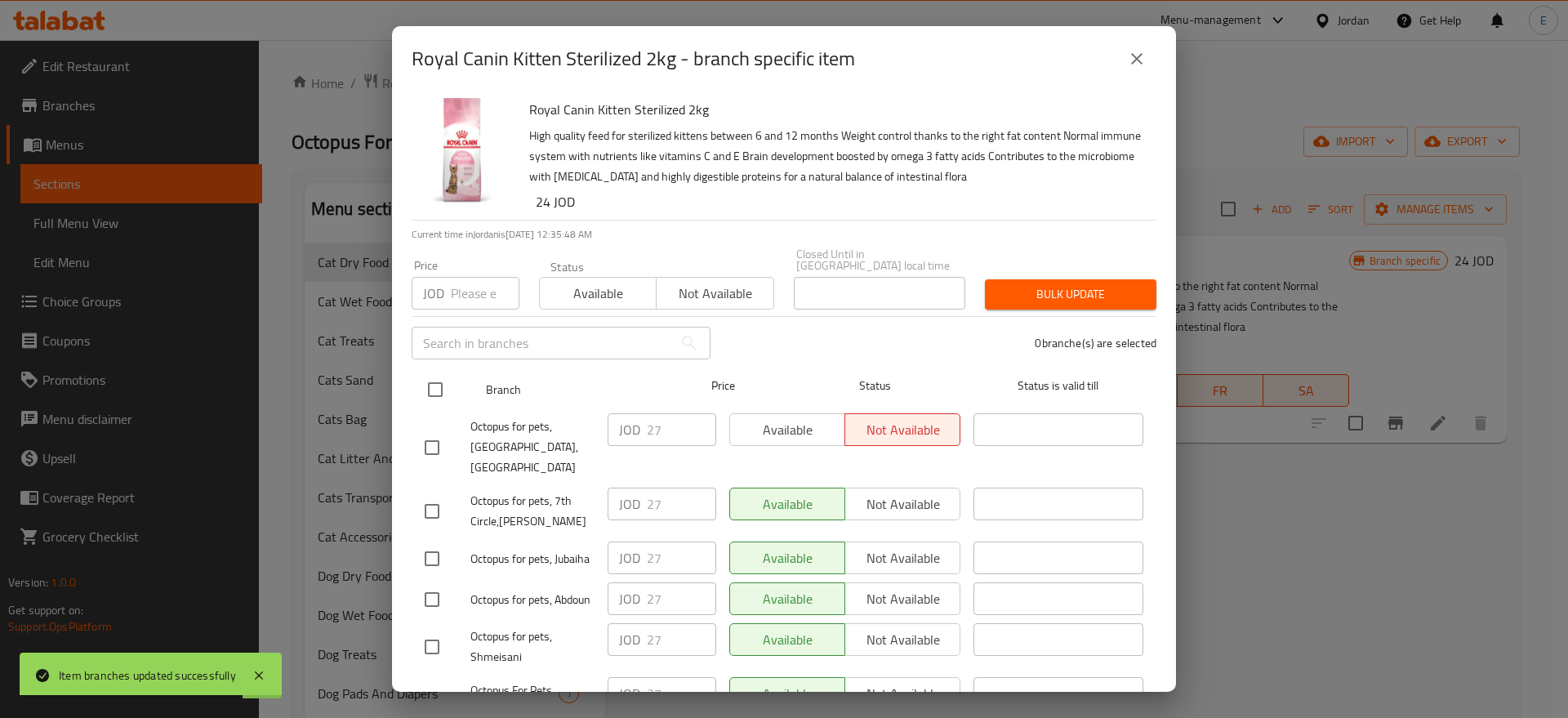
checkbox input "true"
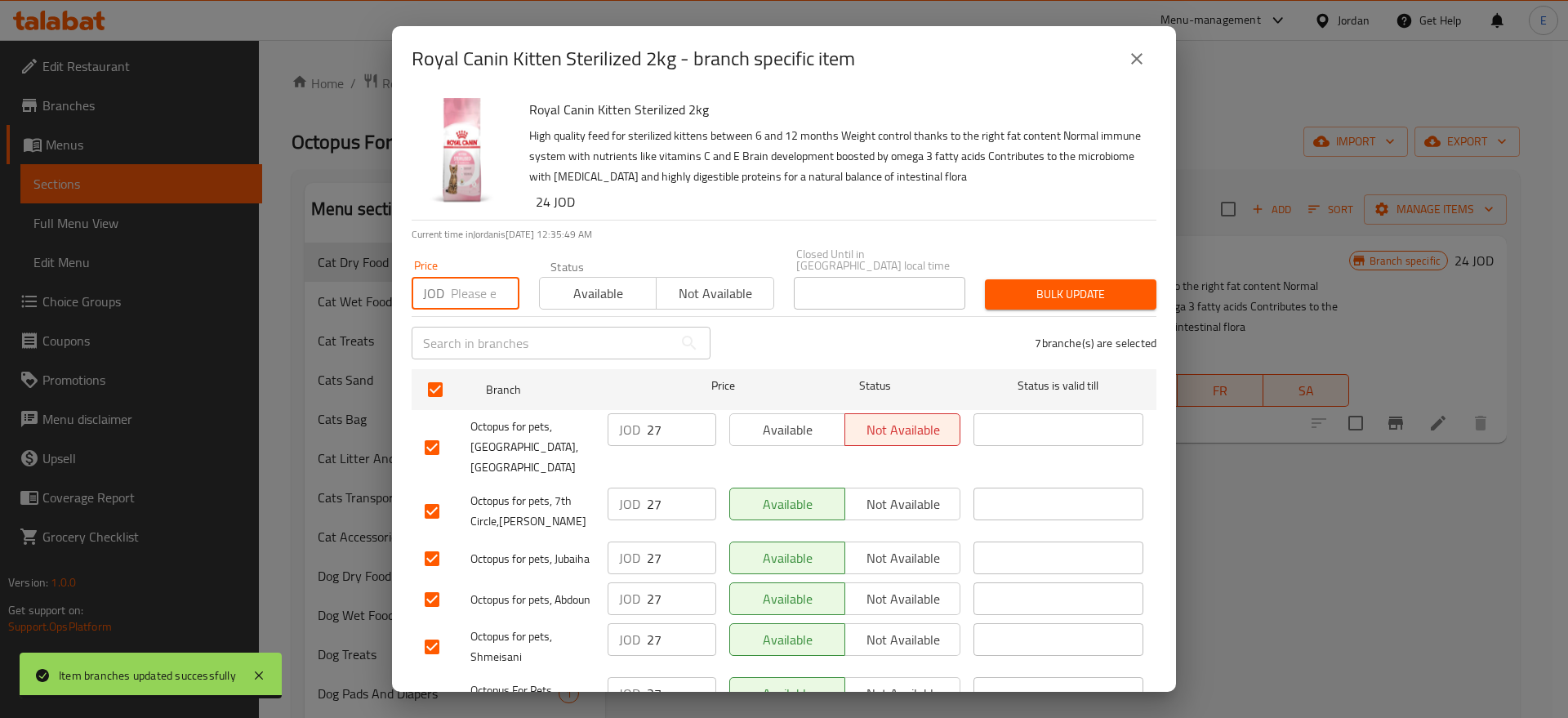
click at [477, 277] on input "number" at bounding box center [485, 293] width 69 height 33
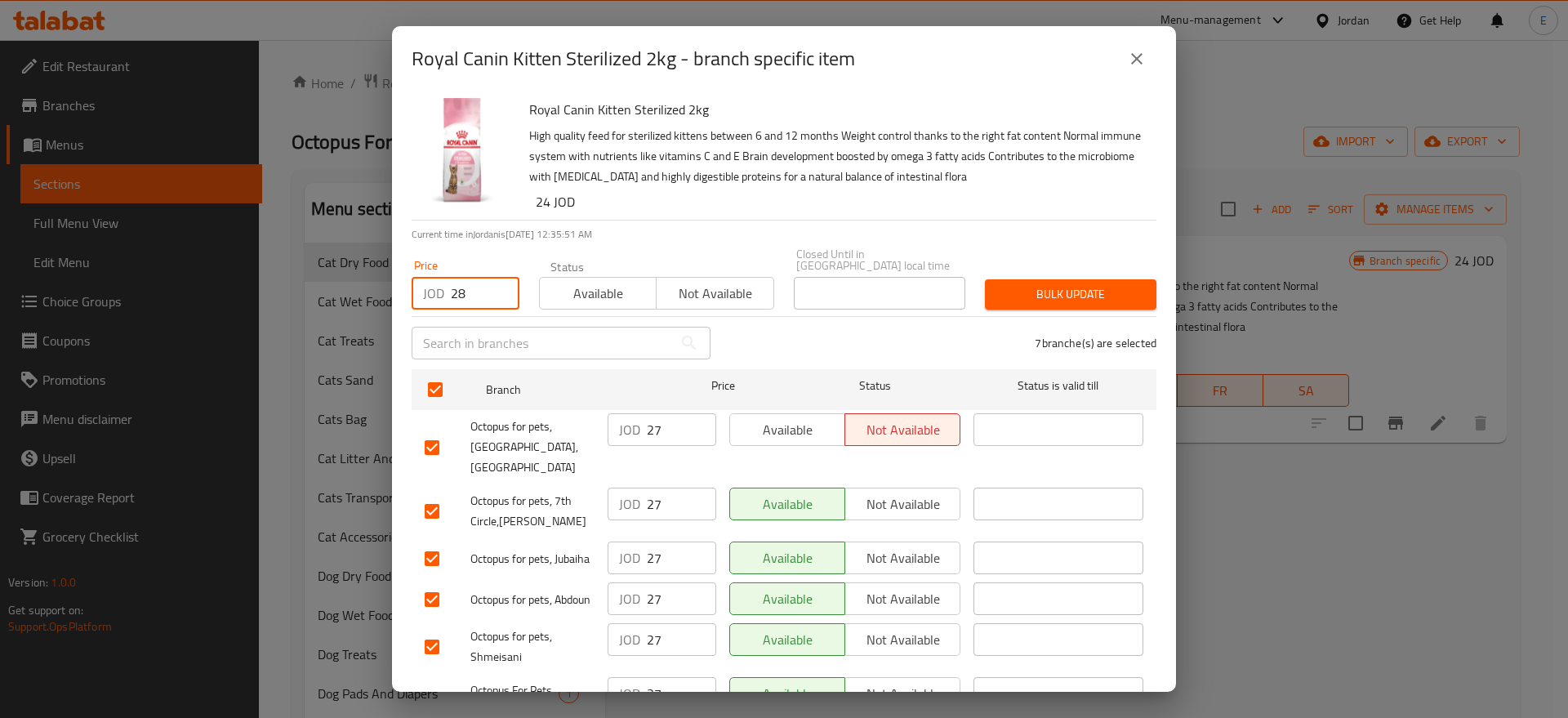
type input "28"
click at [1046, 284] on span "Bulk update" at bounding box center [1071, 294] width 145 height 20
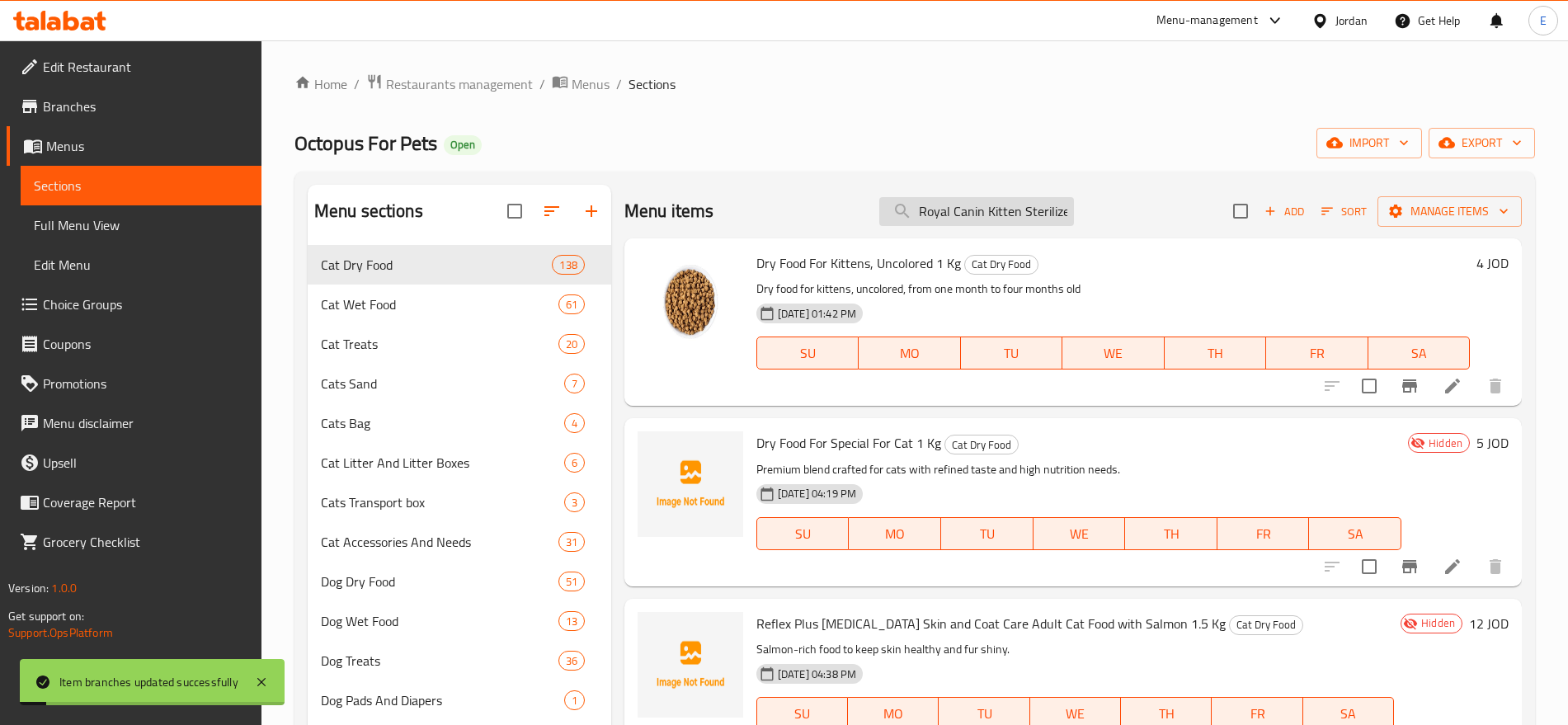
click at [988, 216] on input "Royal Canin Kitten Sterilized 2kg" at bounding box center [977, 212] width 195 height 29
paste input "Persian 2KG"
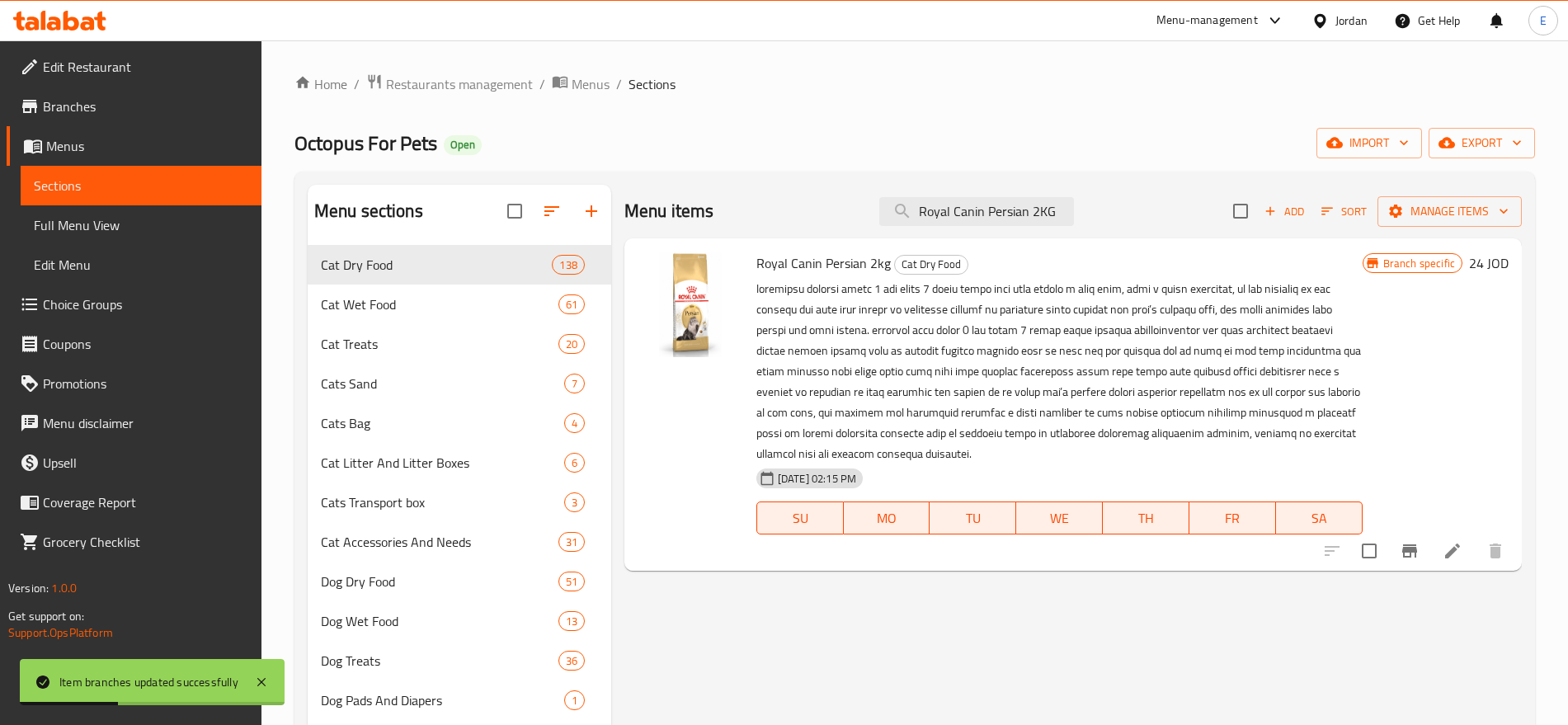
type input "Royal Canin Persian 2KG"
click at [1402, 552] on icon "Branch-specific-item" at bounding box center [1409, 550] width 19 height 19
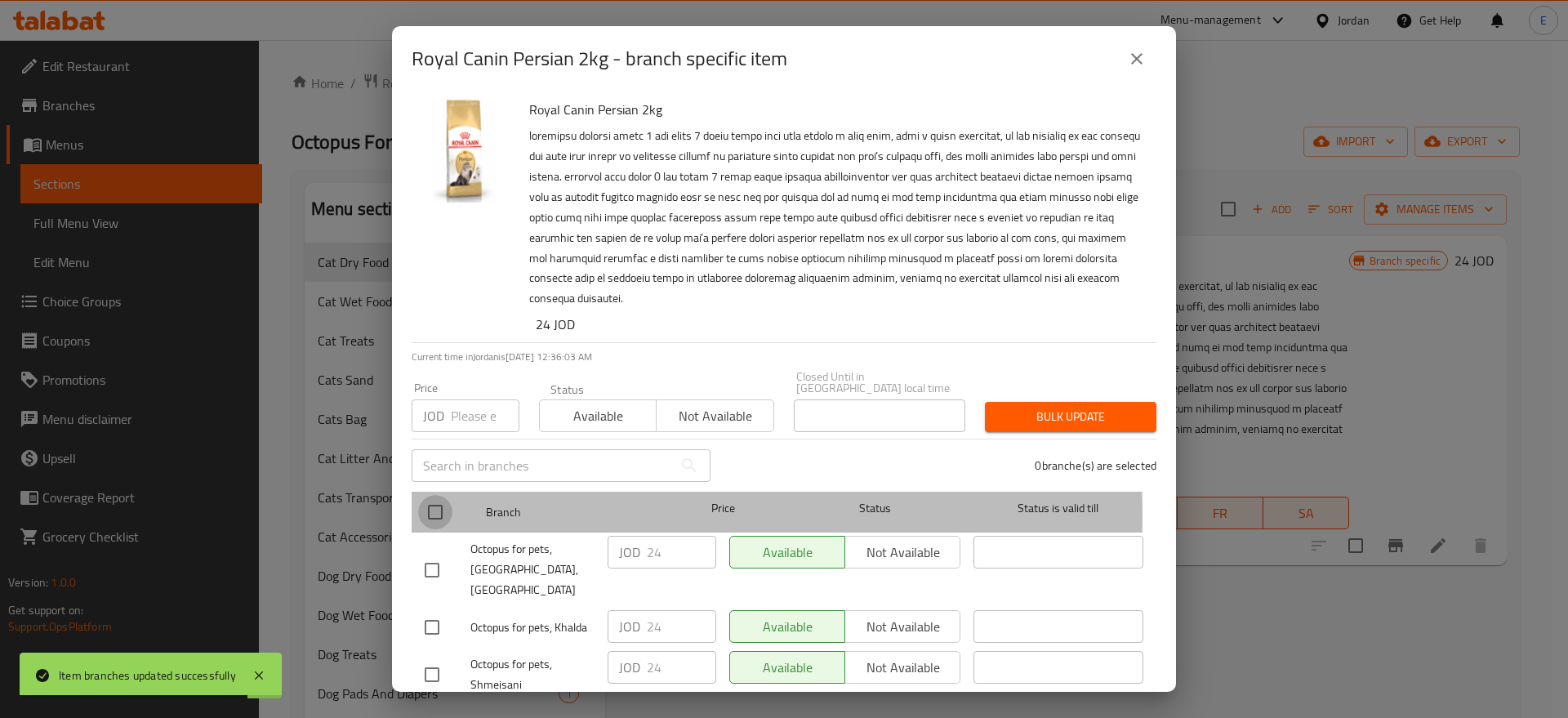
click at [436, 505] on input "checkbox" at bounding box center [435, 512] width 34 height 34
checkbox input "true"
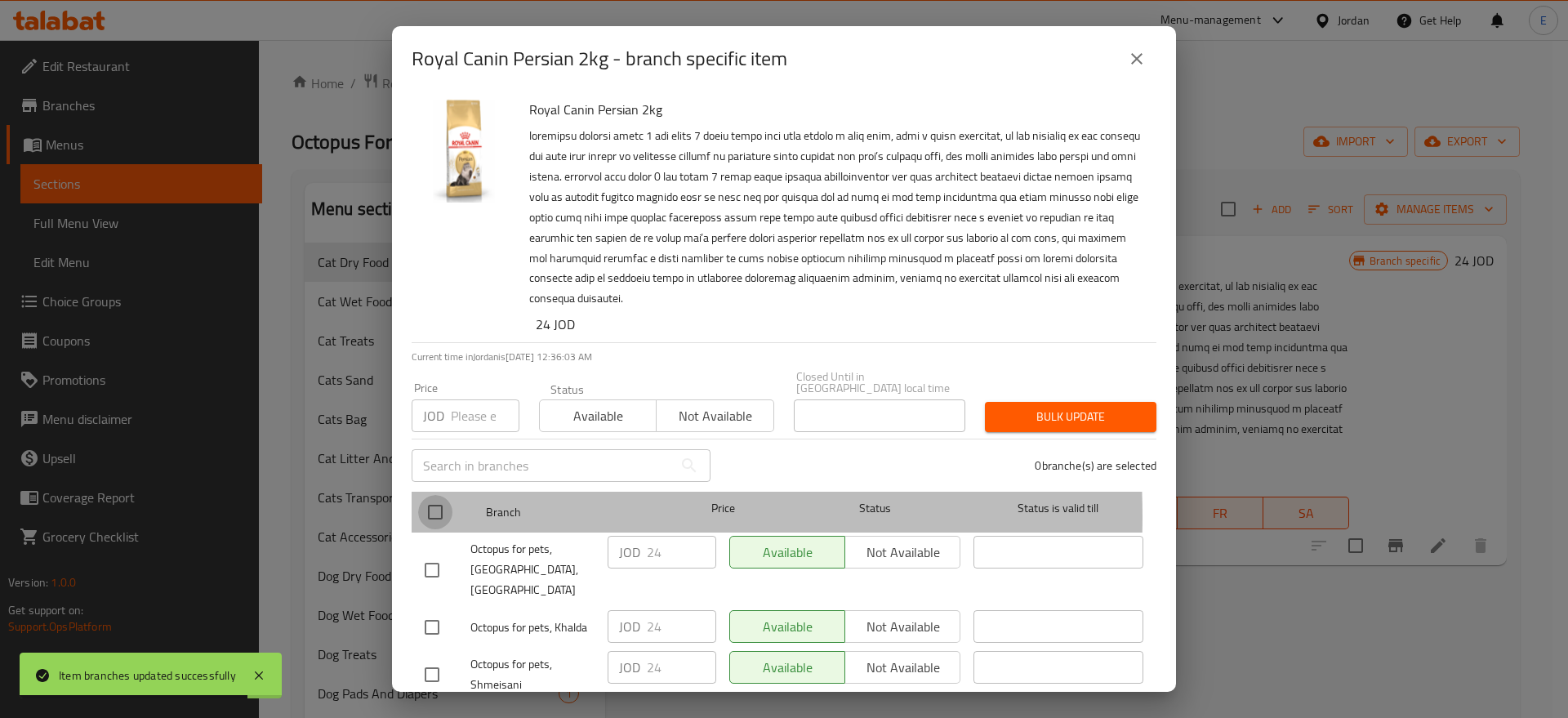
checkbox input "true"
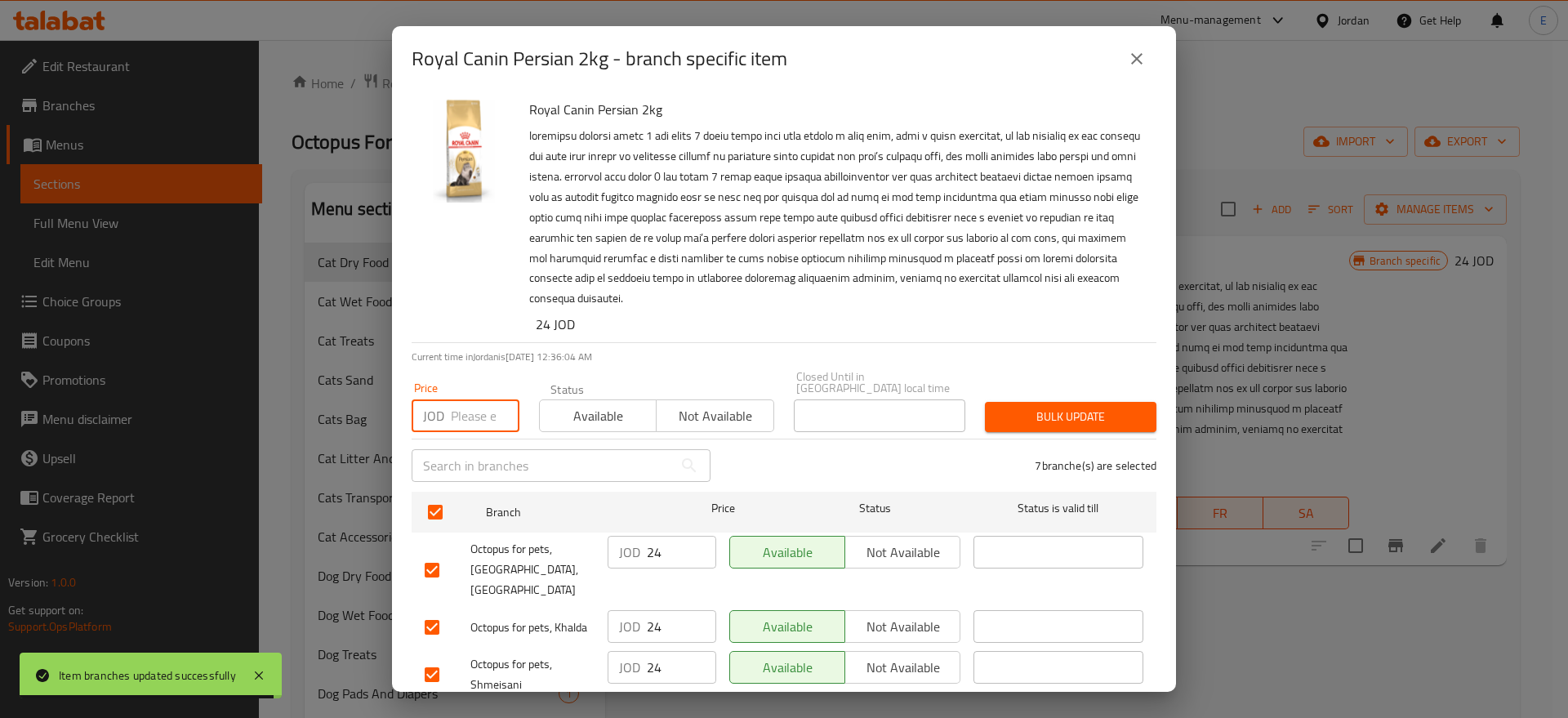
click at [480, 400] on input "number" at bounding box center [485, 415] width 69 height 33
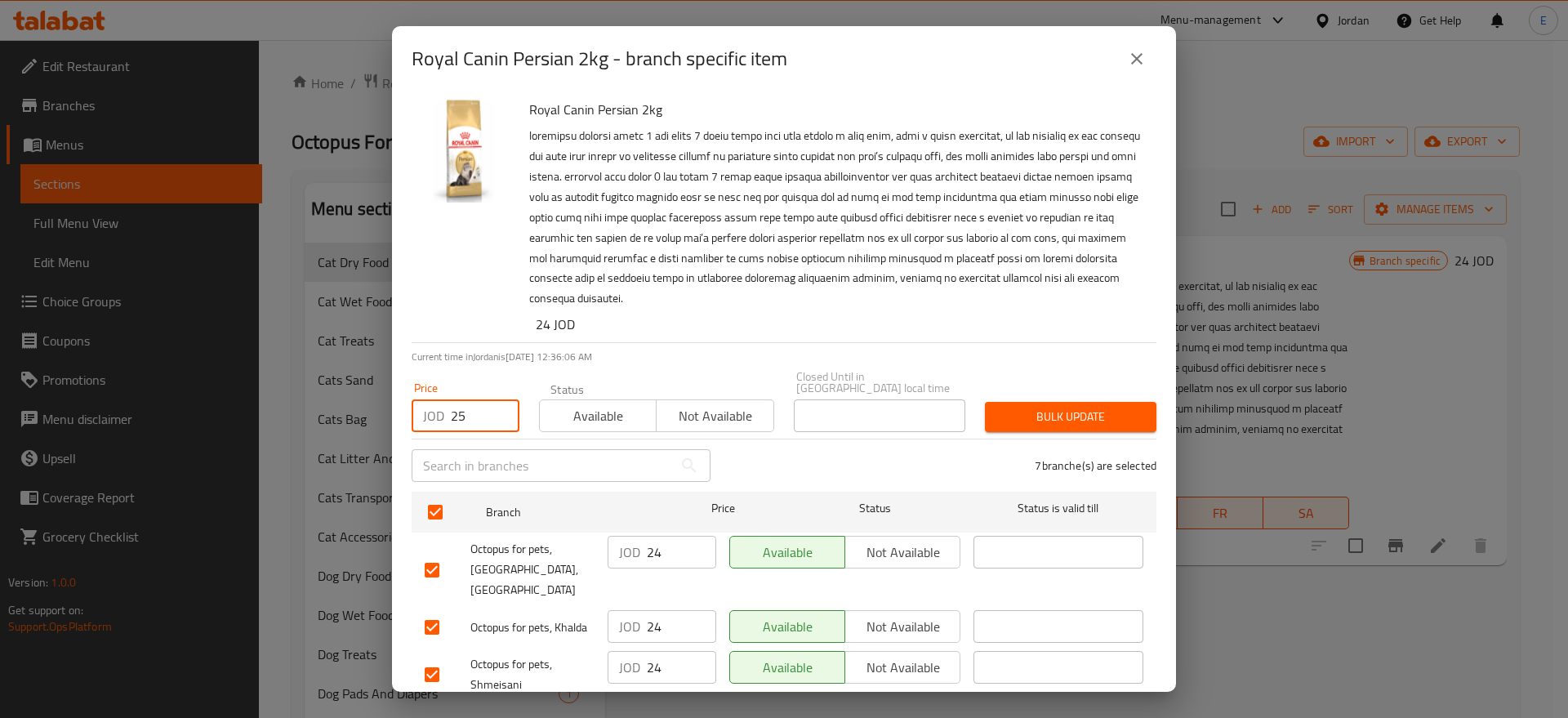
type input "25"
click at [1100, 408] on span "Bulk update" at bounding box center [1071, 417] width 145 height 20
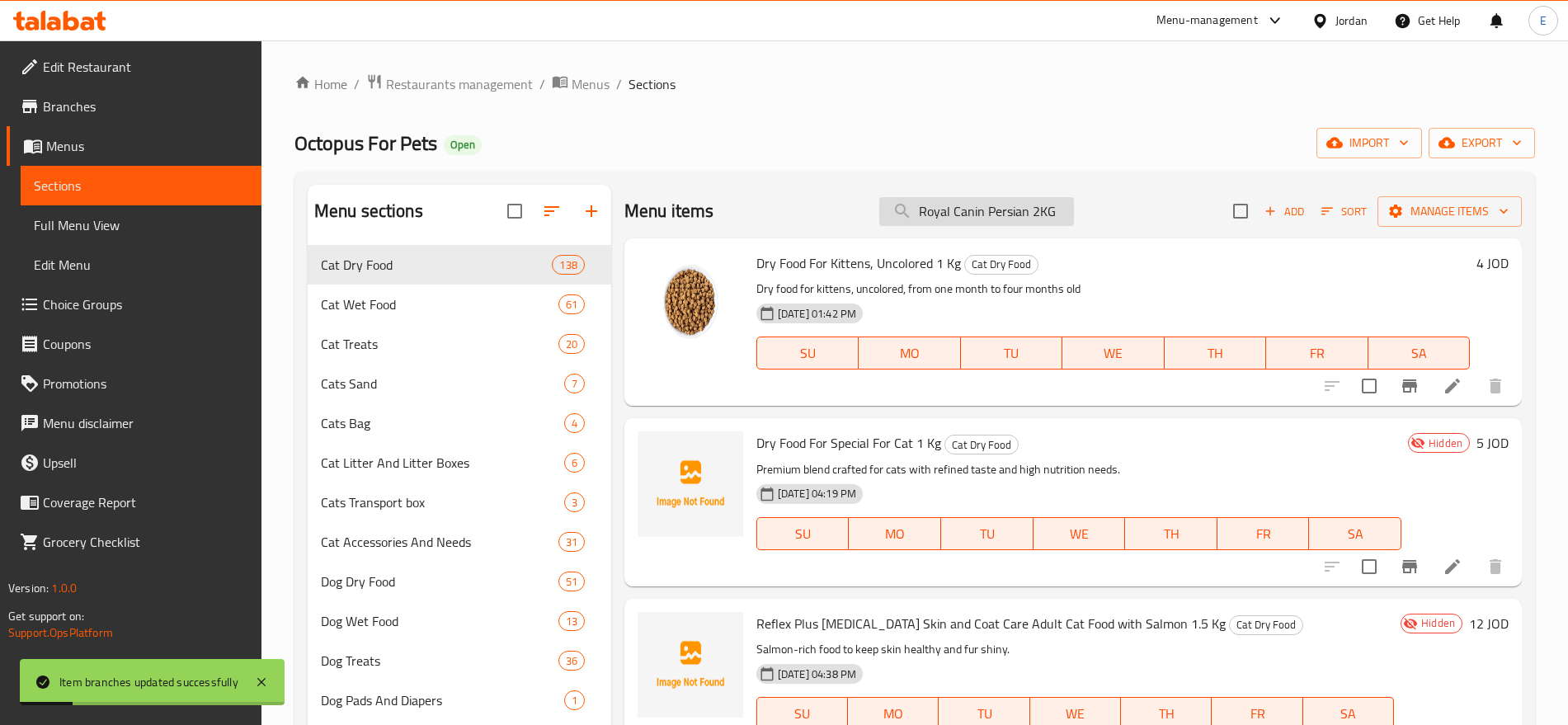
click at [979, 213] on input "Royal Canin Persian 2KG" at bounding box center [977, 212] width 195 height 29
paste input "Kitten 2kg"
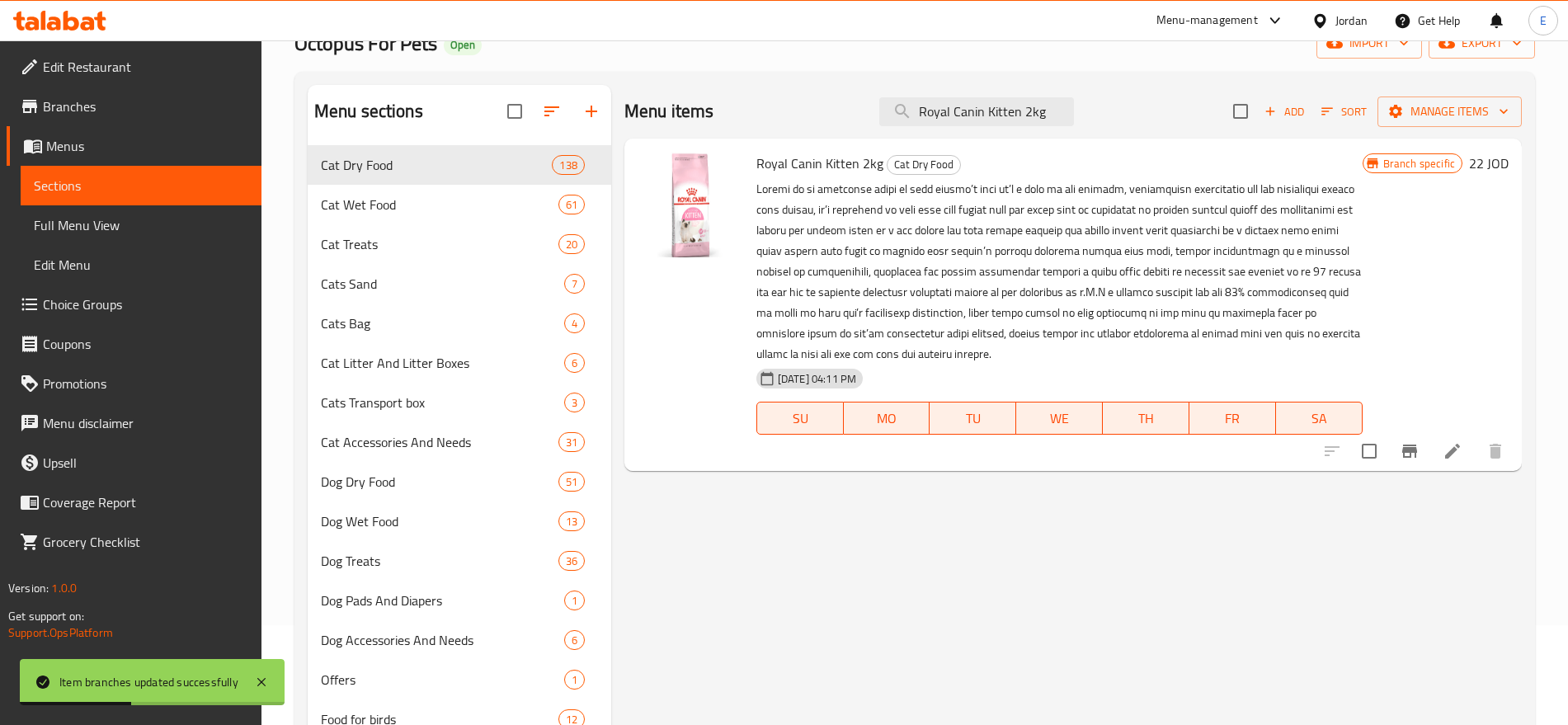
scroll to position [101, 0]
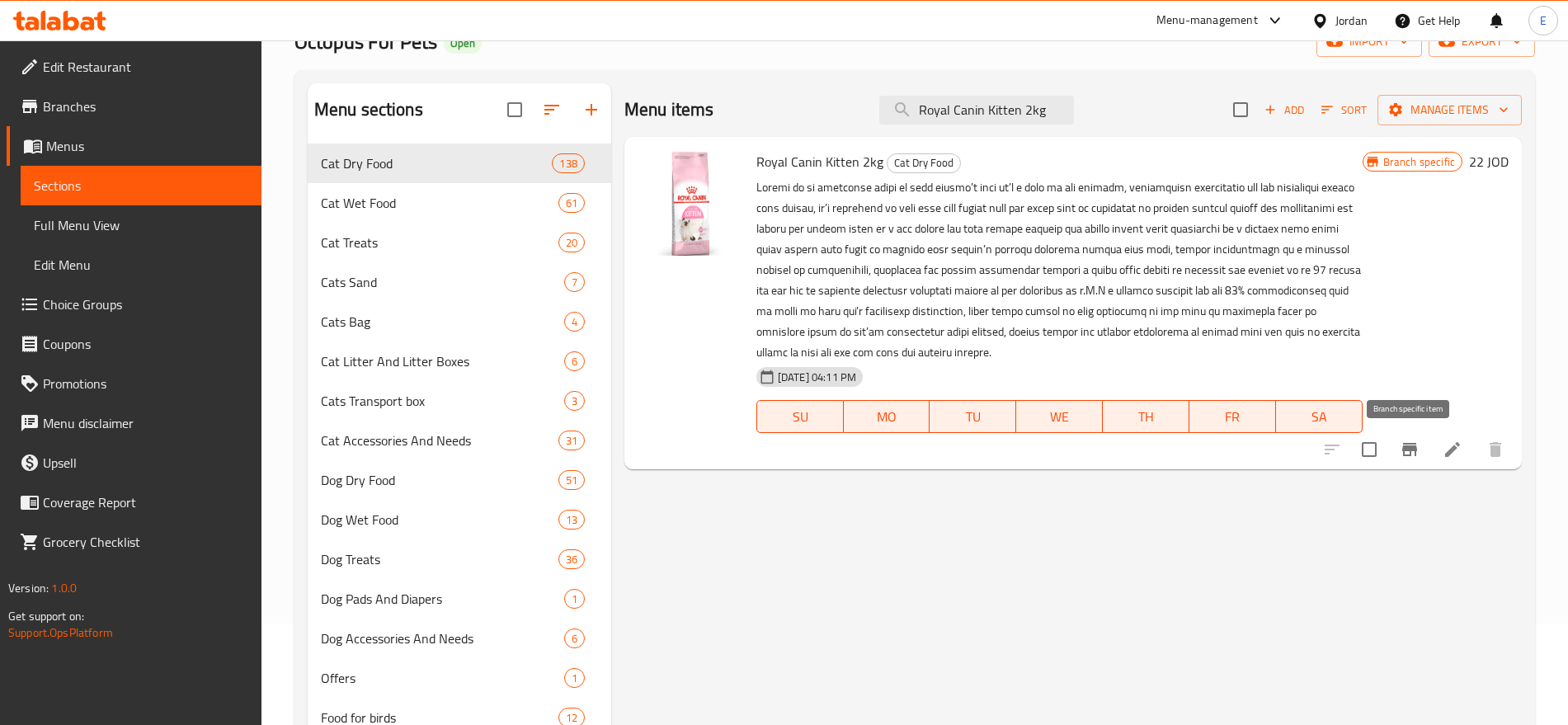
type input "Royal Canin Kitten 2kg"
click at [1418, 444] on icon "Branch-specific-item" at bounding box center [1409, 449] width 19 height 19
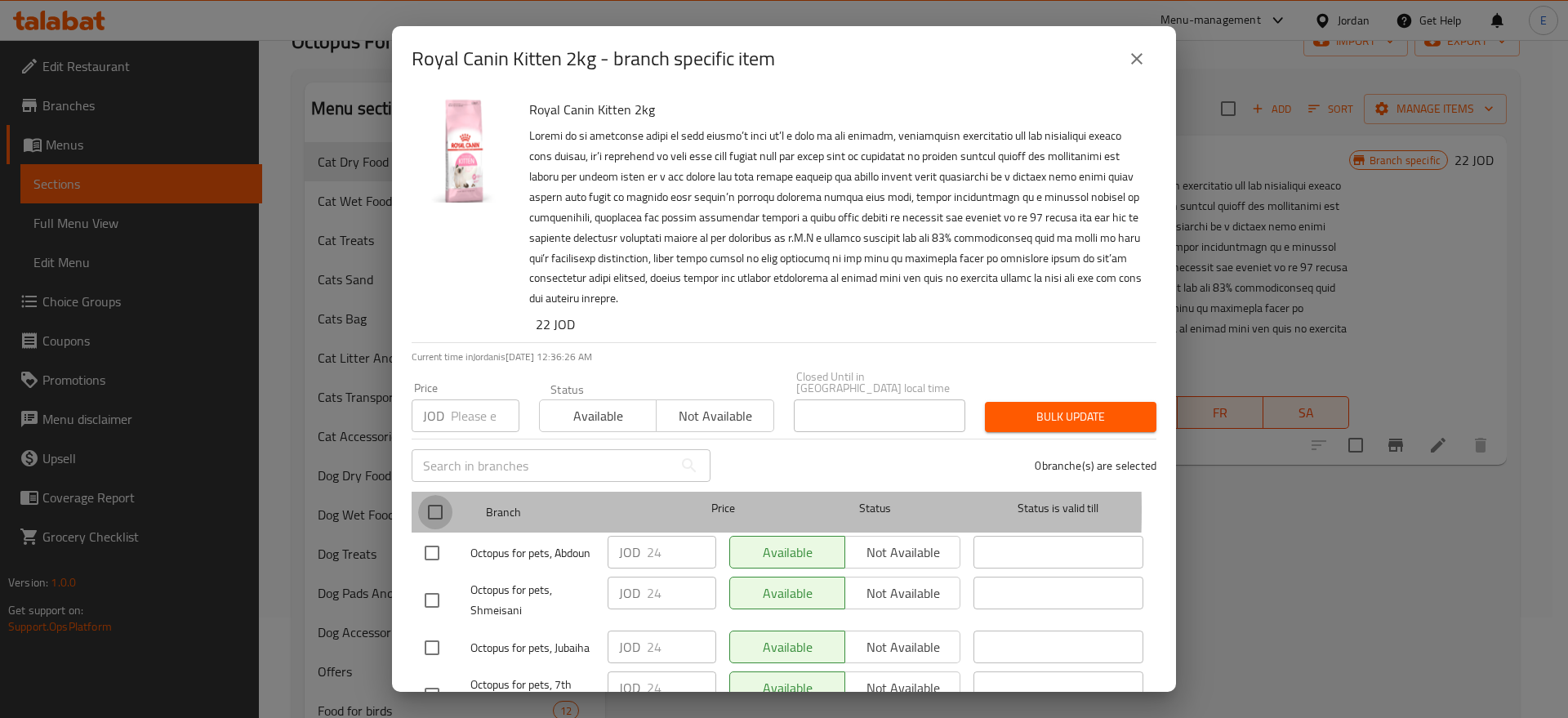
click at [424, 498] on input "checkbox" at bounding box center [435, 512] width 34 height 34
checkbox input "true"
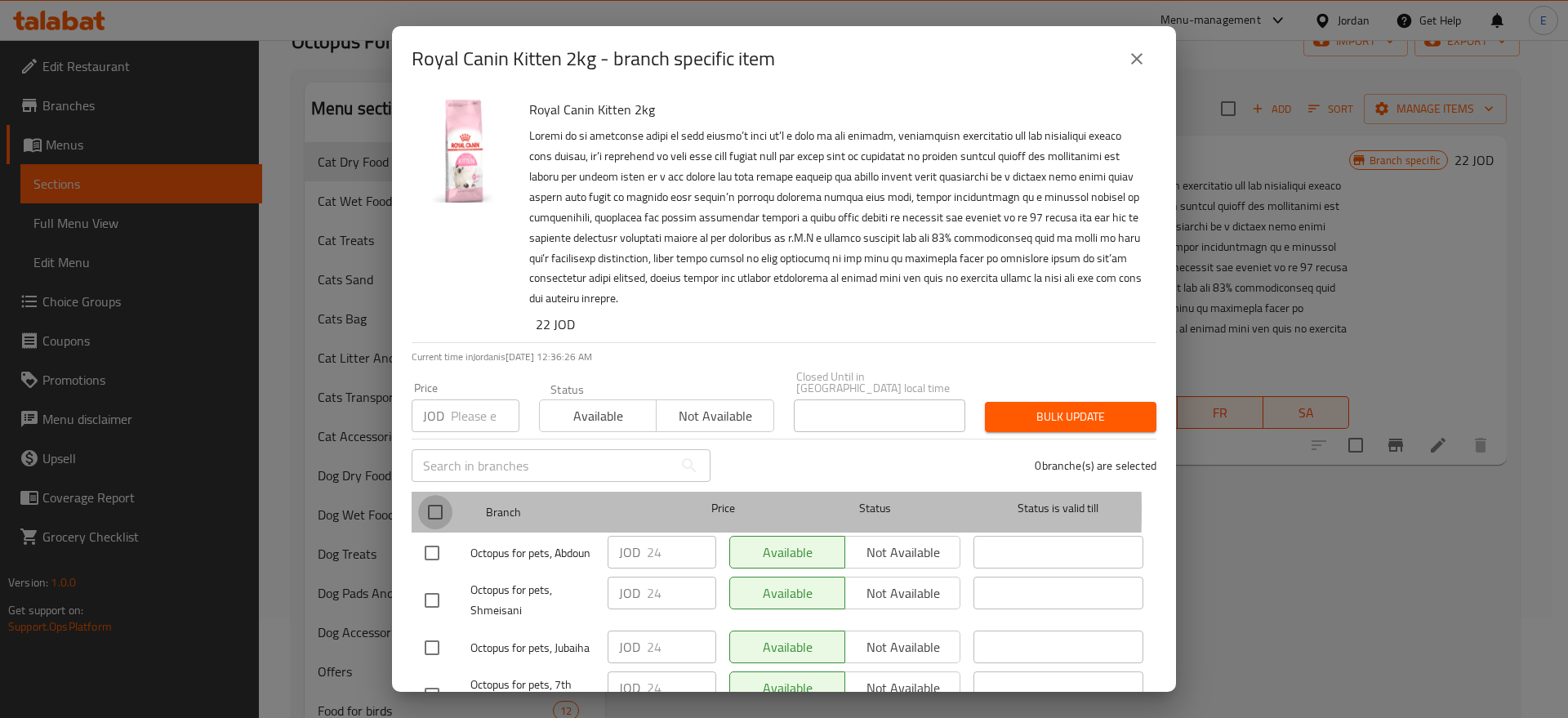
checkbox input "true"
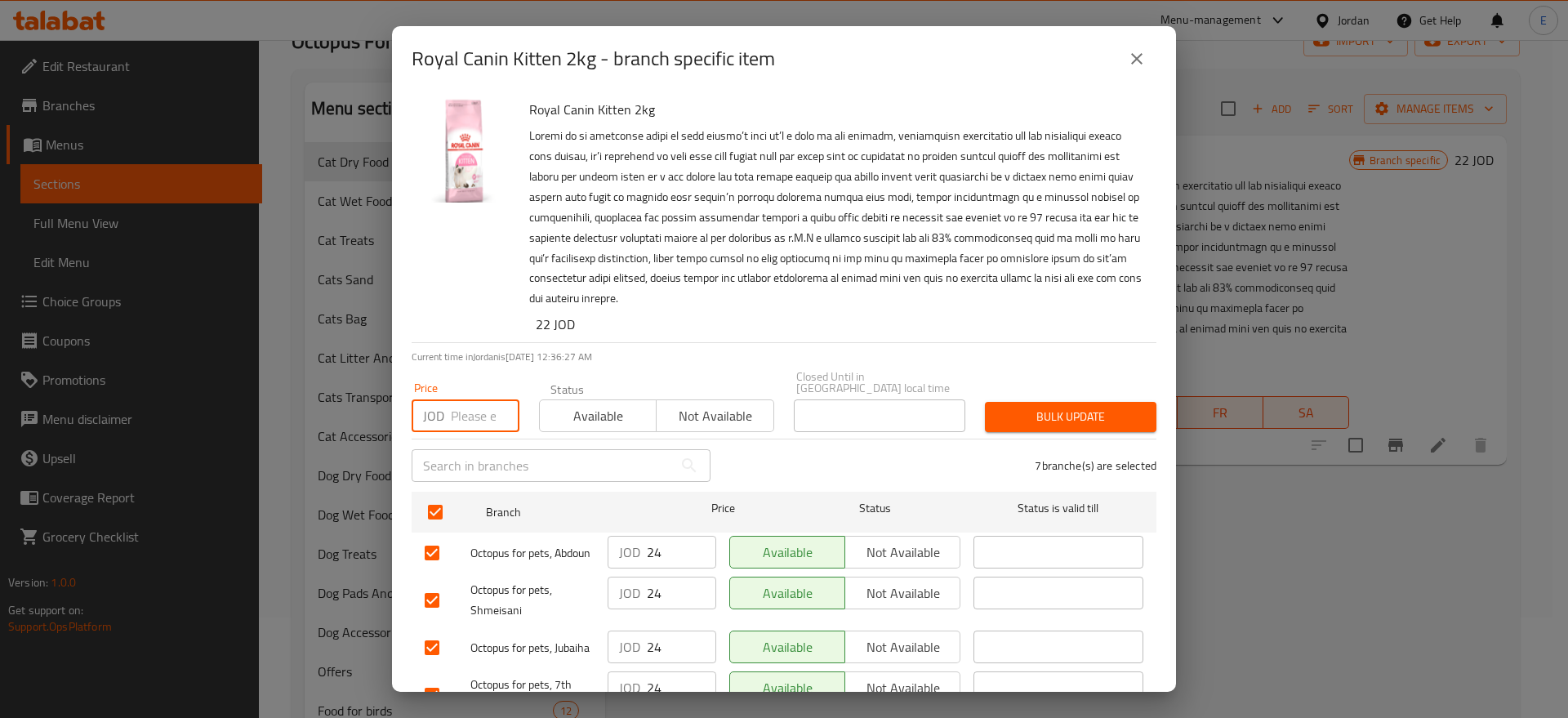
click at [480, 410] on input "number" at bounding box center [485, 415] width 69 height 33
type input "25"
click at [1026, 407] on span "Bulk update" at bounding box center [1071, 417] width 145 height 20
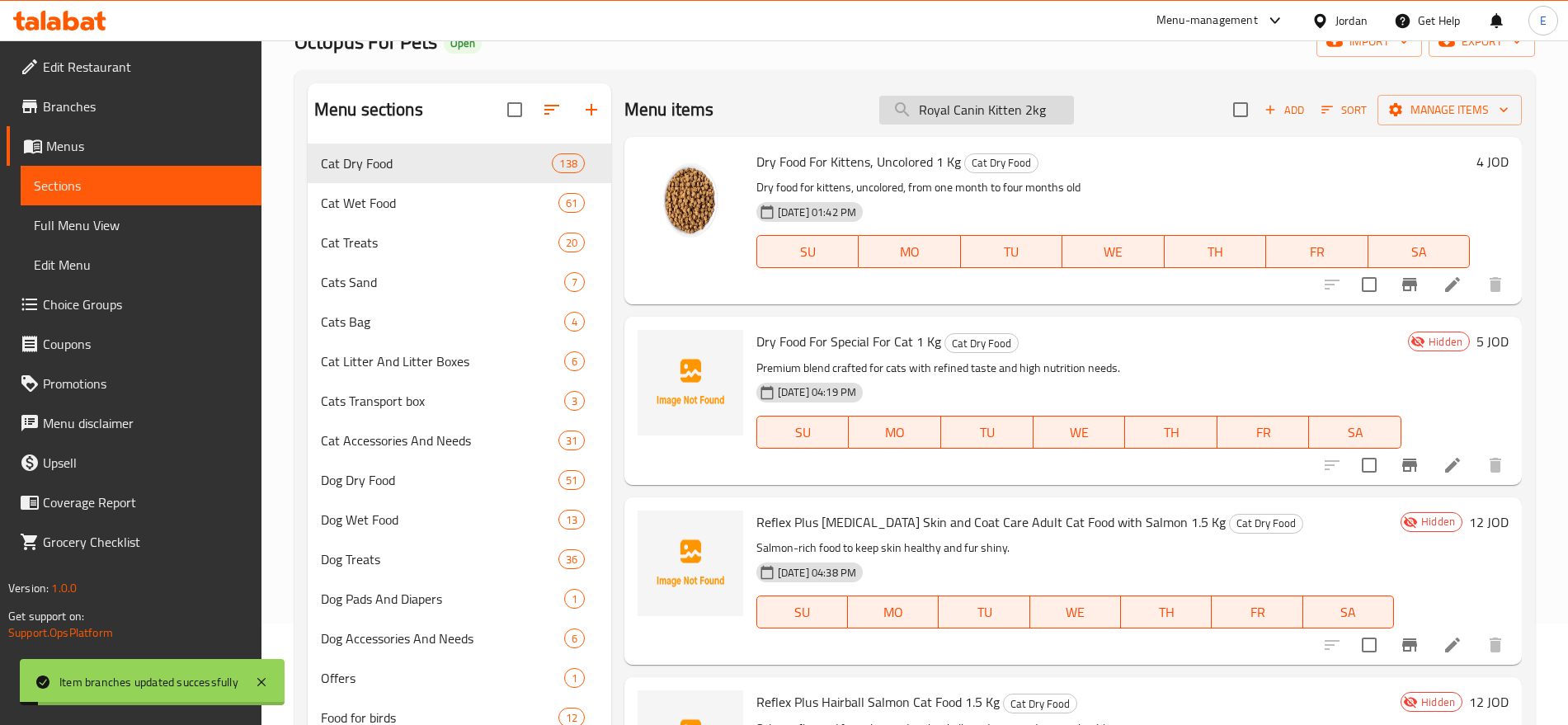
scroll to position [0, 0]
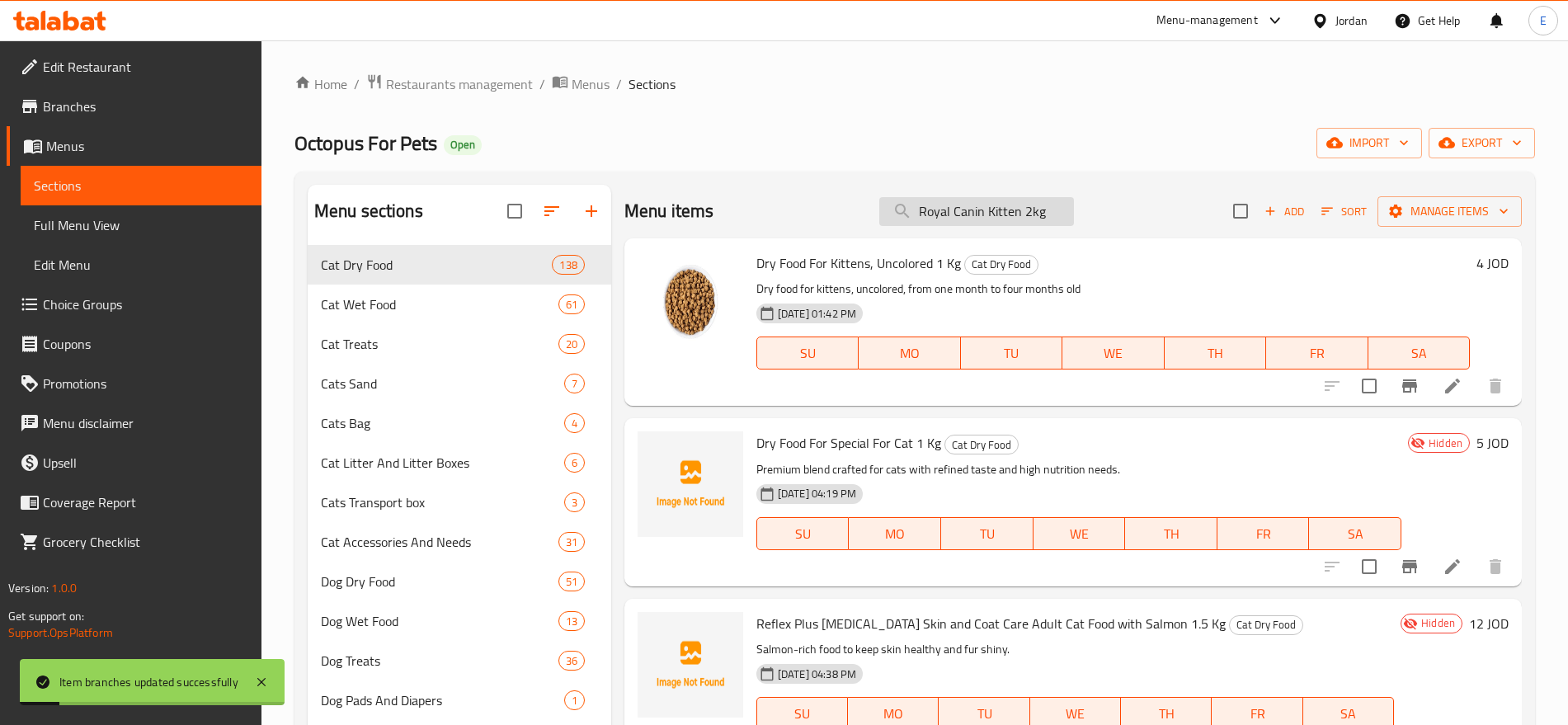
click at [995, 218] on input "Royal Canin Kitten 2kg" at bounding box center [977, 212] width 195 height 29
paste input "Fit"
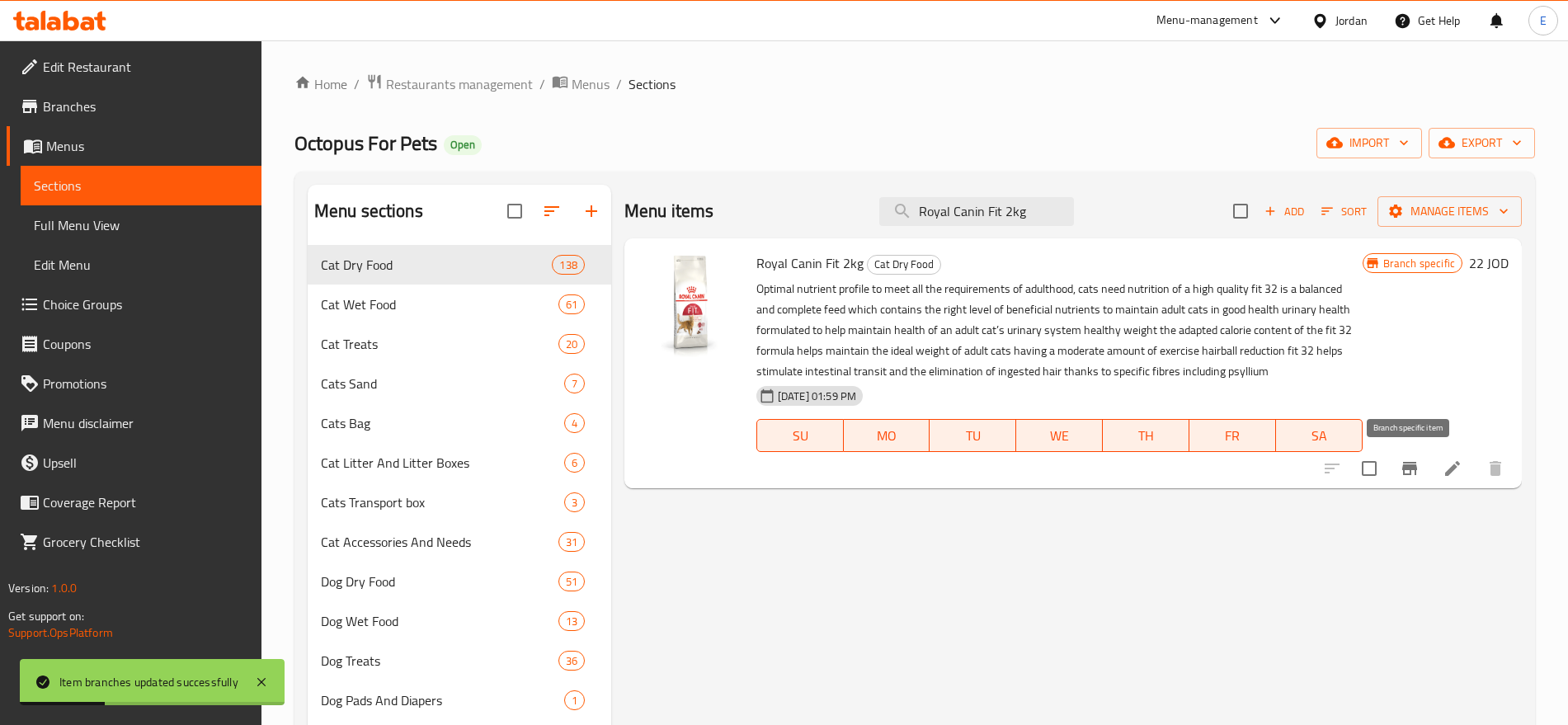
type input "Royal Canin Fit 2kg"
click at [1412, 461] on icon "Branch-specific-item" at bounding box center [1409, 468] width 19 height 19
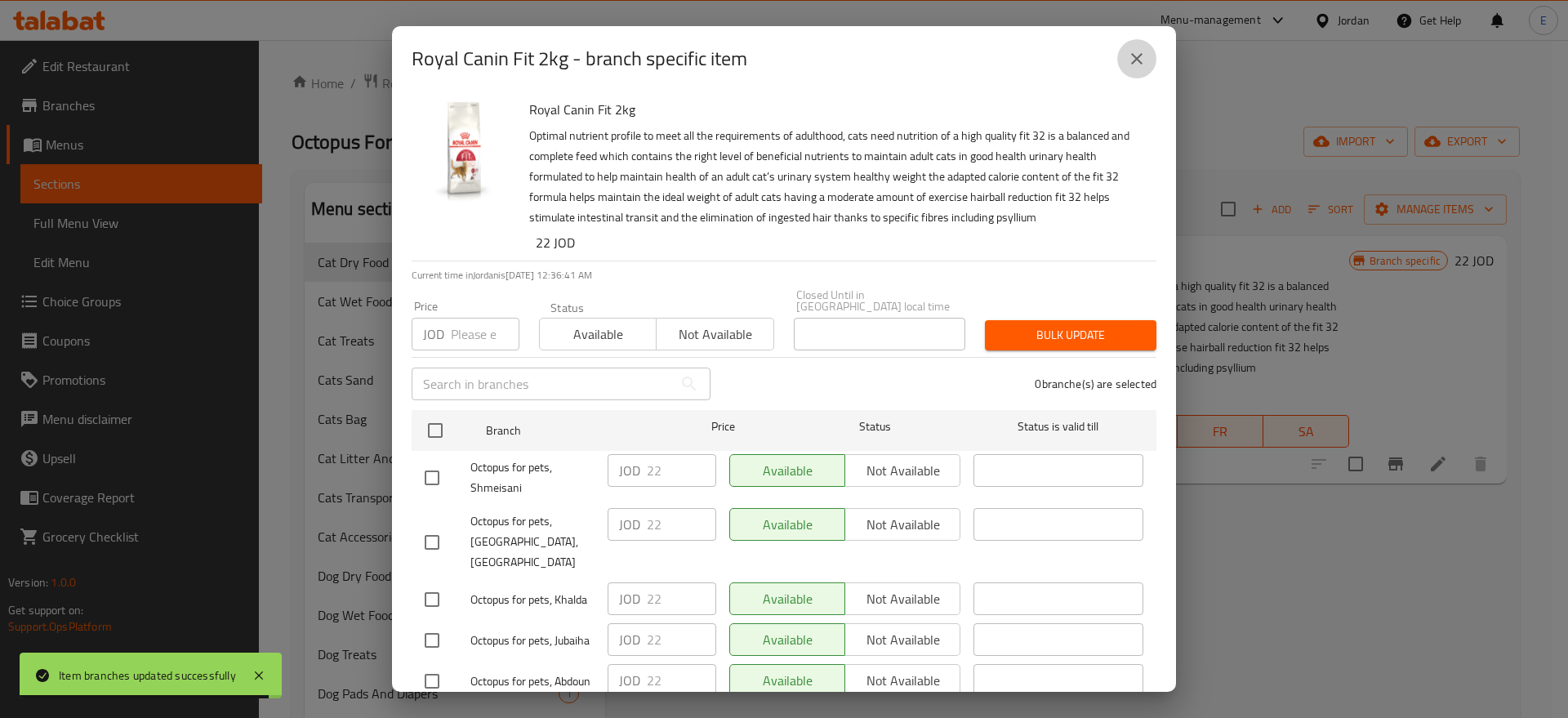
click at [1131, 49] on icon "close" at bounding box center [1136, 59] width 19 height 19
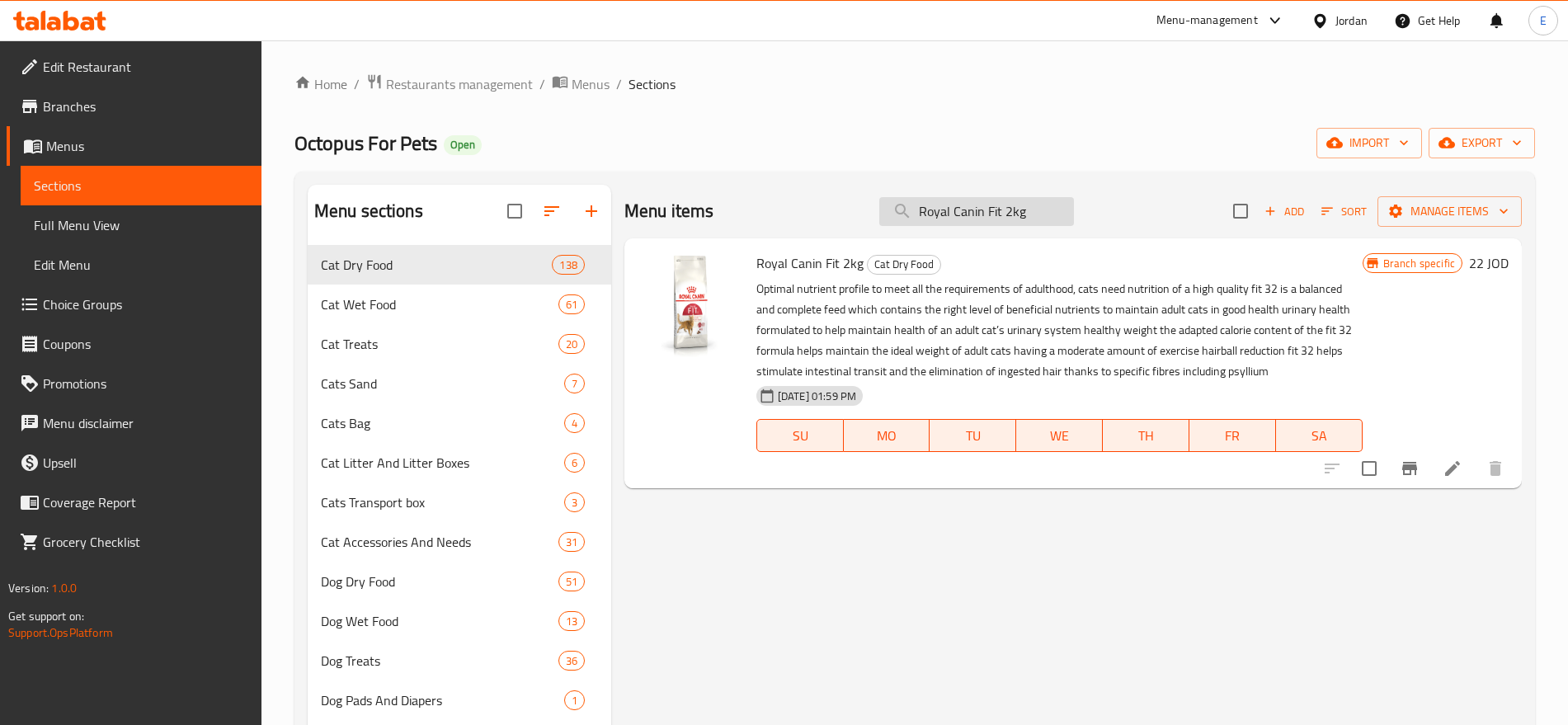
click at [1019, 214] on input "Royal Canin Fit 2kg" at bounding box center [977, 212] width 195 height 29
paste input "Mother & Baby Ca"
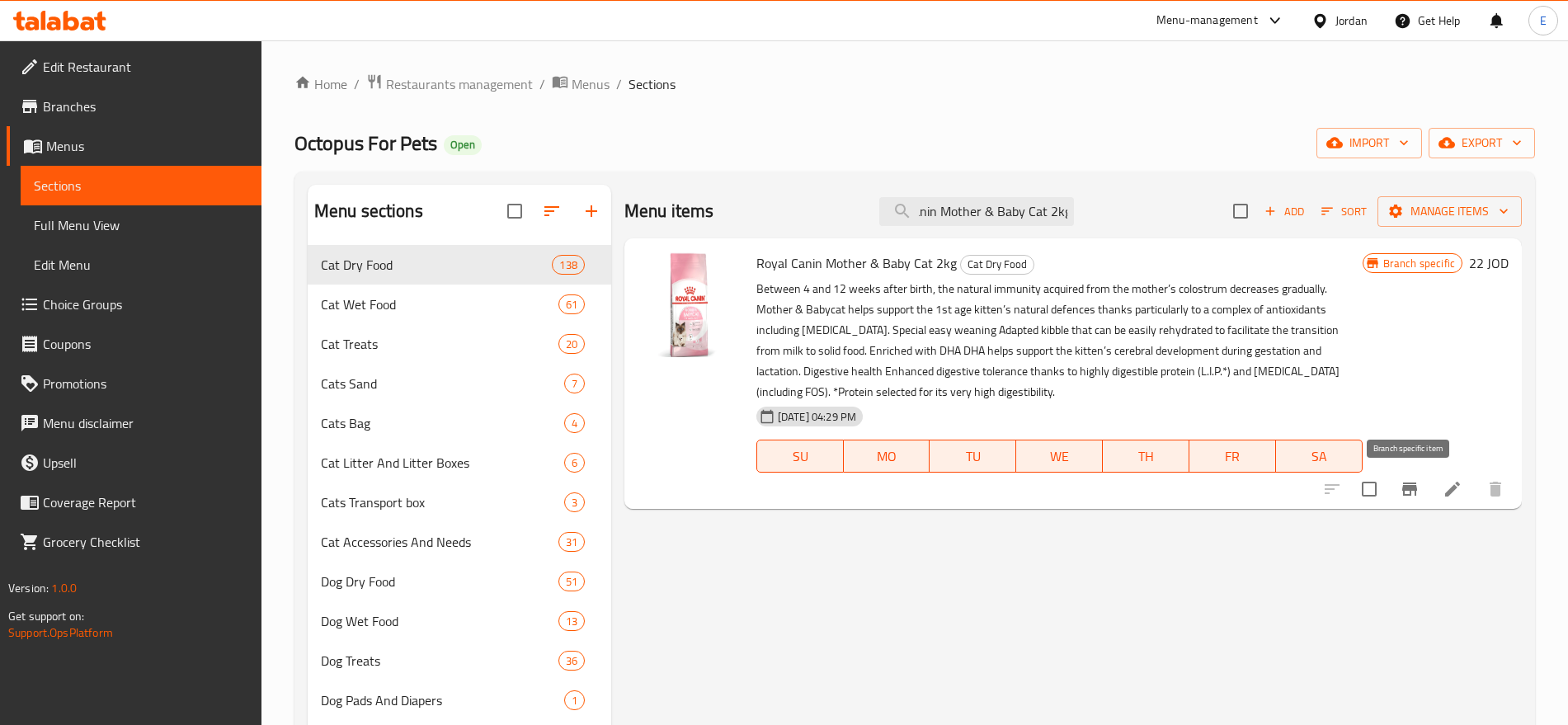
type input "Royal Canin Mother & Baby Cat 2kg"
click at [1423, 488] on button "Branch-specific-item" at bounding box center [1409, 489] width 40 height 40
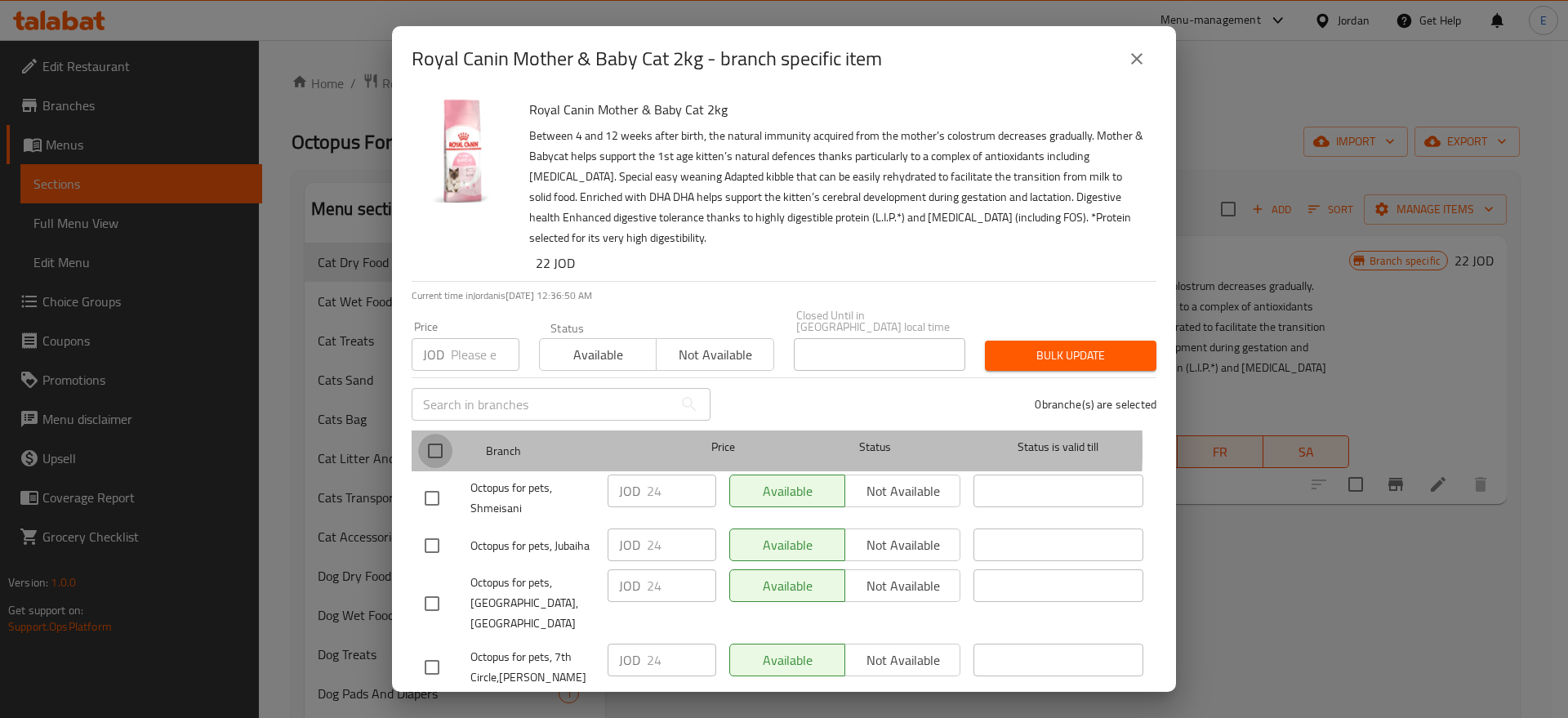
click at [439, 436] on input "checkbox" at bounding box center [435, 451] width 34 height 34
checkbox input "true"
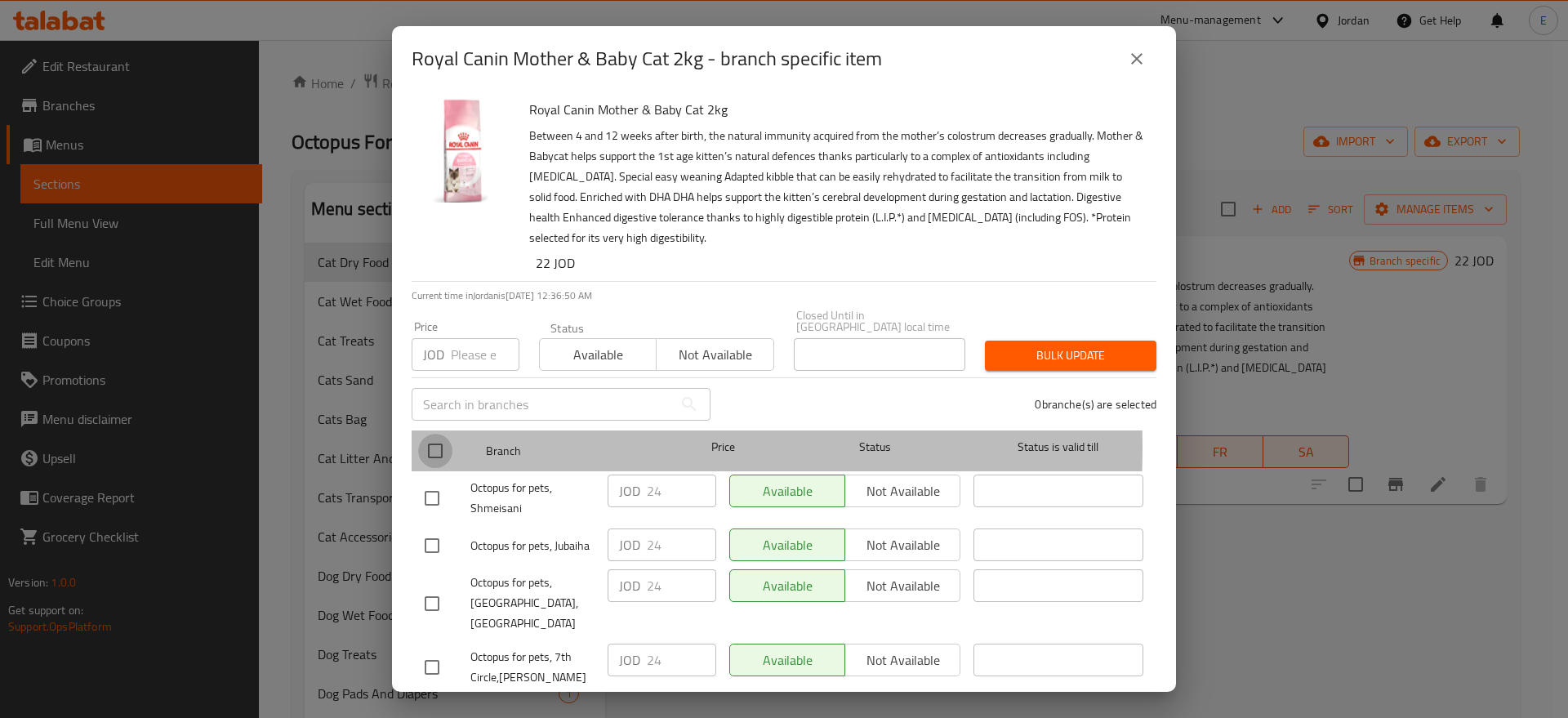
checkbox input "true"
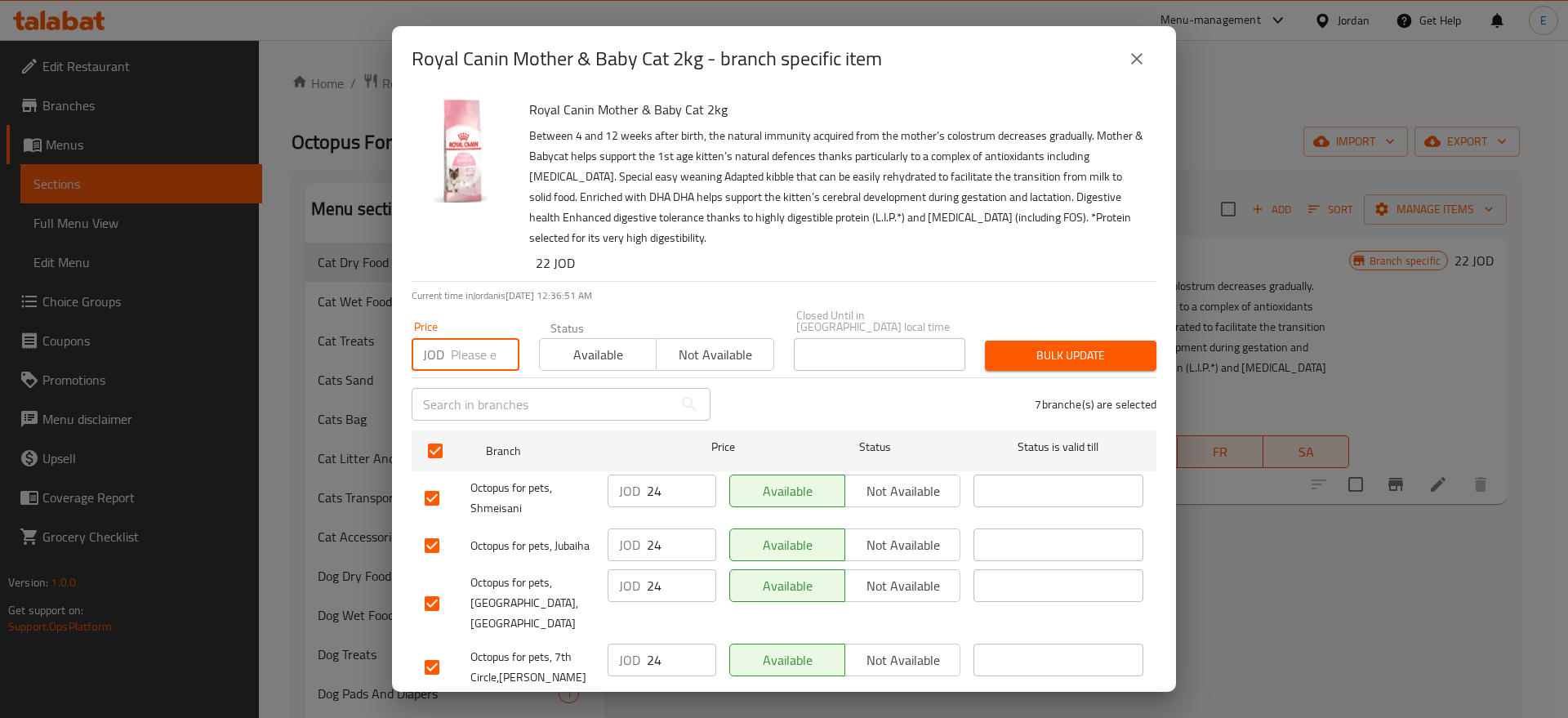
click at [473, 349] on input "number" at bounding box center [485, 354] width 69 height 33
type input "25"
click at [1063, 348] on span "Bulk update" at bounding box center [1071, 355] width 145 height 20
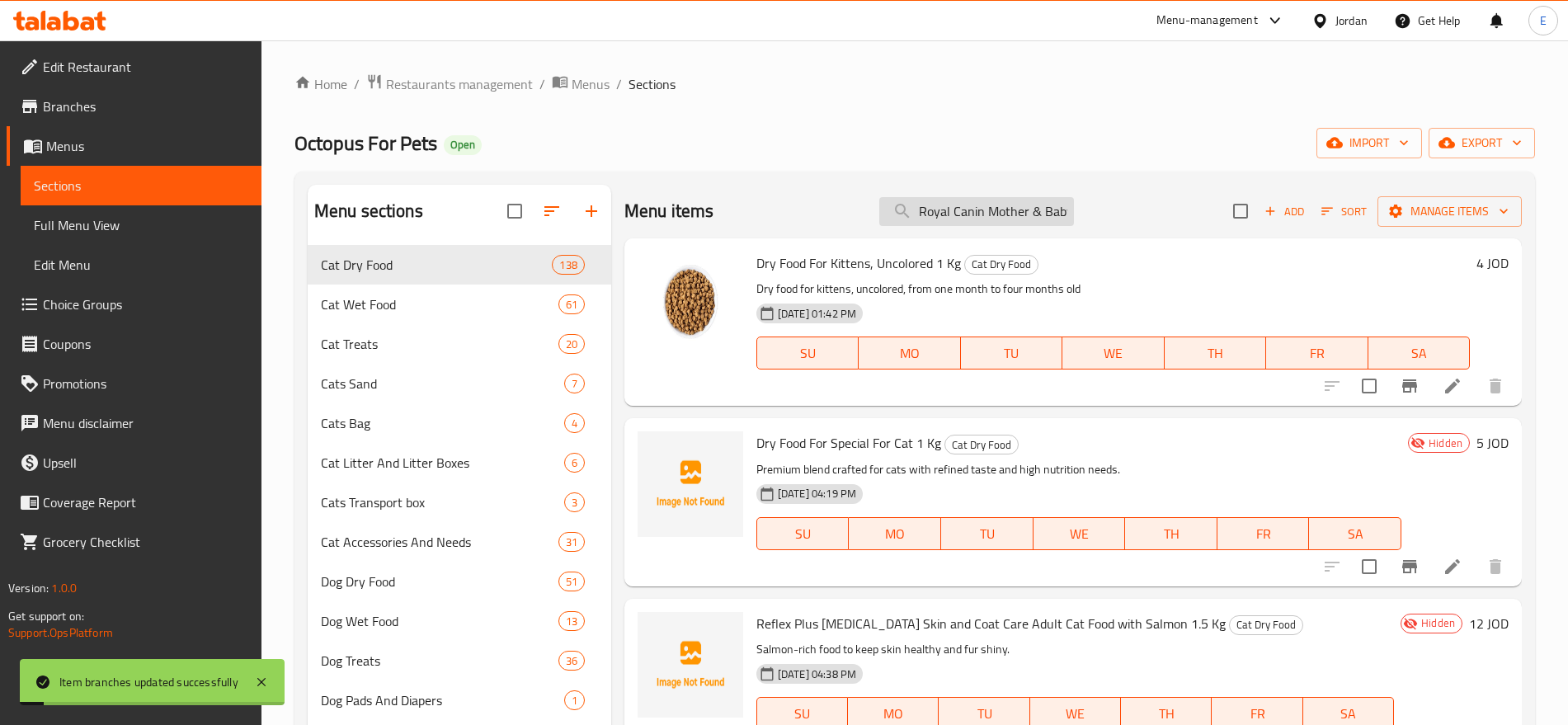
click at [966, 208] on input "Royal Canin Mother & Baby Cat 2kg" at bounding box center [977, 212] width 195 height 29
paste input "Indoor 2 K"
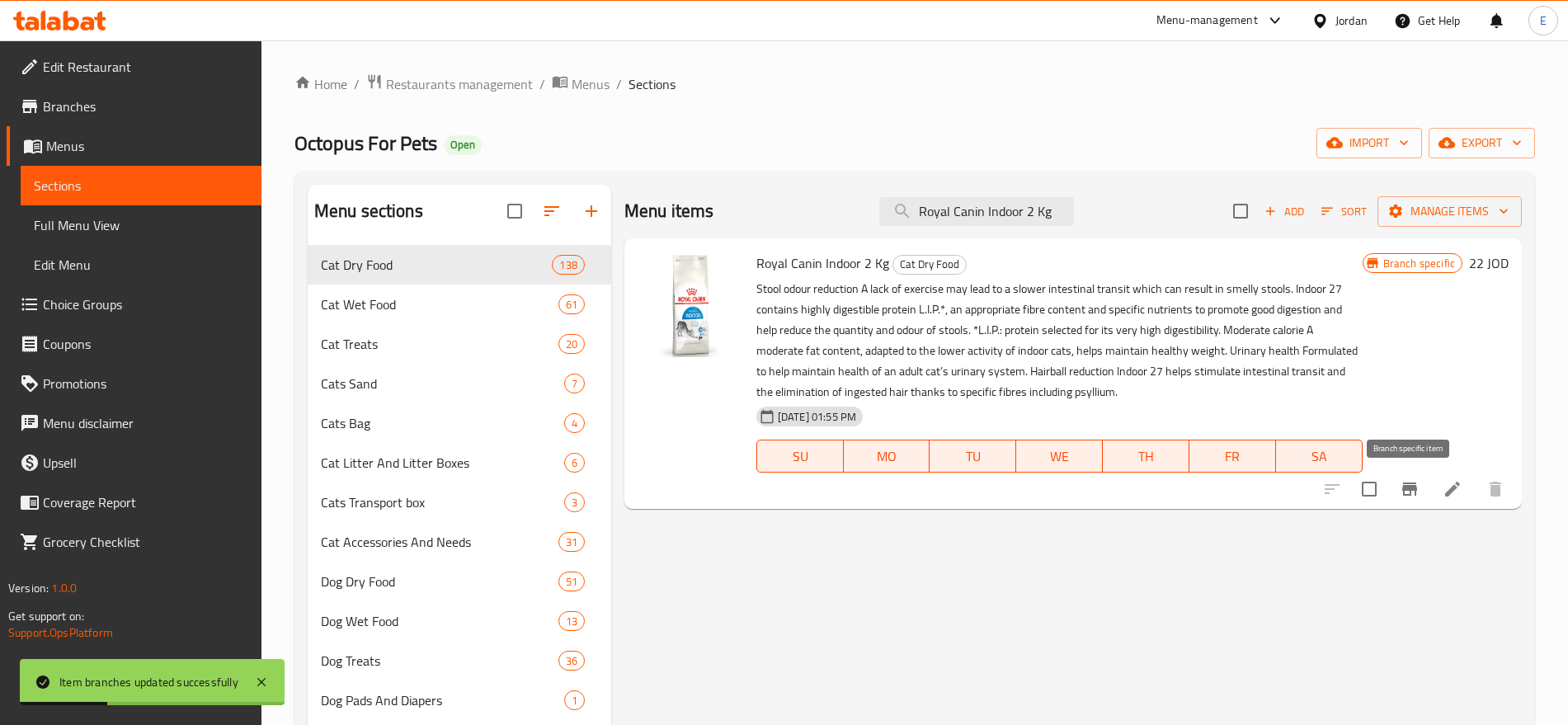
type input "Royal Canin Indoor 2 Kg"
click at [1418, 493] on icon "Branch-specific-item" at bounding box center [1409, 489] width 19 height 19
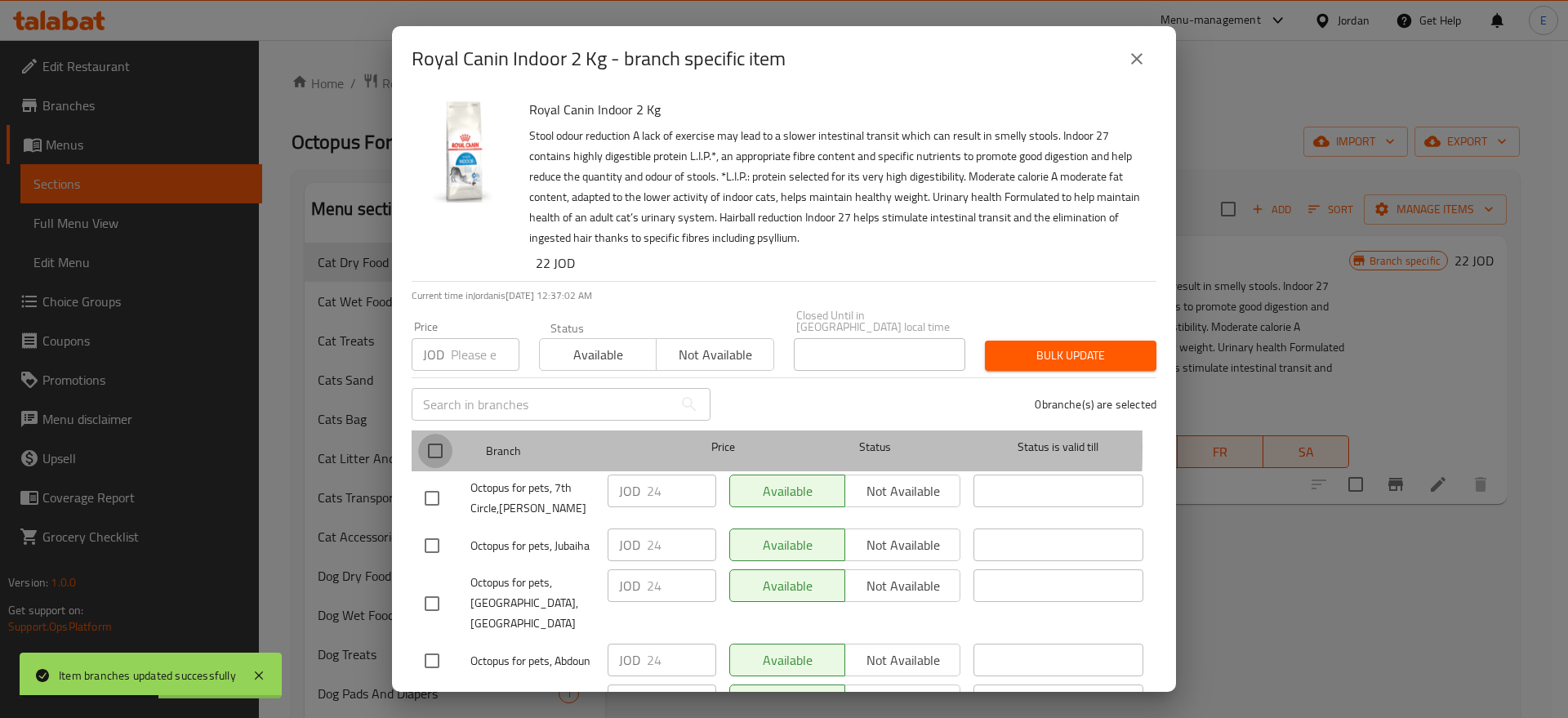
click at [438, 436] on input "checkbox" at bounding box center [435, 451] width 34 height 34
checkbox input "true"
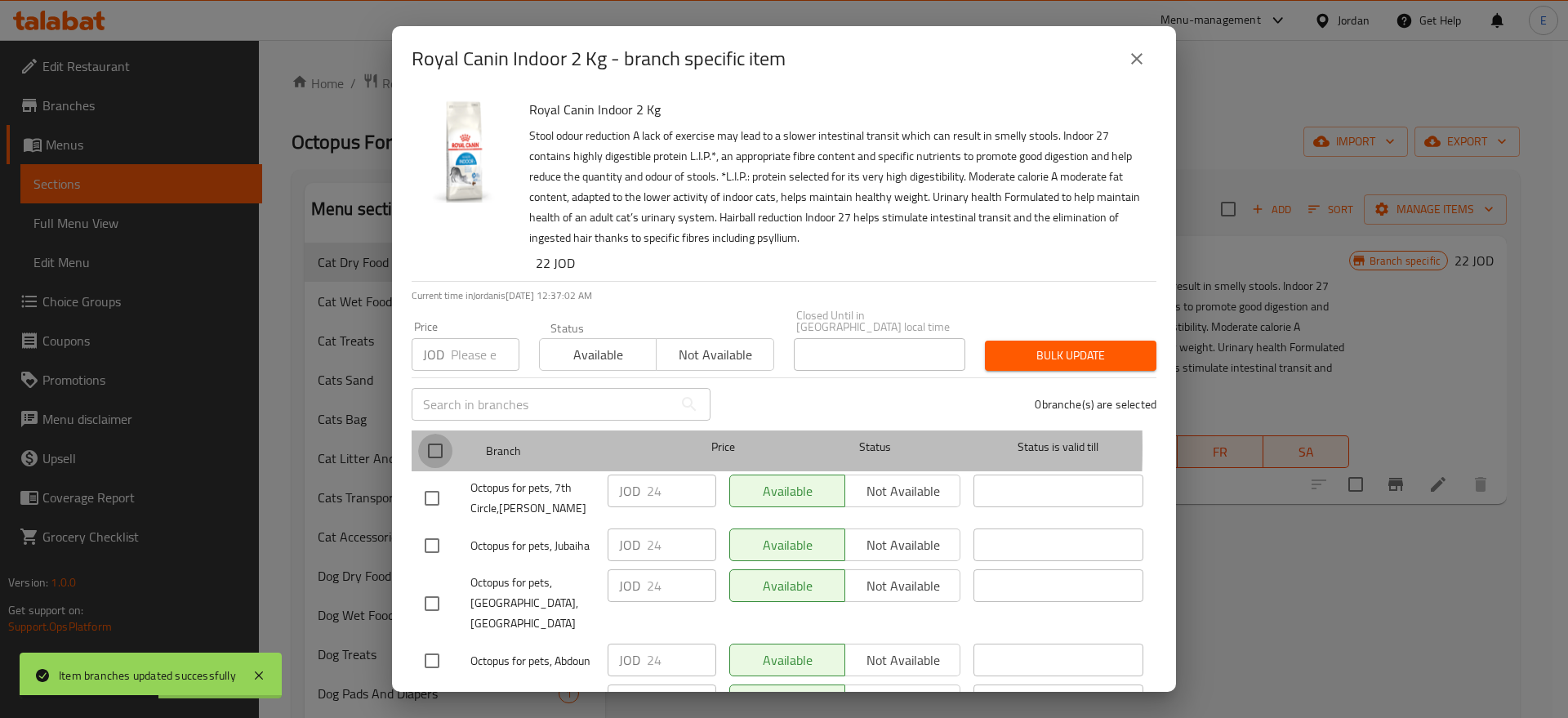
checkbox input "true"
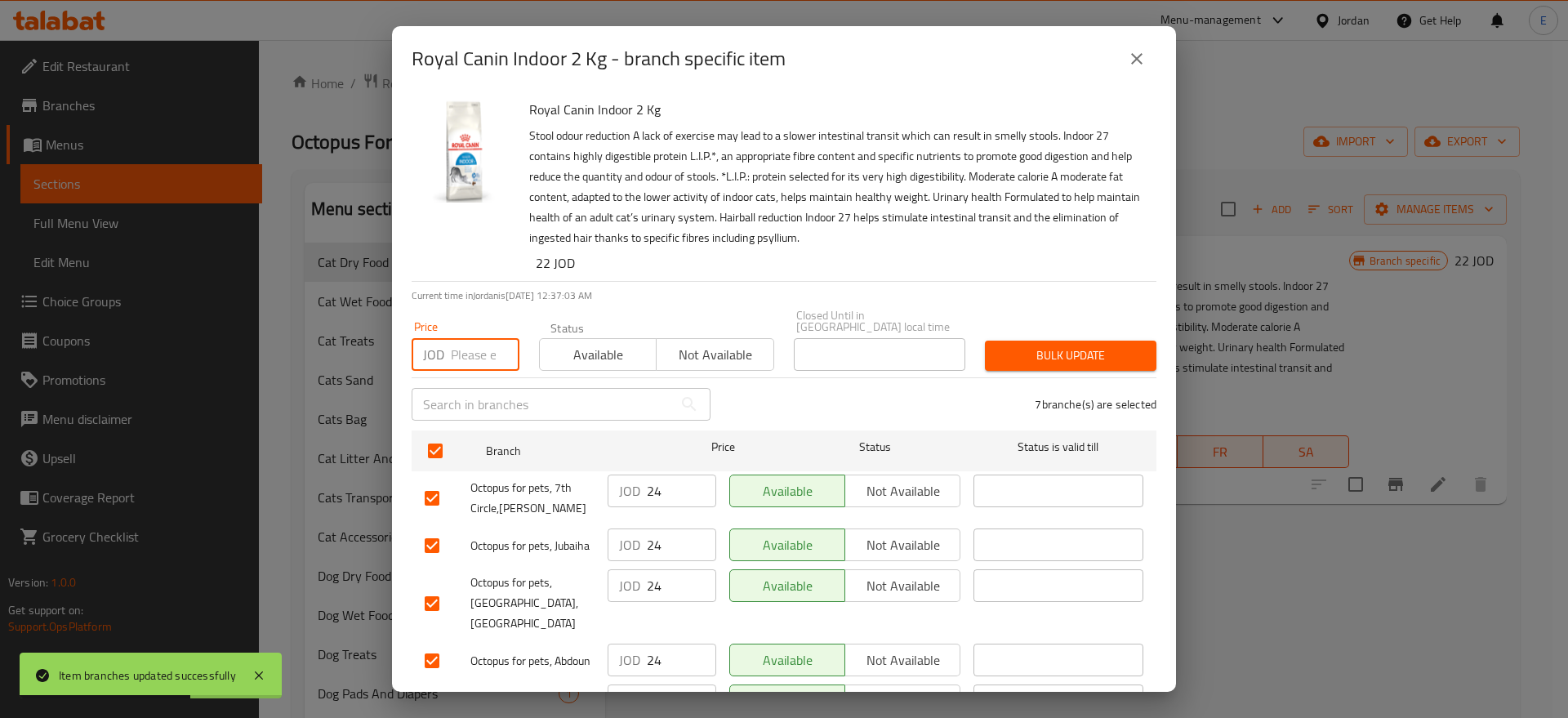
click at [481, 348] on input "number" at bounding box center [485, 354] width 69 height 33
type input "25"
click at [1005, 352] on span "Bulk update" at bounding box center [1071, 355] width 145 height 20
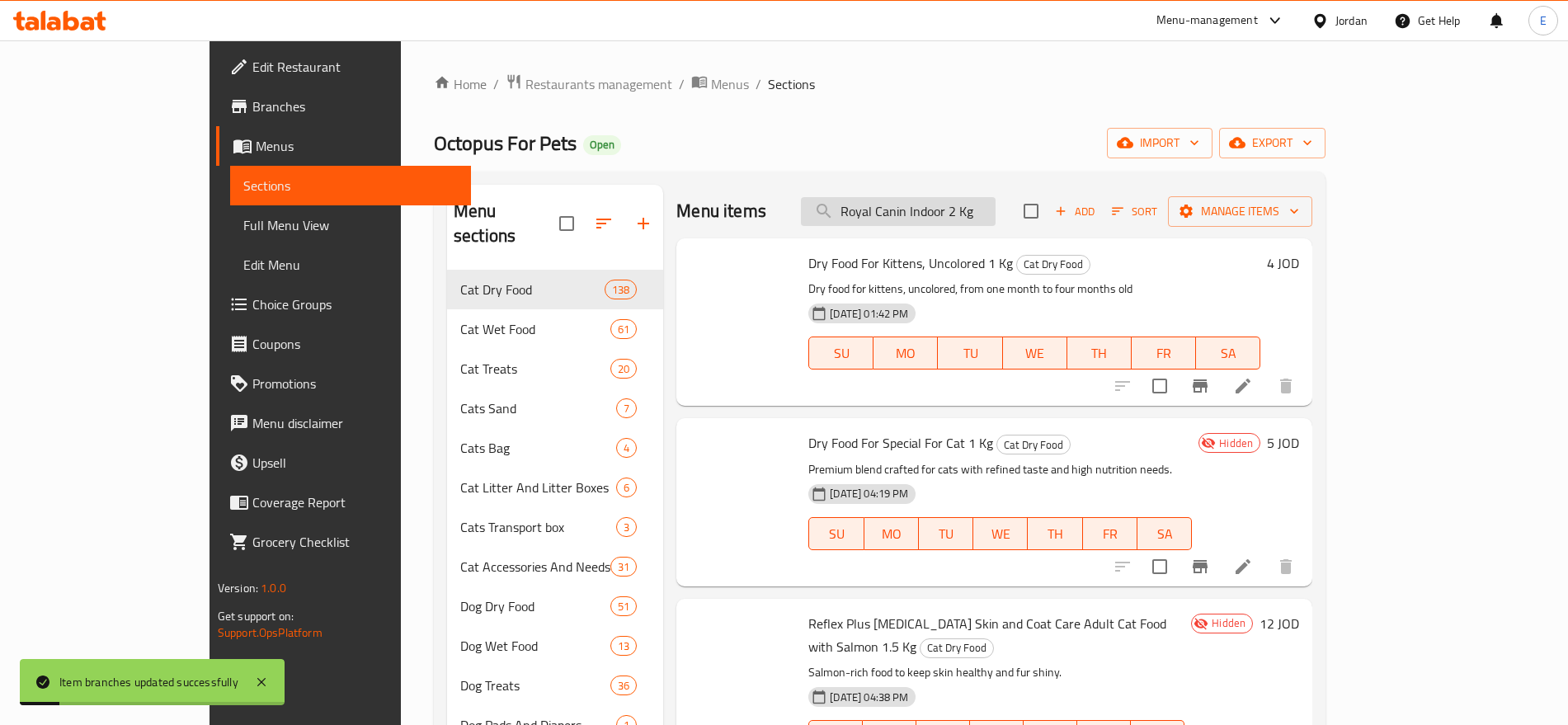
click at [946, 221] on input "Royal Canin Indoor 2 Kg" at bounding box center [898, 212] width 195 height 29
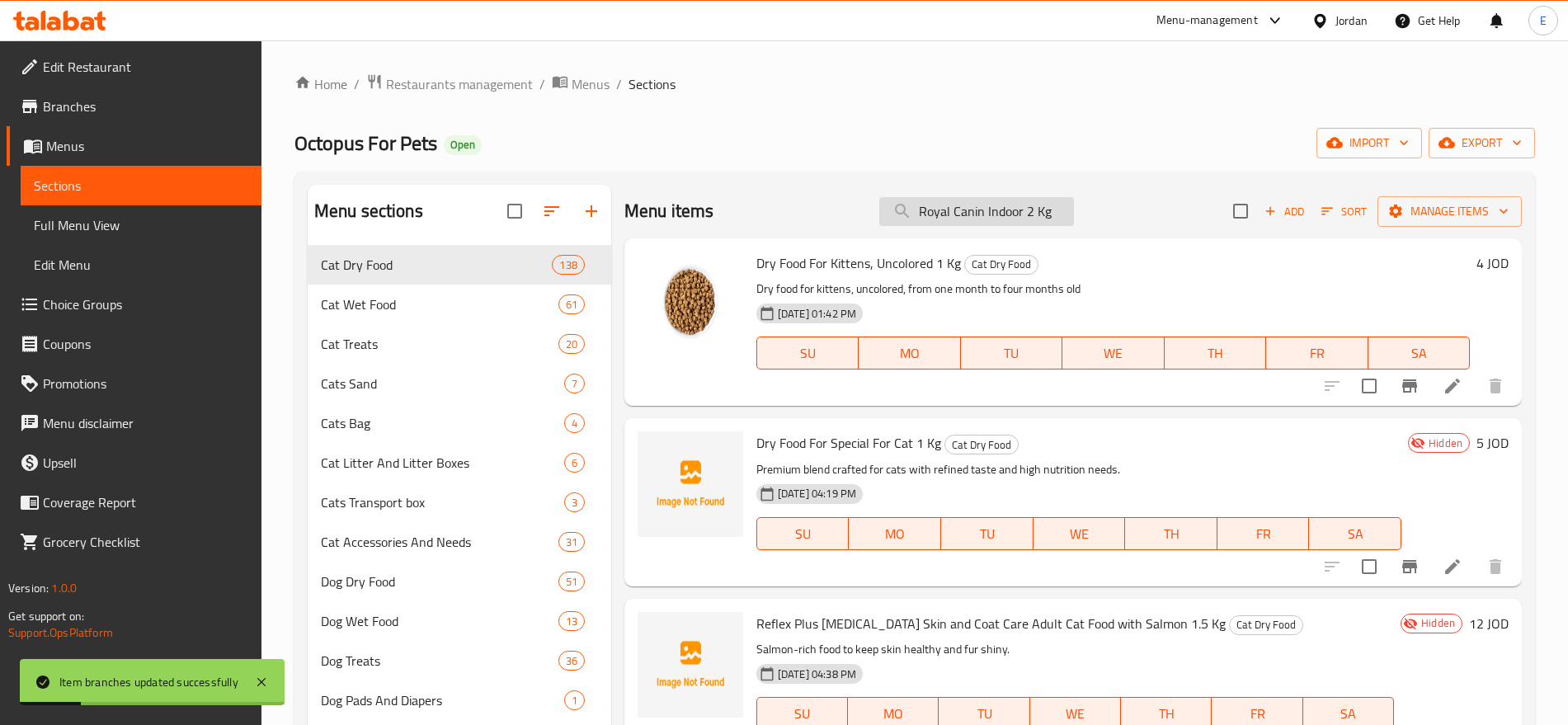
paste input "Sensible 2k"
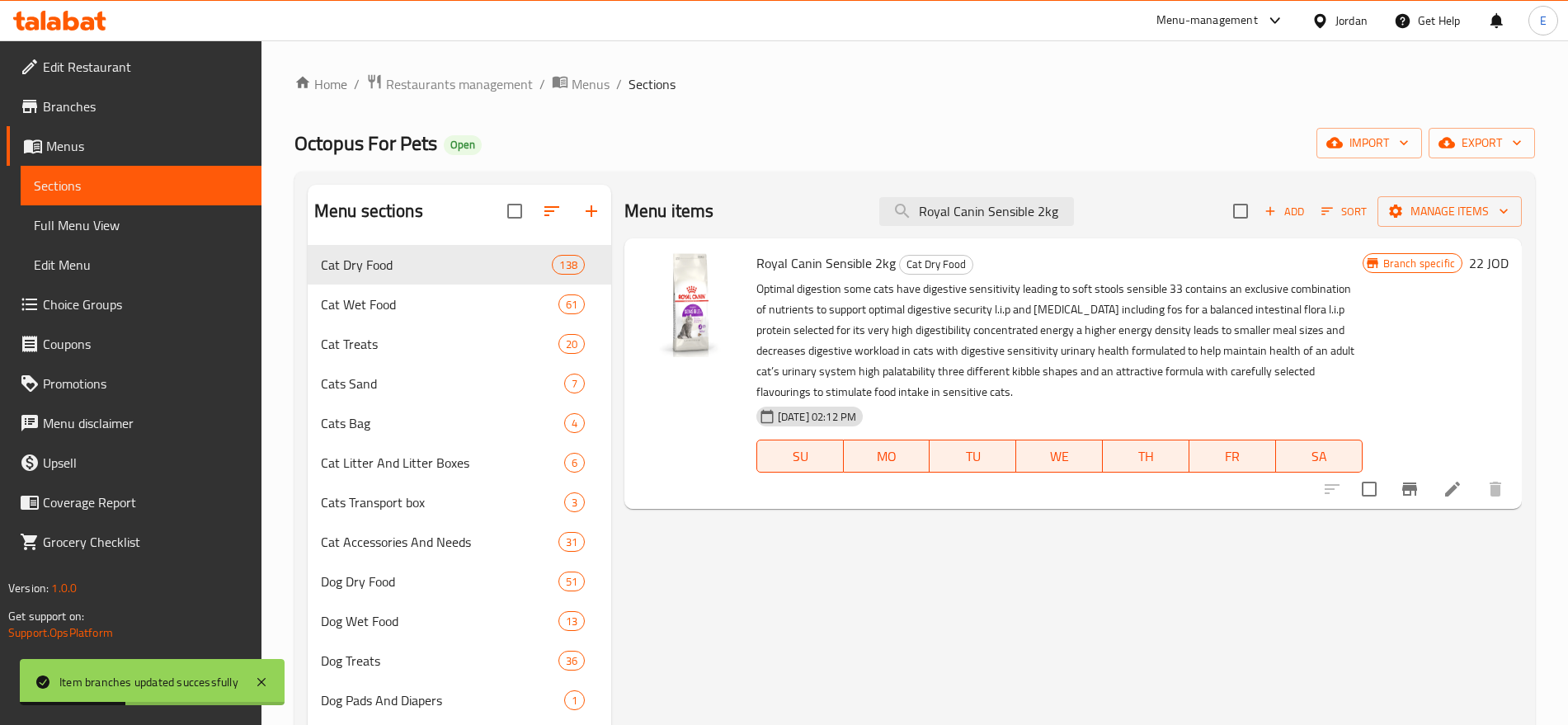
type input "Royal Canin Sensible 2kg"
click at [1413, 486] on icon "Branch-specific-item" at bounding box center [1410, 490] width 15 height 14
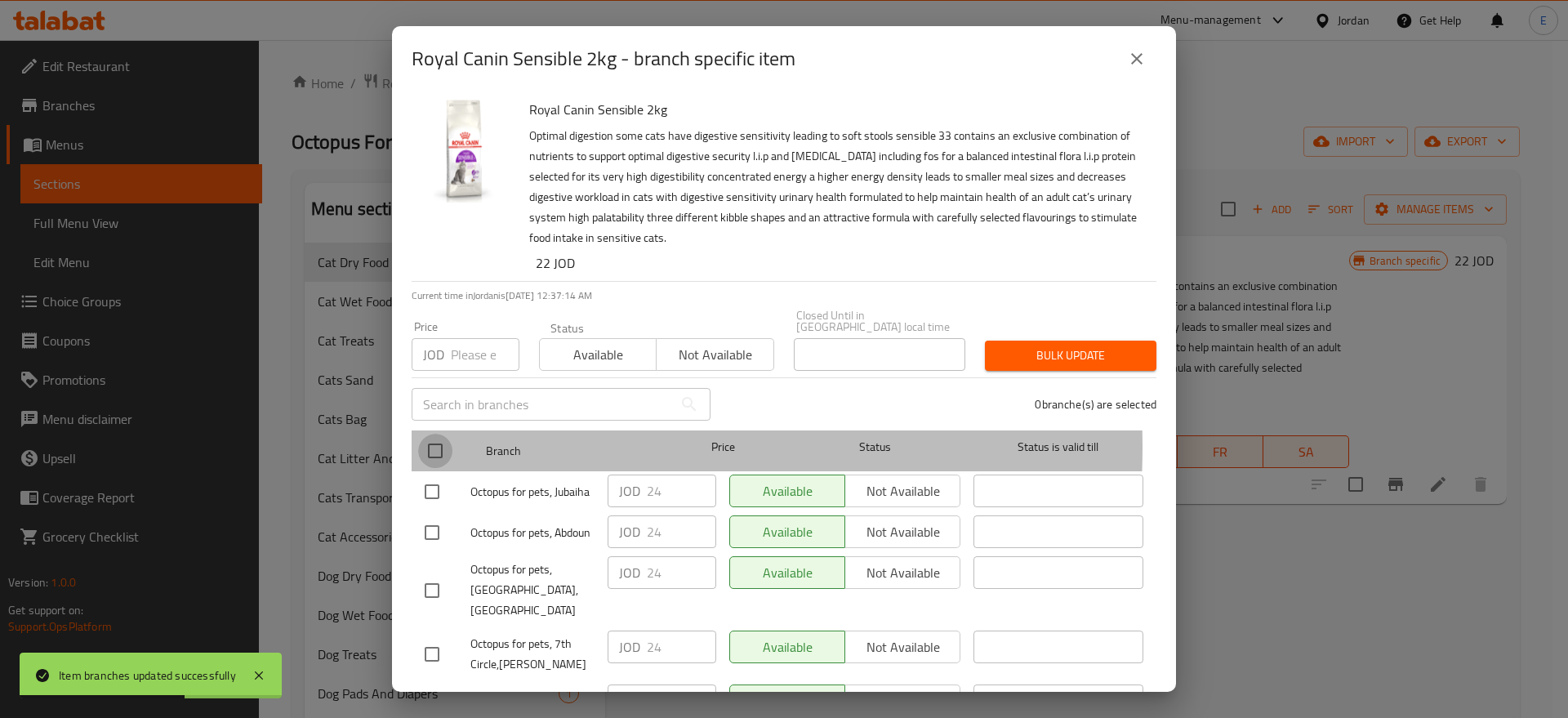
click at [428, 435] on input "checkbox" at bounding box center [435, 451] width 34 height 34
checkbox input "true"
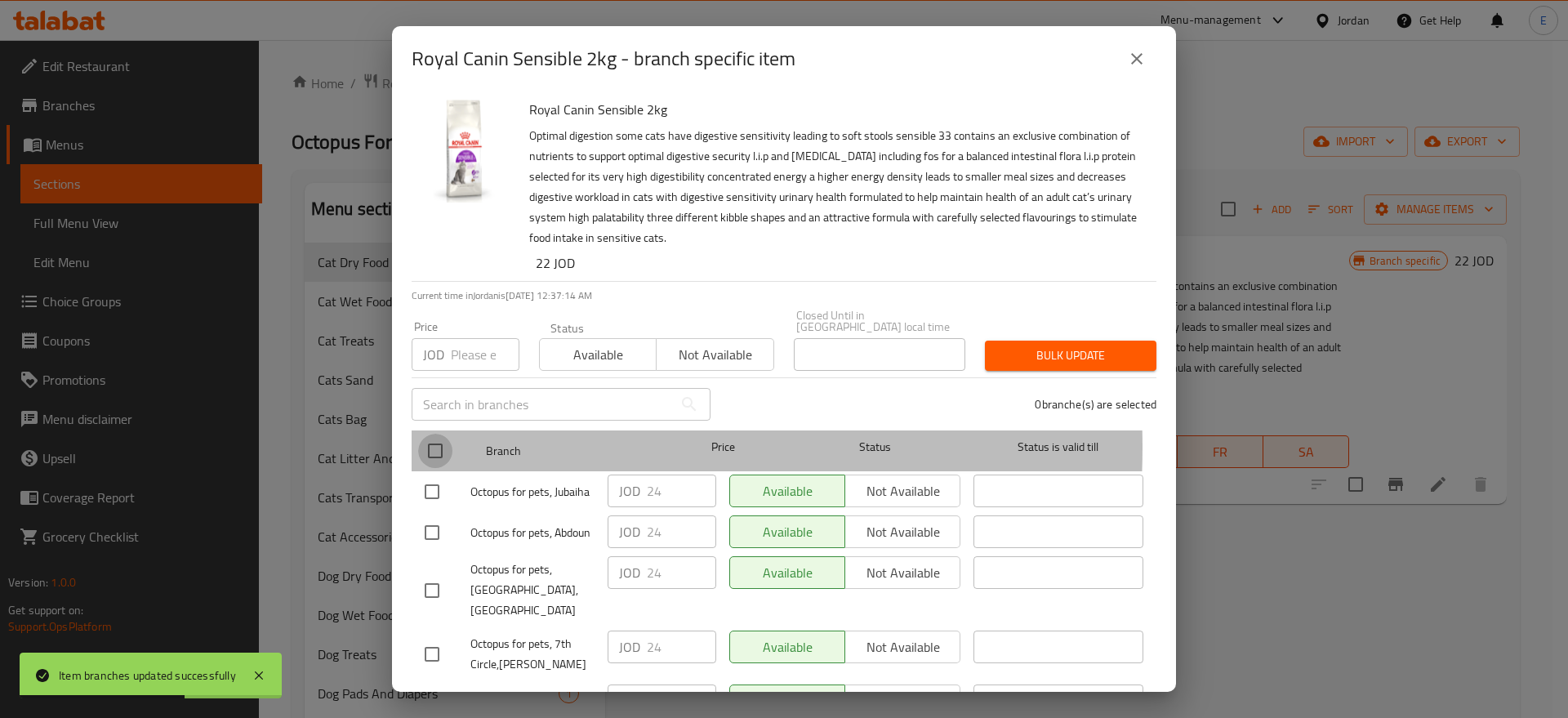
checkbox input "true"
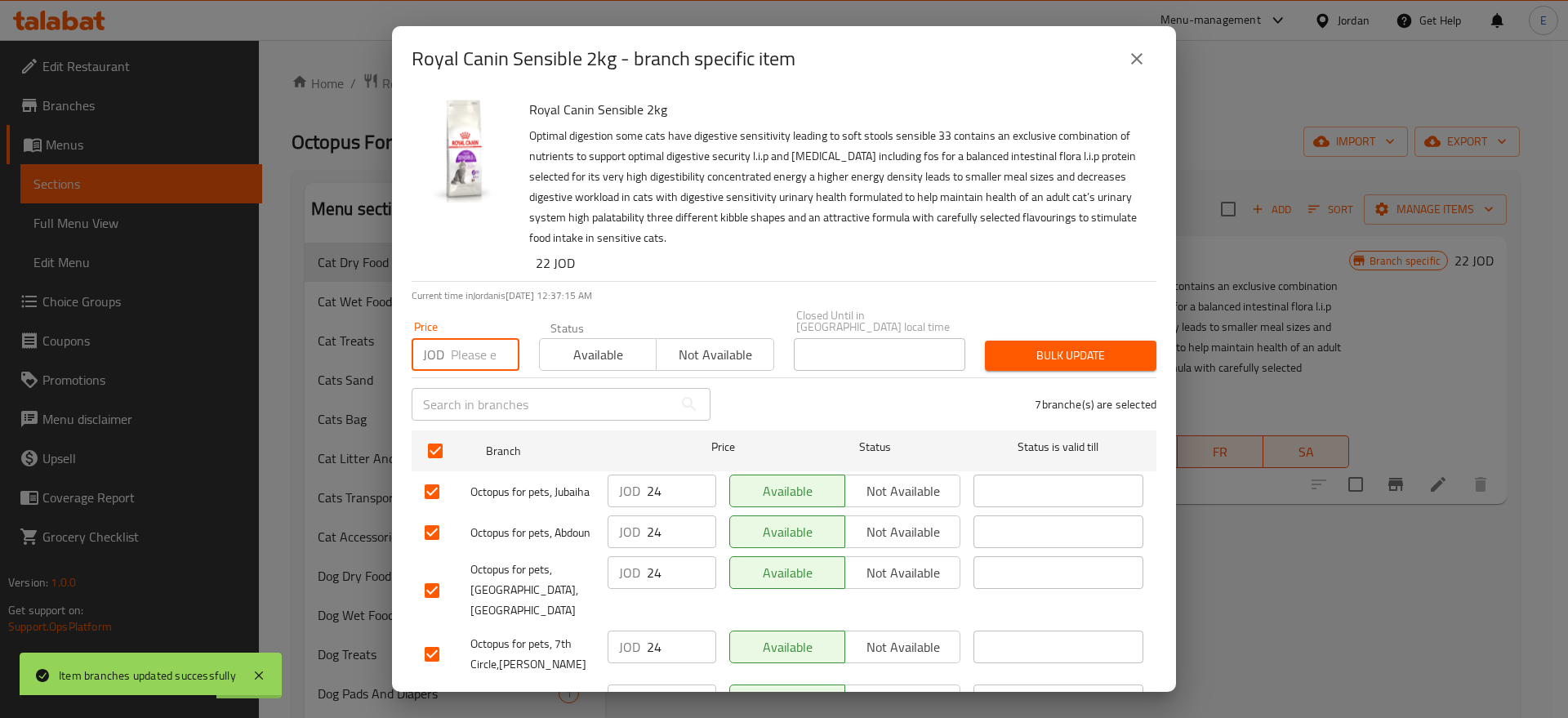
click at [477, 339] on input "number" at bounding box center [485, 354] width 69 height 33
type input "25"
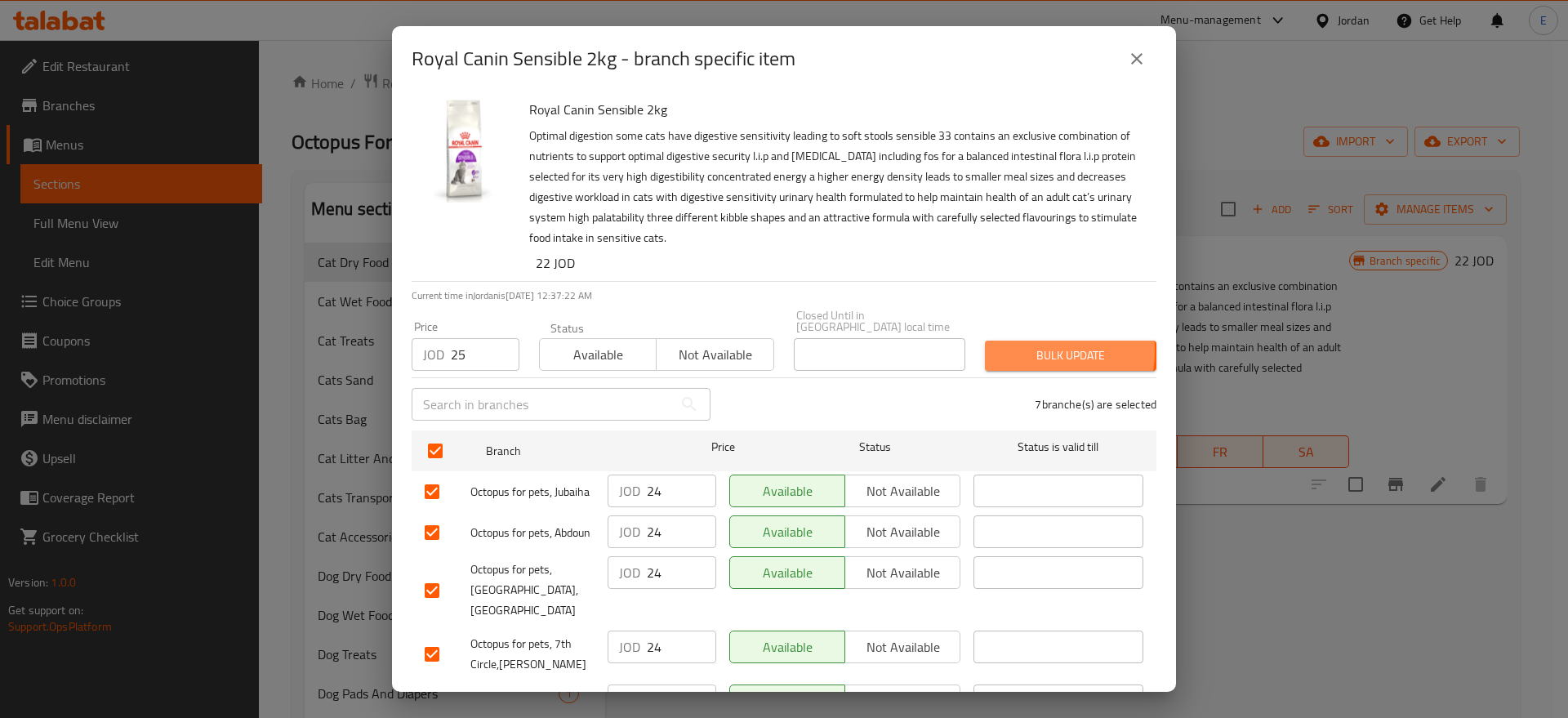
click at [1010, 345] on span "Bulk update" at bounding box center [1071, 355] width 145 height 20
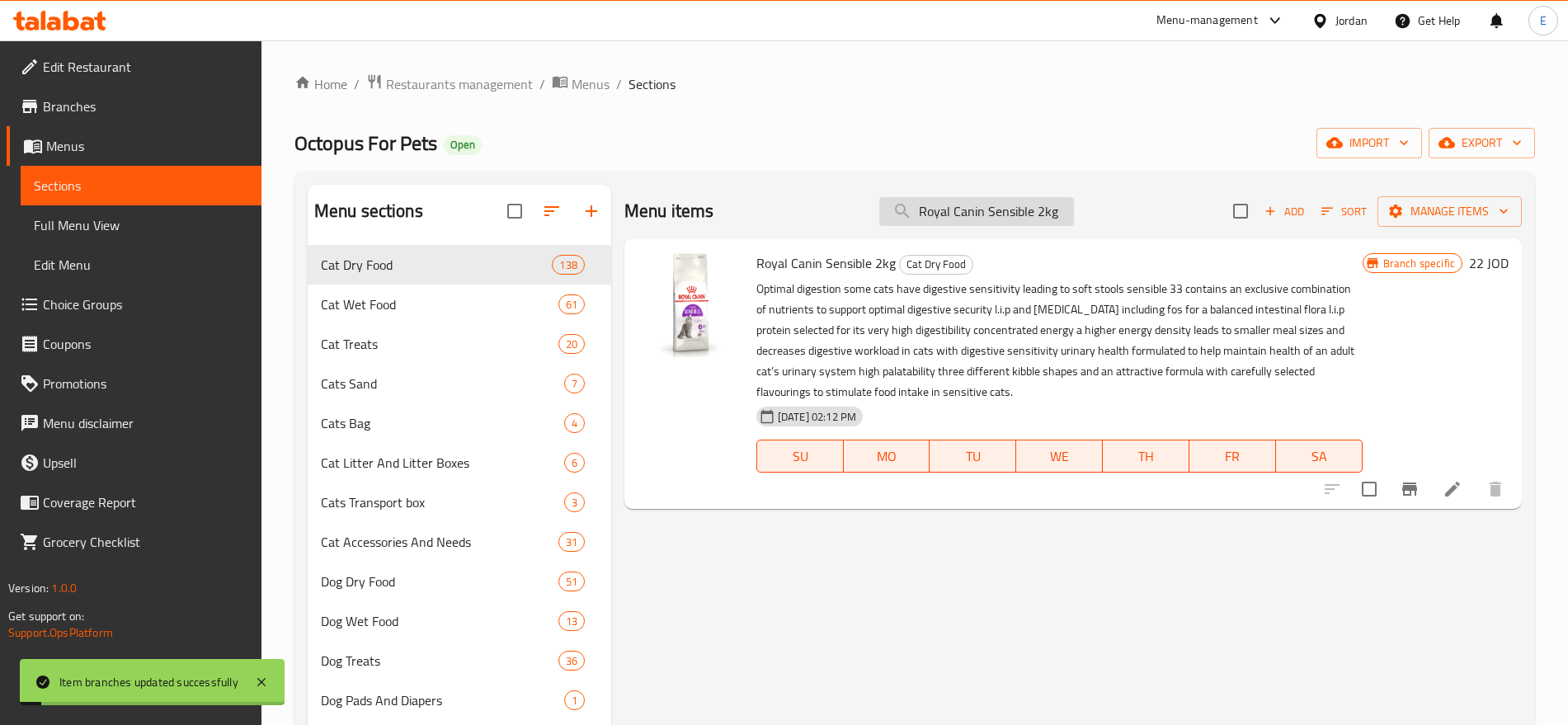
click at [1015, 208] on input "Royal Canin Sensible 2kg" at bounding box center [977, 212] width 195 height 29
paste input "avour Exigent"
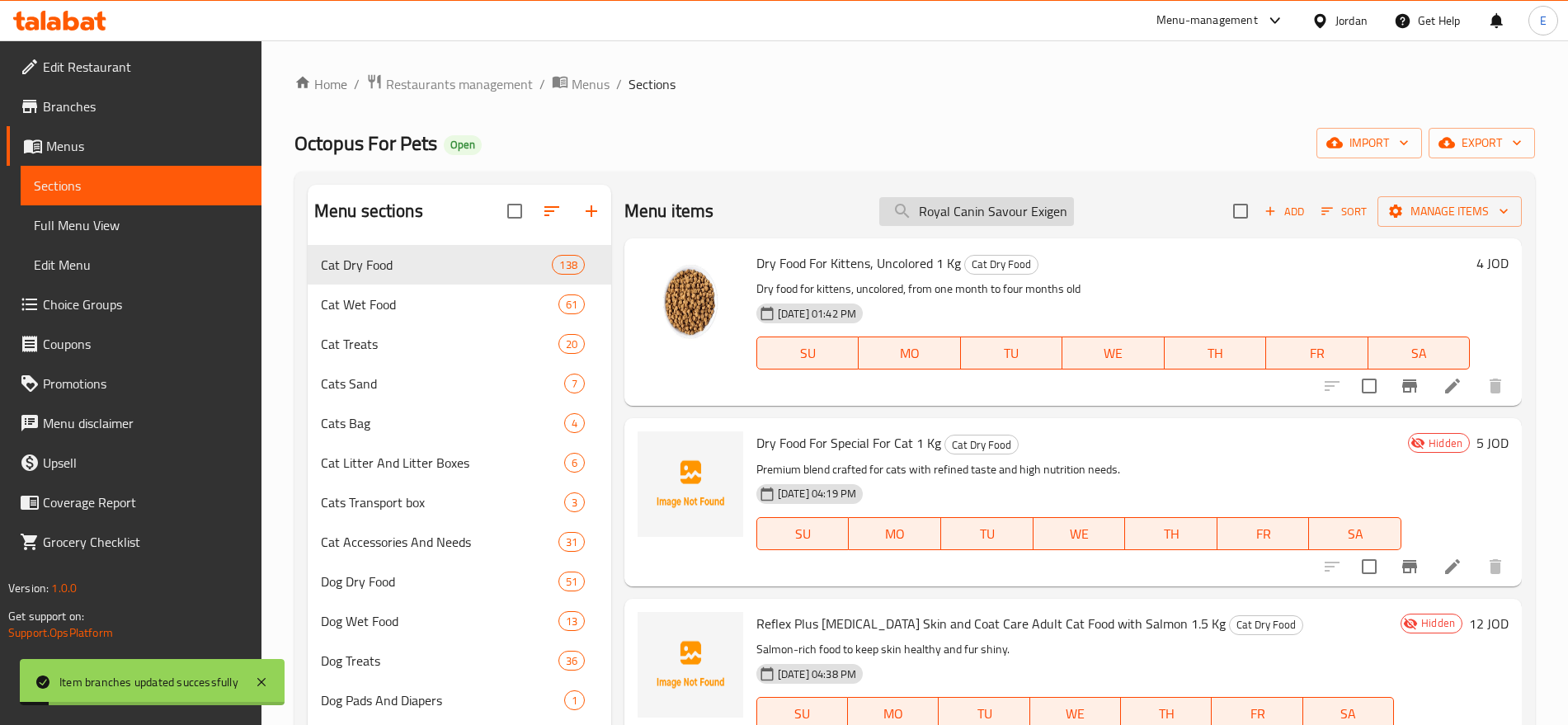
scroll to position [0, 25]
click at [1015, 208] on input "Royal Canin Savour Exigent 2kg" at bounding box center [977, 212] width 195 height 29
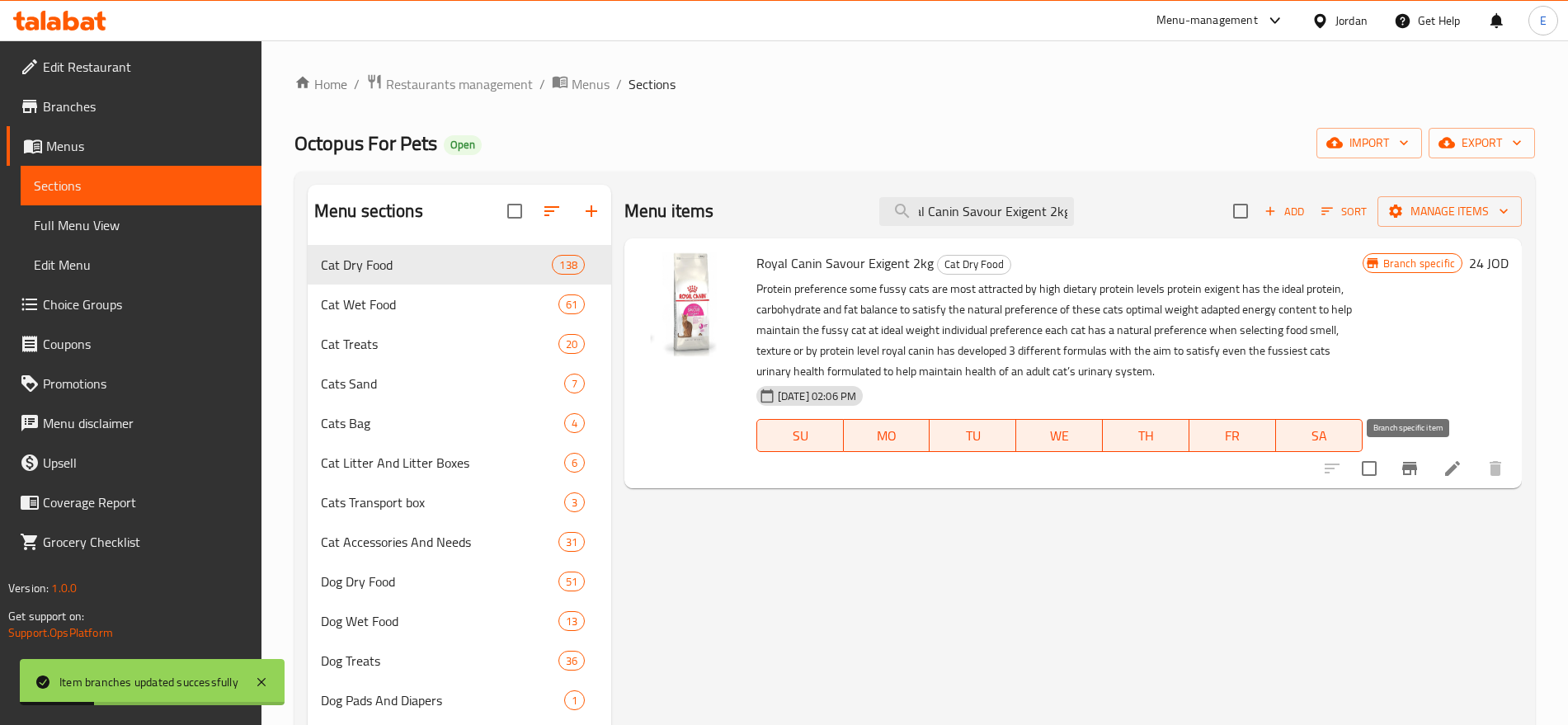
type input "Royal Canin Savour Exigent 2kg"
click at [1413, 466] on icon "Branch-specific-item" at bounding box center [1410, 468] width 15 height 14
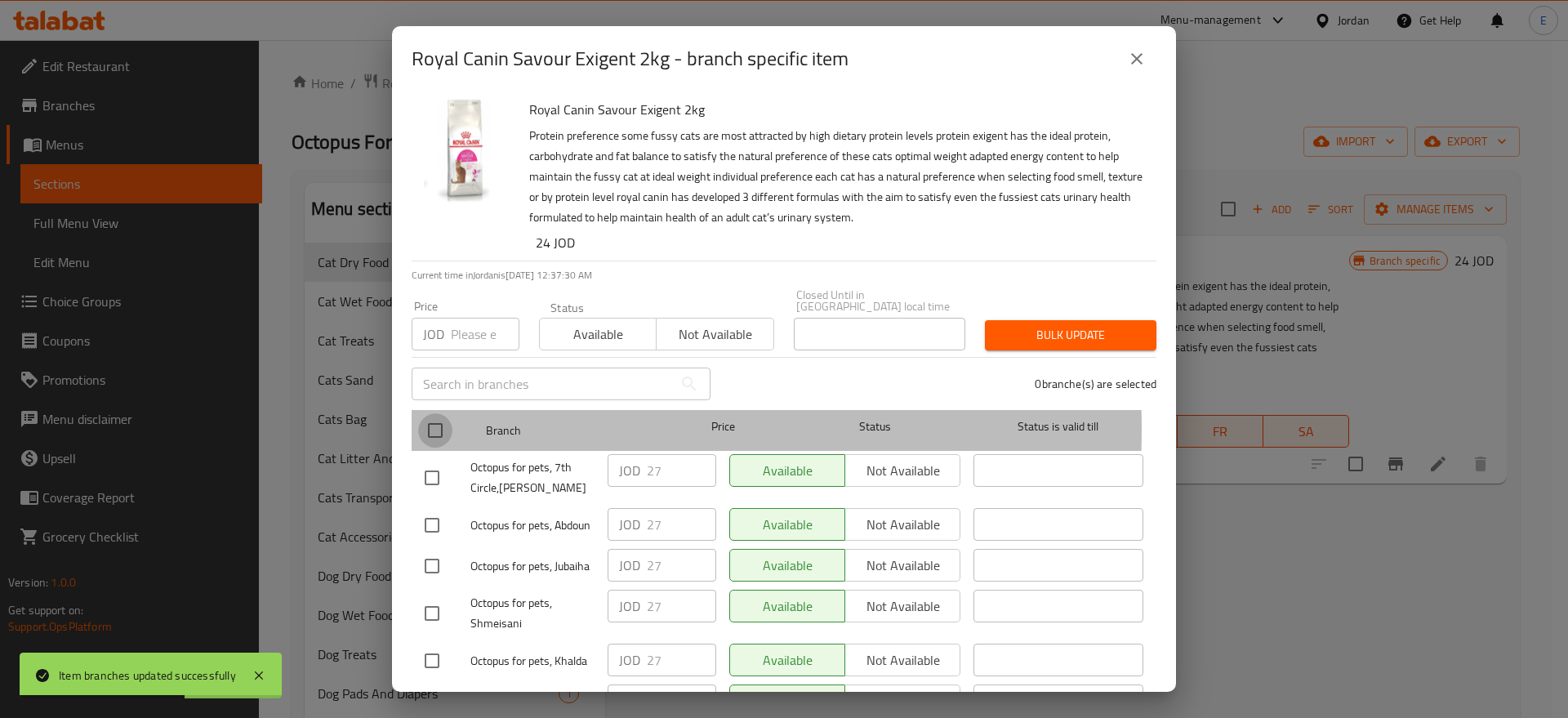
click at [444, 417] on input "checkbox" at bounding box center [435, 430] width 34 height 34
checkbox input "true"
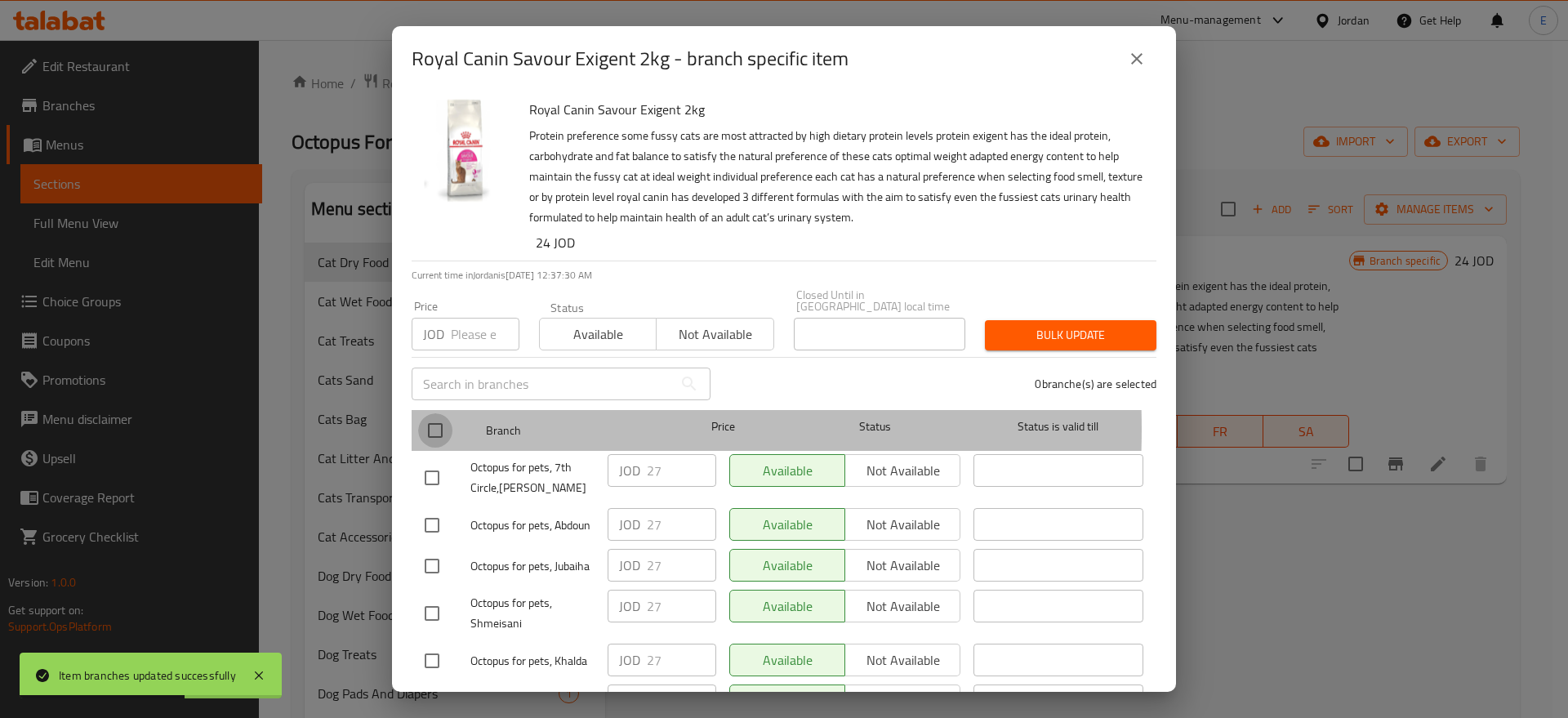
checkbox input "true"
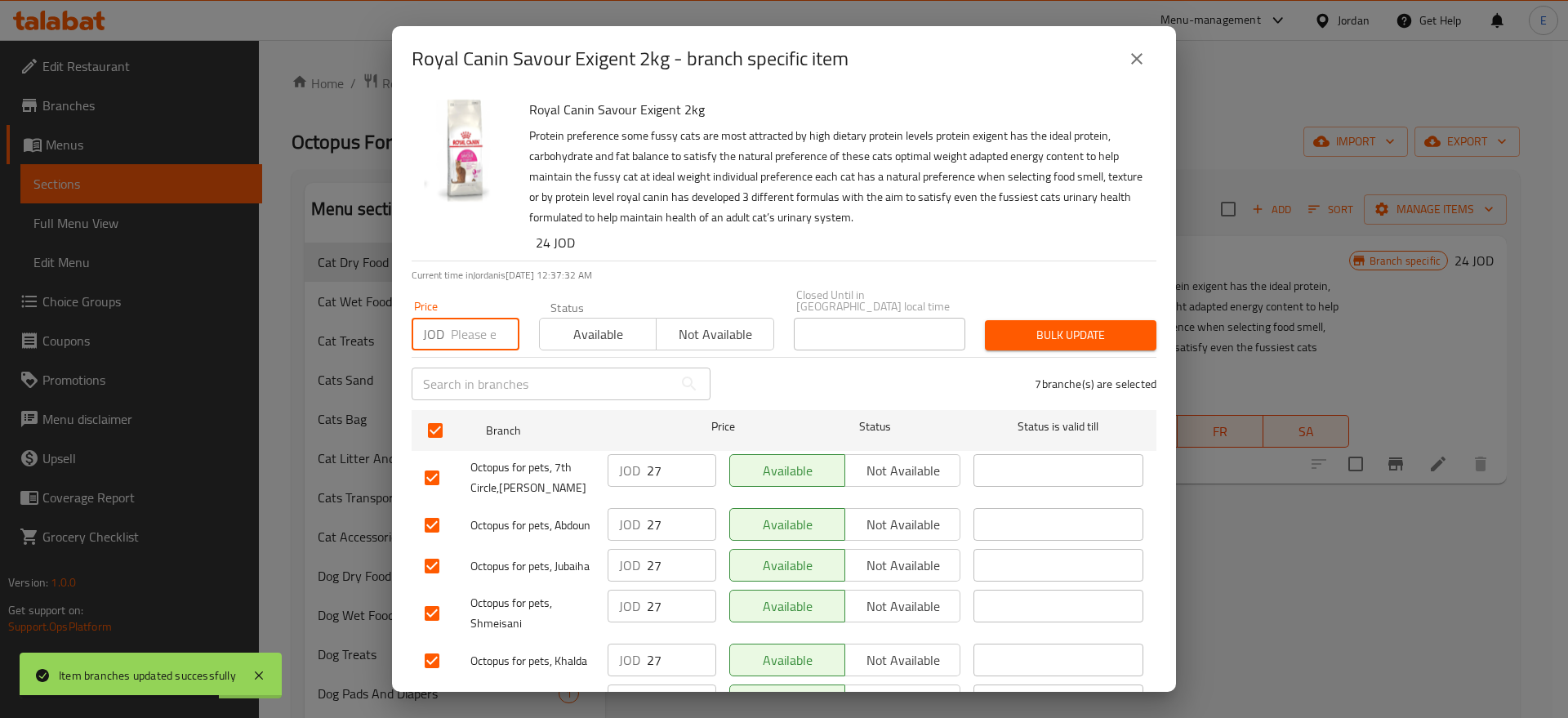
click at [456, 318] on input "number" at bounding box center [485, 334] width 69 height 33
type input "28"
click at [1011, 325] on span "Bulk update" at bounding box center [1071, 335] width 145 height 20
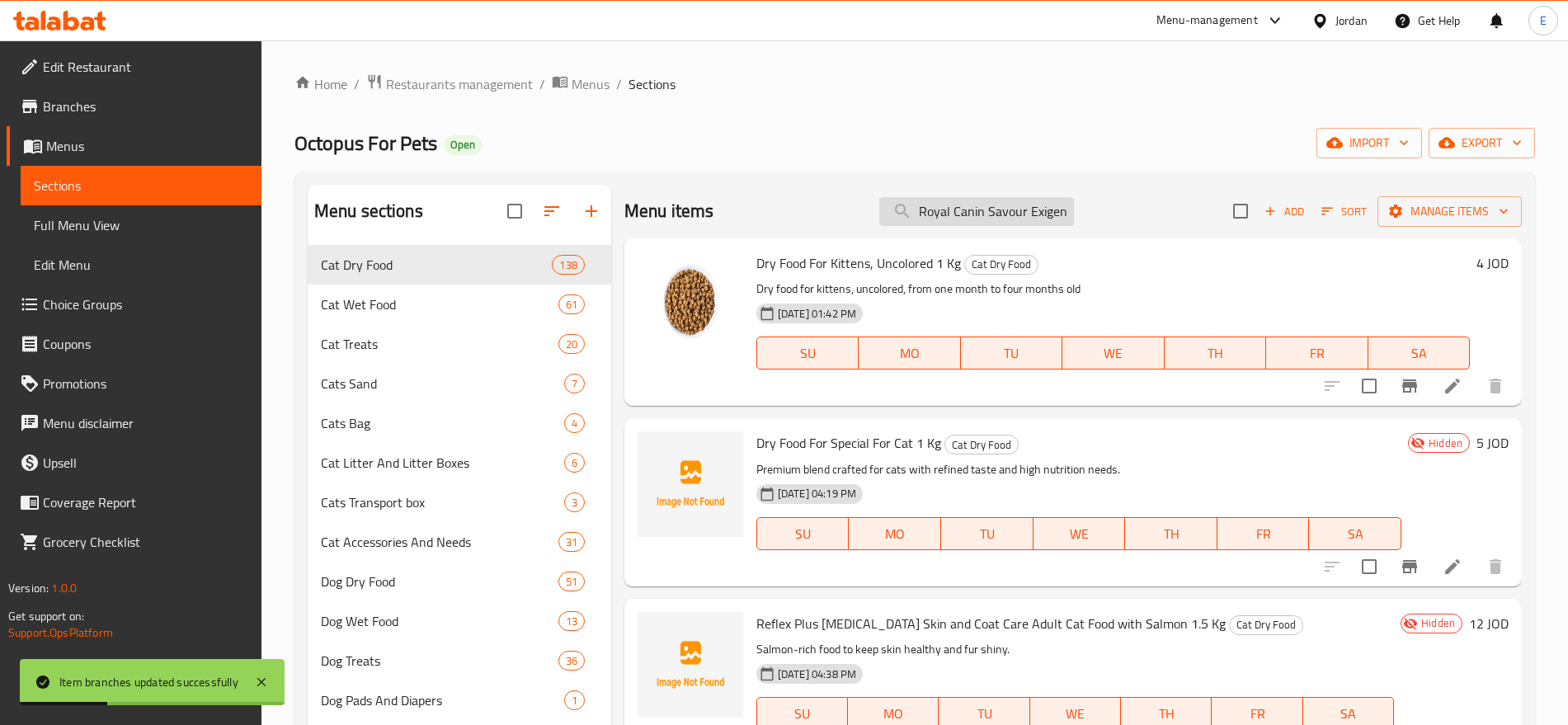
click at [1012, 210] on input "Royal Canin Savour Exigent 2kg" at bounding box center [977, 212] width 195 height 29
paste input "Urinary Care"
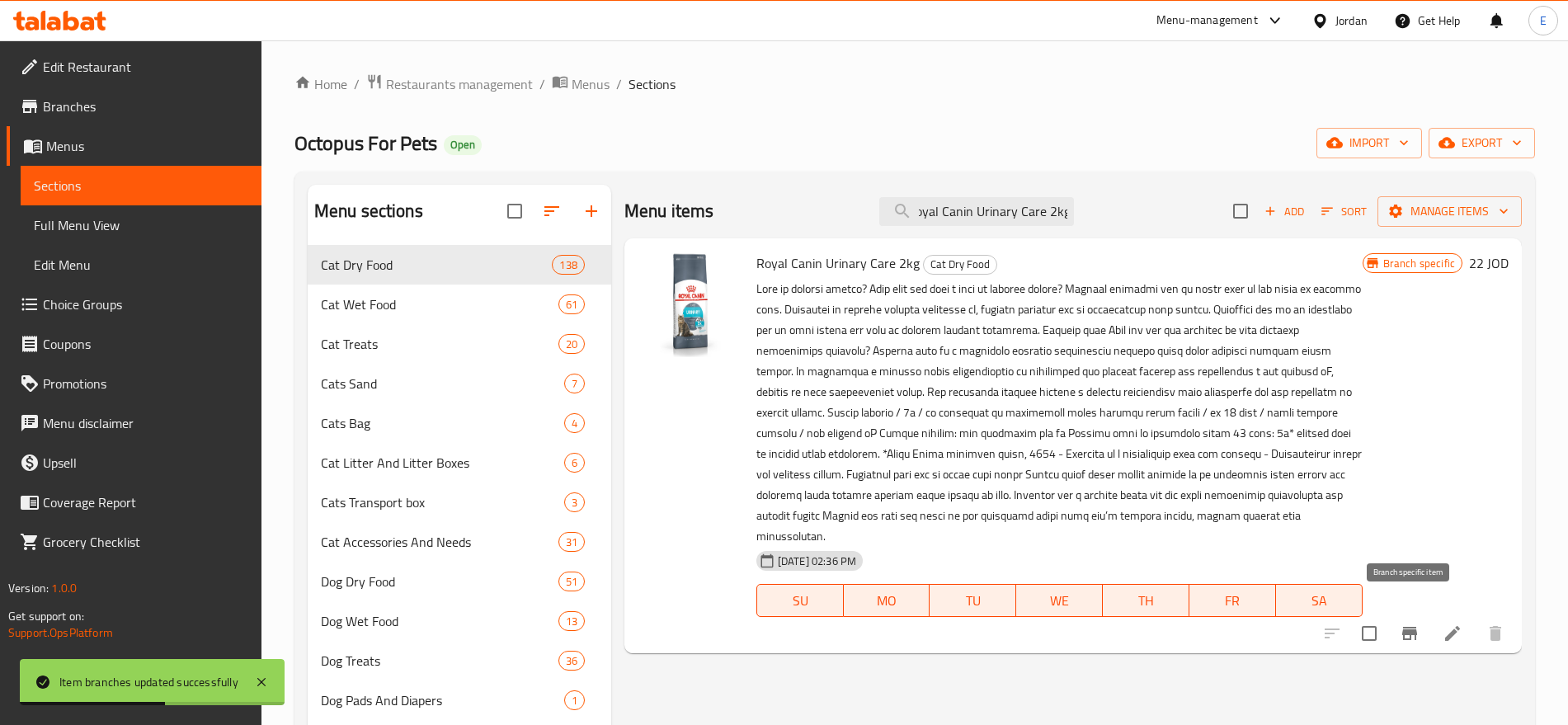
type input "Royal Canin Urinary Care 2kg"
click at [1406, 627] on icon "Branch-specific-item" at bounding box center [1410, 634] width 15 height 14
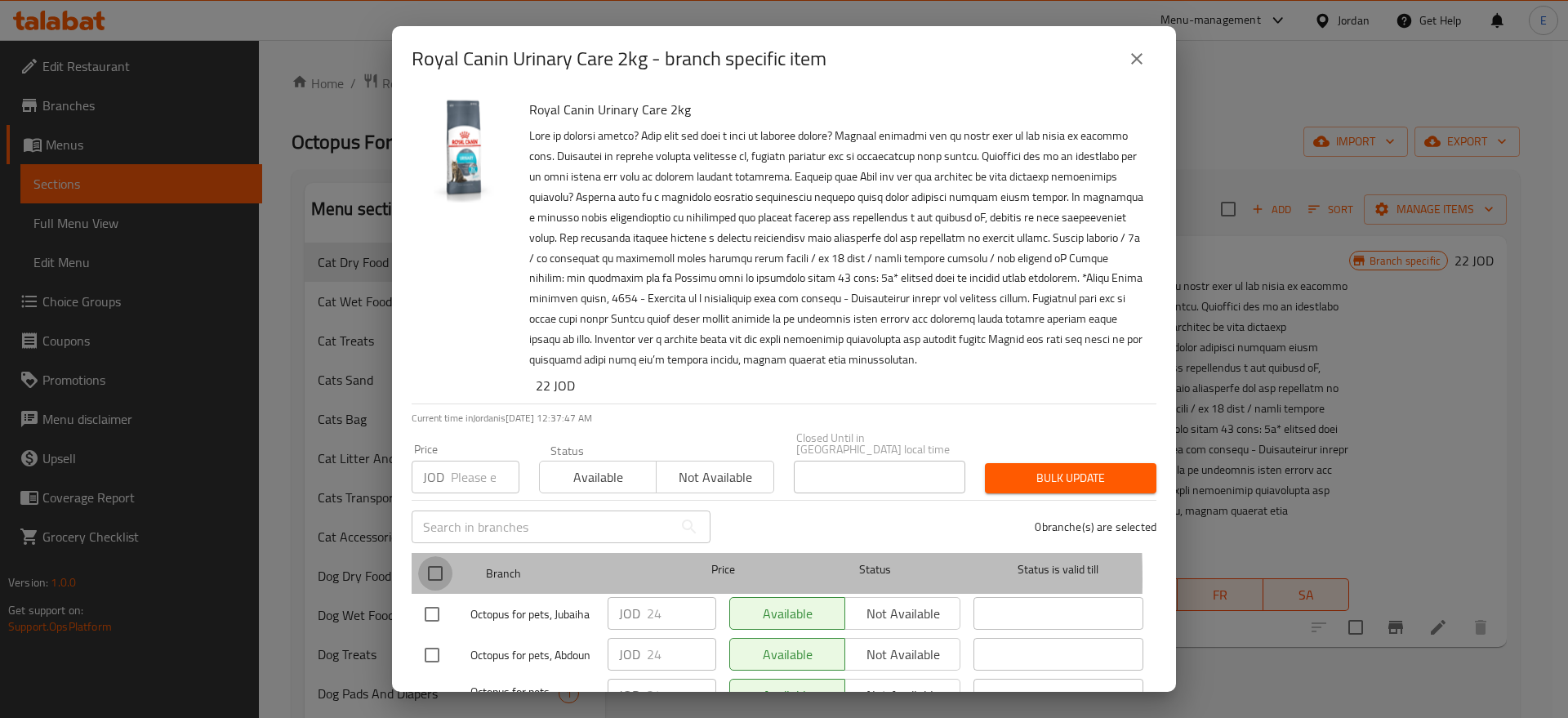
click at [437, 567] on input "checkbox" at bounding box center [435, 573] width 34 height 34
checkbox input "true"
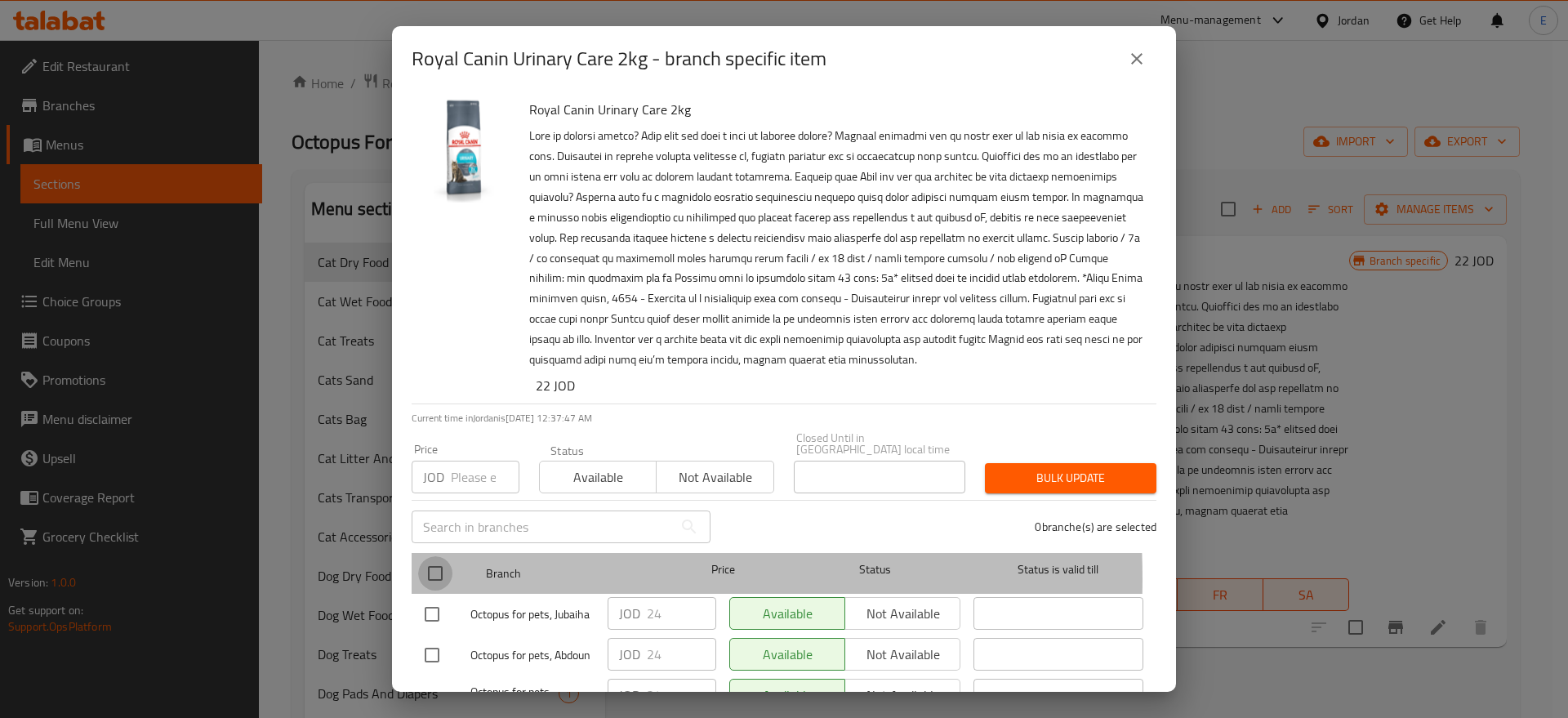
checkbox input "true"
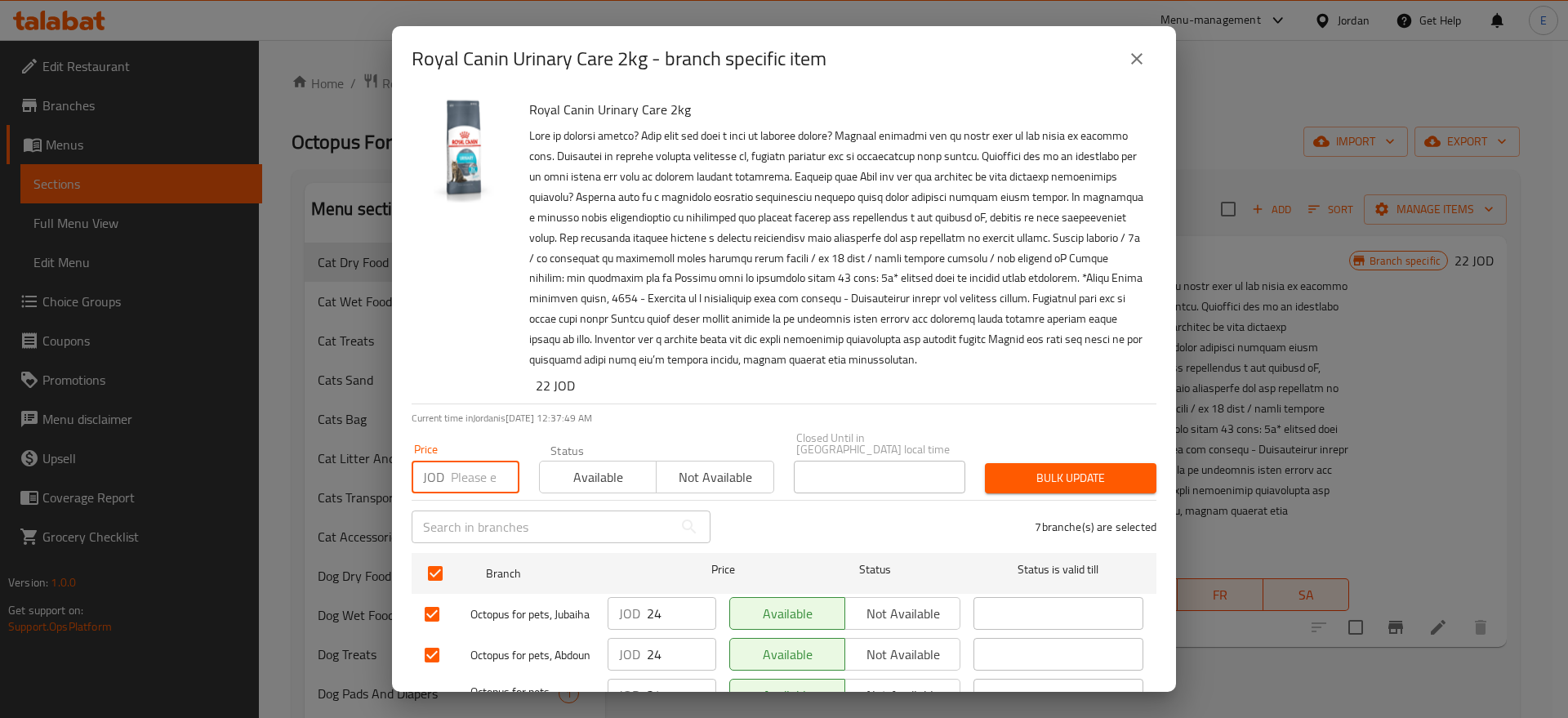
click at [473, 462] on input "number" at bounding box center [485, 476] width 69 height 33
type input "25"
click at [1000, 475] on span "Bulk update" at bounding box center [1071, 478] width 145 height 20
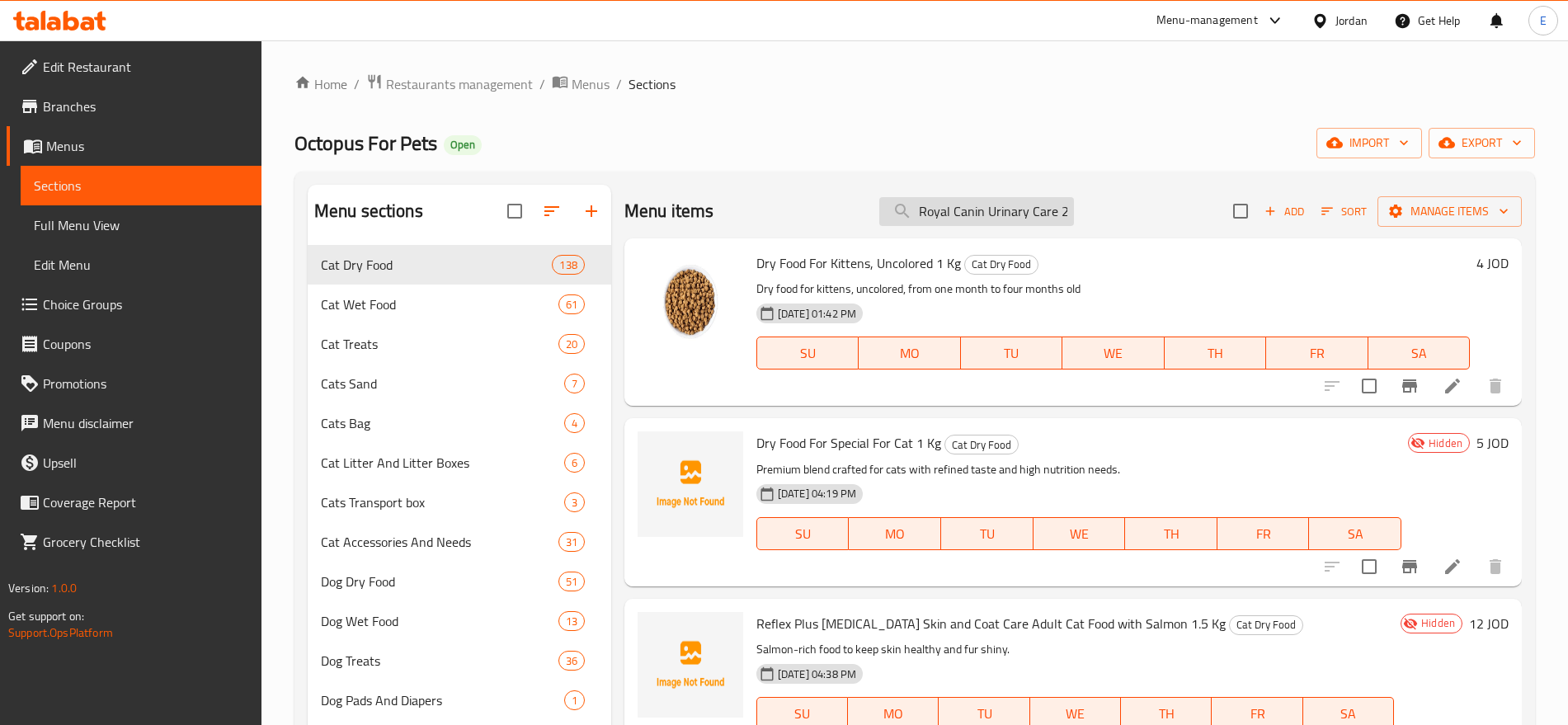
click at [975, 208] on input "Royal Canin Urinary Care 2kg" at bounding box center [977, 212] width 195 height 29
paste input "search"
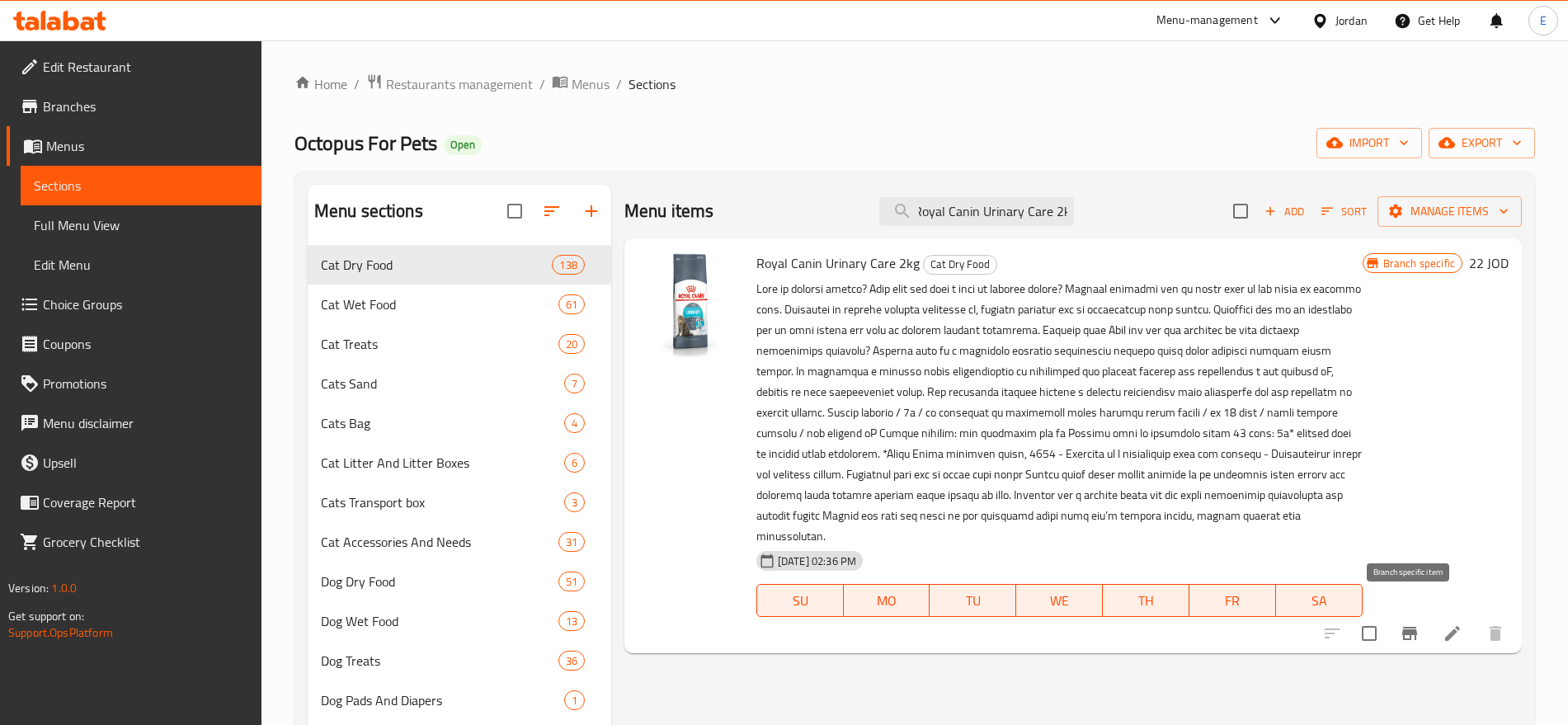
type input "Royal Canin Urinary Care 2k"
click at [1403, 624] on icon "Branch-specific-item" at bounding box center [1409, 633] width 19 height 19
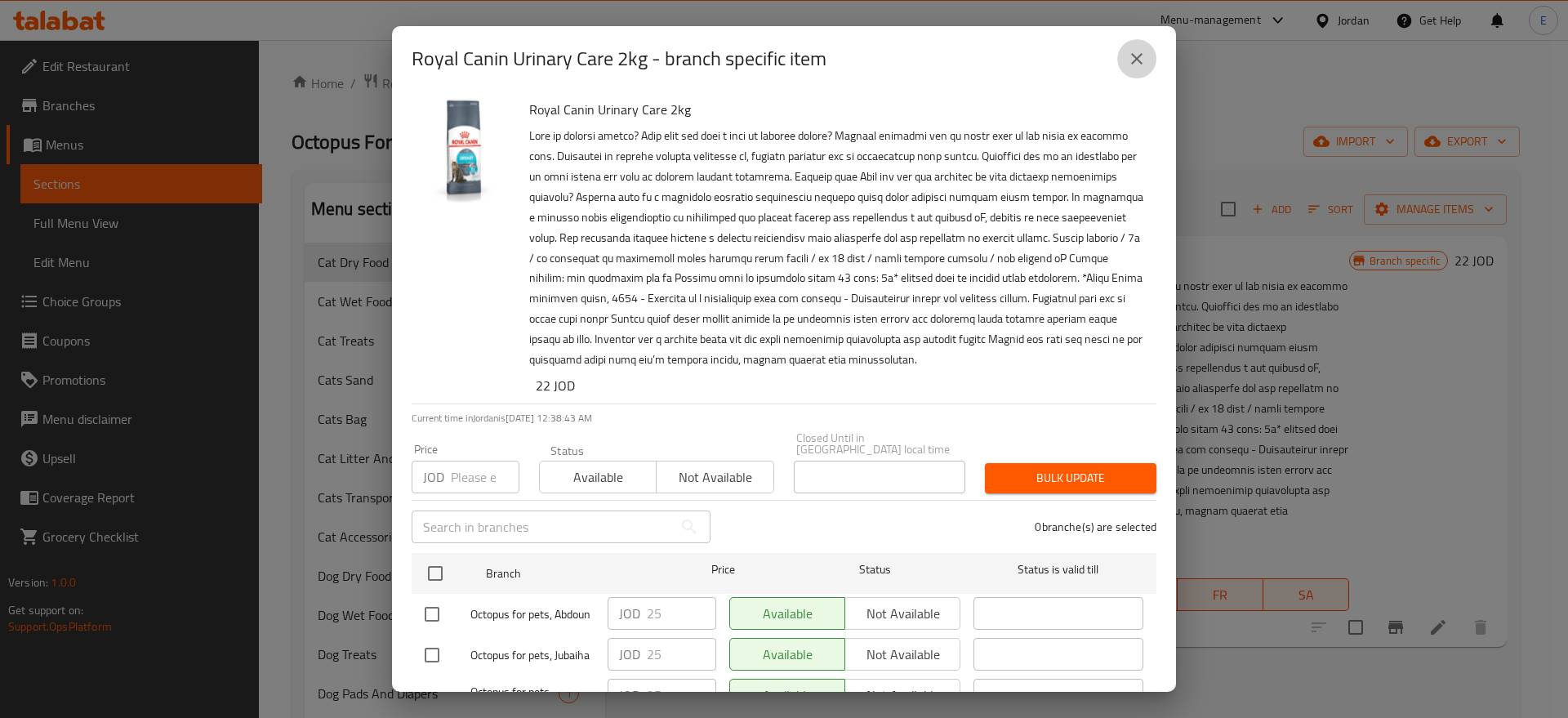
click at [1128, 46] on button "close" at bounding box center [1137, 59] width 39 height 39
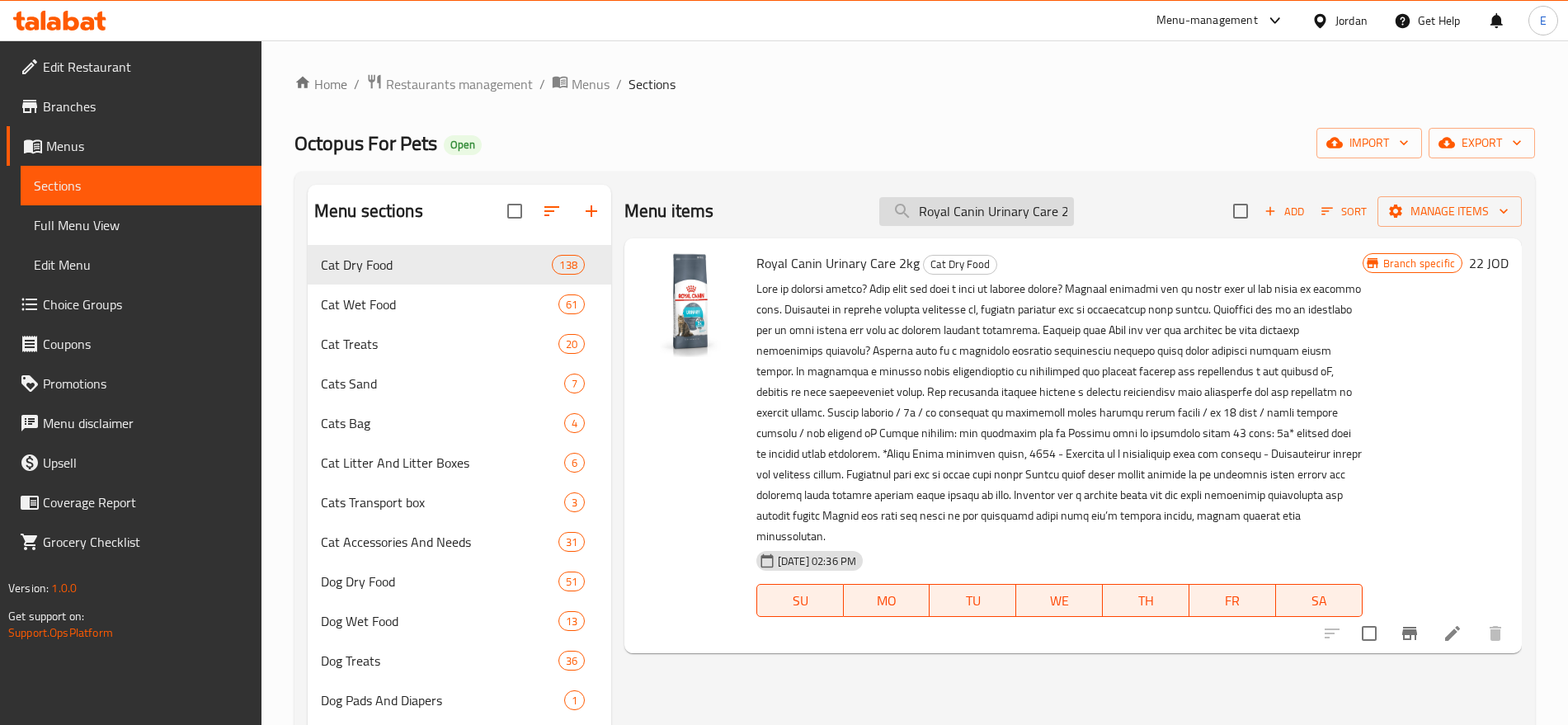
click at [980, 213] on input "Royal Canin Urinary Care 2k" at bounding box center [977, 212] width 195 height 29
paste input "British Shorthair Kitten 2kg"
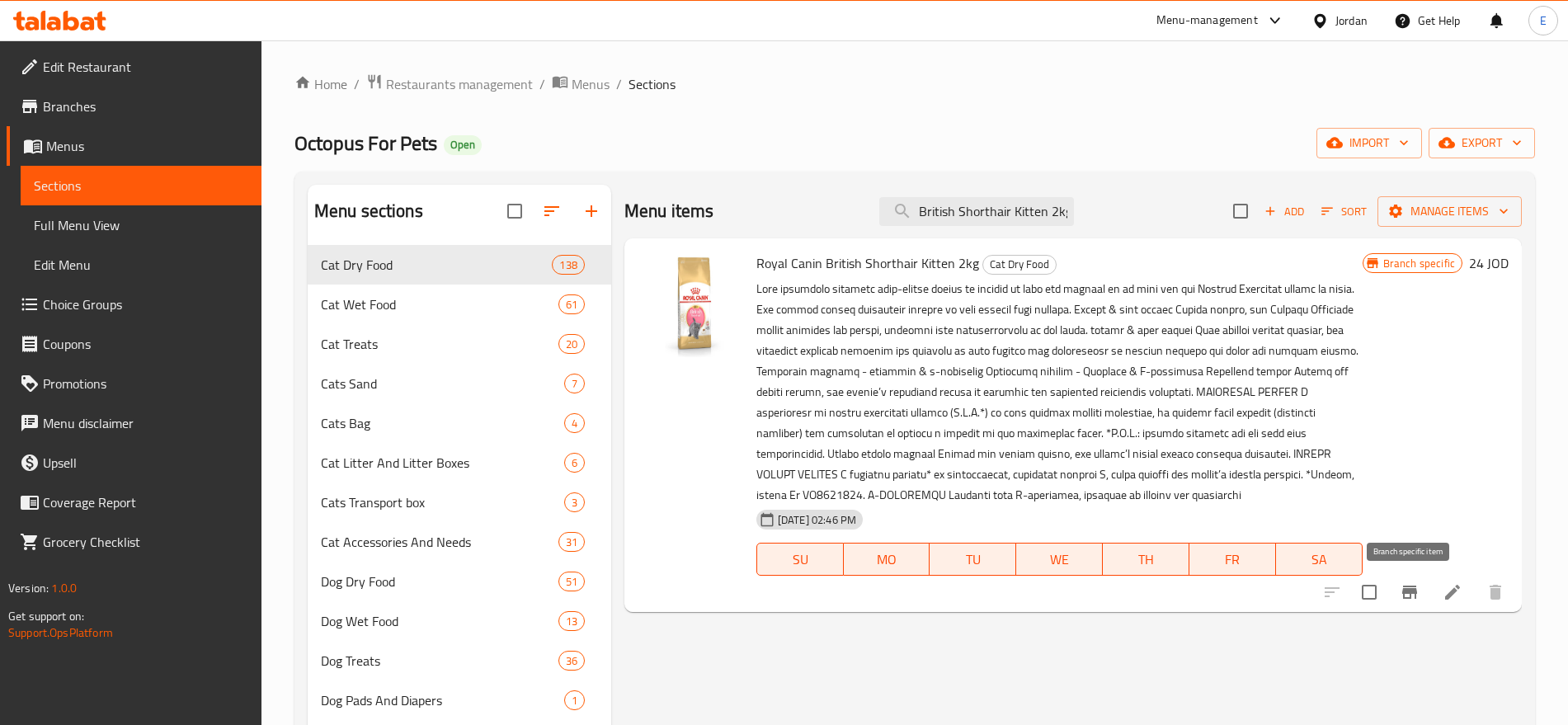
type input "Royal Canin British Shorthair Kitten 2kg"
click at [1413, 589] on icon "Branch-specific-item" at bounding box center [1410, 592] width 15 height 14
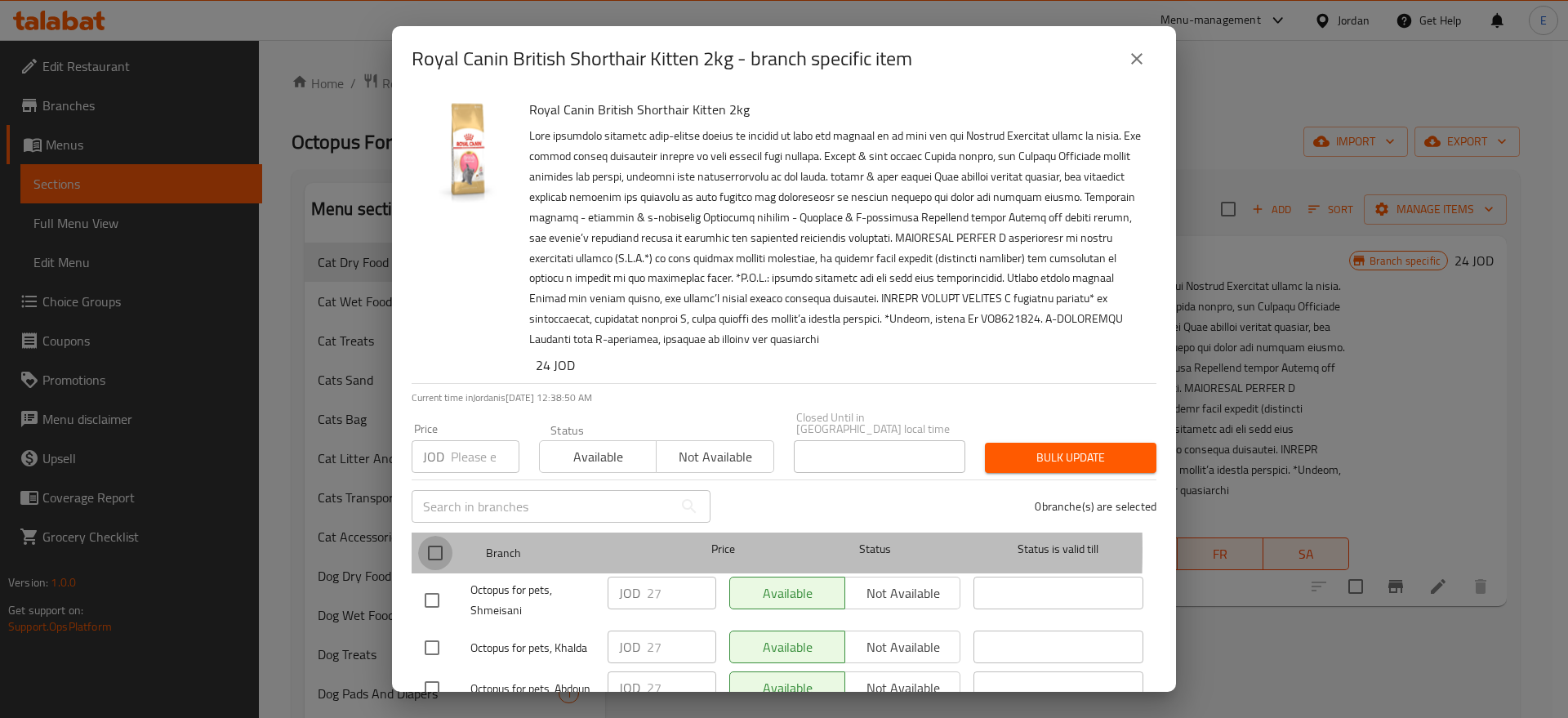
click at [428, 538] on input "checkbox" at bounding box center [435, 553] width 34 height 34
checkbox input "true"
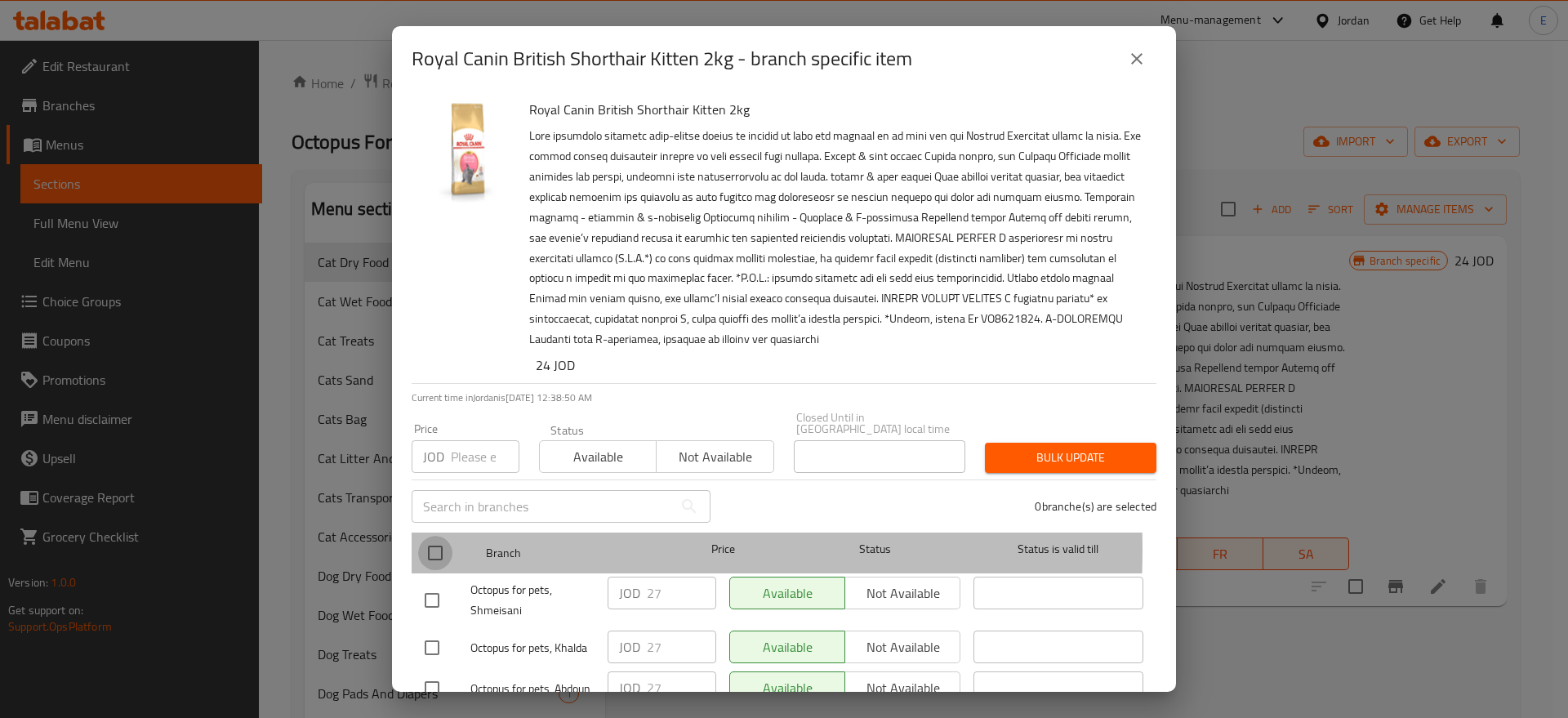
checkbox input "true"
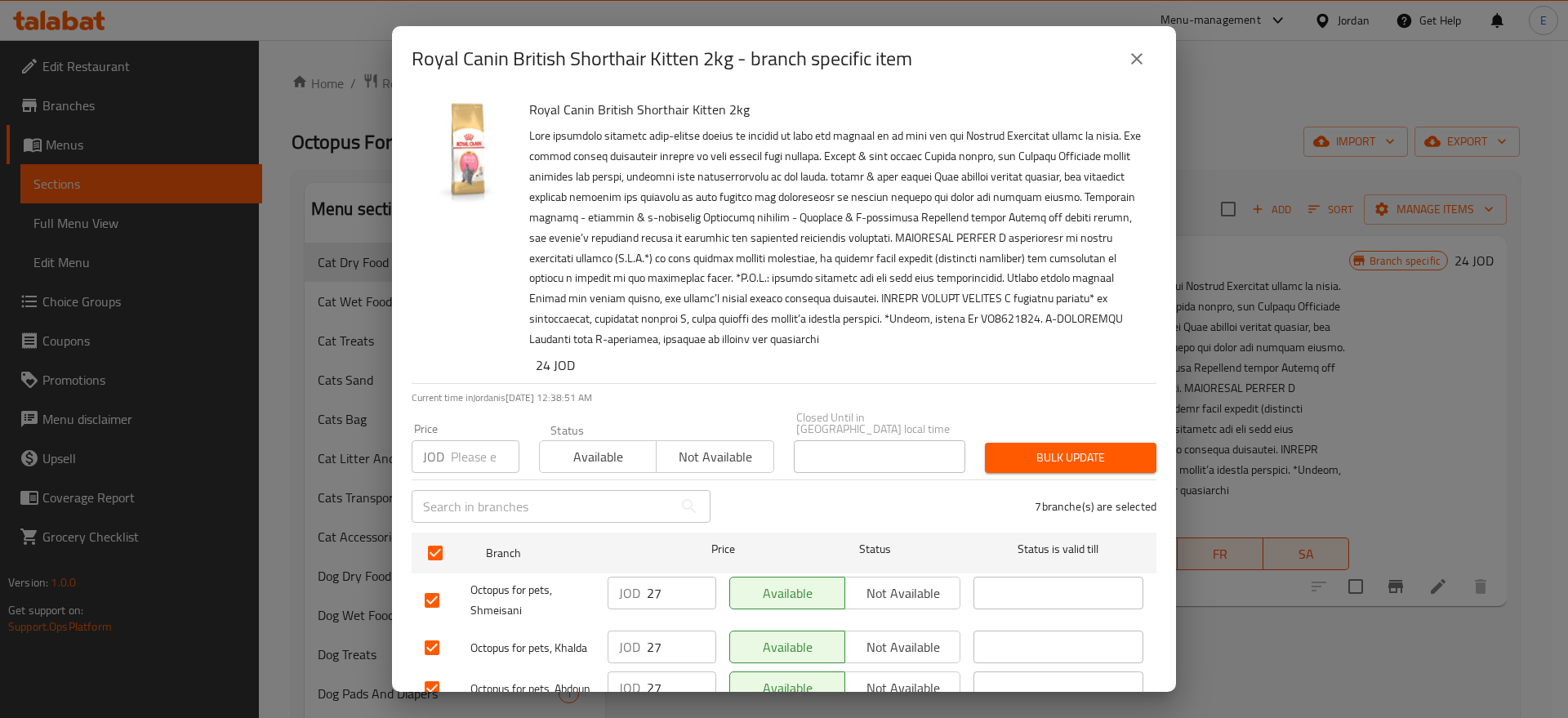
click at [465, 456] on input "number" at bounding box center [485, 456] width 69 height 33
type input "0"
type input "28"
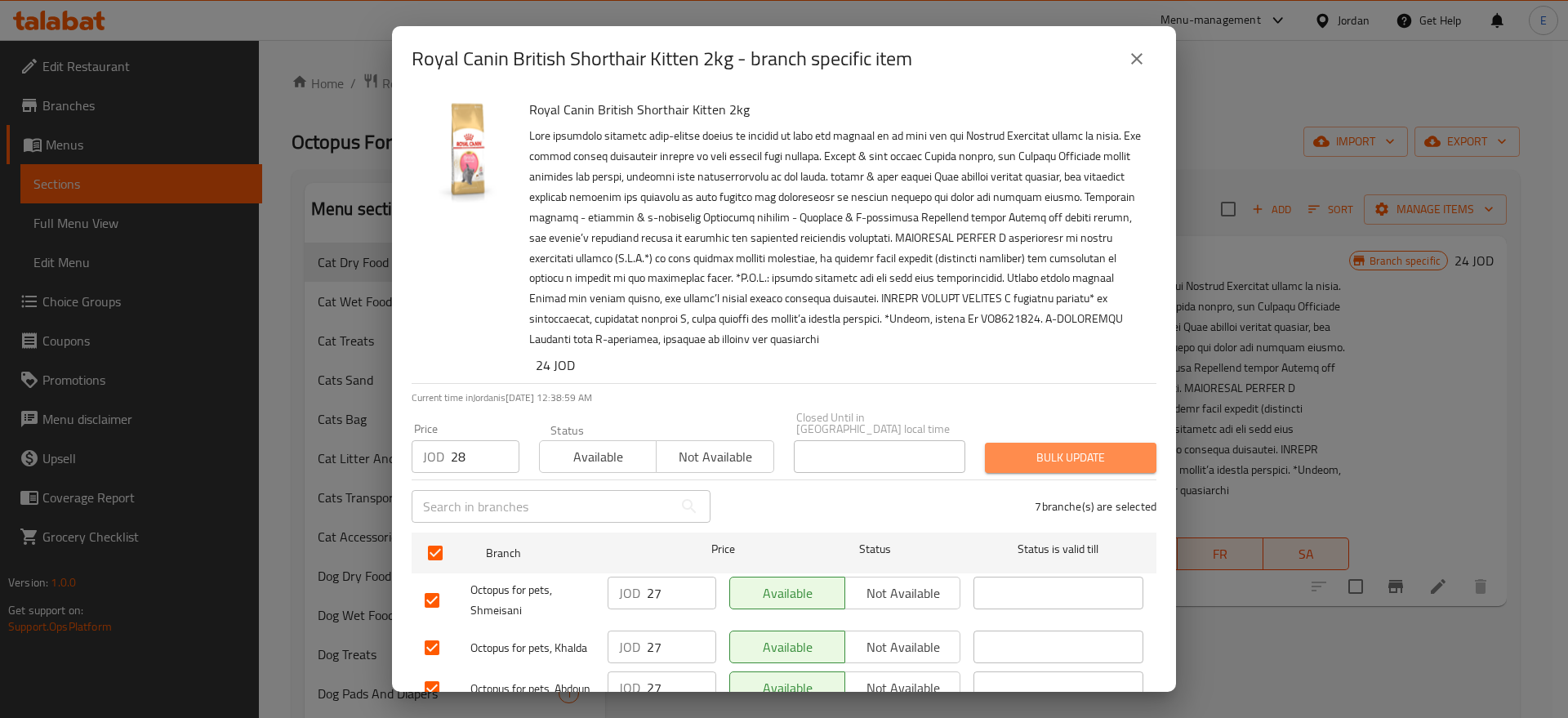
click at [1080, 447] on span "Bulk update" at bounding box center [1071, 457] width 145 height 20
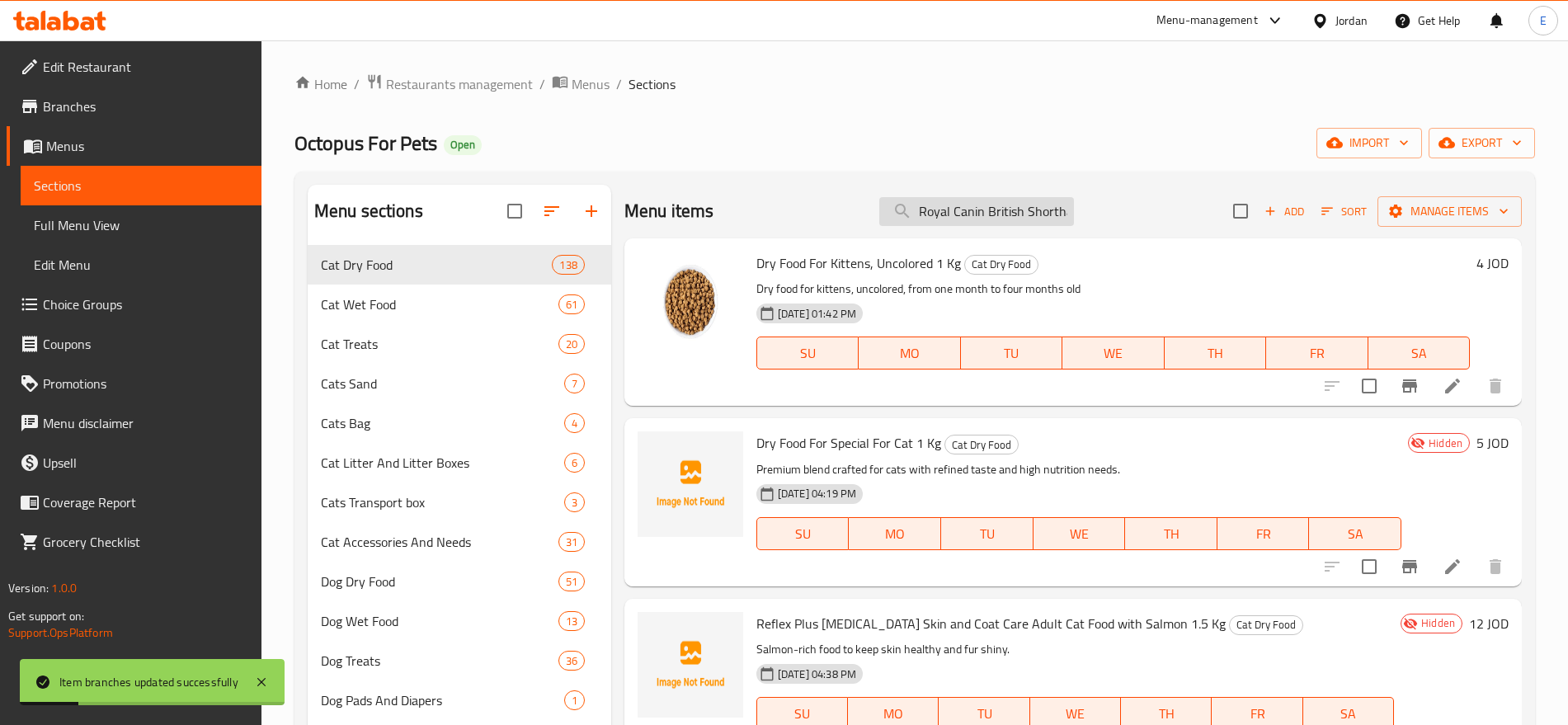
click at [952, 208] on input "Royal Canin British Shorthair Kitten 2kg" at bounding box center [977, 212] width 195 height 29
paste input "Hair And Ski"
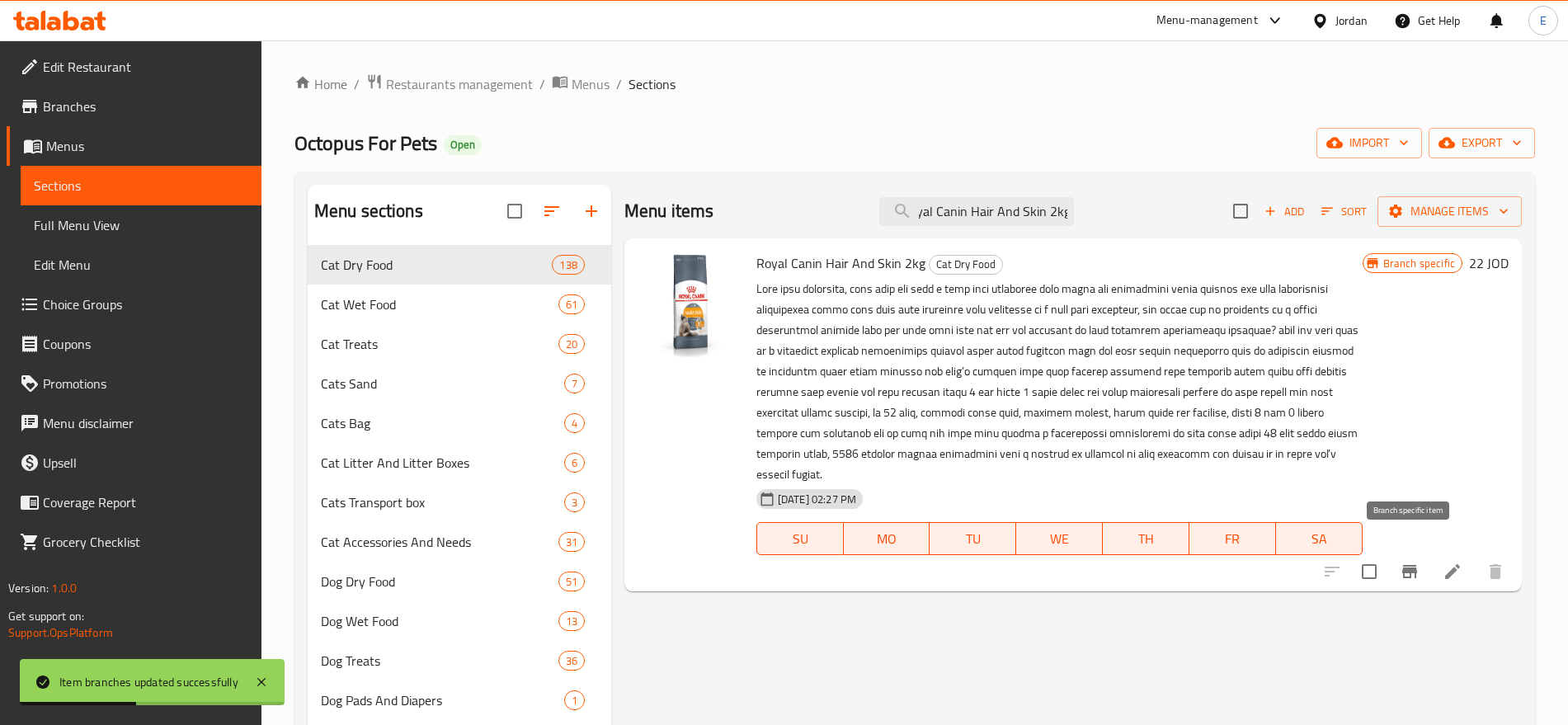
type input "Royal Canin Hair And Skin 2kg"
click at [1409, 561] on icon "Branch-specific-item" at bounding box center [1409, 571] width 19 height 19
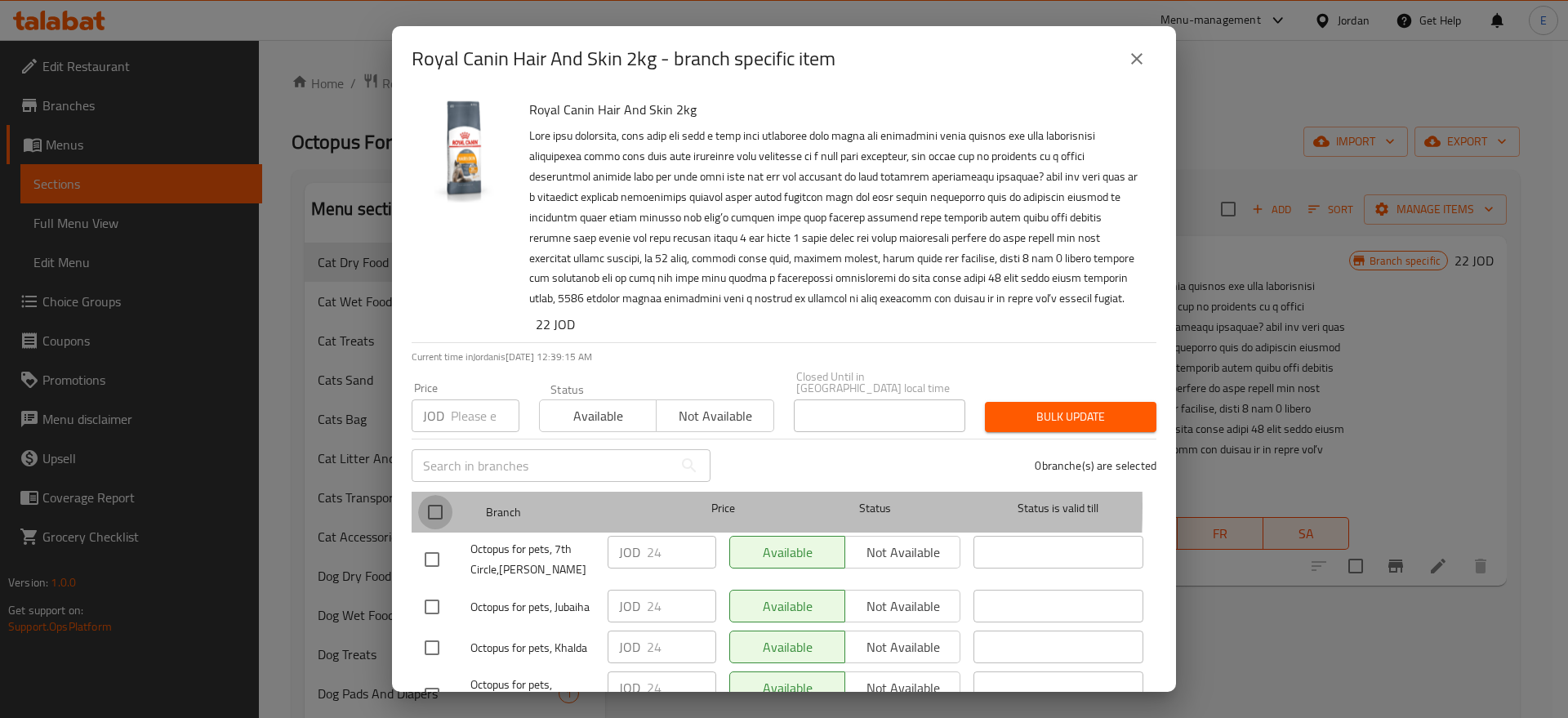
click at [437, 495] on input "checkbox" at bounding box center [435, 512] width 34 height 34
checkbox input "true"
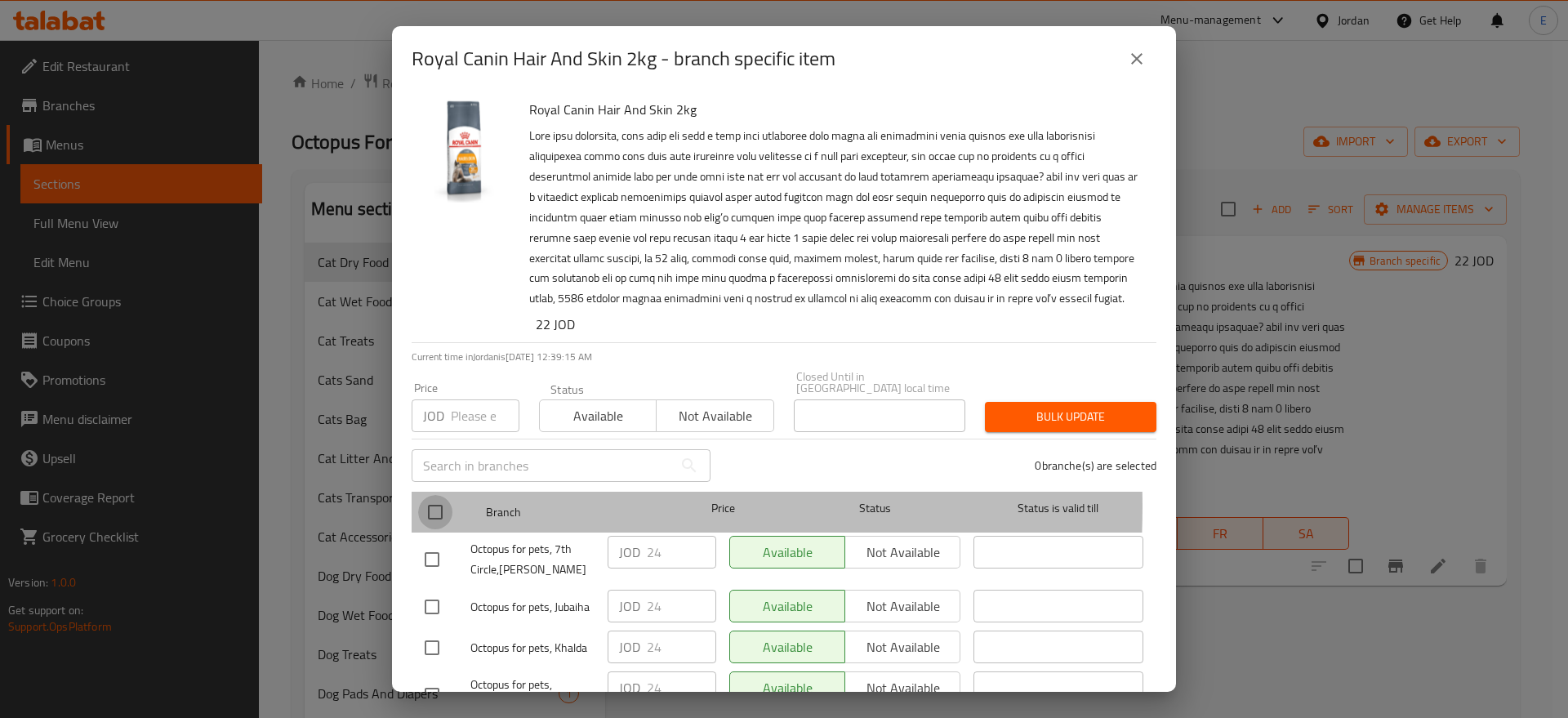
checkbox input "true"
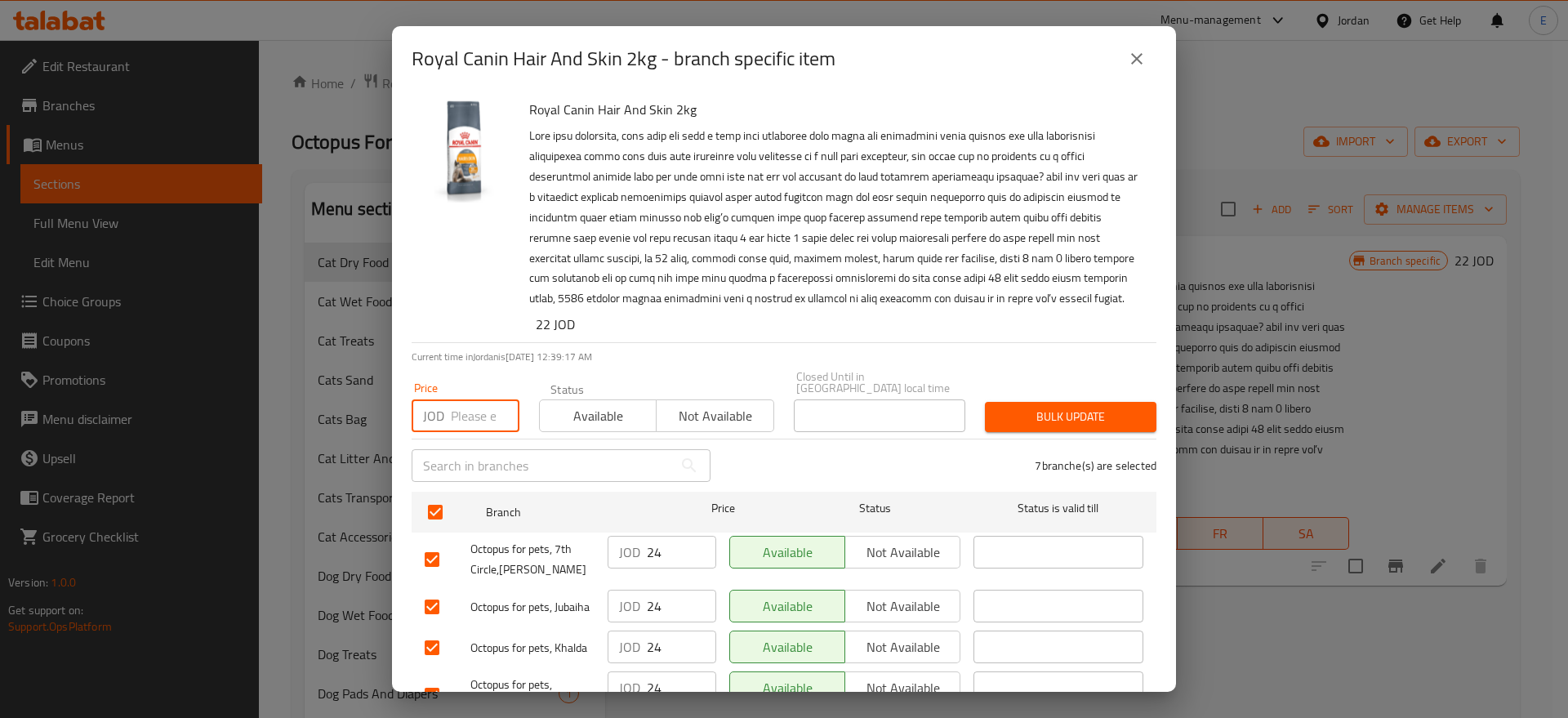
click at [471, 400] on input "number" at bounding box center [485, 415] width 69 height 33
type input "25"
click at [1016, 419] on button "Bulk update" at bounding box center [1070, 417] width 171 height 30
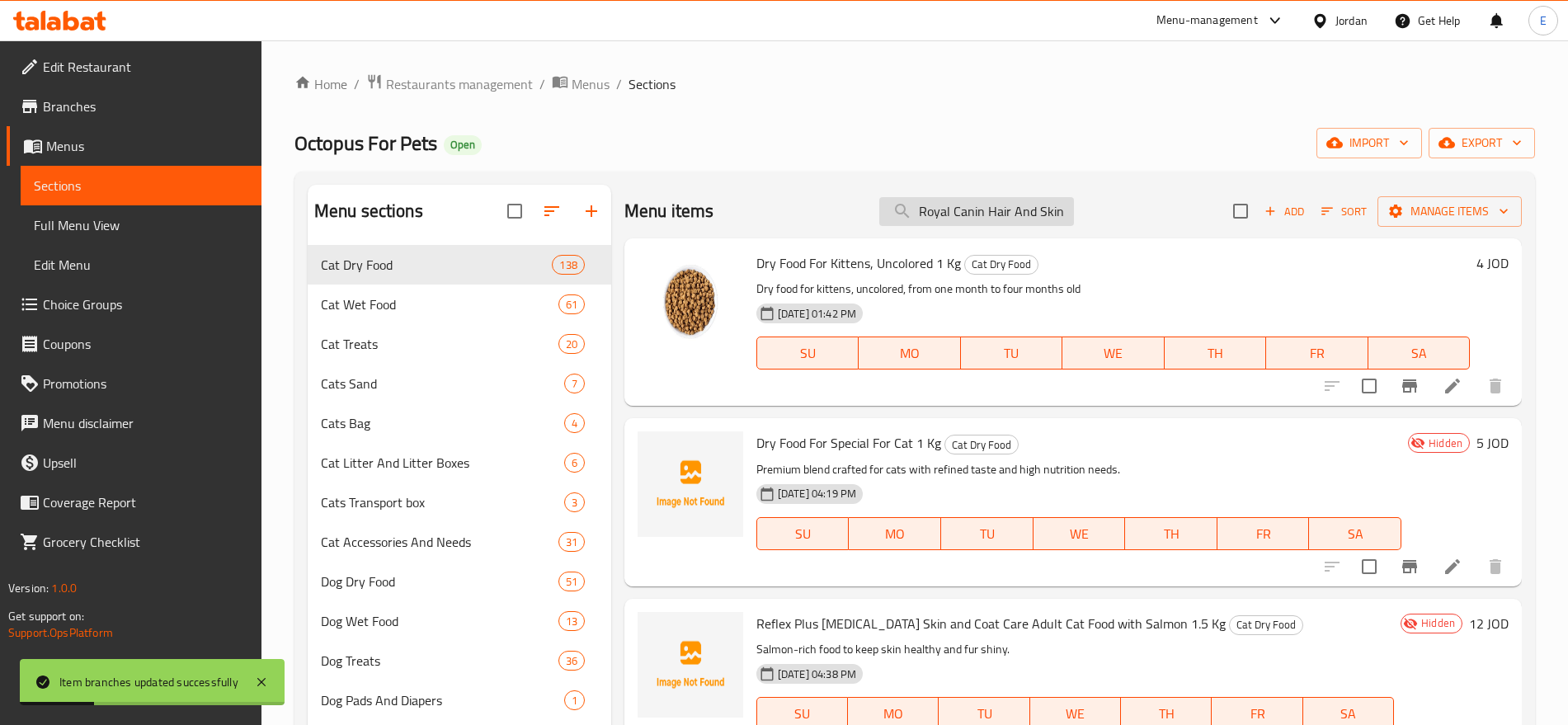
click at [955, 204] on input "Royal Canin Hair And Skin 2kg" at bounding box center [977, 212] width 195 height 29
paste input "British Shorthair Adult"
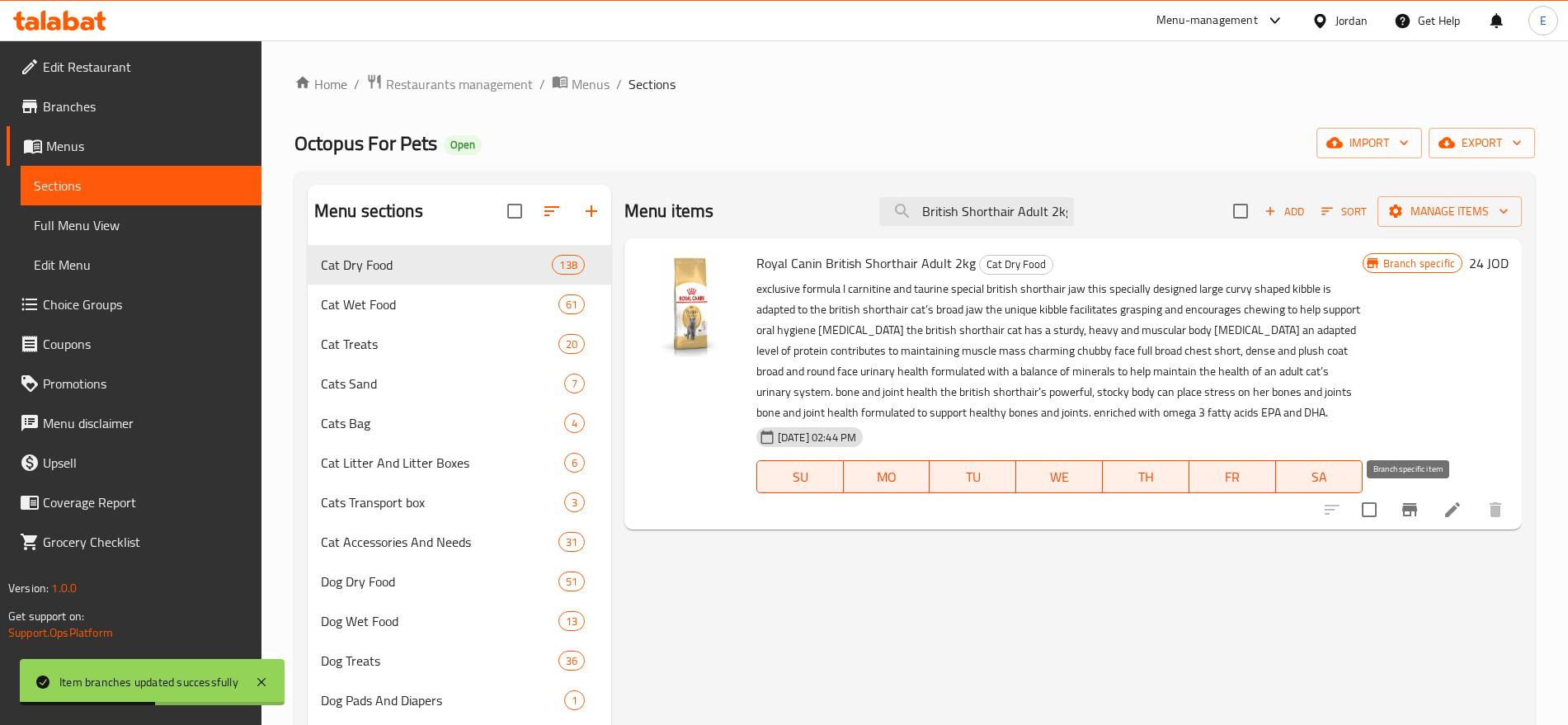
type input "Royal Canin British Shorthair Adult 2kg"
click at [1407, 500] on icon "Branch-specific-item" at bounding box center [1409, 509] width 19 height 19
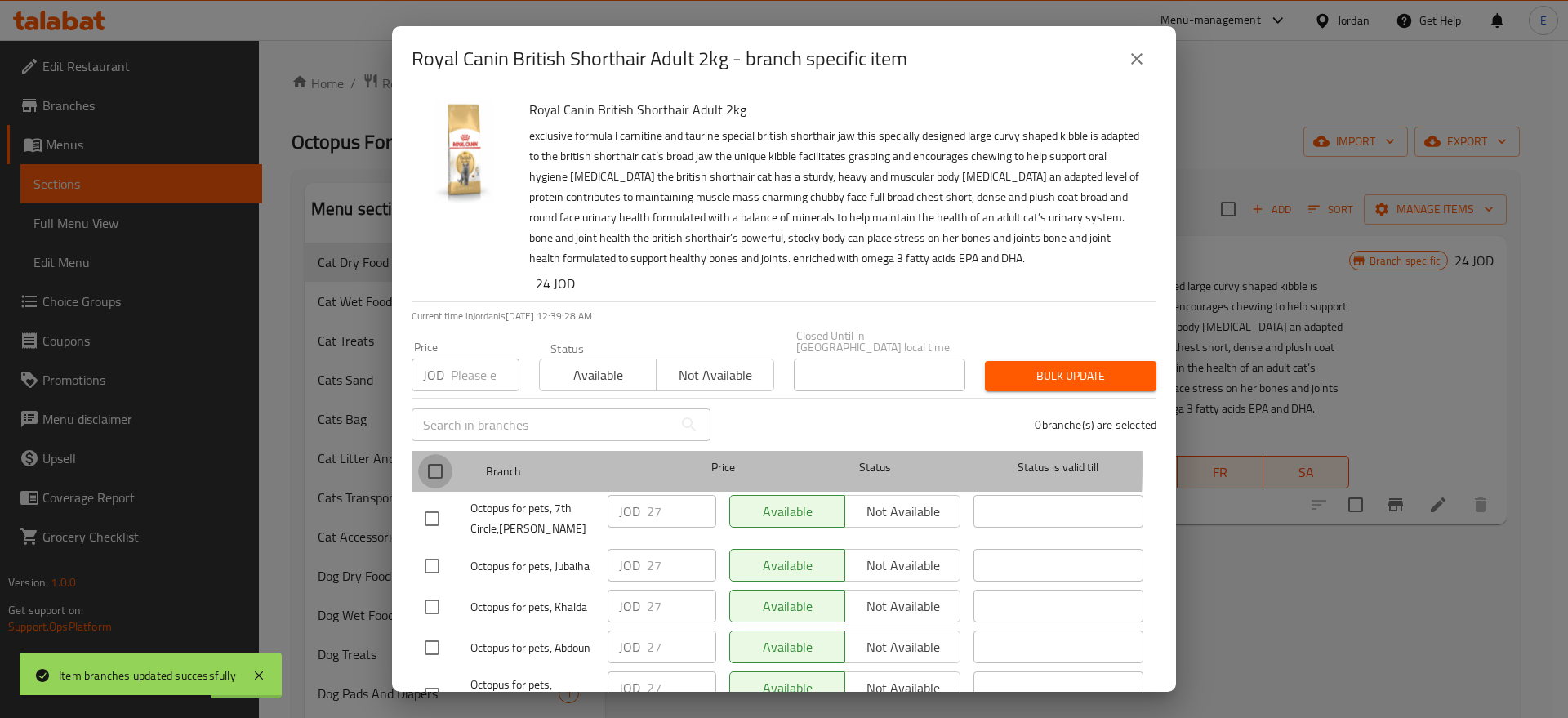
click at [435, 454] on input "checkbox" at bounding box center [435, 471] width 34 height 34
checkbox input "true"
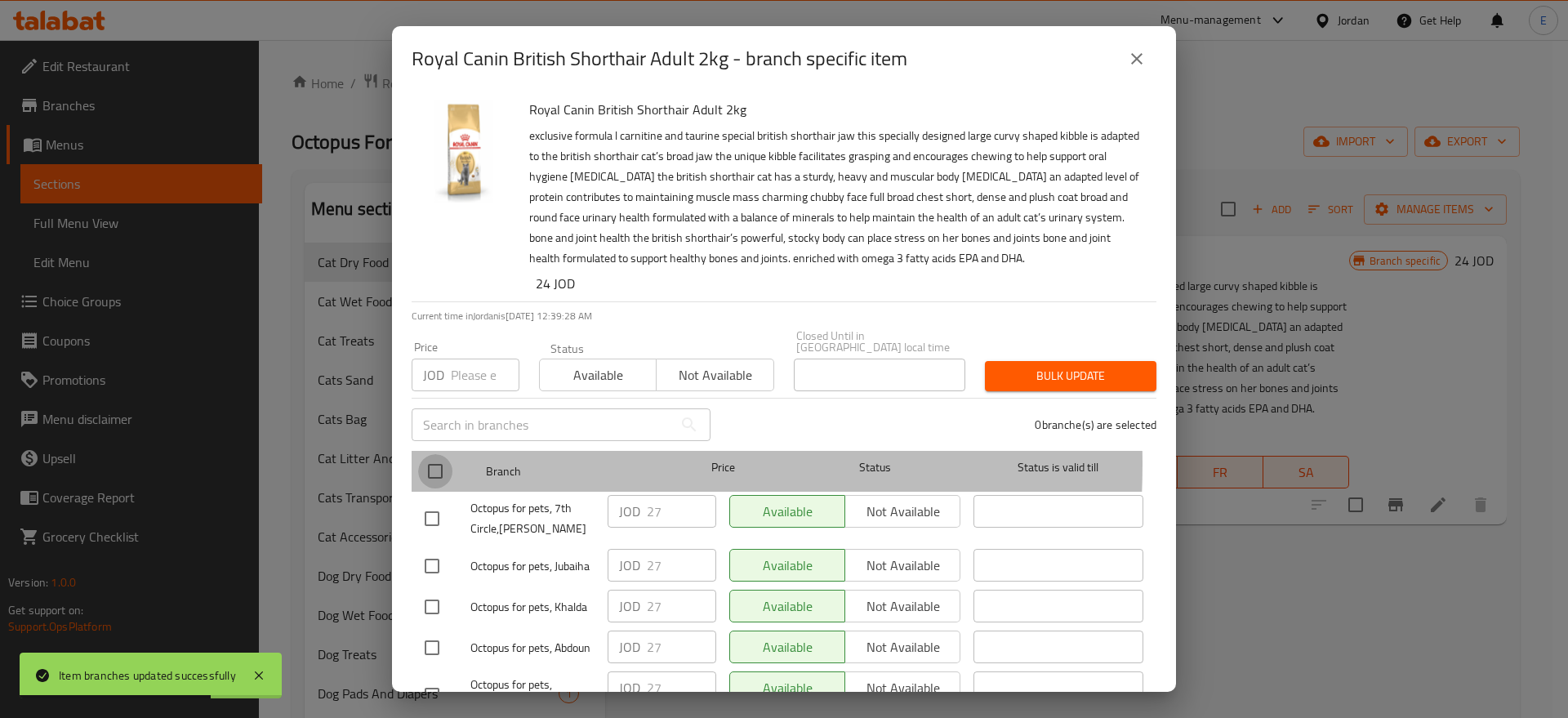
checkbox input "true"
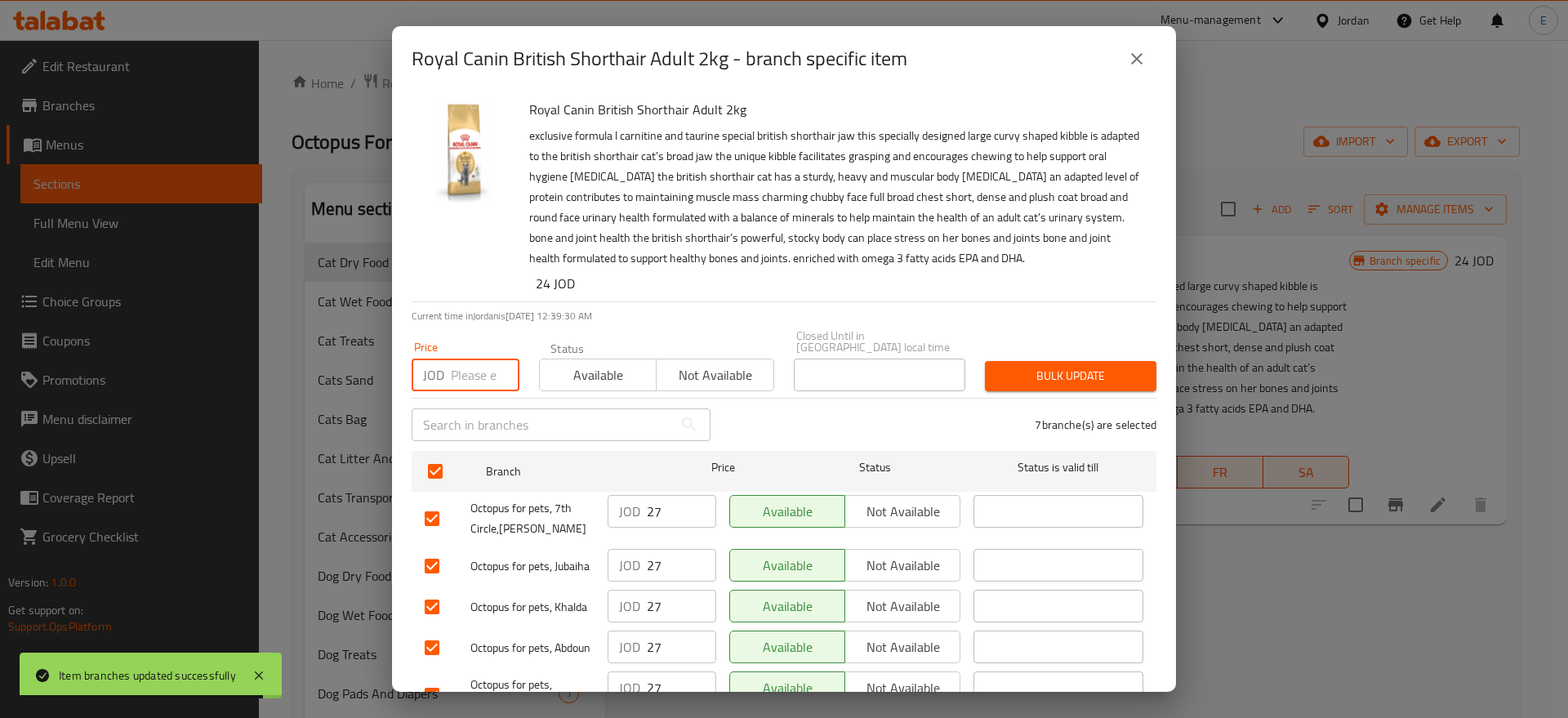
click at [475, 364] on input "number" at bounding box center [485, 374] width 69 height 33
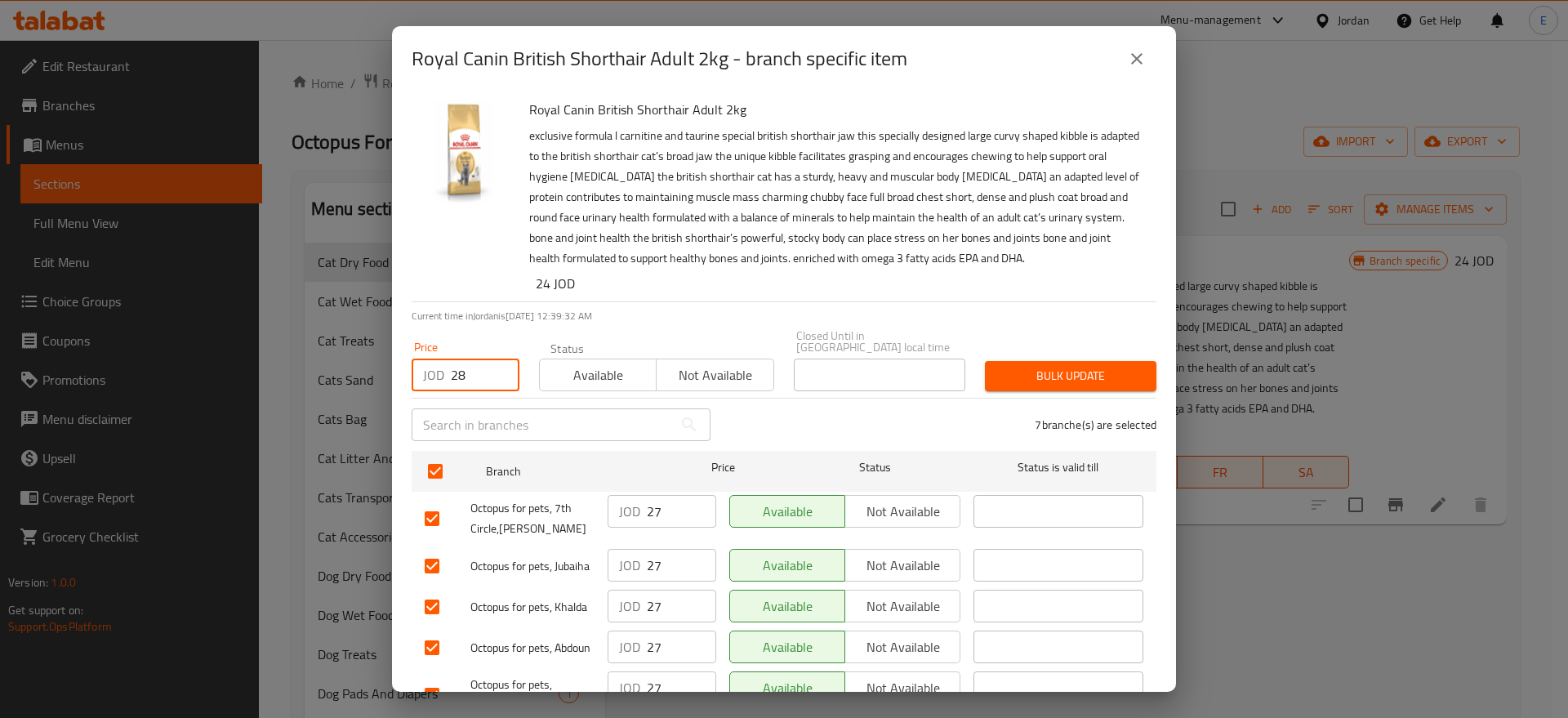
type input "28"
click at [1019, 366] on span "Bulk update" at bounding box center [1071, 376] width 145 height 20
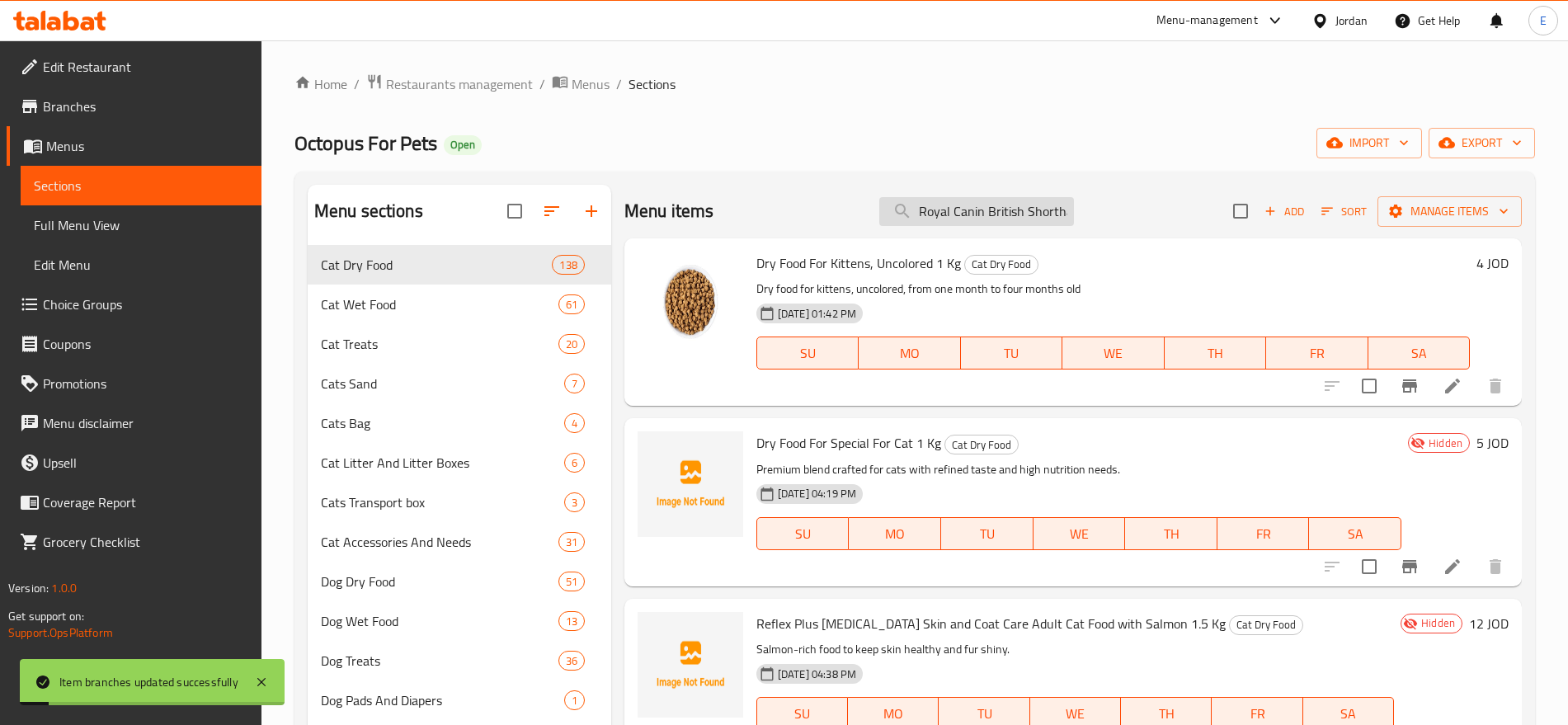
click at [947, 207] on input "Royal Canin British Shorthair Adult 2kg" at bounding box center [977, 212] width 195 height 29
paste input "Kitten 4"
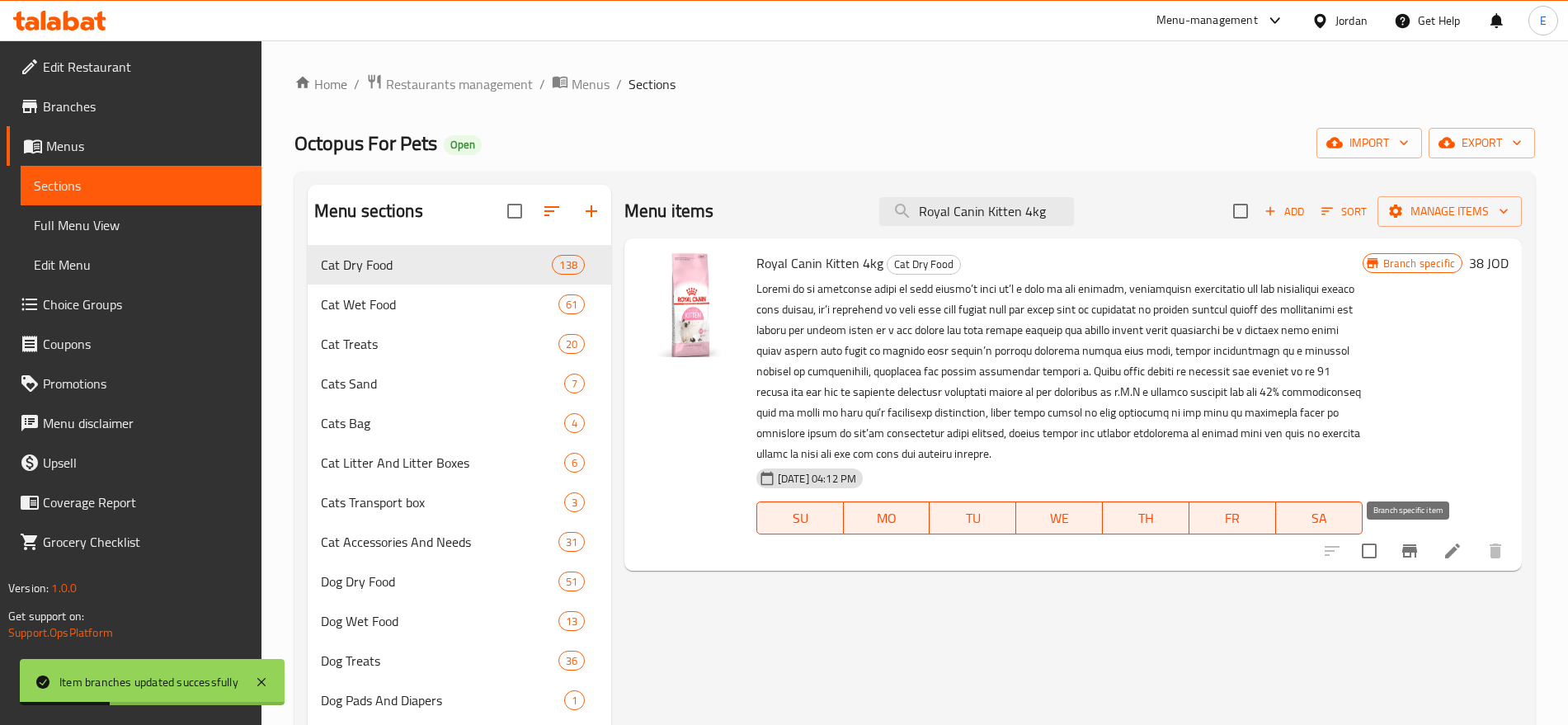
type input "Royal Canin Kitten 4kg"
click at [1408, 549] on icon "Branch-specific-item" at bounding box center [1410, 551] width 15 height 14
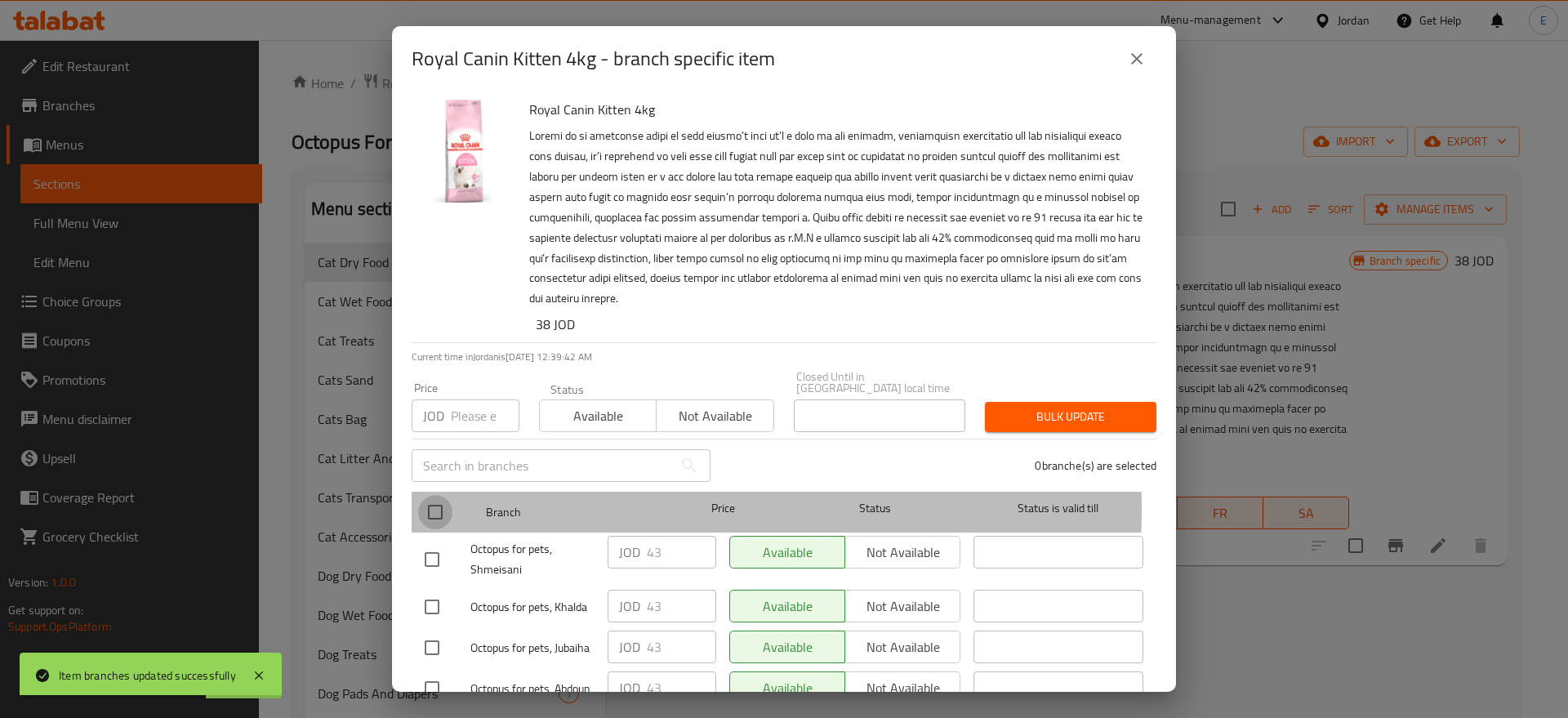
click at [434, 499] on input "checkbox" at bounding box center [435, 512] width 34 height 34
checkbox input "true"
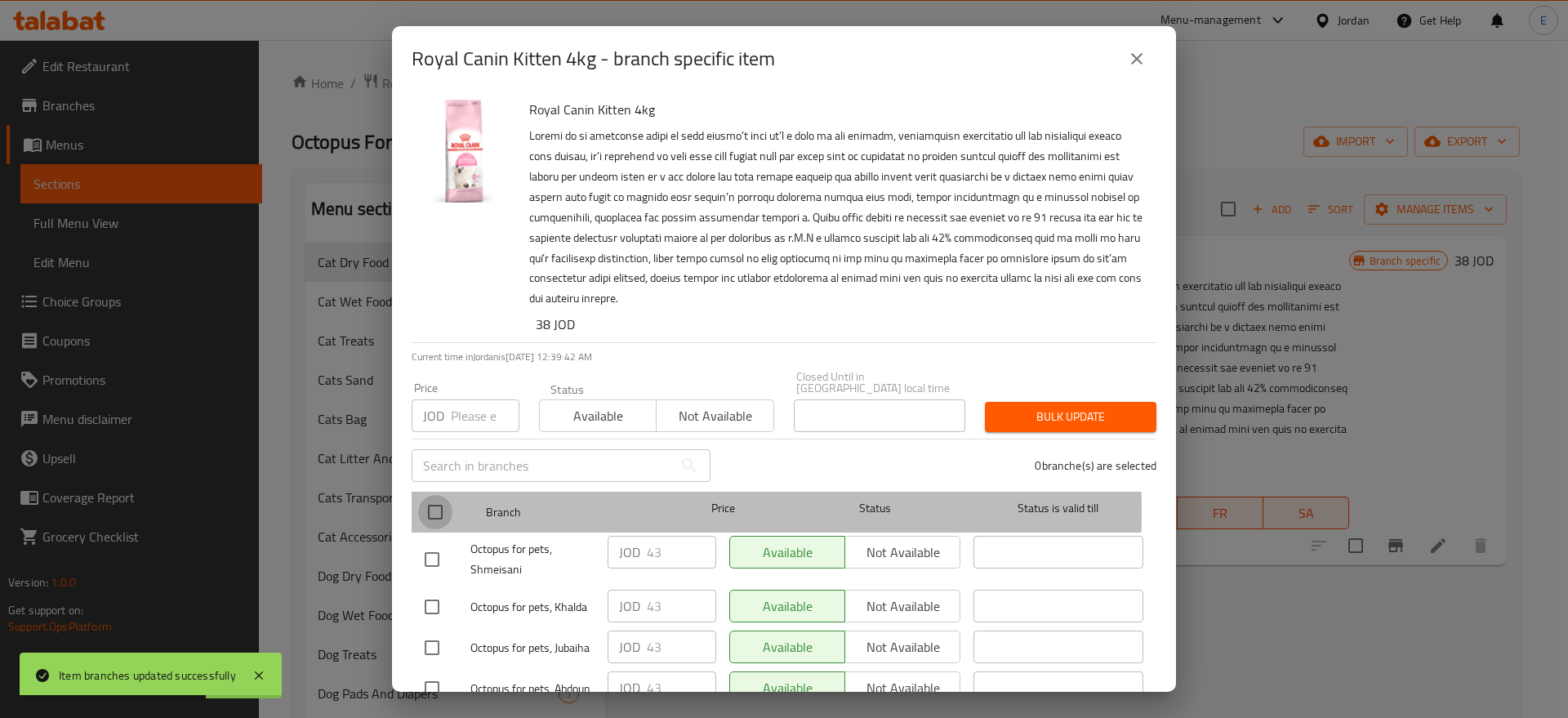
checkbox input "true"
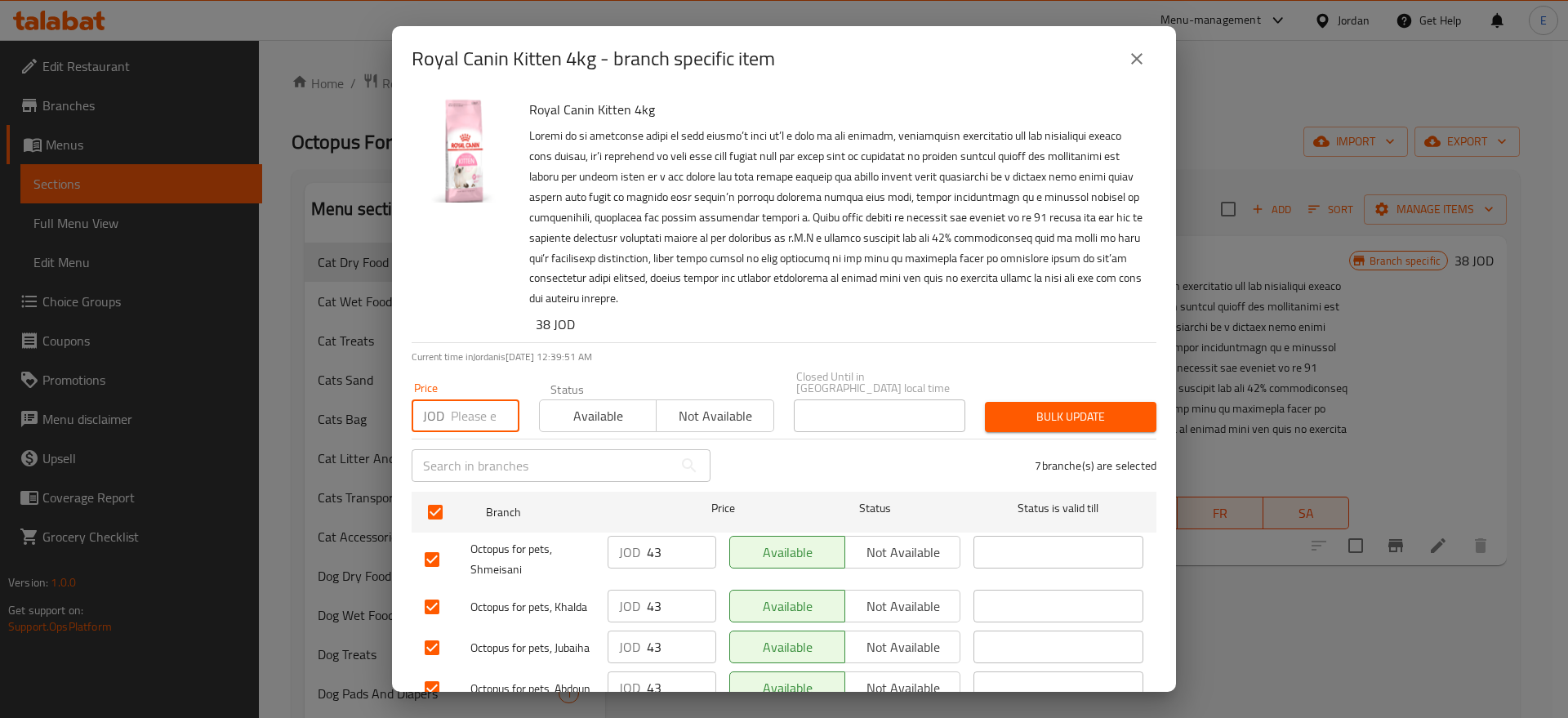
click at [470, 400] on input "number" at bounding box center [485, 415] width 69 height 33
type input "44"
click at [1042, 407] on span "Bulk update" at bounding box center [1071, 417] width 145 height 20
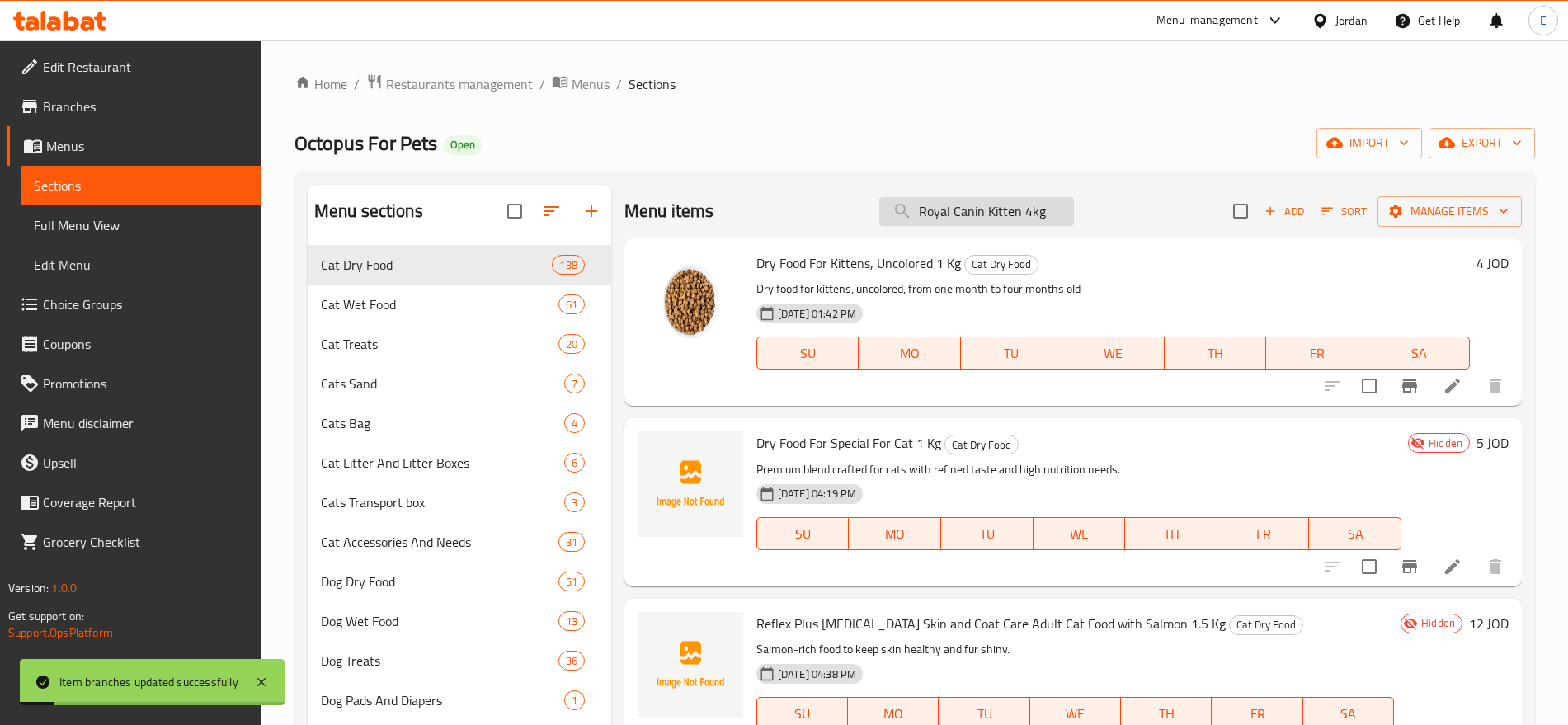
click at [995, 211] on input "Royal Canin Kitten 4kg" at bounding box center [977, 212] width 195 height 29
paste input "Sterilised 37"
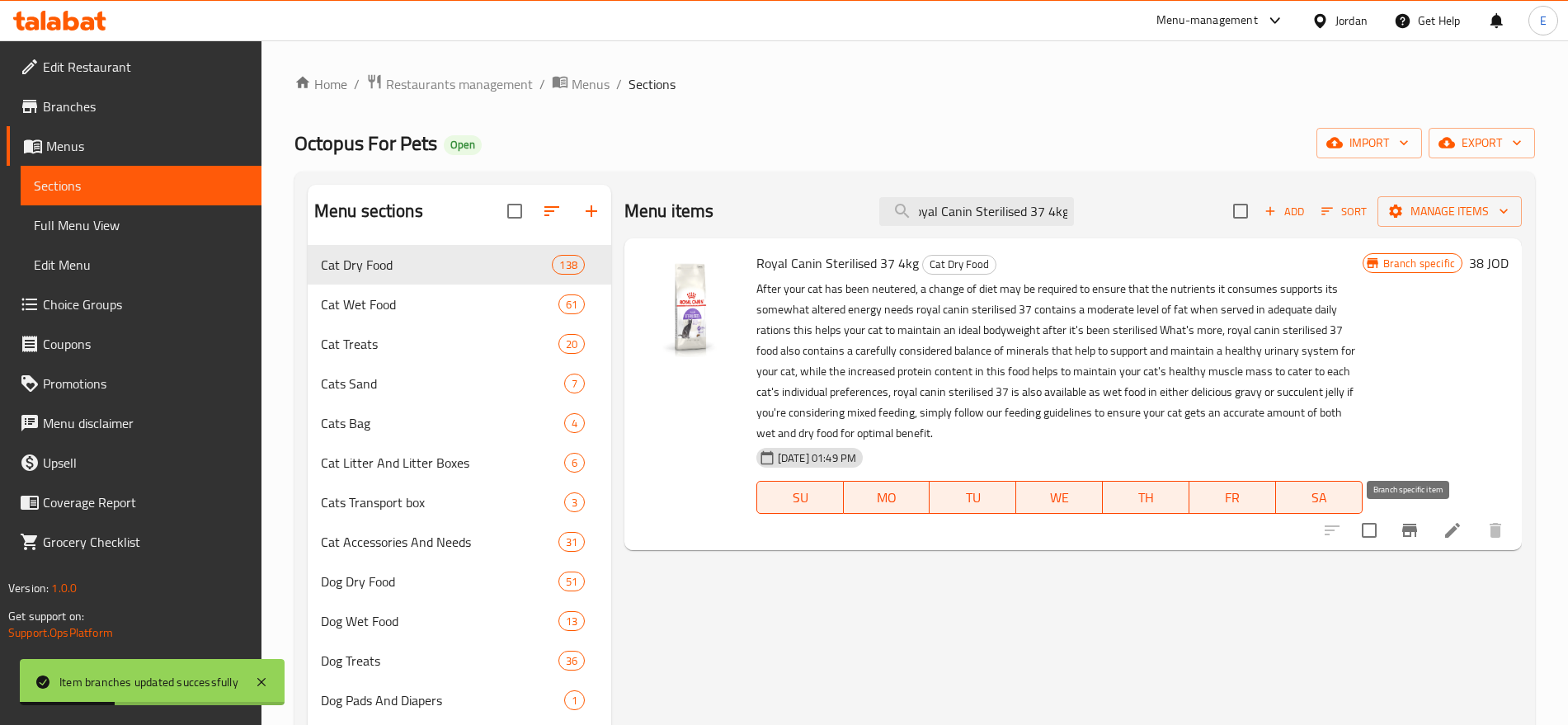
type input "Royal Canin Sterilised 37 4kg"
click at [1411, 533] on icon "Branch-specific-item" at bounding box center [1410, 530] width 15 height 14
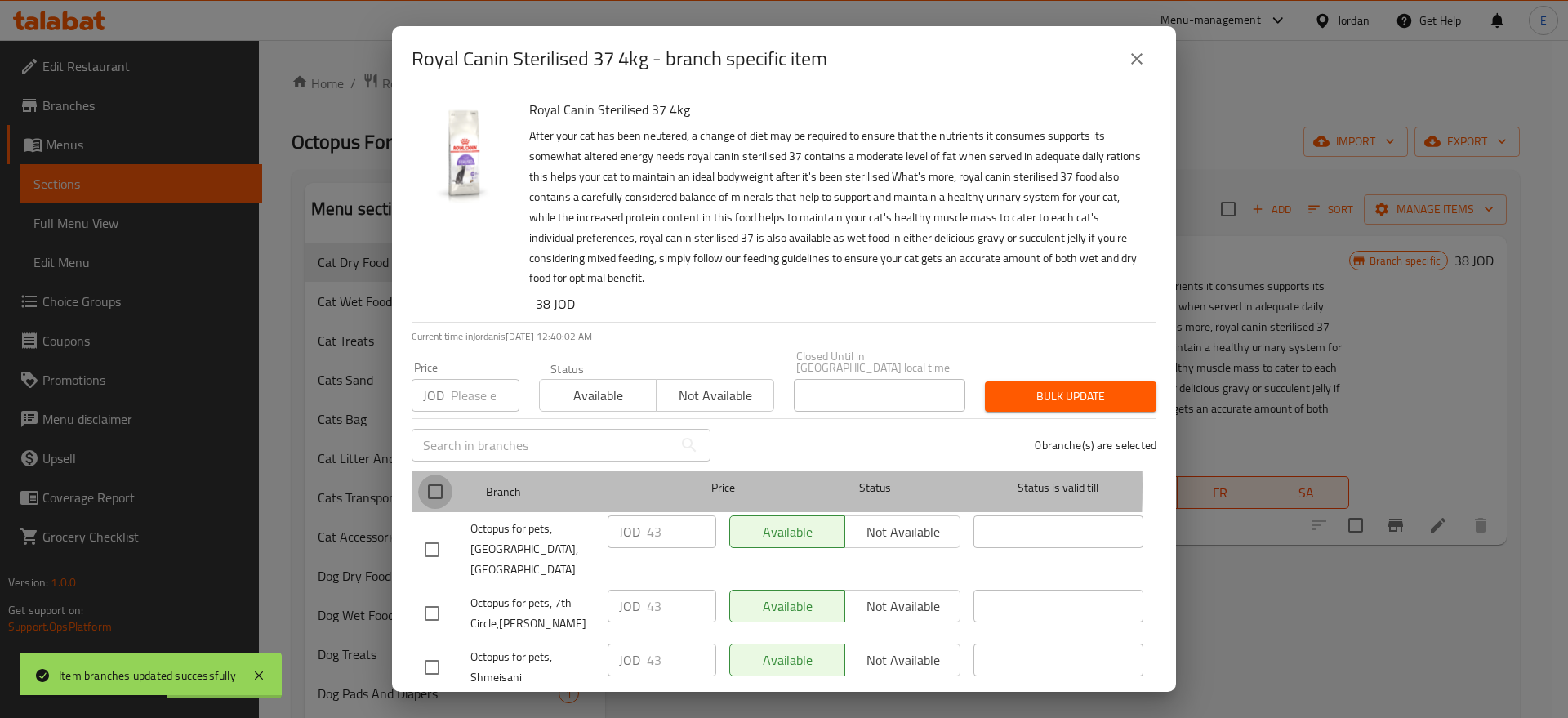
click at [439, 475] on input "checkbox" at bounding box center [435, 491] width 34 height 34
checkbox input "true"
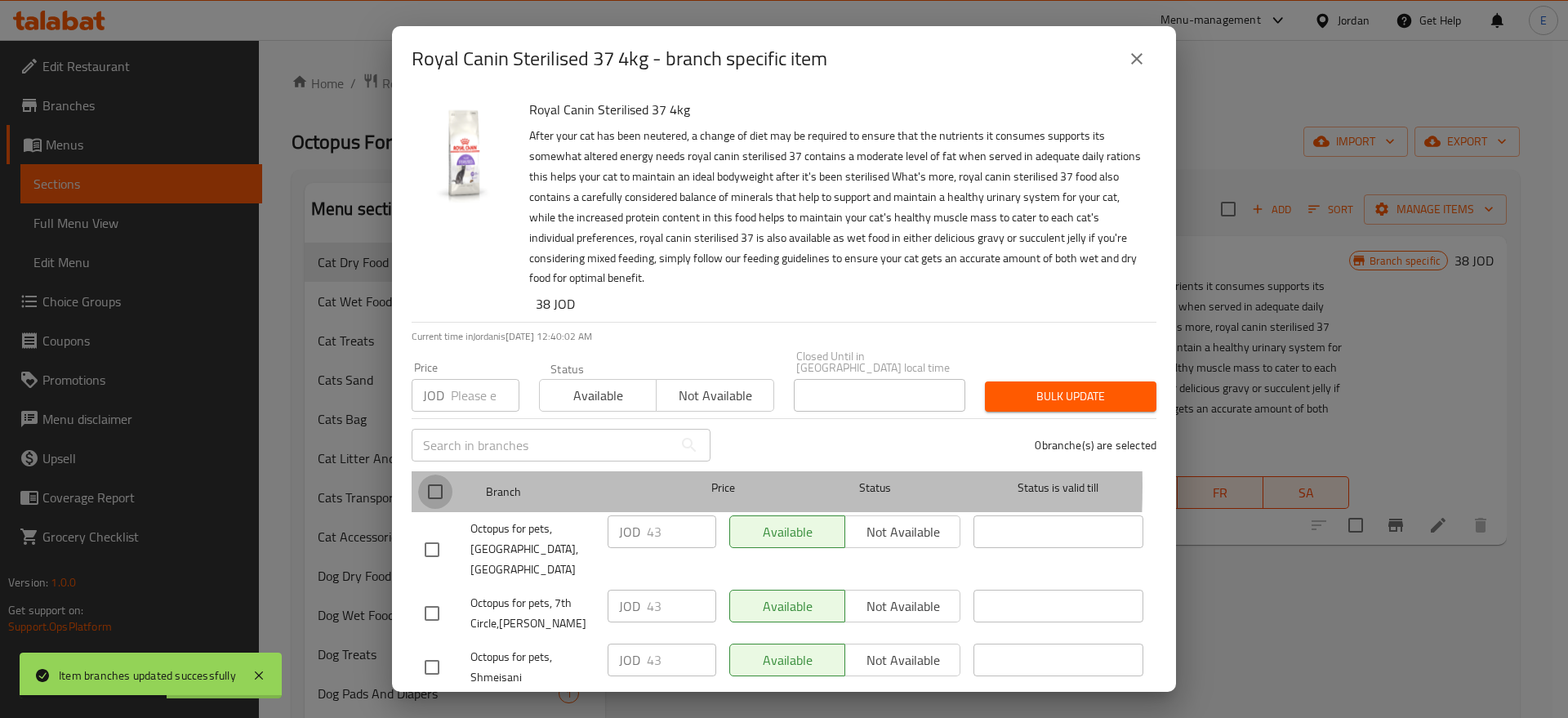
checkbox input "true"
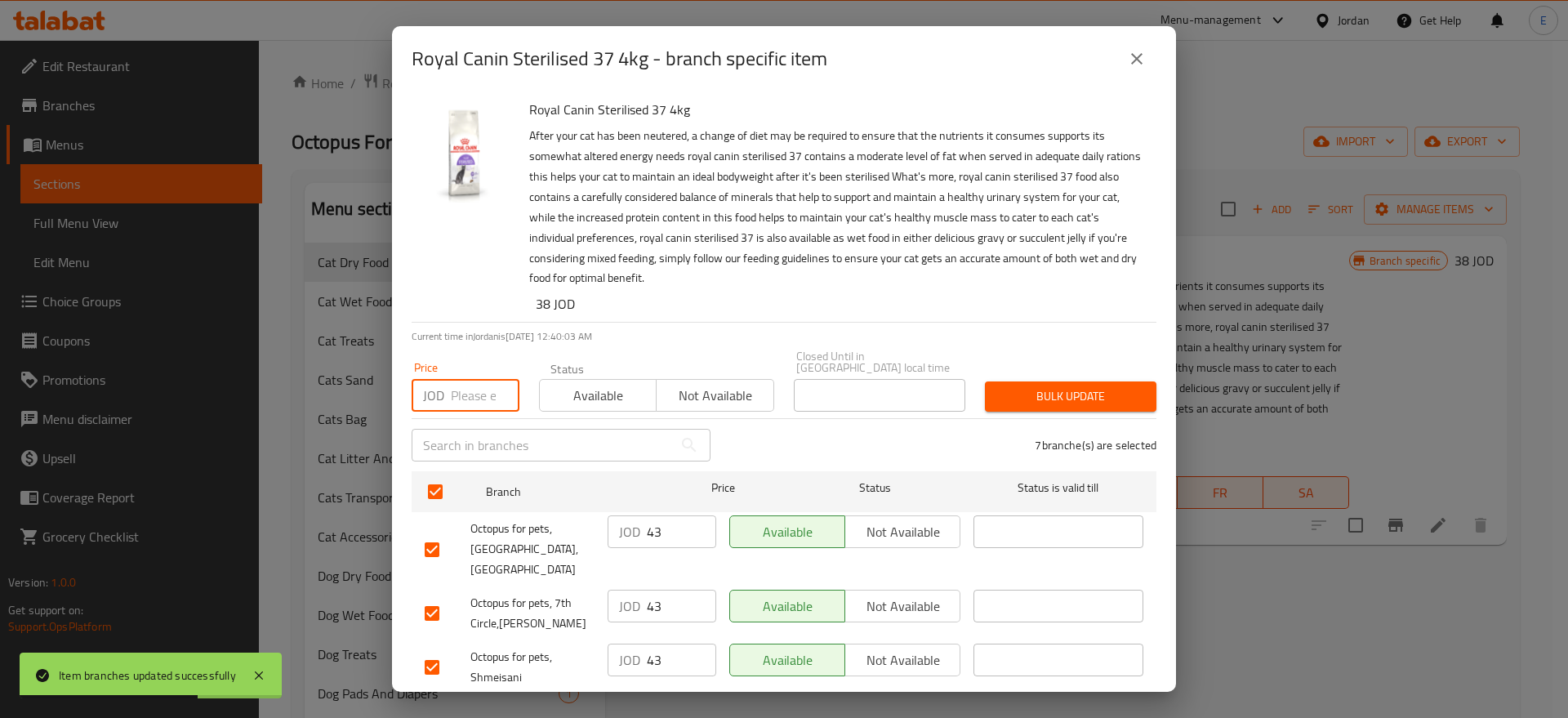
click at [466, 382] on input "number" at bounding box center [485, 395] width 69 height 33
type input "44"
click at [1056, 386] on span "Bulk update" at bounding box center [1071, 396] width 145 height 20
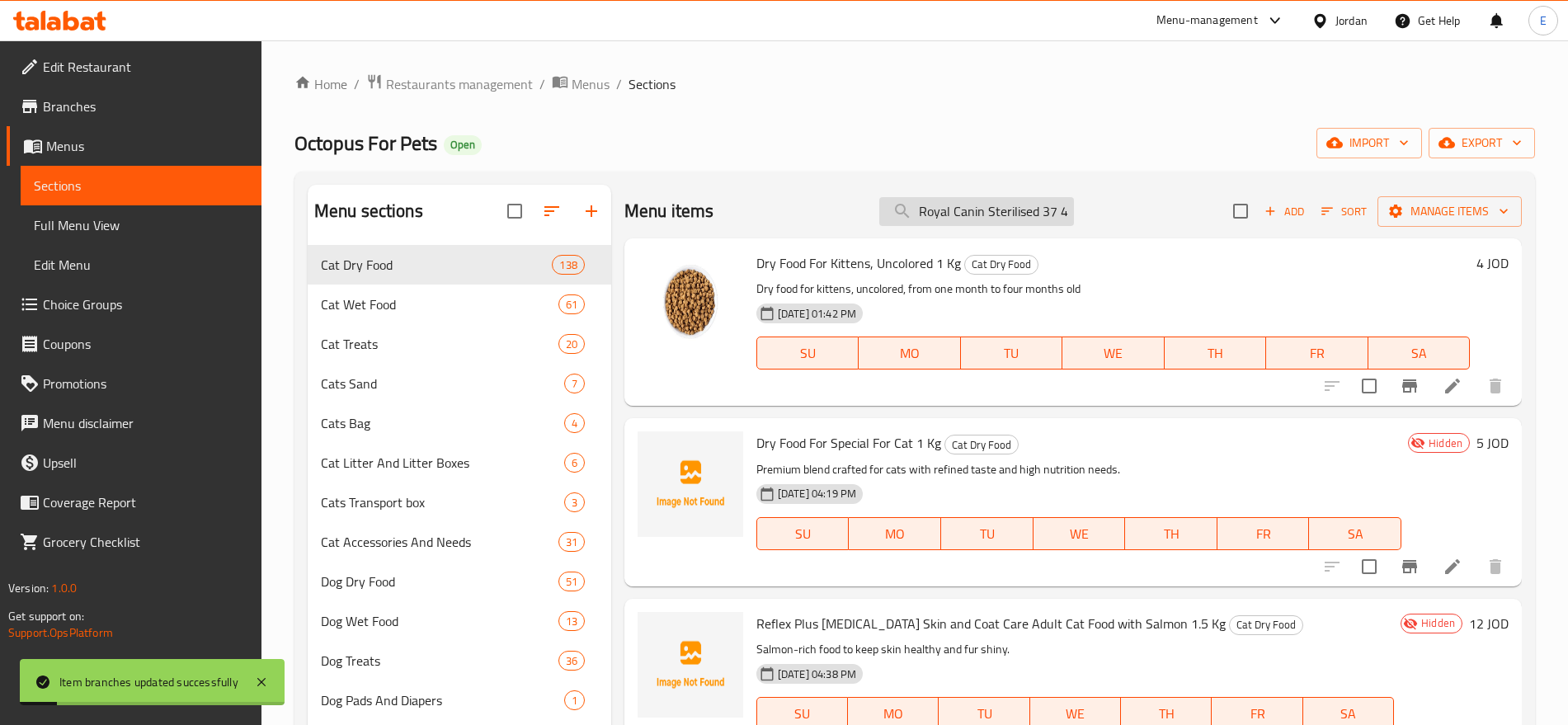
click at [958, 214] on input "Royal Canin Sterilised 37 4kg" at bounding box center [977, 212] width 195 height 29
paste input "Indoor 4 K"
type input "Royal Canin Indoor 4 Kg"
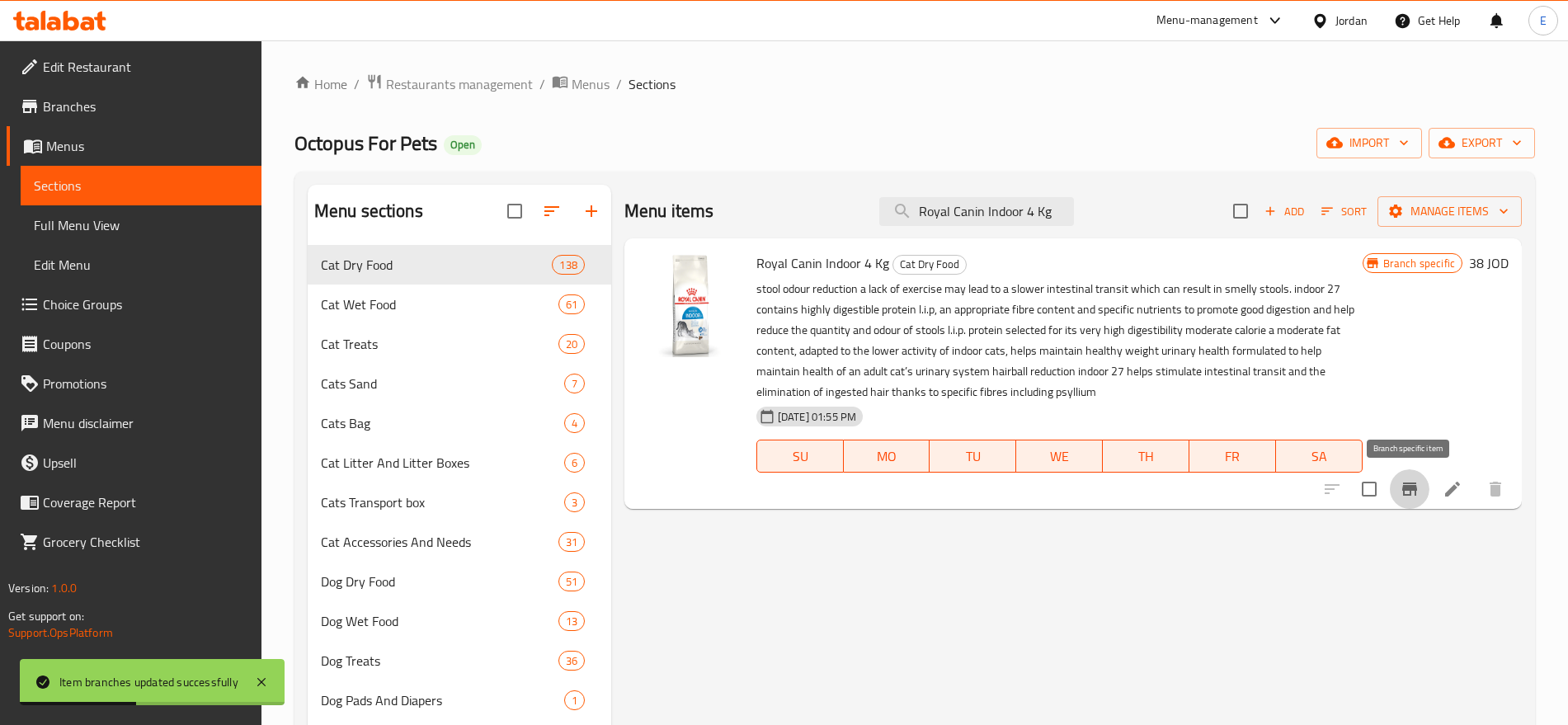
click at [1407, 483] on icon "Branch-specific-item" at bounding box center [1410, 490] width 15 height 14
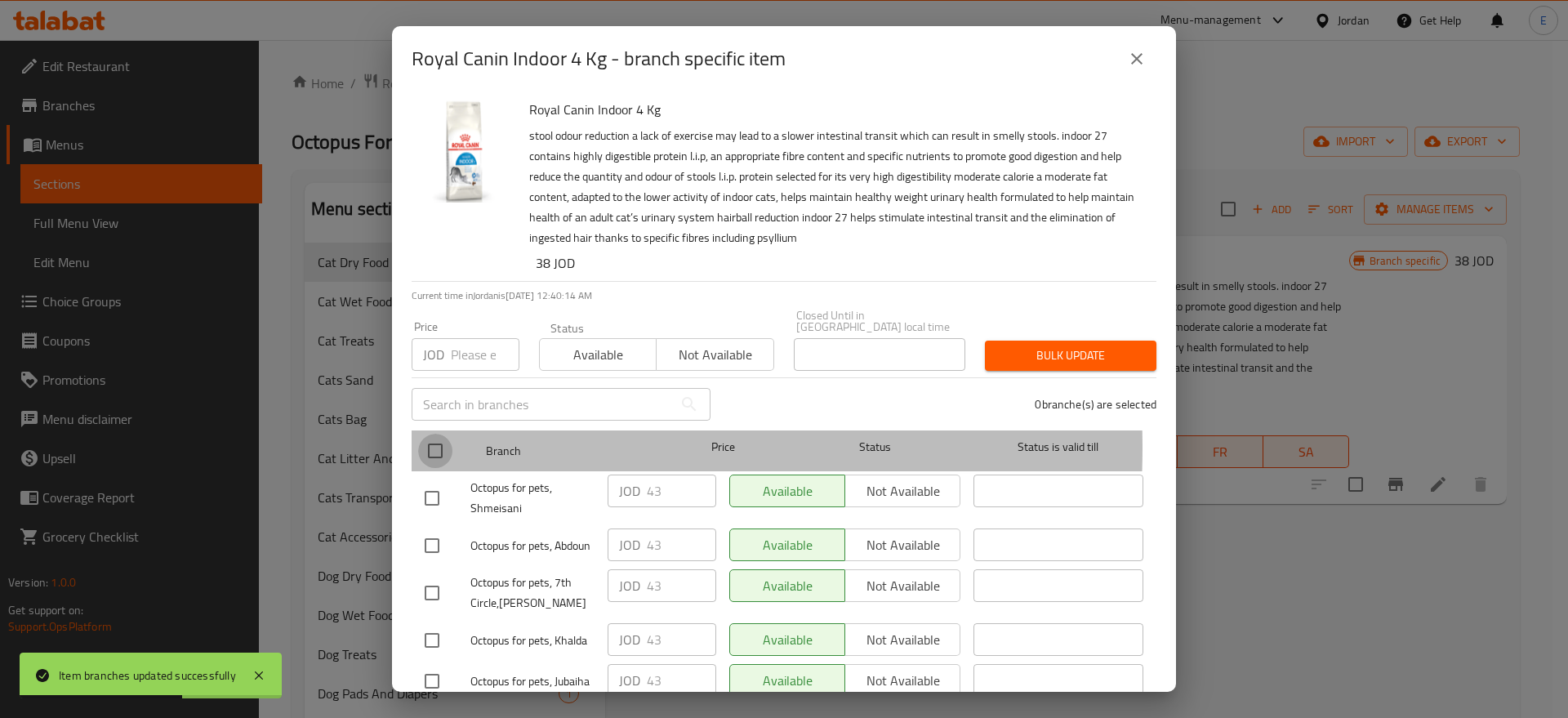
click at [441, 436] on input "checkbox" at bounding box center [435, 451] width 34 height 34
checkbox input "true"
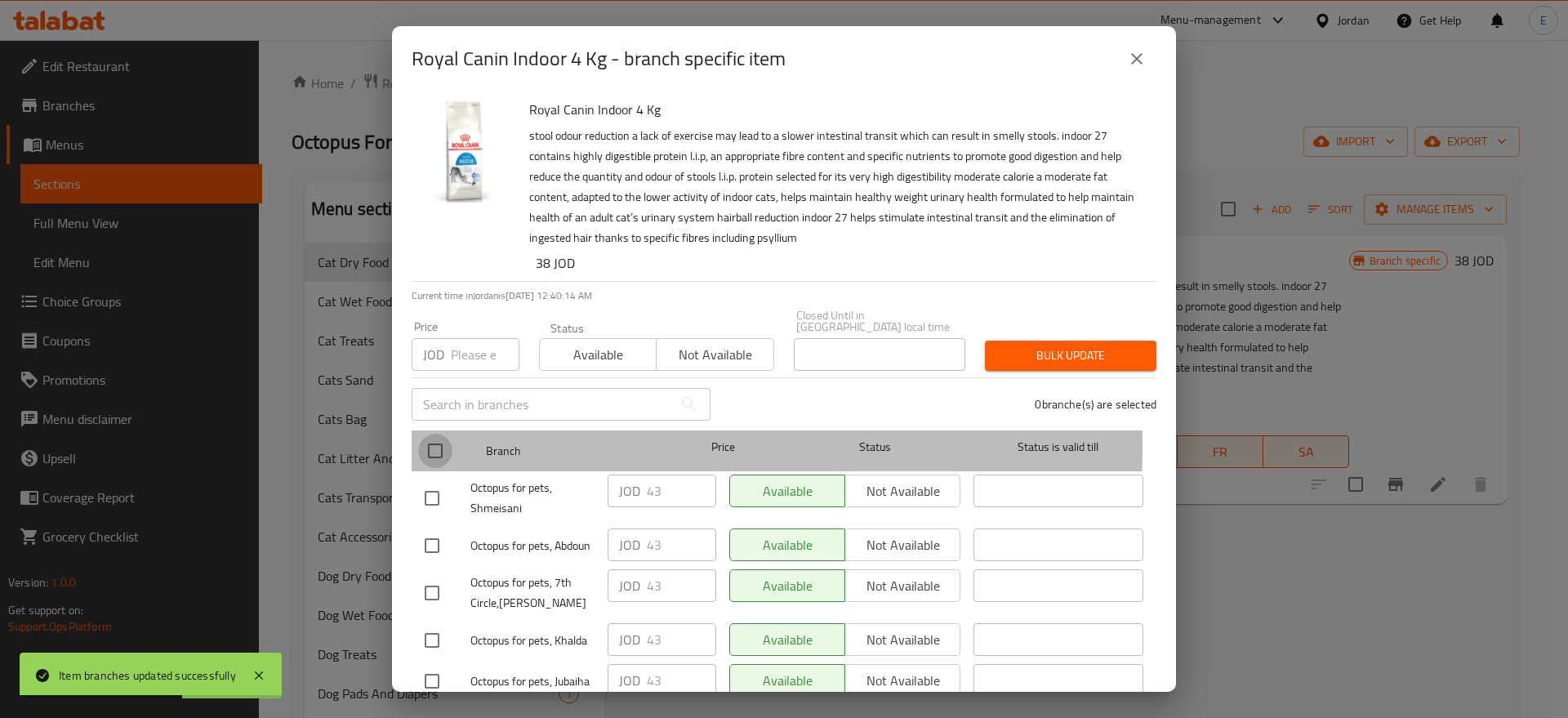
checkbox input "true"
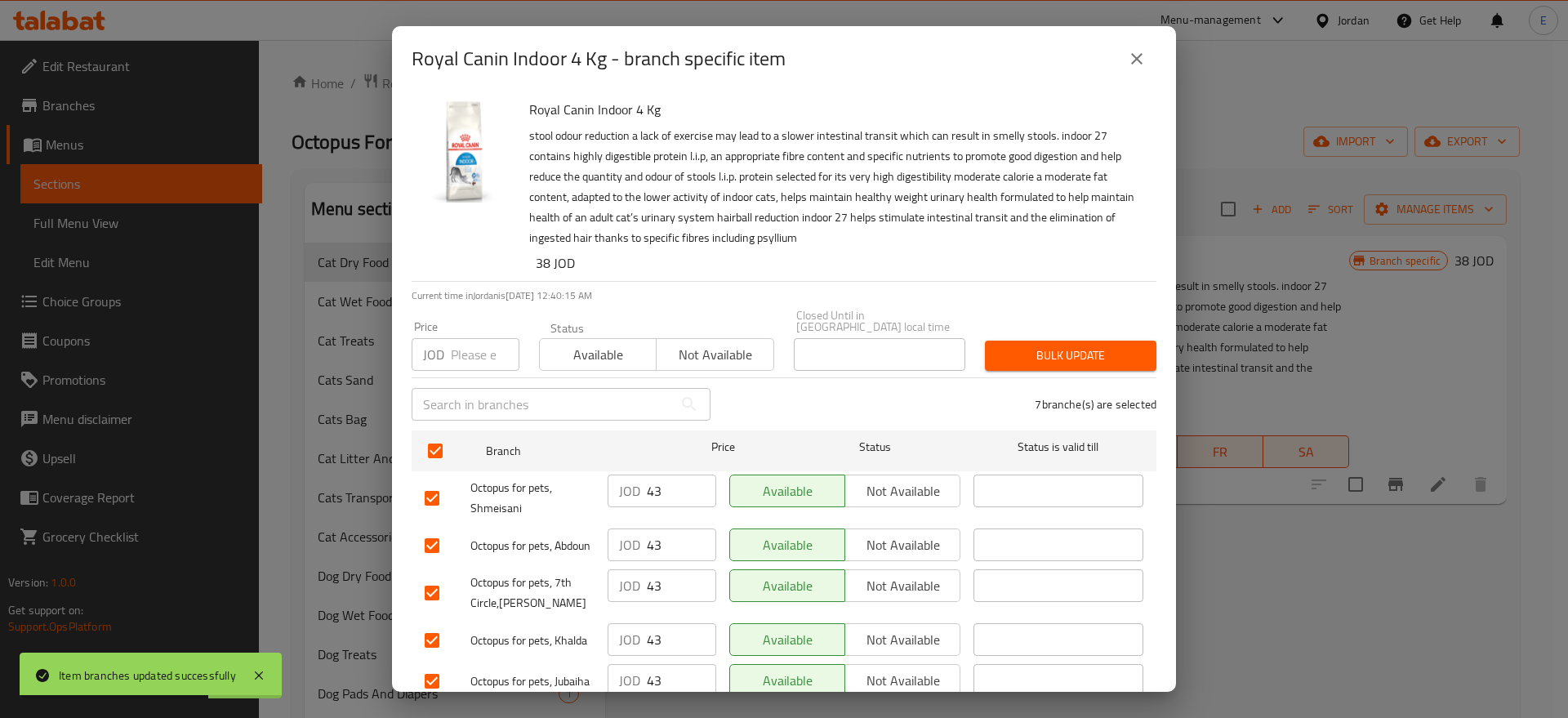
click at [470, 339] on input "number" at bounding box center [485, 354] width 69 height 33
type input "44"
click at [1006, 346] on span "Bulk update" at bounding box center [1071, 355] width 145 height 20
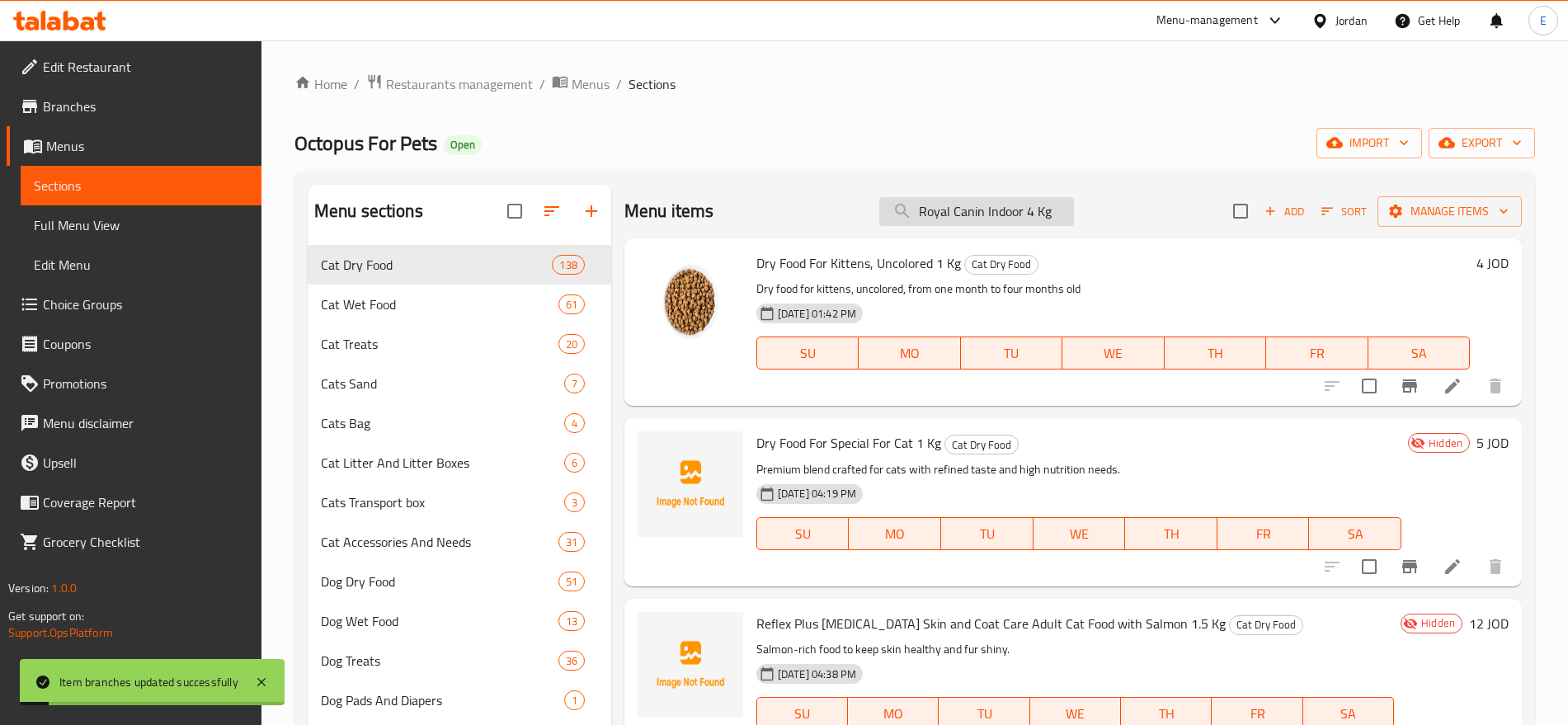
click at [970, 212] on input "Royal Canin Indoor 4 Kg" at bounding box center [977, 212] width 195 height 29
paste input "Fit 4k"
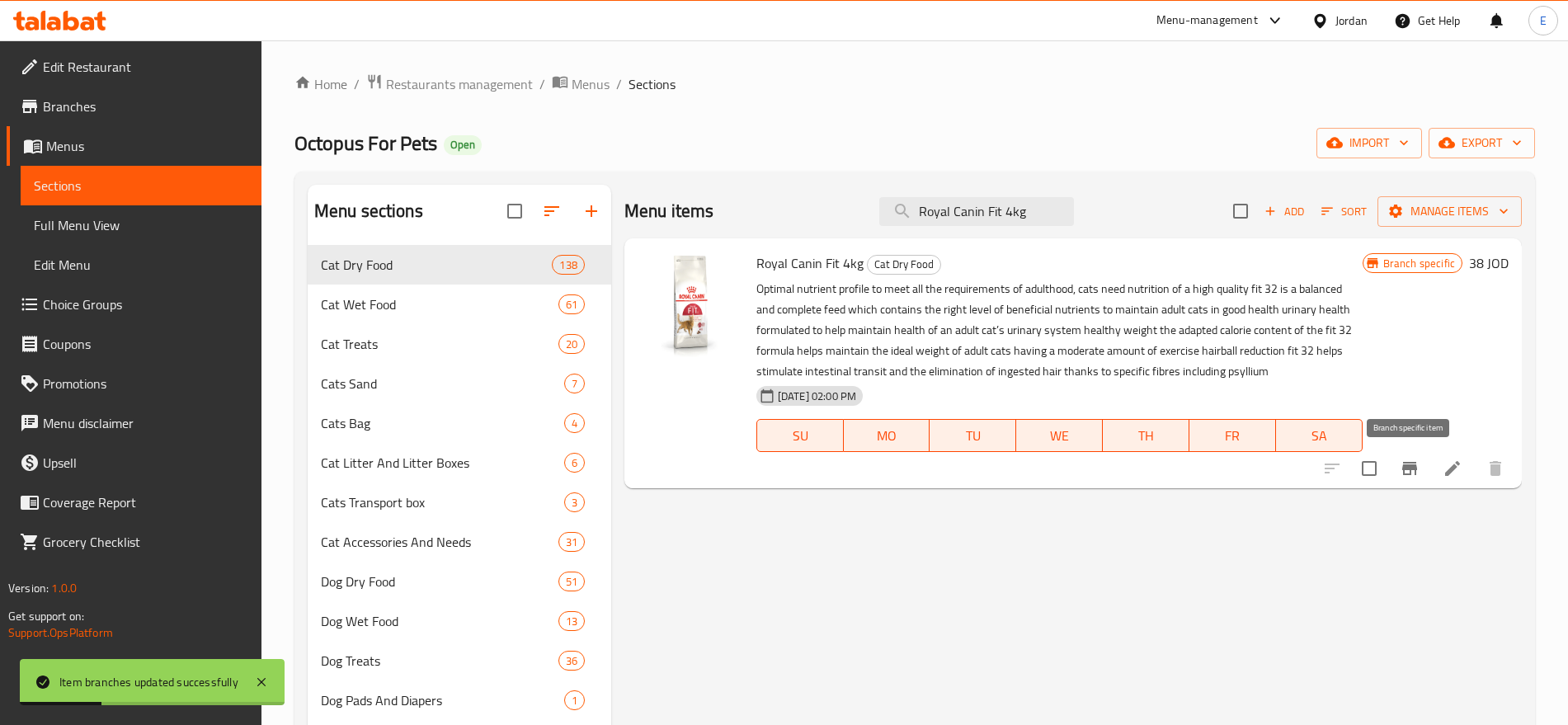
type input "Royal Canin Fit 4kg"
click at [1414, 466] on icon "Branch-specific-item" at bounding box center [1410, 468] width 15 height 14
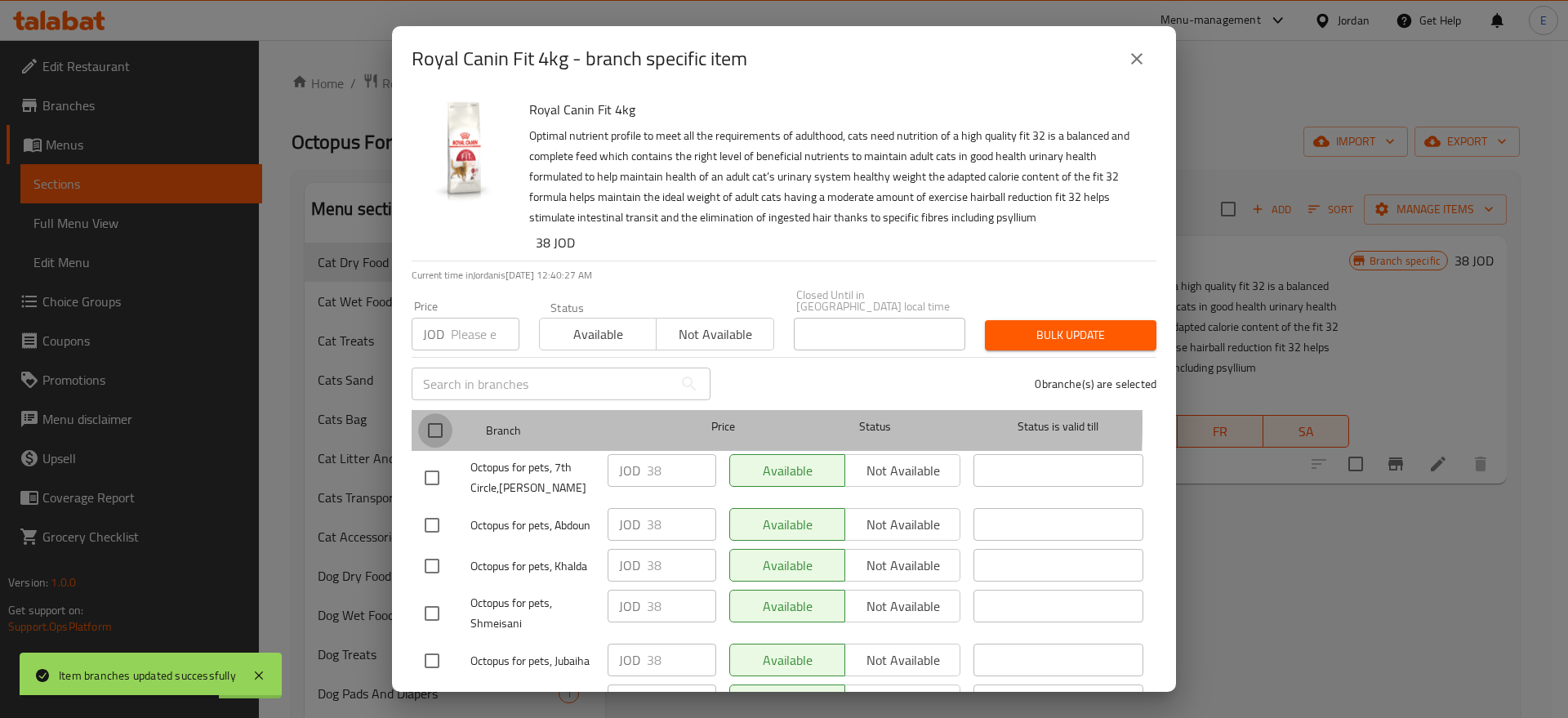
click at [435, 413] on input "checkbox" at bounding box center [435, 430] width 34 height 34
checkbox input "true"
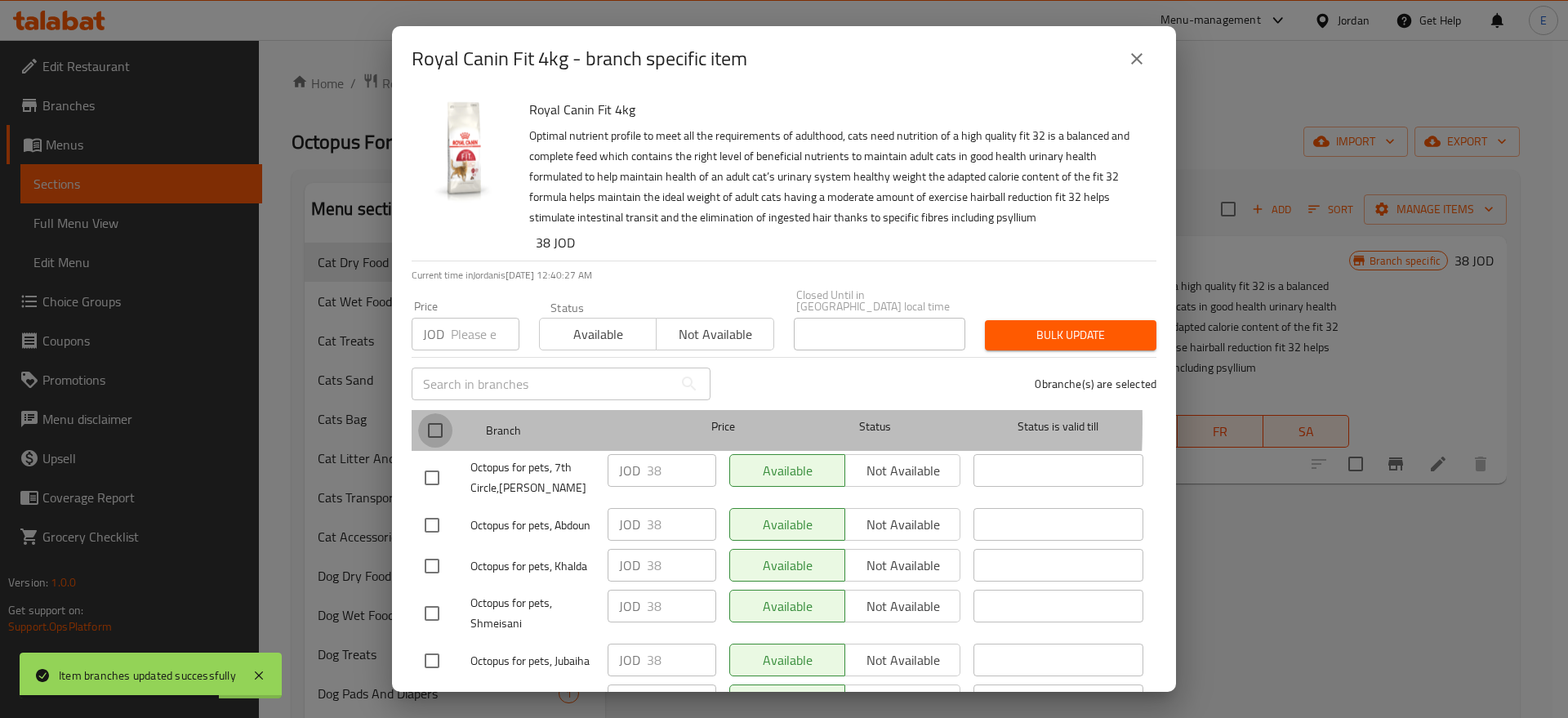
checkbox input "true"
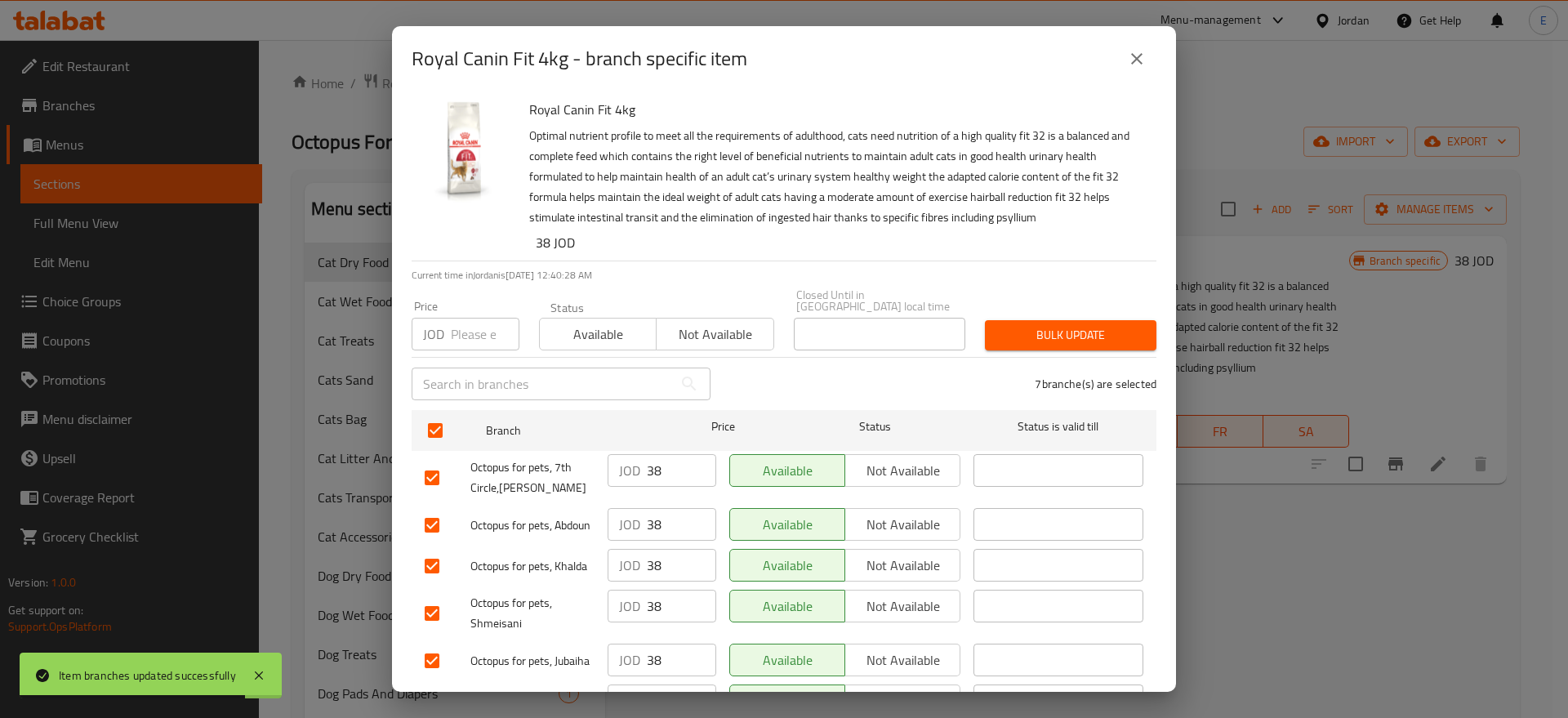
click at [459, 318] on input "number" at bounding box center [485, 334] width 69 height 33
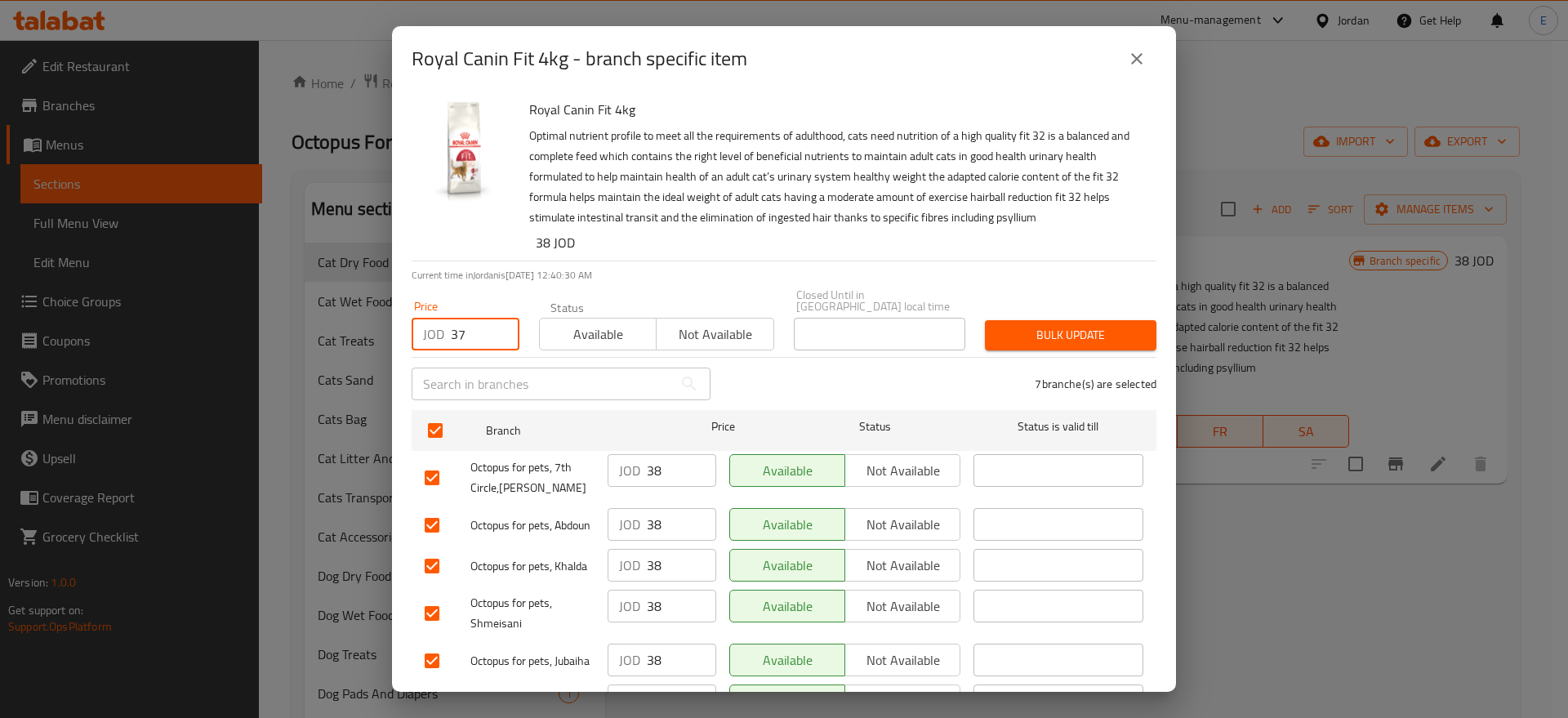
type input "37"
click at [1072, 329] on span "Bulk update" at bounding box center [1071, 335] width 145 height 20
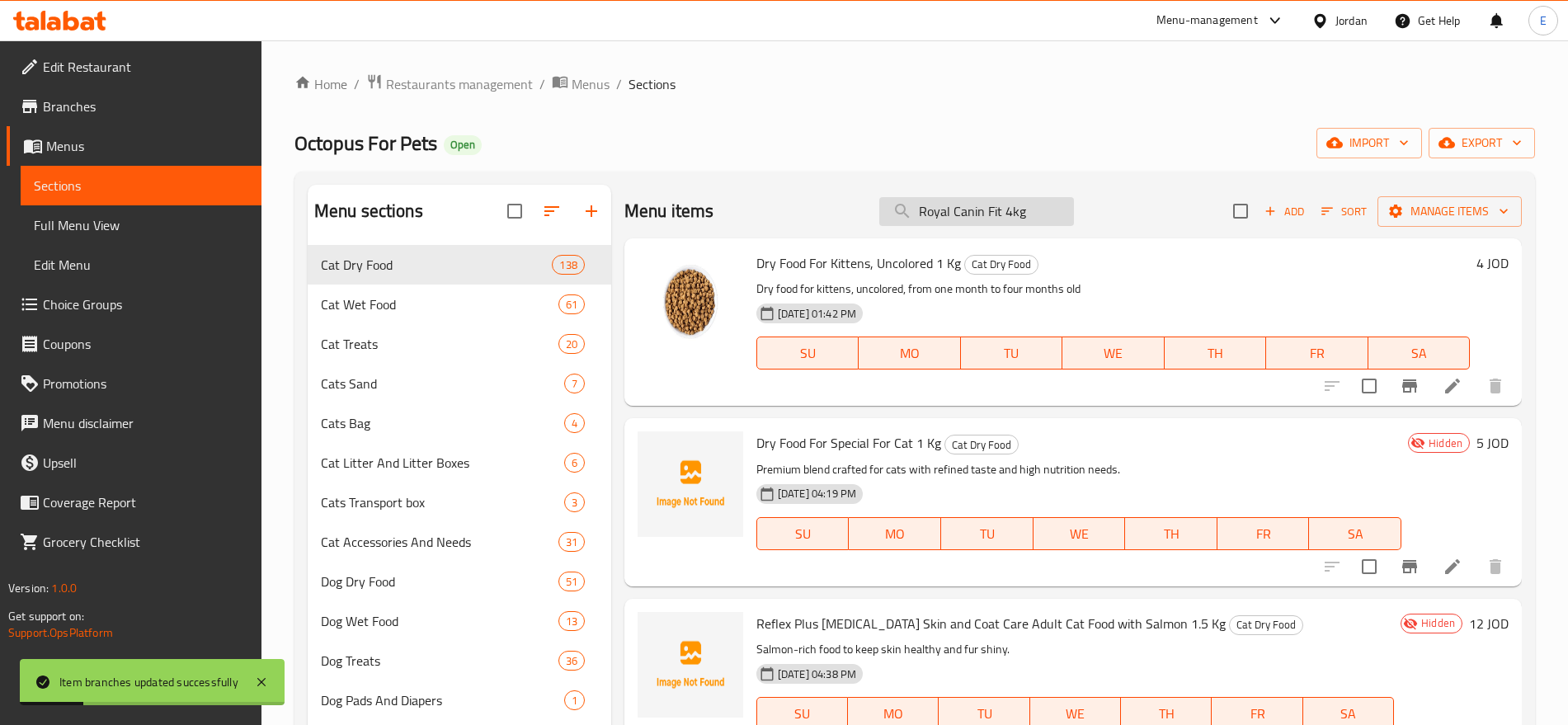
click at [971, 203] on input "Royal Canin Fit 4kg" at bounding box center [977, 212] width 195 height 29
paste input "Persian"
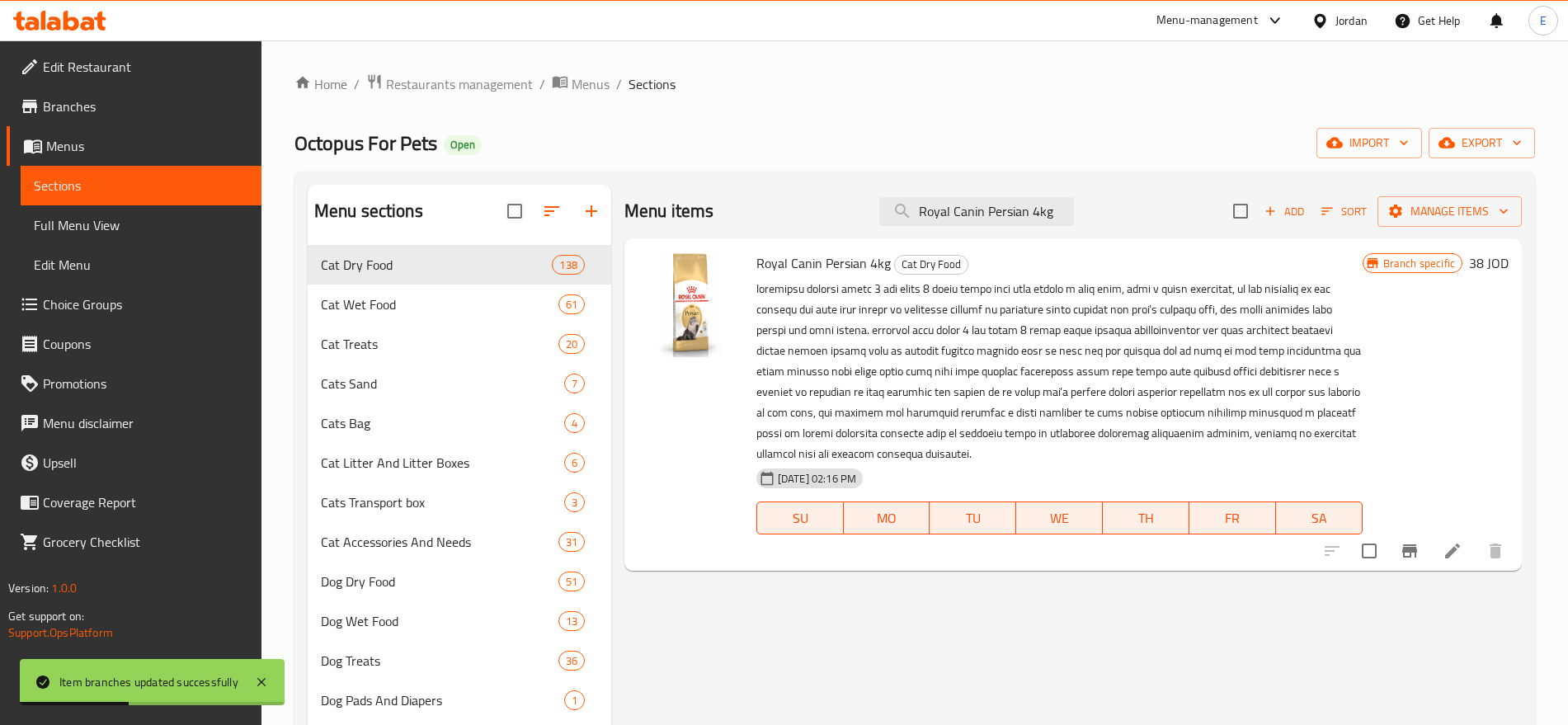
type input "Royal Canin Persian 4kg"
click at [1410, 547] on icon "Branch-specific-item" at bounding box center [1410, 551] width 15 height 14
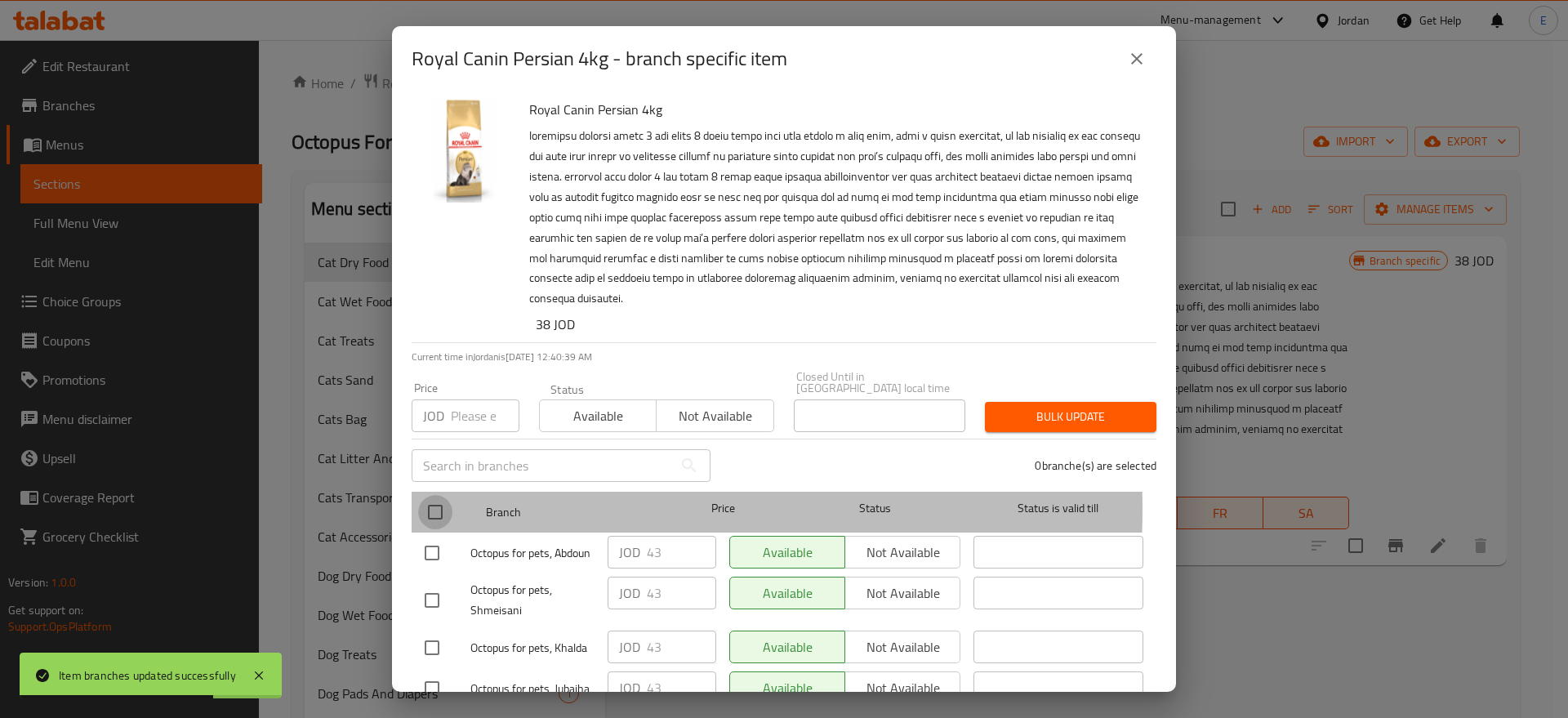
click at [440, 497] on input "checkbox" at bounding box center [435, 512] width 34 height 34
checkbox input "true"
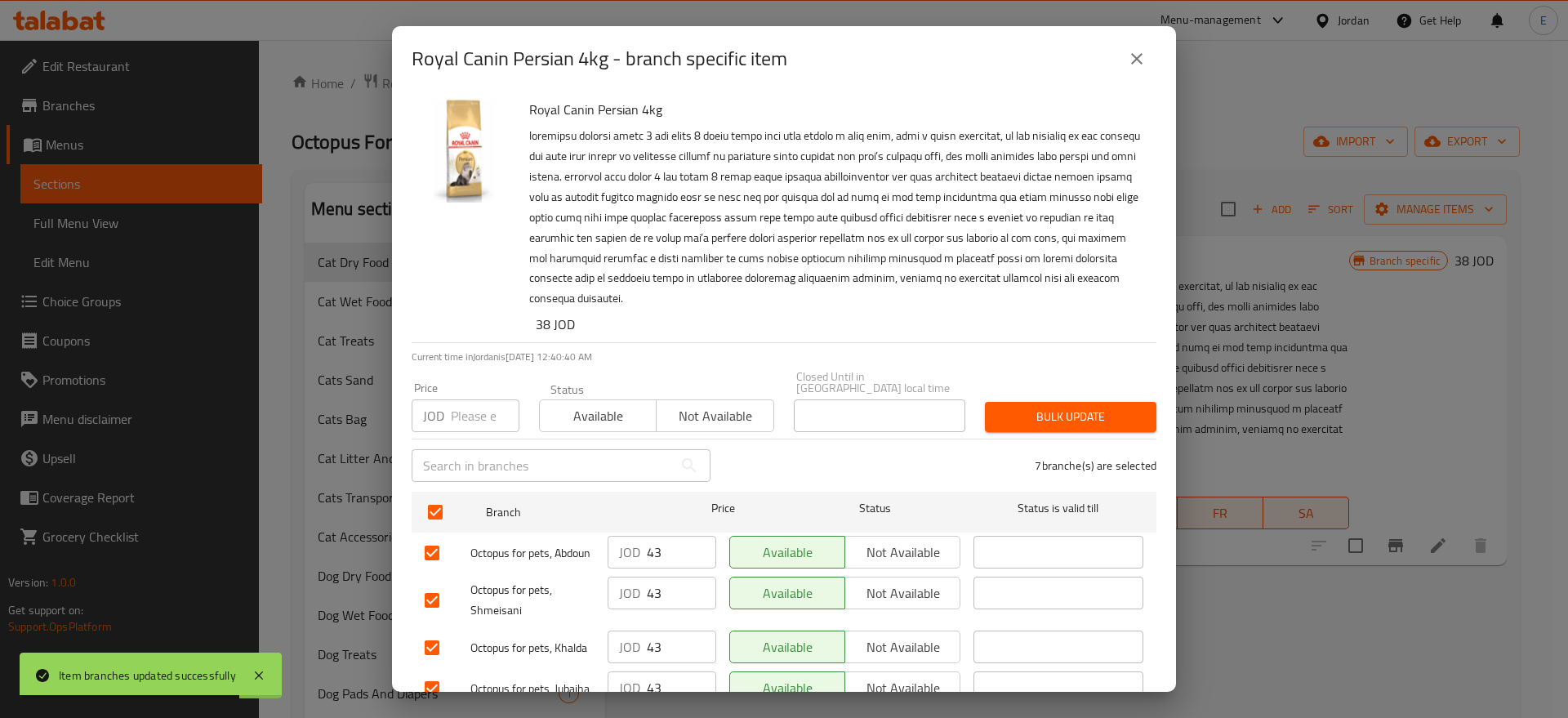
click at [469, 410] on input "number" at bounding box center [485, 415] width 69 height 33
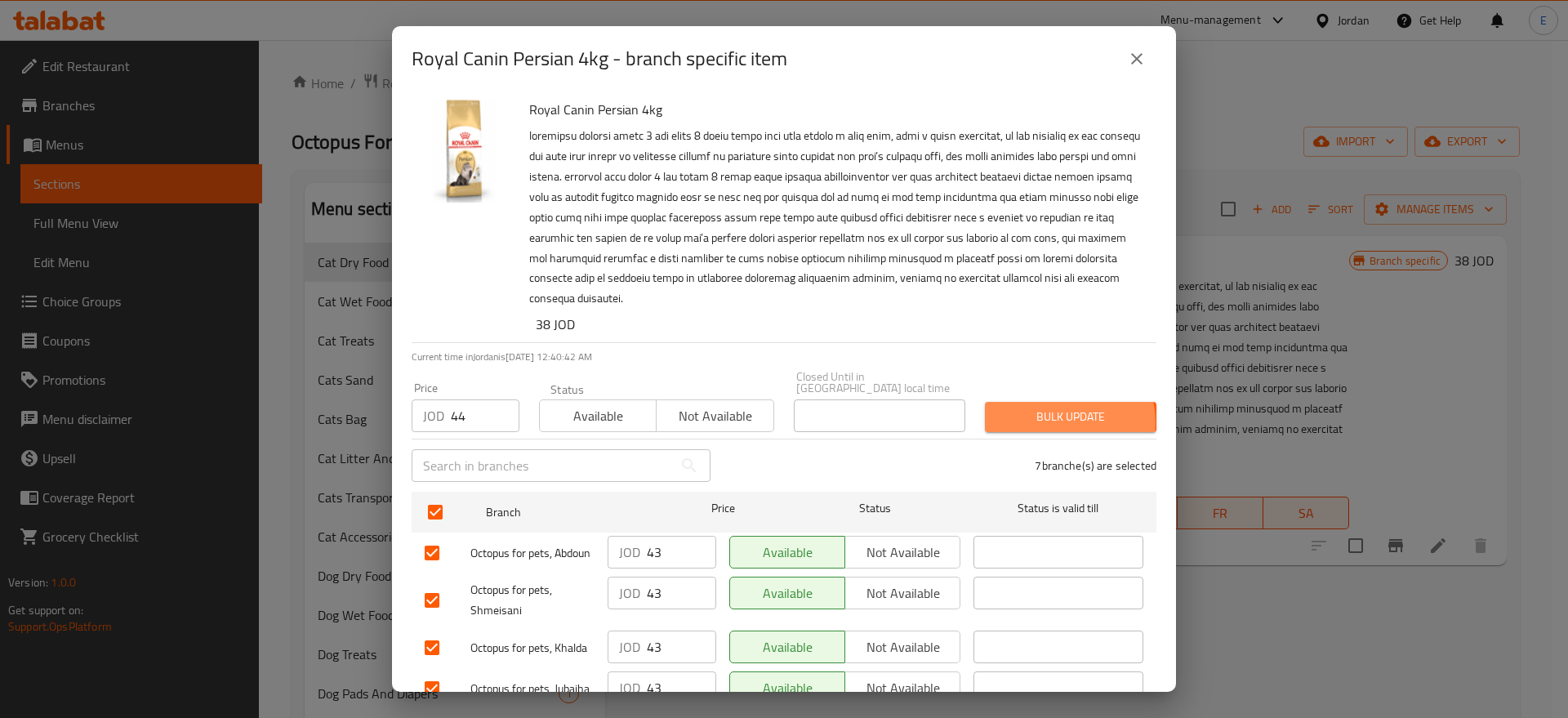
click at [1051, 410] on span "Bulk update" at bounding box center [1071, 417] width 145 height 20
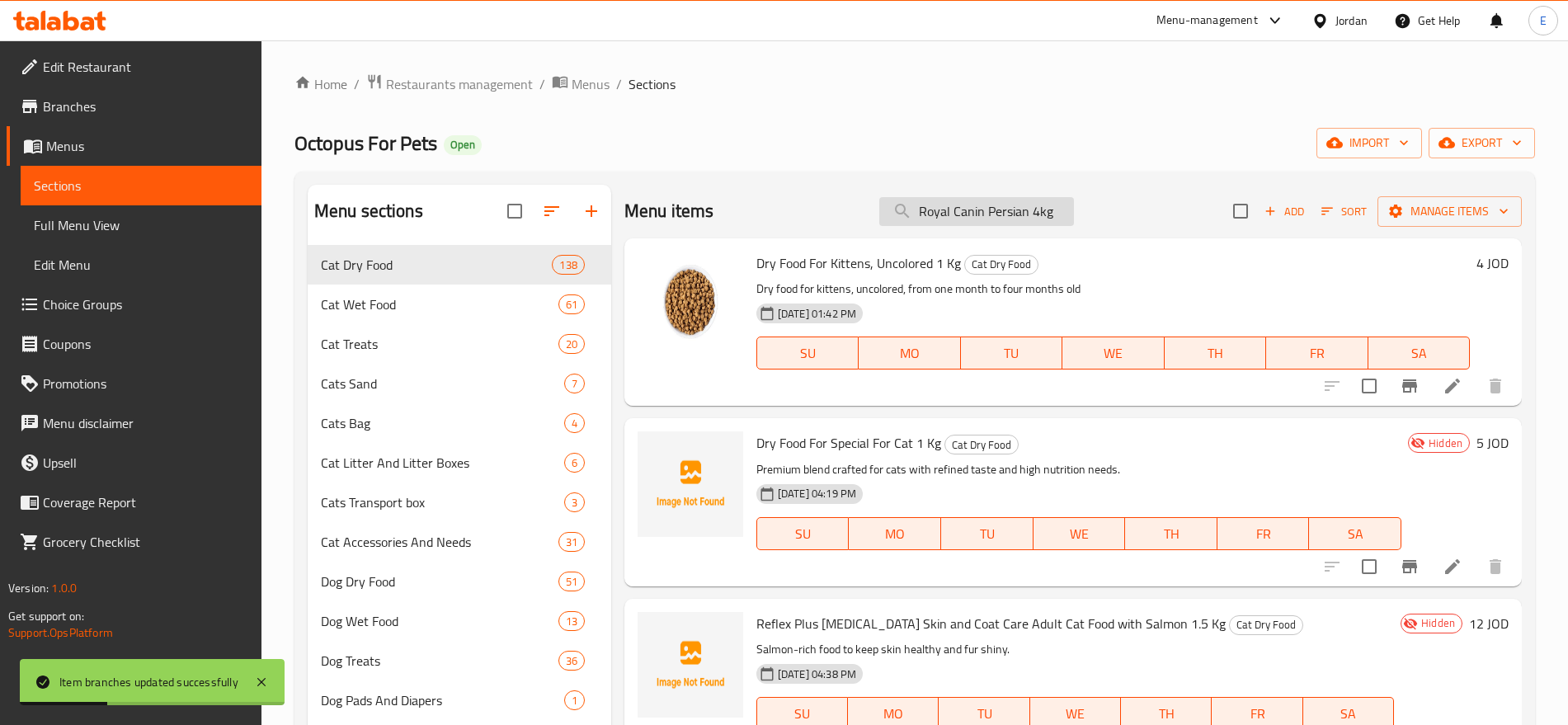
click at [997, 210] on input "Royal Canin Persian 4kg" at bounding box center [977, 212] width 195 height 29
paste input "Hairball"
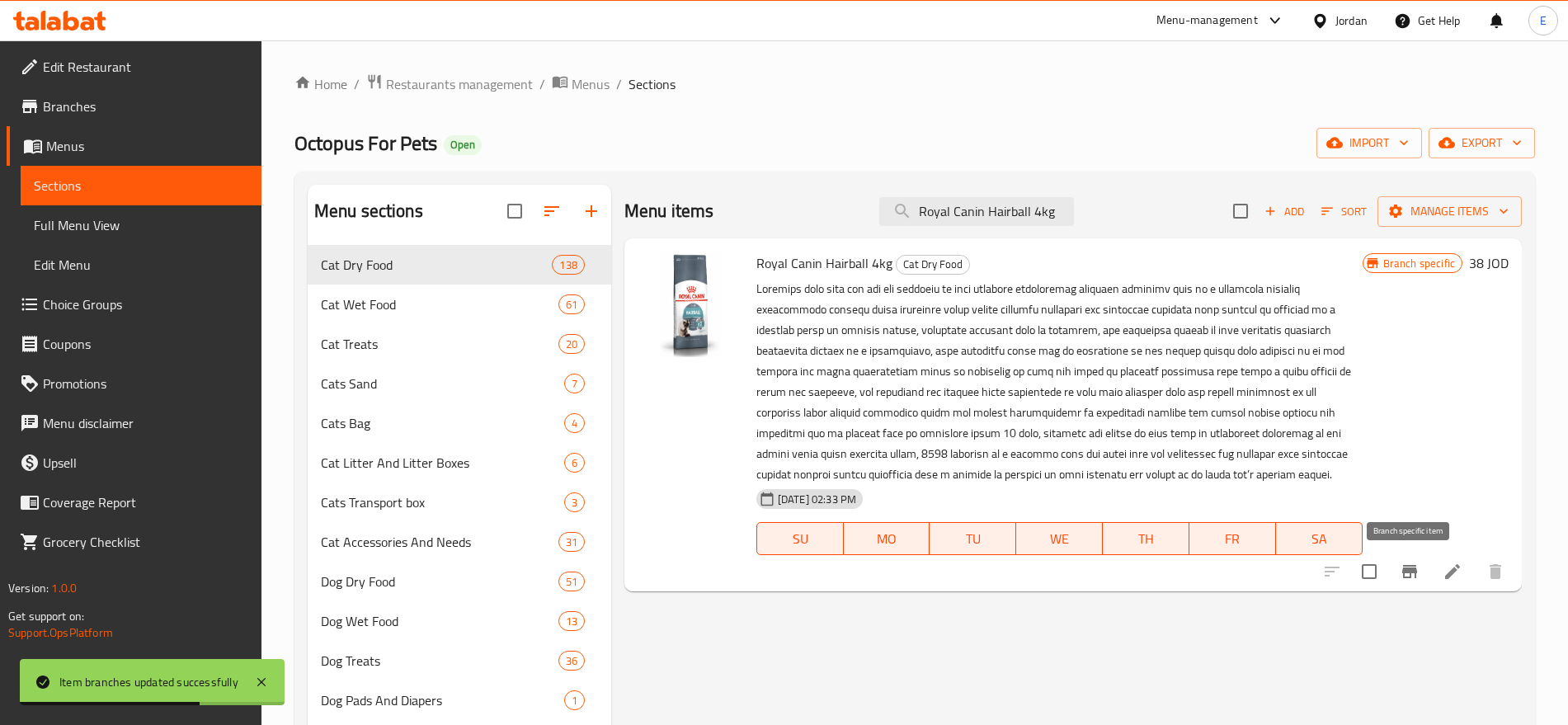
click at [1398, 576] on button "Branch-specific-item" at bounding box center [1409, 571] width 40 height 40
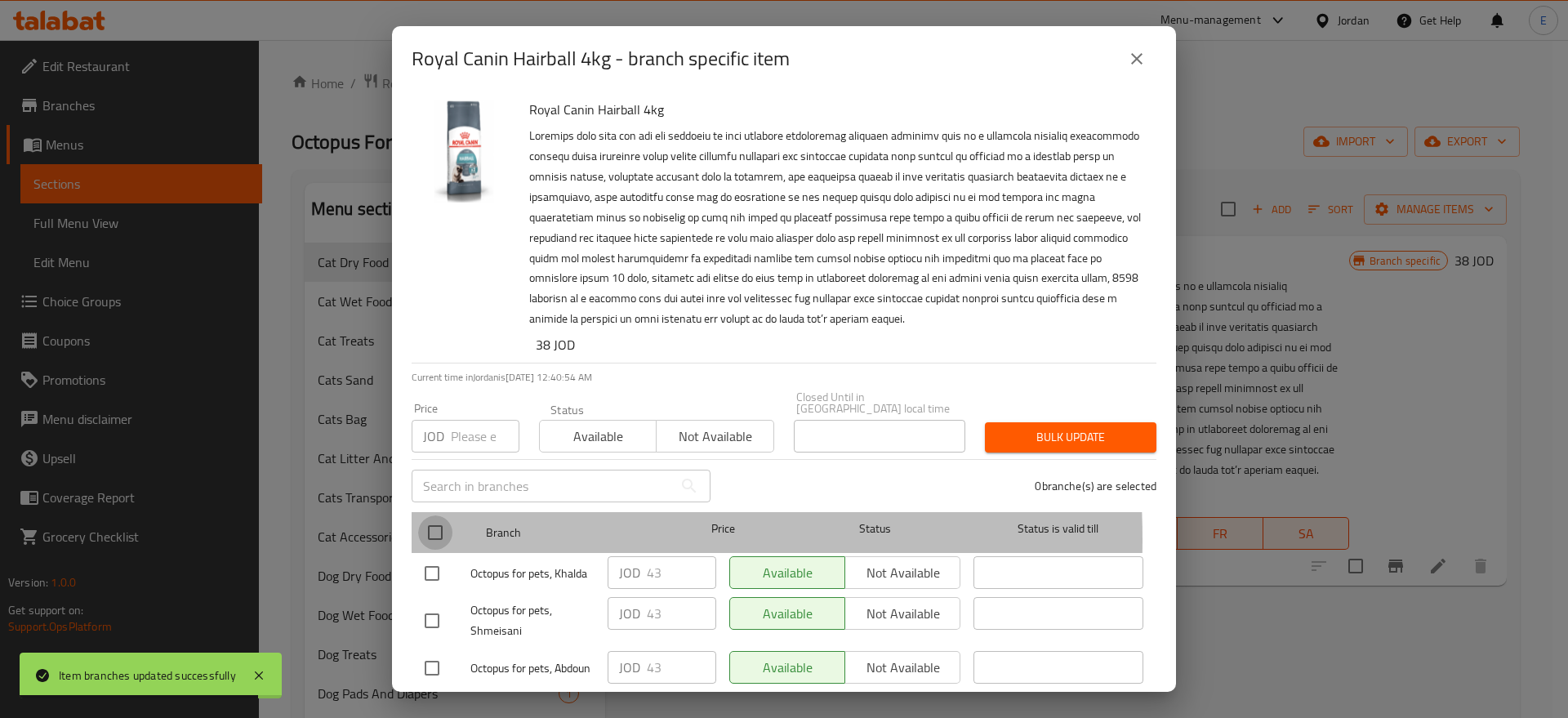
click at [426, 527] on input "checkbox" at bounding box center [435, 532] width 34 height 34
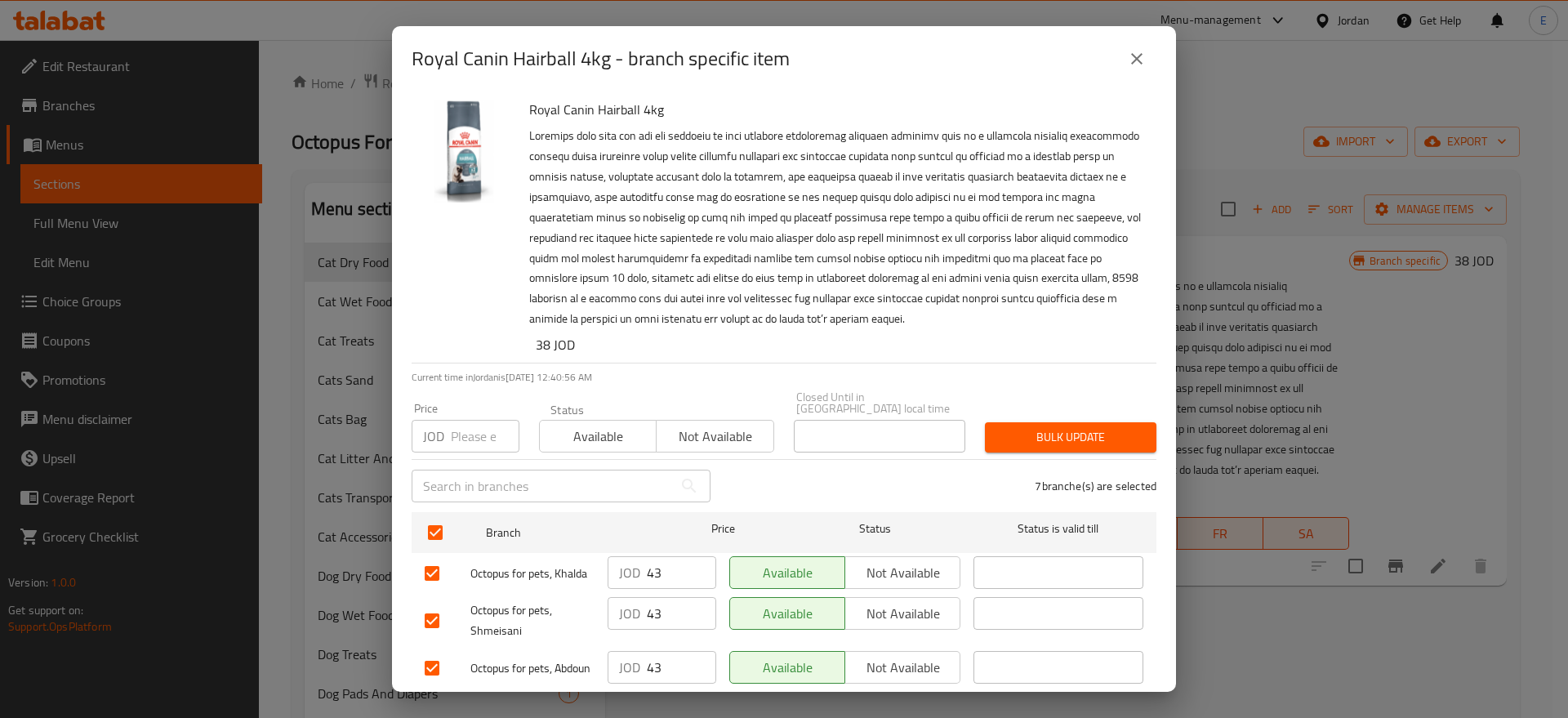
click at [456, 427] on input "number" at bounding box center [485, 435] width 69 height 33
click at [1010, 427] on span "Bulk update" at bounding box center [1071, 437] width 145 height 20
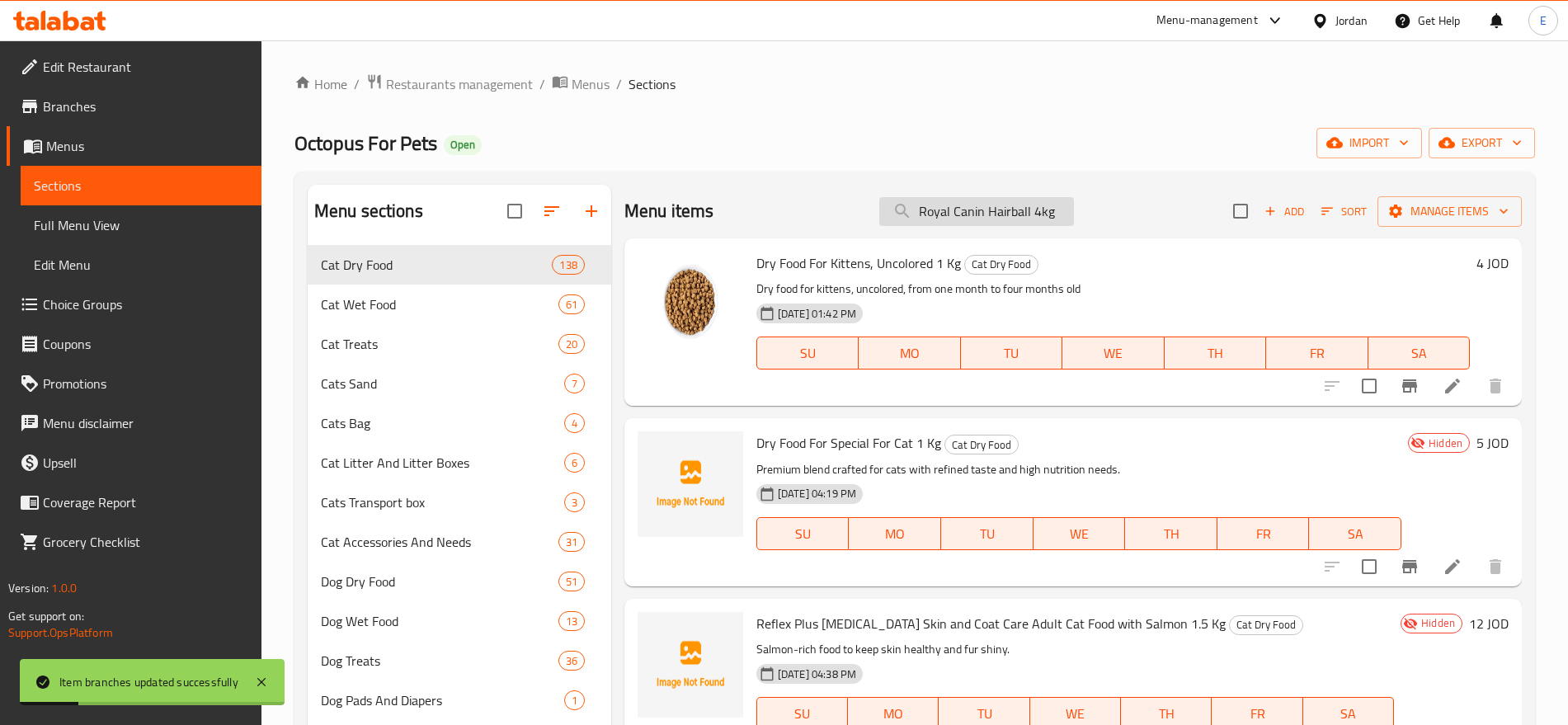
click at [941, 208] on input "Royal Canin Hairball 4kg" at bounding box center [977, 212] width 195 height 29
paste input "Sensible"
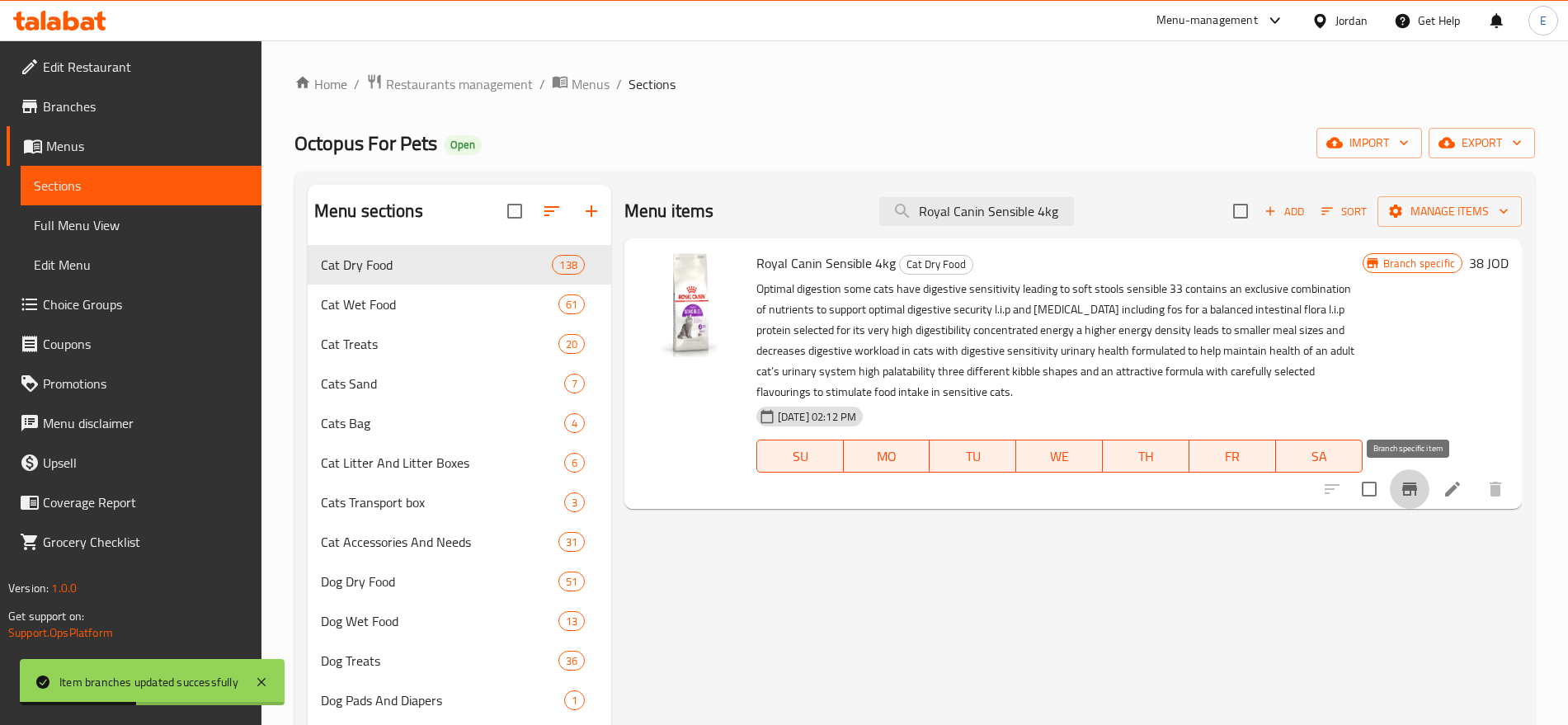
click at [1413, 490] on icon "Branch-specific-item" at bounding box center [1410, 490] width 15 height 14
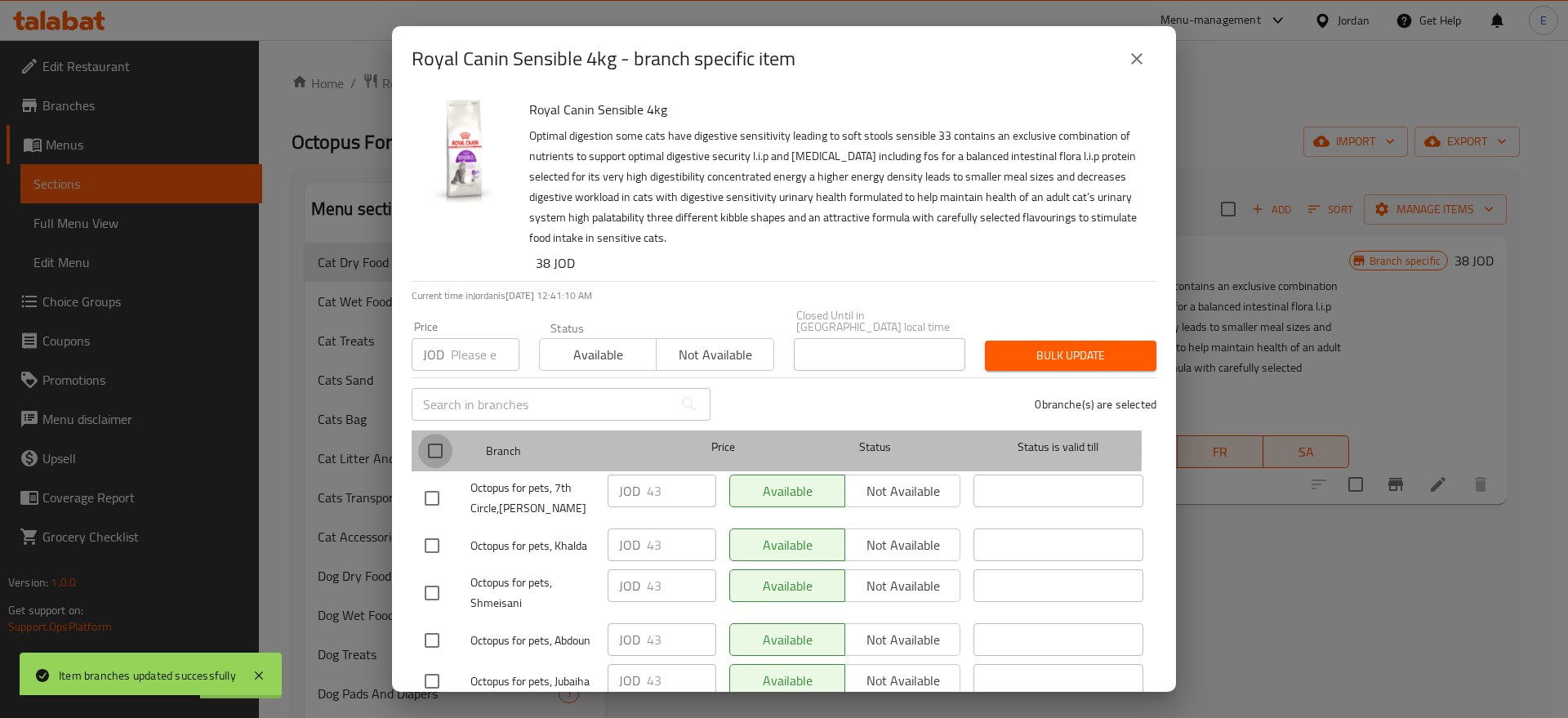
click at [435, 438] on input "checkbox" at bounding box center [435, 451] width 34 height 34
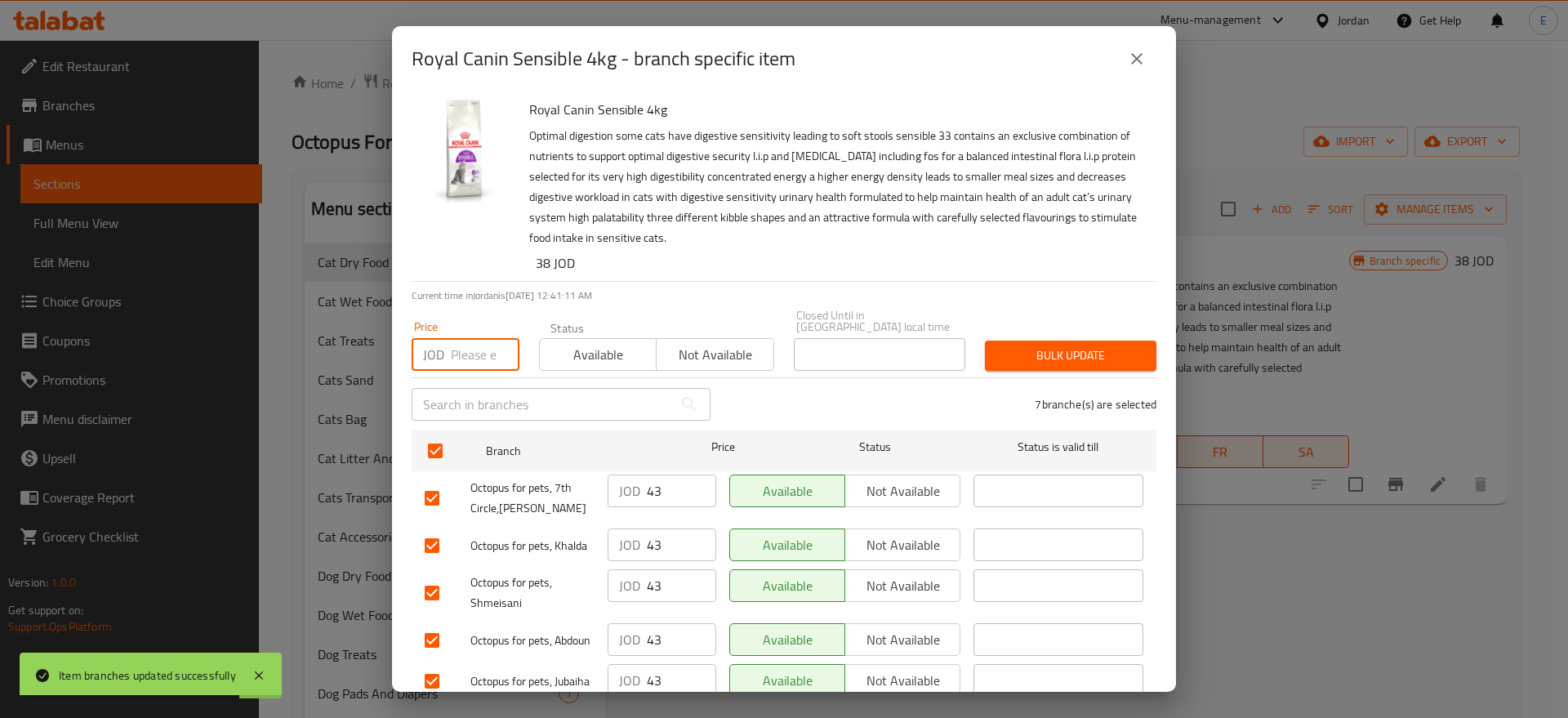
click at [476, 347] on input "number" at bounding box center [485, 354] width 69 height 33
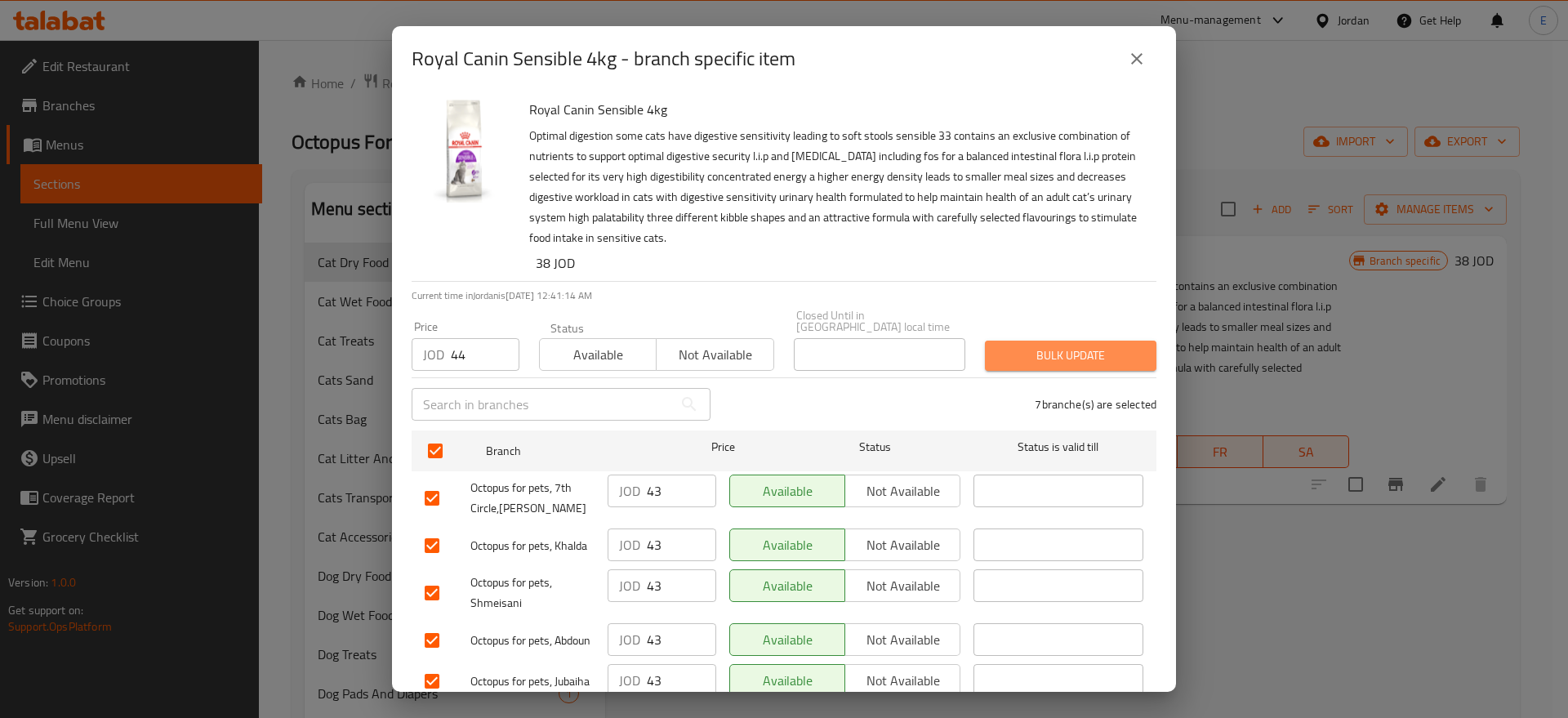
click at [1106, 345] on span "Bulk update" at bounding box center [1071, 355] width 145 height 20
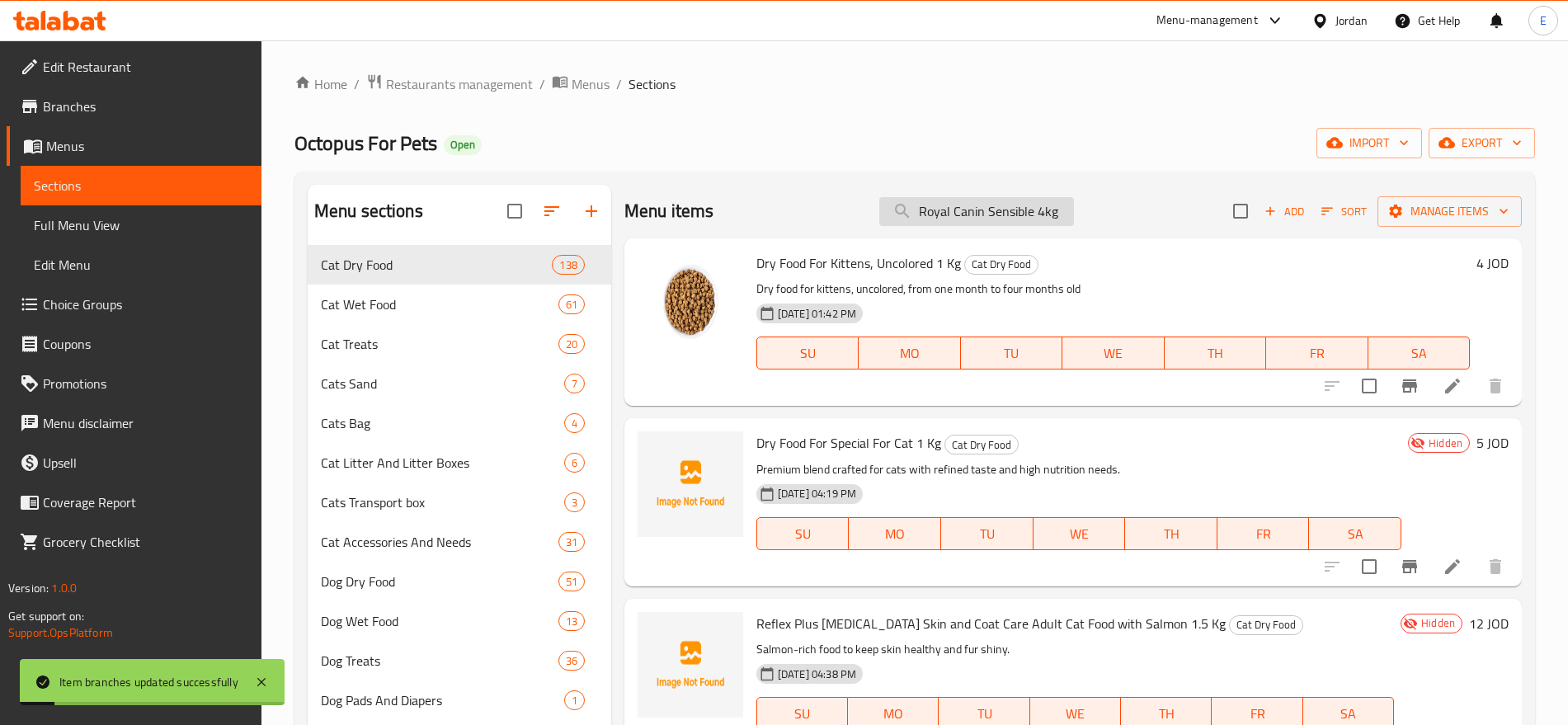
click at [921, 216] on input "Royal Canin Sensible 4kg" at bounding box center [977, 212] width 195 height 29
paste input "Urinary Car"
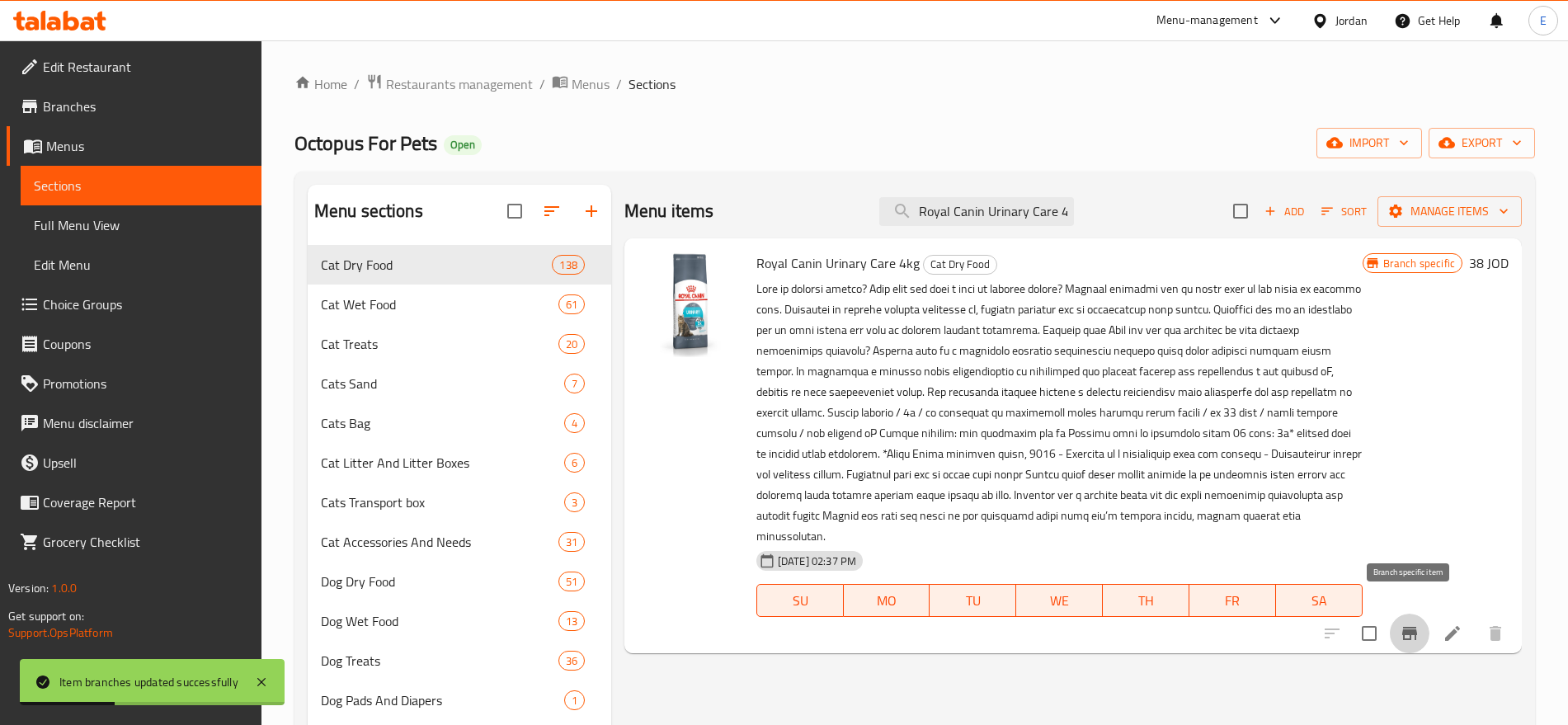
click at [1418, 624] on icon "Branch-specific-item" at bounding box center [1409, 633] width 19 height 19
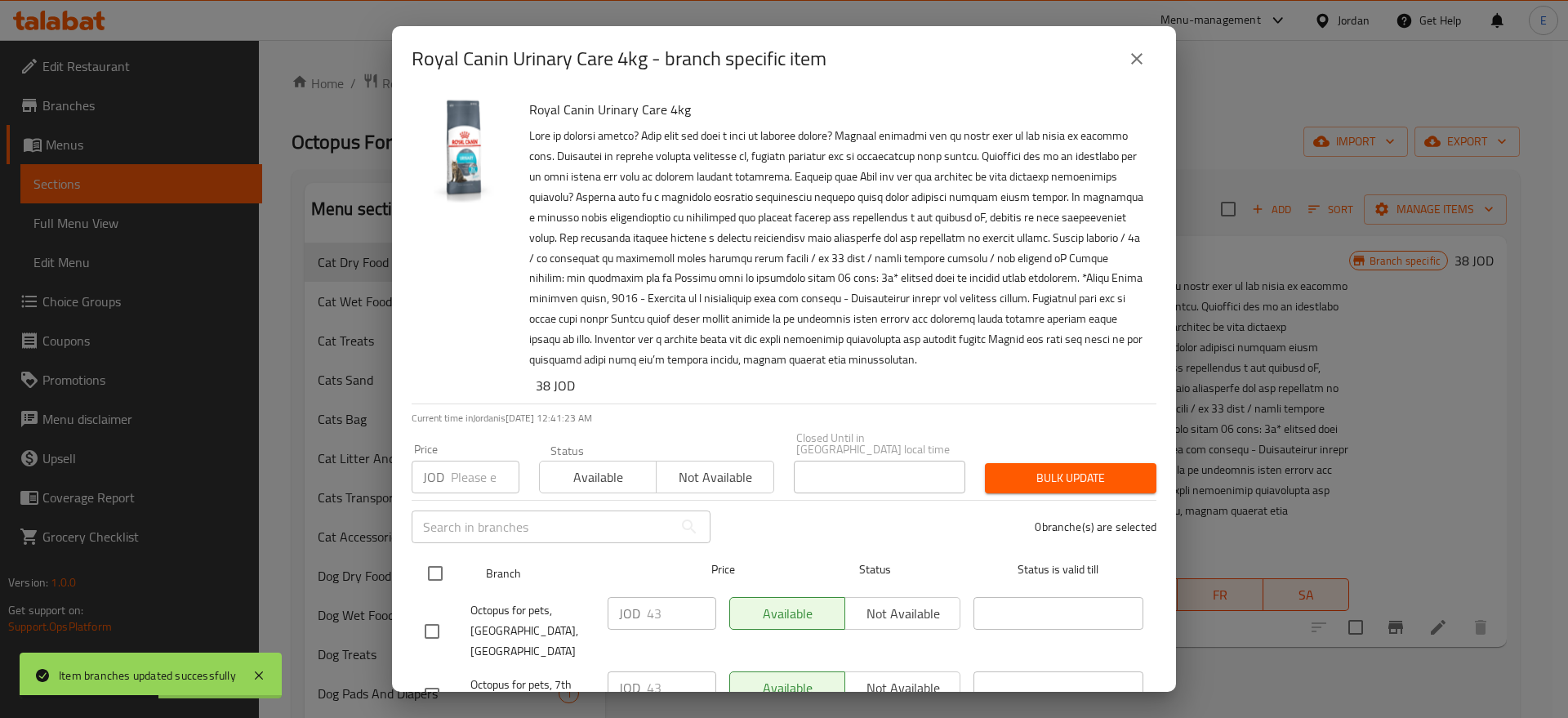
click at [436, 568] on input "checkbox" at bounding box center [435, 573] width 34 height 34
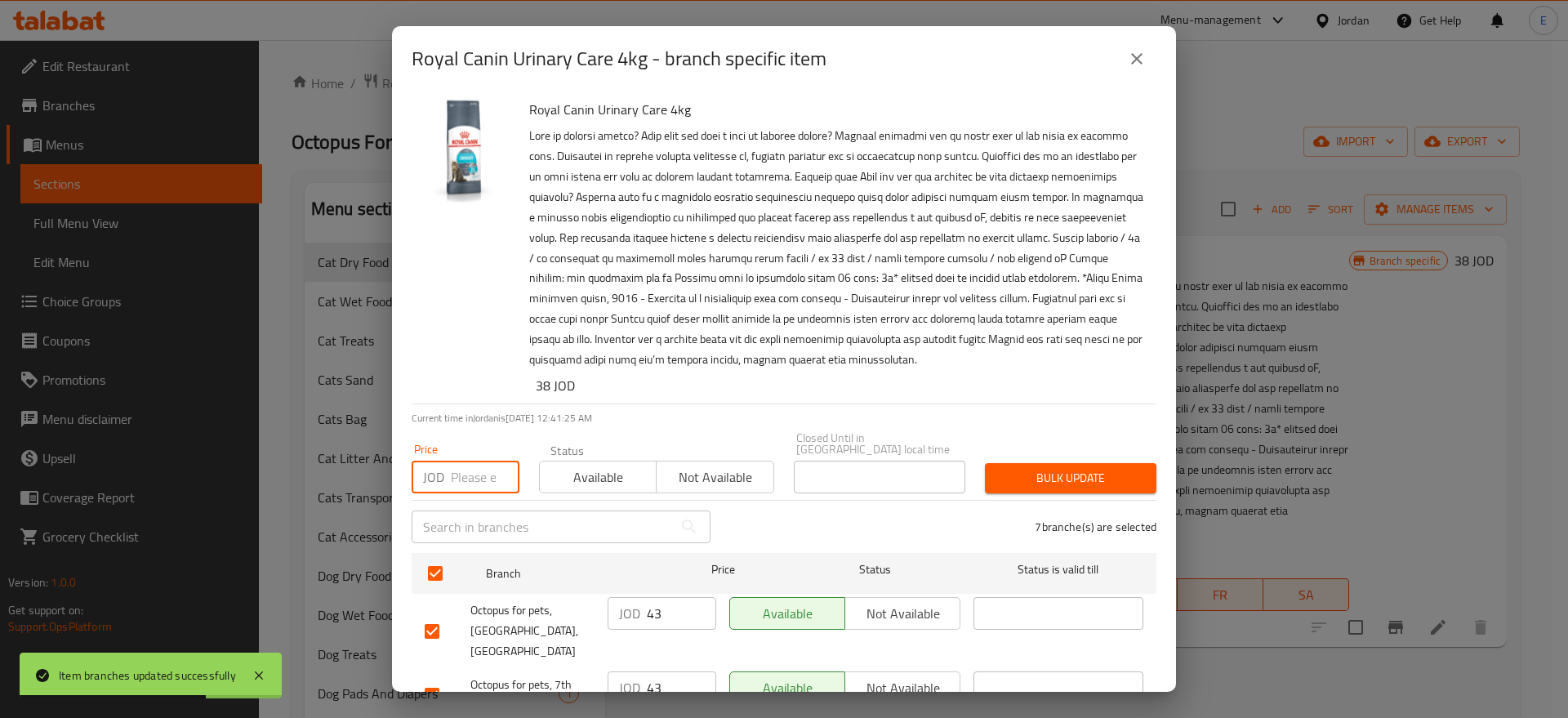
click at [468, 472] on input "number" at bounding box center [485, 476] width 69 height 33
click at [1087, 468] on span "Bulk update" at bounding box center [1071, 478] width 145 height 20
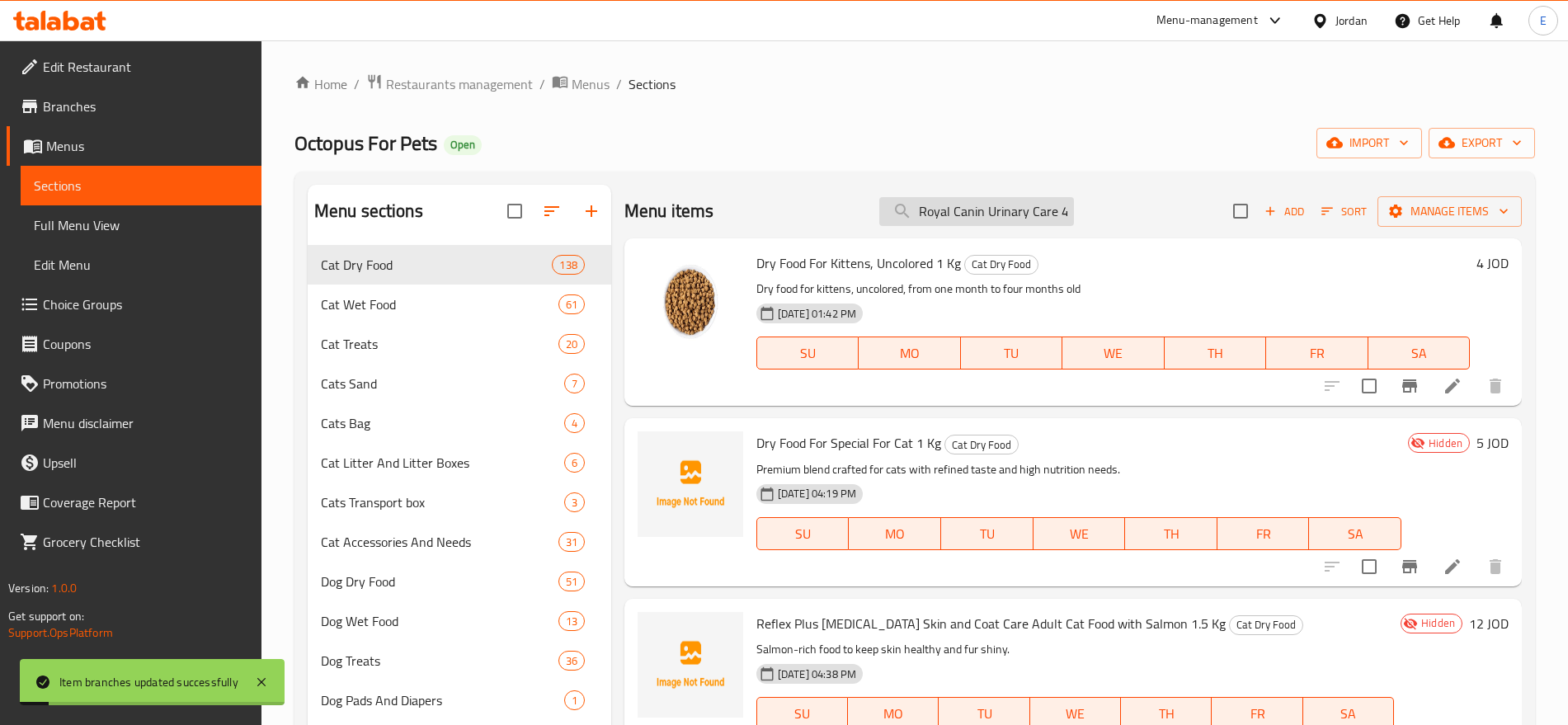
click at [974, 213] on input "Royal Canin Urinary Care 4kg" at bounding box center [977, 212] width 195 height 29
paste input "Hair And Skin"
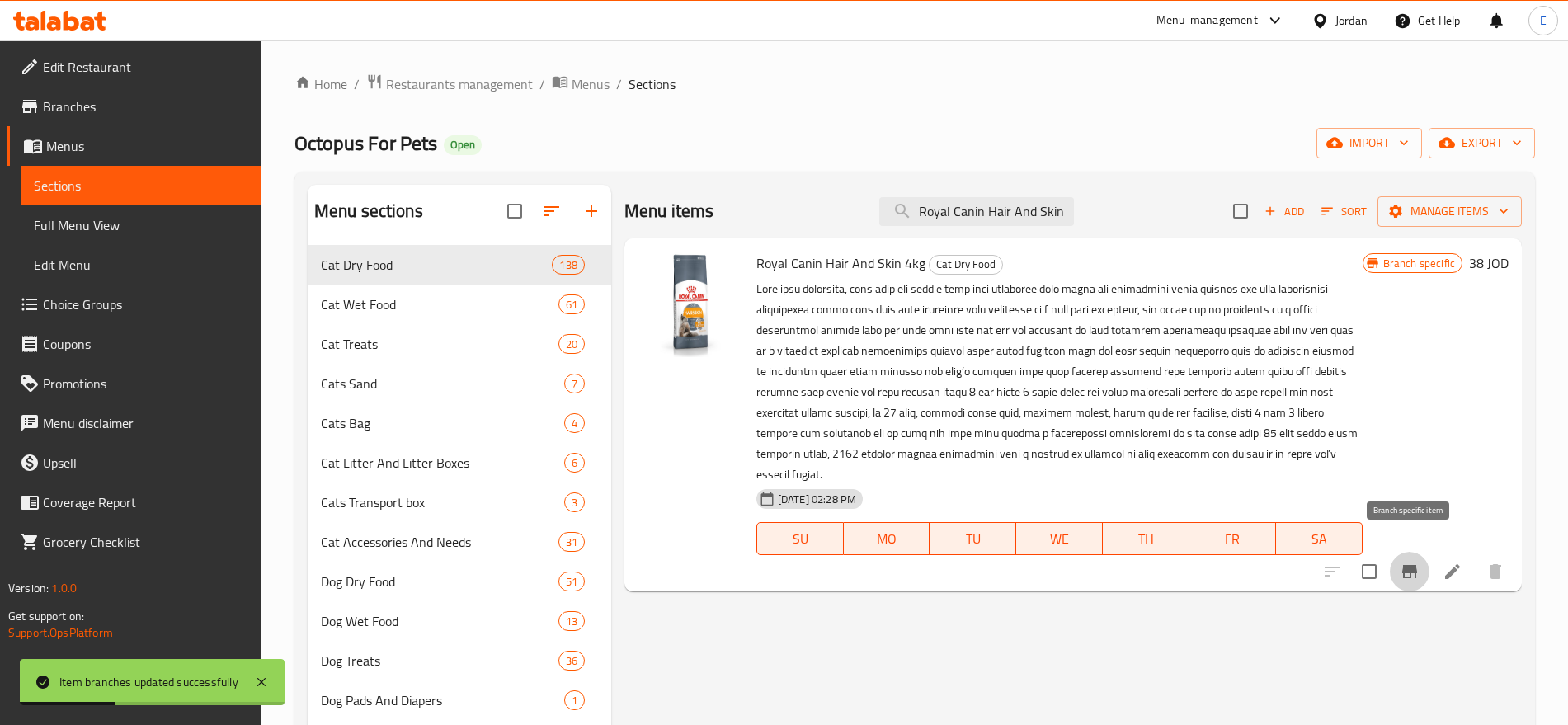
click at [1403, 561] on icon "Branch-specific-item" at bounding box center [1409, 571] width 19 height 19
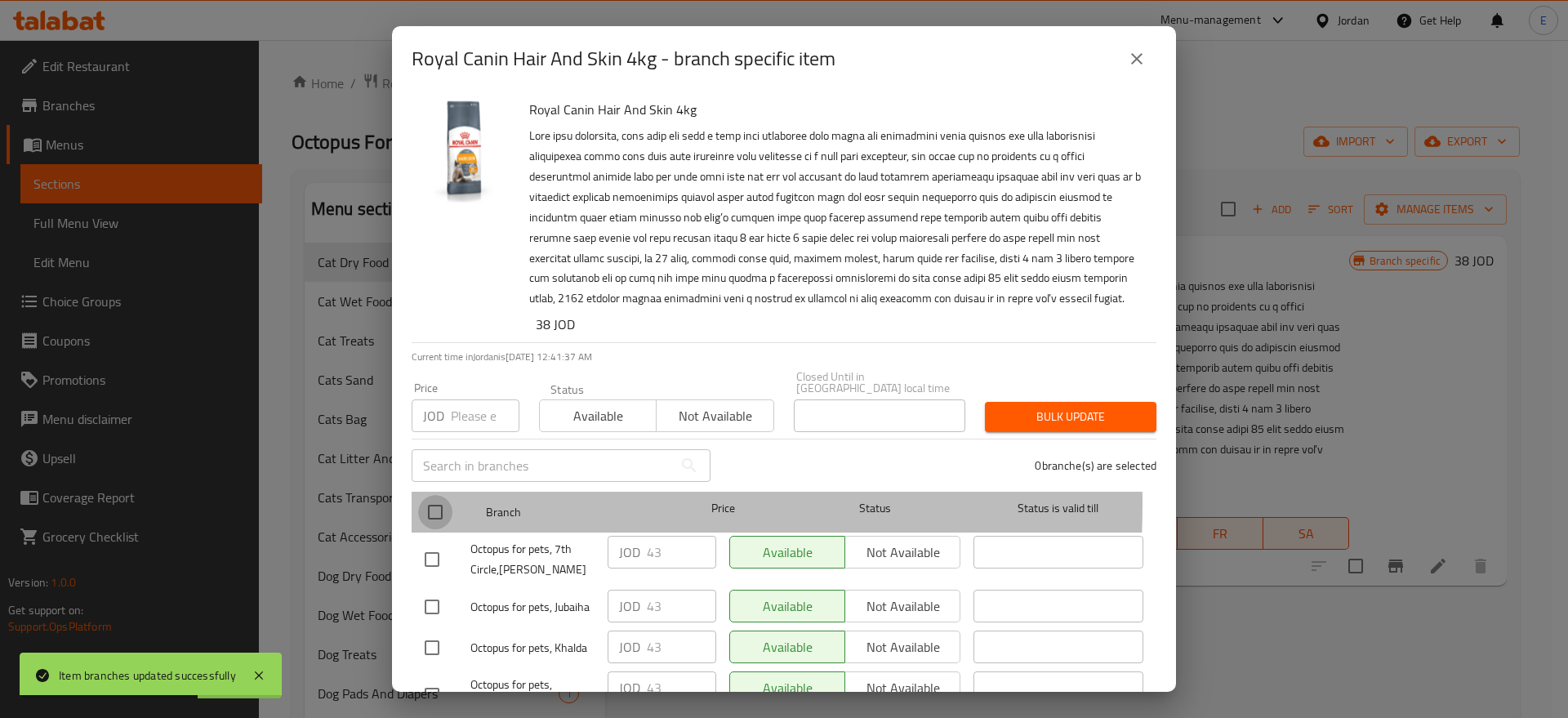
click at [442, 495] on input "checkbox" at bounding box center [435, 512] width 34 height 34
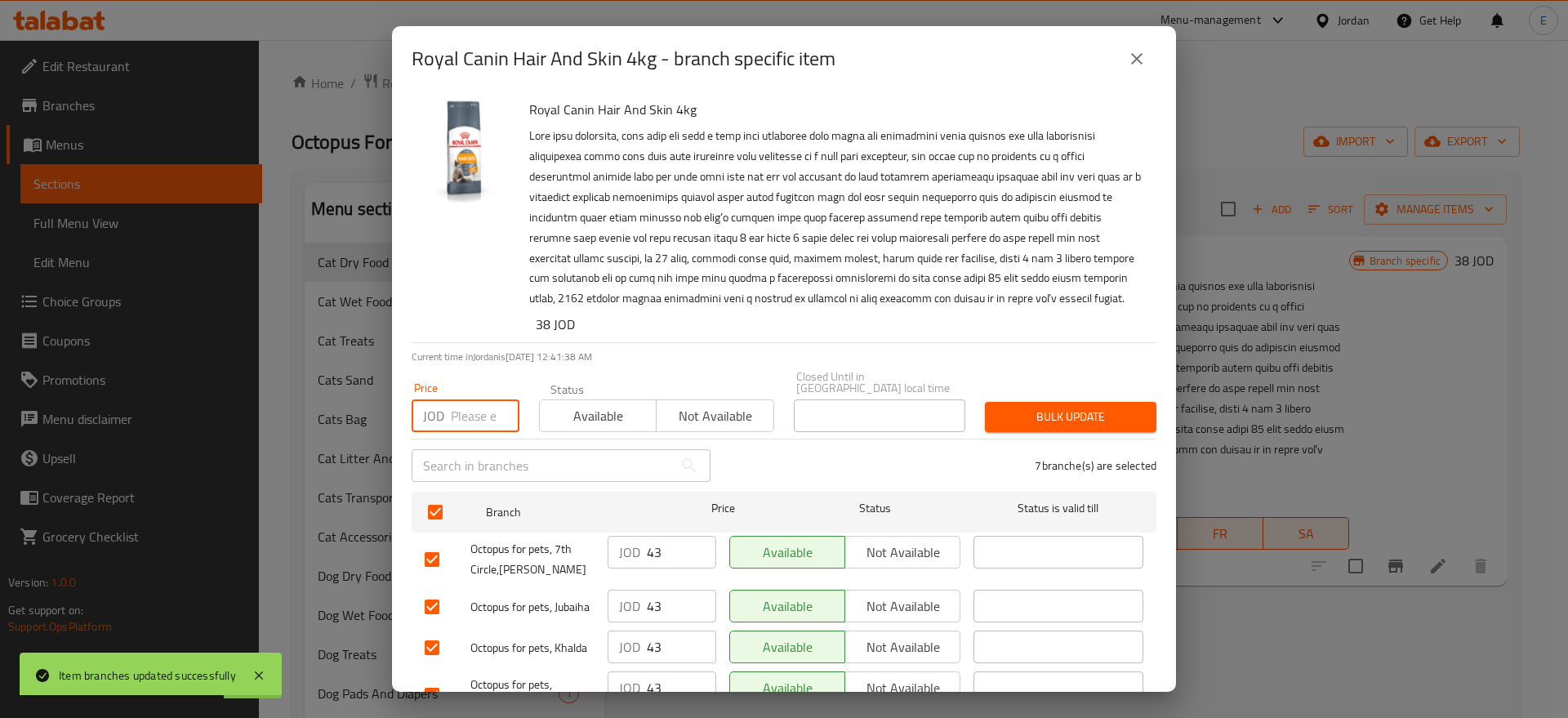
click at [471, 400] on input "number" at bounding box center [485, 415] width 69 height 33
click at [1051, 407] on span "Bulk update" at bounding box center [1071, 417] width 145 height 20
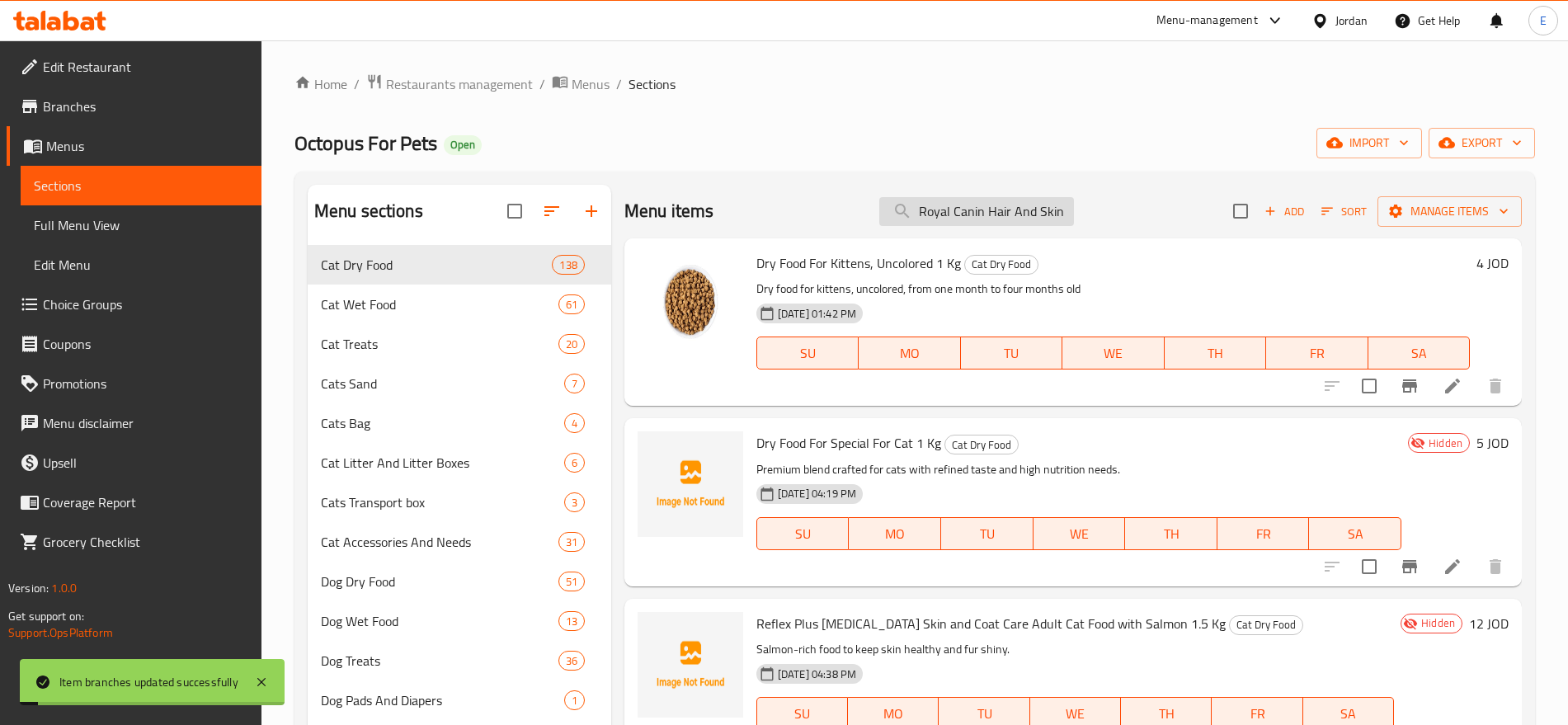
click at [974, 204] on input "Royal Canin Hair And Skin 4kg" at bounding box center [977, 212] width 195 height 29
paste input "Savour Exigent"
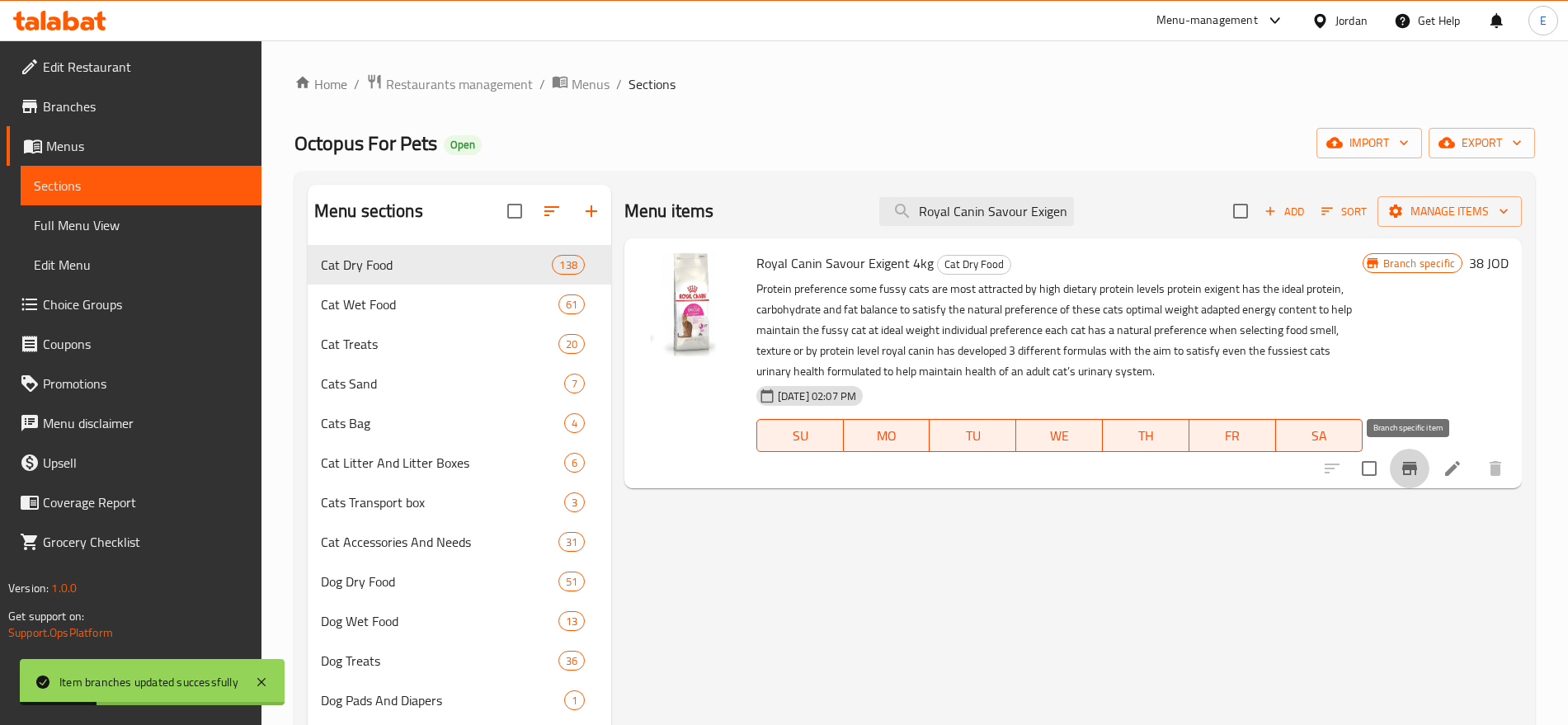
click at [1411, 461] on icon "Branch-specific-item" at bounding box center [1409, 468] width 19 height 19
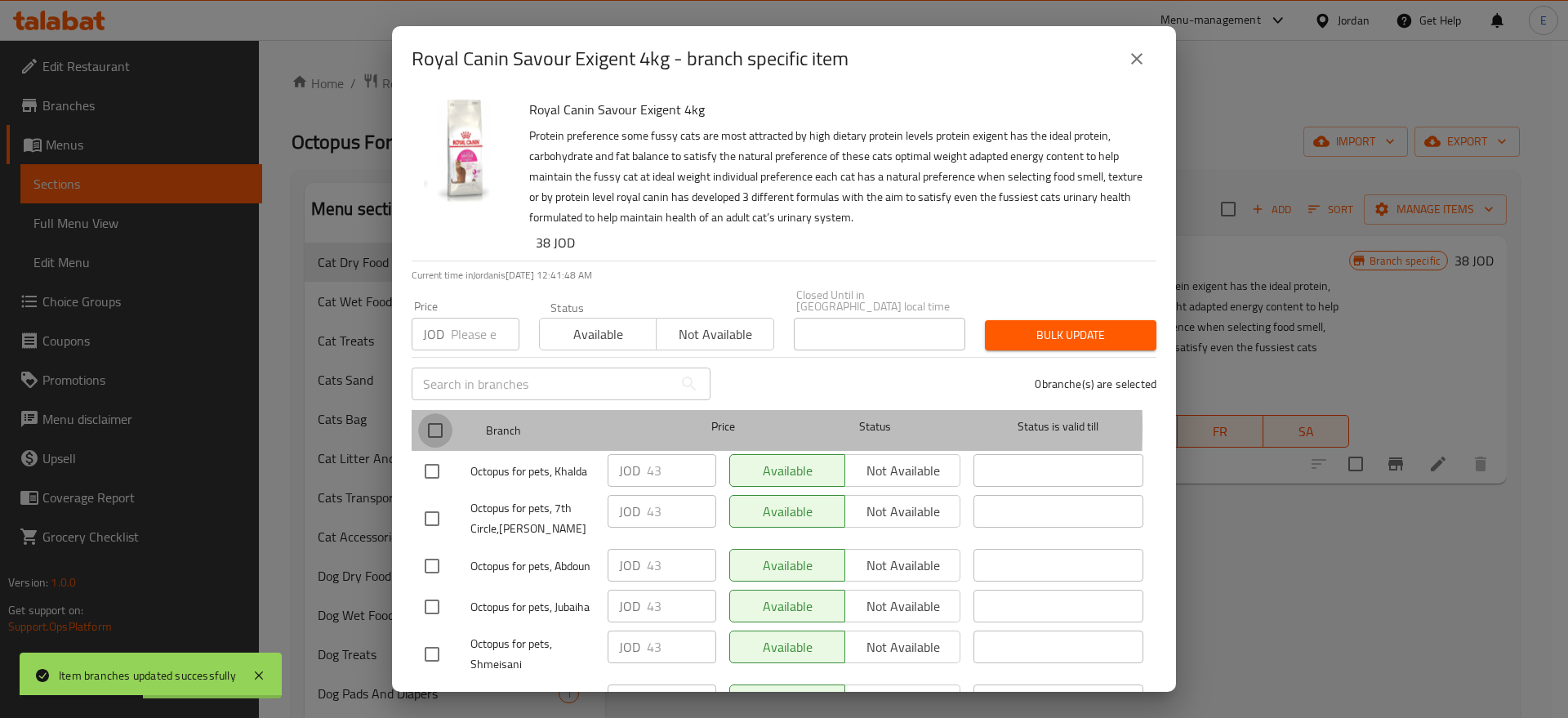
click at [435, 415] on input "checkbox" at bounding box center [435, 430] width 34 height 34
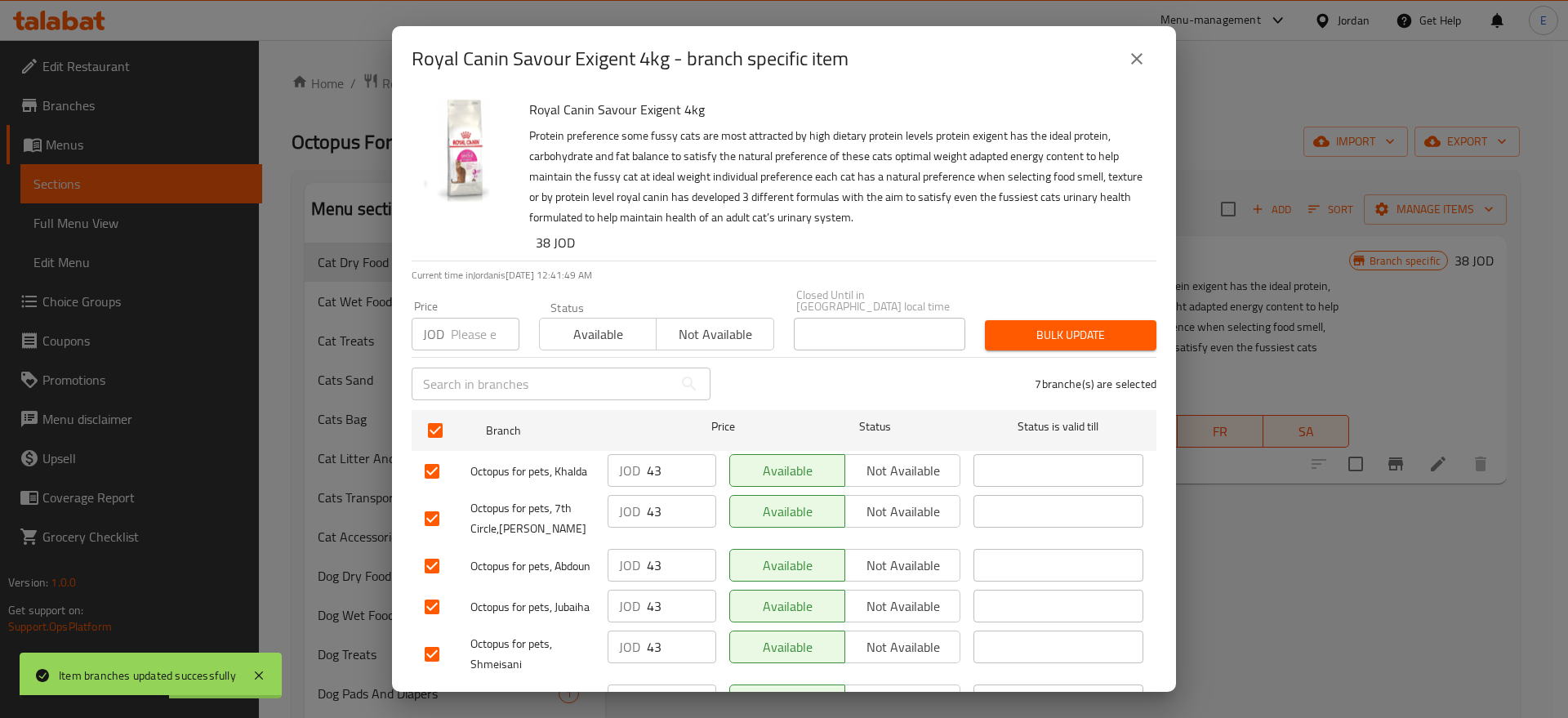
click at [466, 323] on input "number" at bounding box center [485, 334] width 69 height 33
click at [1075, 325] on span "Bulk update" at bounding box center [1071, 335] width 145 height 20
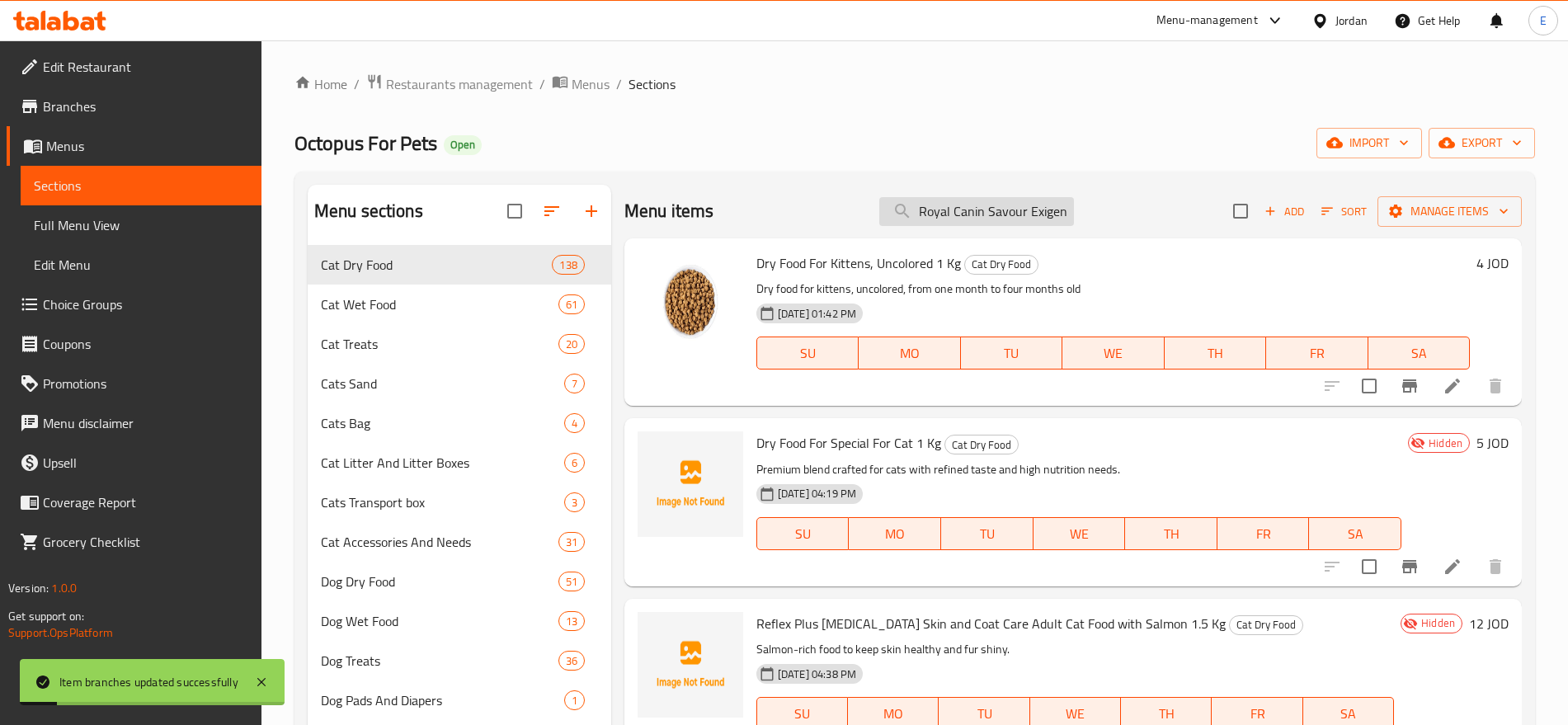
click at [1001, 206] on input "Royal Canin Savour Exigent 4kg" at bounding box center [977, 212] width 195 height 29
paste input "search"
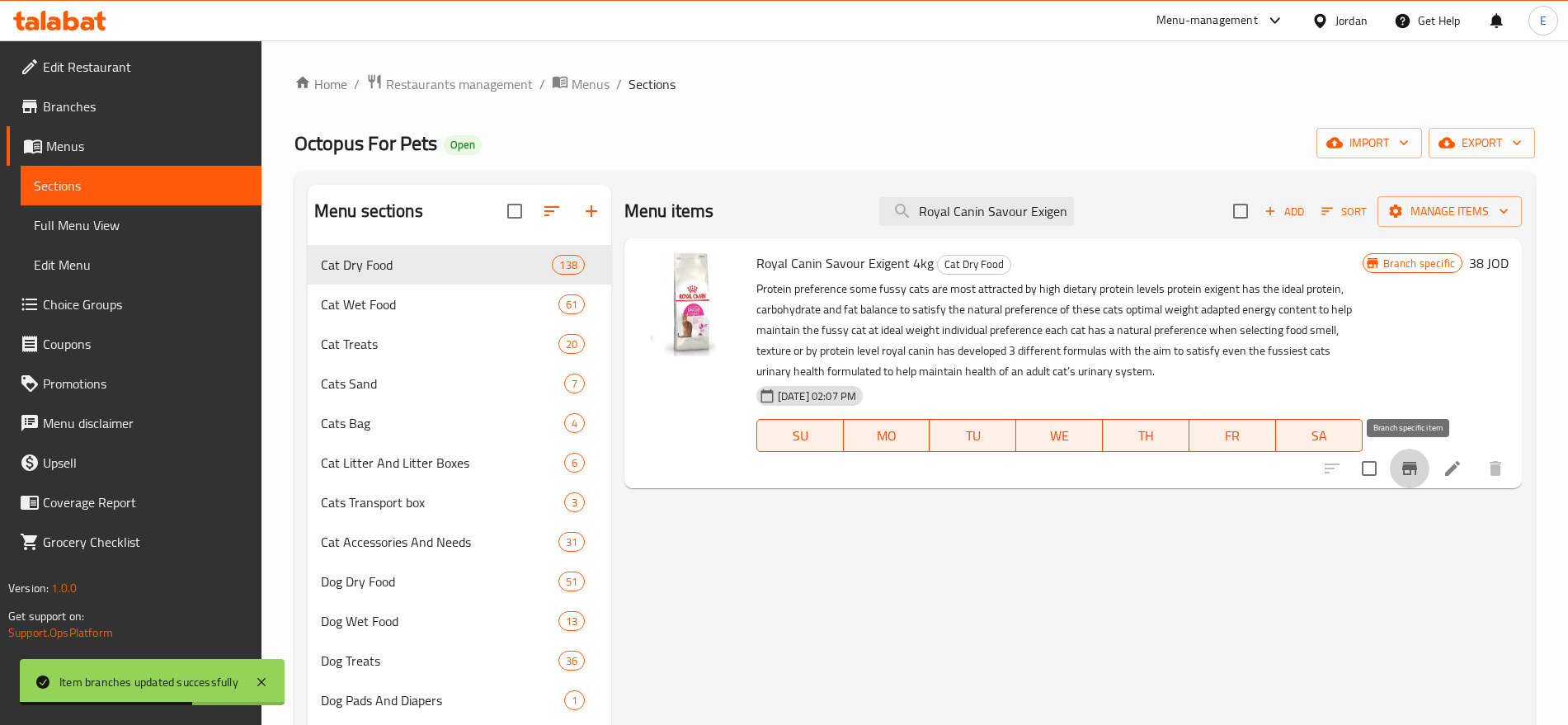
click at [1403, 464] on icon "Branch-specific-item" at bounding box center [1410, 468] width 15 height 14
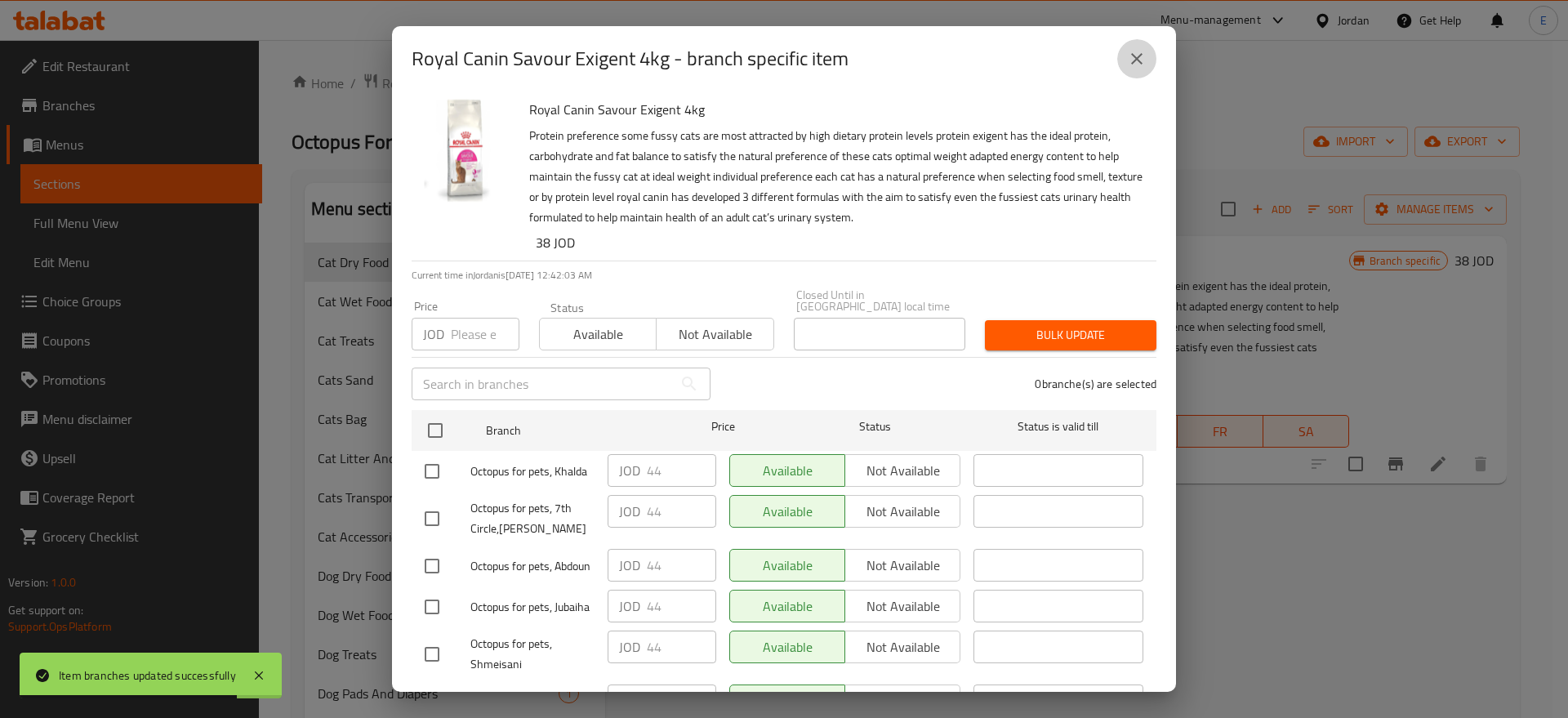
click at [1142, 59] on icon "close" at bounding box center [1136, 59] width 19 height 19
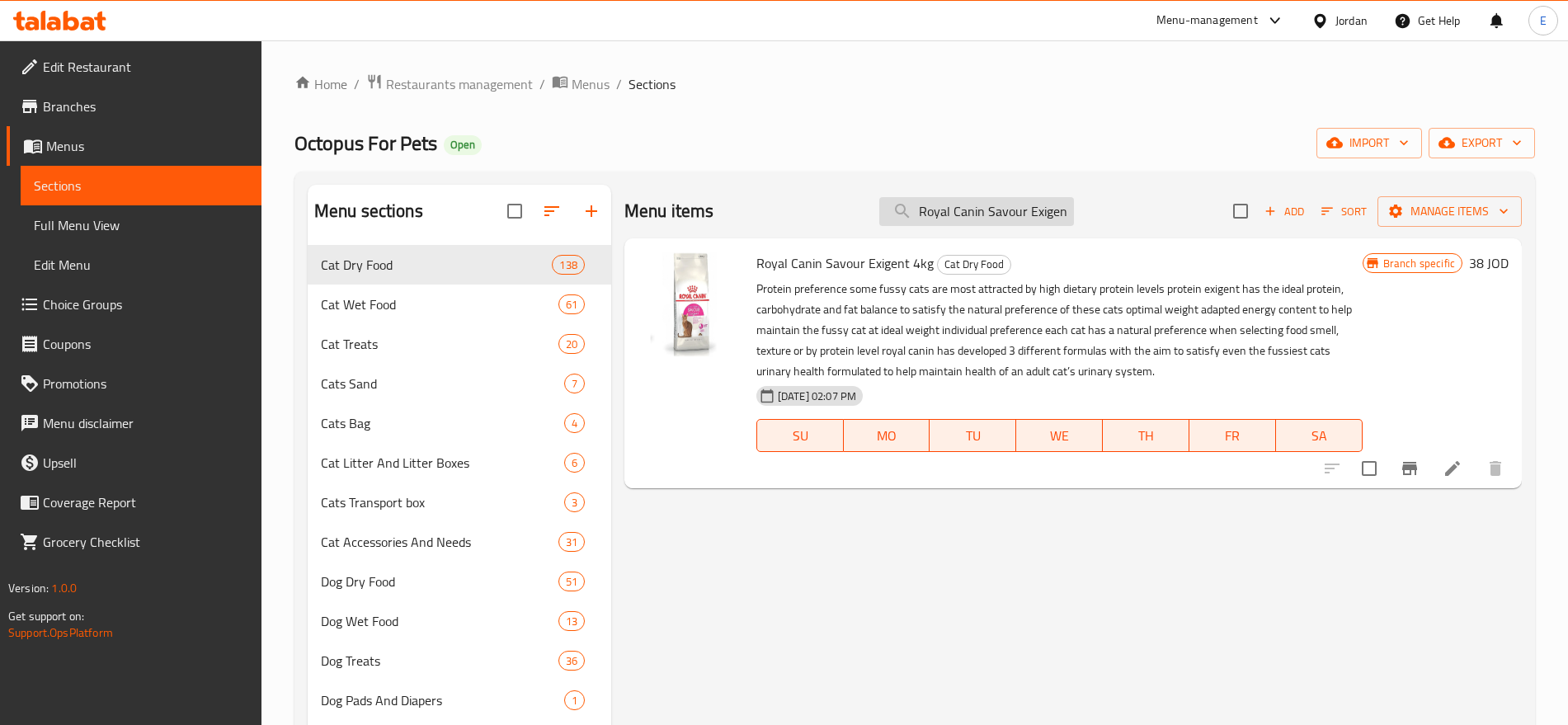
click at [973, 213] on input "Royal Canin Savour Exigent 4k" at bounding box center [977, 212] width 195 height 29
paste input "Mother & Baby Cat 4kg"
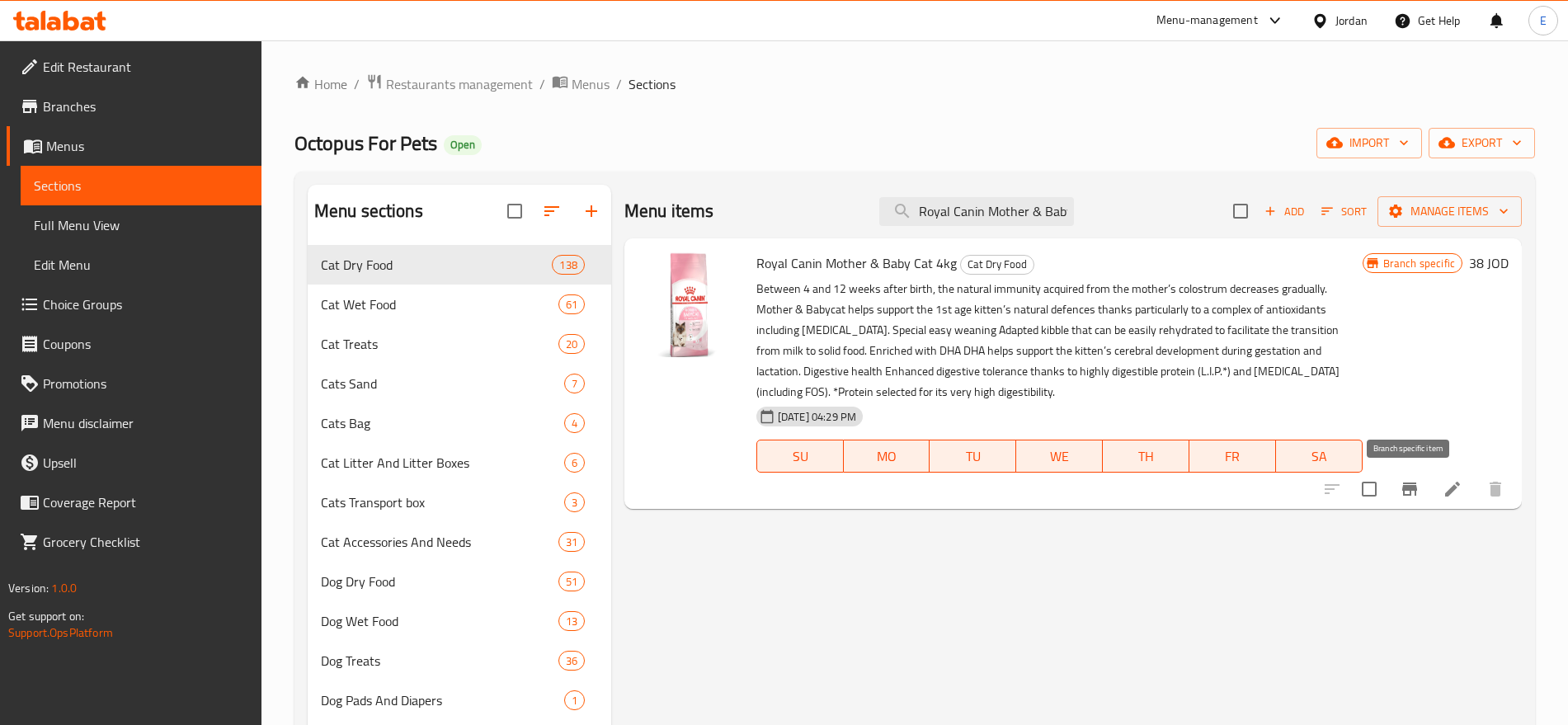
click at [1406, 484] on icon "Branch-specific-item" at bounding box center [1409, 489] width 19 height 19
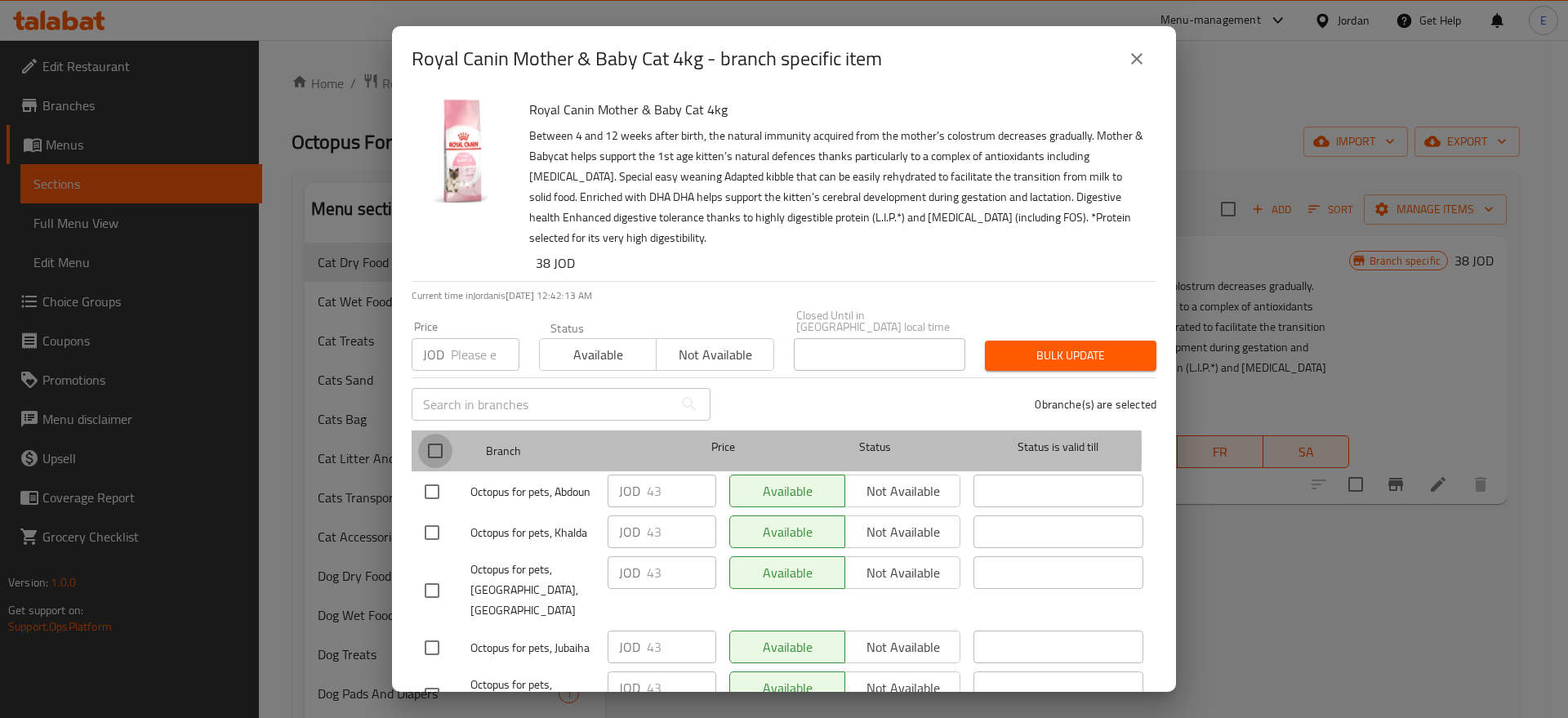
click at [435, 439] on input "checkbox" at bounding box center [435, 451] width 34 height 34
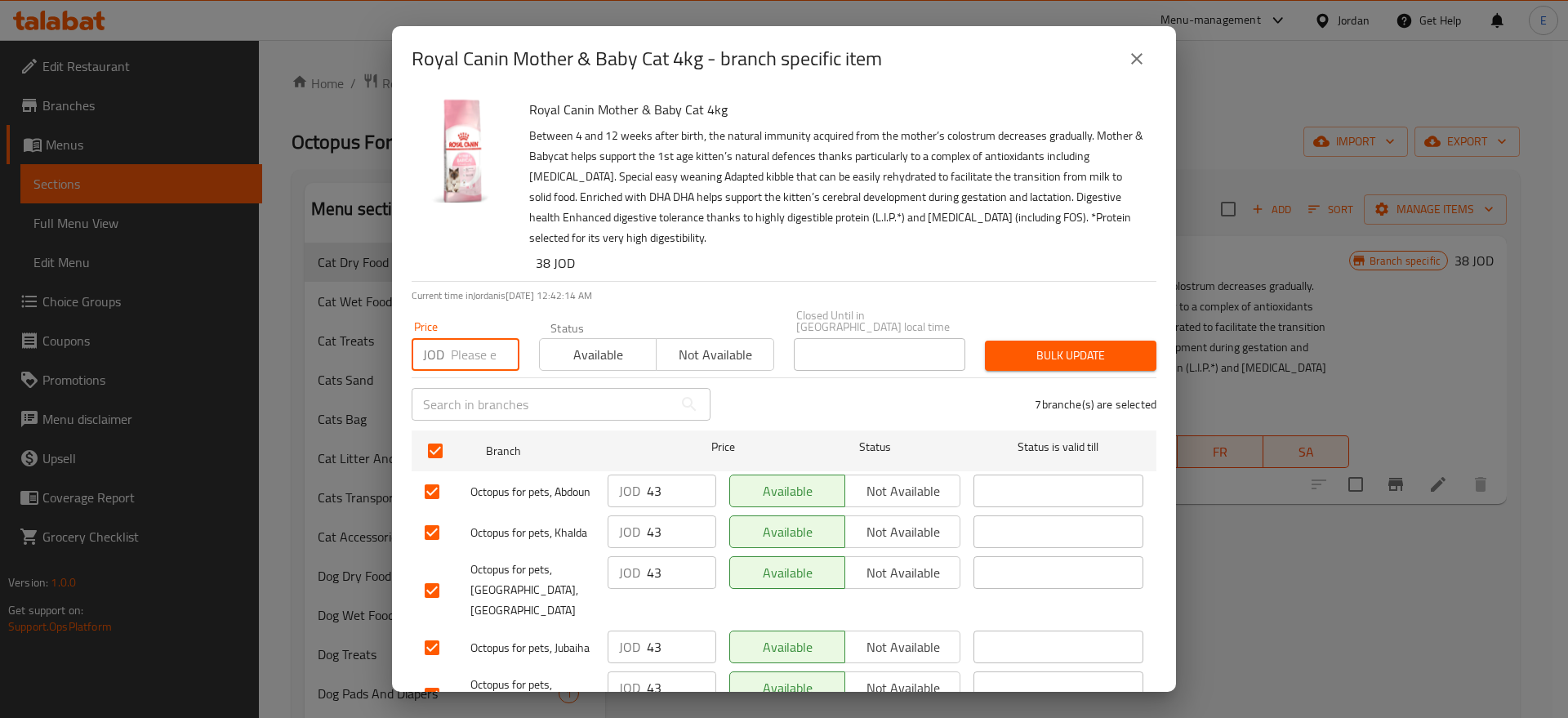
click at [466, 344] on input "number" at bounding box center [485, 354] width 69 height 33
click at [1025, 345] on span "Bulk update" at bounding box center [1071, 355] width 145 height 20
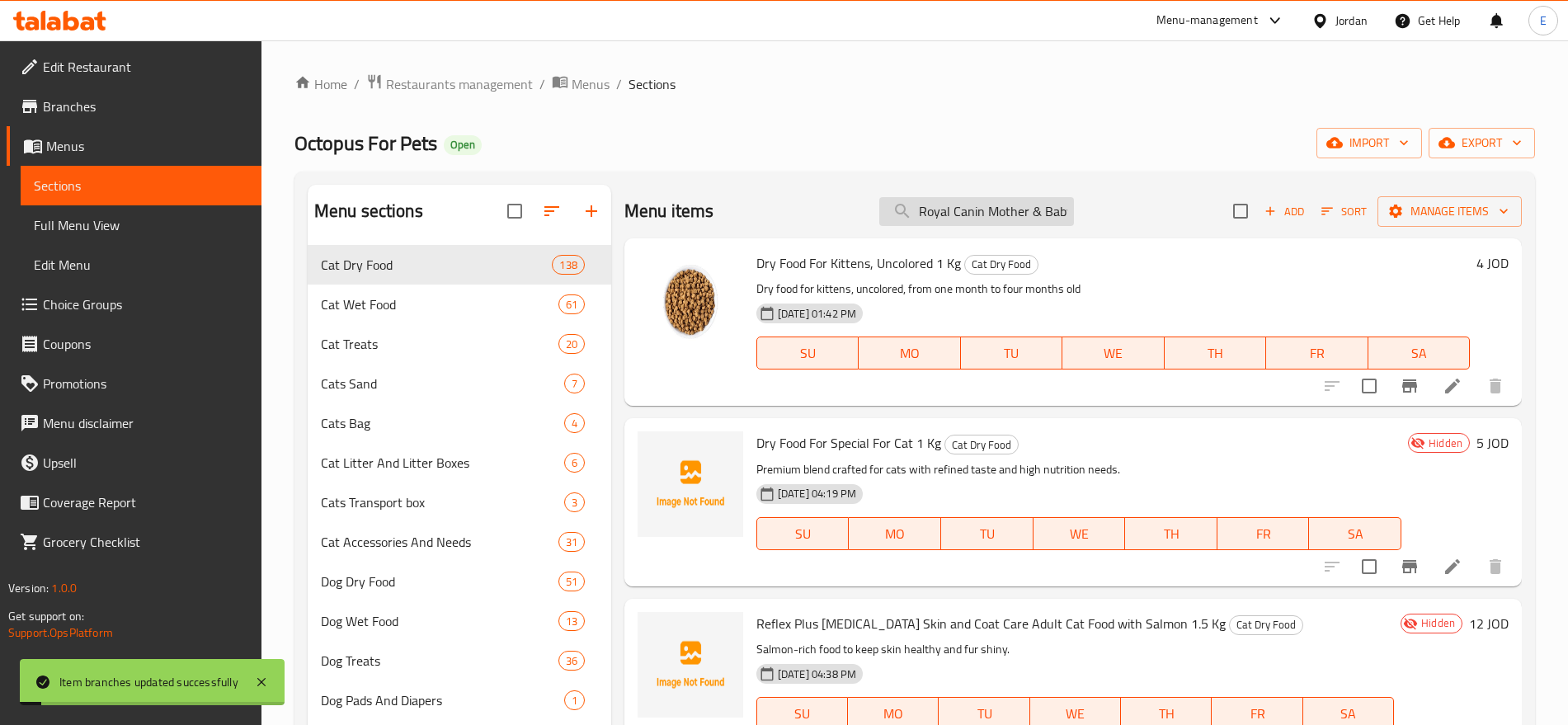
click at [968, 211] on input "Royal Canin Mother & Baby Cat 4kg" at bounding box center [977, 212] width 195 height 29
paste input "British Shorthair Adul"
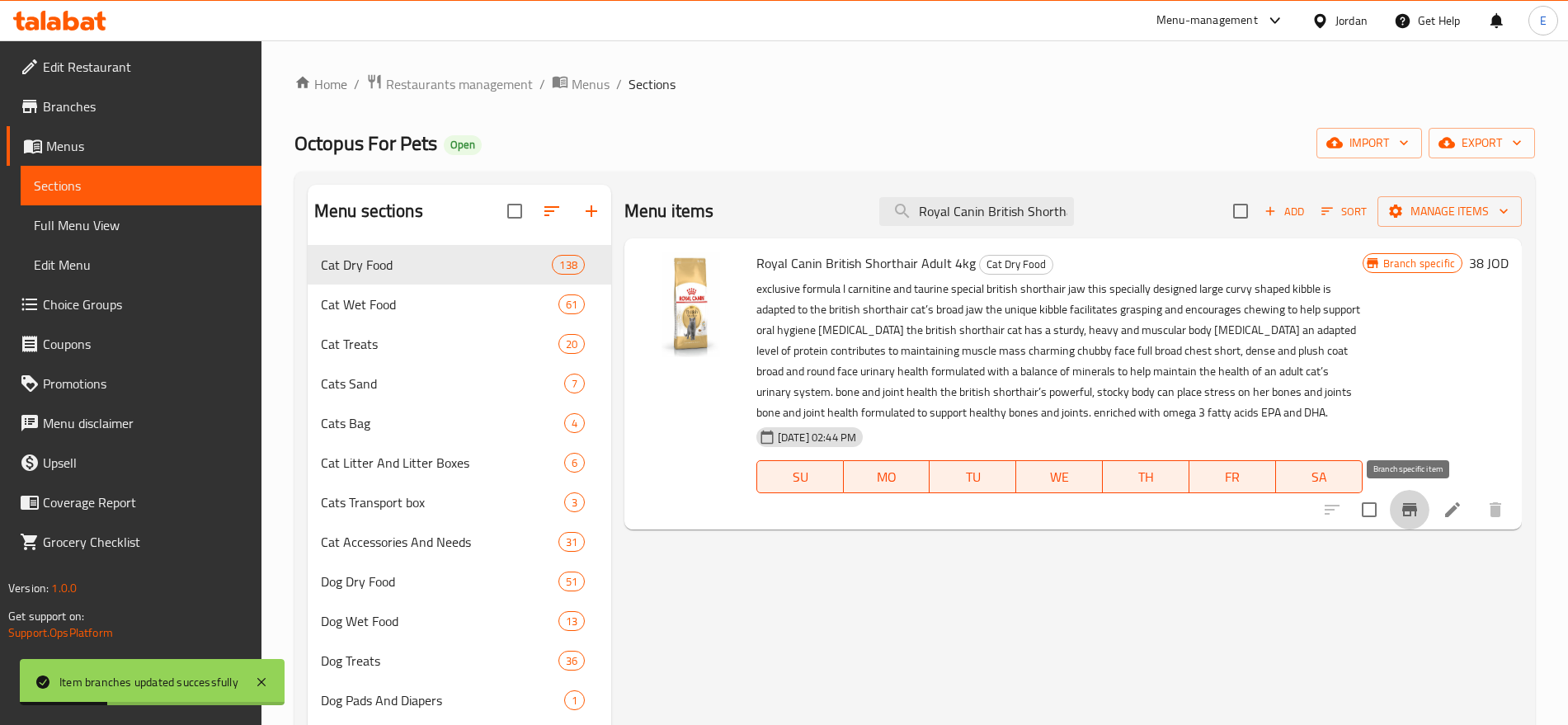
click at [1419, 503] on icon "Branch-specific-item" at bounding box center [1409, 509] width 19 height 19
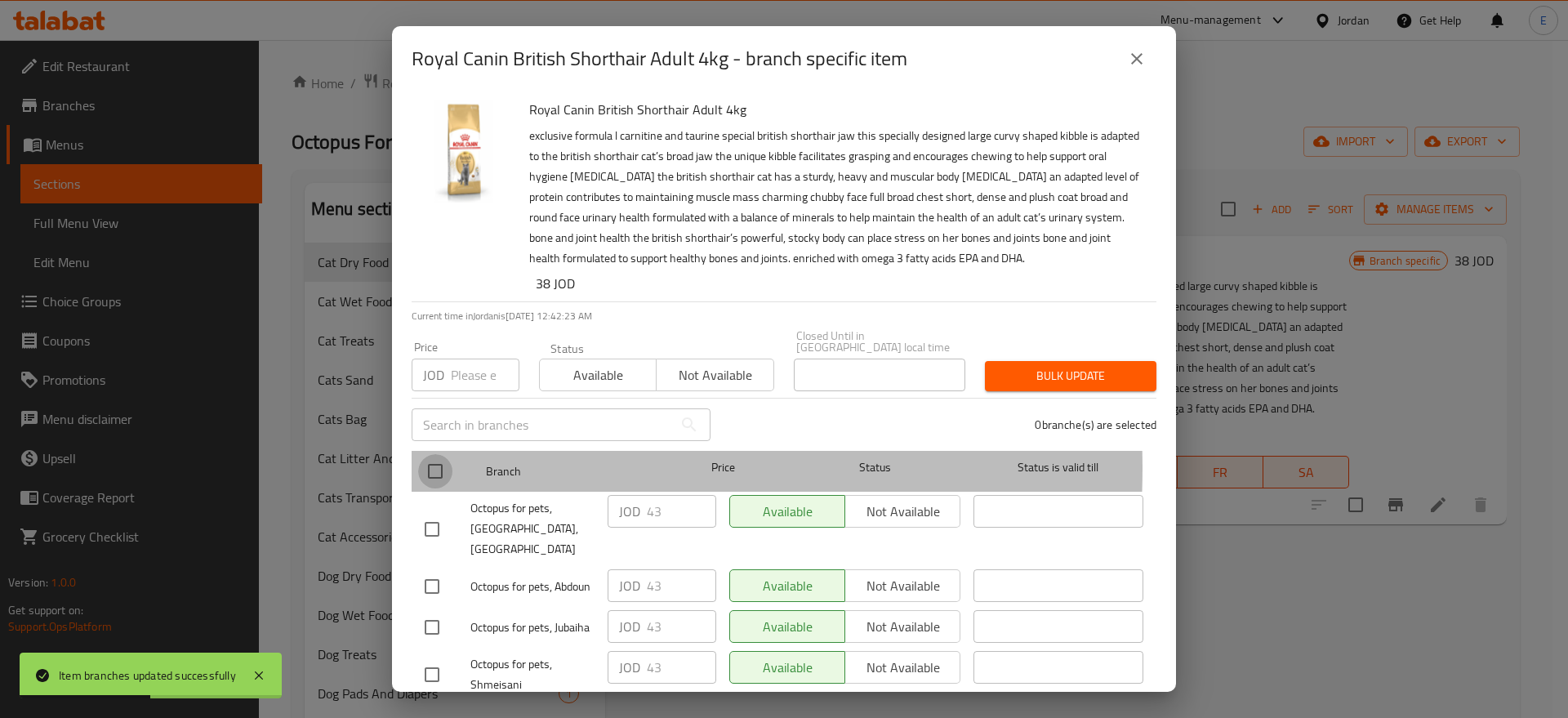
click at [433, 456] on input "checkbox" at bounding box center [435, 471] width 34 height 34
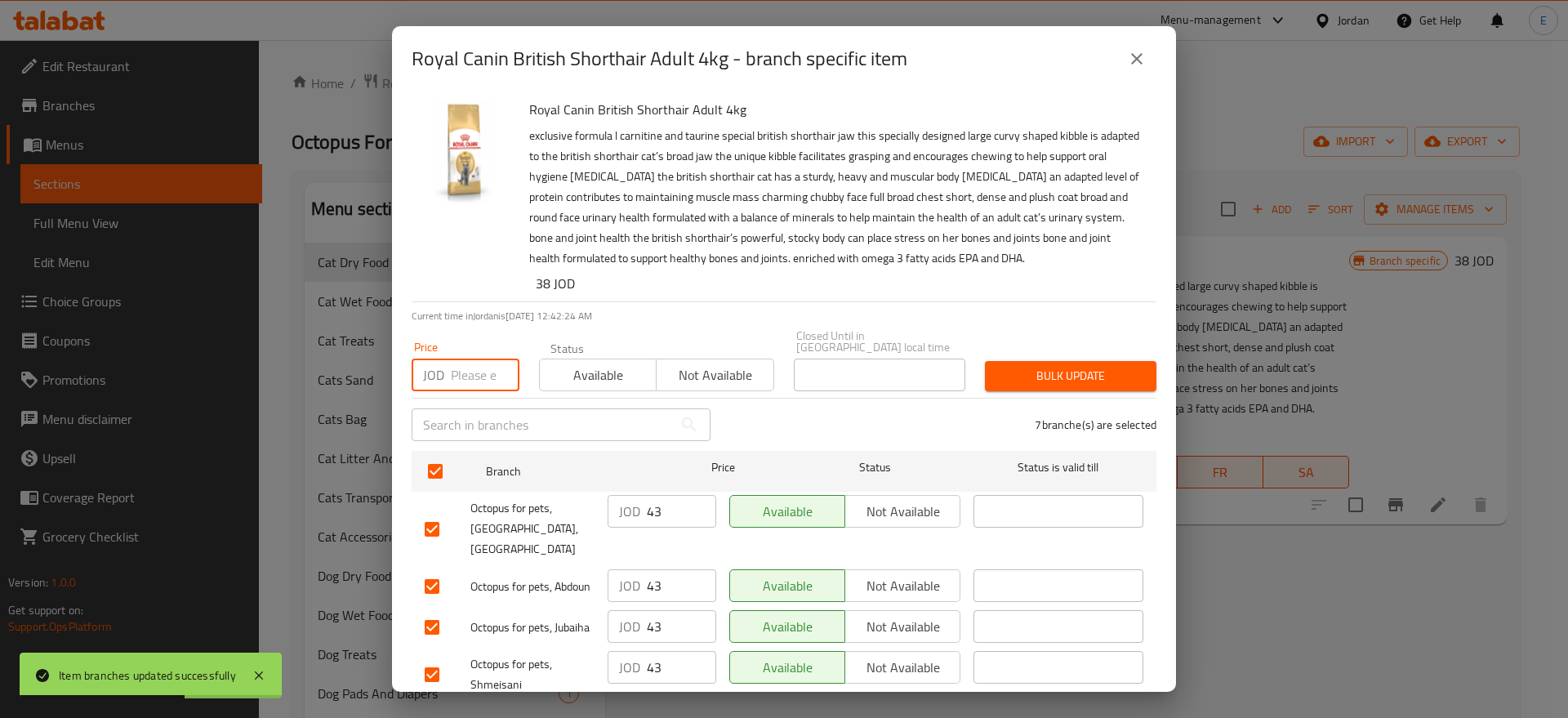
click at [459, 359] on input "number" at bounding box center [485, 374] width 69 height 33
click at [1055, 373] on span "Bulk update" at bounding box center [1071, 376] width 145 height 20
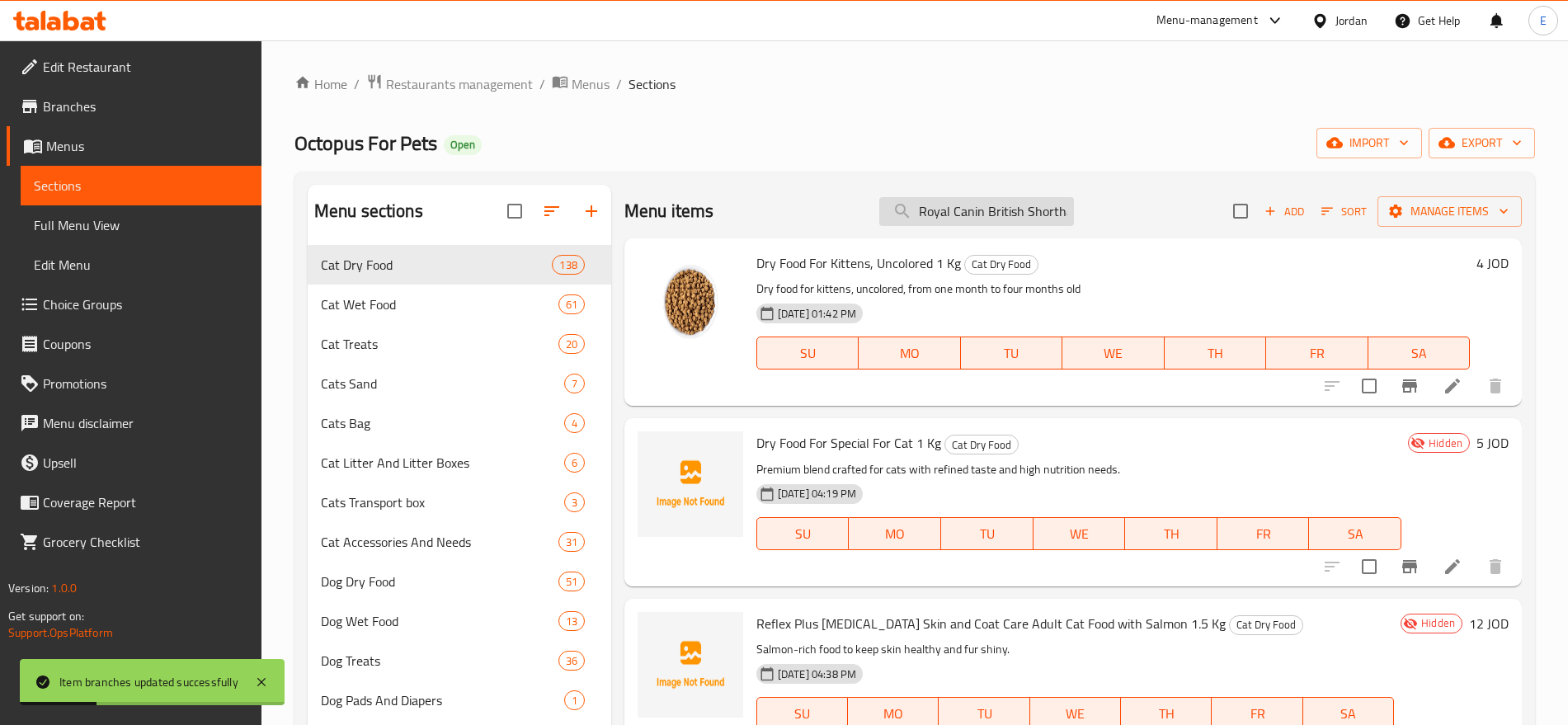
click at [979, 206] on input "Royal Canin British Shorthair Adult 4kg" at bounding box center [977, 212] width 195 height 29
paste input "Kitten 10"
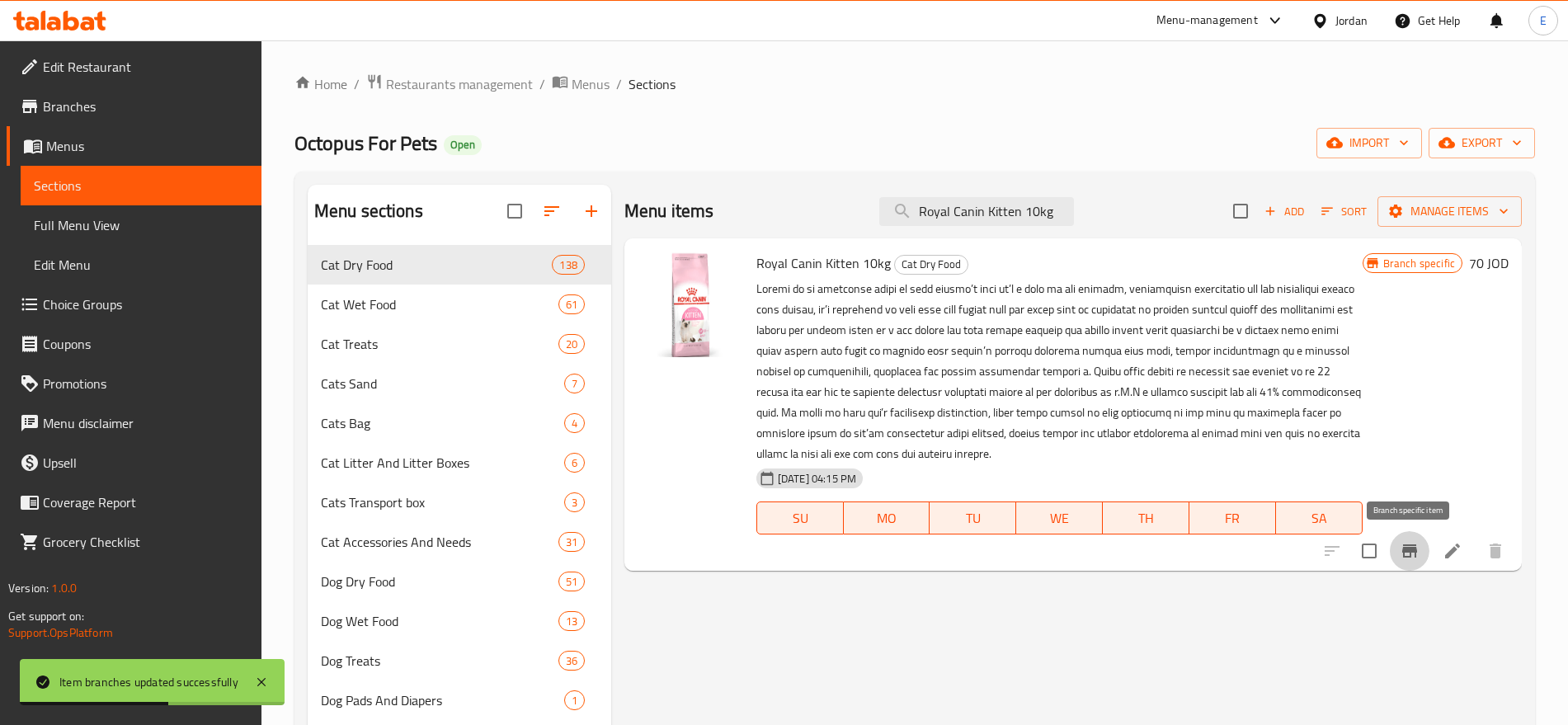
click at [1409, 546] on icon "Branch-specific-item" at bounding box center [1409, 550] width 19 height 19
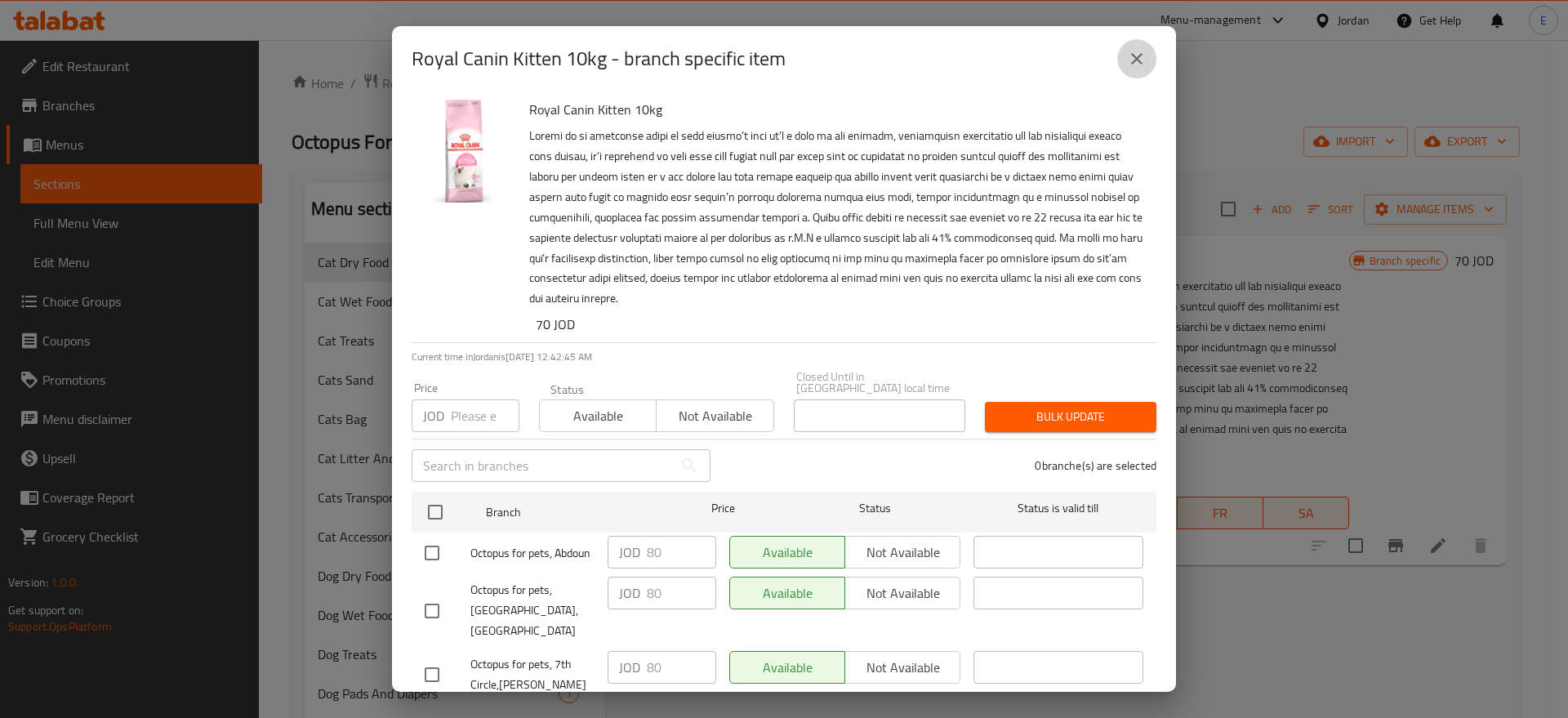
click at [1126, 68] on button "close" at bounding box center [1137, 59] width 39 height 39
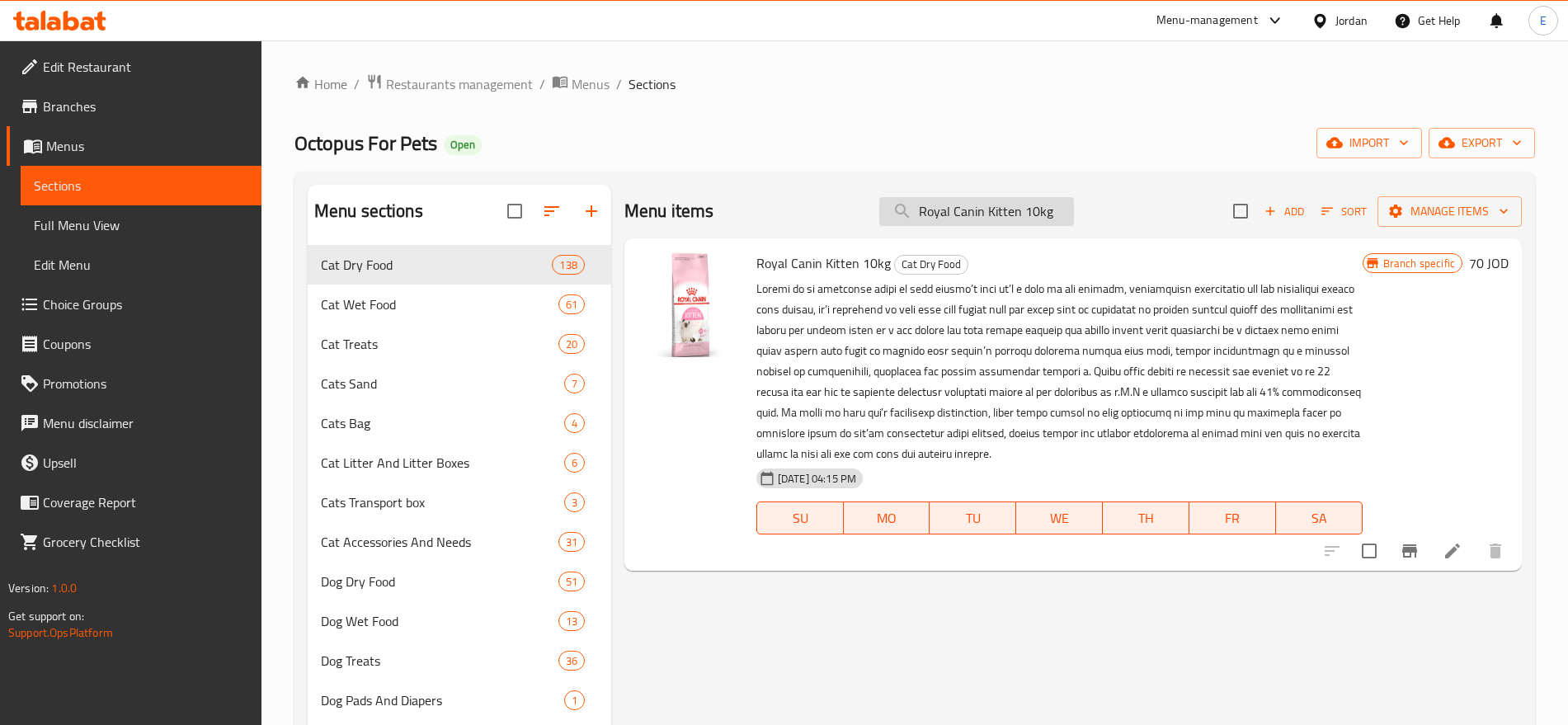
click at [958, 210] on input "Royal Canin Kitten 10kg" at bounding box center [977, 212] width 195 height 29
paste input "Persian 10K"
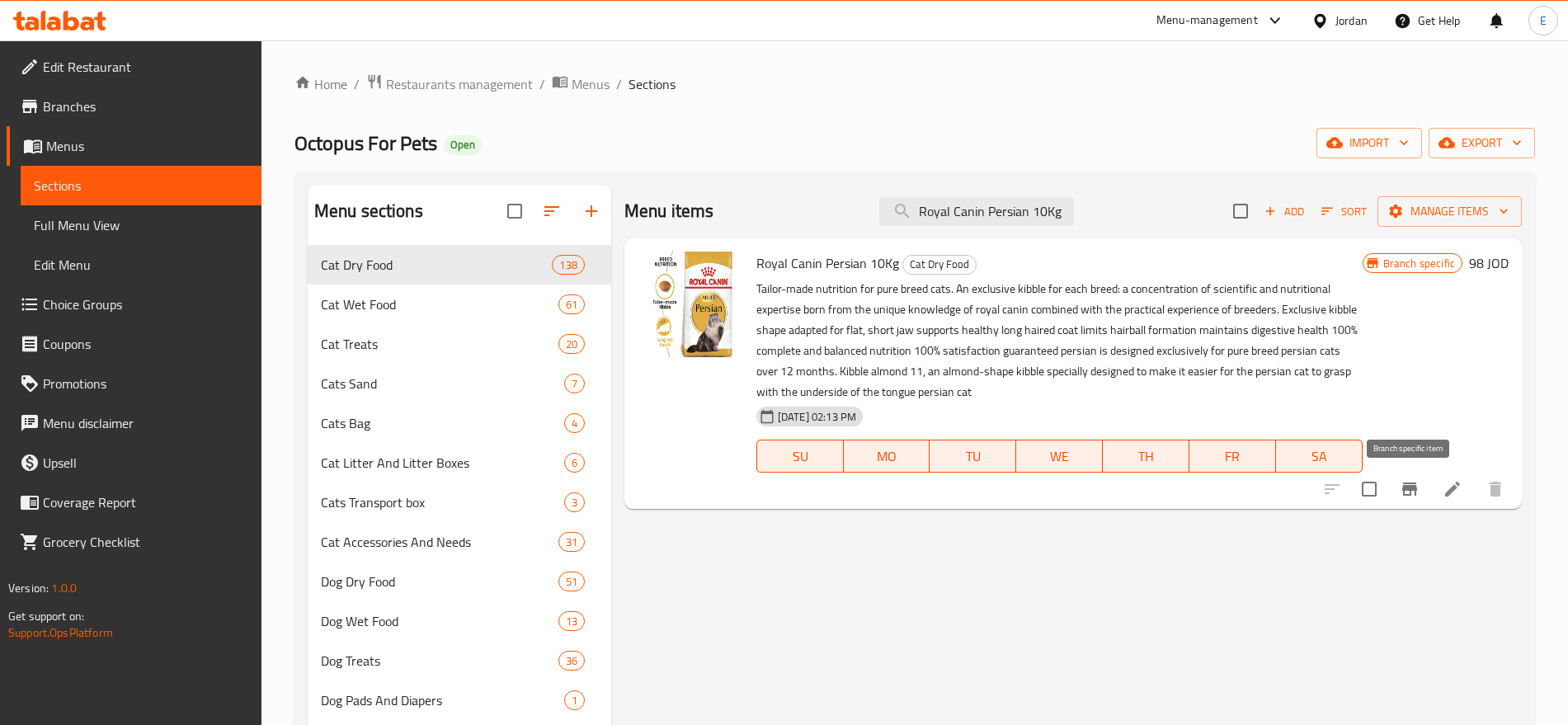
click at [1413, 484] on icon "Branch-specific-item" at bounding box center [1410, 490] width 15 height 14
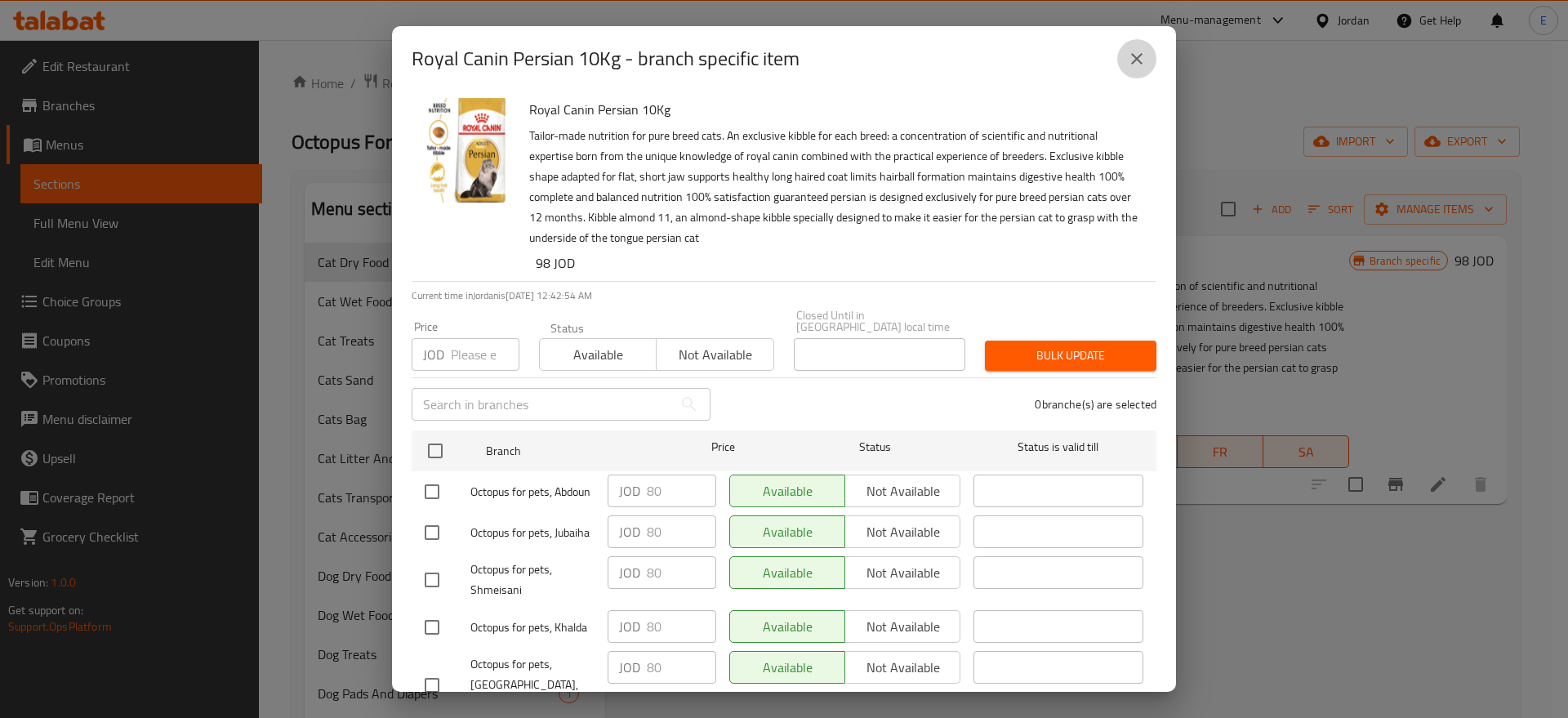
click at [1141, 53] on icon "close" at bounding box center [1137, 59] width 12 height 12
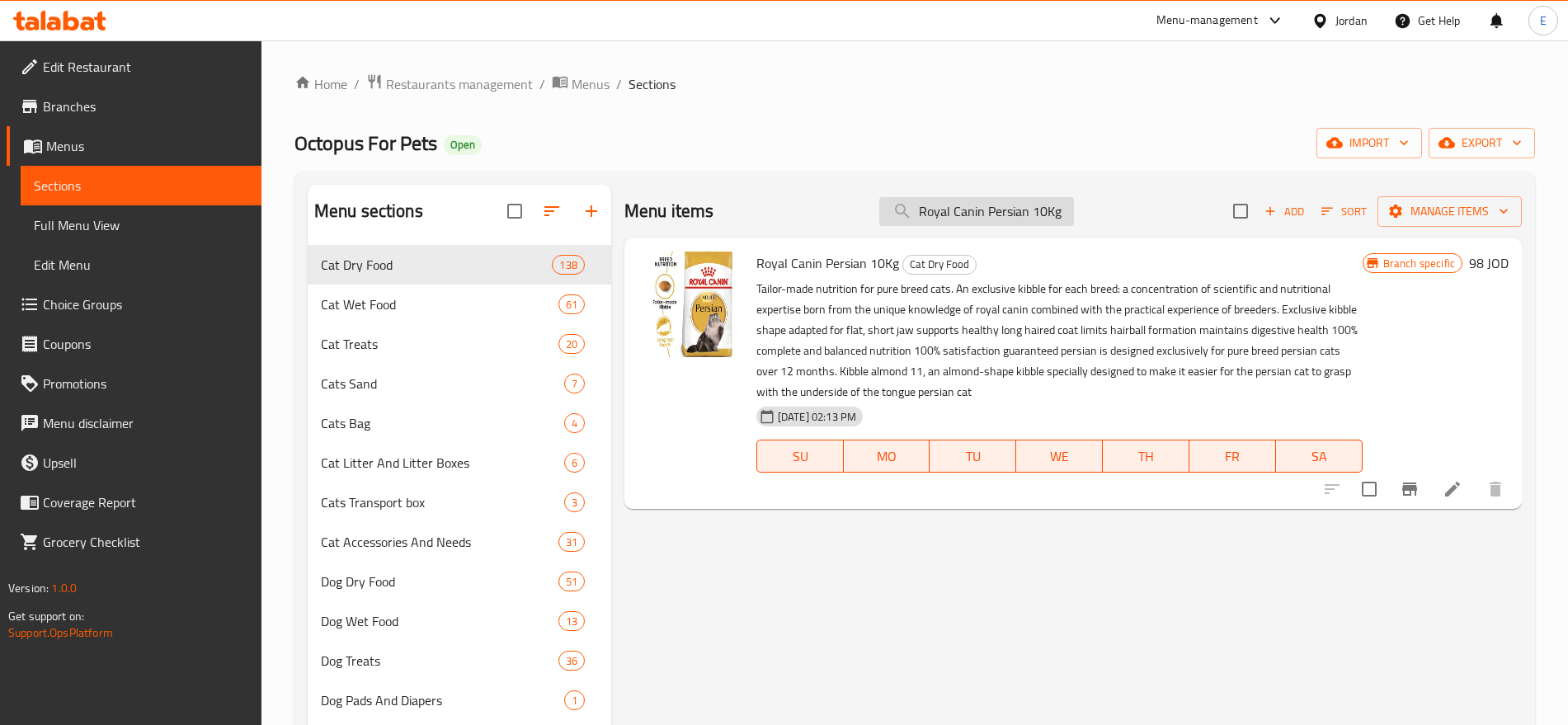
click at [1013, 205] on input "Royal Canin Persian 10Kg" at bounding box center [977, 212] width 195 height 29
paste input "Sterilised 37 10k"
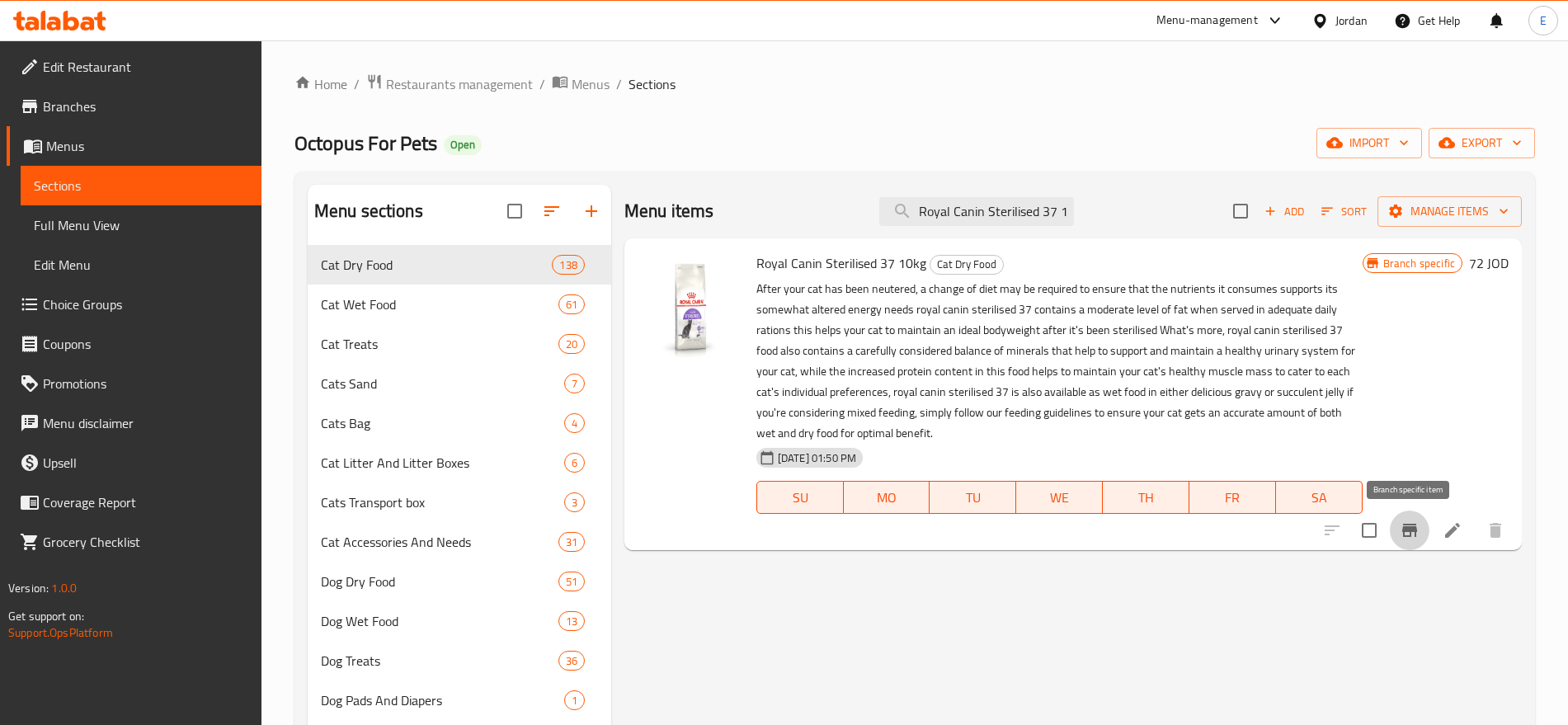
click at [1413, 528] on icon "Branch-specific-item" at bounding box center [1410, 530] width 15 height 14
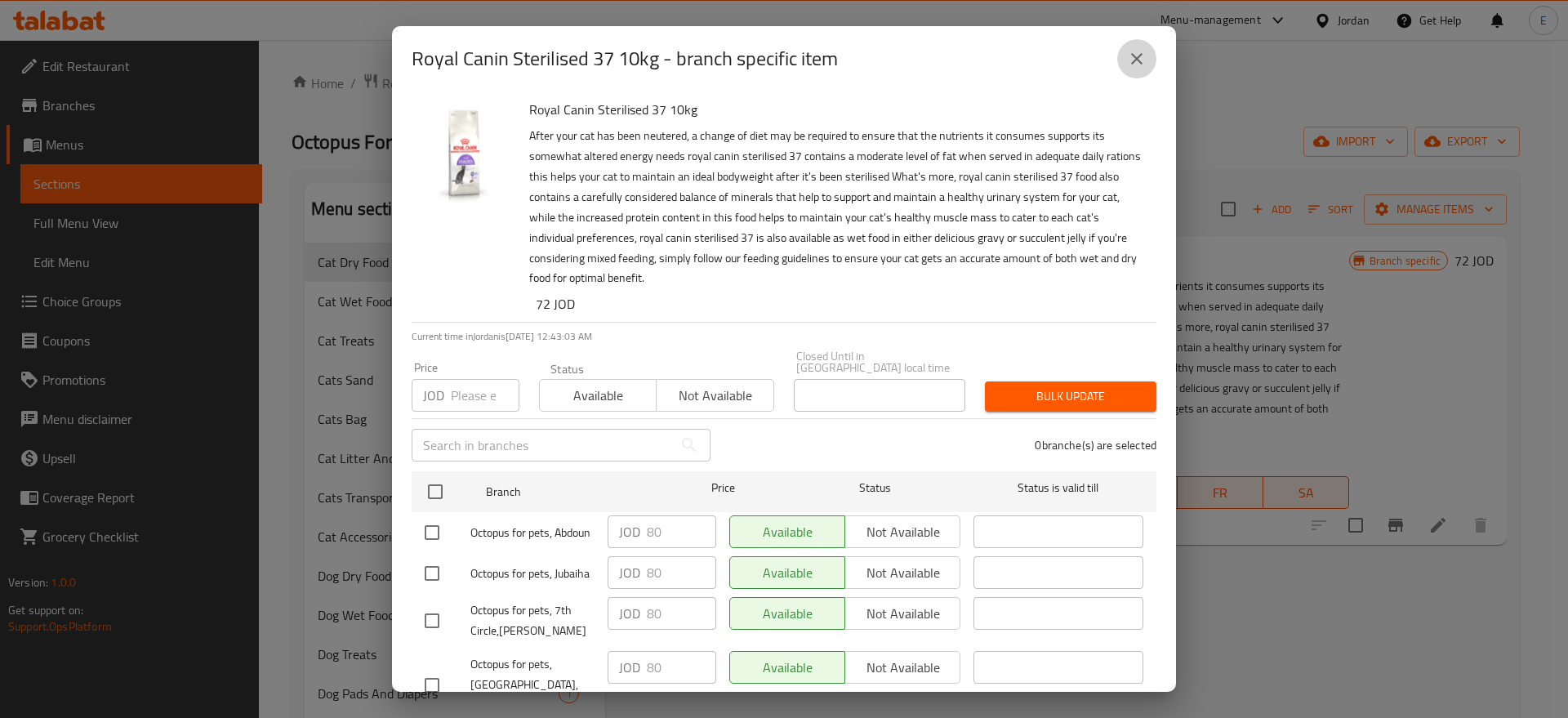
click at [1139, 55] on icon "close" at bounding box center [1137, 59] width 12 height 12
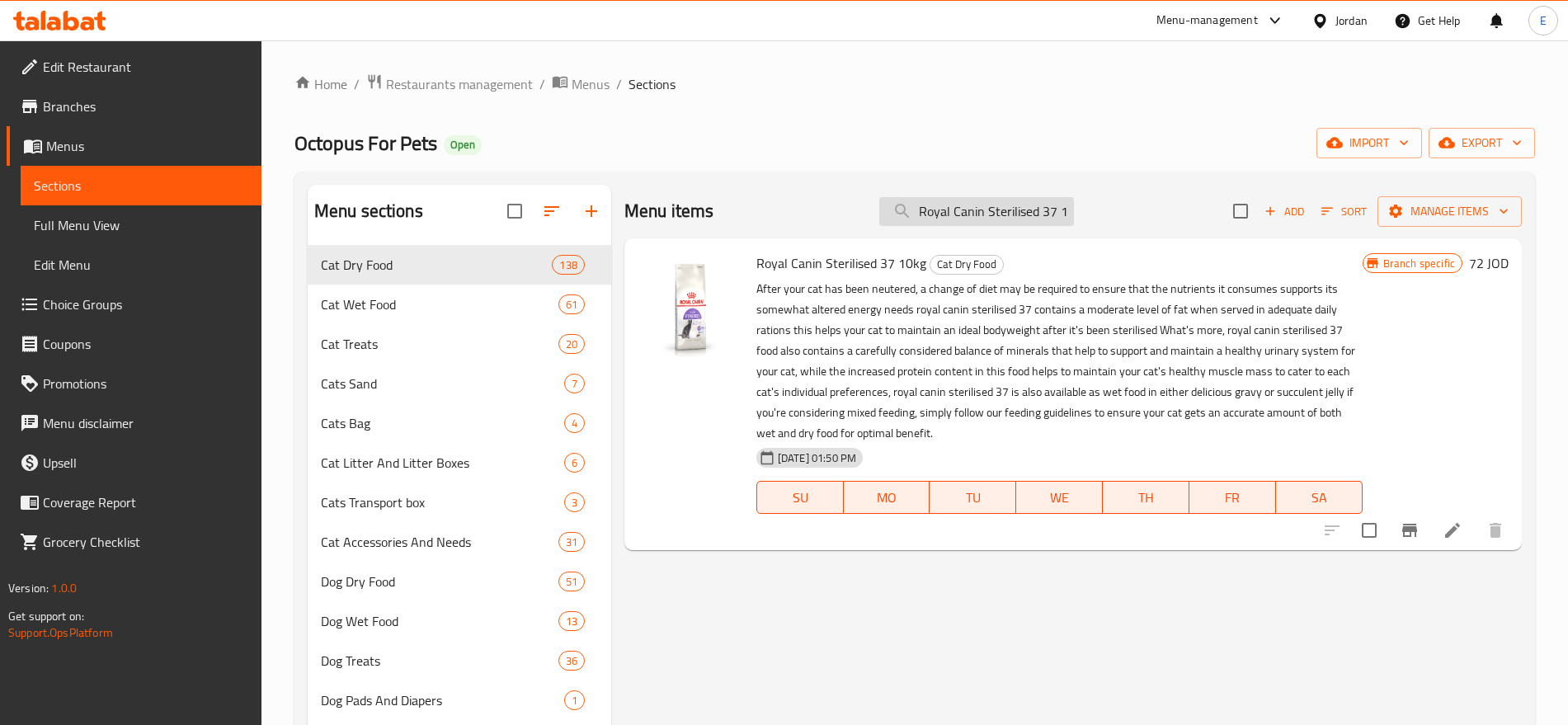
click at [974, 214] on input "Royal Canin Sterilised 37 10kg" at bounding box center [977, 212] width 195 height 29
paste input "Hair And Skin"
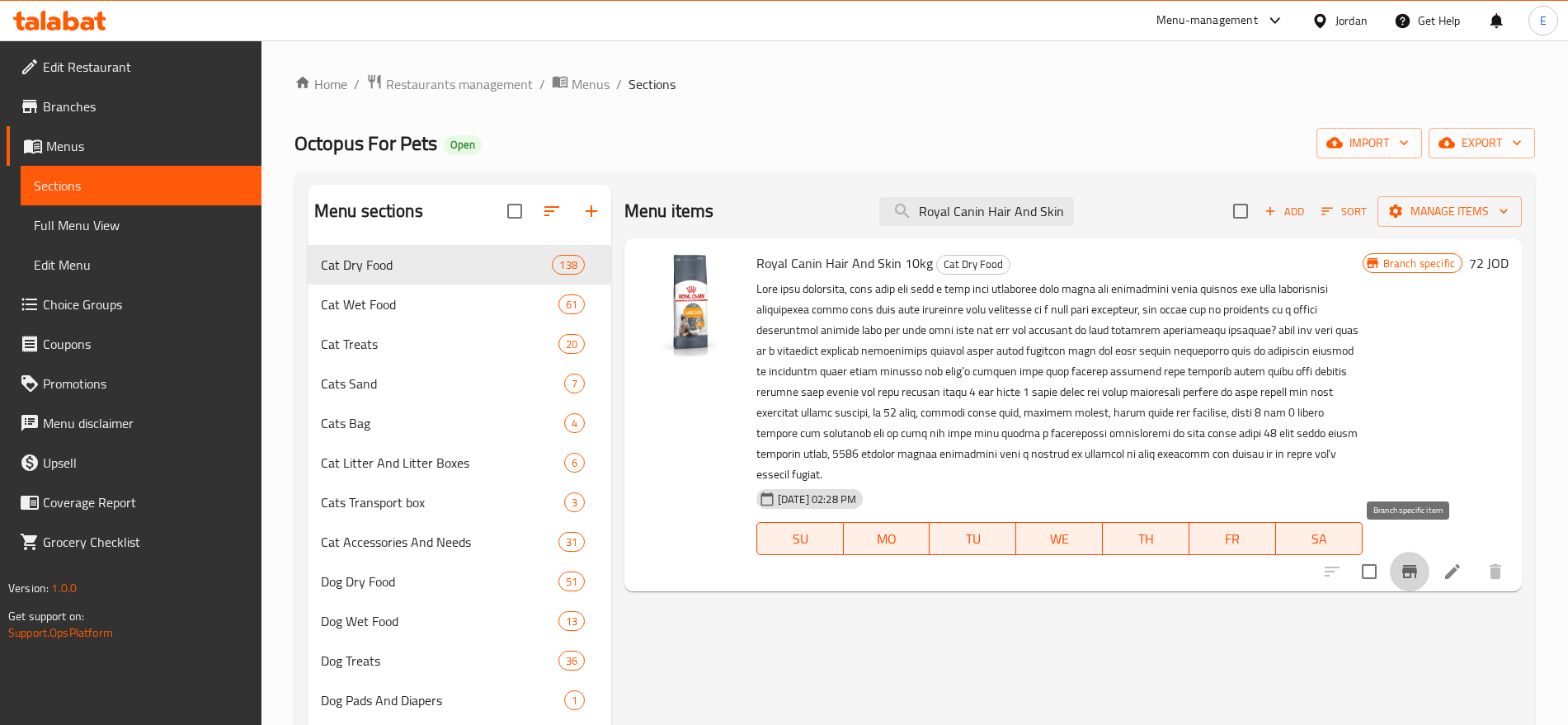
click at [1408, 561] on icon "Branch-specific-item" at bounding box center [1409, 571] width 19 height 19
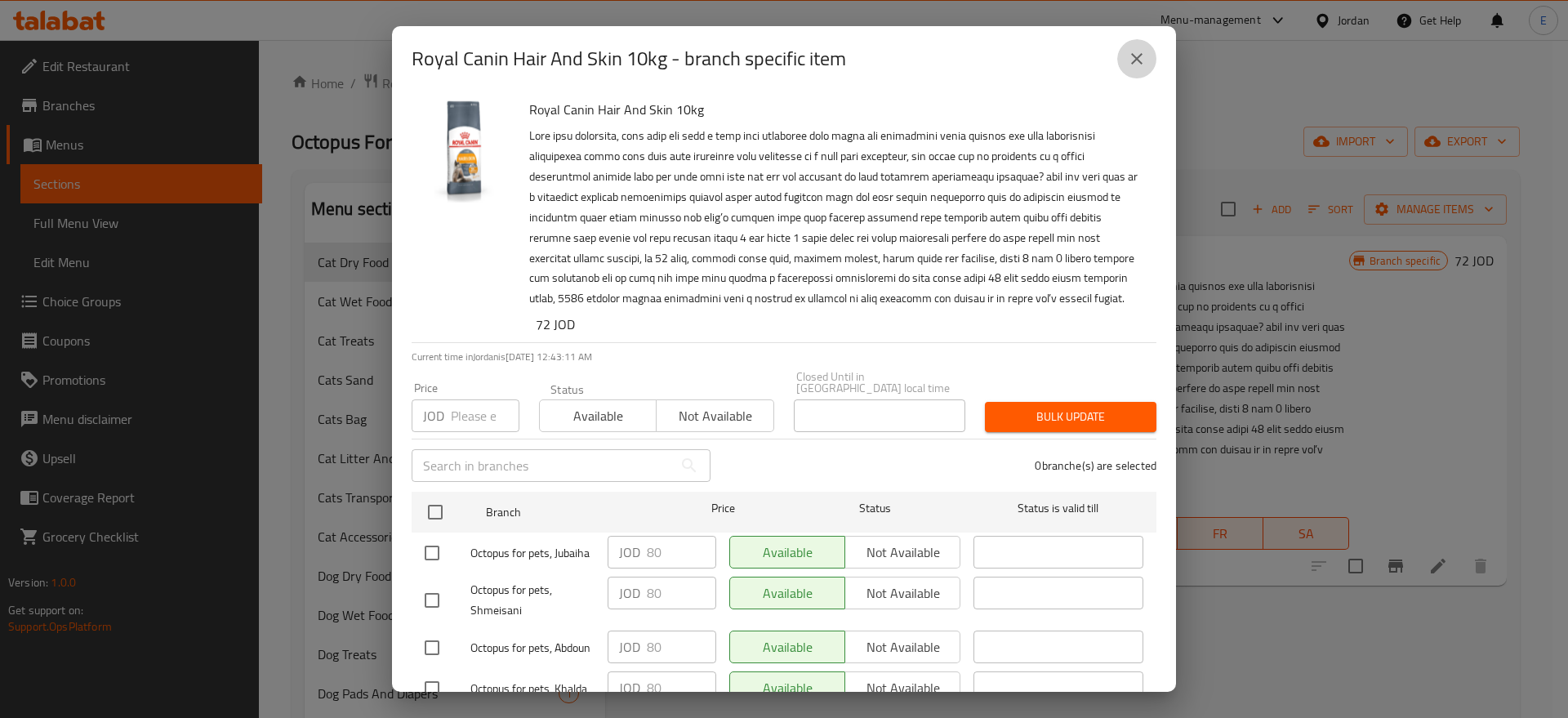
click at [1133, 59] on icon "close" at bounding box center [1136, 59] width 19 height 19
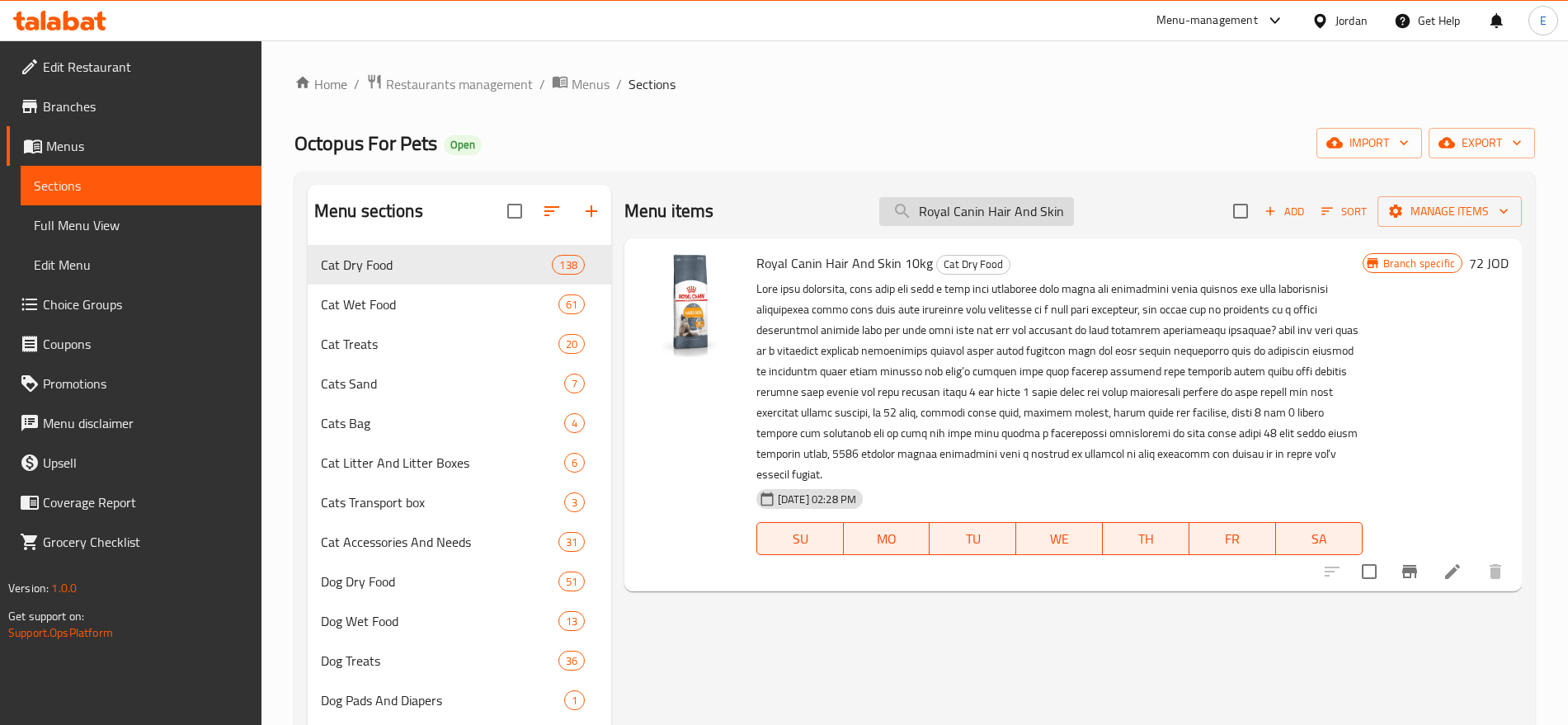
click at [951, 209] on input "Royal Canin Hair And Skin 10kg" at bounding box center [977, 212] width 195 height 29
paste input "For Adult Fit & Active 10 K"
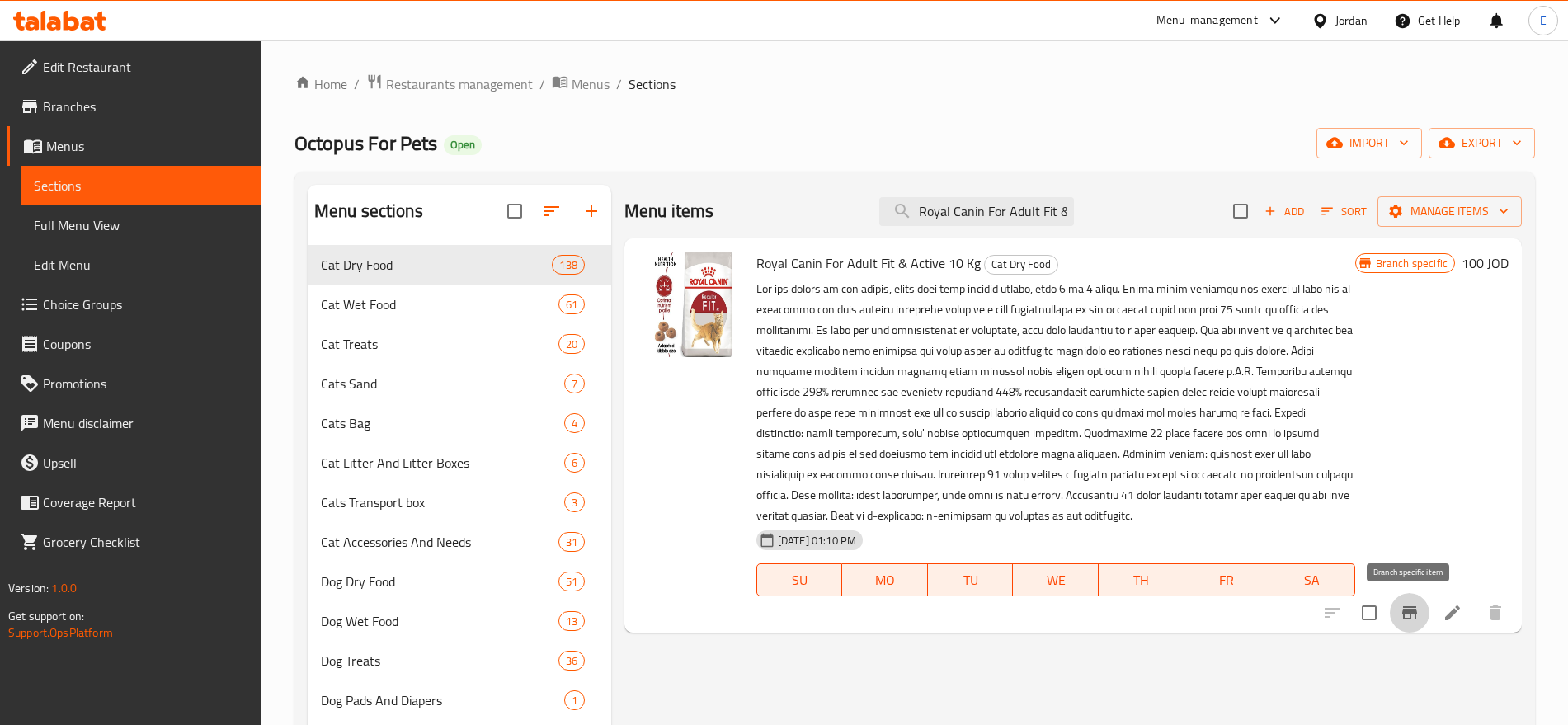
click at [1413, 609] on icon "Branch-specific-item" at bounding box center [1410, 613] width 15 height 14
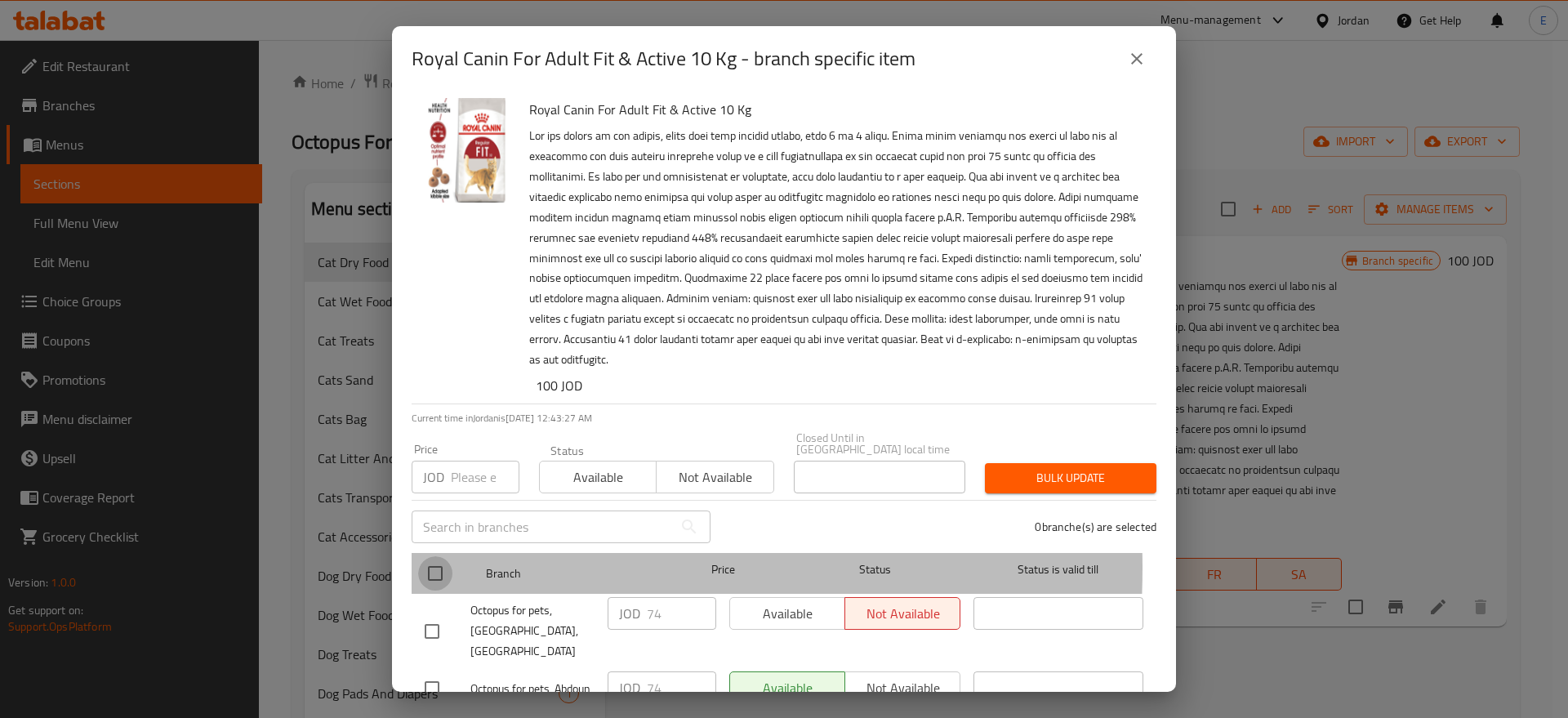
click at [437, 556] on input "checkbox" at bounding box center [435, 573] width 34 height 34
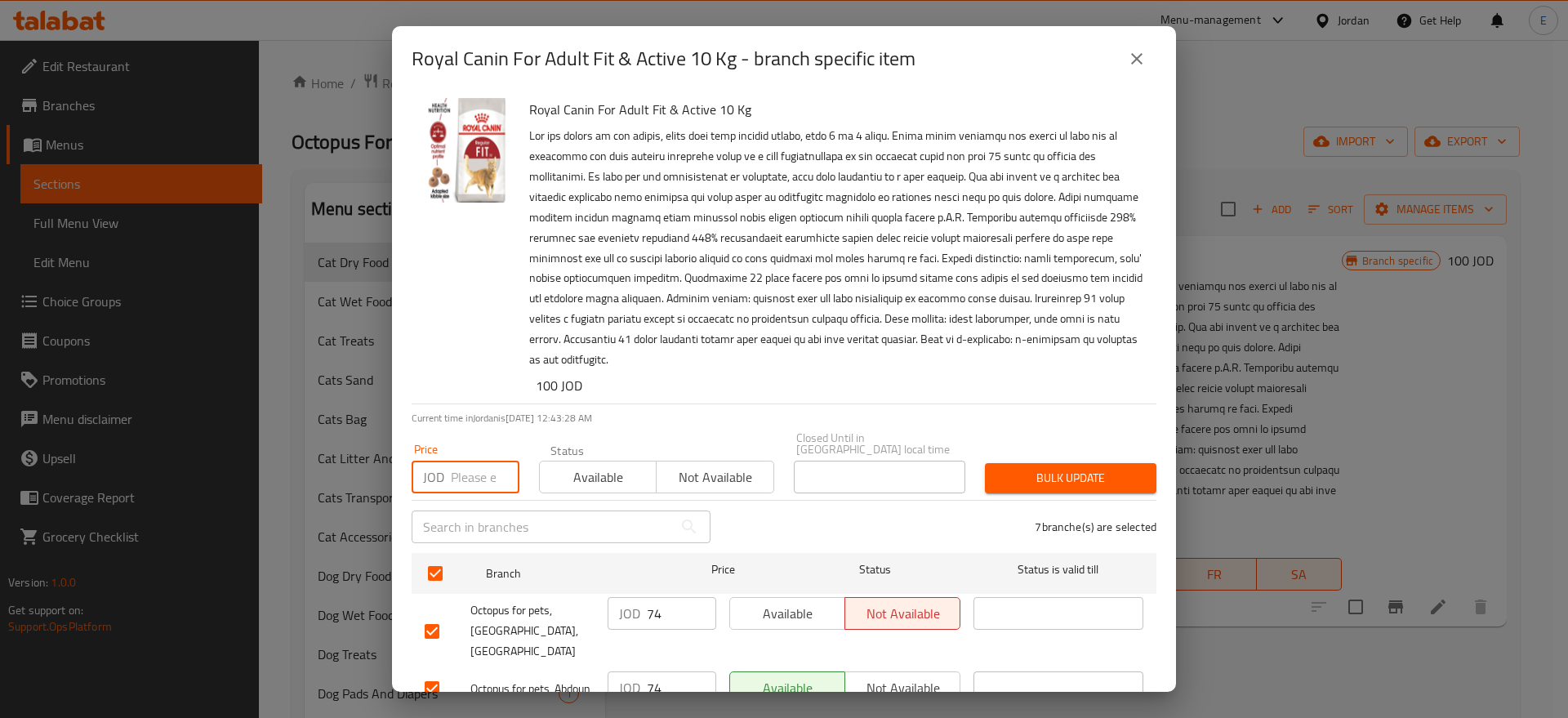
click at [456, 462] on input "number" at bounding box center [485, 476] width 69 height 33
click at [1018, 478] on button "Bulk update" at bounding box center [1070, 478] width 171 height 30
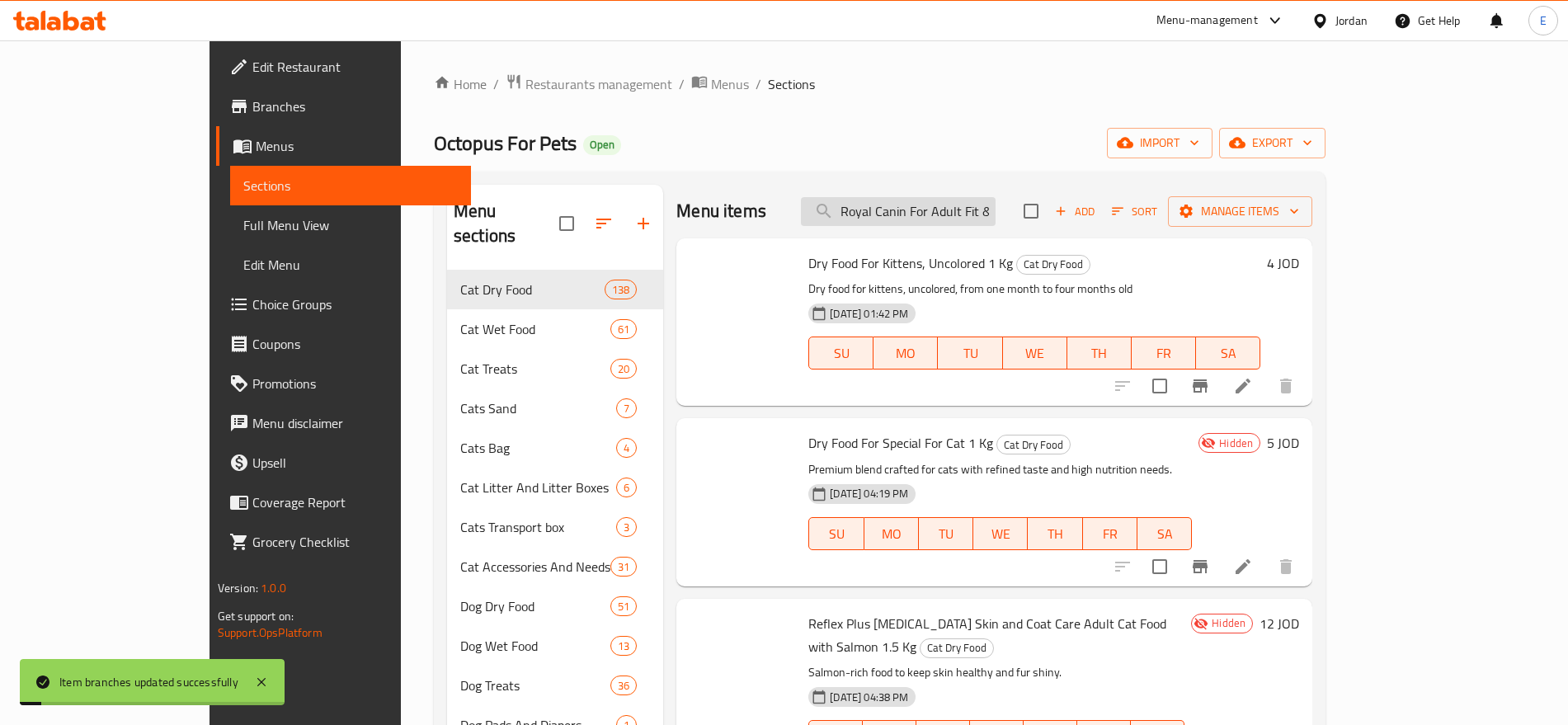
click at [972, 204] on input "Royal Canin For Adult Fit & Active 10 Kg" at bounding box center [898, 212] width 195 height 29
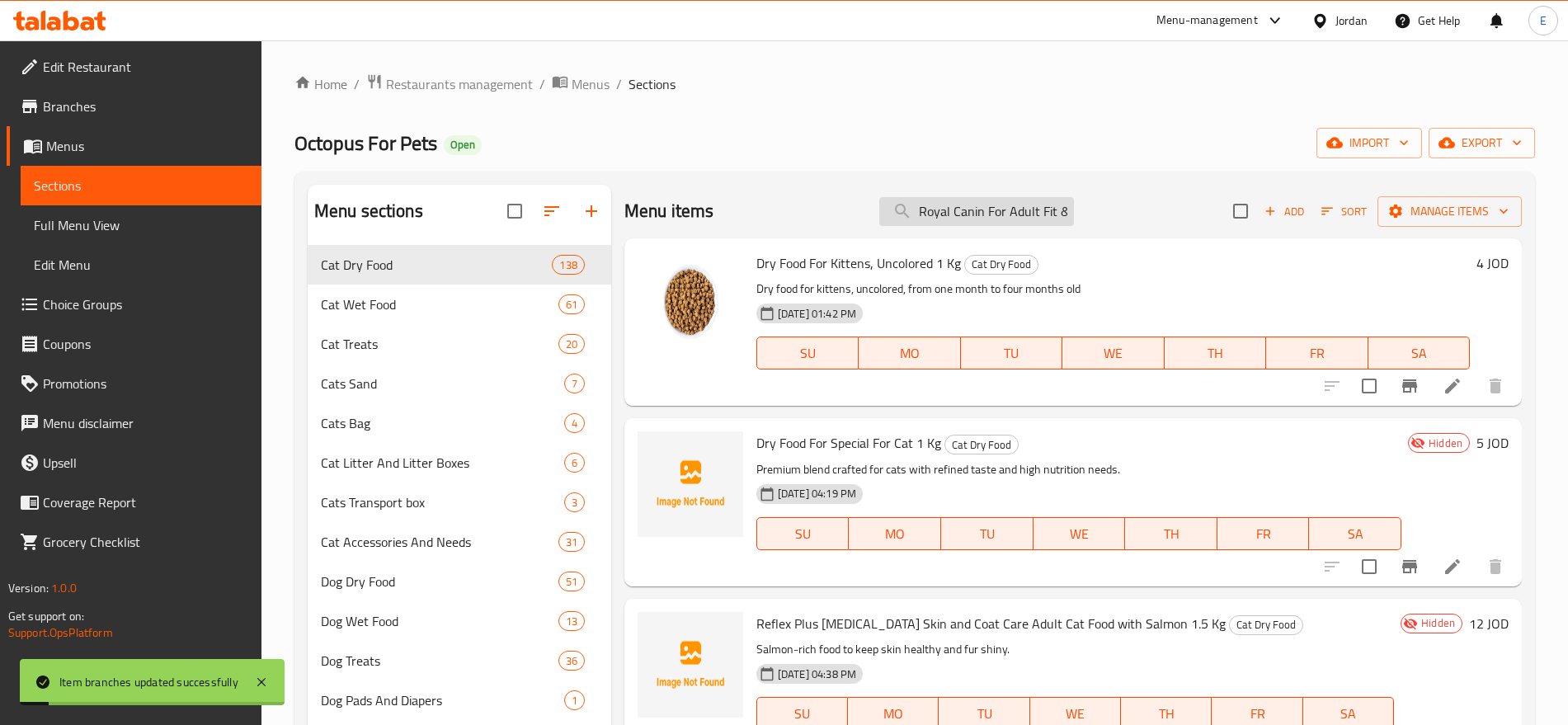
paste input "Mother & Baby Cat 10k"
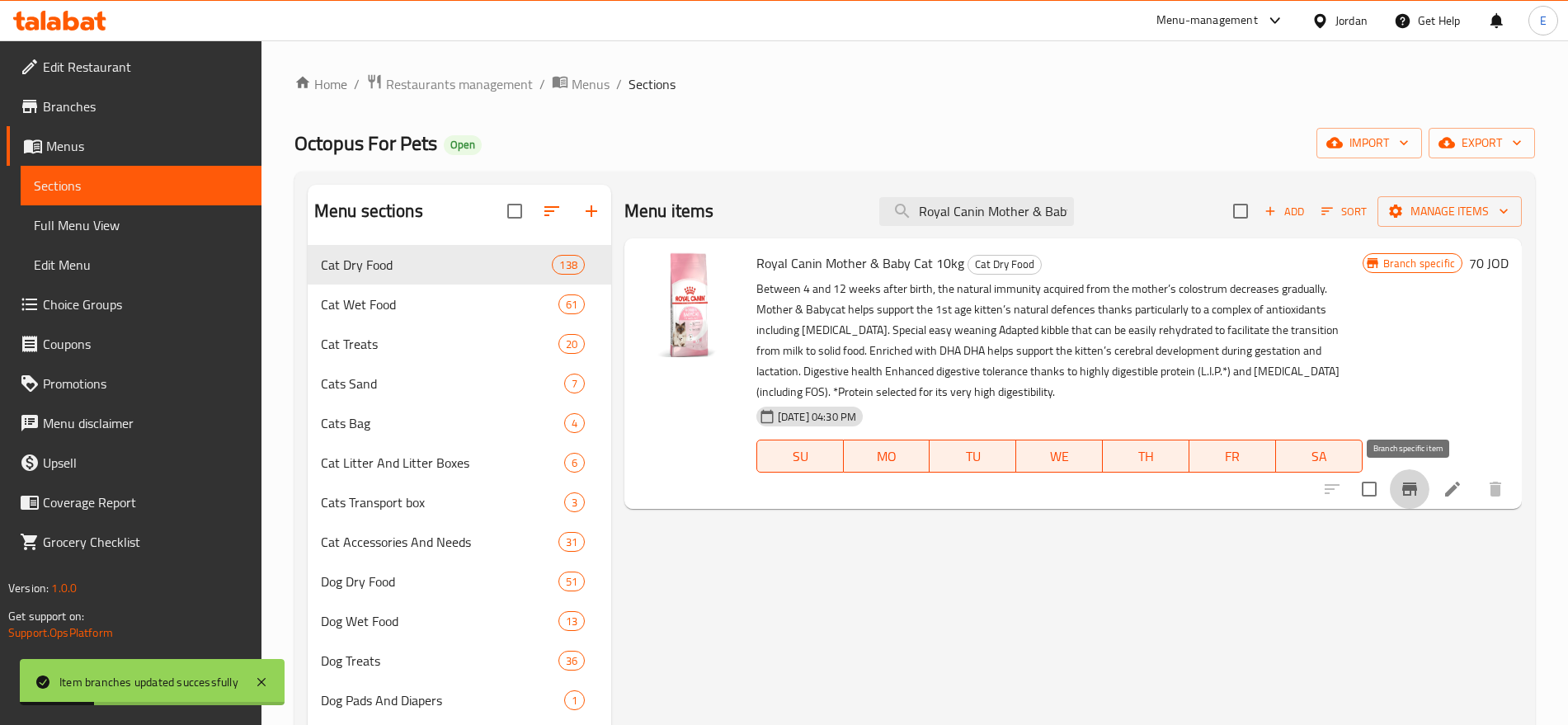
click at [1414, 489] on icon "Branch-specific-item" at bounding box center [1410, 490] width 15 height 14
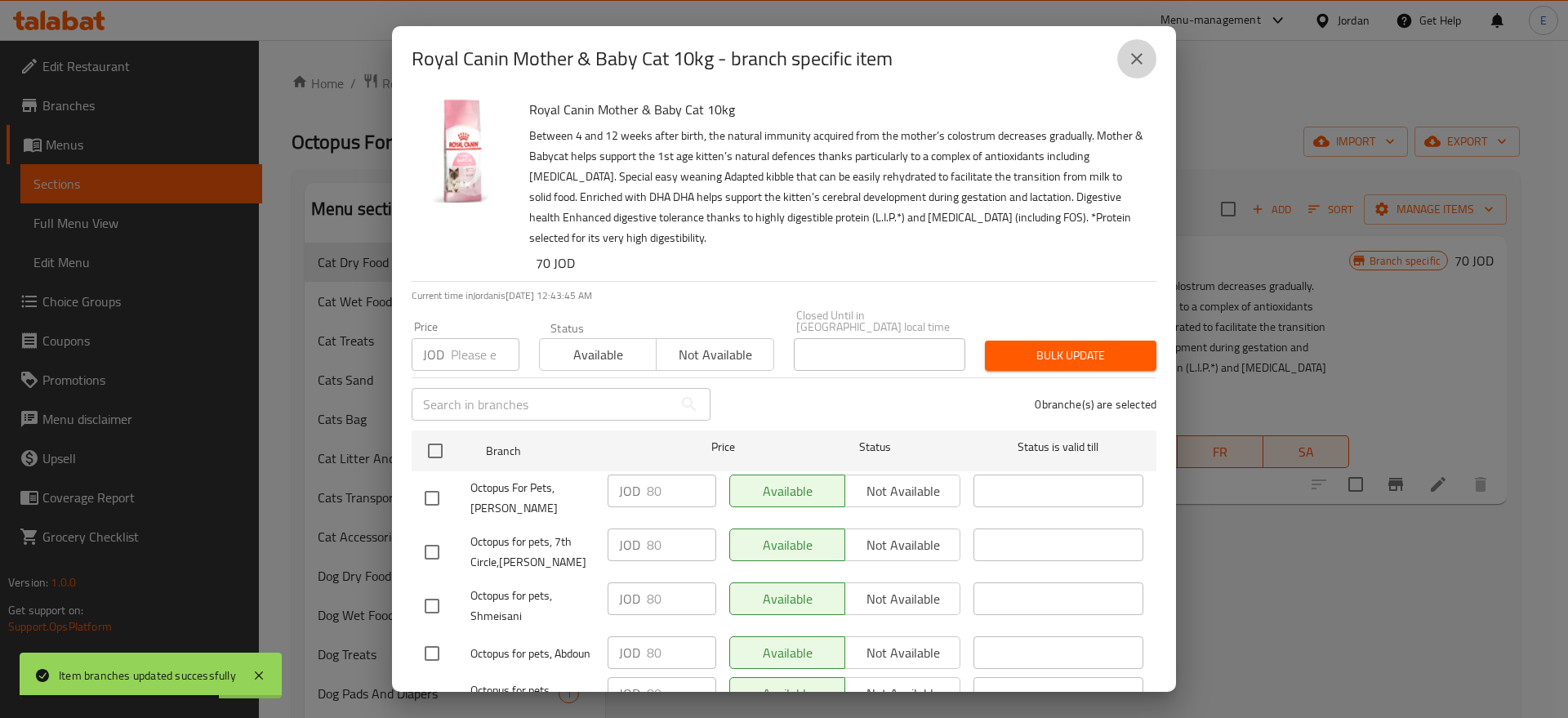
click at [1144, 53] on icon "close" at bounding box center [1136, 59] width 19 height 19
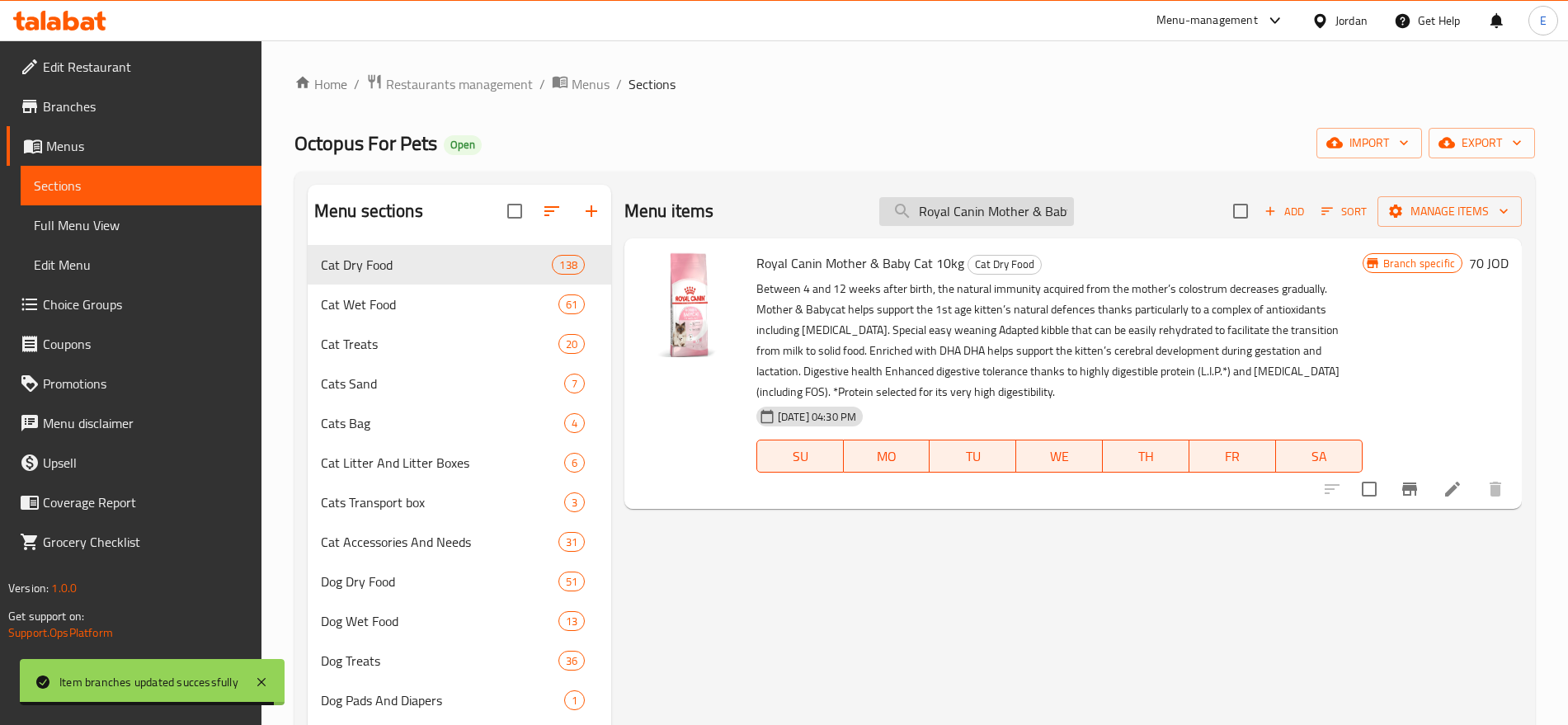
click at [979, 205] on input "Royal Canin Mother & Baby Cat 10kg" at bounding box center [977, 212] width 195 height 29
paste input "BrItish Shorthair Adult 13 K"
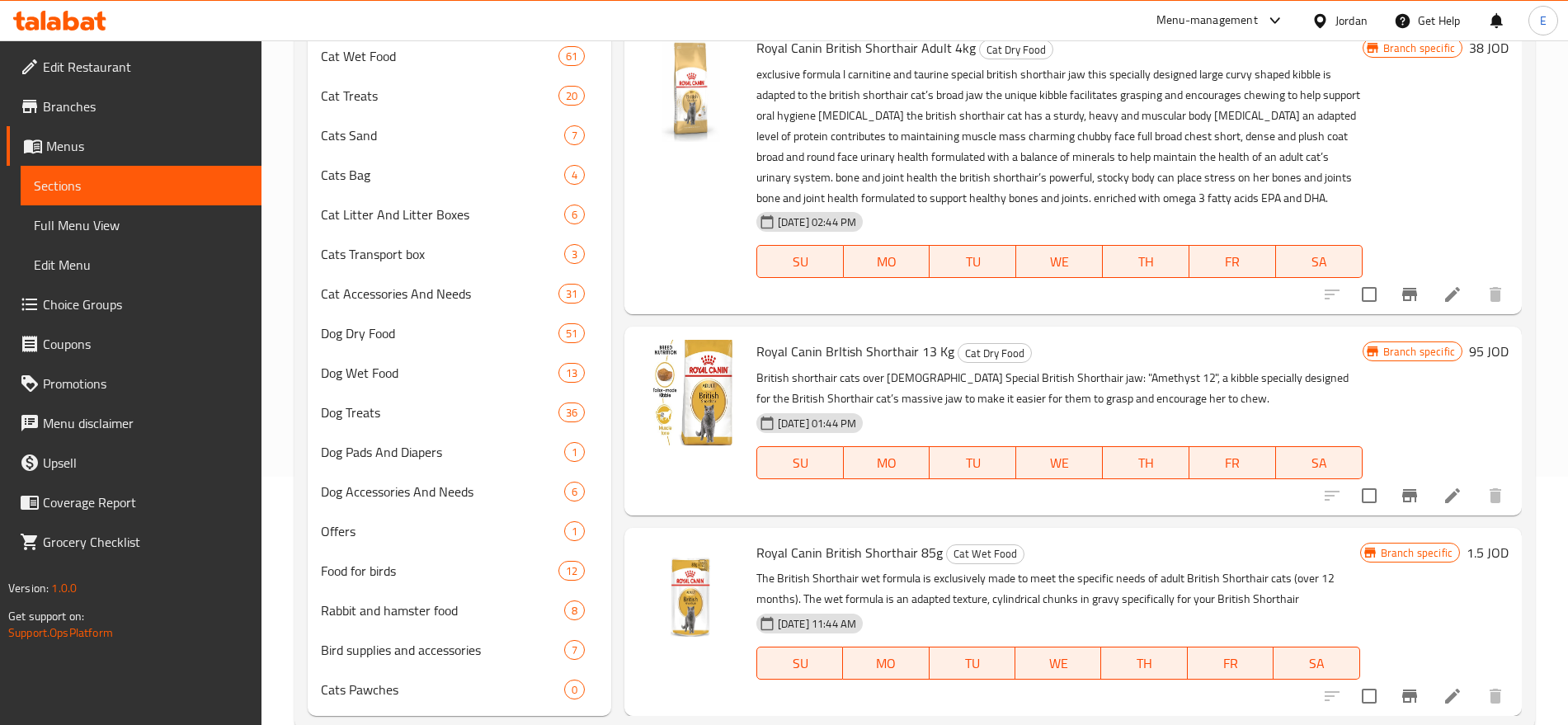
scroll to position [285, 0]
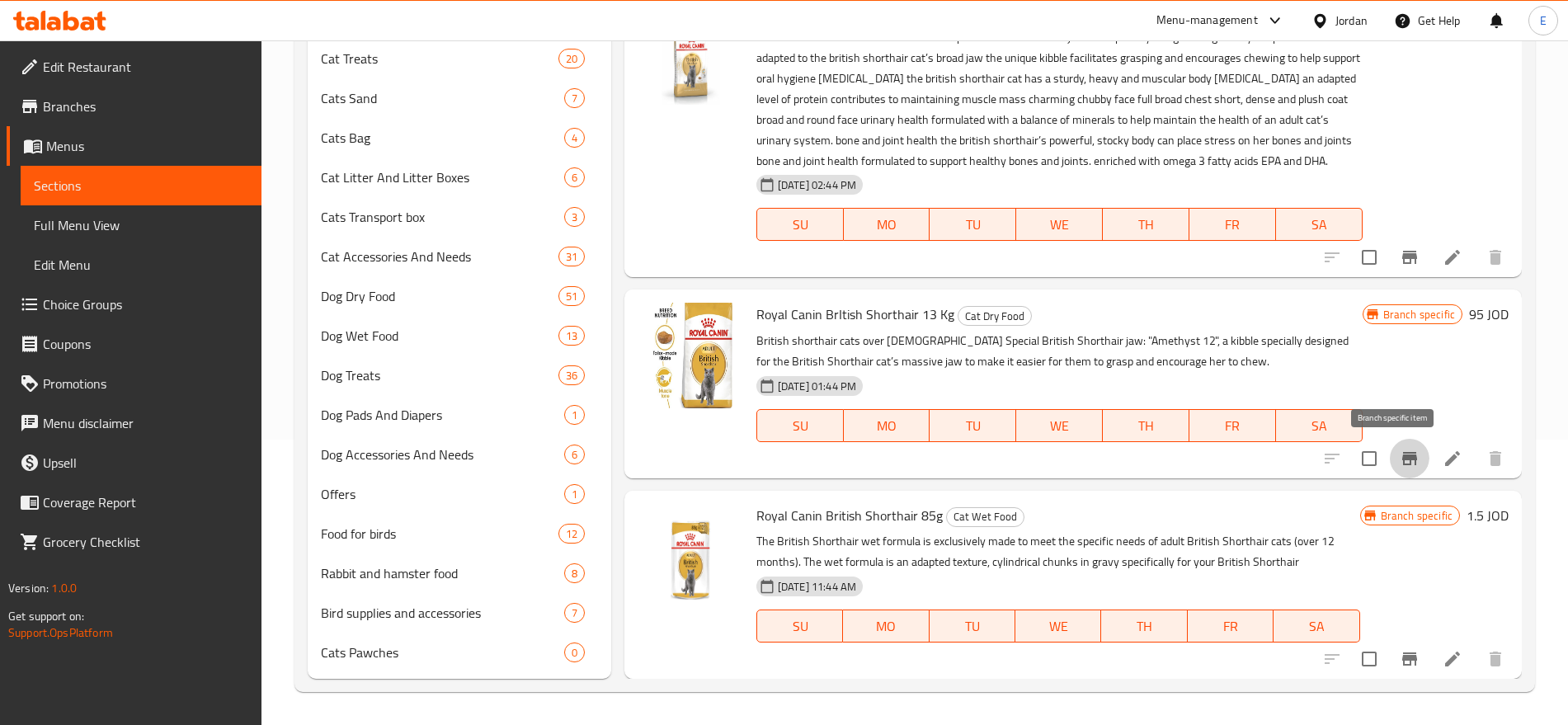
click at [1403, 454] on icon "Branch-specific-item" at bounding box center [1410, 458] width 15 height 14
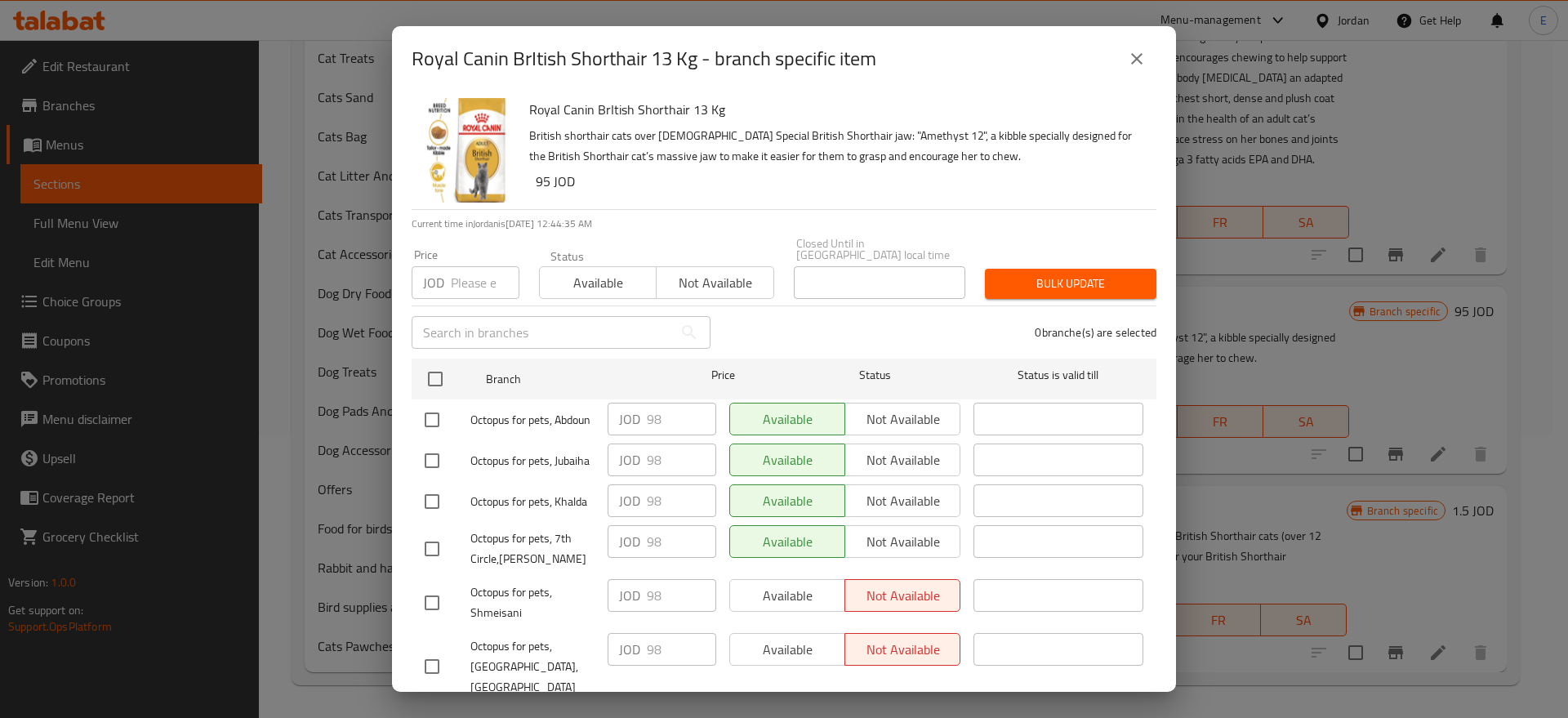
click at [1142, 53] on icon "close" at bounding box center [1136, 59] width 19 height 19
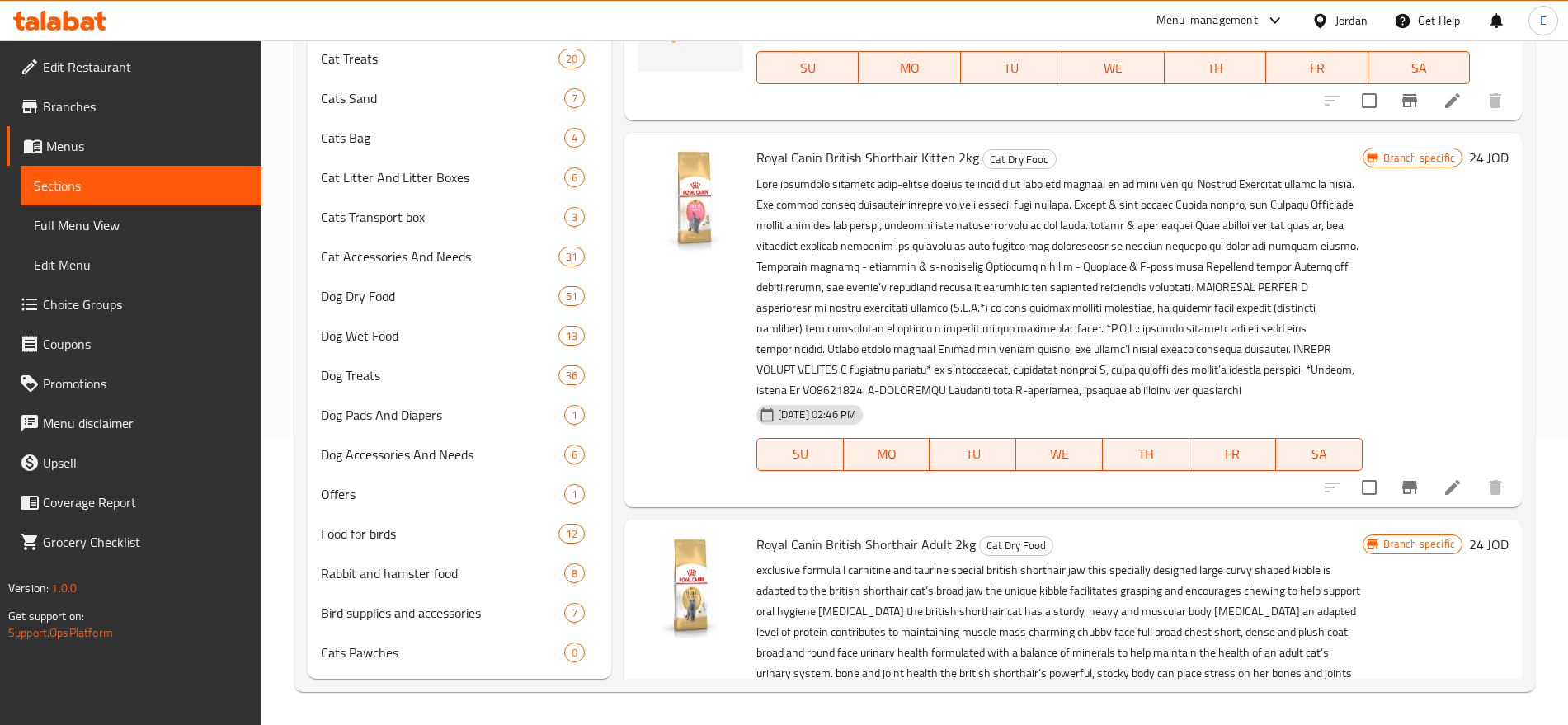
scroll to position [0, 0]
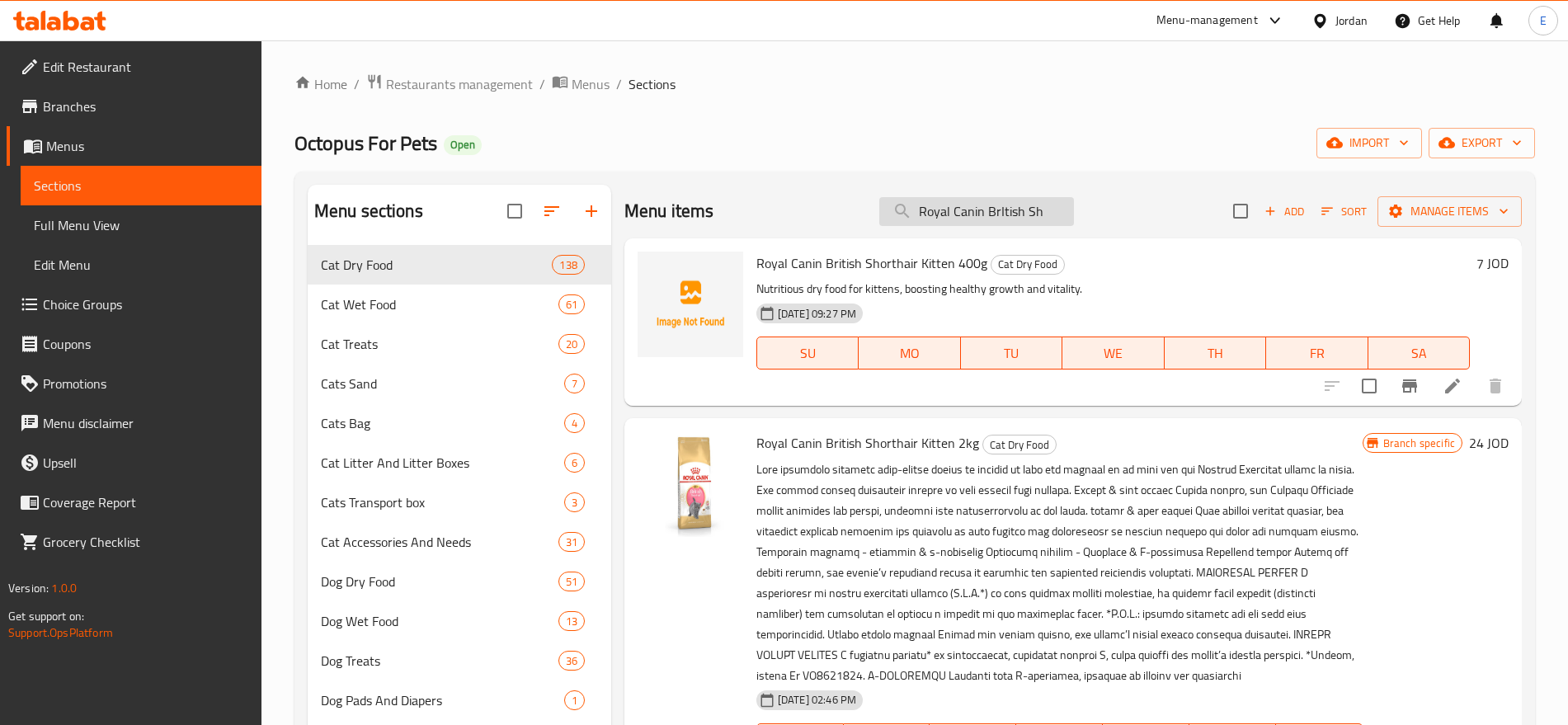
click at [939, 210] on input "Royal Canin BrItish Sh" at bounding box center [977, 212] width 195 height 29
paste input "Adult Fit & Active 15kg"
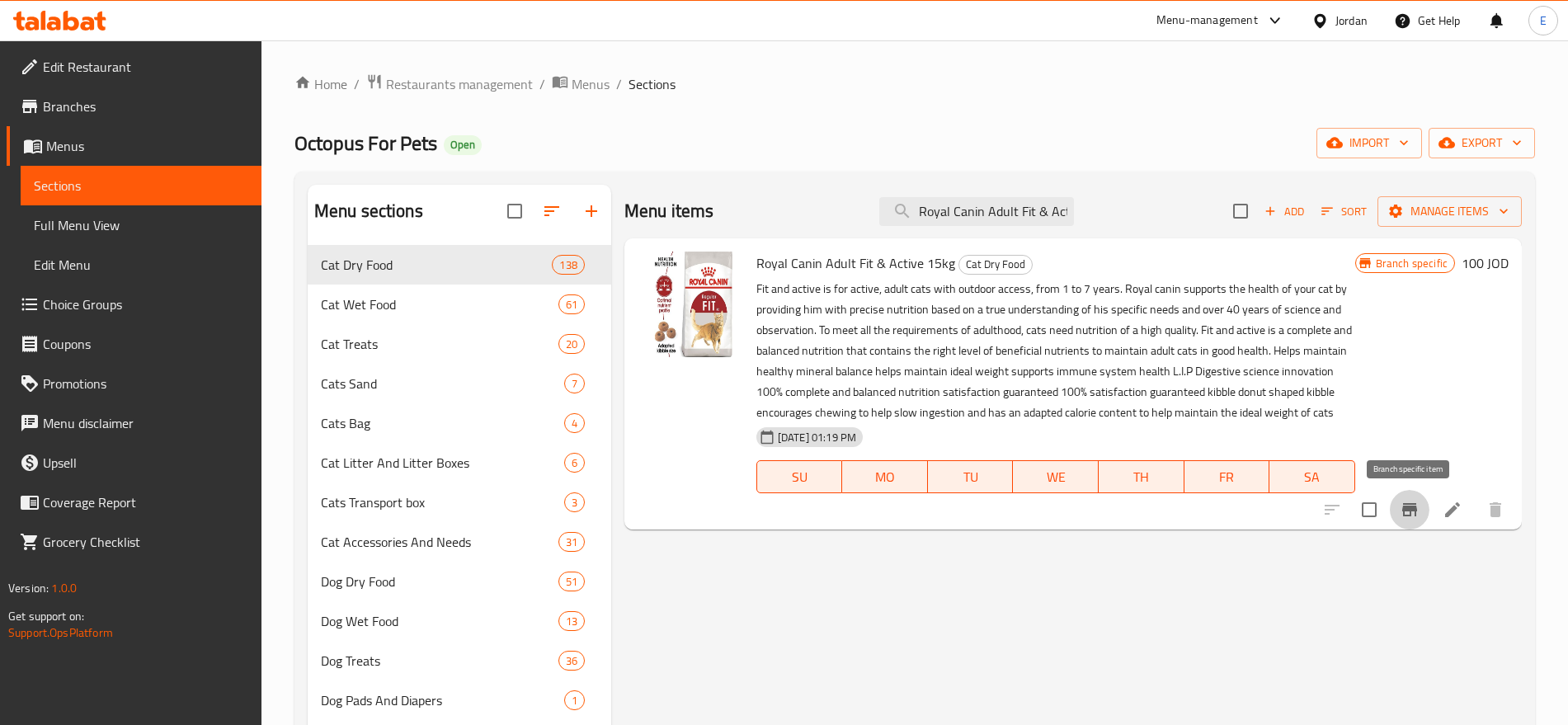
click at [1410, 511] on icon "Branch-specific-item" at bounding box center [1410, 510] width 15 height 14
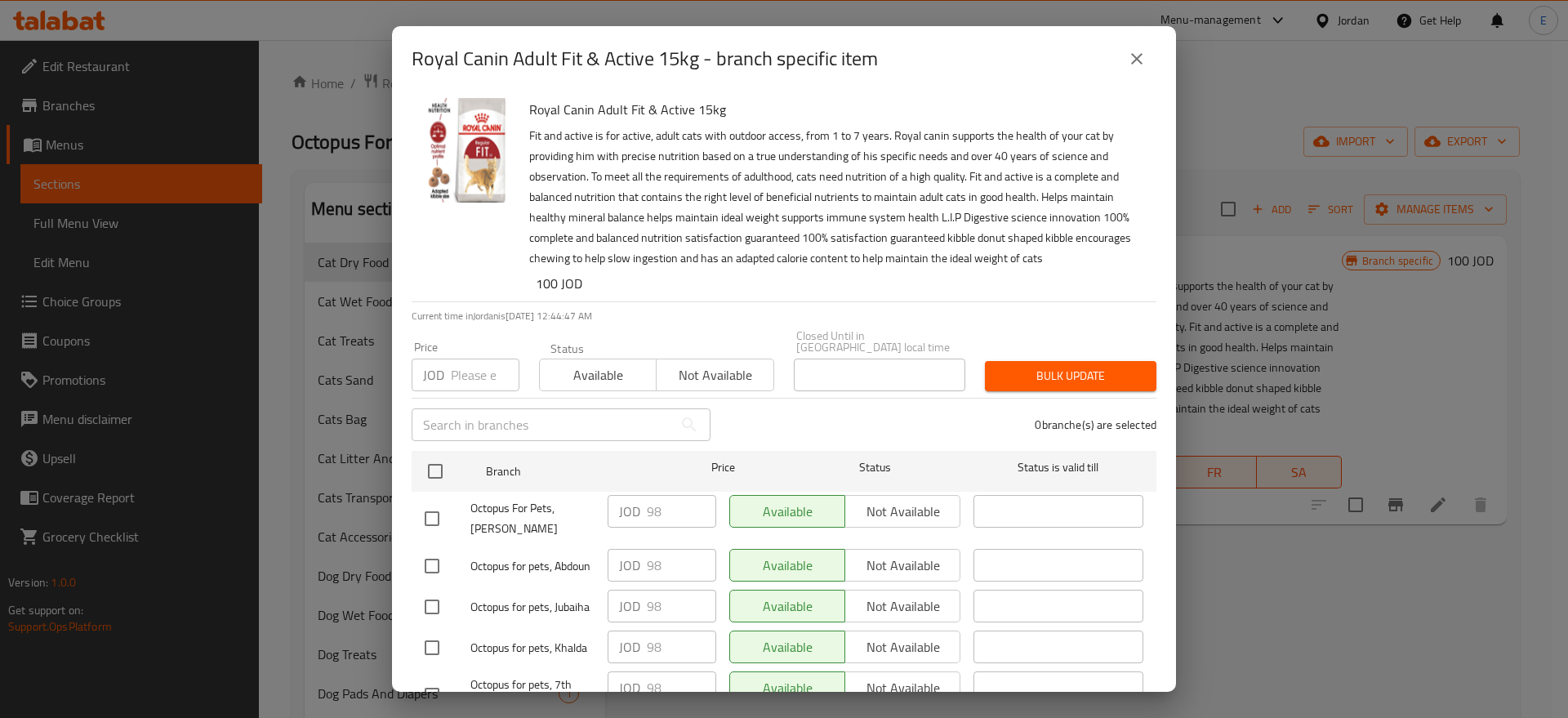
click at [1146, 48] on button "close" at bounding box center [1137, 59] width 39 height 39
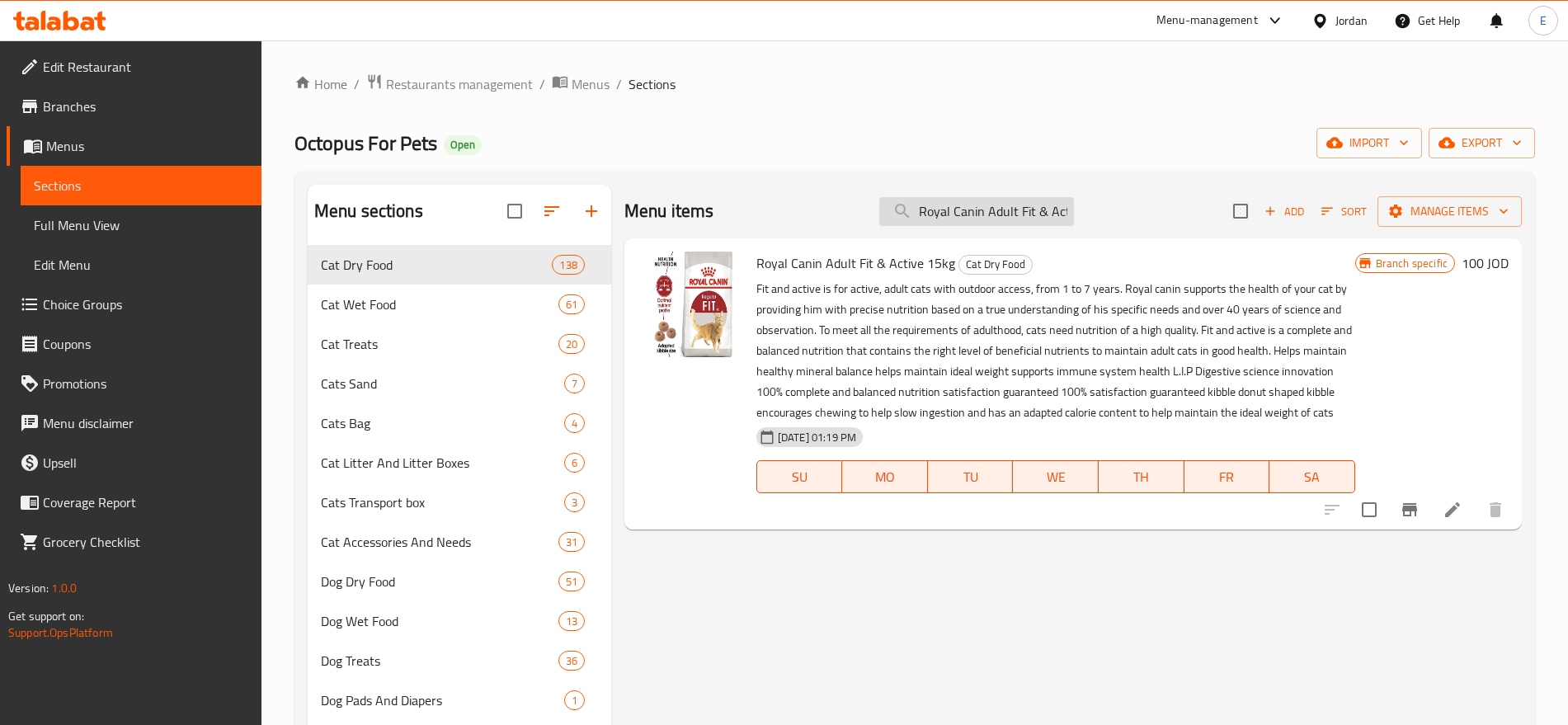
click at [954, 219] on input "Royal Canin Adult Fit & Active 15kg" at bounding box center [977, 212] width 195 height 29
paste input "Paw Paw Dry Food Cat Kitten With Chicken 15kg"
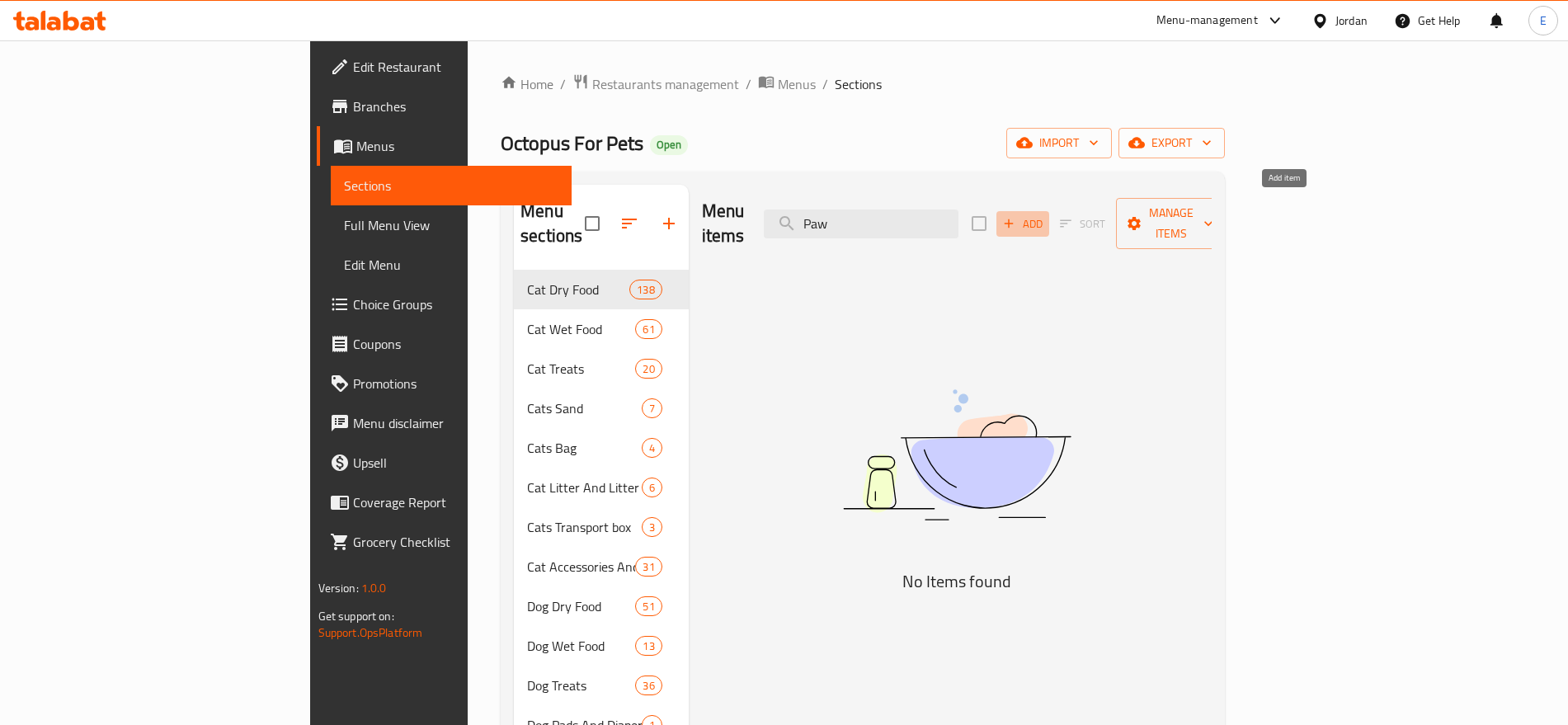
click at [1045, 214] on span "Add" at bounding box center [1023, 224] width 45 height 19
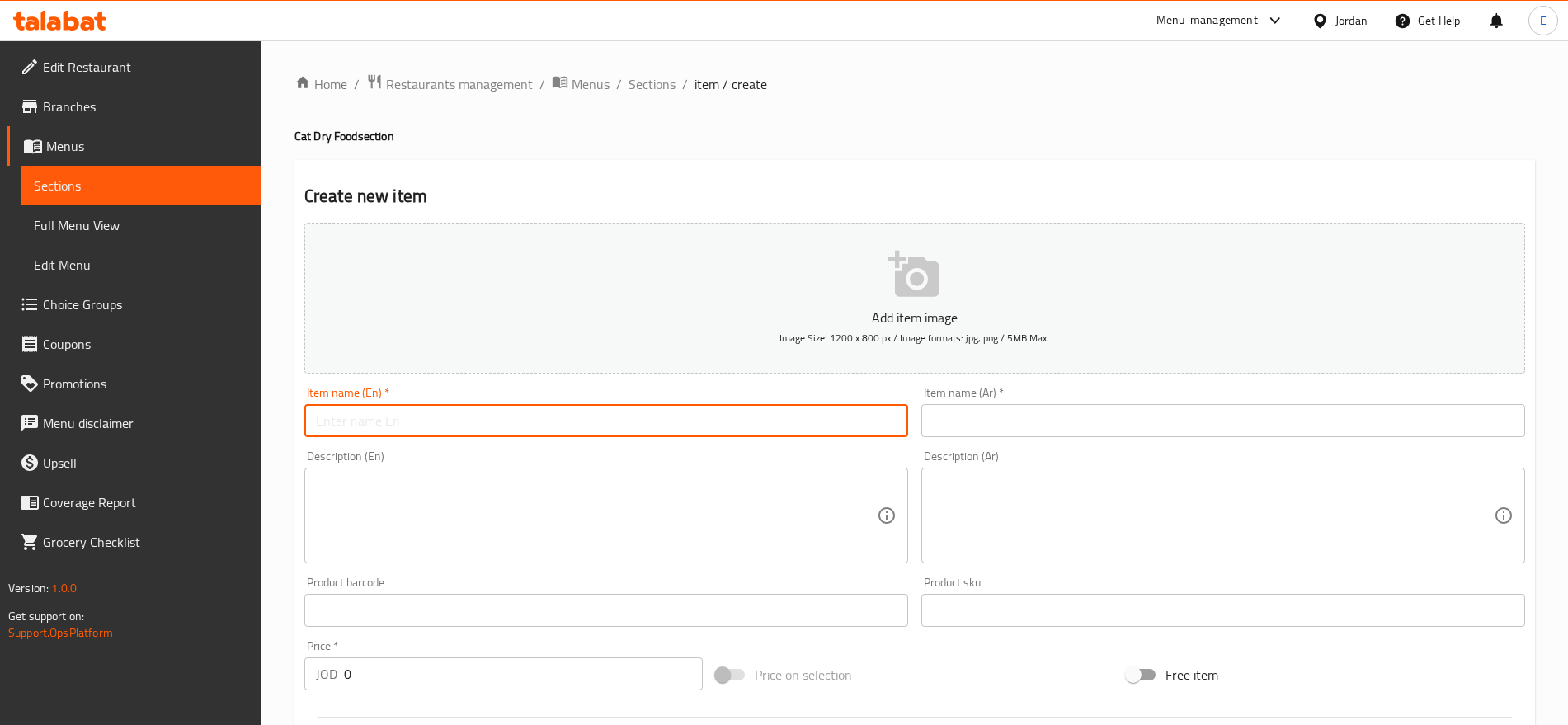
paste input "Paw Paw Dry Food Cat Kitten With Chicken 15kg"
click at [724, 415] on input "text" at bounding box center [606, 420] width 604 height 33
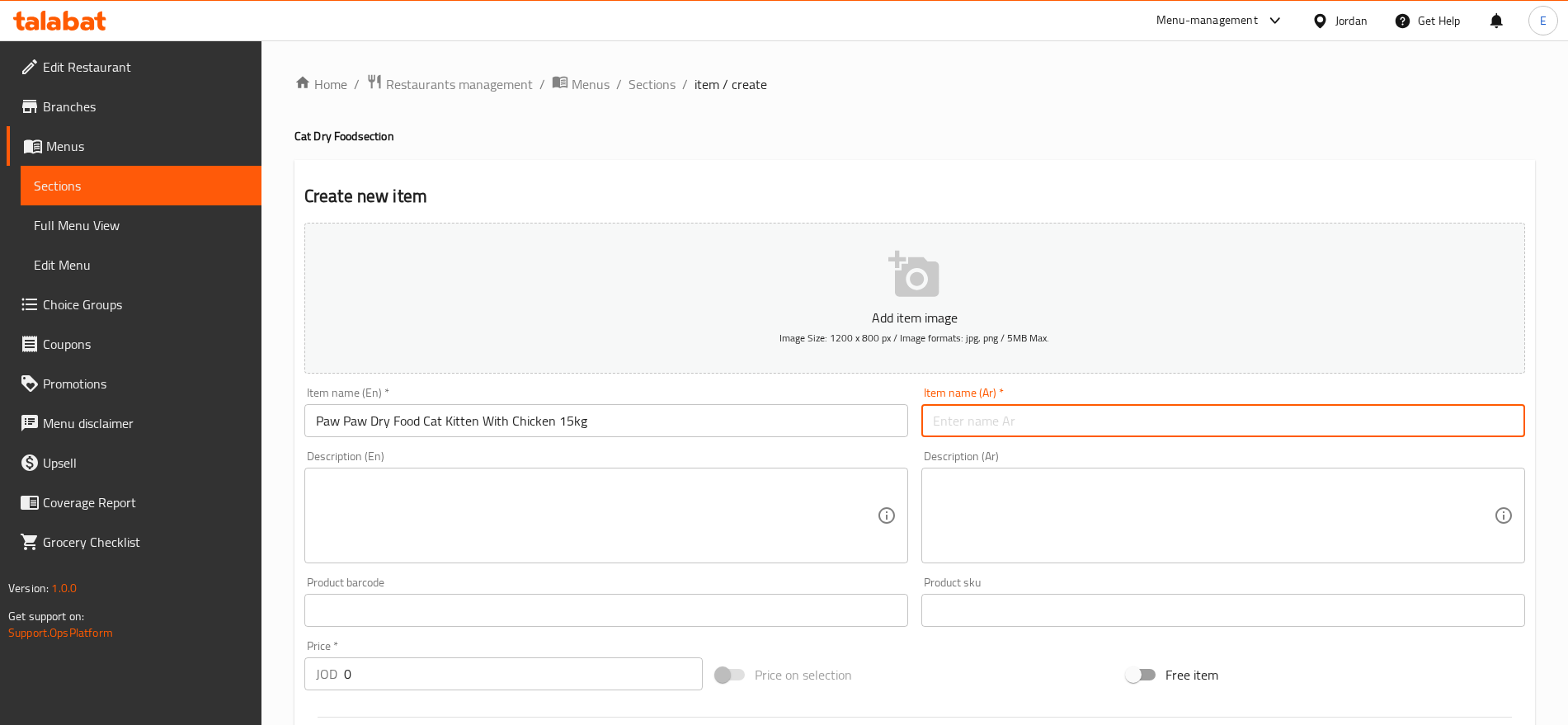
paste input "باو باو طعام جاف للقطط الصغيرة بنكهة الدجاج 15 كجم"
click at [1005, 425] on input "text" at bounding box center [1223, 420] width 604 height 33
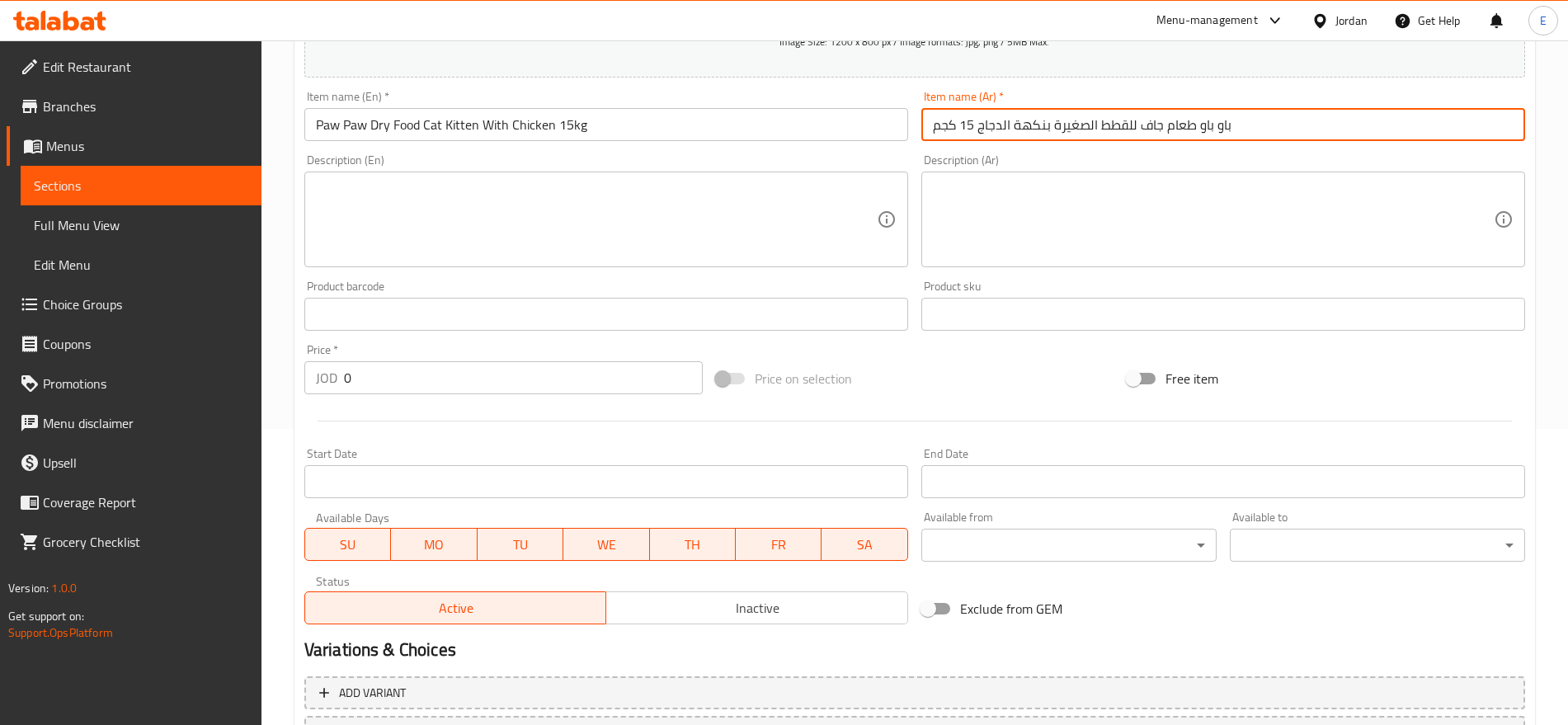
scroll to position [363, 0]
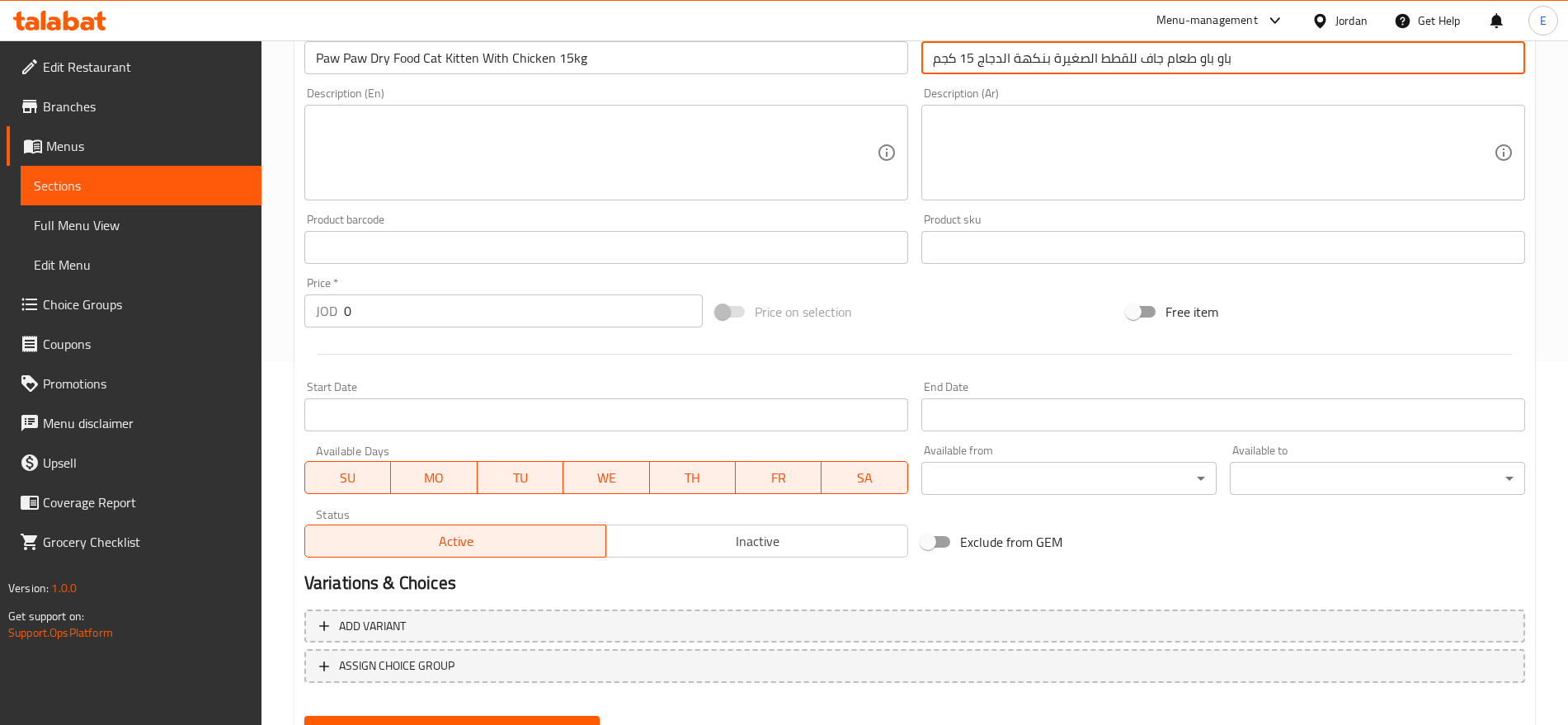
click at [425, 295] on input "0" at bounding box center [523, 311] width 359 height 33
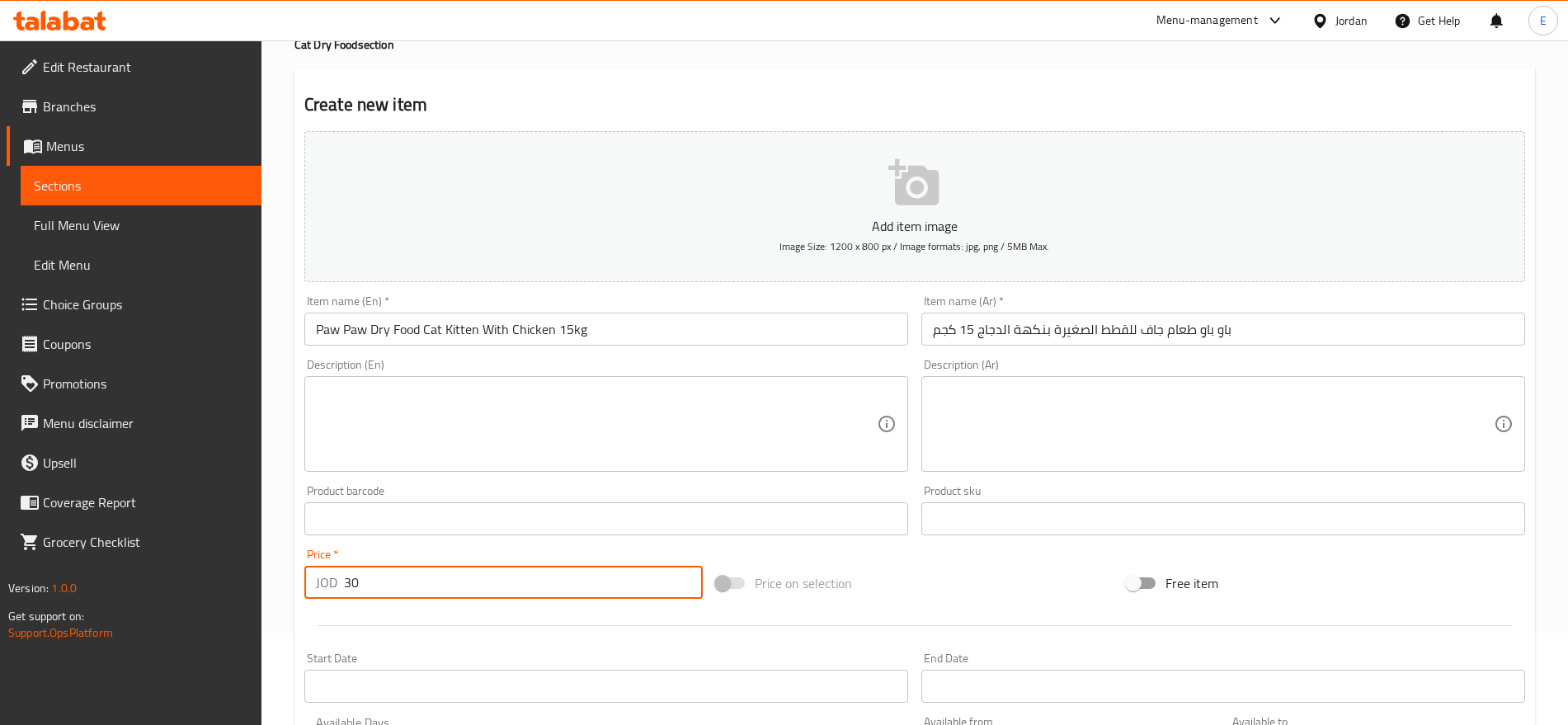
scroll to position [71, 0]
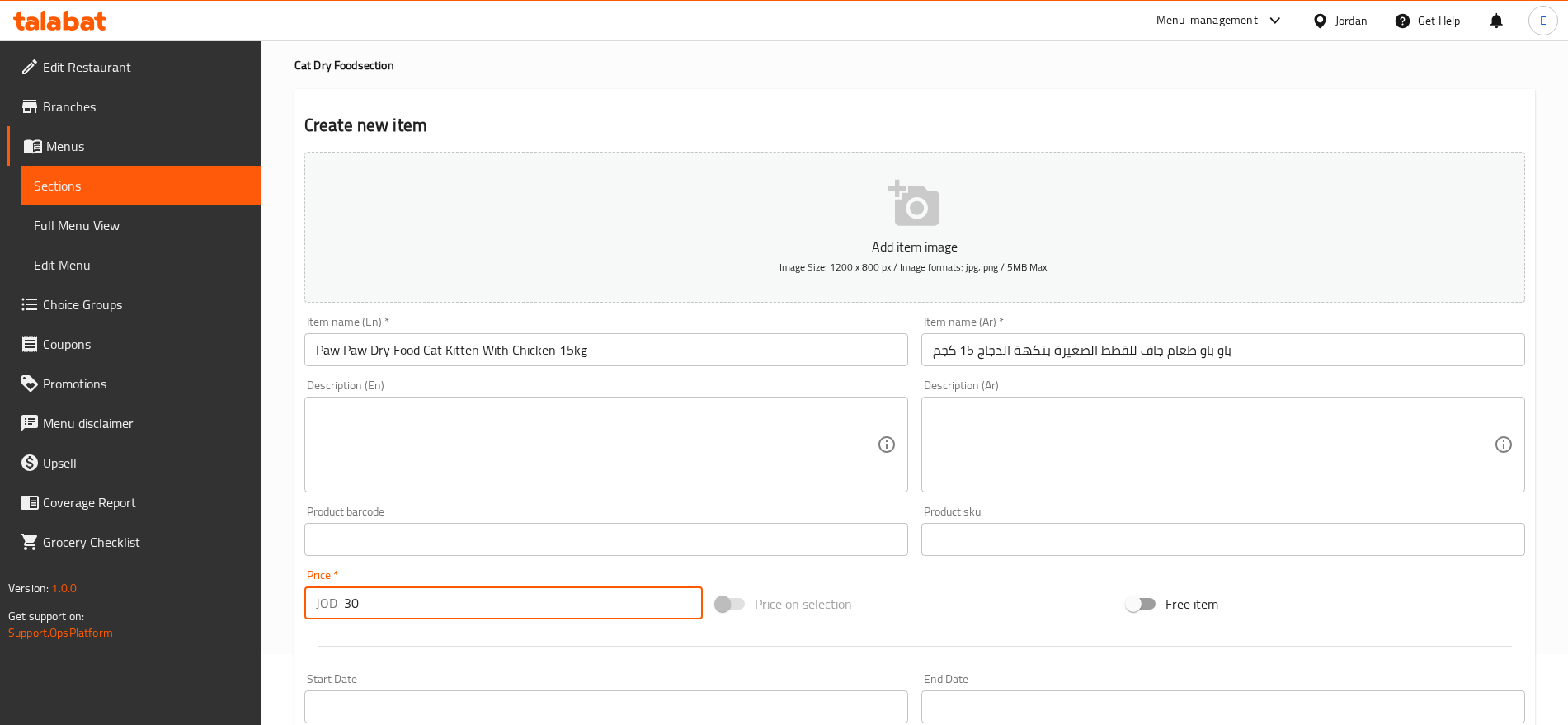
paste textarea ""Processed animal protein source (30%) (min 4% chicken protein), corn (20%) and…"
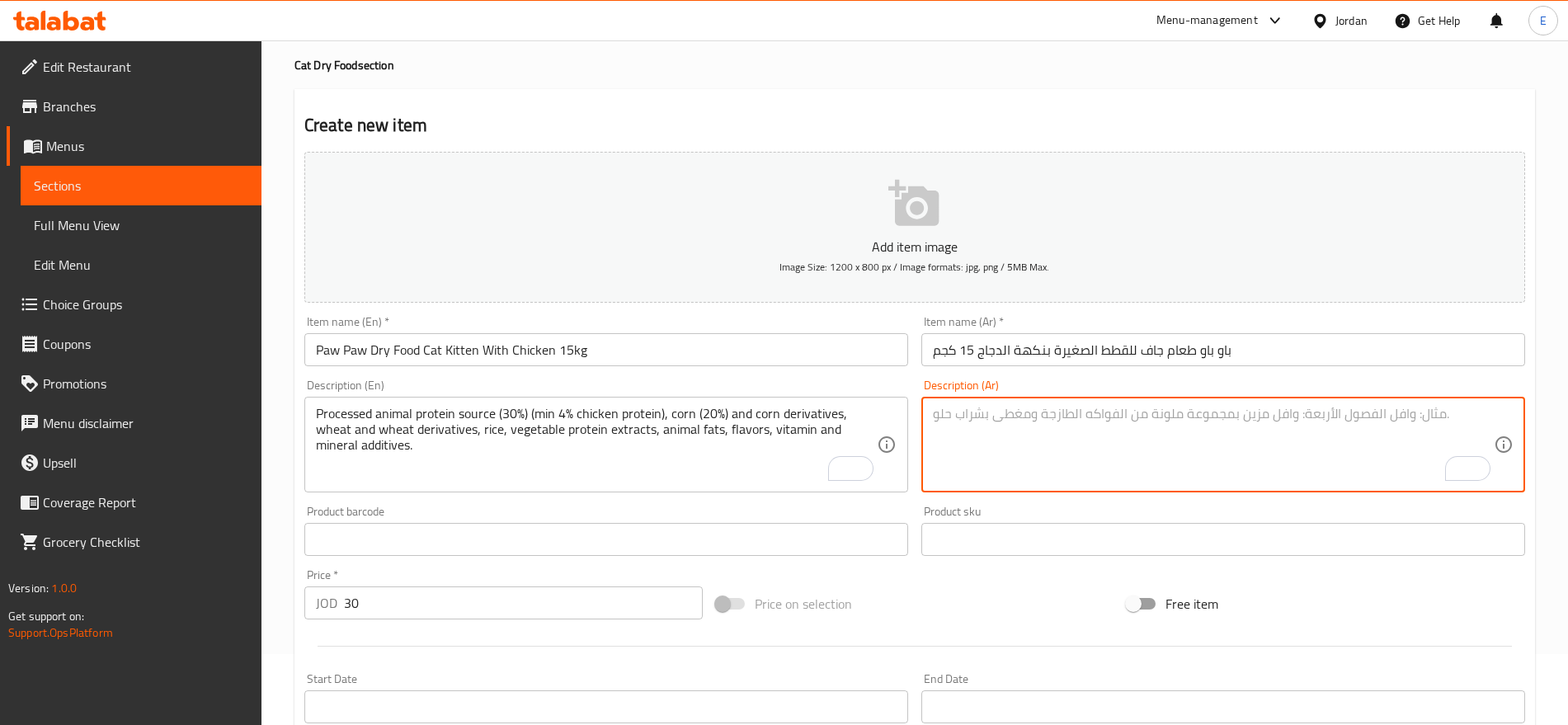
click at [1154, 420] on textarea "To enrich screen reader interactions, please activate Accessibility in Grammarl…" at bounding box center [1213, 445] width 561 height 78
paste textarea "مصدر البروتين الحيواني المعالج (30%) (4% بروتين دجاج على الأقل)، الذرة (20%) وم…"
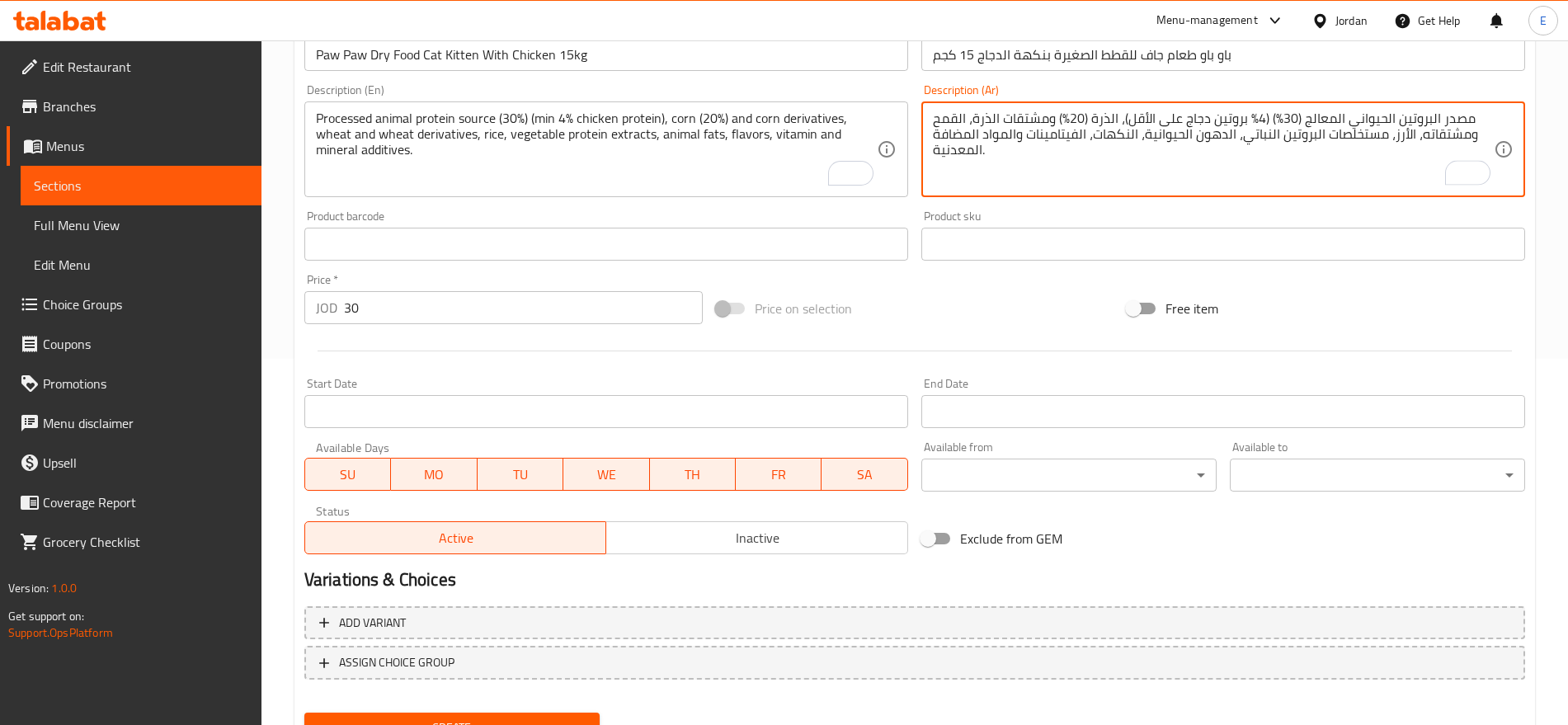
scroll to position [441, 0]
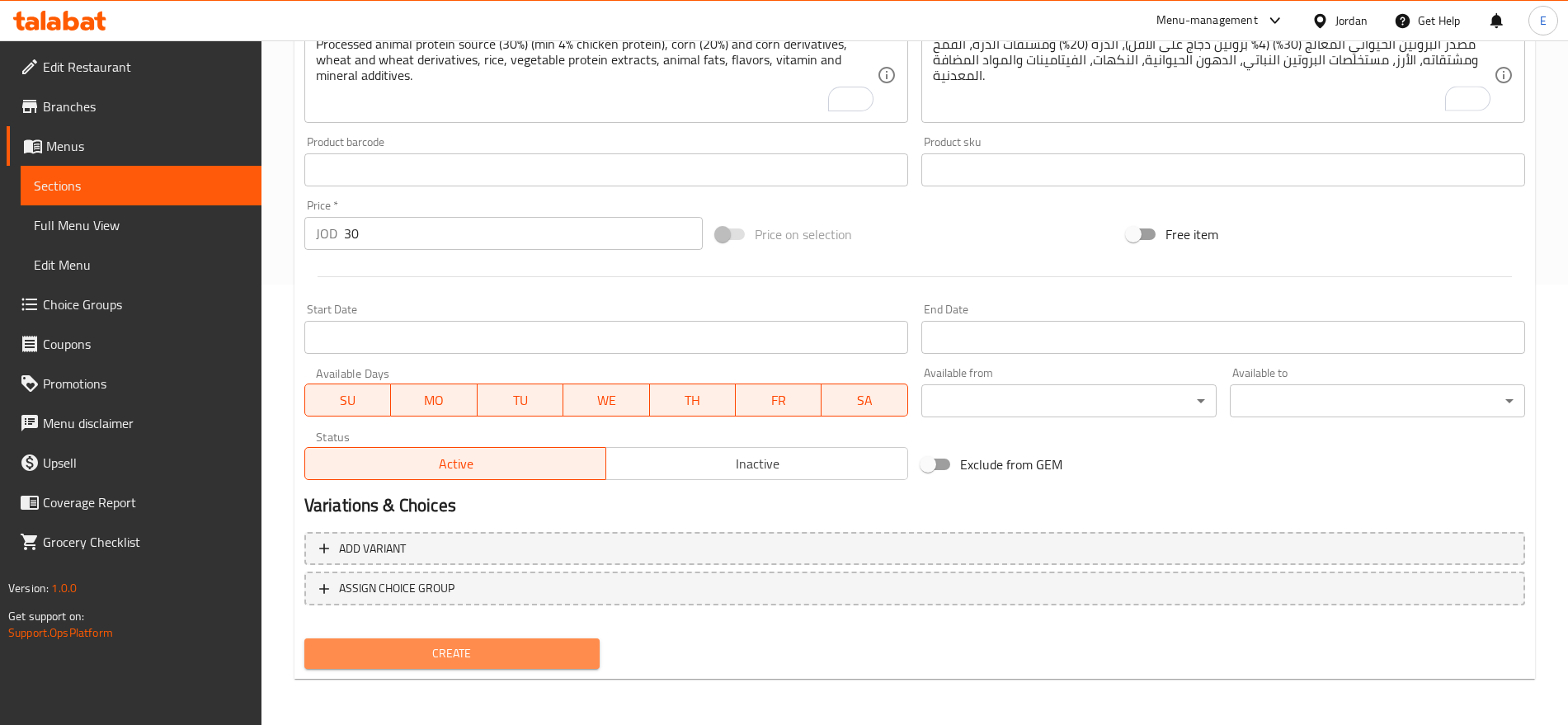
click at [525, 660] on span "Create" at bounding box center [452, 653] width 269 height 20
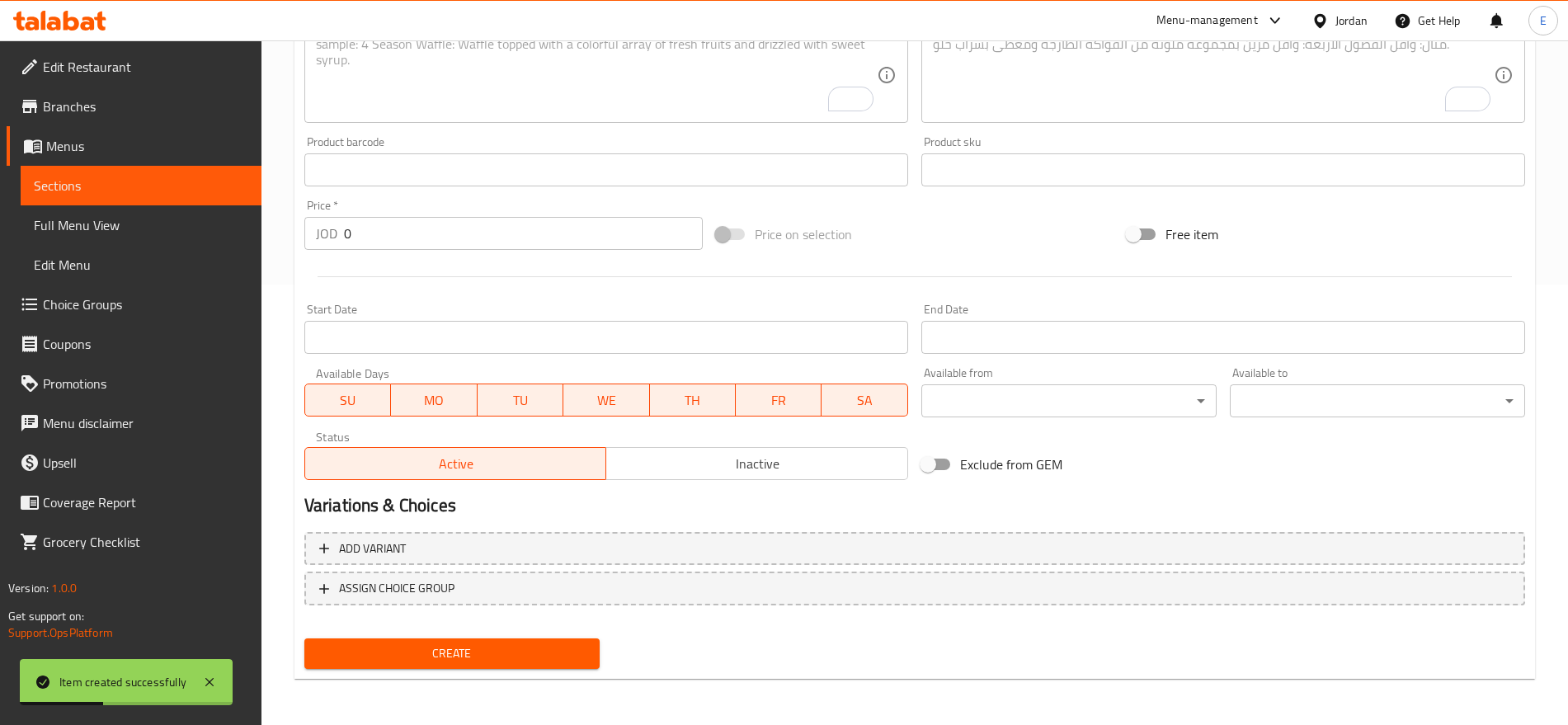
scroll to position [0, 0]
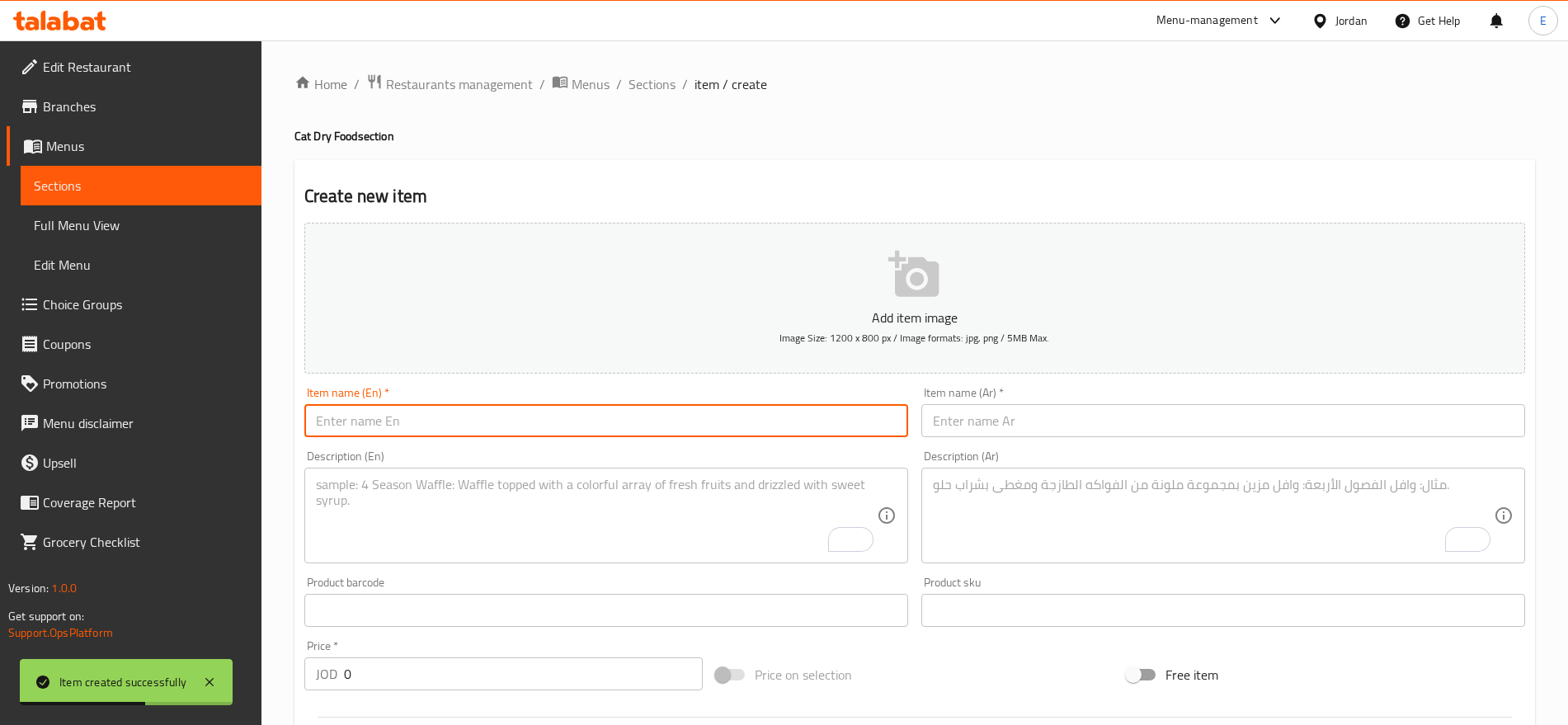
paste input "Paw Paw Dry Food Cat Adult With Fish 15kg"
click at [538, 429] on input "Paw Paw Dry Food Cat Adult With Fish 15kg" at bounding box center [606, 420] width 604 height 33
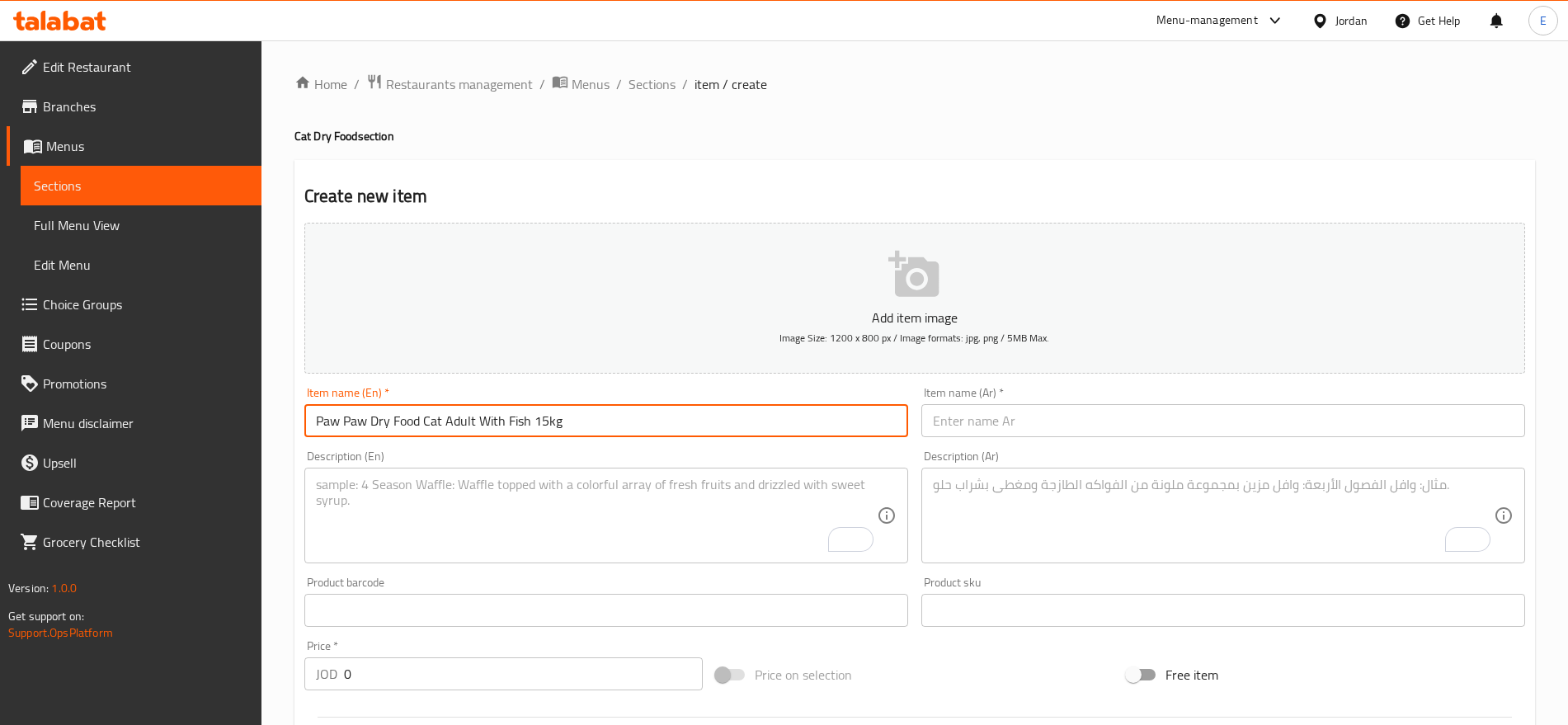
paste input "باو باو طعام جاف للقطط البالغة بنكهة السمك 15 كجم"
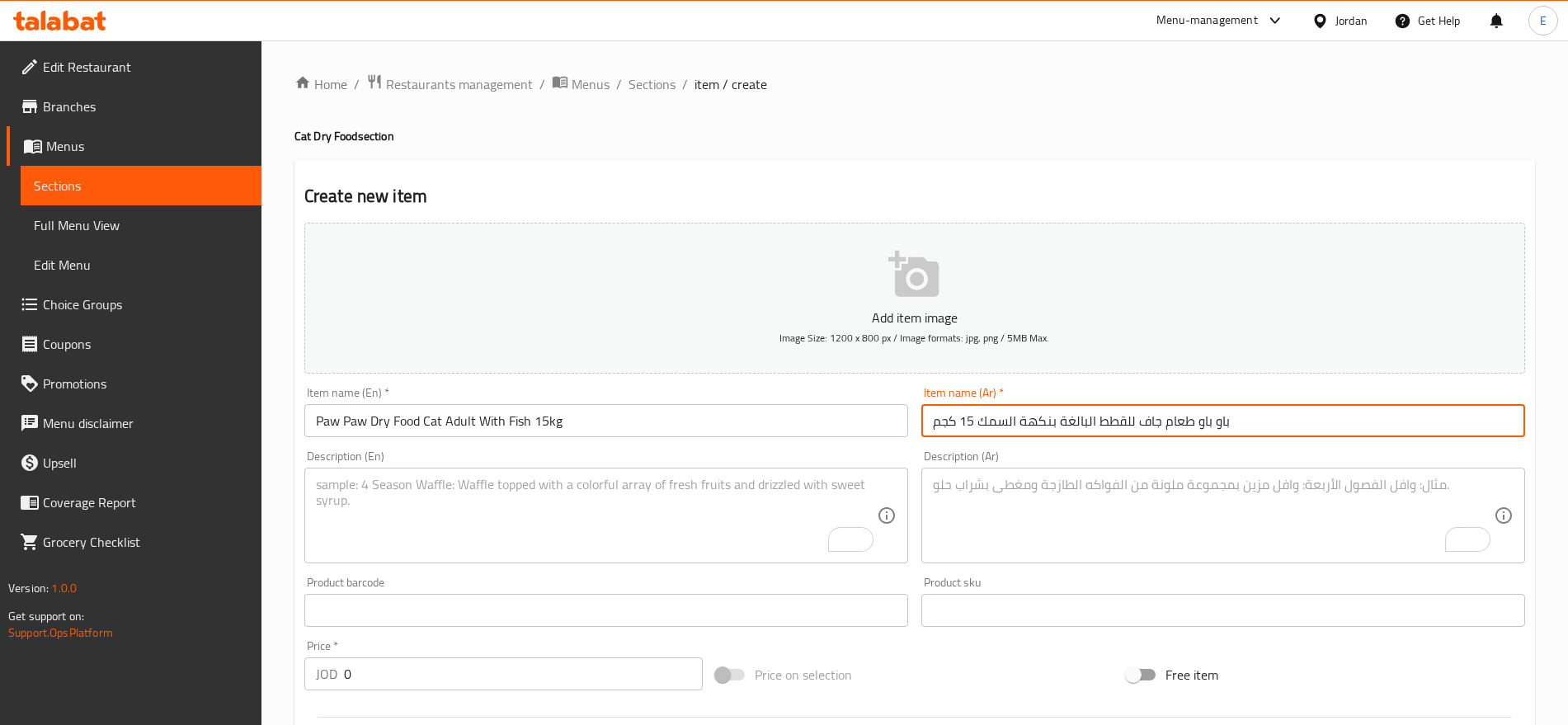
click at [1001, 424] on input "باو باو طعام جاف للقطط البالغة بنكهة السمك 15 كجم" at bounding box center [1223, 420] width 604 height 33
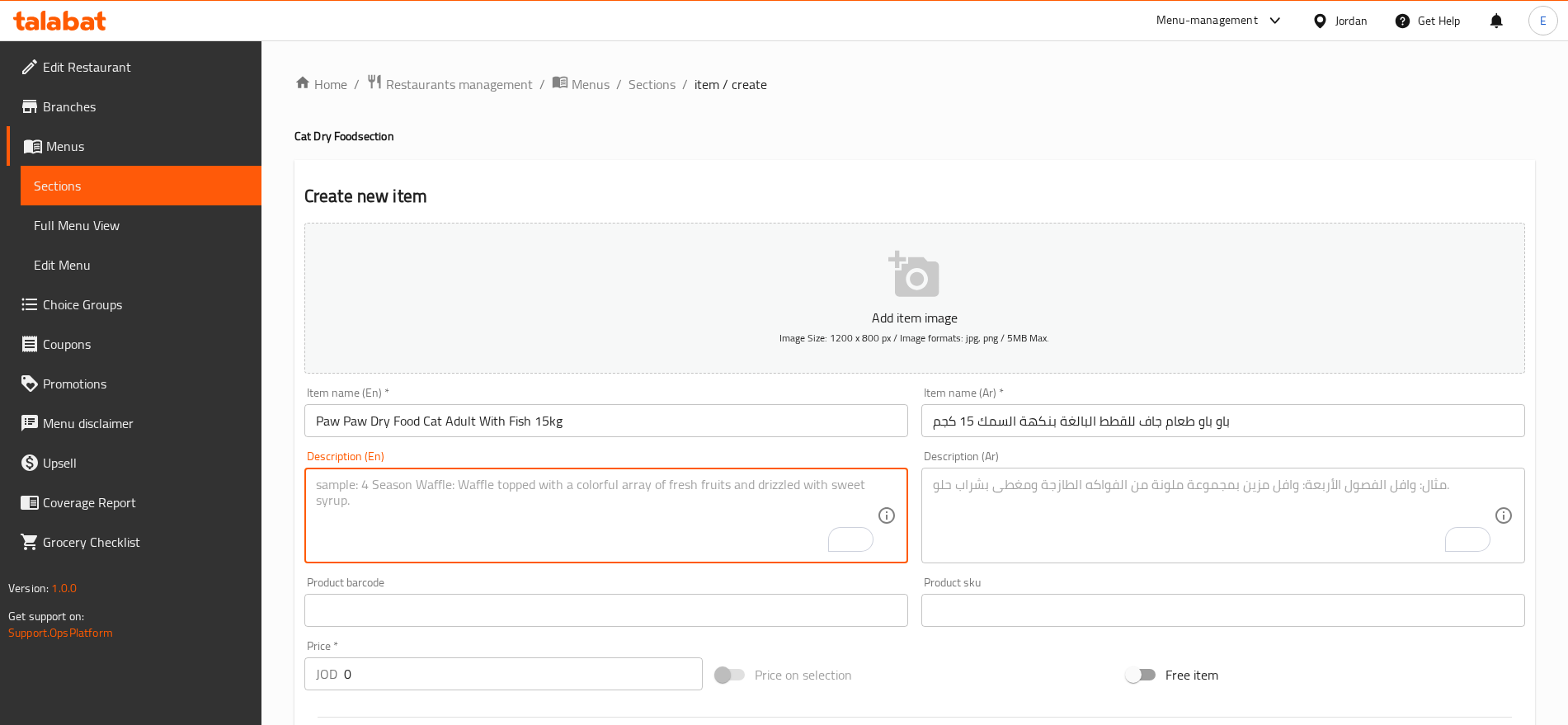
click at [751, 528] on textarea "To enrich screen reader interactions, please activate Accessibility in Grammarl…" at bounding box center [596, 516] width 561 height 78
paste textarea "High-quality dry food providing balanced and delicious meals for cats."
paste textarea "طعام جاف عالي الجودة يقدم وجبات متوازنة ولذيذة للقطط."
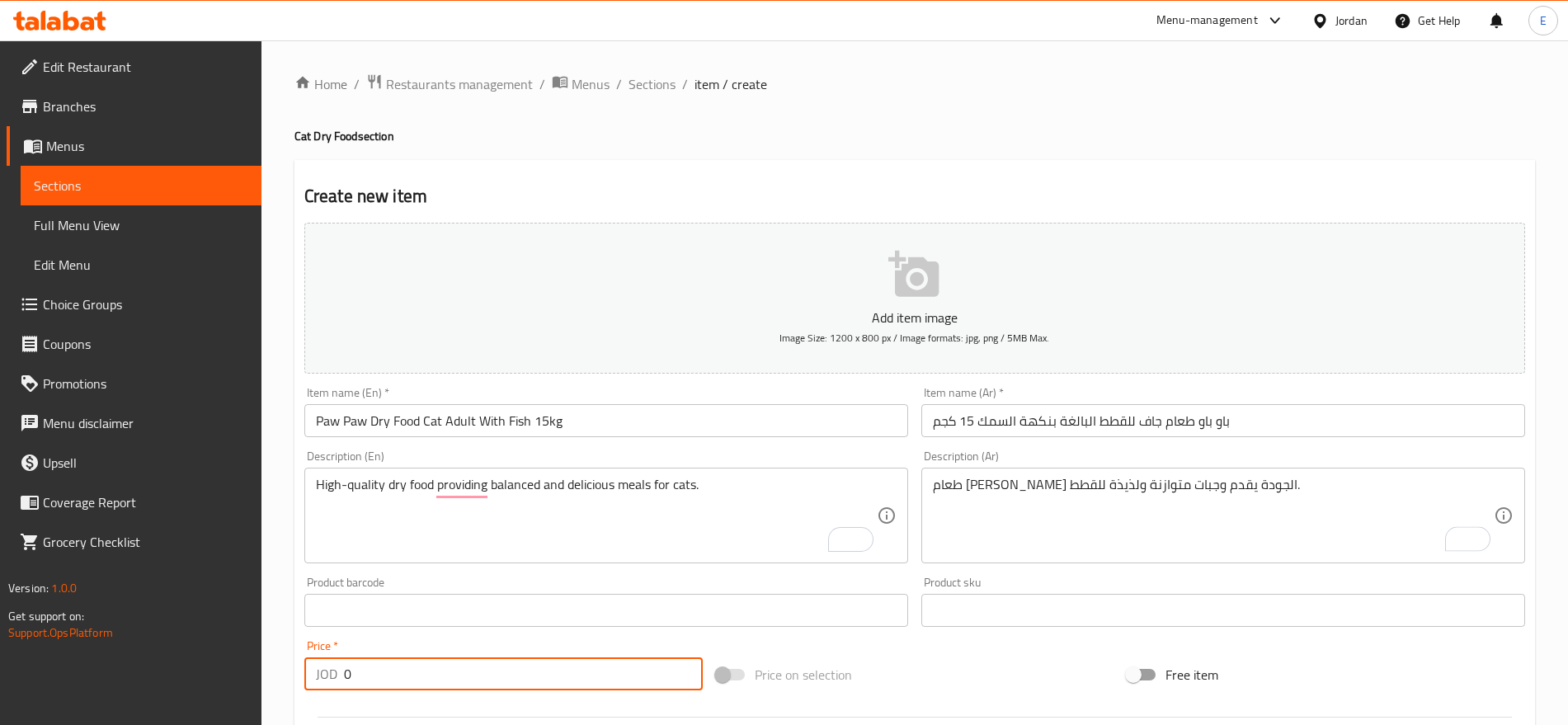
click at [422, 682] on input "0" at bounding box center [523, 674] width 359 height 33
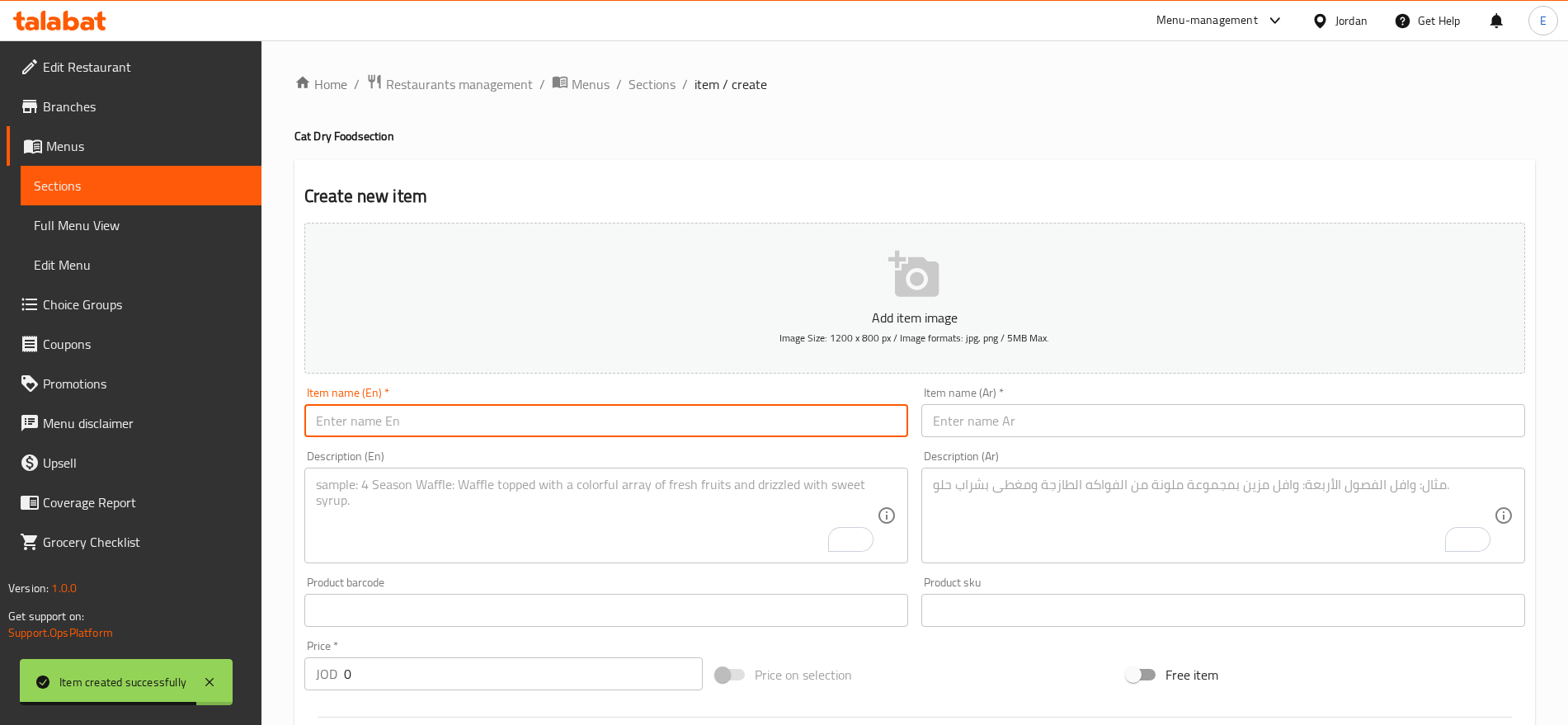
paste input "Paw Paw Dry Food Cat Adult With Gourmet 15kg"
click at [707, 411] on input "Paw Paw Dry Food Cat Adult With Gourmet 15kg" at bounding box center [606, 420] width 604 height 33
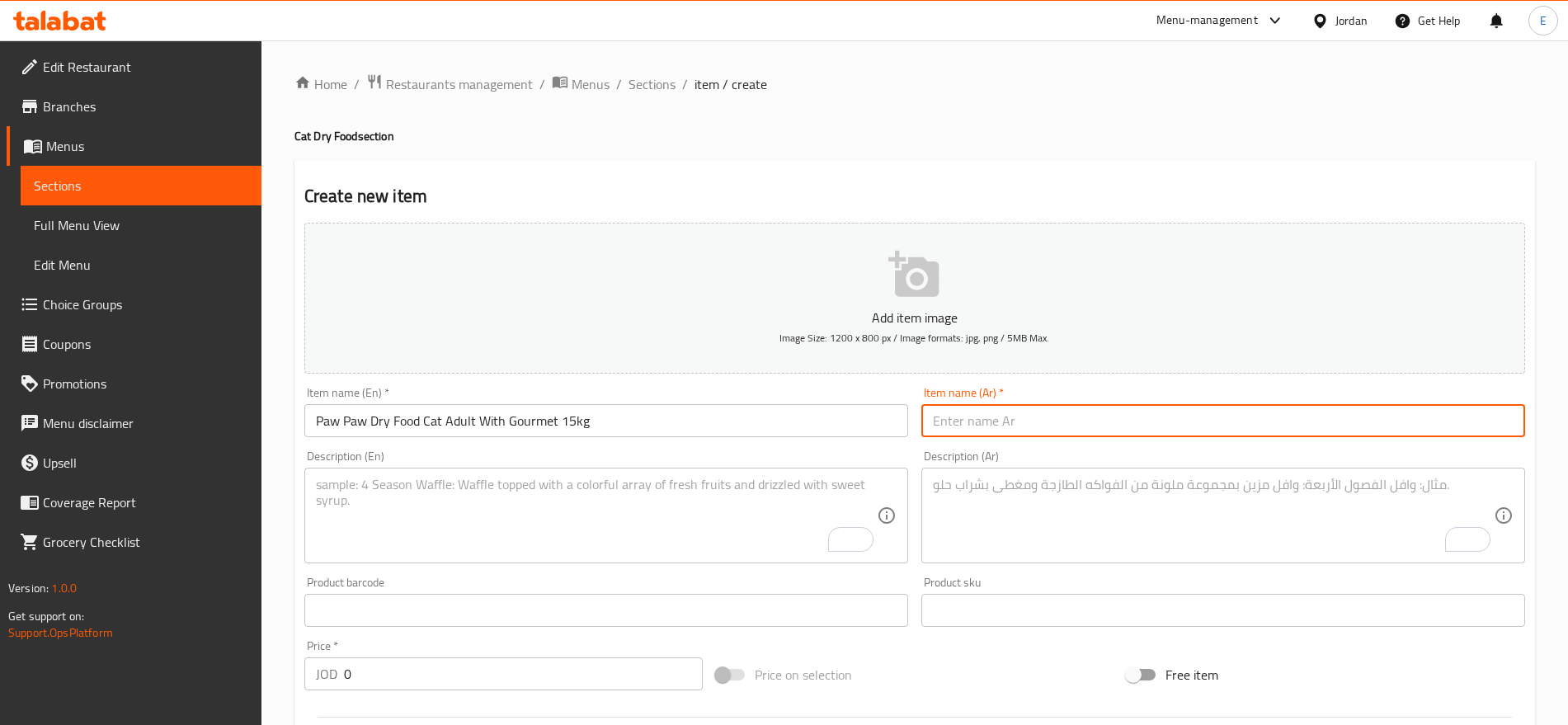
paste input "باو باو طعام جاف للقطط البالغة بنكهة الجورميت 15 كجم"
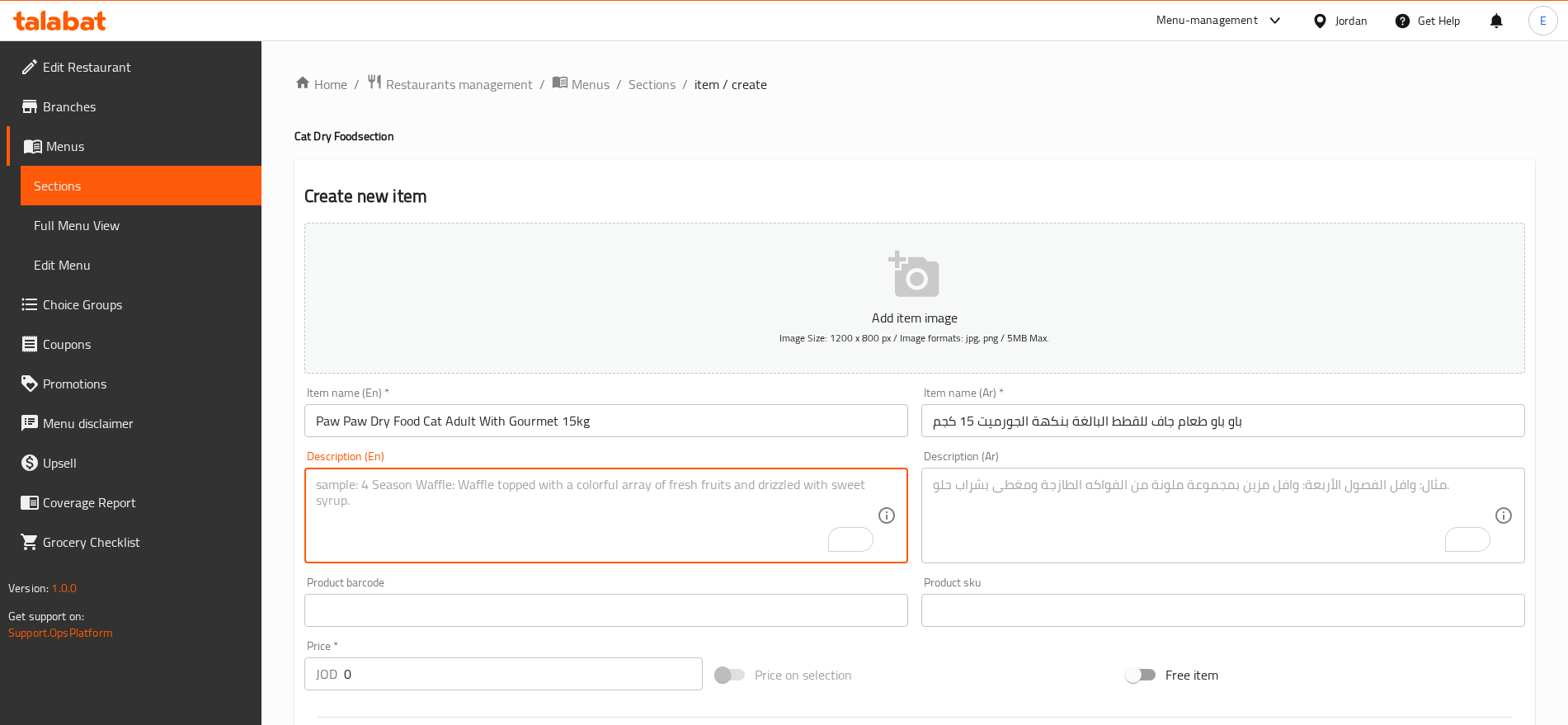
click at [546, 506] on textarea "To enrich screen reader interactions, please activate Accessibility in Grammarl…" at bounding box center [596, 516] width 561 height 78
paste textarea "High-quality dry food providing balanced and delicious meals for cats."
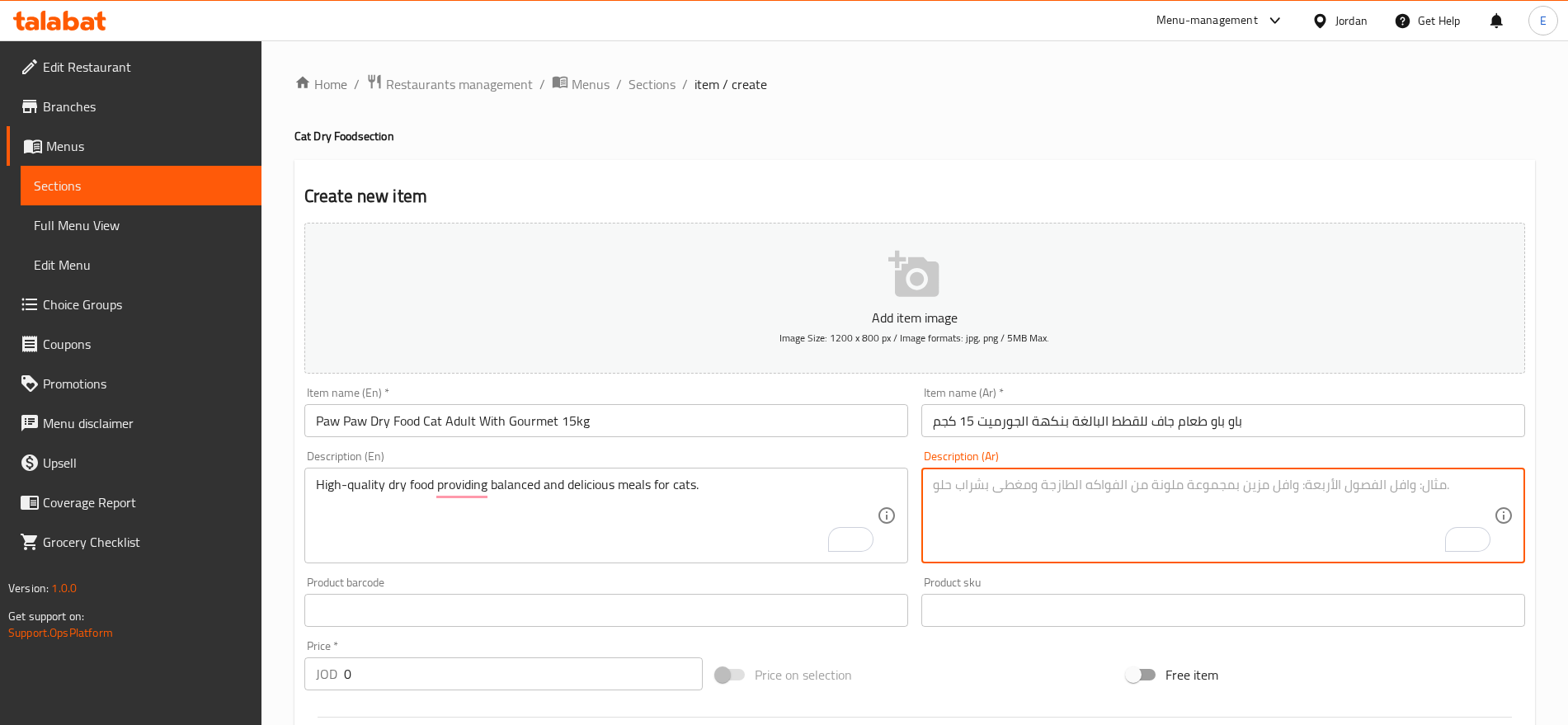
paste textarea "طعام جاف عالي الجودة يقدم وجبات متوازنة ولذيذة للقطط."
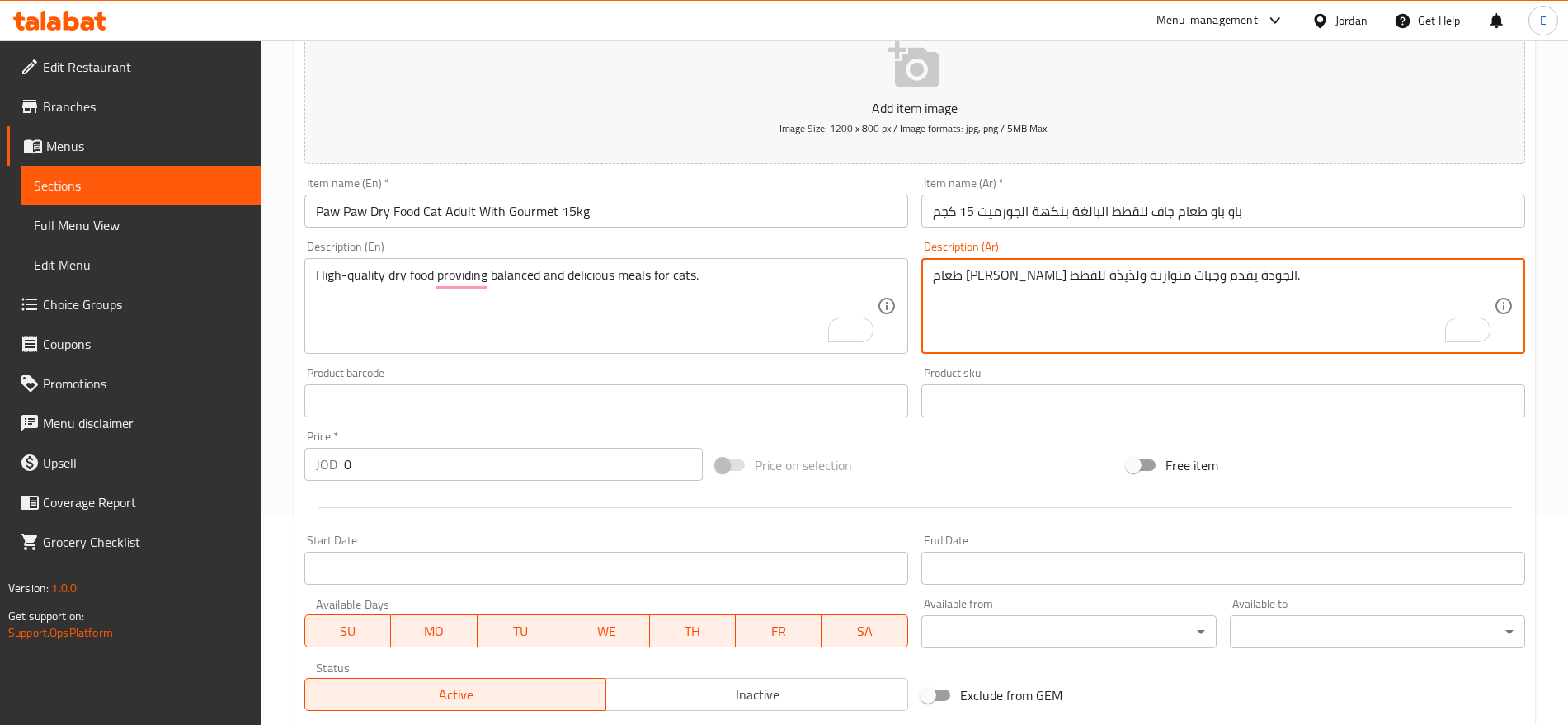
scroll to position [214, 0]
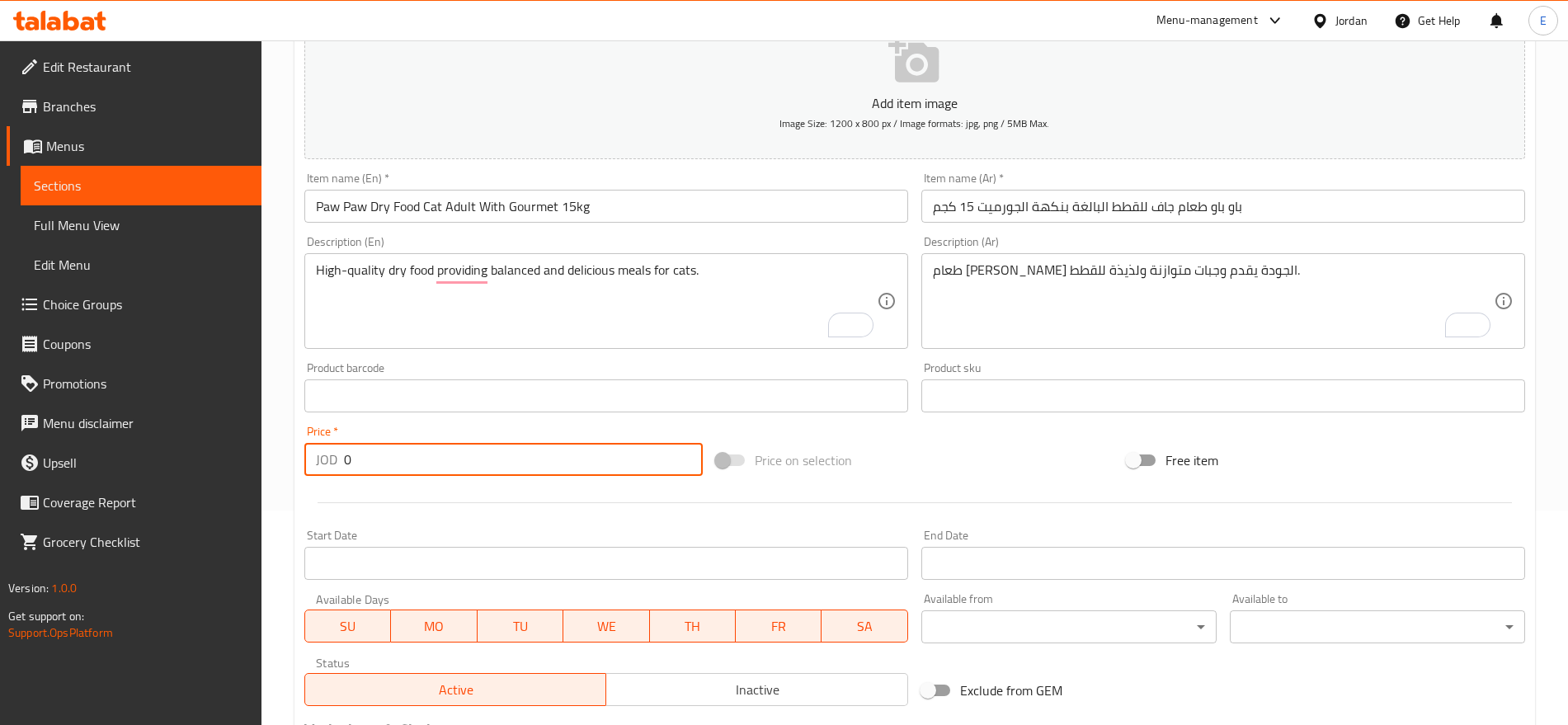
click at [355, 461] on input "0" at bounding box center [523, 459] width 359 height 33
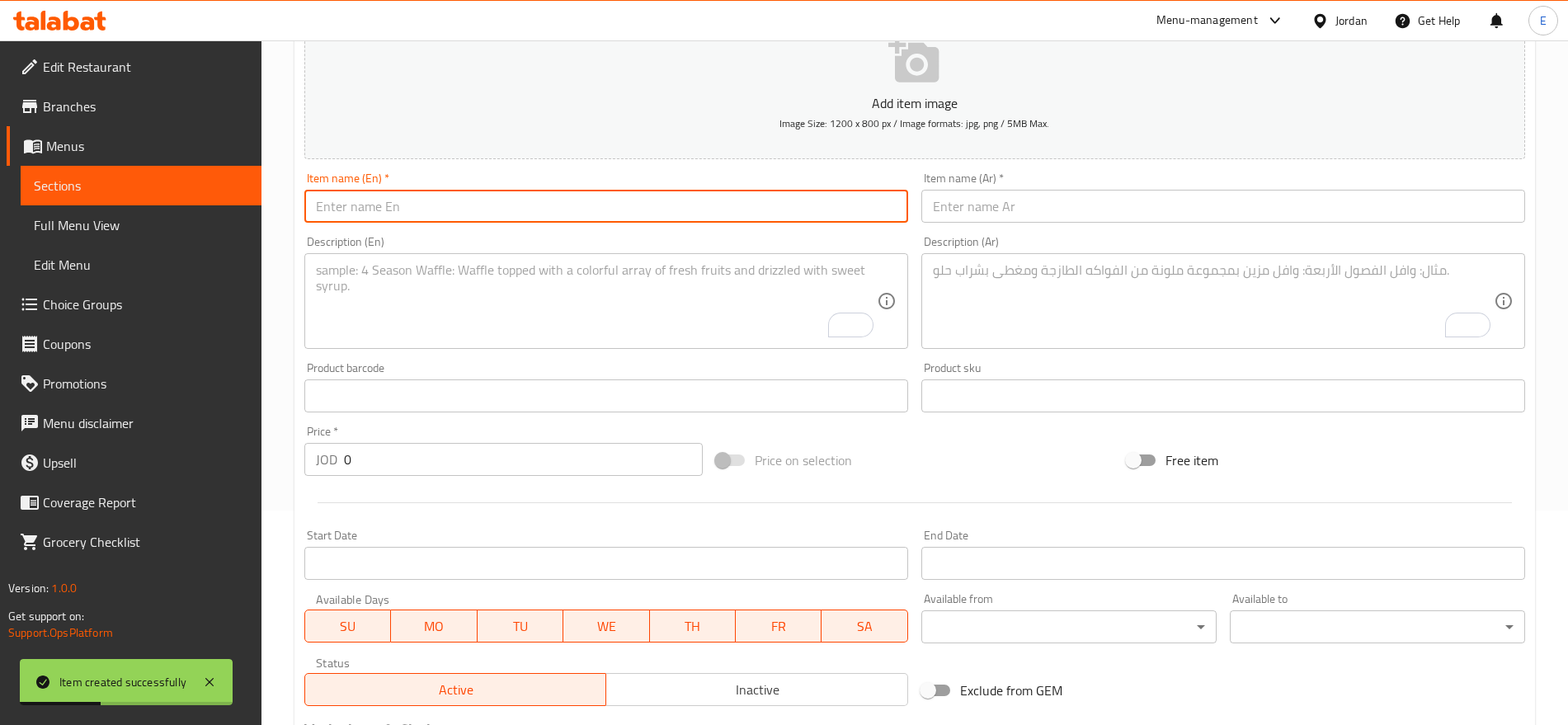
paste input "Paw Paw Dry Food Cat Adult With Chicken 15kg"
click at [709, 213] on input "Paw Paw Dry Food Cat Adult With Chicken 15kg" at bounding box center [606, 206] width 604 height 33
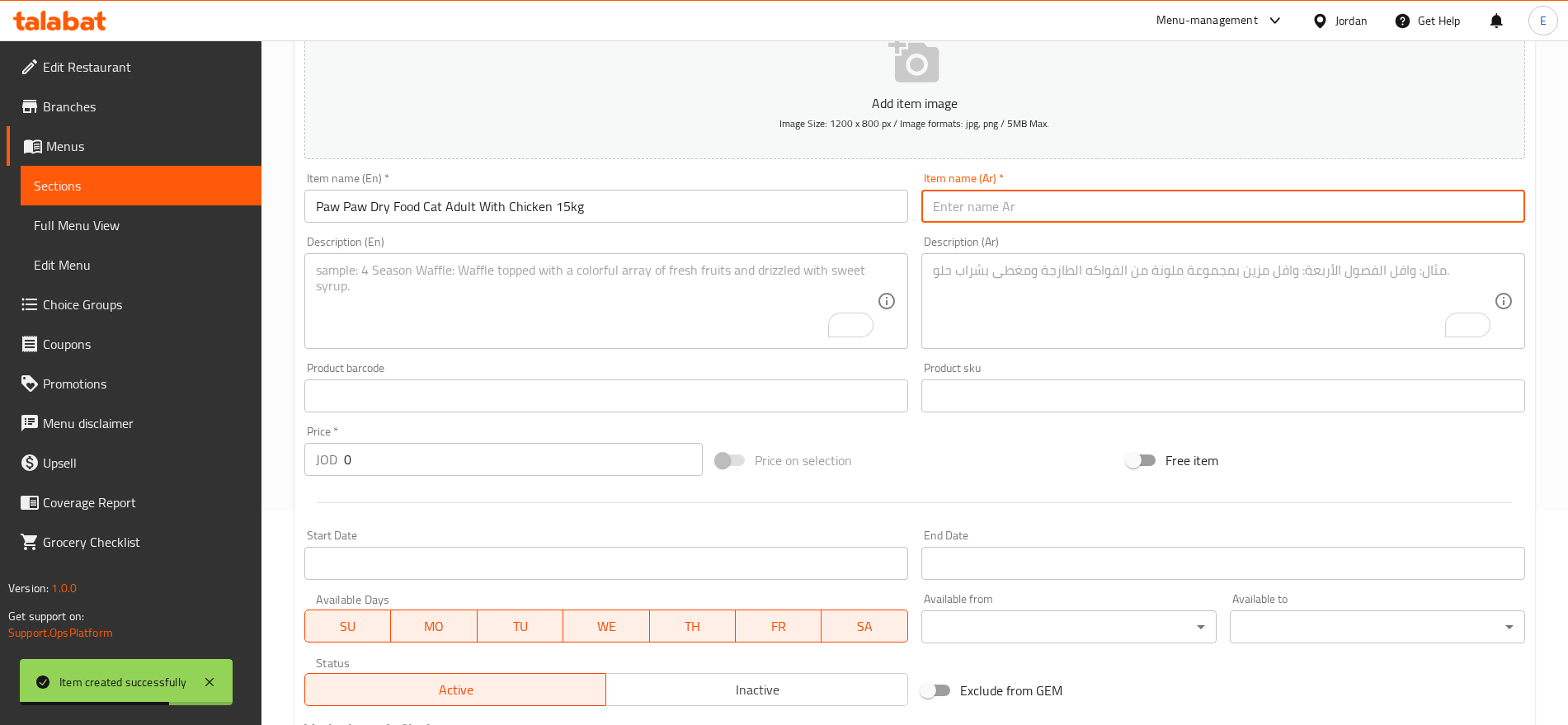
paste input "باو باو طعام جاف للقطط البالغة بنكهة الدجاج 15 كجم"
click at [986, 204] on input "باو باو طعام جاف للقطط البالغة بنكهة الدجاج 15 كجم" at bounding box center [1223, 206] width 604 height 33
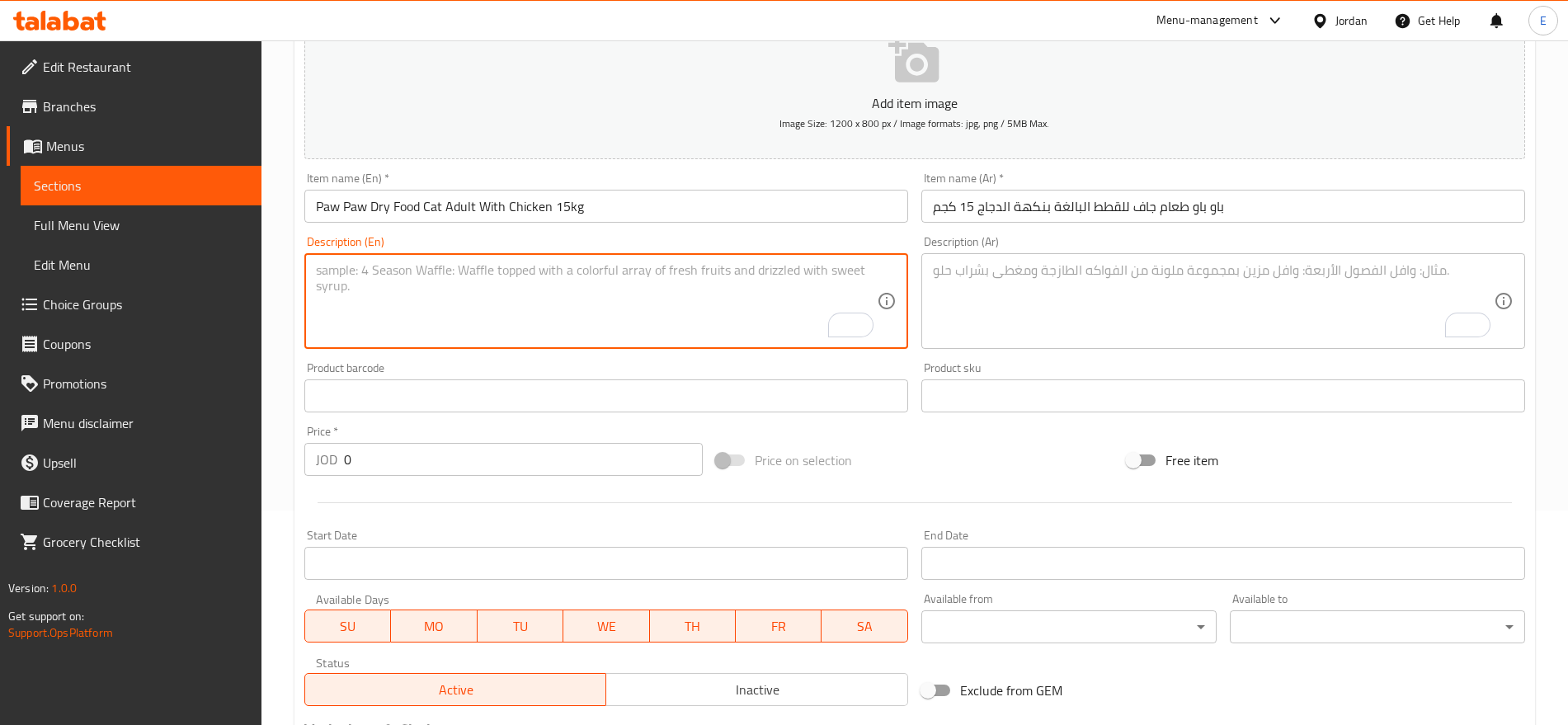
click at [762, 281] on textarea "To enrich screen reader interactions, please activate Accessibility in Grammarl…" at bounding box center [596, 301] width 561 height 78
paste textarea "High-quality dry food providing balanced and delicious meals for cats."
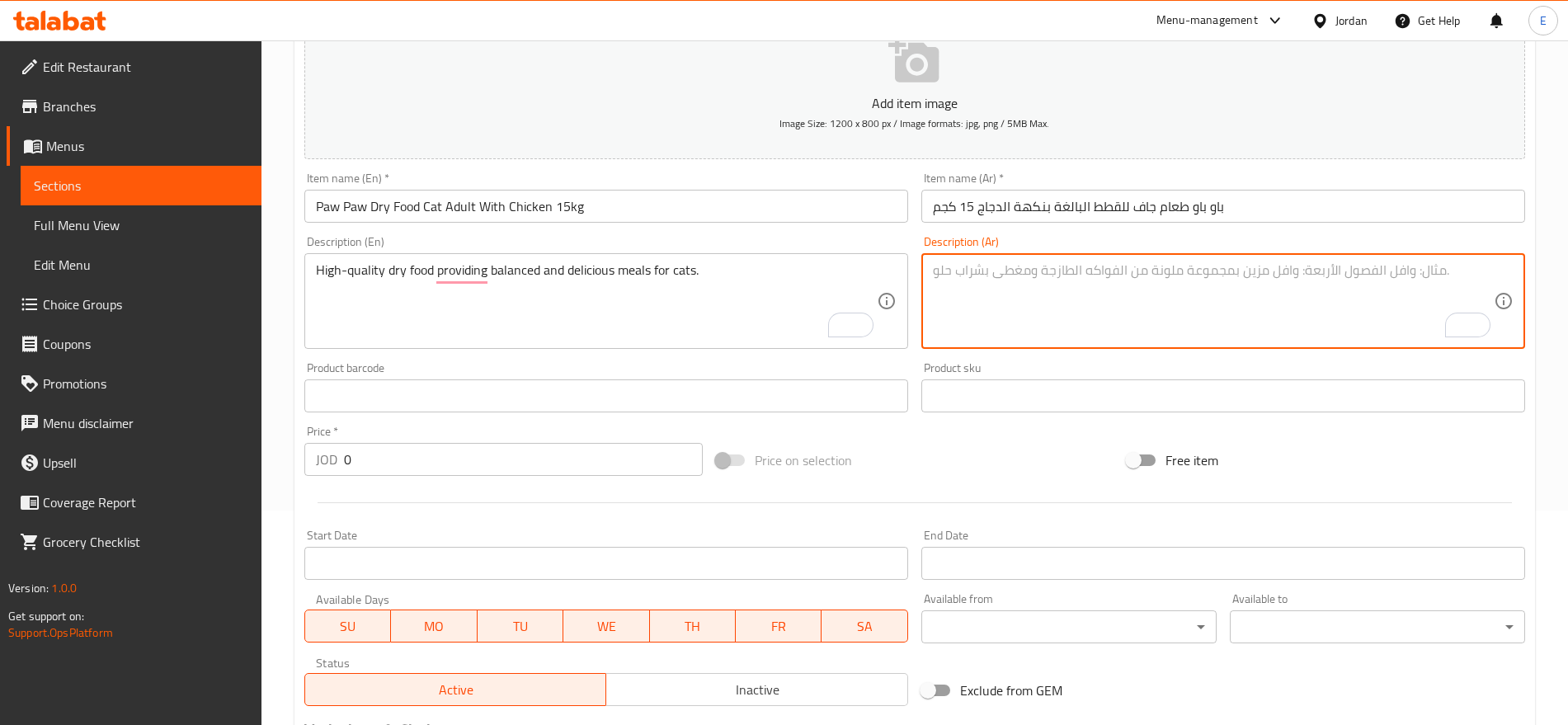
paste textarea "طعام جاف عالي الجودة يقدم وجبات متوازنة ولذيذة للقطط."
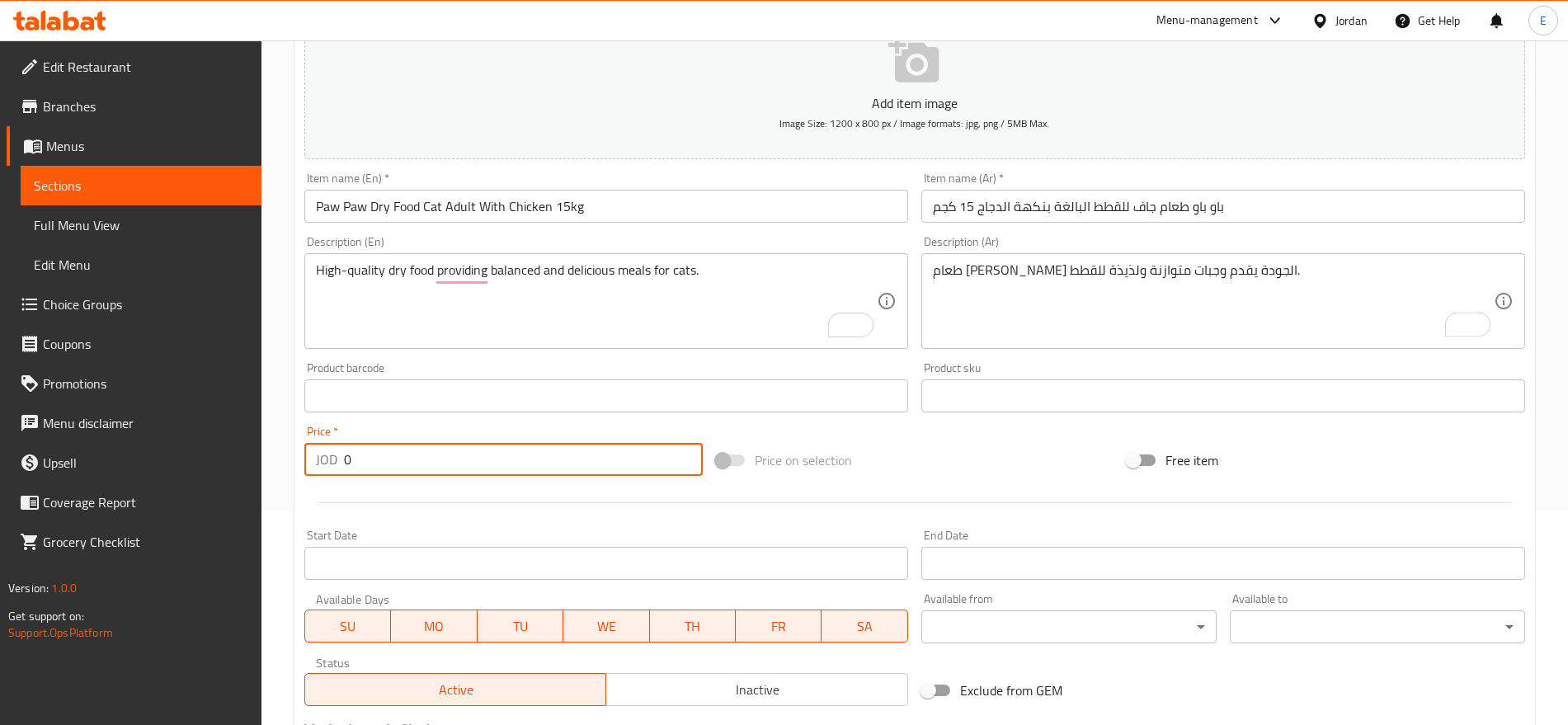
drag, startPoint x: 362, startPoint y: 457, endPoint x: 270, endPoint y: 465, distance: 92.3
click at [270, 465] on div "Home / Restaurants management / Menus / Sections / item / create Cat Dry Food s…" at bounding box center [915, 388] width 1307 height 1125
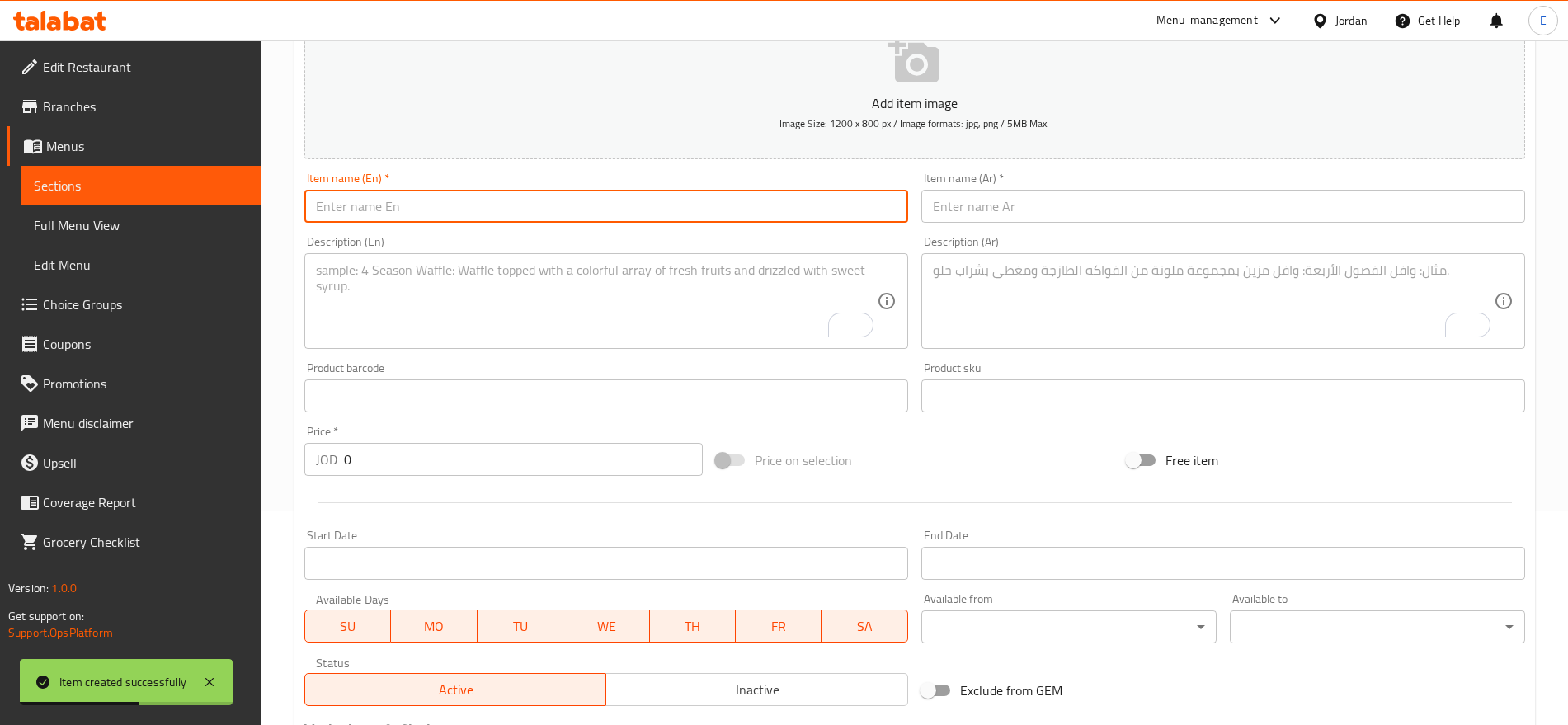
paste input "Paw Paw Dry Food Sterilised Cat Adult With Chicken 15kg"
click at [628, 215] on input "Paw Paw Dry Food Sterilised Cat Adult With Chicken 15kg" at bounding box center [606, 206] width 604 height 33
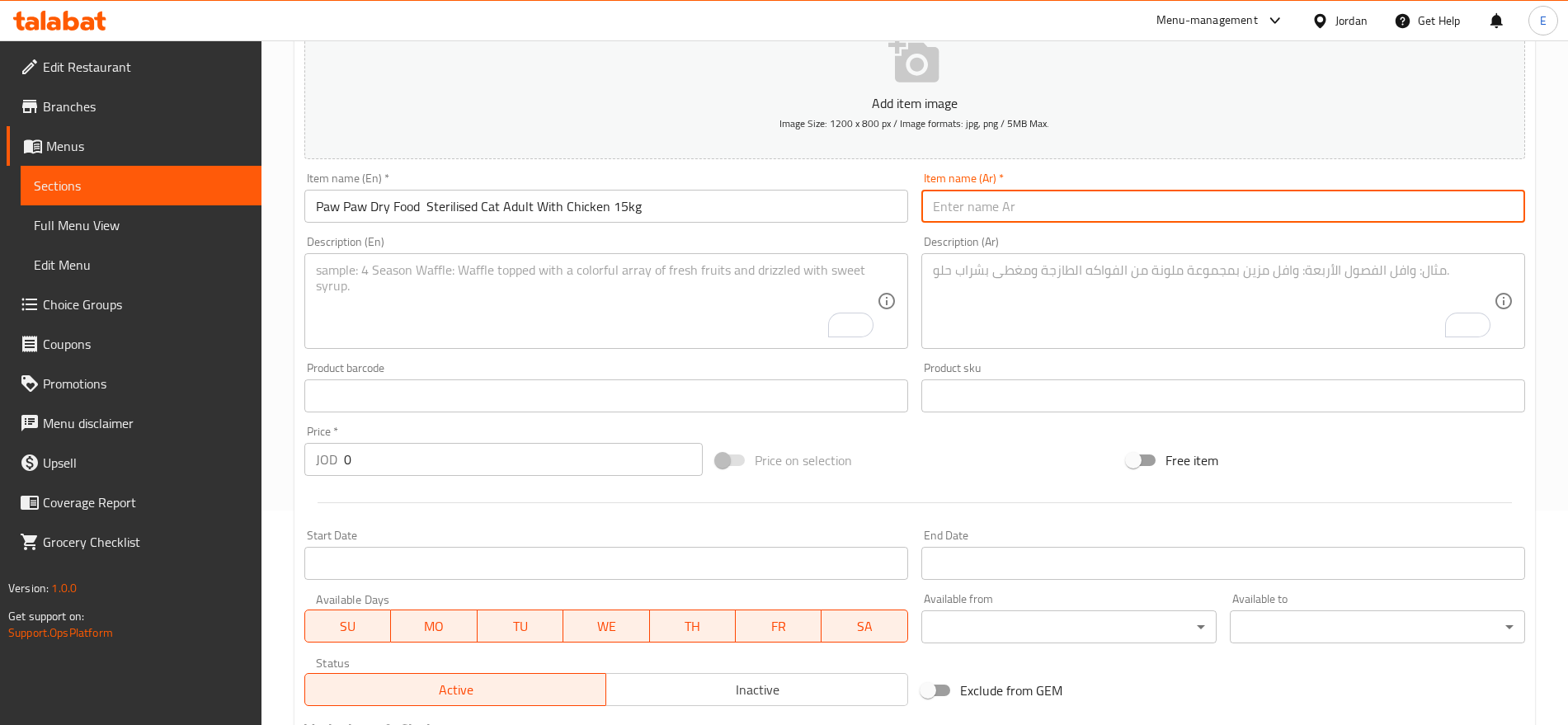
paste input "باو باو طعام جاف للقطط المعقمة البالغة بنكهة الدجاج 15 كجم"
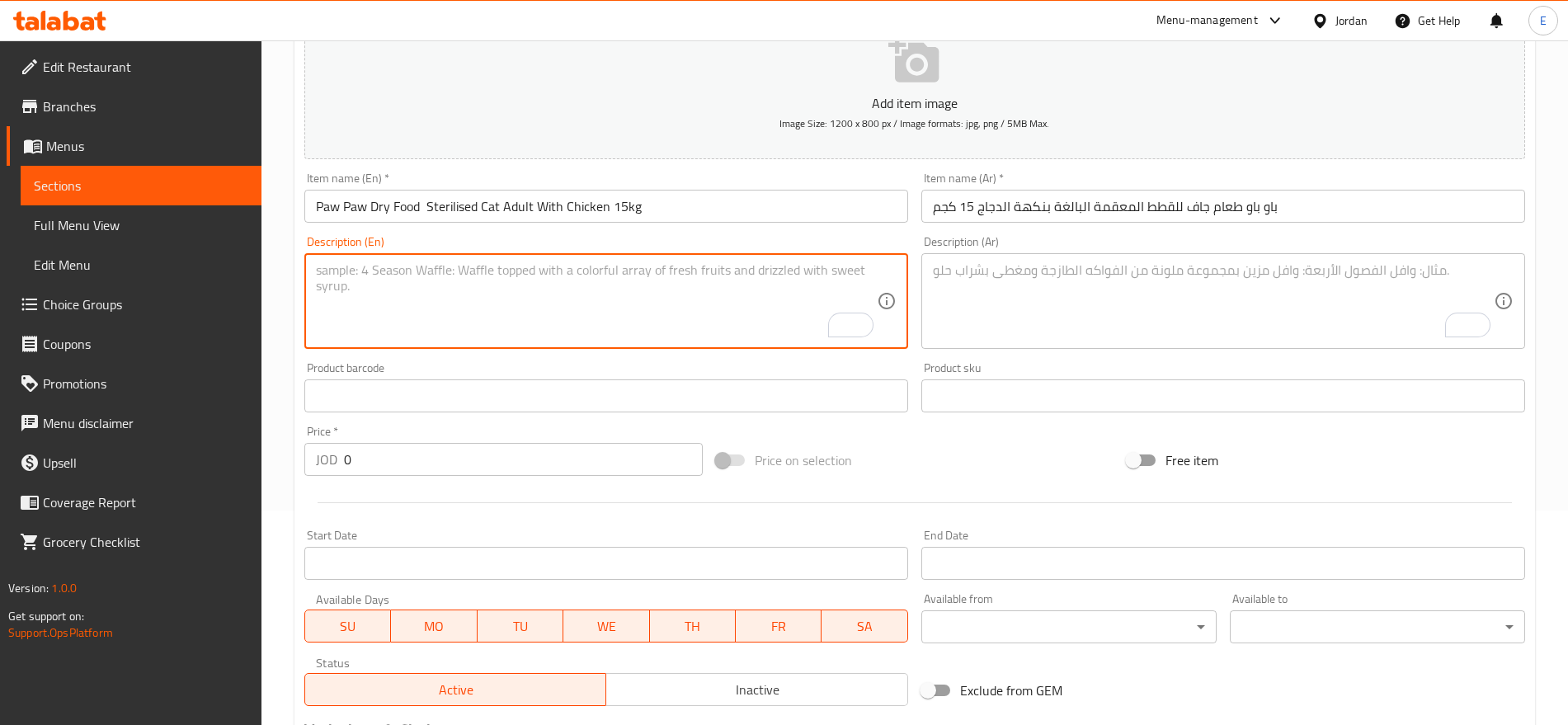
click at [630, 306] on textarea "To enrich screen reader interactions, please activate Accessibility in Grammarl…" at bounding box center [596, 301] width 561 height 78
paste textarea "High-quality dry food providing balanced and delicious meals for cats."
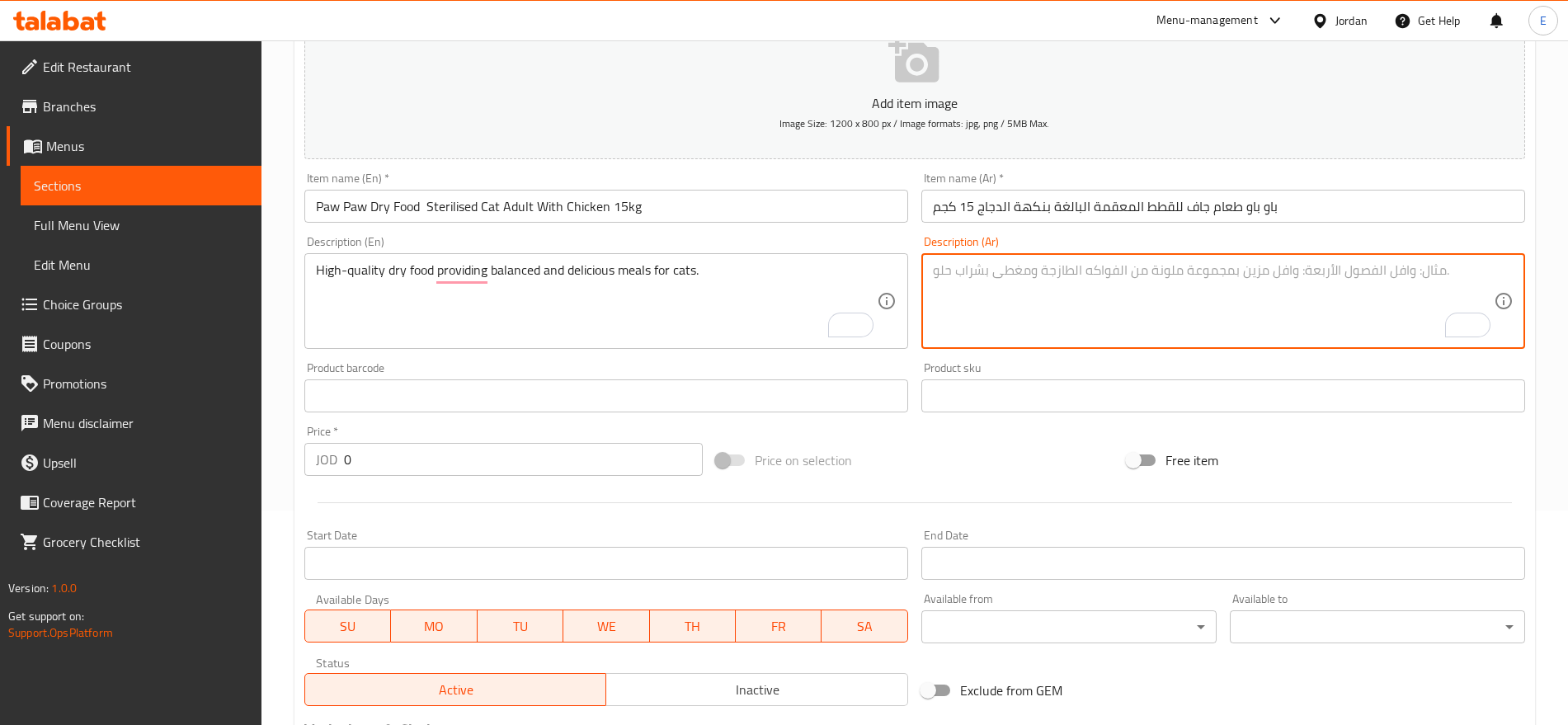
paste textarea "طعام جاف عالي الجودة يقدم وجبات متوازنة ولذيذة للقطط."
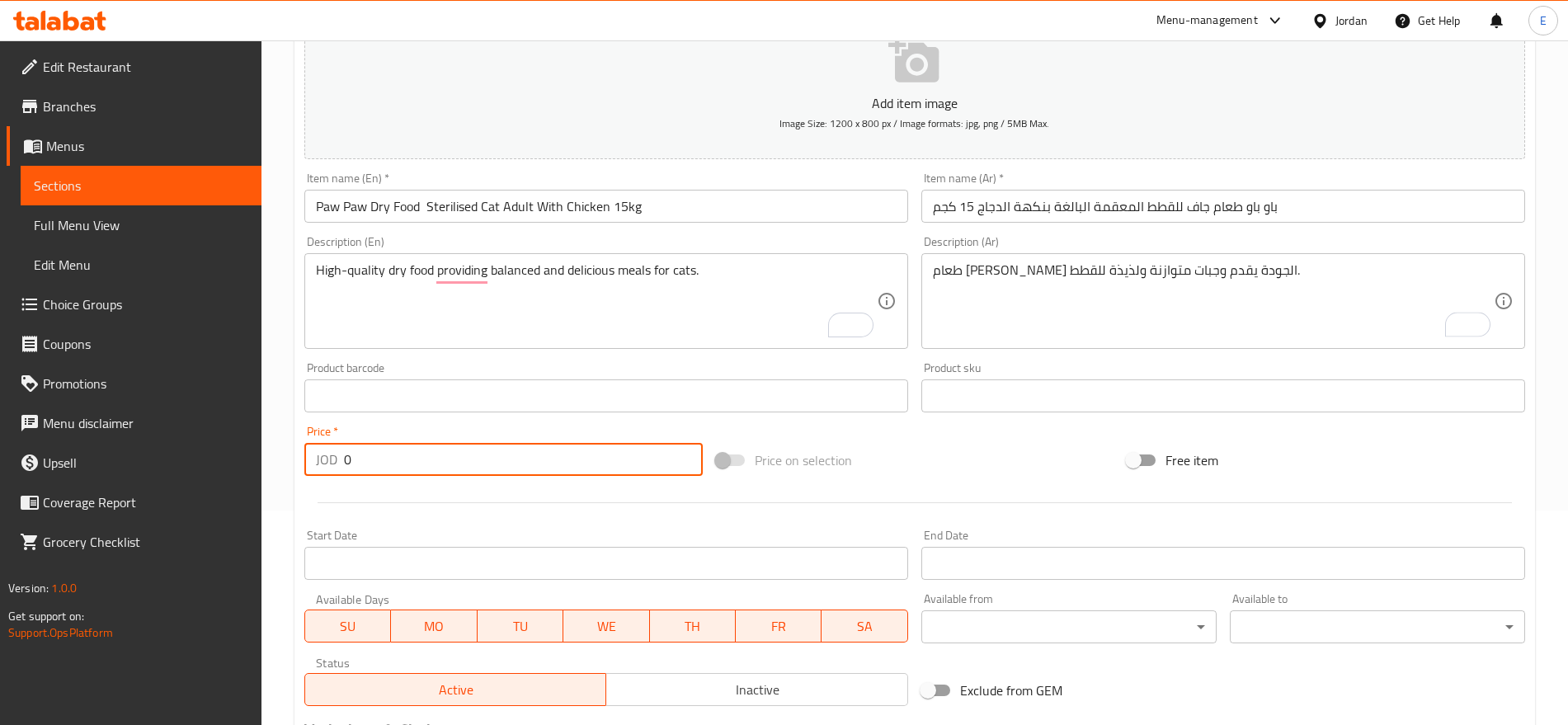
drag, startPoint x: 364, startPoint y: 457, endPoint x: 201, endPoint y: 463, distance: 163.1
click at [201, 463] on div "Edit Restaurant Branches Menus Sections Full Menu View Edit Menu Choice Groups …" at bounding box center [784, 388] width 1568 height 1125
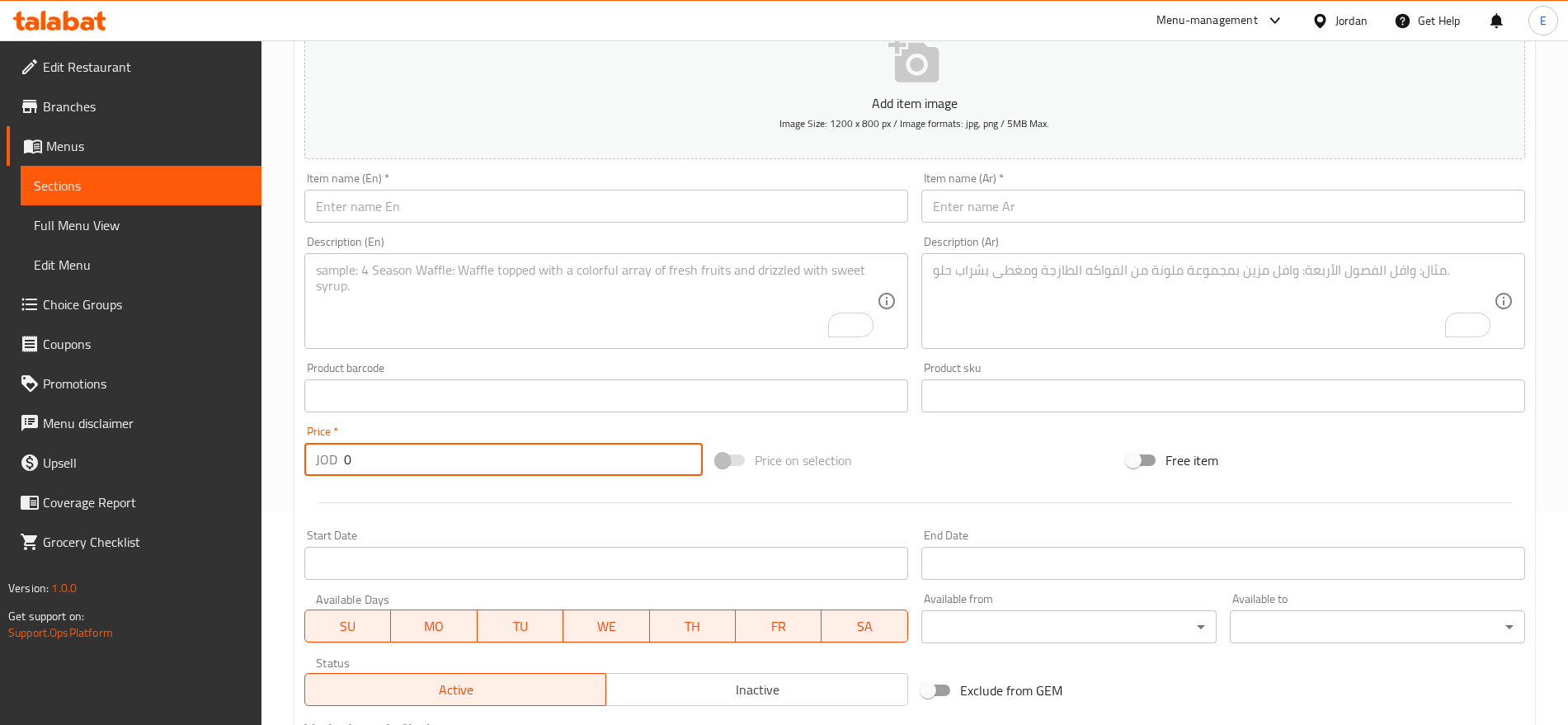
scroll to position [0, 0]
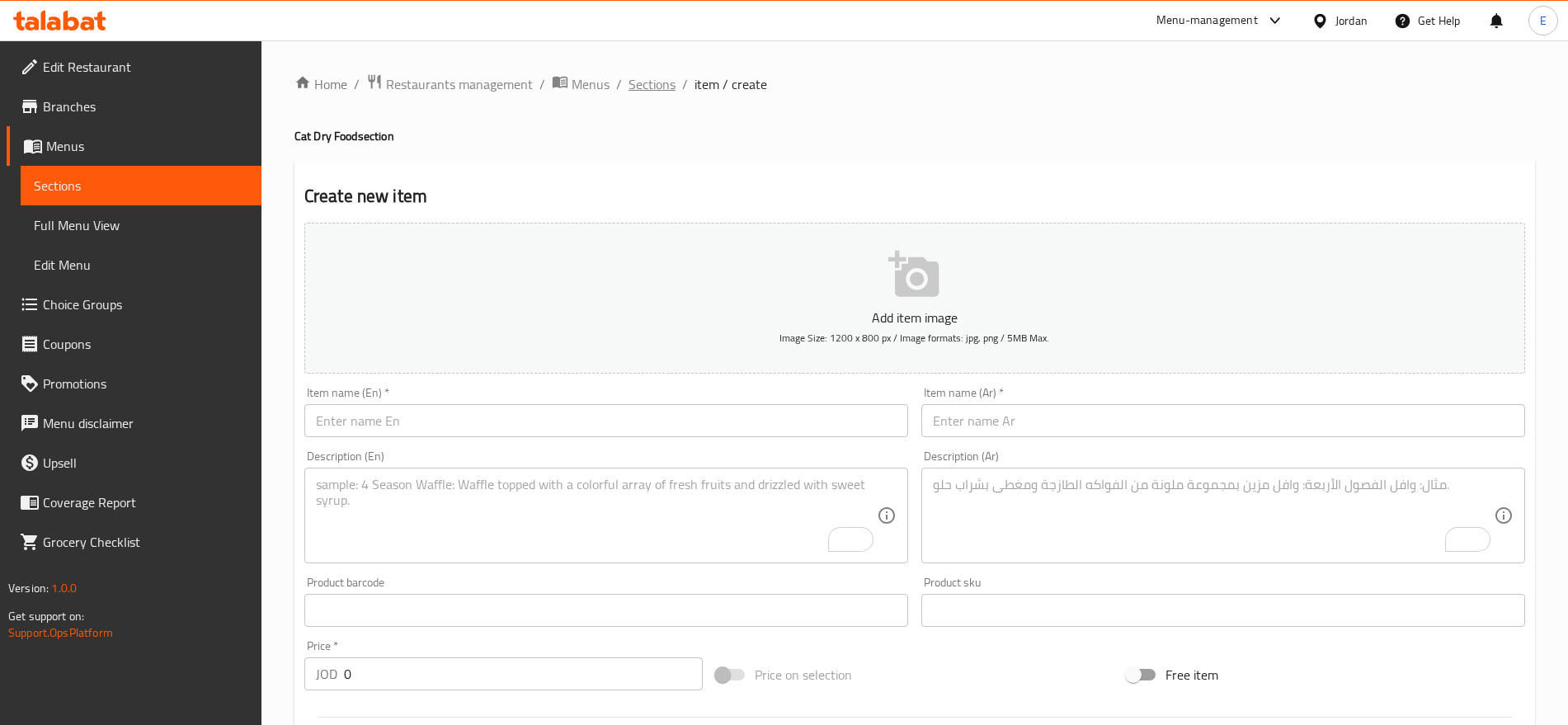
click at [659, 84] on span "Sections" at bounding box center [653, 84] width 47 height 19
click at [653, 89] on span "Sections" at bounding box center [653, 84] width 47 height 19
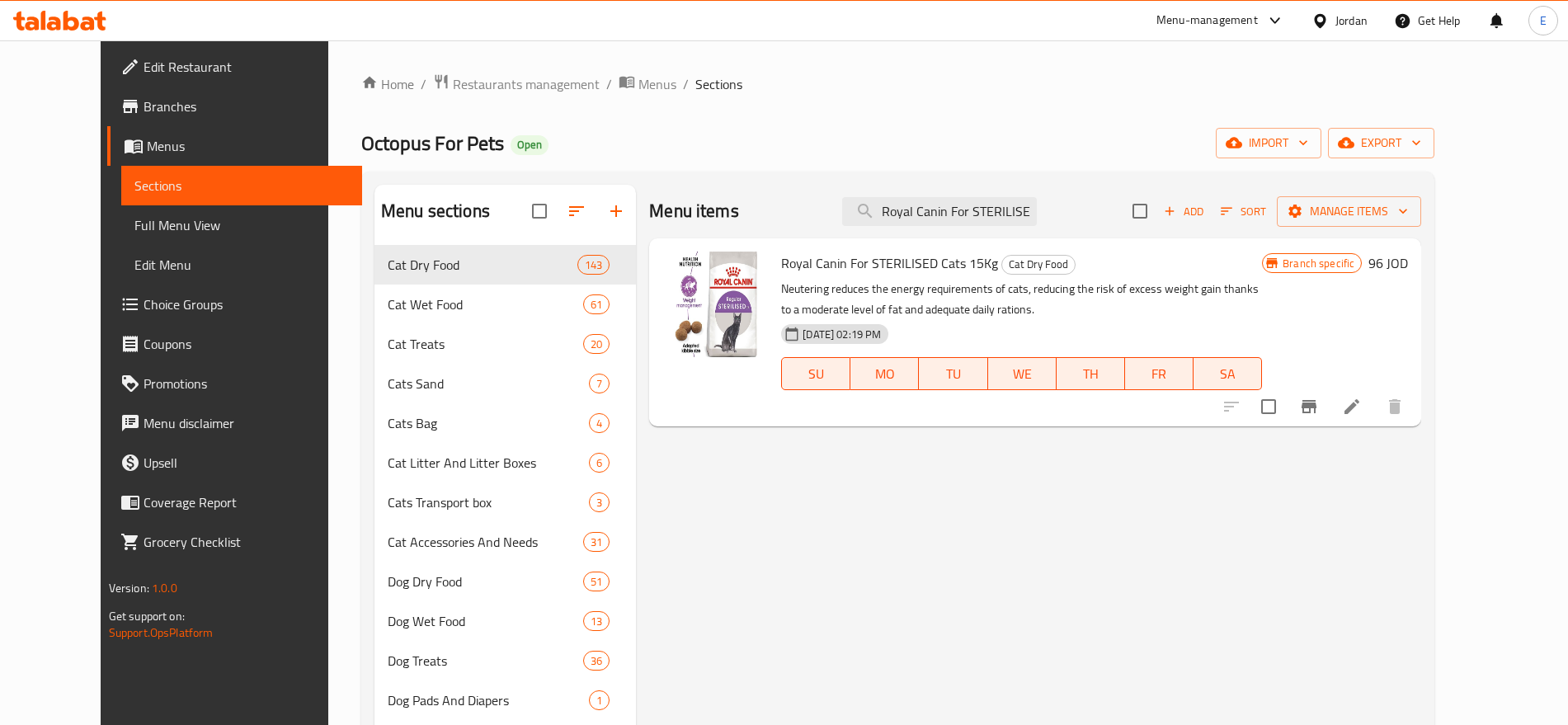
scroll to position [0, 158]
type input "Royal Canin For STERILISED Cats 15Kg"
click at [1319, 398] on icon "Branch-specific-item" at bounding box center [1309, 406] width 19 height 19
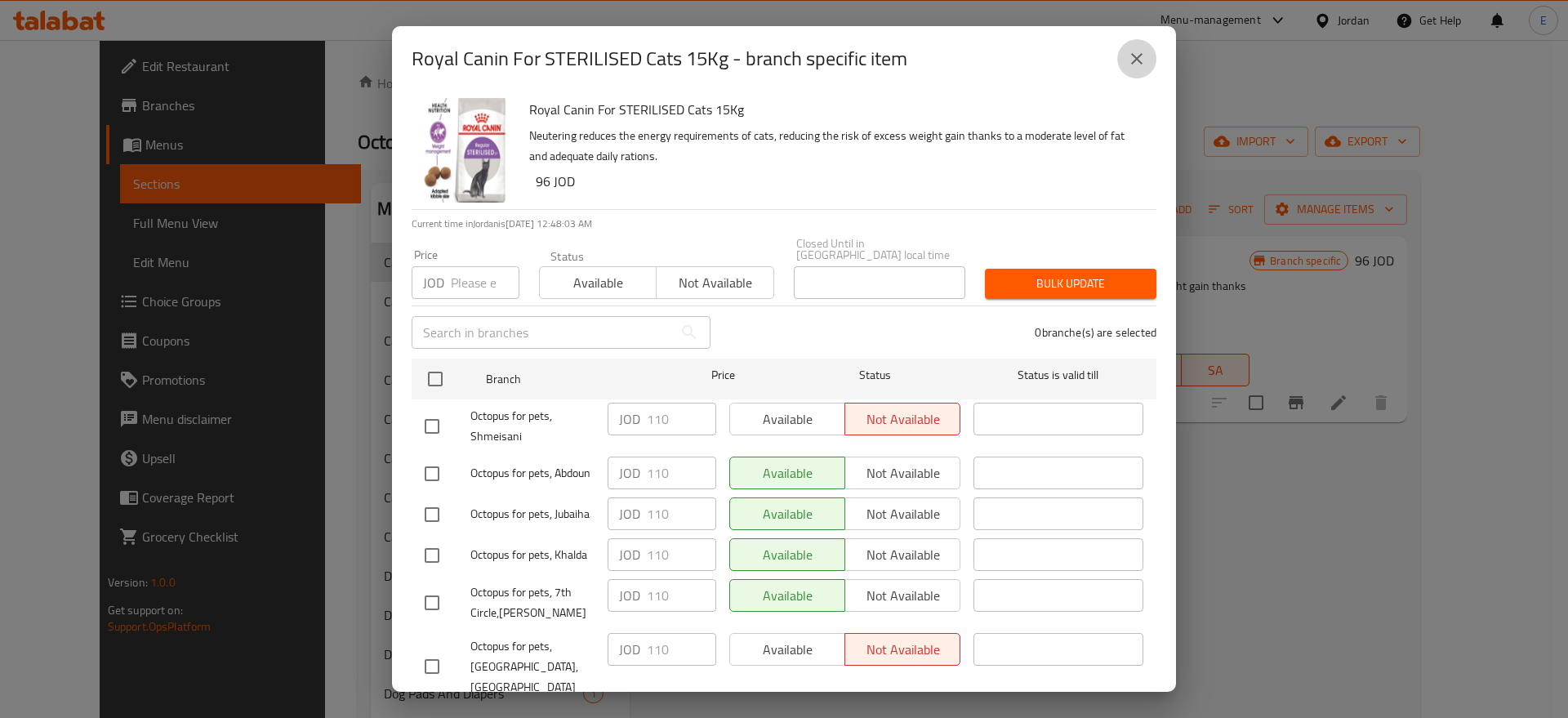
click at [1135, 49] on icon "close" at bounding box center [1136, 59] width 19 height 19
